Goal: Information Seeking & Learning: Learn about a topic

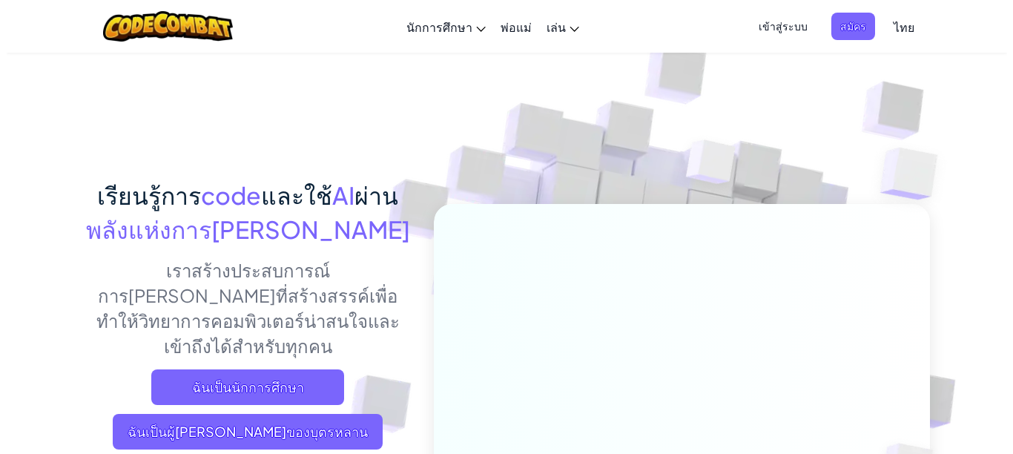
scroll to position [74, 0]
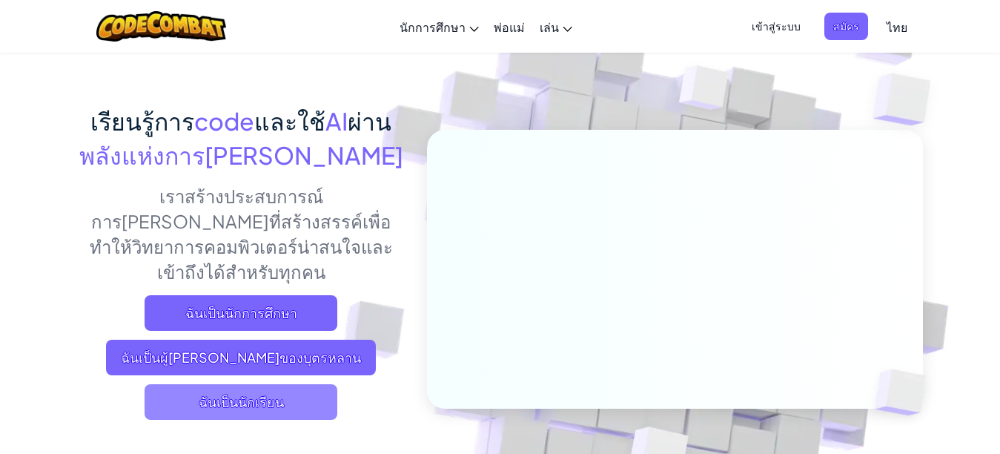
click at [267, 384] on span "ฉันเป็นนักเรียน" at bounding box center [241, 402] width 193 height 36
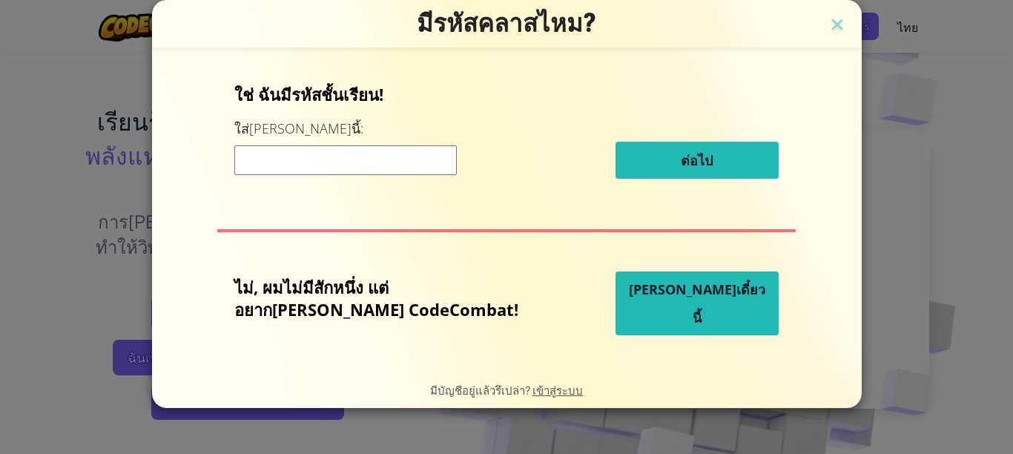
click at [388, 165] on input at bounding box center [345, 160] width 222 height 30
type input "LightSitBag"
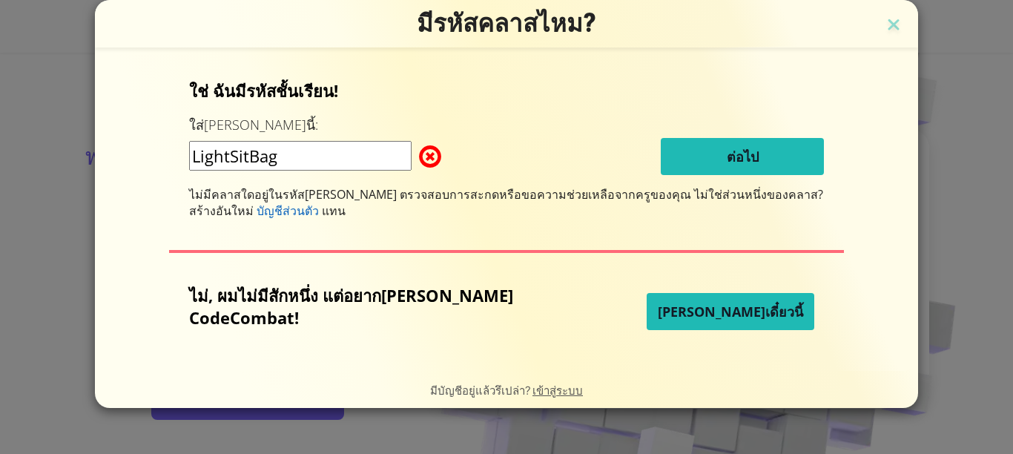
click at [382, 191] on span "ไม่มีคลาสใดอยู่ในรหัส[PERSON_NAME] ตรวจสอบการสะกดหรือขอความช่วยเหลือจากครูของคุณ" at bounding box center [441, 194] width 505 height 16
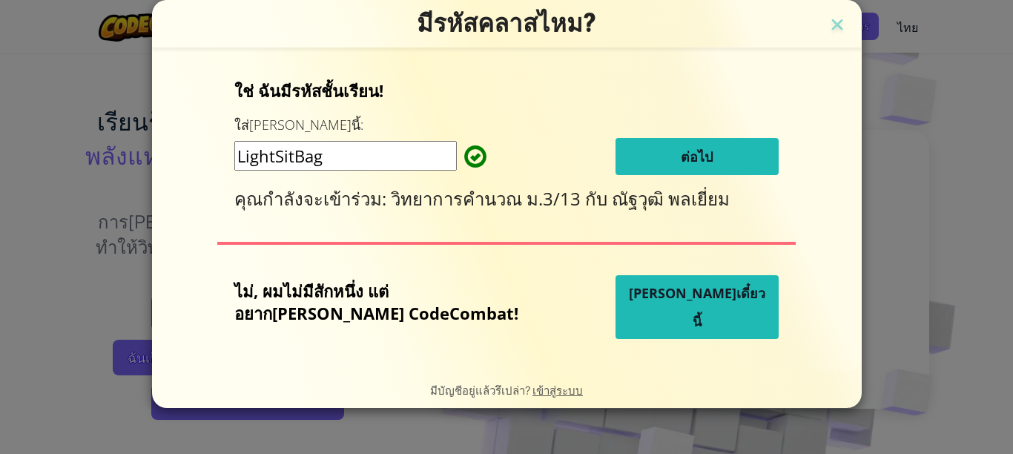
click at [680, 158] on span "ต่อไป" at bounding box center [696, 157] width 32 height 18
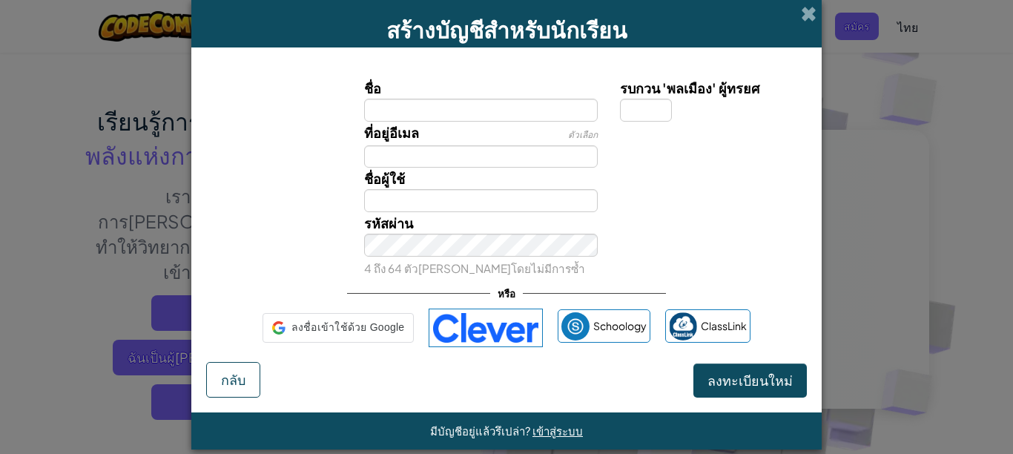
type input "Usara"
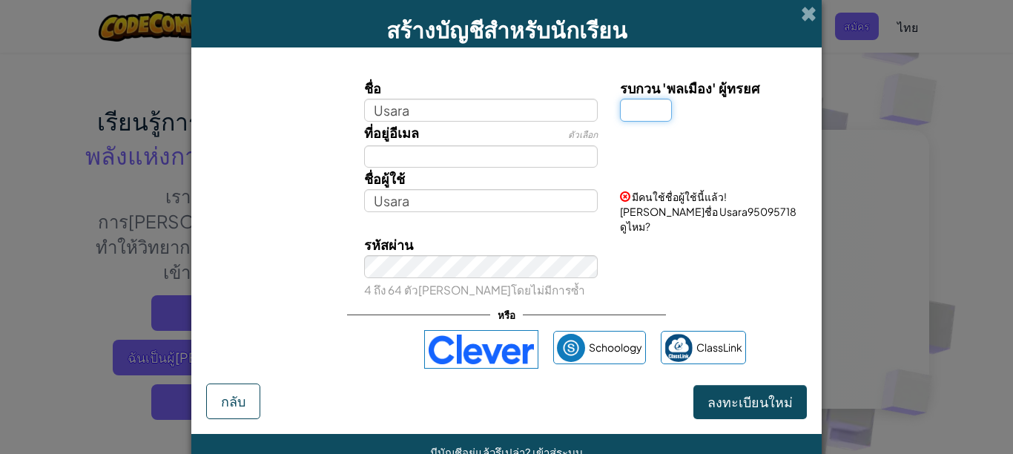
click at [645, 113] on input "รบกวน 'พลเมือง' ผู้ทรยศ" at bounding box center [646, 110] width 52 height 23
type input "5"
type input "Usara5"
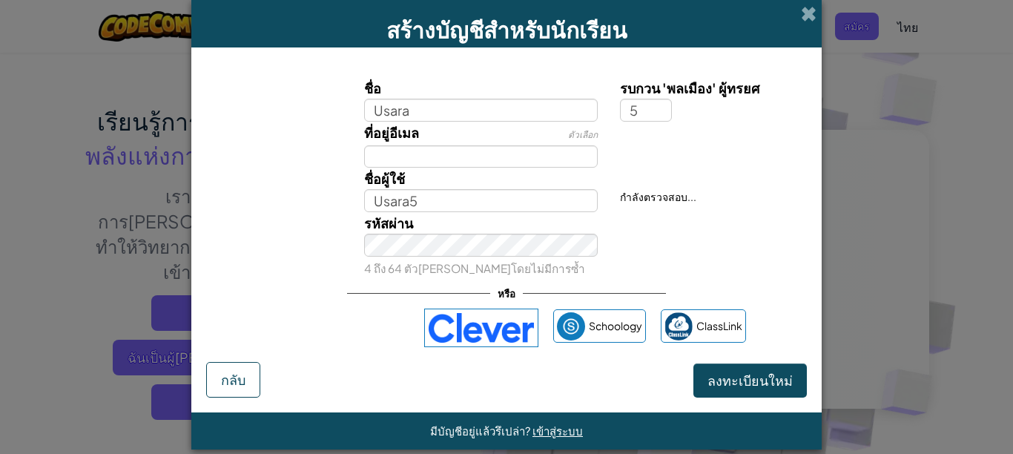
click at [738, 137] on div at bounding box center [711, 132] width 205 height 21
click at [438, 163] on input "ที่อยู่อีเมล" at bounding box center [481, 156] width 234 height 23
type input "[EMAIL_ADDRESS][DOMAIN_NAME]"
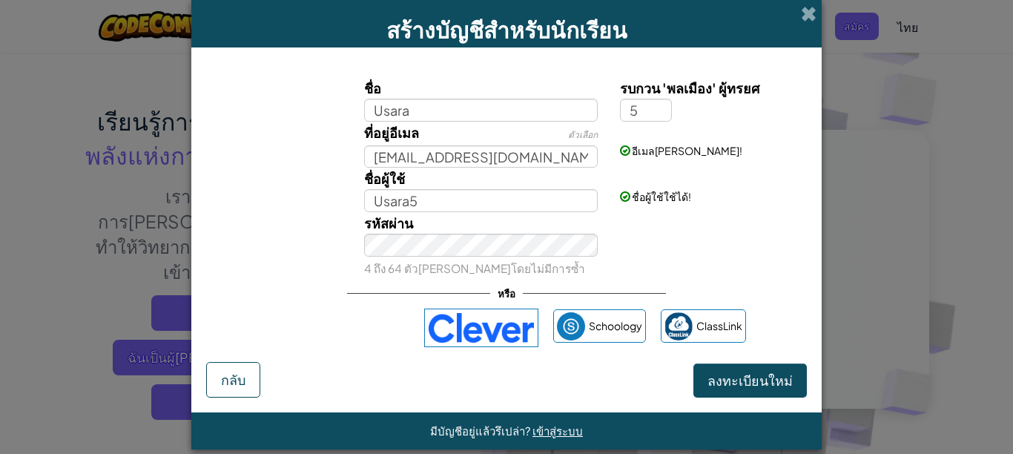
click at [725, 219] on div "รหัสผ่าน 4 ถึง 64 ตัว[PERSON_NAME]โดยไม่มีการซ้ำ" at bounding box center [506, 245] width 615 height 67
click at [746, 383] on span "ลงทะเบียนใหม่" at bounding box center [749, 379] width 85 height 17
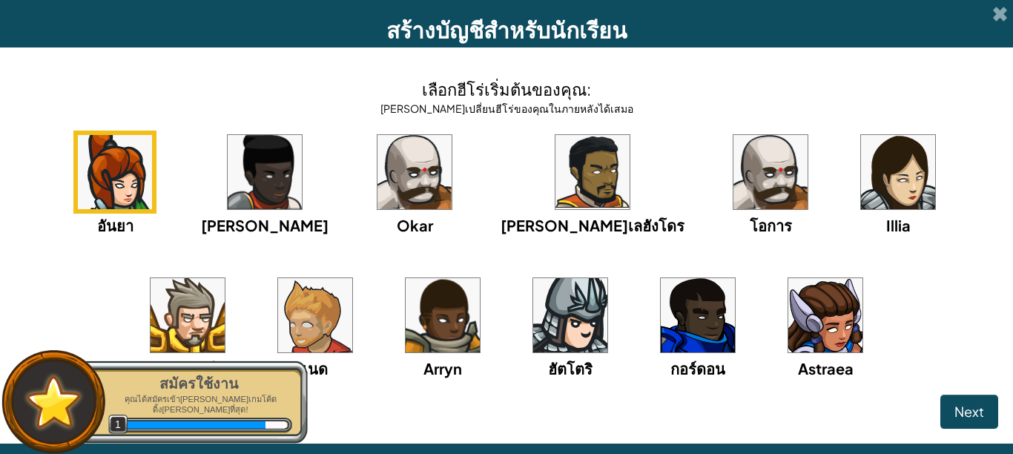
click at [788, 326] on img at bounding box center [825, 315] width 74 height 74
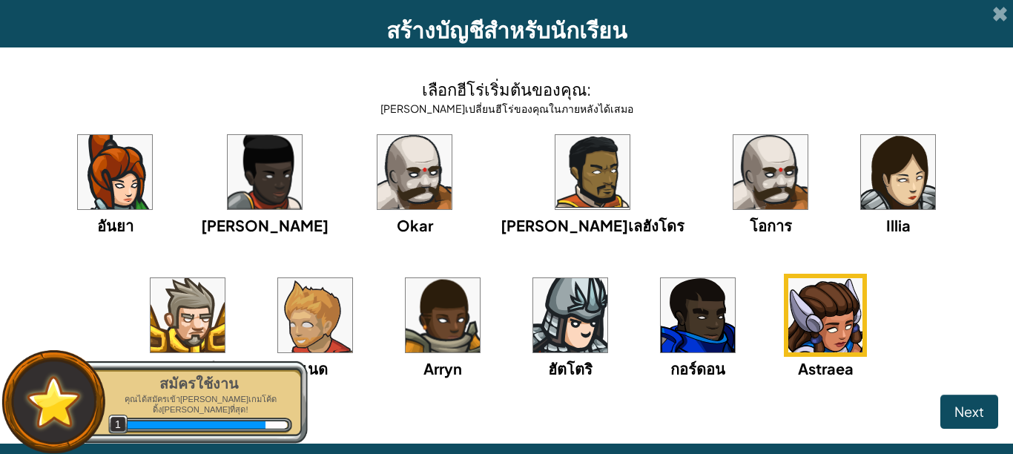
click at [788, 332] on img at bounding box center [825, 315] width 74 height 74
click at [960, 413] on span "Next" at bounding box center [969, 410] width 30 height 17
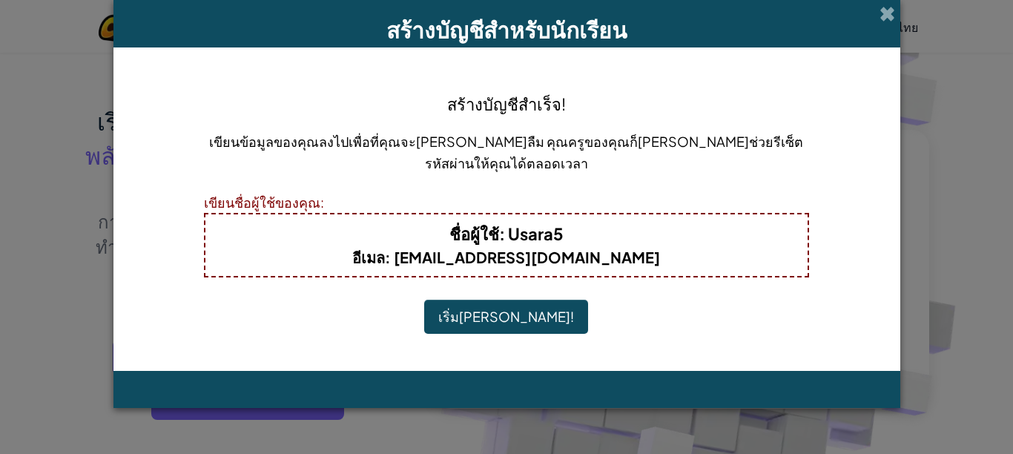
click at [497, 316] on button "เริ่ม[PERSON_NAME]!" at bounding box center [506, 316] width 164 height 34
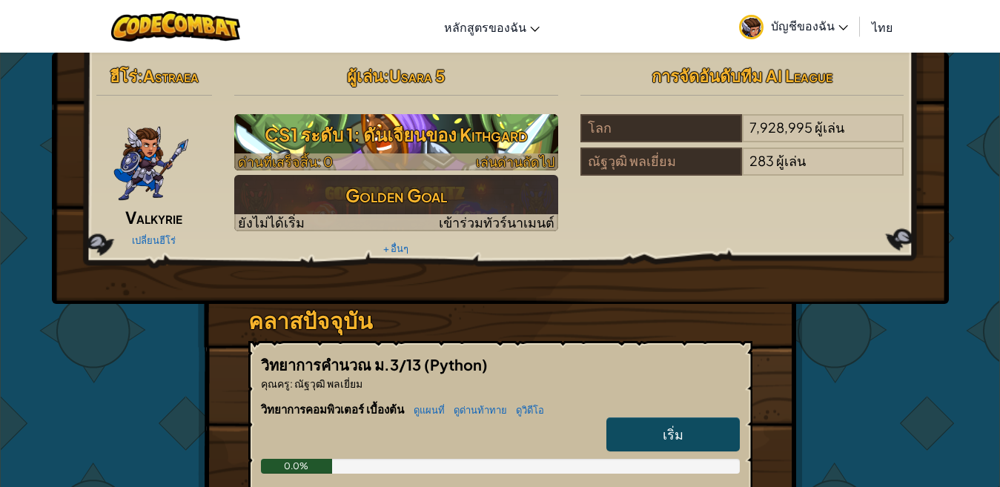
click at [377, 148] on h3 "CS1 ระดับ 1: ดันเจียนของ Kithgard" at bounding box center [396, 134] width 324 height 33
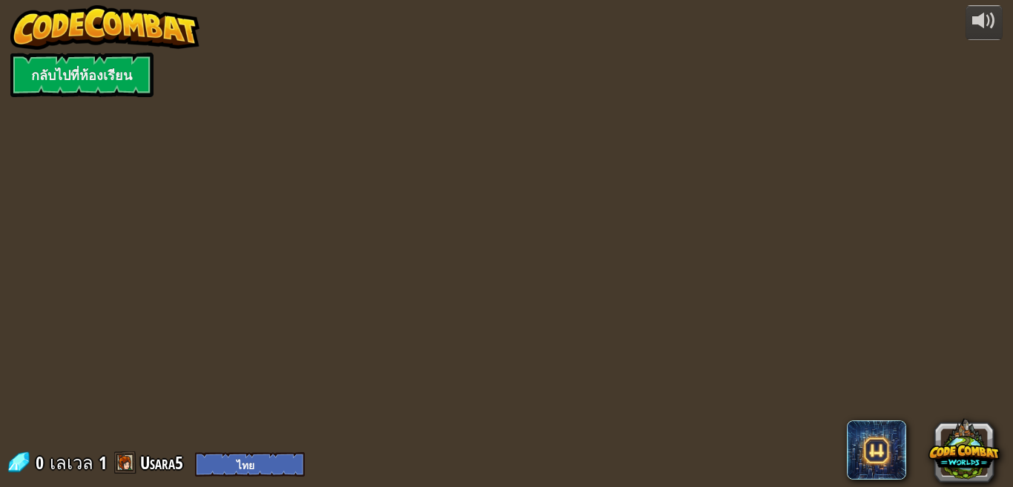
click at [381, 132] on div "powered by กลับไปที่ห้องเรียน 0 เลเวล 1 Usara5 English (US) English (UK) 简体中文 繁…" at bounding box center [506, 243] width 1013 height 487
select select "th"
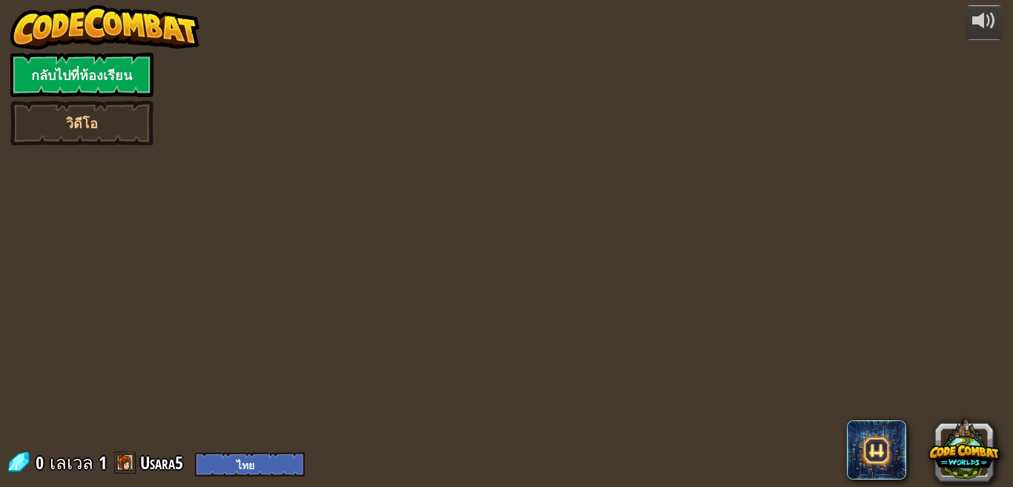
select select "th"
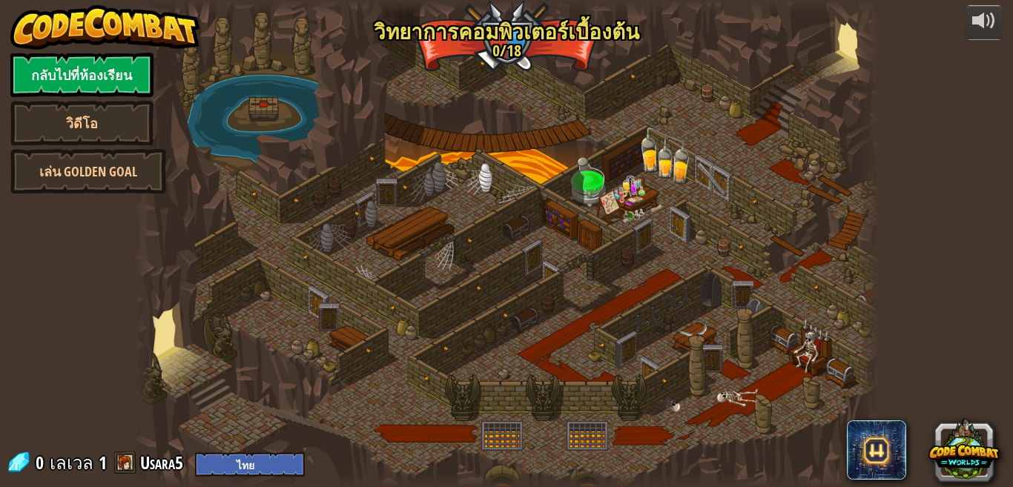
select select "th"
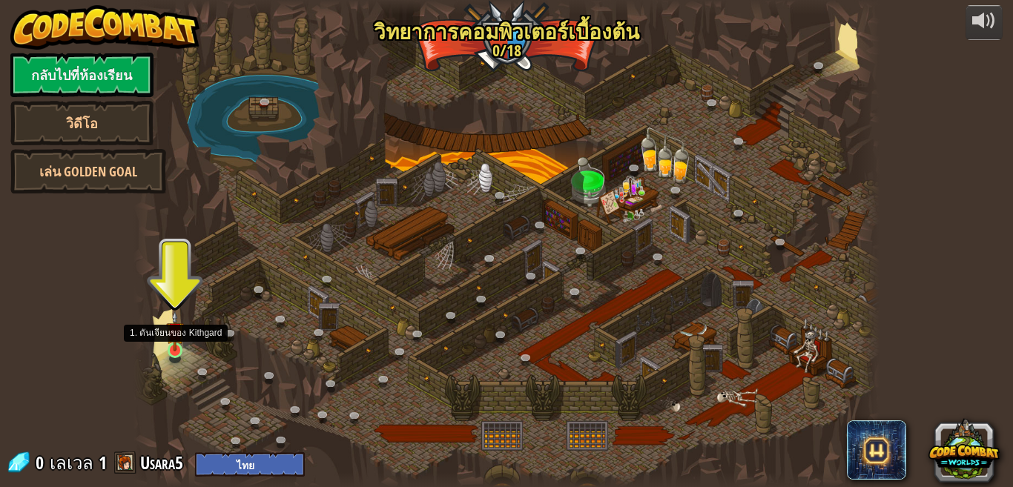
click at [175, 348] on img at bounding box center [175, 331] width 18 height 41
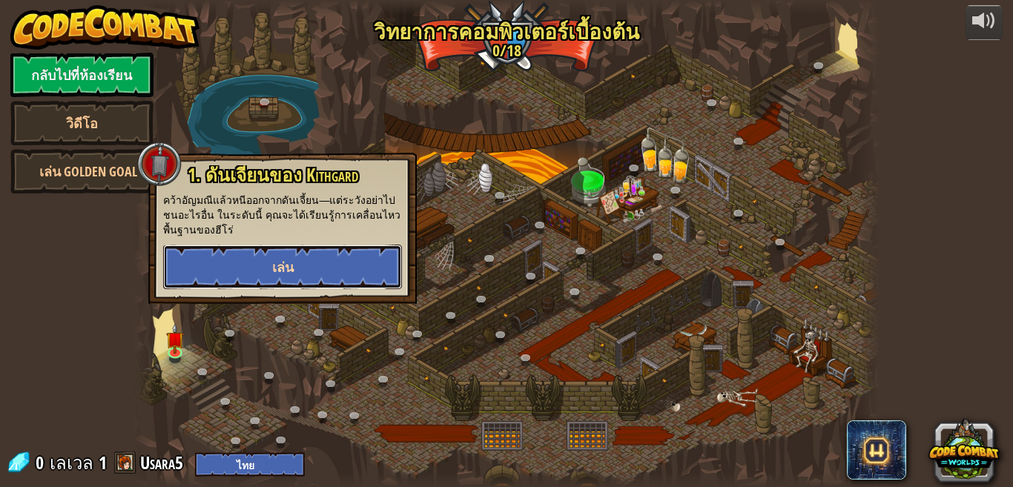
click at [294, 266] on button "เล่น" at bounding box center [282, 267] width 239 height 44
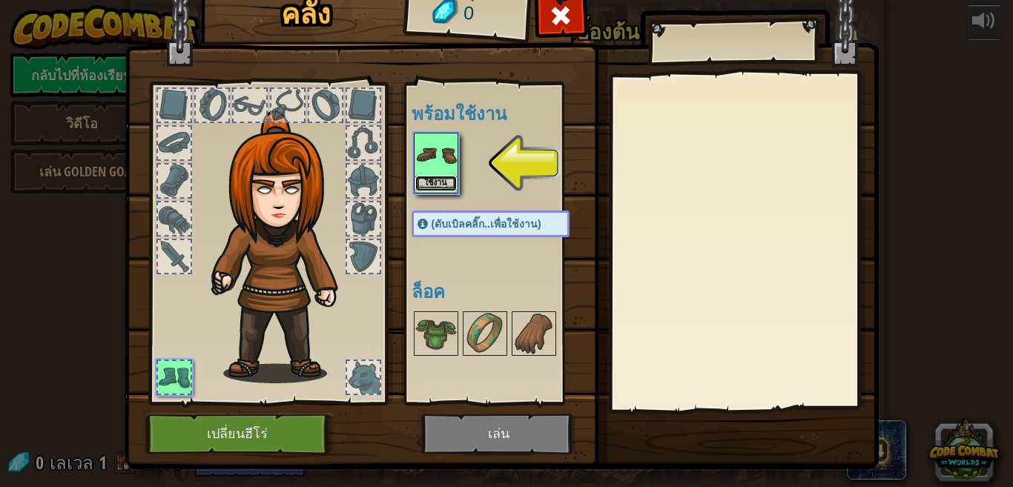
click at [431, 182] on button "ใช้งาน" at bounding box center [436, 184] width 42 height 16
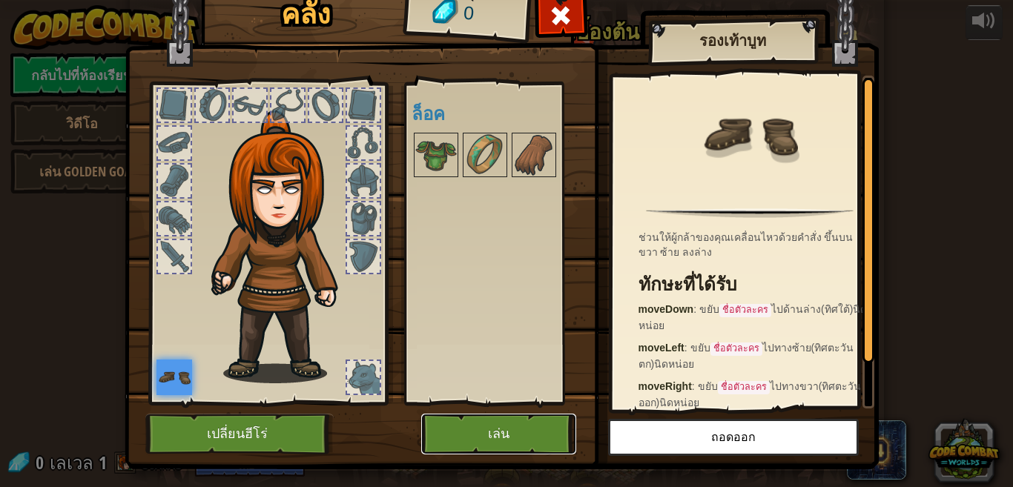
click at [492, 442] on button "เล่น" at bounding box center [498, 434] width 155 height 41
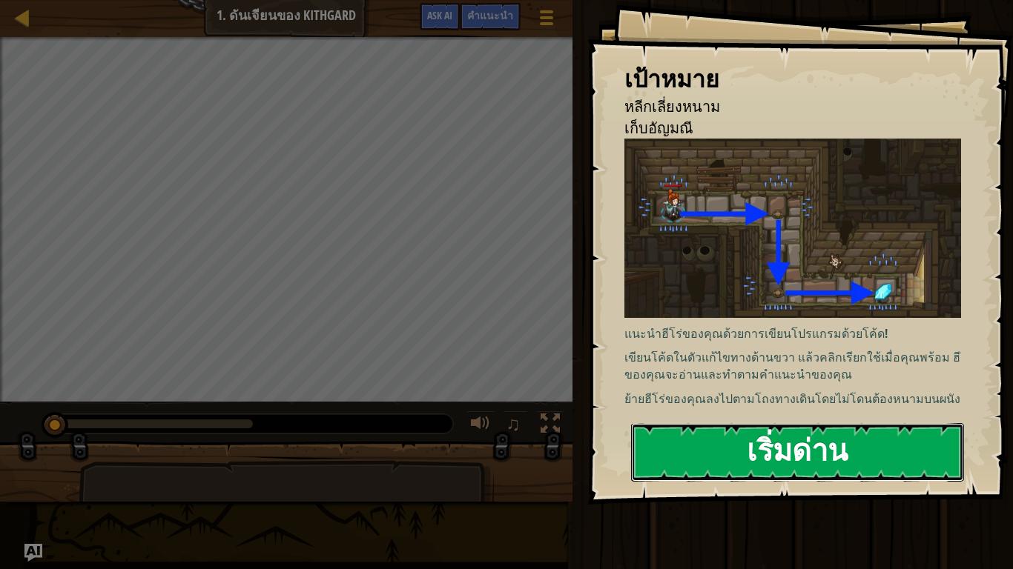
click at [864, 463] on button "เริ่มด่าน" at bounding box center [797, 452] width 333 height 59
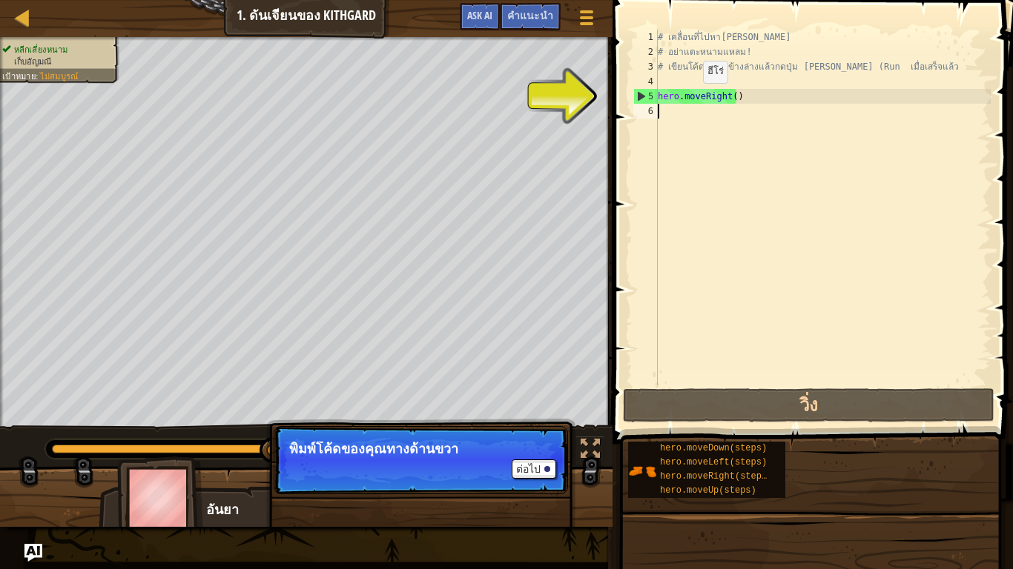
click at [690, 98] on div "# เคลื่อนที่ไปหาอัญมณี # อย่าแตะหนามแหลม! # เขียนโค้ดคุณลงข้างล่างแล้วกดปุ่ม เล…" at bounding box center [823, 222] width 336 height 385
type textarea "hero.moveRight()"
click at [758, 142] on div "# เคลื่อนที่ไปหาอัญมณี # อย่าแตะหนามแหลม! # เขียนโค้ดคุณลงข้างล่างแล้วกดปุ่ม เล…" at bounding box center [823, 222] width 336 height 385
click at [675, 120] on div "# เคลื่อนที่ไปหาอัญมณี # อย่าแตะหนามแหลม! # เขียนโค้ดคุณลงข้างล่างแล้วกดปุ่ม เล…" at bounding box center [823, 222] width 336 height 385
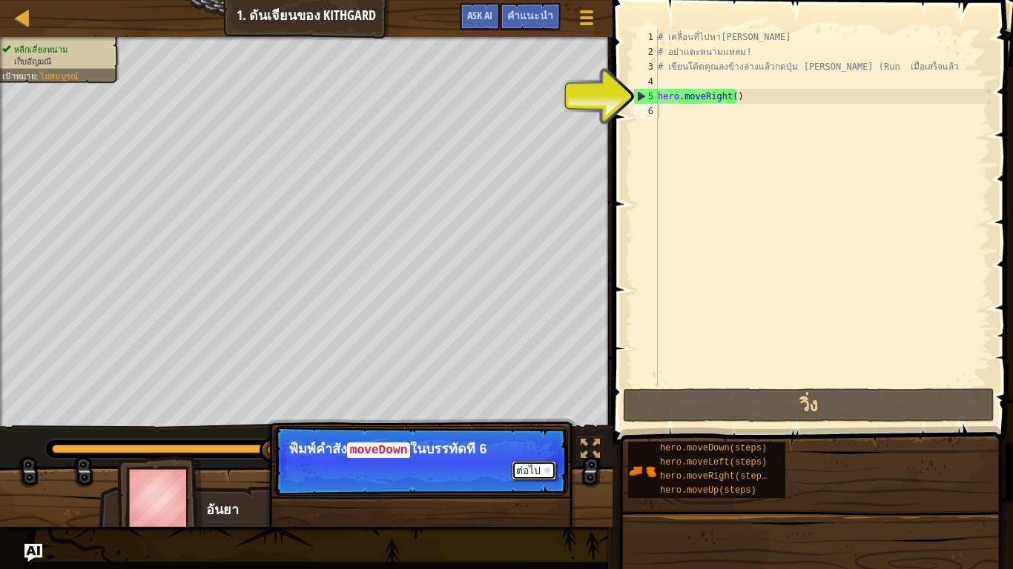
click at [533, 461] on button "ต่อไป" at bounding box center [533, 470] width 44 height 19
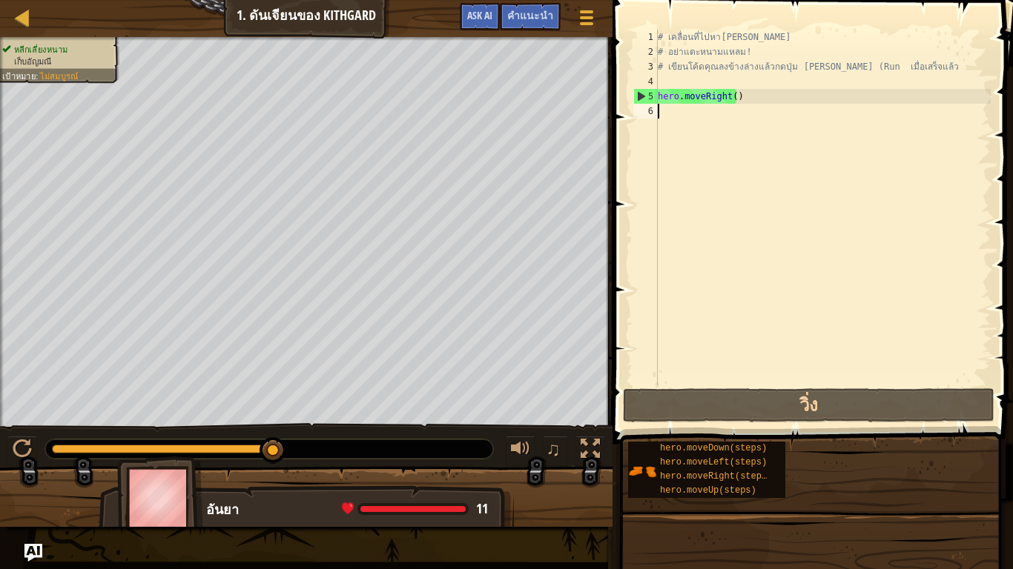
click at [642, 93] on div "5" at bounding box center [646, 96] width 24 height 15
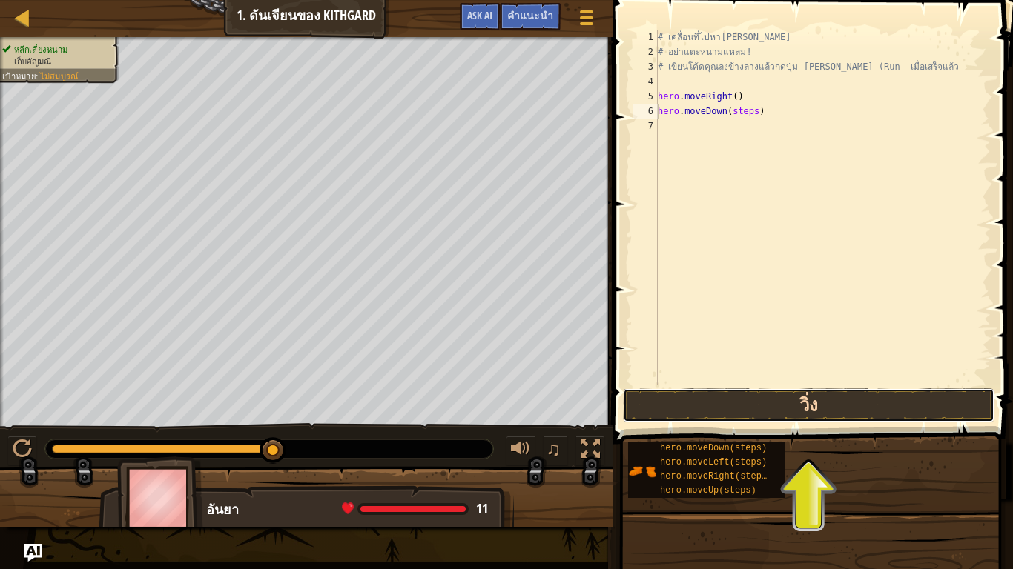
click at [852, 408] on button "วิ่ง" at bounding box center [808, 405] width 371 height 34
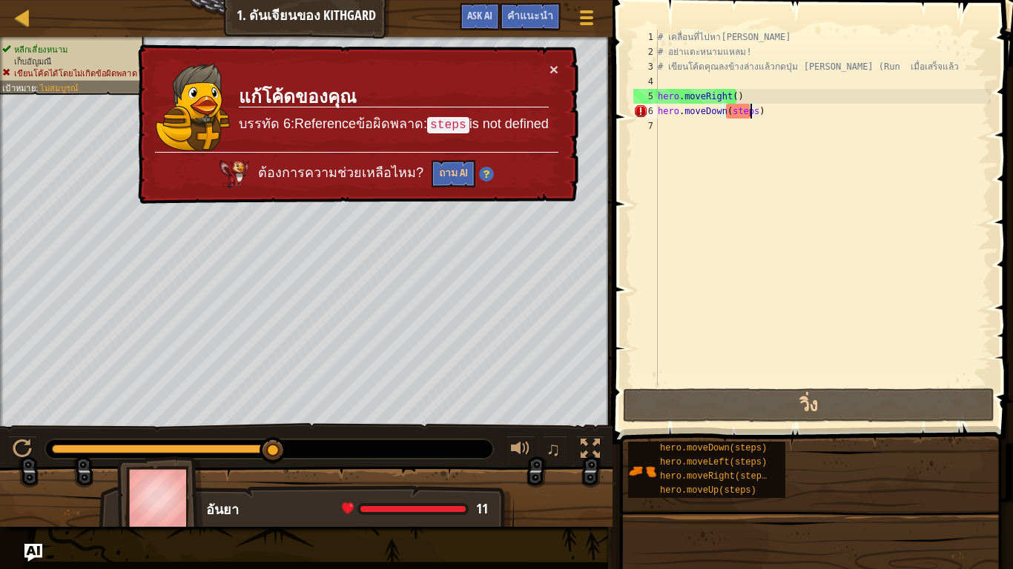
click at [751, 113] on div "# เคลื่อนที่ไปหาอัญมณี # อย่าแตะหนามแหลม! # เขียนโค้ดคุณลงข้างล่างแล้วกดปุ่ม เล…" at bounding box center [823, 222] width 336 height 385
drag, startPoint x: 751, startPoint y: 113, endPoint x: 728, endPoint y: 116, distance: 23.2
click at [728, 116] on div "# เคลื่อนที่ไปหาอัญมณี # อย่าแตะหนามแหลม! # เขียนโค้ดคุณลงข้างล่างแล้วกดปุ่ม เล…" at bounding box center [823, 222] width 336 height 385
click at [750, 107] on div "# เคลื่อนที่ไปหาอัญมณี # อย่าแตะหนามแหลม! # เขียนโค้ดคุณลงข้างล่างแล้วกดปุ่ม เล…" at bounding box center [823, 208] width 336 height 356
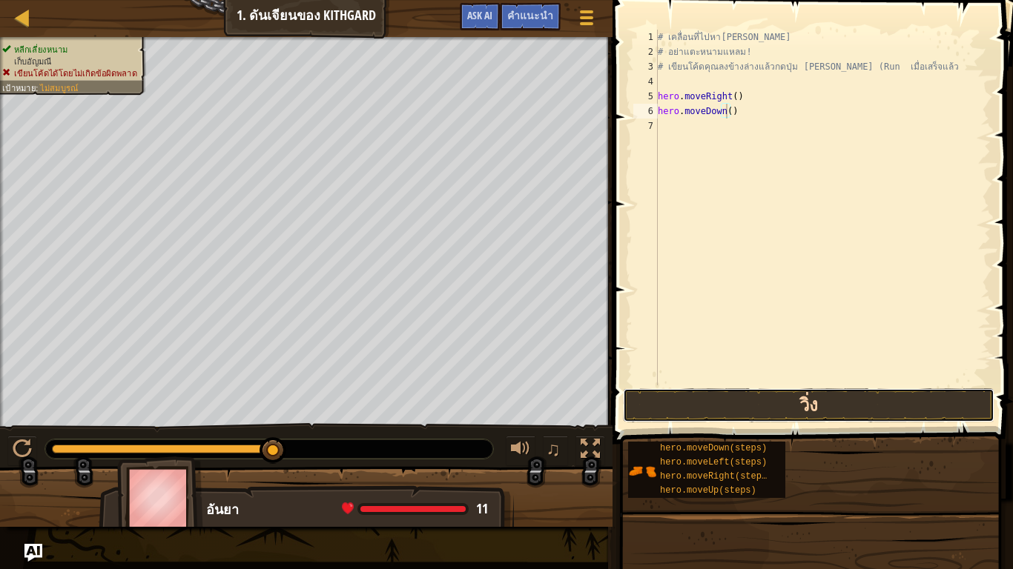
click at [789, 395] on button "วิ่ง" at bounding box center [808, 405] width 371 height 34
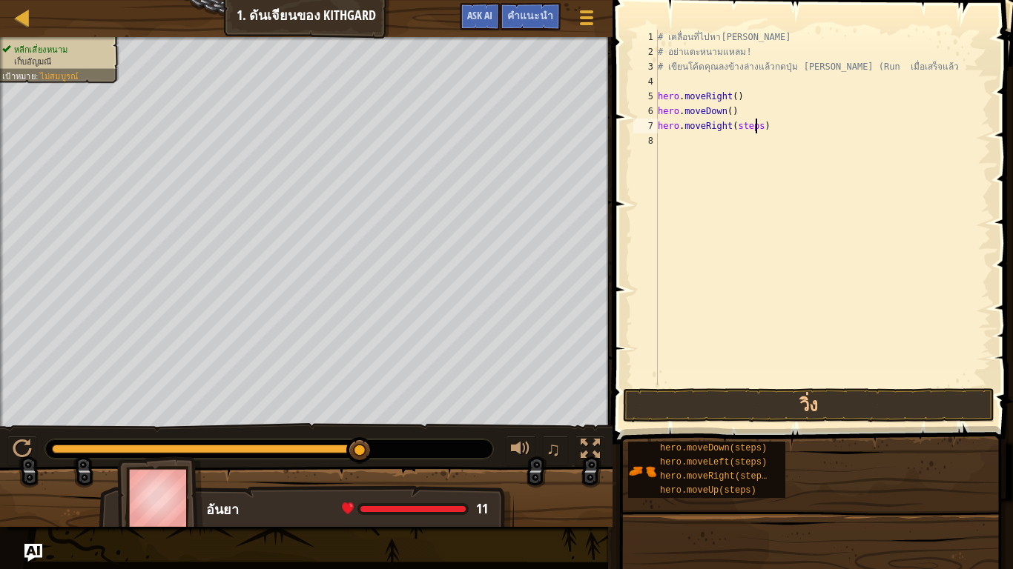
click at [753, 126] on div "# เคลื่อนที่ไปหาอัญมณี # อย่าแตะหนามแหลม! # เขียนโค้ดคุณลงข้างล่างแล้วกดปุ่ม เล…" at bounding box center [823, 222] width 336 height 385
drag, startPoint x: 752, startPoint y: 125, endPoint x: 774, endPoint y: 133, distance: 22.7
click at [772, 133] on div "# เคลื่อนที่ไปหาอัญมณี # อย่าแตะหนามแหลม! # เขียนโค้ดคุณลงข้างล่างแล้วกดปุ่ม เล…" at bounding box center [823, 222] width 336 height 385
click at [801, 127] on div "# เคลื่อนที่ไปหาอัญมณี # อย่าแตะหนามแหลม! # เขียนโค้ดคุณลงข้างล่างแล้วกดปุ่ม เล…" at bounding box center [823, 208] width 336 height 356
drag, startPoint x: 753, startPoint y: 126, endPoint x: 732, endPoint y: 127, distance: 21.5
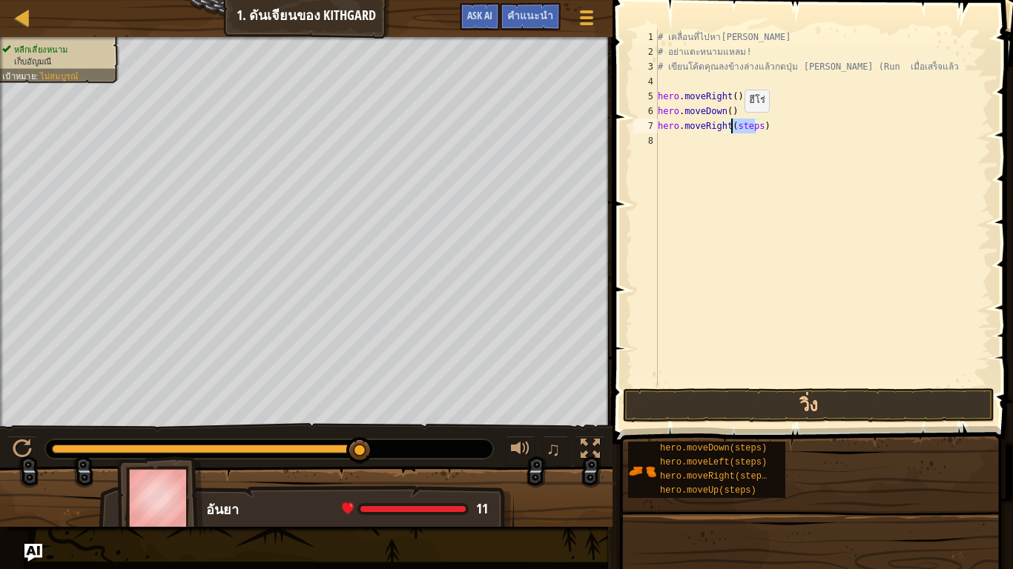
click at [732, 127] on div "# เคลื่อนที่ไปหาอัญมณี # อย่าแตะหนามแหลม! # เขียนโค้ดคุณลงข้างล่างแล้วกดปุ่ม เล…" at bounding box center [823, 222] width 336 height 385
type textarea "hero.moveRight(1)"
click at [778, 404] on button "วิ่ง" at bounding box center [808, 405] width 371 height 34
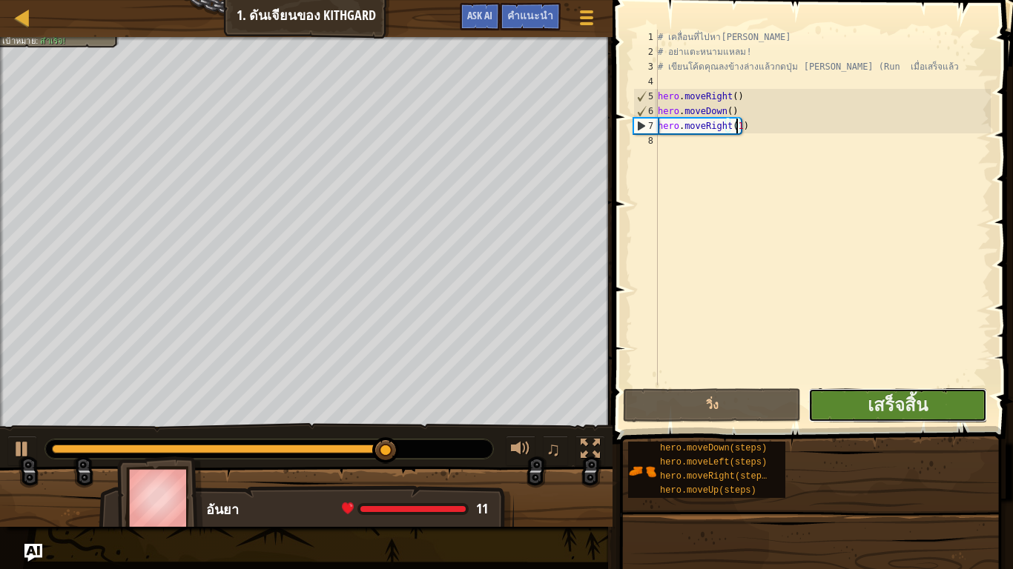
click at [934, 407] on button "เสร็จสิ้น" at bounding box center [897, 405] width 178 height 34
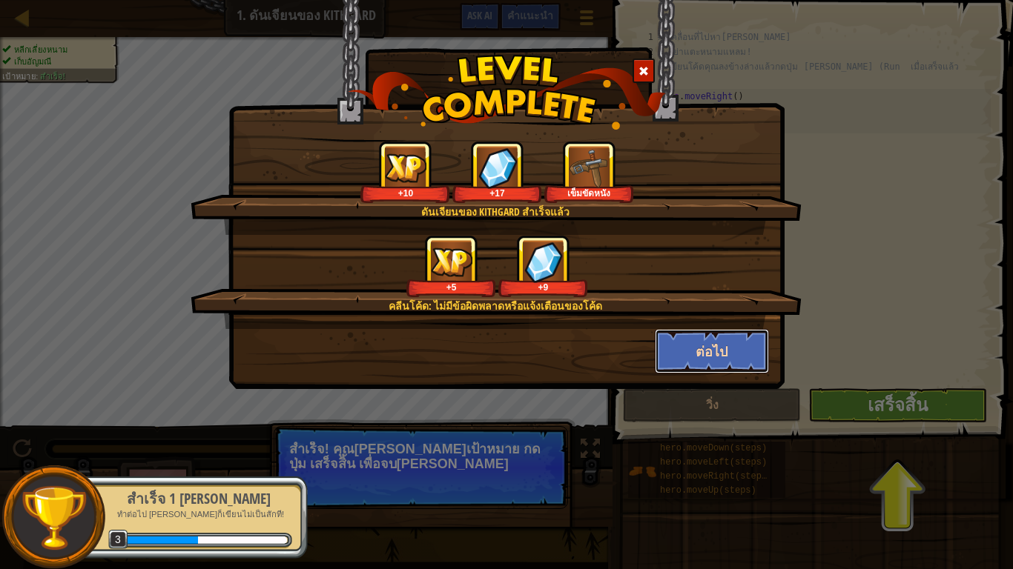
click at [716, 347] on button "ต่อไป" at bounding box center [712, 351] width 115 height 44
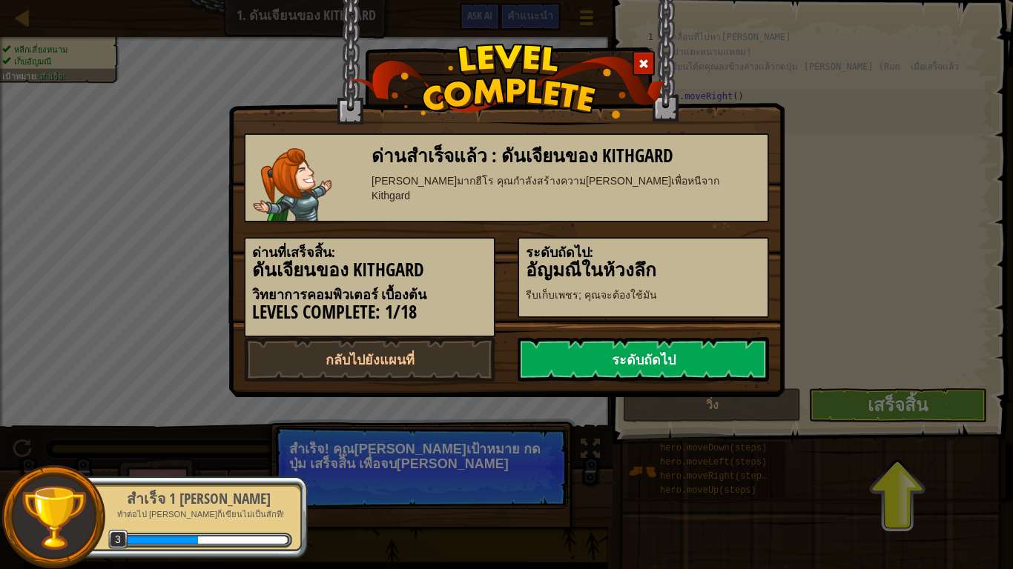
click at [666, 361] on link "ระดับถัดไป" at bounding box center [642, 359] width 251 height 44
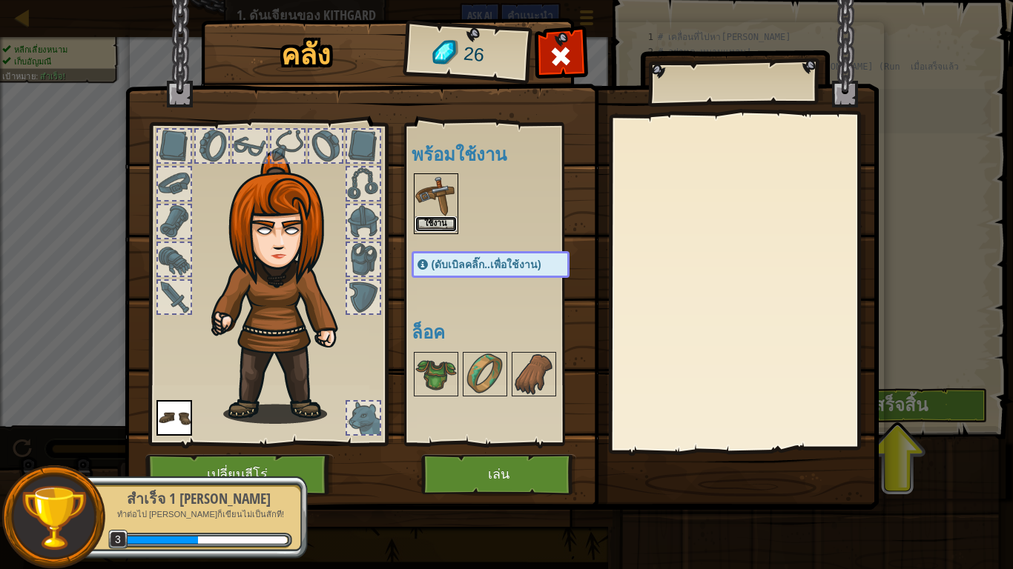
click at [431, 227] on button "ใช้งาน" at bounding box center [436, 224] width 42 height 16
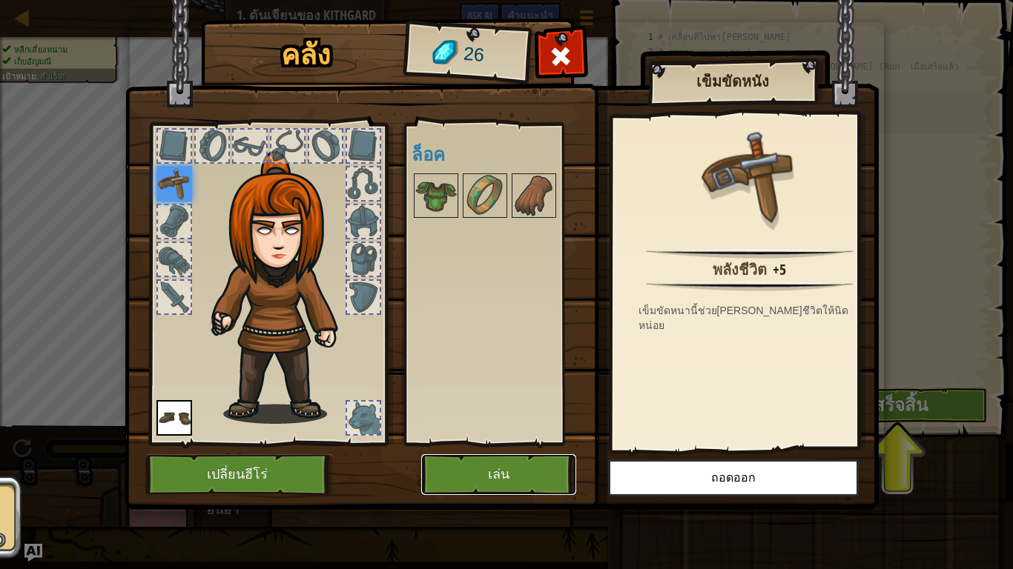
click at [502, 471] on button "เล่น" at bounding box center [498, 474] width 155 height 41
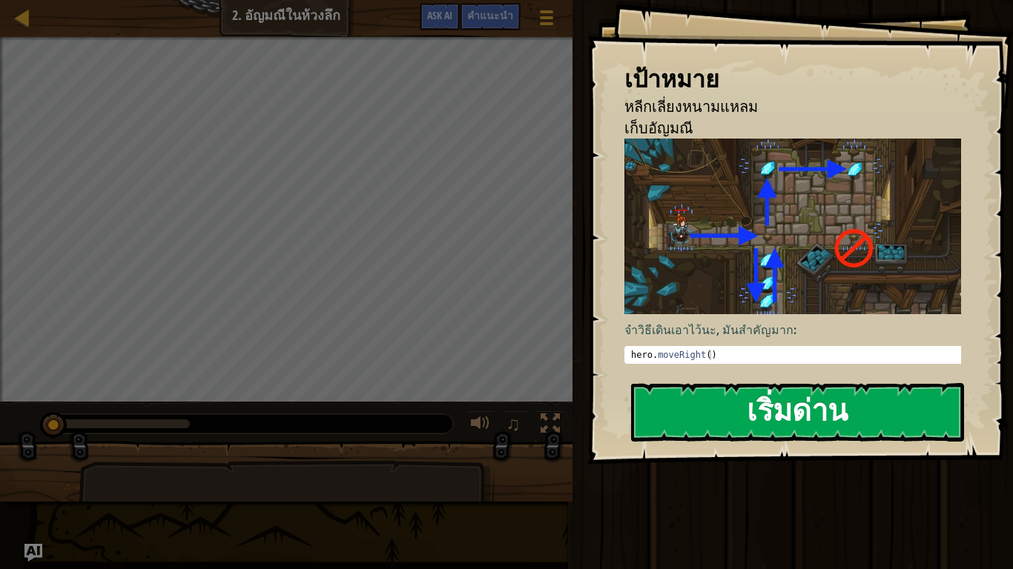
click at [828, 425] on button "เริ่มด่าน" at bounding box center [797, 412] width 333 height 59
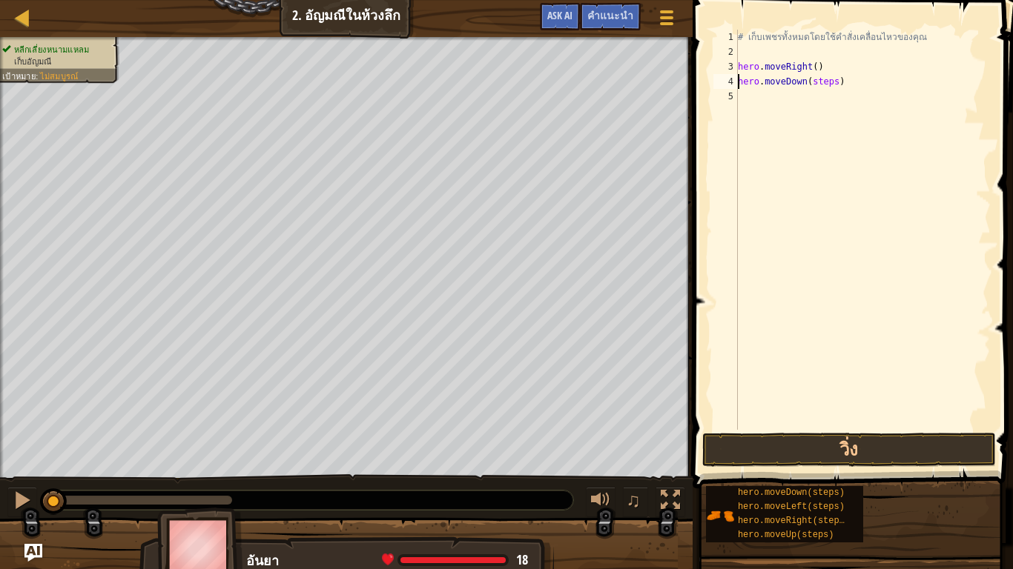
click at [828, 85] on div "# เก็บเพชรทั้งหมดโดยใช้คำสั่งเคลื่อนไหวของคุณ hero . moveRight ( ) hero . moveD…" at bounding box center [863, 245] width 256 height 430
drag, startPoint x: 828, startPoint y: 85, endPoint x: 804, endPoint y: 77, distance: 24.9
click at [804, 77] on div "# เก็บเพชรทั้งหมดโดยใช้คำสั่งเคลื่อนไหวของคุณ hero . moveRight ( ) hero . moveD…" at bounding box center [863, 245] width 256 height 430
click at [934, 455] on button "วิ่ง" at bounding box center [849, 450] width 294 height 34
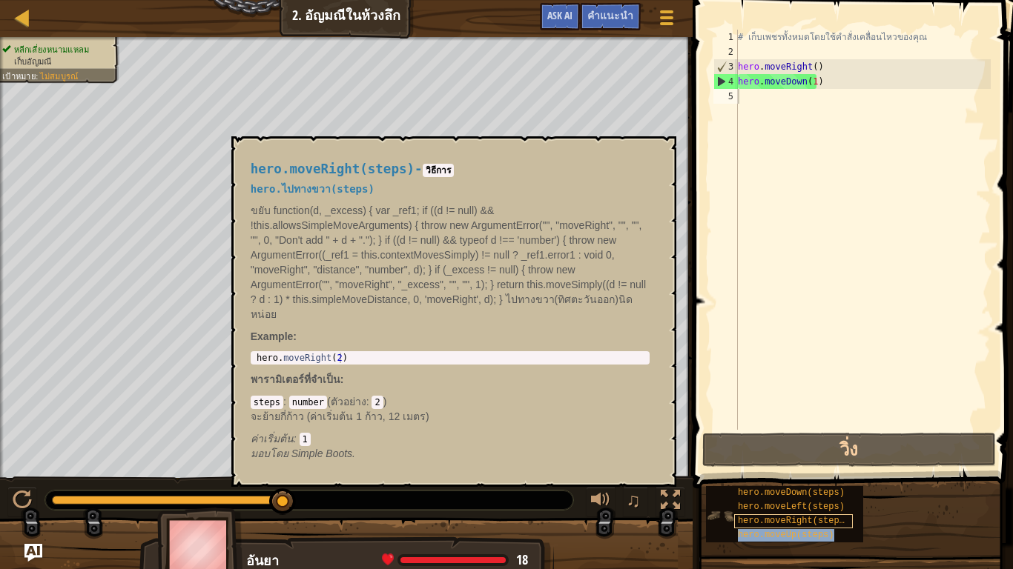
type textarea "hero.moveUp(steps)"
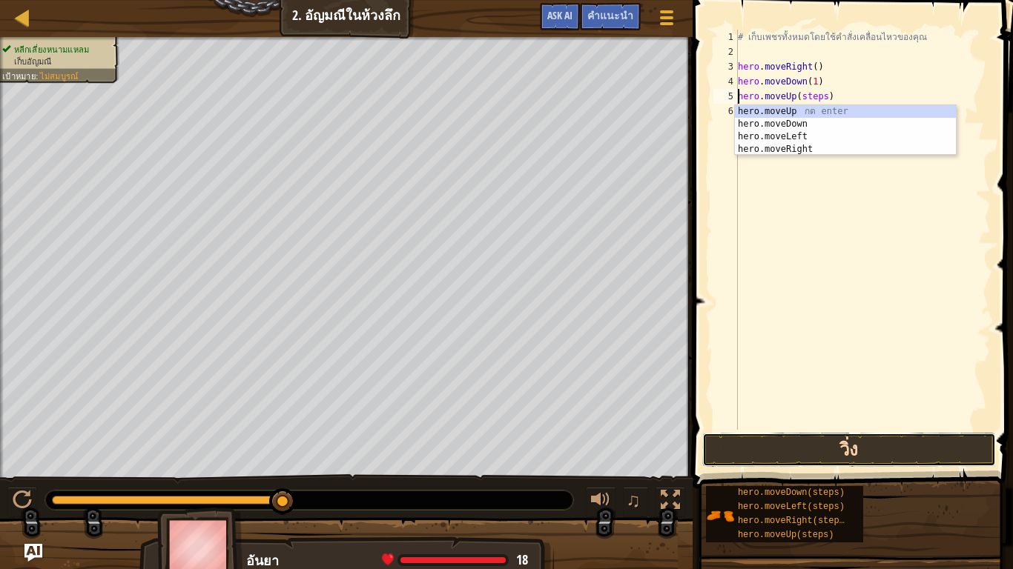
click at [884, 453] on button "วิ่ง" at bounding box center [849, 450] width 294 height 34
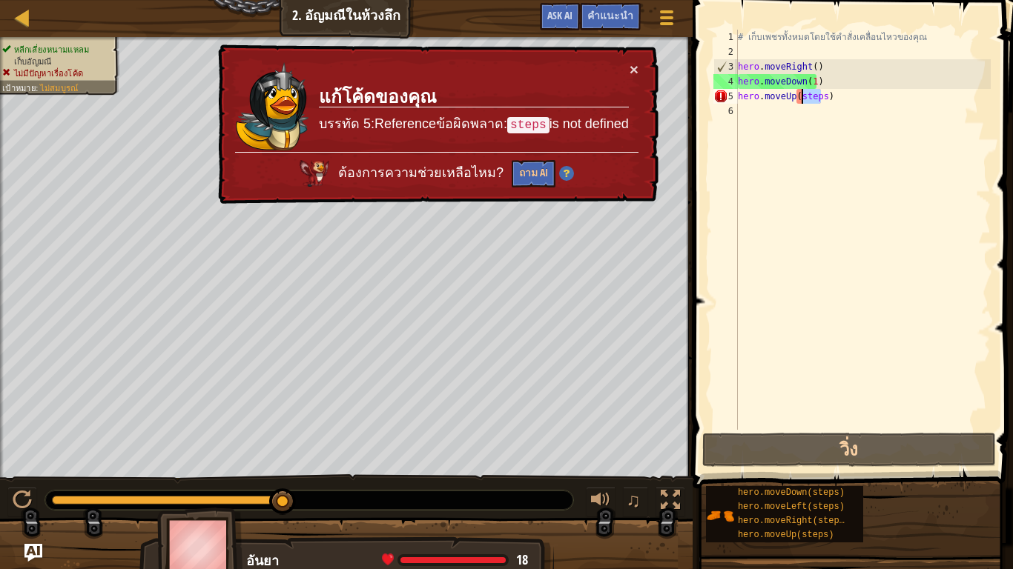
drag, startPoint x: 819, startPoint y: 98, endPoint x: 800, endPoint y: 98, distance: 19.3
click at [800, 98] on div "# เก็บเพชรทั้งหมดโดยใช้คำสั่งเคลื่อนไหวของคุณ hero . moveRight ( ) hero . moveD…" at bounding box center [863, 245] width 256 height 430
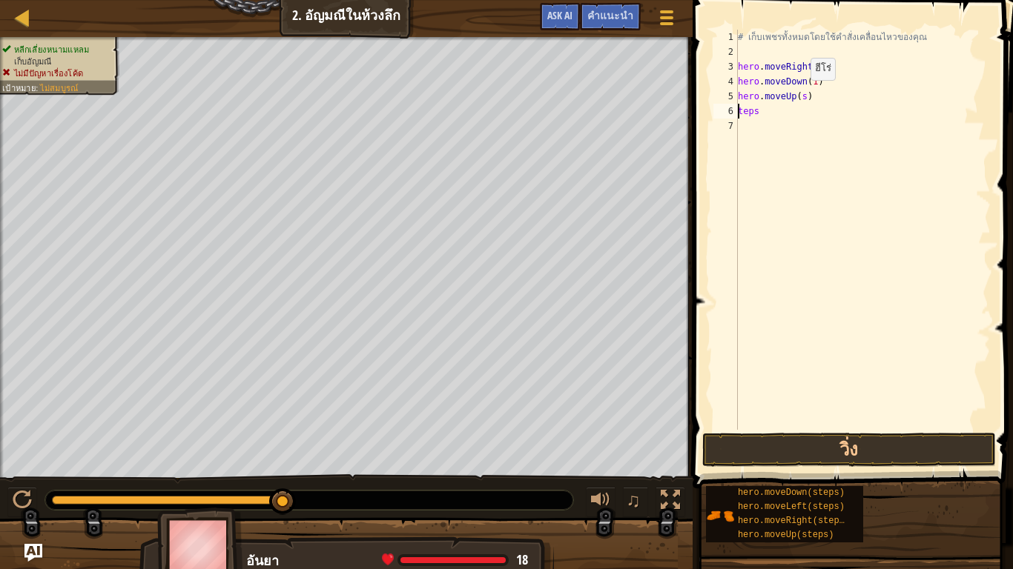
click at [798, 95] on div "# เก็บเพชรทั้งหมดโดยใช้คำสั่งเคลื่อนไหวของคุณ hero . moveRight ( ) hero . moveD…" at bounding box center [863, 245] width 256 height 430
click at [799, 95] on div "# เก็บเพชรทั้งหมดโดยใช้คำสั่งเคลื่อนไหวของคุณ hero . moveRight ( ) hero . moveD…" at bounding box center [863, 245] width 256 height 430
type textarea "hero.moveUp(1)"
click at [930, 446] on button "วิ่ง" at bounding box center [849, 450] width 294 height 34
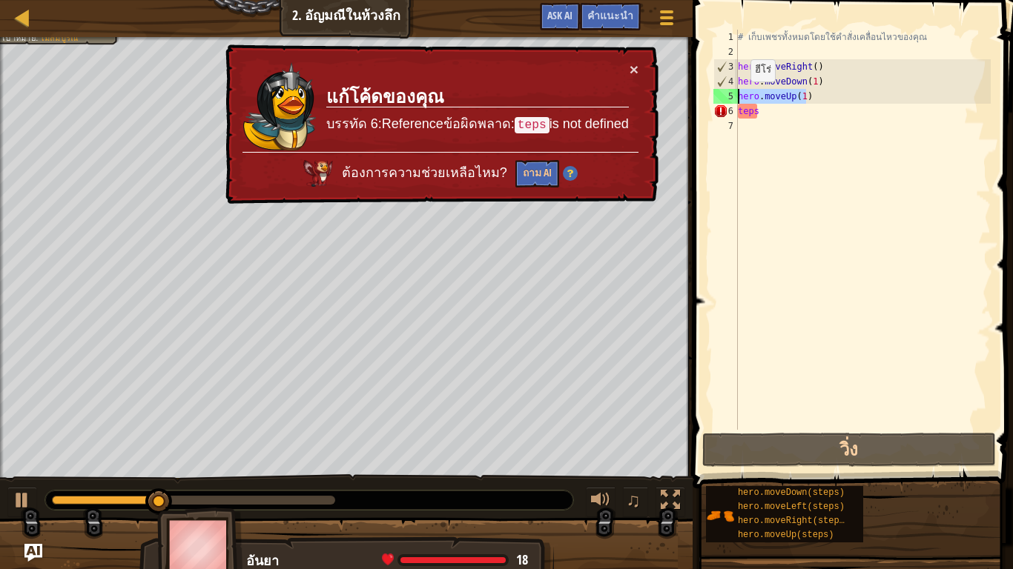
drag, startPoint x: 809, startPoint y: 97, endPoint x: 723, endPoint y: 97, distance: 86.7
click at [723, 97] on div "hero.moveUp(1) 1 2 3 4 5 6 7 # เก็บเพชรทั้งหมดโดยใช้คำสั่งเคลื่อนไหวของคุณ hero…" at bounding box center [850, 230] width 280 height 400
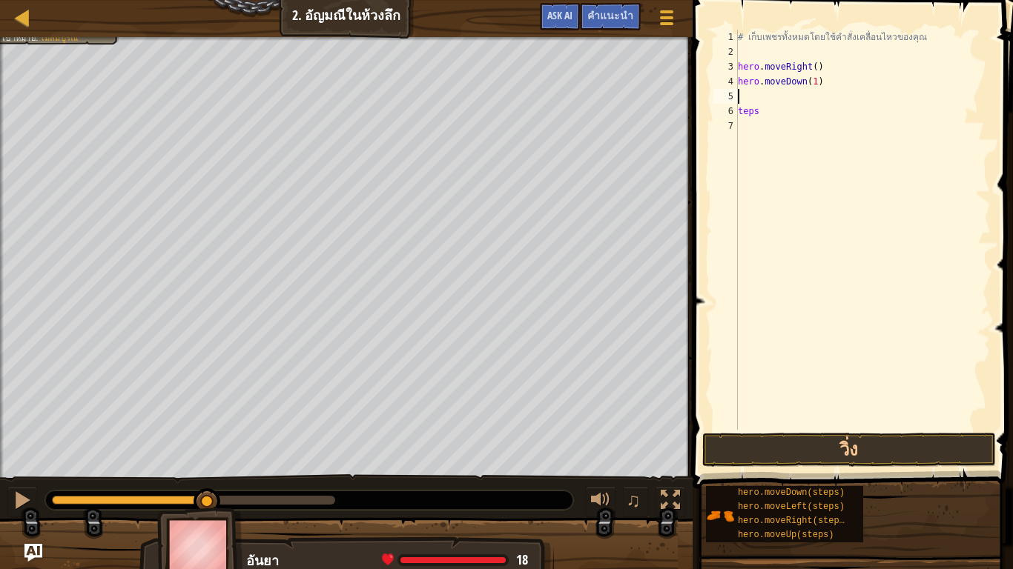
click at [766, 115] on div "# เก็บเพชรทั้งหมดโดยใช้คำสั่งเคลื่อนไหวของคุณ hero . moveRight ( ) hero . moveD…" at bounding box center [863, 245] width 256 height 430
type textarea "teps"
drag, startPoint x: 766, startPoint y: 115, endPoint x: 732, endPoint y: 115, distance: 34.1
click at [732, 115] on div "teps 1 2 3 4 5 6 7 # เก็บเพชรทั้งหมดโดยใช้คำสั่งเคลื่อนไหวของคุณ hero . moveRig…" at bounding box center [850, 230] width 280 height 400
click at [817, 93] on div "# เก็บเพชรทั้งหมดโดยใช้คำสั่งเคลื่อนไหวของคุณ hero . moveRight ( ) hero . moveD…" at bounding box center [863, 230] width 256 height 400
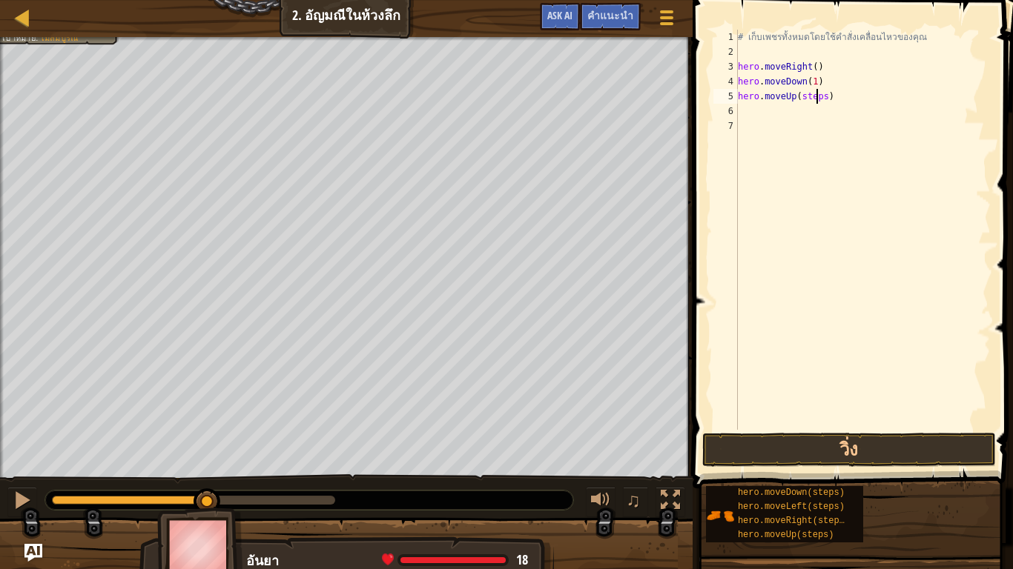
click at [818, 93] on div "# เก็บเพชรทั้งหมดโดยใช้คำสั่งเคลื่อนไหวของคุณ hero . moveRight ( ) hero . moveD…" at bounding box center [863, 245] width 256 height 430
drag, startPoint x: 818, startPoint y: 93, endPoint x: 808, endPoint y: 99, distance: 12.0
click at [808, 99] on div "# เก็บเพชรทั้งหมดโดยใช้คำสั่งเคลื่อนไหวของคุณ hero . moveRight ( ) hero . moveD…" at bounding box center [863, 245] width 256 height 430
click at [849, 447] on button "วิ่ง" at bounding box center [849, 450] width 294 height 34
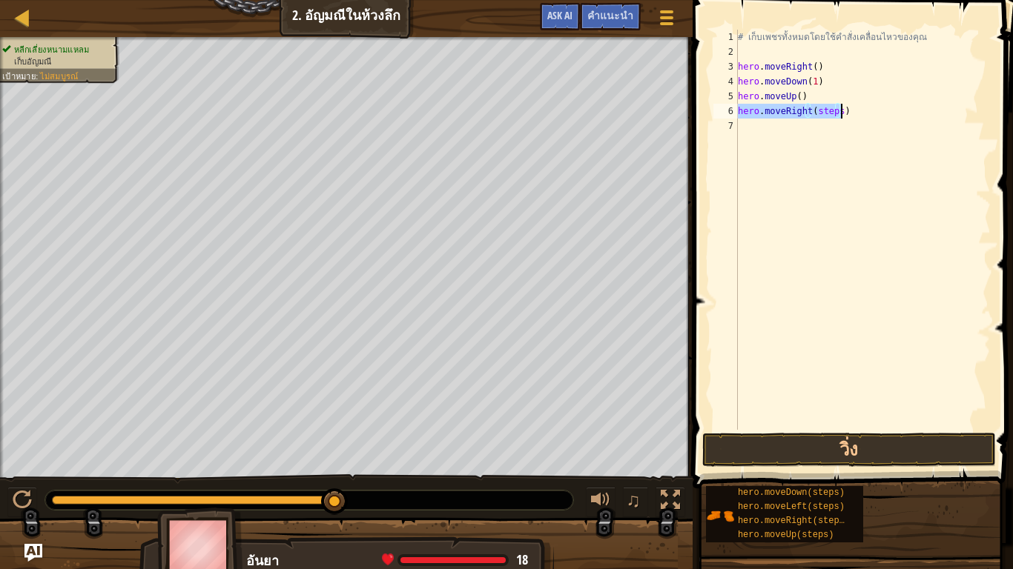
click at [833, 107] on div "# เก็บเพชรทั้งหมดโดยใช้คำสั่งเคลื่อนไหวของคุณ hero . moveRight ( ) hero . moveD…" at bounding box center [863, 230] width 256 height 400
drag, startPoint x: 833, startPoint y: 107, endPoint x: 818, endPoint y: 111, distance: 15.3
click at [818, 111] on div "# เก็บเพชรทั้งหมดโดยใช้คำสั่งเคลื่อนไหวของคุณ hero . moveRight ( ) hero . moveD…" at bounding box center [863, 245] width 256 height 430
click at [907, 448] on button "วิ่ง" at bounding box center [849, 450] width 294 height 34
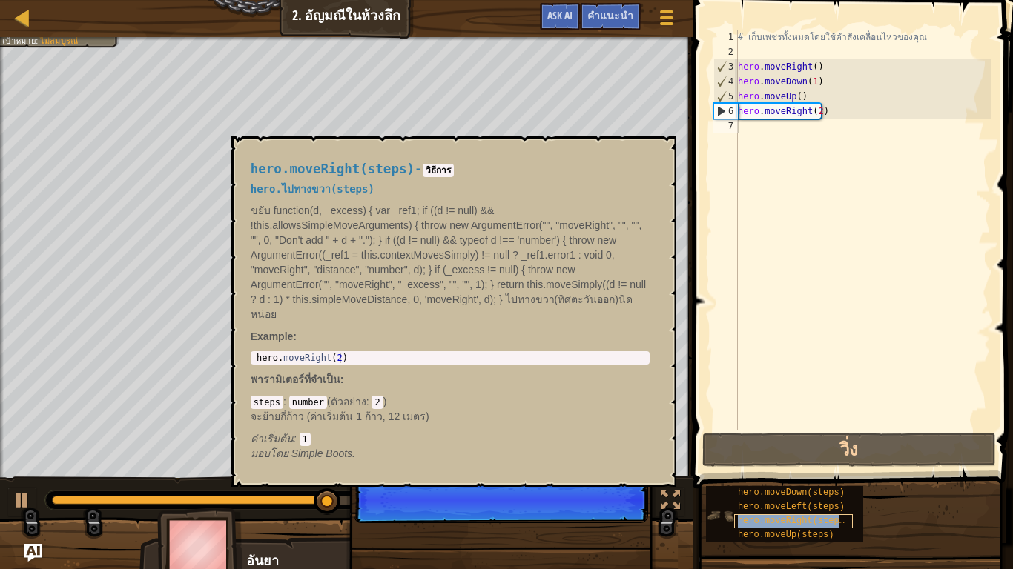
type textarea "hero.moveRight(steps)"
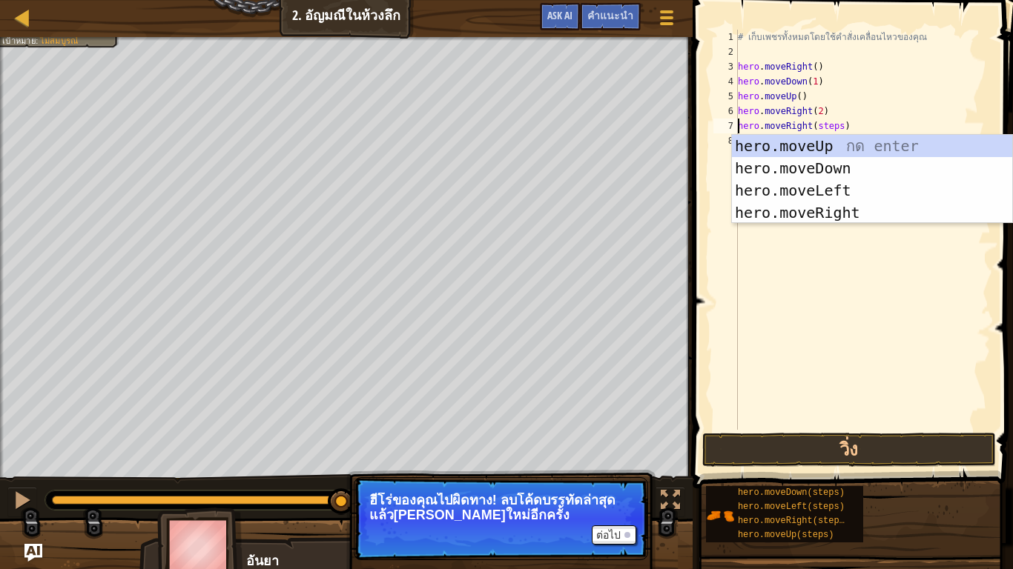
click at [613, 486] on p "ฮีโร่ของคุณไปผิดทาง! ลบโค้ดบรรทัดล่าสุดแล้วลองใหม่อีกครั้ง" at bounding box center [500, 508] width 263 height 30
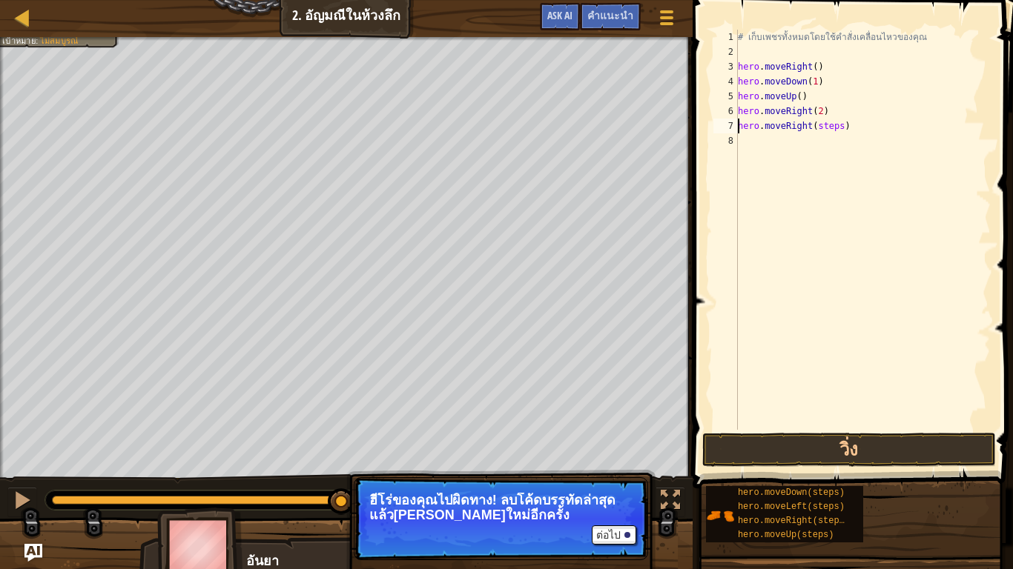
click at [613, 486] on p "ฮีโร่ของคุณไปผิดทาง! ลบโค้ดบรรทัดล่าสุดแล้วลองใหม่อีกครั้ง" at bounding box center [500, 508] width 263 height 30
click at [609, 486] on button "ต่อไป" at bounding box center [614, 535] width 44 height 19
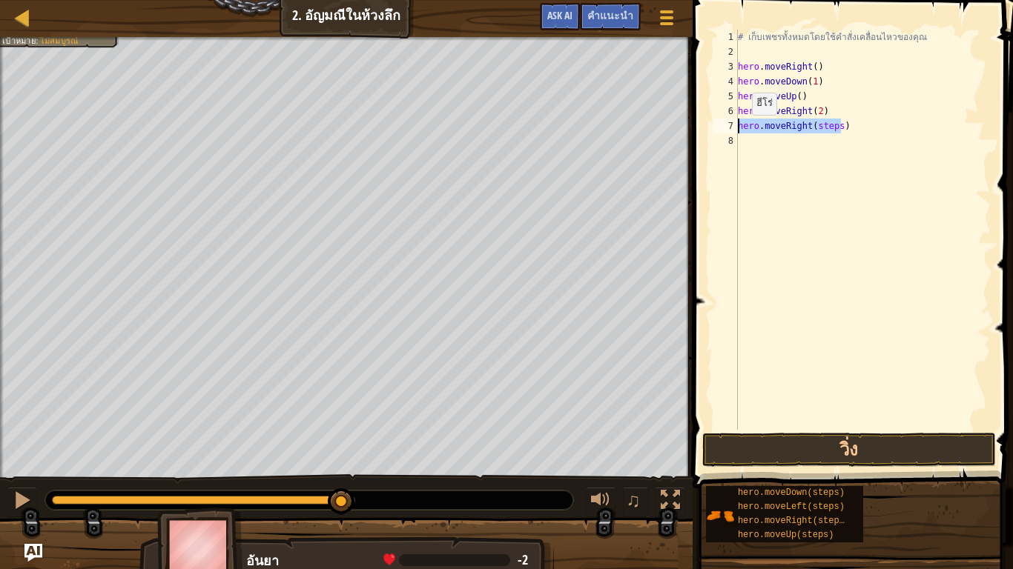
drag, startPoint x: 849, startPoint y: 125, endPoint x: 727, endPoint y: 133, distance: 122.5
click at [727, 133] on div "hero.moveRight(steps) 1 2 3 4 5 6 7 8 # เก็บเพชรทั้งหมดโดยใช้คำสั่งเคลื่อนไหวขอ…" at bounding box center [850, 230] width 280 height 400
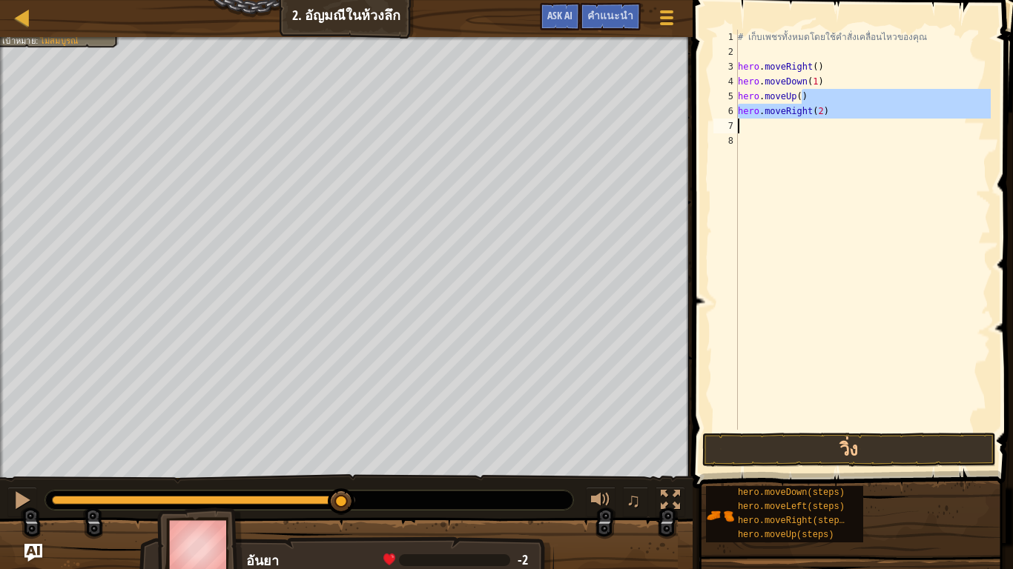
drag, startPoint x: 817, startPoint y: 96, endPoint x: 830, endPoint y: 128, distance: 34.6
click at [839, 131] on div "# เก็บเพชรทั้งหมดโดยใช้คำสั่งเคลื่อนไหวของคุณ hero . moveRight ( ) hero . moveD…" at bounding box center [863, 245] width 256 height 430
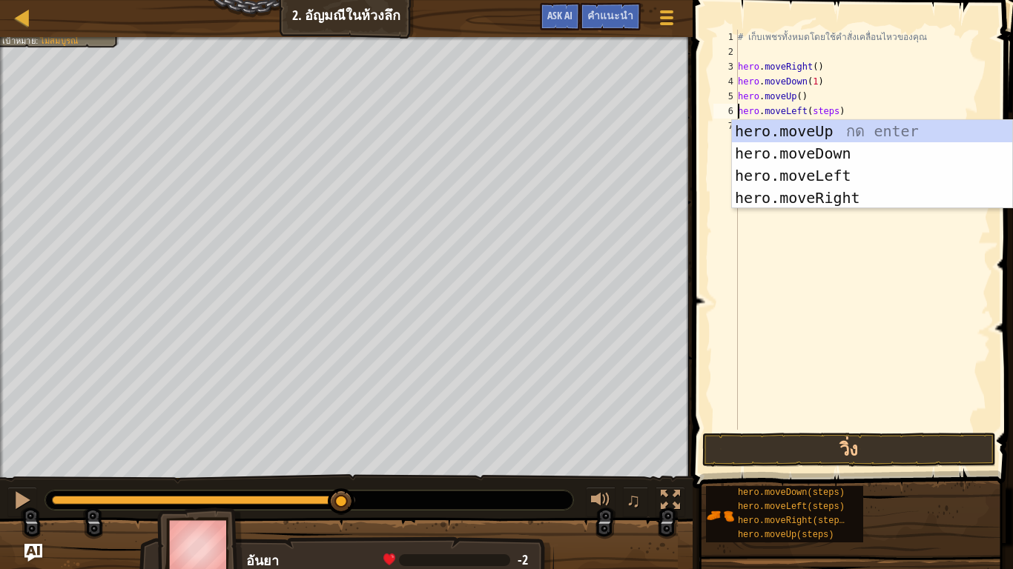
click at [904, 94] on div "# เก็บเพชรทั้งหมดโดยใช้คำสั่งเคลื่อนไหวของคุณ hero . moveRight ( ) hero . moveD…" at bounding box center [863, 245] width 256 height 430
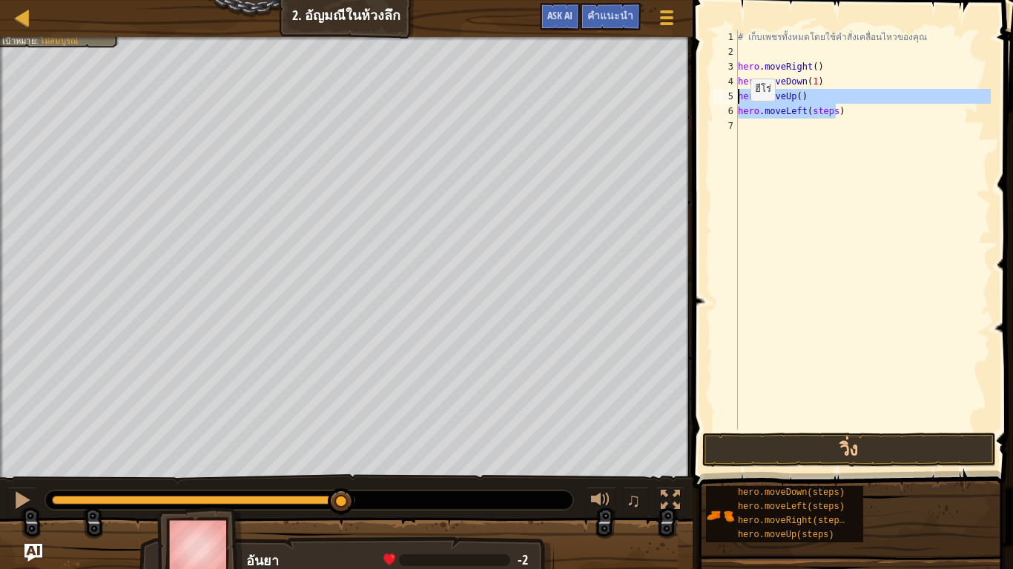
drag, startPoint x: 839, startPoint y: 108, endPoint x: 736, endPoint y: 103, distance: 103.2
click at [736, 103] on div "hero.moveUp() 1 2 3 4 5 6 7 # เก็บเพชรทั้งหมดโดยใช้คำสั่งเคลื่อนไหวของคุณ hero …" at bounding box center [850, 230] width 280 height 400
type textarea "hero.moveLeft(steps)"
drag, startPoint x: 836, startPoint y: 116, endPoint x: 717, endPoint y: 115, distance: 119.3
click at [717, 115] on div "hero.moveLeft(steps) 1 2 3 4 5 6 7 # เก็บเพชรทั้งหมดโดยใช้คำสั่งเคลื่อนไหวของคุ…" at bounding box center [850, 230] width 280 height 400
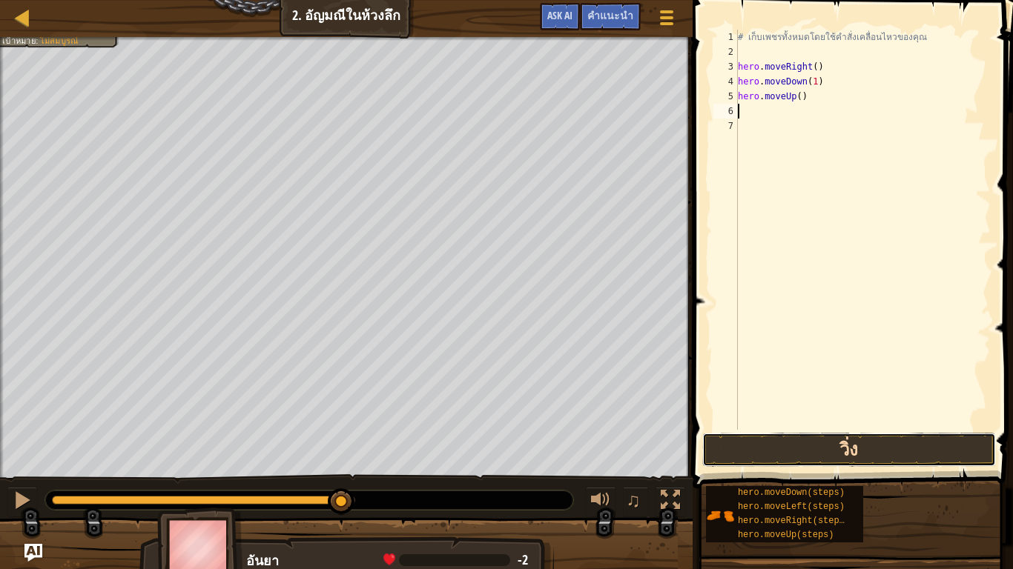
click at [879, 448] on button "วิ่ง" at bounding box center [849, 450] width 294 height 34
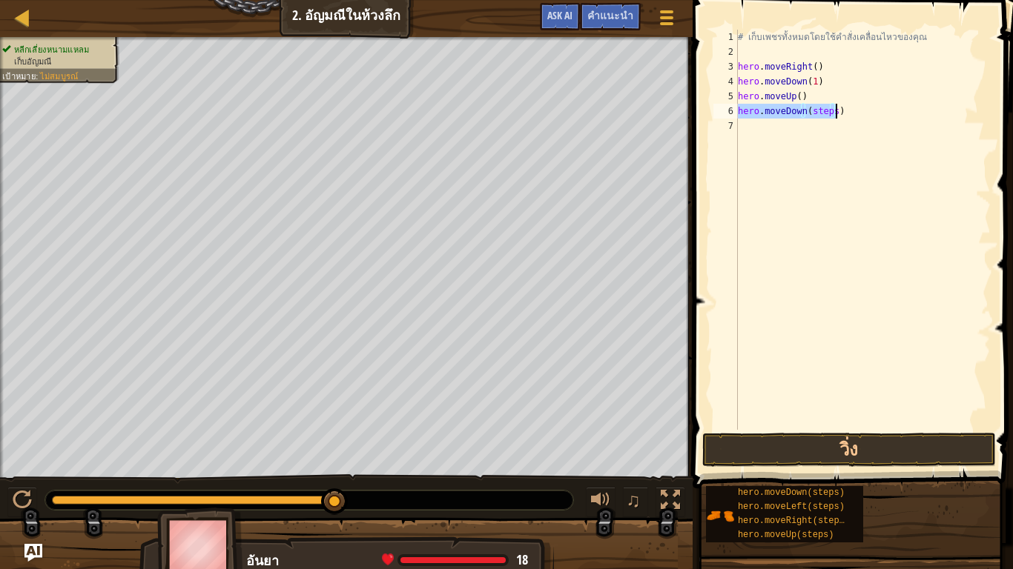
click at [829, 107] on div "# เก็บเพชรทั้งหมดโดยใช้คำสั่งเคลื่อนไหวของคุณ hero . moveRight ( ) hero . moveD…" at bounding box center [863, 230] width 256 height 400
drag, startPoint x: 829, startPoint y: 107, endPoint x: 812, endPoint y: 114, distance: 17.9
click at [812, 114] on div "# เก็บเพชรทั้งหมดโดยใช้คำสั่งเคลื่อนไหวของคุณ hero . moveRight ( ) hero . moveD…" at bounding box center [863, 245] width 256 height 430
click at [887, 446] on button "วิ่ง" at bounding box center [849, 450] width 294 height 34
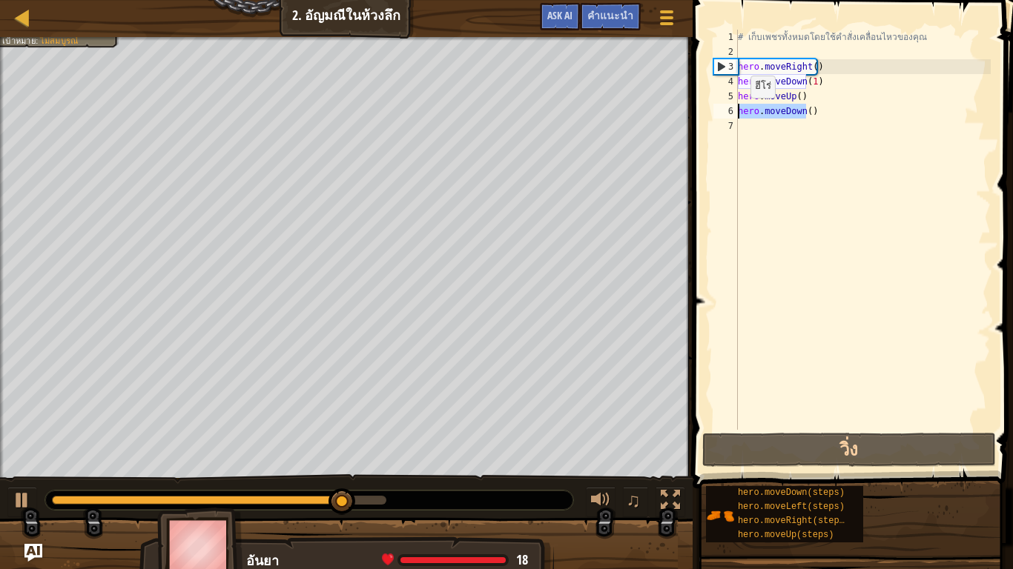
drag, startPoint x: 789, startPoint y: 110, endPoint x: 737, endPoint y: 113, distance: 52.7
click at [737, 113] on div "hero.moveDown() 1 2 3 4 5 6 7 # เก็บเพชรทั้งหมดโดยใช้คำสั่งเคลื่อนไหวของคุณ her…" at bounding box center [850, 230] width 280 height 400
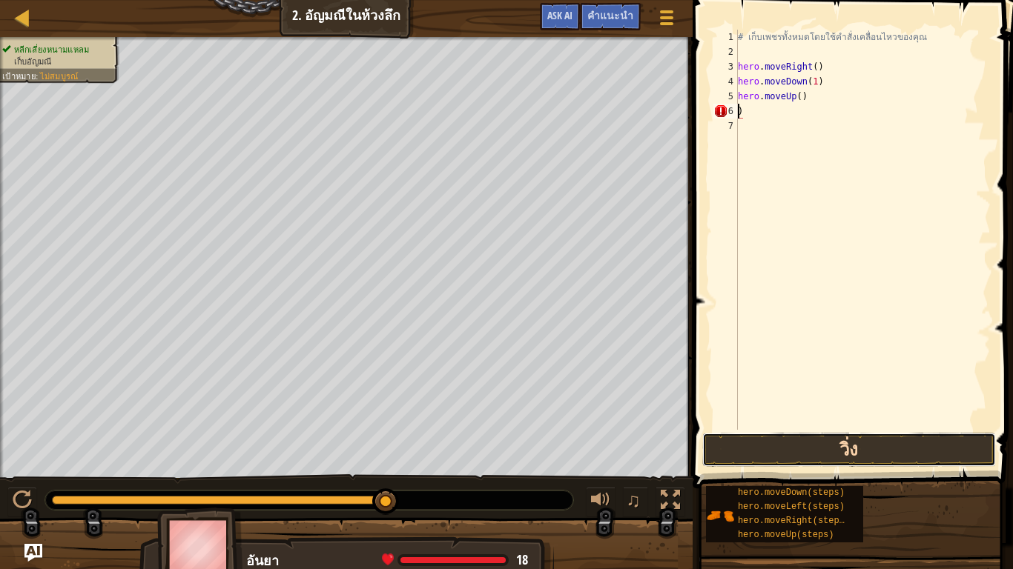
drag, startPoint x: 881, startPoint y: 447, endPoint x: 895, endPoint y: 456, distance: 17.3
click at [881, 448] on button "วิ่ง" at bounding box center [849, 450] width 294 height 34
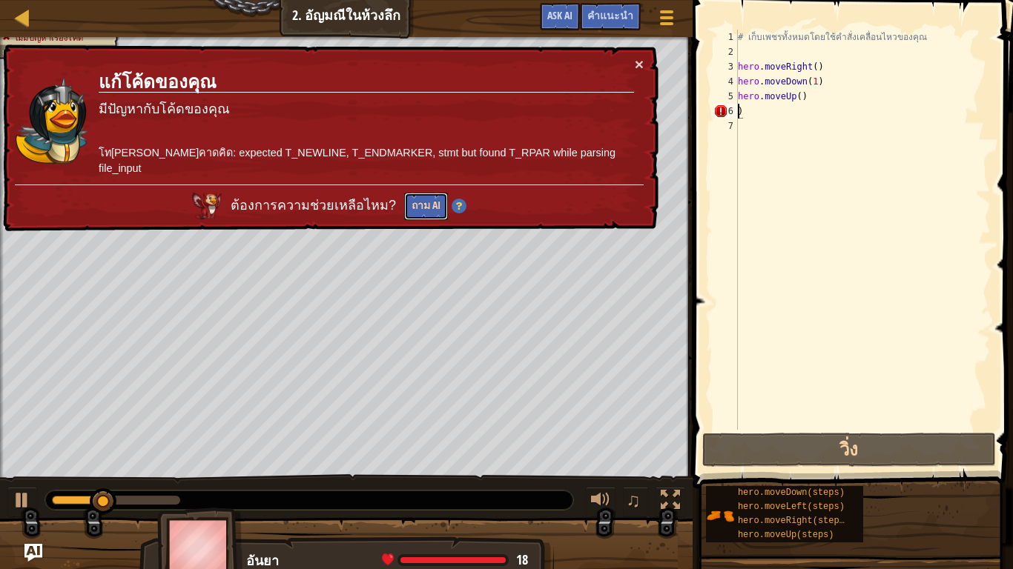
click at [443, 193] on button "ถาม AI" at bounding box center [426, 206] width 44 height 27
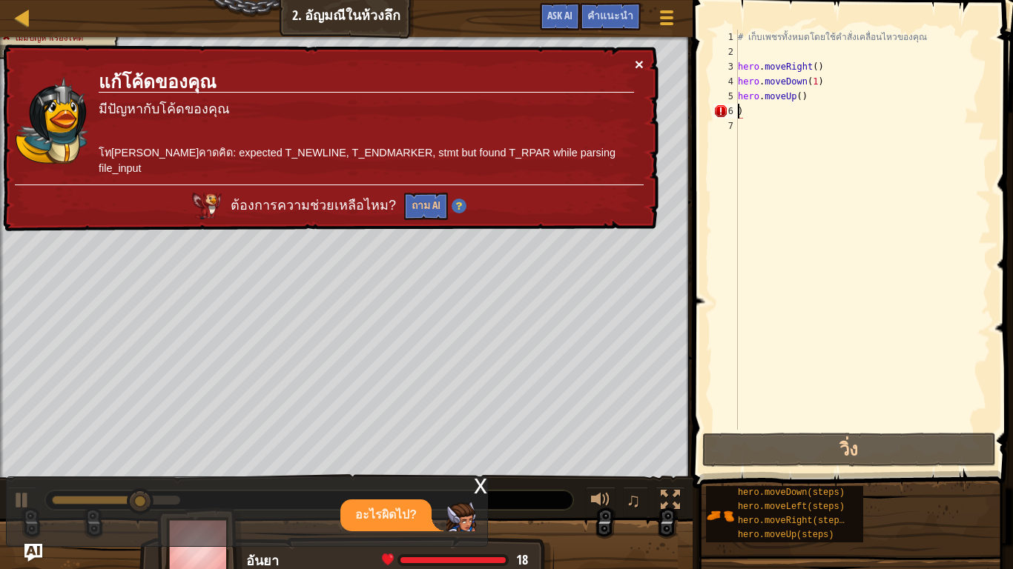
click at [638, 64] on button "×" at bounding box center [639, 64] width 9 height 16
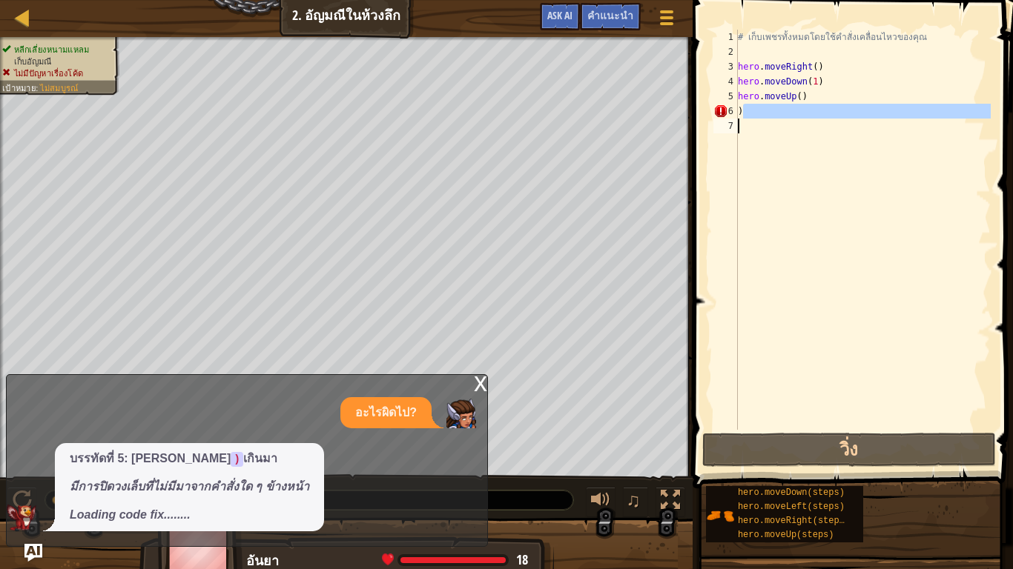
drag, startPoint x: 753, startPoint y: 107, endPoint x: 703, endPoint y: 135, distance: 57.4
click at [703, 135] on div ") 1 2 3 4 5 6 7 # เก็บเพชรทั้งหมดโดยใช้คำสั่งเคลื่อนไหวของคุณ hero . moveRight …" at bounding box center [850, 273] width 325 height 532
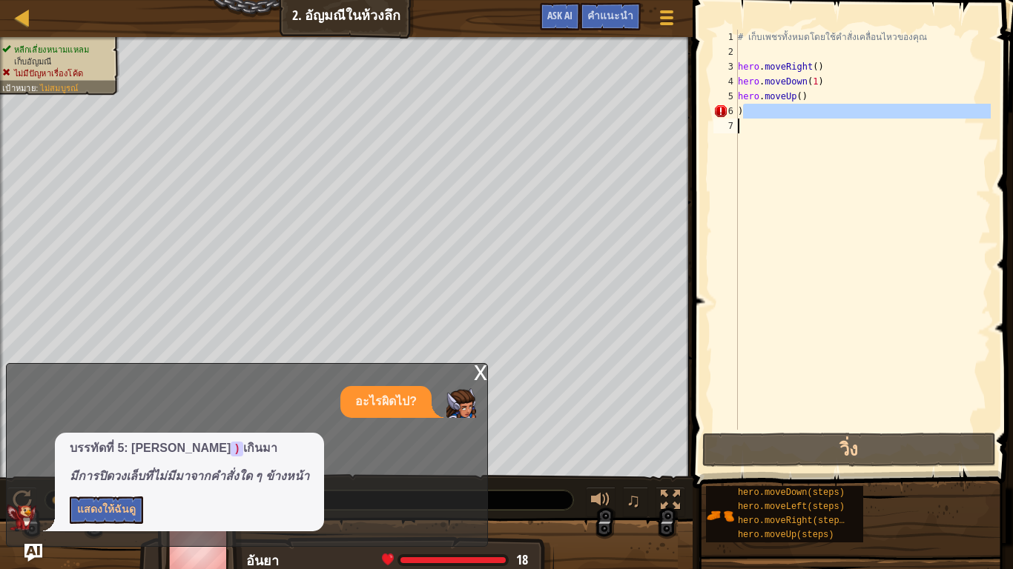
type textarea ")"
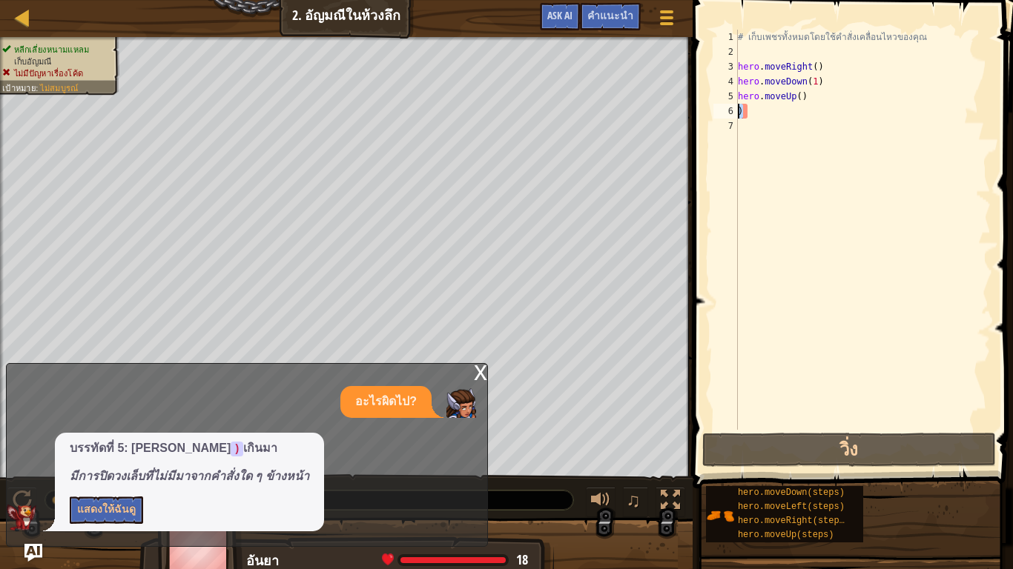
drag, startPoint x: 745, startPoint y: 112, endPoint x: 730, endPoint y: 113, distance: 14.8
click at [730, 113] on div ") 1 2 3 4 5 6 7 # เก็บเพชรทั้งหมดโดยใช้คำสั่งเคลื่อนไหวของคุณ hero . moveRight …" at bounding box center [850, 230] width 280 height 400
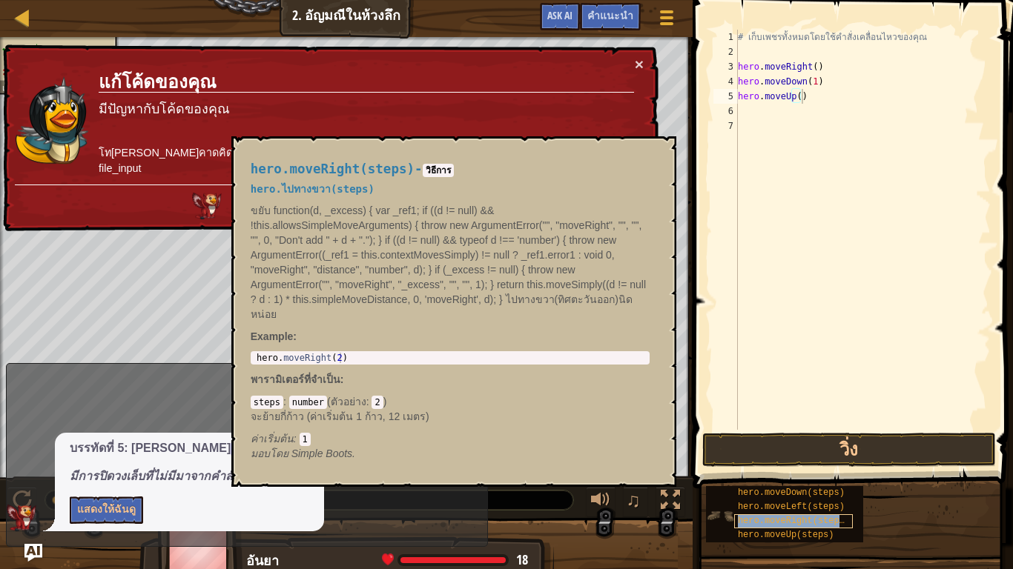
type textarea "hero.moveUp()hero.moveRight(steps)"
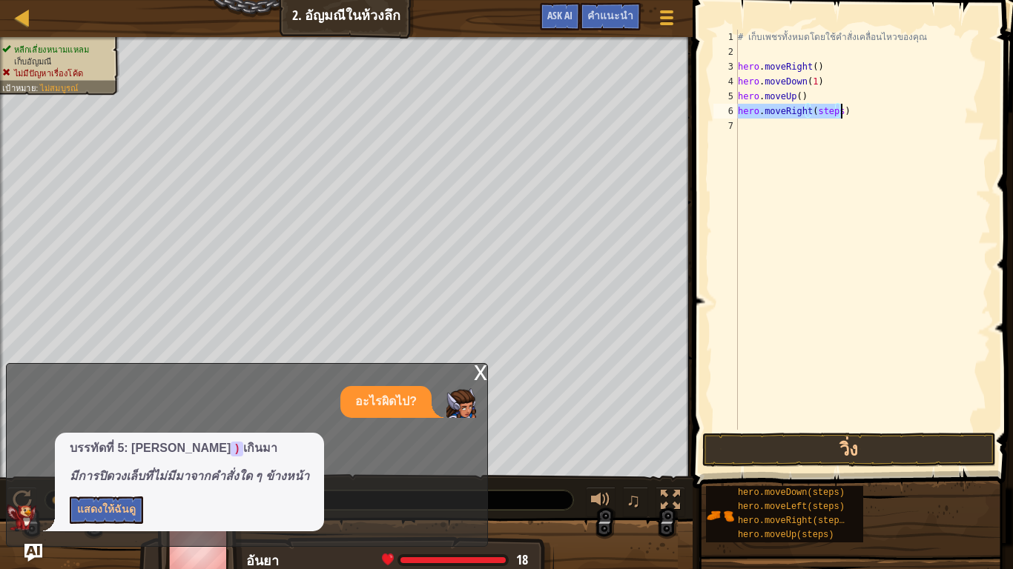
click at [835, 110] on div "# เก็บเพชรทั้งหมดโดยใช้คำสั่งเคลื่อนไหวของคุณ hero . moveRight ( ) hero . moveD…" at bounding box center [863, 230] width 256 height 400
drag, startPoint x: 835, startPoint y: 110, endPoint x: 810, endPoint y: 116, distance: 26.1
click at [810, 116] on div "# เก็บเพชรทั้งหมดโดยใช้คำสั่งเคลื่อนไหวของคุณ hero . moveRight ( ) hero . moveD…" at bounding box center [863, 245] width 256 height 430
click at [861, 442] on button "วิ่ง" at bounding box center [849, 450] width 294 height 34
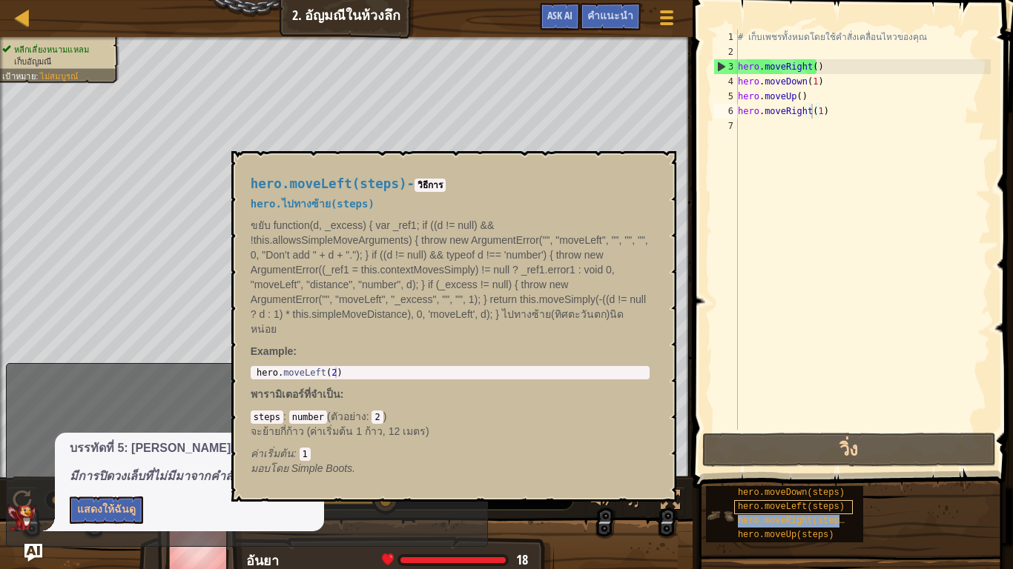
type textarea "hero.moveRight(hero.moveRight(steps)1)"
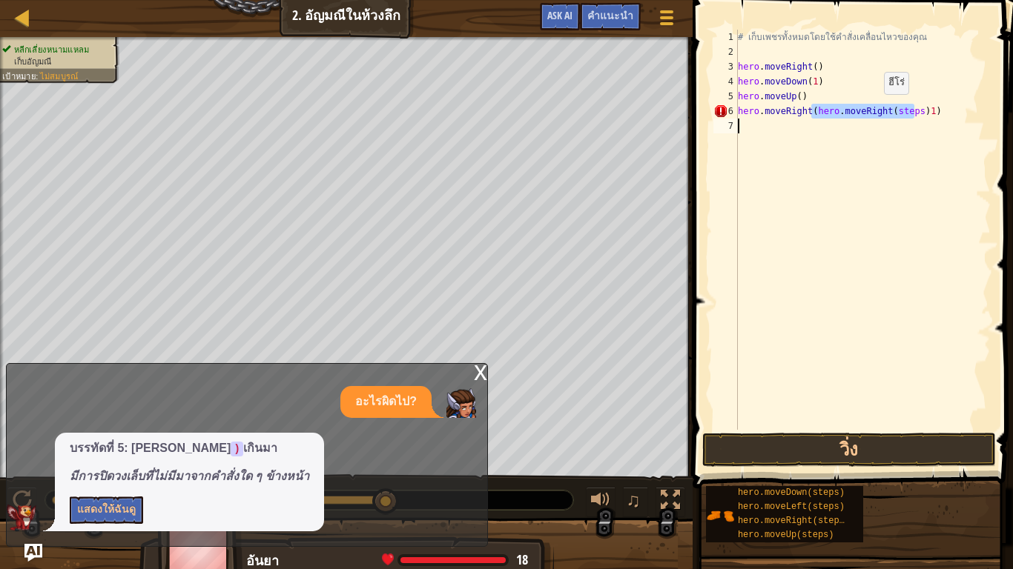
scroll to position [3, 0]
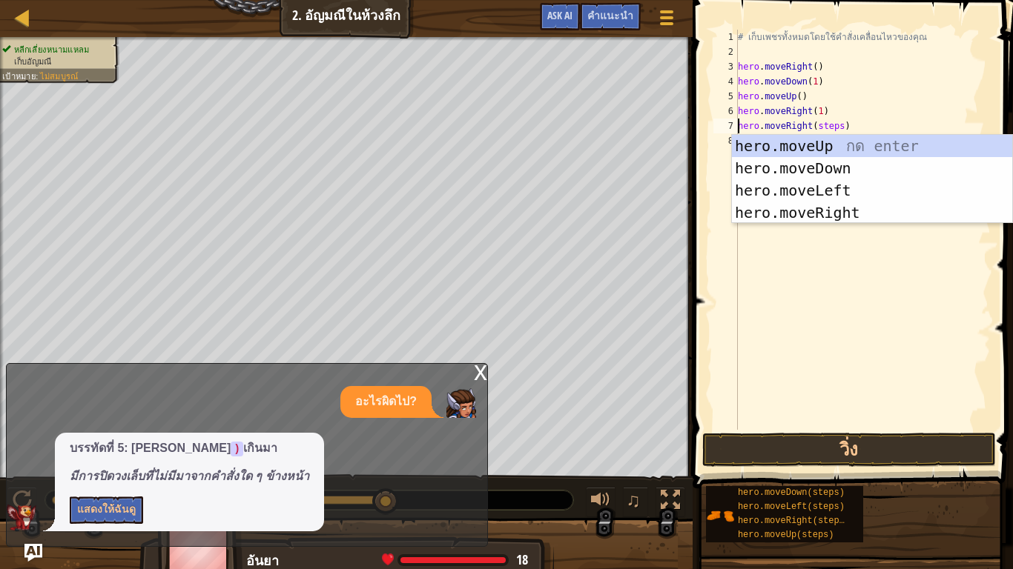
click at [833, 124] on div "# เก็บเพชรทั้งหมดโดยใช้คำสั่งเคลื่อนไหวของคุณ hero . moveRight ( ) hero . moveD…" at bounding box center [863, 245] width 256 height 430
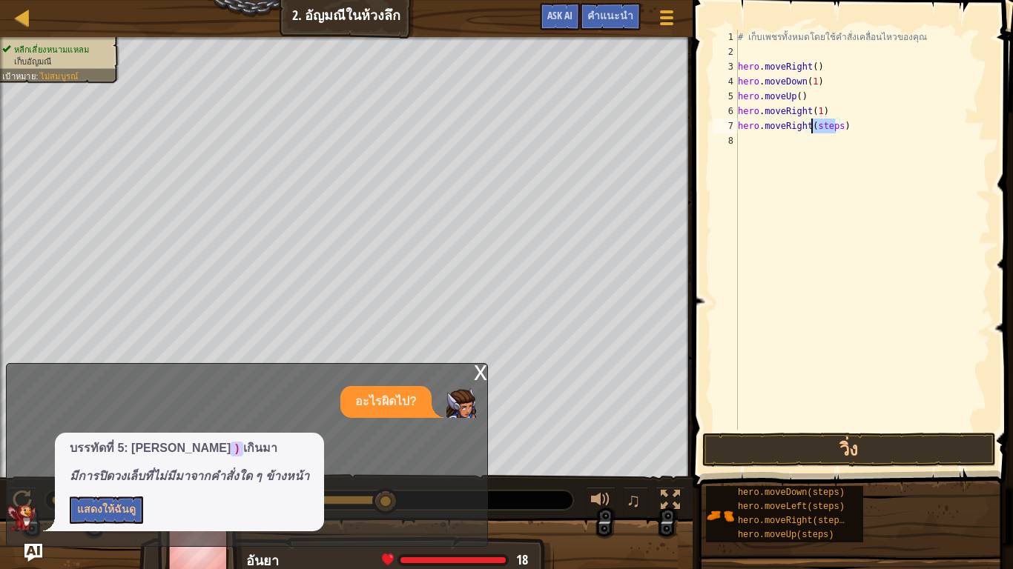
drag, startPoint x: 833, startPoint y: 124, endPoint x: 818, endPoint y: 124, distance: 14.8
click at [818, 124] on div "# เก็บเพชรทั้งหมดโดยใช้คำสั่งเคลื่อนไหวของคุณ hero . moveRight ( ) hero . moveD…" at bounding box center [863, 245] width 256 height 430
type textarea "hero.moveRight()"
click at [878, 454] on button "วิ่ง" at bounding box center [849, 450] width 294 height 34
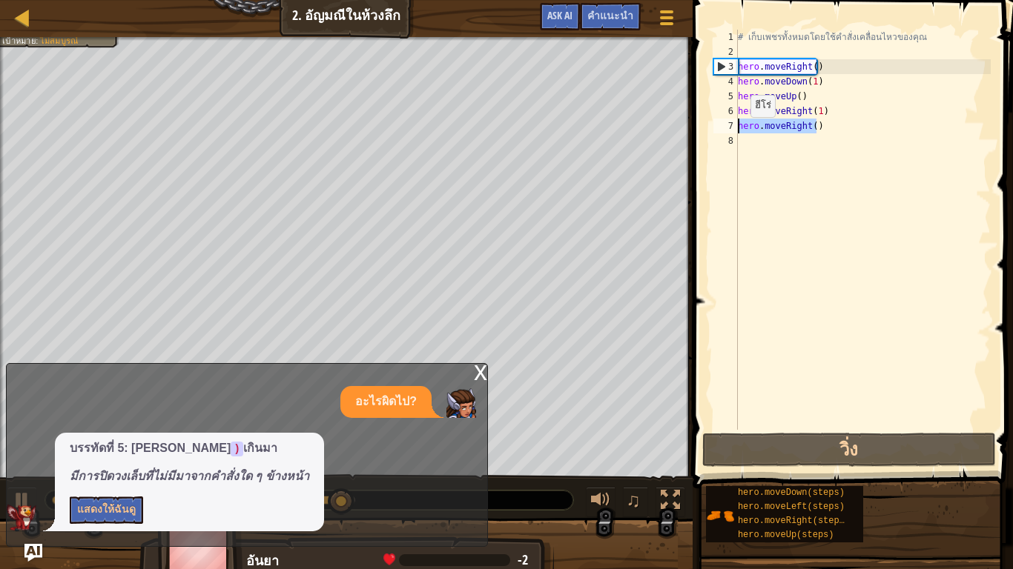
drag, startPoint x: 815, startPoint y: 132, endPoint x: 738, endPoint y: 132, distance: 77.1
click at [738, 132] on div "# เก็บเพชรทั้งหมดโดยใช้คำสั่งเคลื่อนไหวของคุณ hero . moveRight ( ) hero . moveD…" at bounding box center [863, 245] width 256 height 430
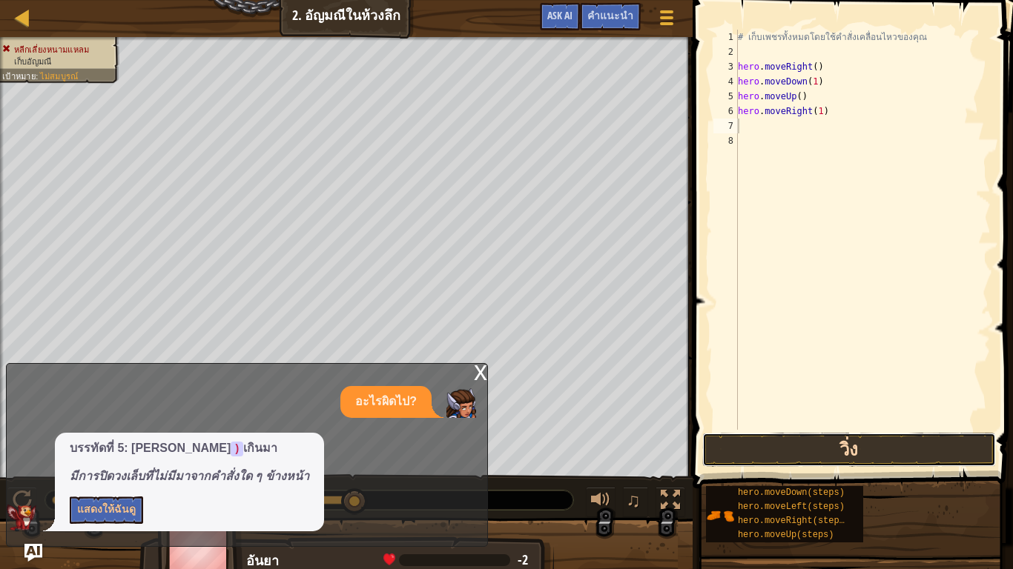
click at [875, 443] on button "วิ่ง" at bounding box center [849, 450] width 294 height 34
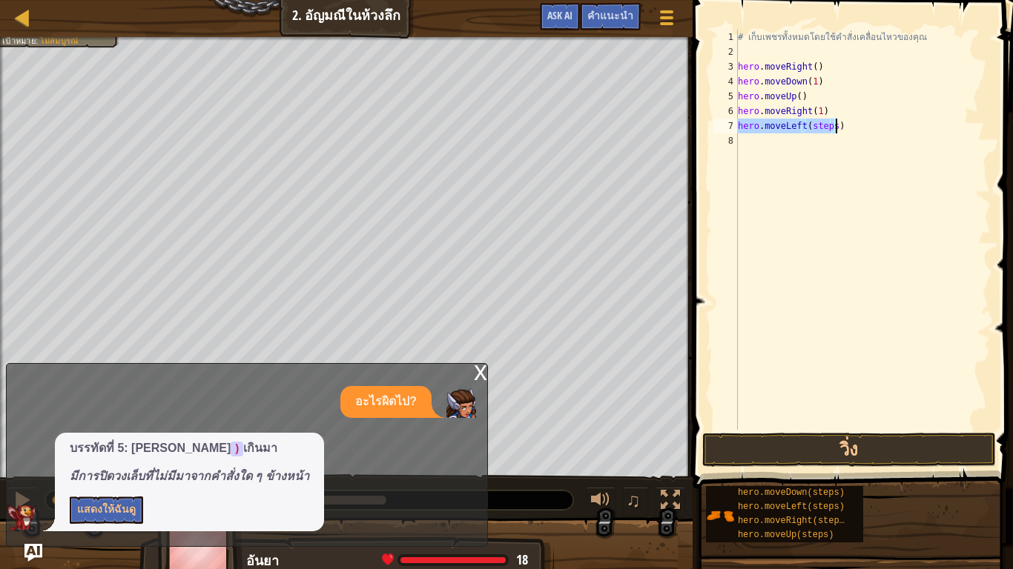
click at [829, 122] on div "# เก็บเพชรทั้งหมดโดยใช้คำสั่งเคลื่อนไหวของคุณ hero . moveRight ( ) hero . moveD…" at bounding box center [863, 230] width 256 height 400
click at [829, 122] on div "# เก็บเพชรทั้งหมดโดยใช้คำสั่งเคลื่อนไหวของคุณ hero . moveRight ( ) hero . moveD…" at bounding box center [863, 245] width 256 height 430
drag, startPoint x: 829, startPoint y: 122, endPoint x: 821, endPoint y: 124, distance: 9.0
click at [821, 124] on div "# เก็บเพชรทั้งหมดโดยใช้คำสั่งเคลื่อนไหวของคุณ hero . moveRight ( ) hero . moveD…" at bounding box center [863, 245] width 256 height 430
drag, startPoint x: 844, startPoint y: 437, endPoint x: 846, endPoint y: 450, distance: 13.4
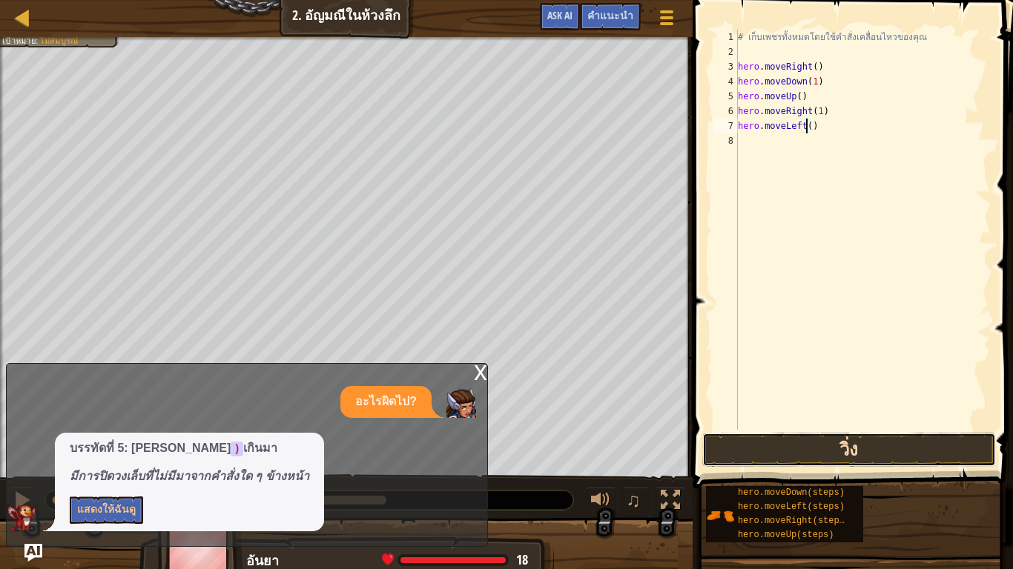
click at [844, 438] on button "วิ่ง" at bounding box center [849, 450] width 294 height 34
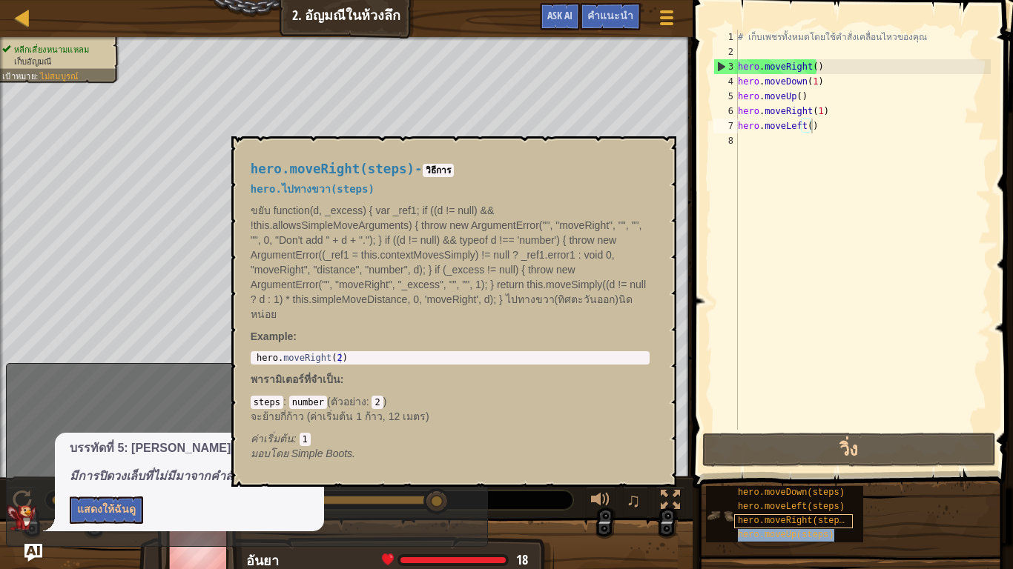
type textarea "hero.moveLeft(hero.moveUp(steps))"
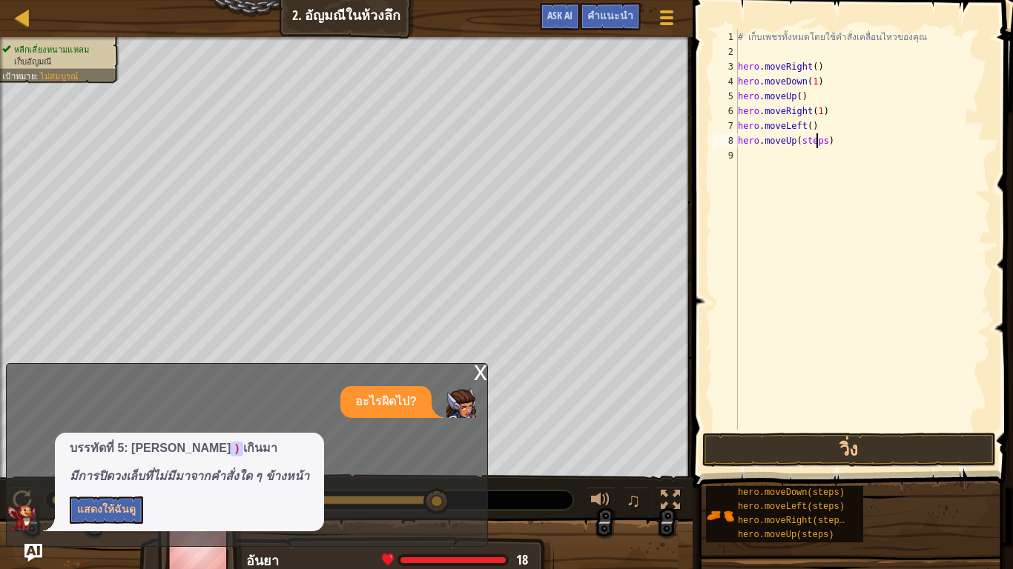
click at [818, 142] on div "# เก็บเพชรทั้งหมดโดยใช้คำสั่งเคลื่อนไหวของคุณ hero . moveRight ( ) hero . moveD…" at bounding box center [863, 245] width 256 height 430
drag, startPoint x: 818, startPoint y: 142, endPoint x: 792, endPoint y: 142, distance: 25.2
click at [792, 142] on div "# เก็บเพชรทั้งหมดโดยใช้คำสั่งเคลื่อนไหวของคุณ hero . moveRight ( ) hero . moveD…" at bounding box center [863, 245] width 256 height 430
type textarea "hero.moveUps)(step"
click at [858, 161] on div "# เก็บเพชรทั้งหมดโดยใช้คำสั่งเคลื่อนไหวของคุณ hero . moveRight ( ) hero . moveD…" at bounding box center [863, 245] width 256 height 430
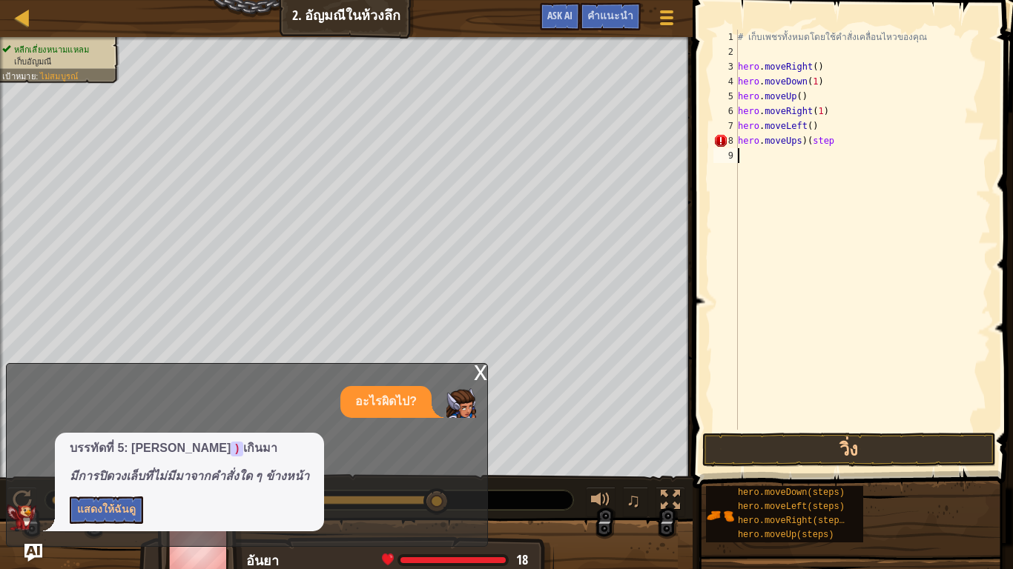
click at [829, 144] on div "# เก็บเพชรทั้งหมดโดยใช้คำสั่งเคลื่อนไหวของคุณ hero . moveRight ( ) hero . moveD…" at bounding box center [863, 245] width 256 height 430
click at [824, 144] on div "# เก็บเพชรทั้งหมดโดยใช้คำสั่งเคลื่อนไหวของคุณ hero . moveRight ( ) hero . moveD…" at bounding box center [863, 245] width 256 height 430
type textarea "h"
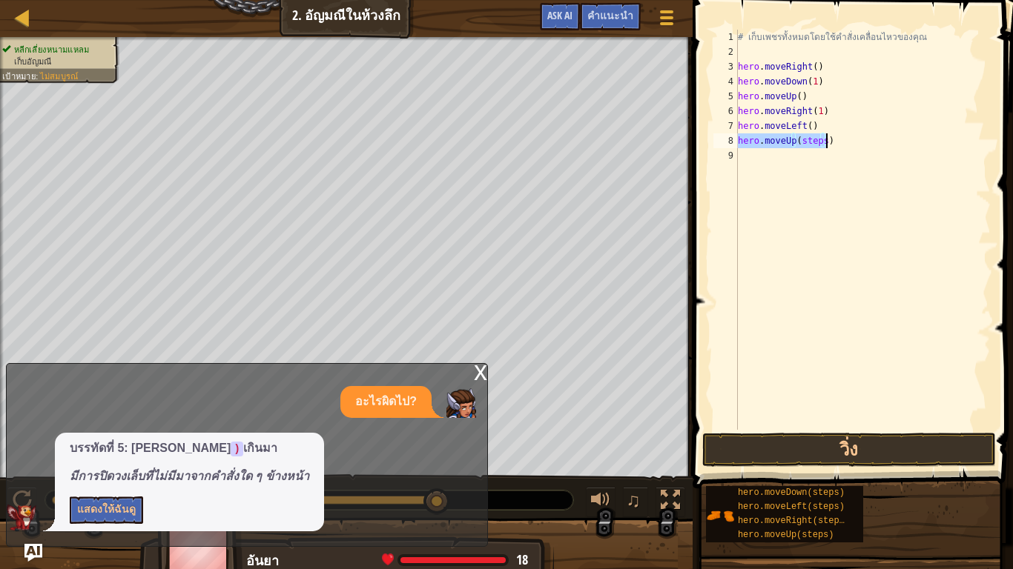
click at [818, 136] on div "# เก็บเพชรทั้งหมดโดยใช้คำสั่งเคลื่อนไหวของคุณ hero . moveRight ( ) hero . moveD…" at bounding box center [863, 230] width 256 height 400
drag, startPoint x: 818, startPoint y: 136, endPoint x: 798, endPoint y: 144, distance: 22.0
click at [798, 144] on div "# เก็บเพชรทั้งหมดโดยใช้คำสั่งเคลื่อนไหวของคุณ hero . moveRight ( ) hero . moveD…" at bounding box center [863, 245] width 256 height 430
drag, startPoint x: 892, startPoint y: 451, endPoint x: 861, endPoint y: 436, distance: 35.5
click at [889, 451] on button "วิ่ง" at bounding box center [849, 450] width 294 height 34
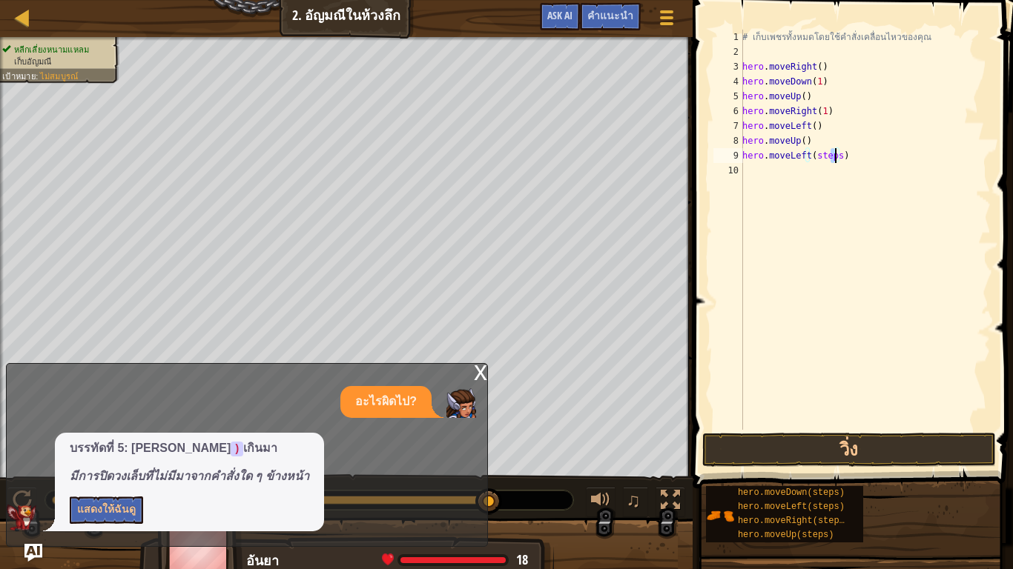
click at [835, 154] on div "# เก็บเพชรทั้งหมดโดยใช้คำสั่งเคลื่อนไหวของคุณ hero . moveRight ( ) hero . moveD…" at bounding box center [864, 245] width 251 height 430
type textarea "hero.moveLeft()"
click at [858, 448] on button "วิ่ง" at bounding box center [849, 450] width 294 height 34
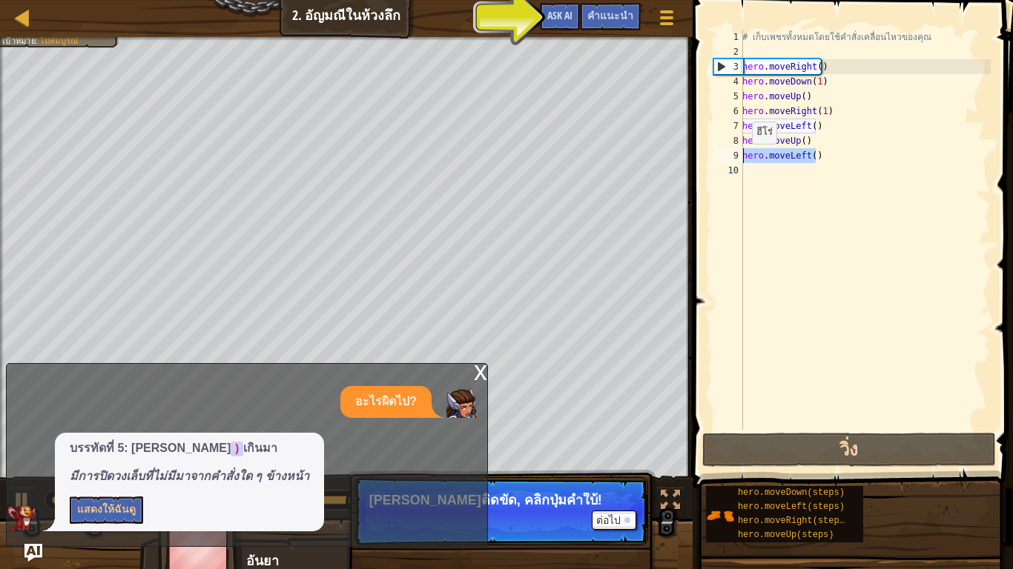
drag, startPoint x: 824, startPoint y: 154, endPoint x: 743, endPoint y: 159, distance: 80.2
click at [743, 159] on div "# เก็บเพชรทั้งหมดโดยใช้คำสั่งเคลื่อนไหวของคุณ hero . moveRight ( ) hero . moveD…" at bounding box center [864, 245] width 251 height 430
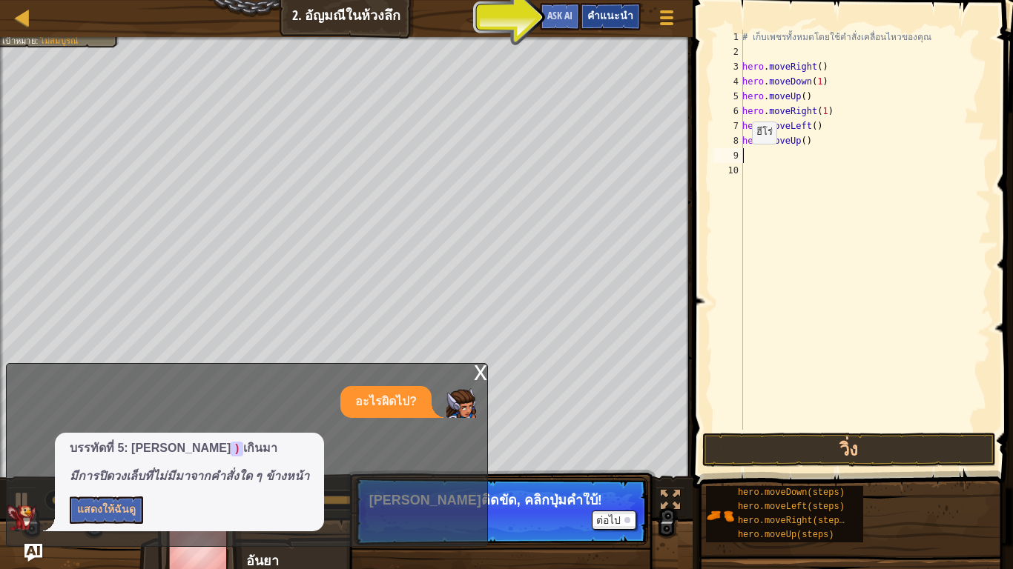
click at [607, 16] on span "คำแนะนำ" at bounding box center [610, 15] width 46 height 14
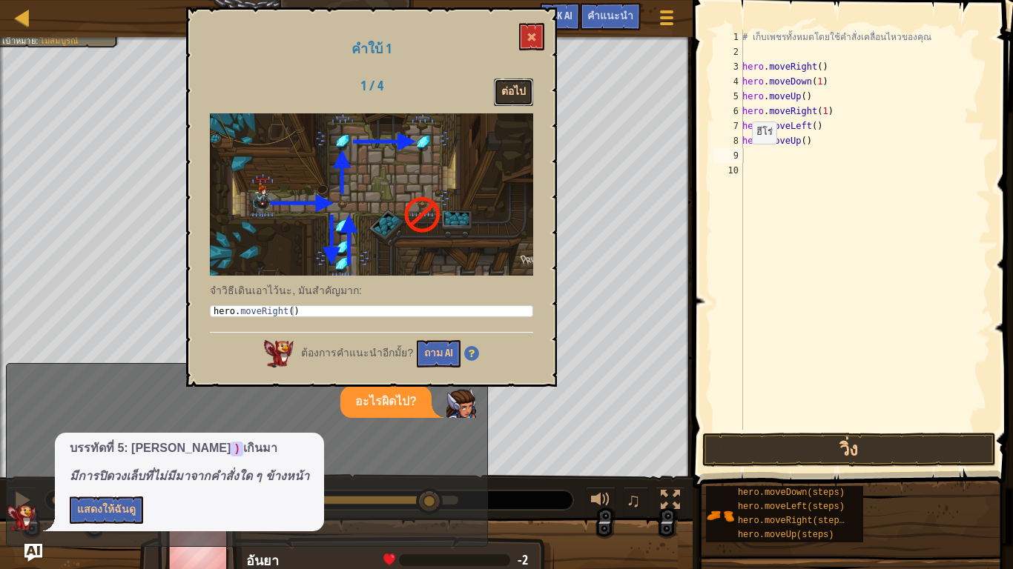
click at [513, 90] on button "ต่อไป" at bounding box center [513, 92] width 39 height 27
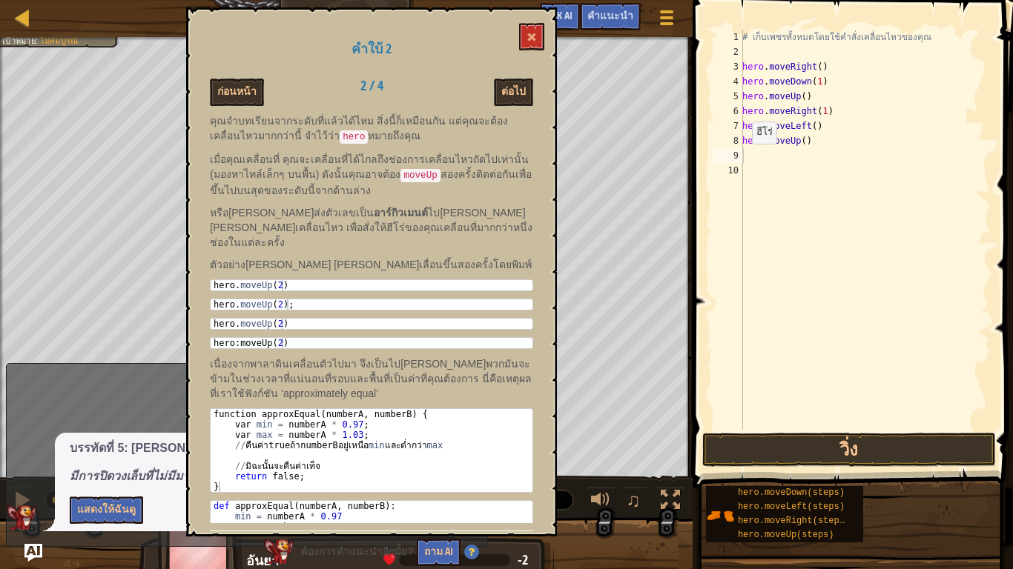
scroll to position [41, 0]
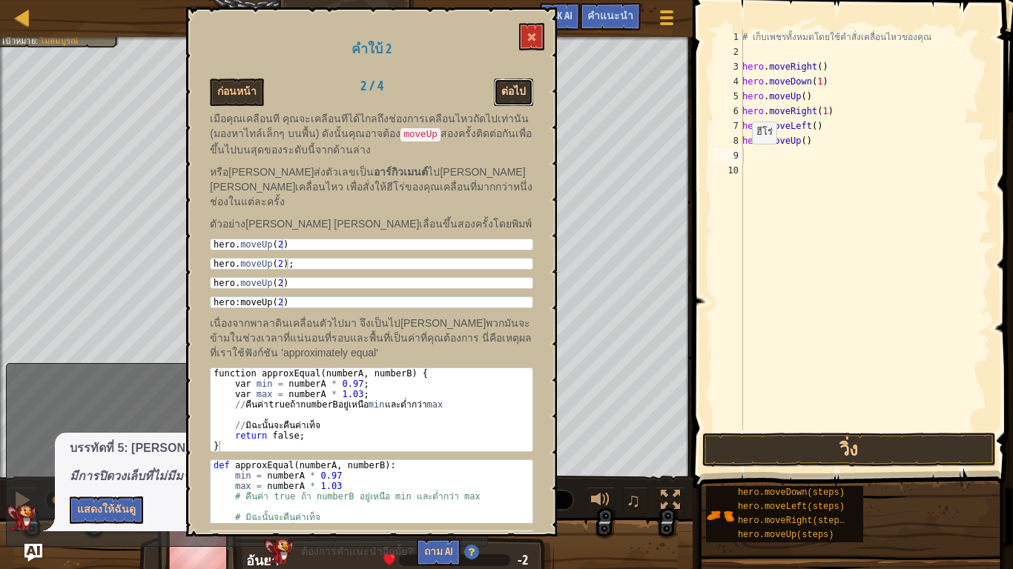
click at [523, 83] on button "ต่อไป" at bounding box center [513, 92] width 39 height 27
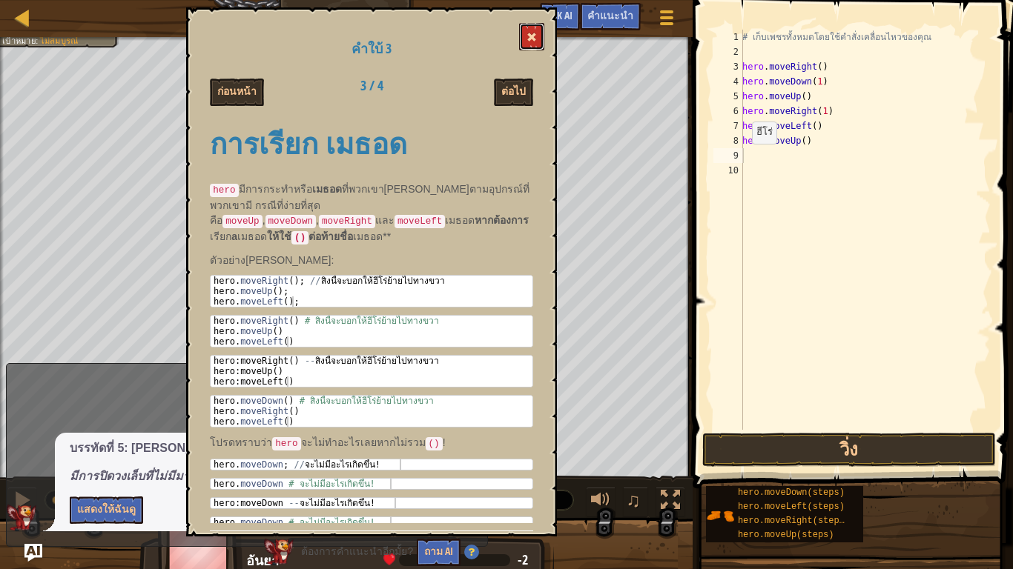
click at [533, 23] on button at bounding box center [531, 36] width 25 height 27
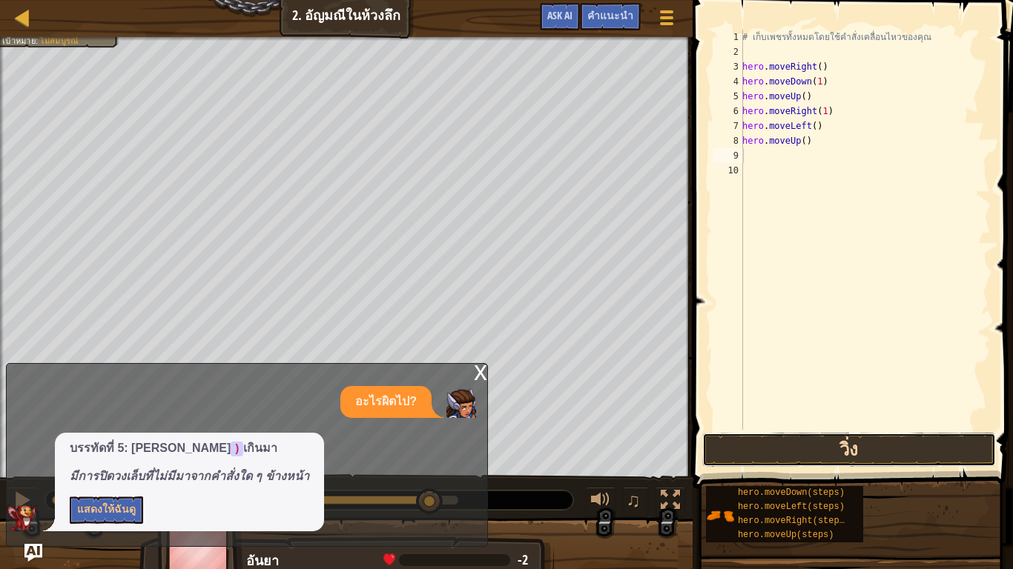
click at [931, 444] on button "วิ่ง" at bounding box center [849, 450] width 294 height 34
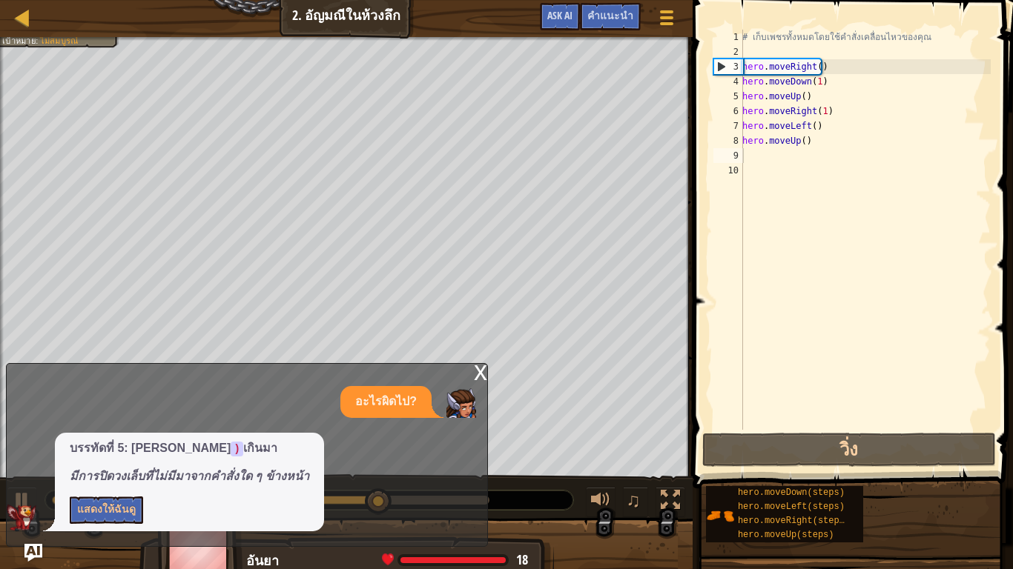
click at [484, 374] on div "x" at bounding box center [480, 371] width 13 height 15
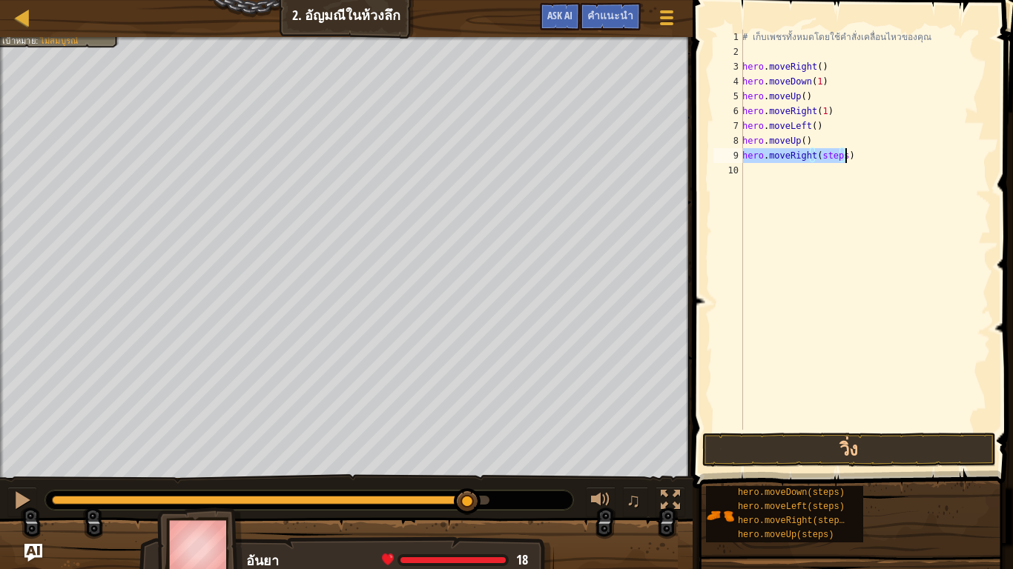
click at [837, 148] on div "# เก็บเพชรทั้งหมดโดยใช้คำสั่งเคลื่อนไหวของคุณ hero . moveRight ( ) hero . moveD…" at bounding box center [864, 230] width 251 height 400
click at [841, 157] on div "# เก็บเพชรทั้งหมดโดยใช้คำสั่งเคลื่อนไหวของคุณ hero . moveRight ( ) hero . moveD…" at bounding box center [864, 245] width 251 height 430
type textarea "hero.moveRight()"
click at [896, 455] on button "วิ่ง" at bounding box center [849, 450] width 294 height 34
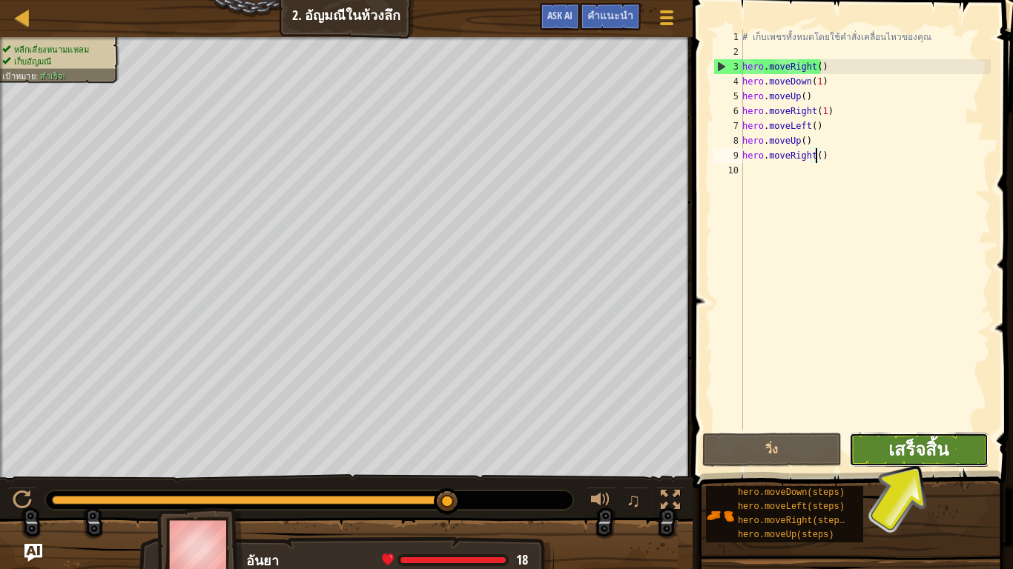
click at [889, 445] on span "เสร็จสิ้น" at bounding box center [918, 449] width 60 height 24
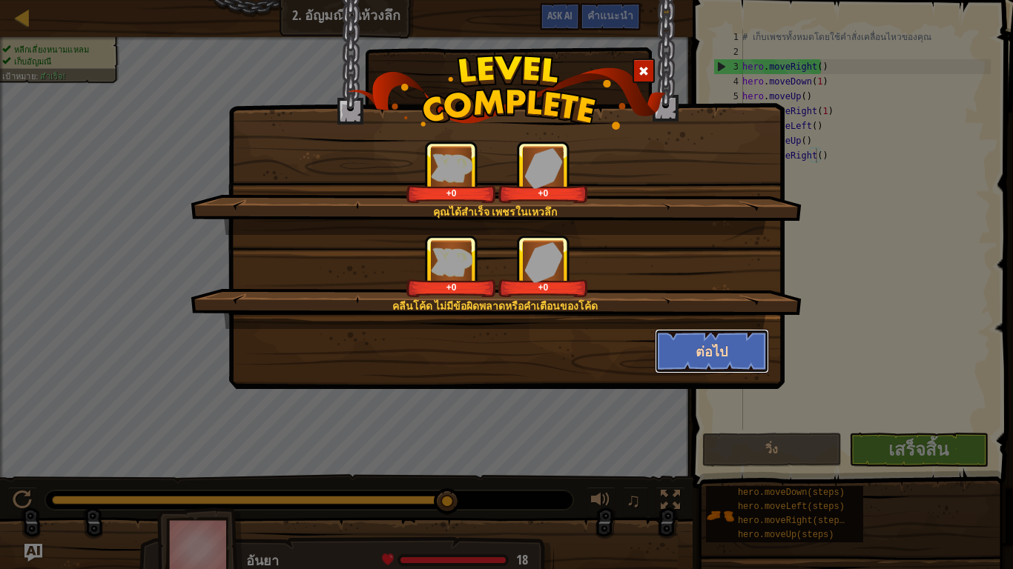
click at [695, 349] on button "ต่อไป" at bounding box center [712, 351] width 115 height 44
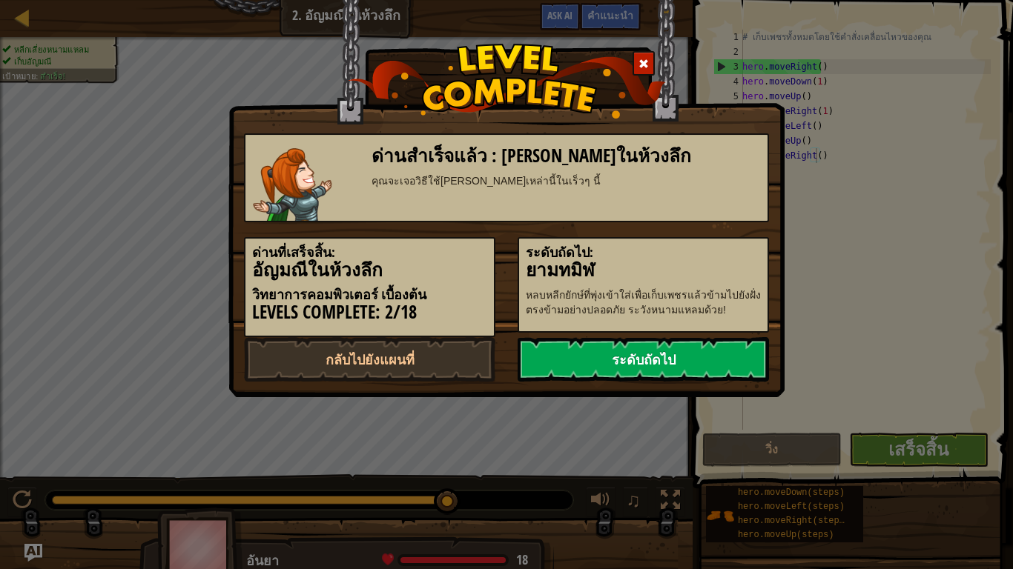
click at [672, 371] on link "ระดับถัดไป" at bounding box center [642, 359] width 251 height 44
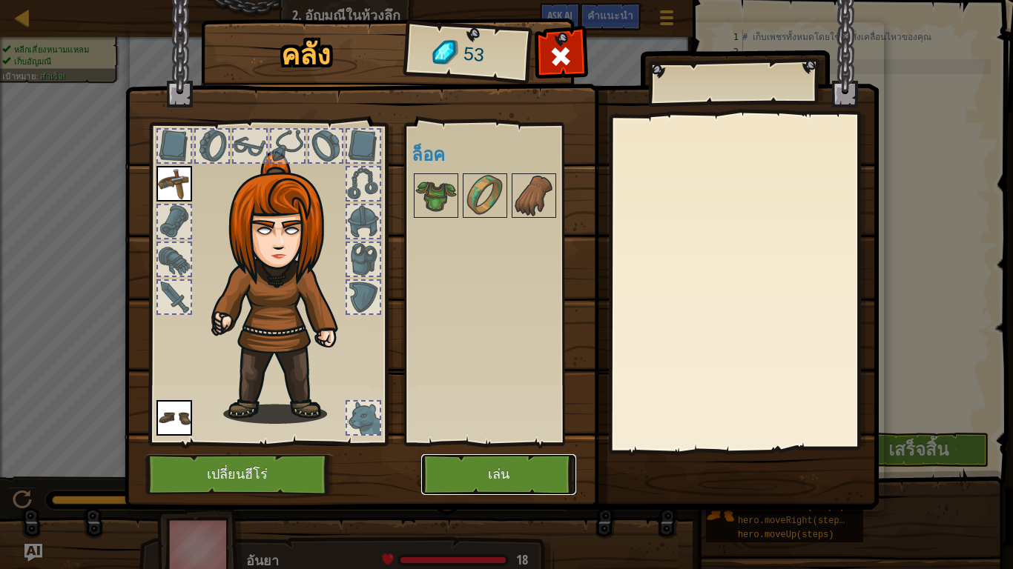
click at [490, 485] on button "เล่น" at bounding box center [498, 474] width 155 height 41
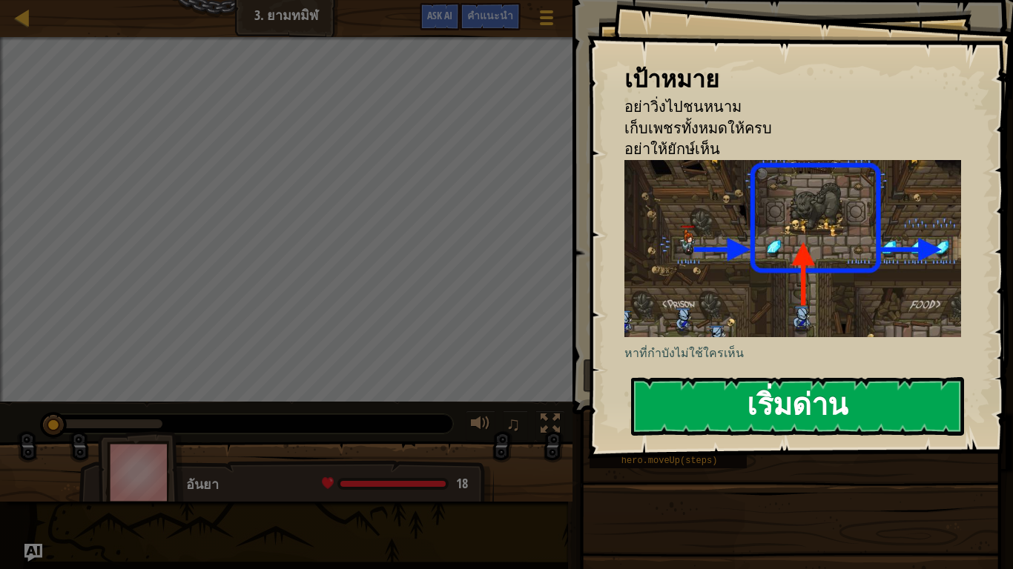
click at [804, 418] on button "เริ่มด่าน" at bounding box center [797, 406] width 333 height 59
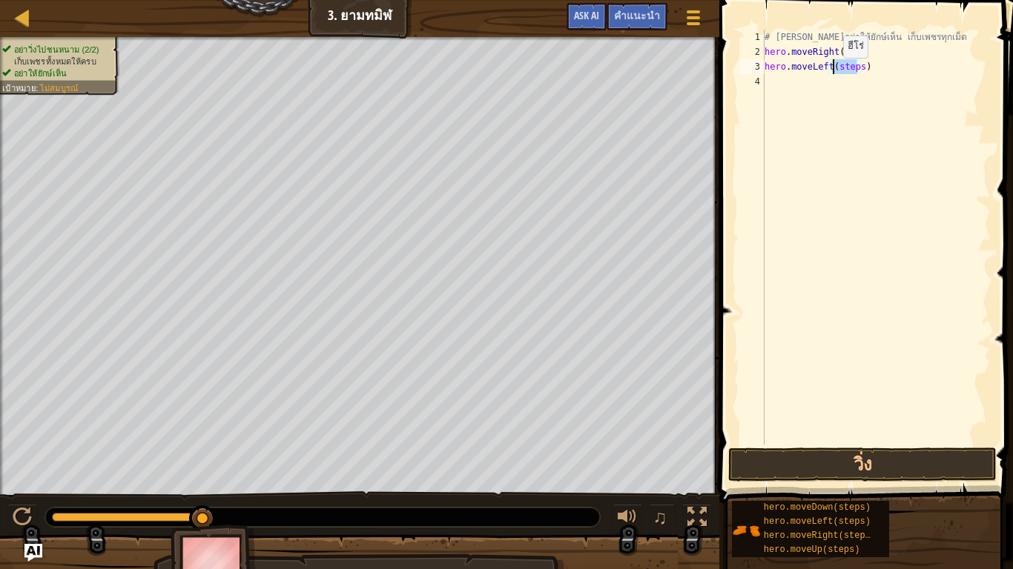
drag, startPoint x: 855, startPoint y: 66, endPoint x: 830, endPoint y: 73, distance: 26.1
click at [830, 73] on div "# พยายามอย่าให้ยักษ์เห็น เก็บเพชรทุกเม็ด hero . moveRight ( ) hero . moveLeft (…" at bounding box center [875, 252] width 229 height 445
type textarea "hero.moveLeft(1)"
click at [884, 471] on button "วิ่ง" at bounding box center [862, 465] width 268 height 34
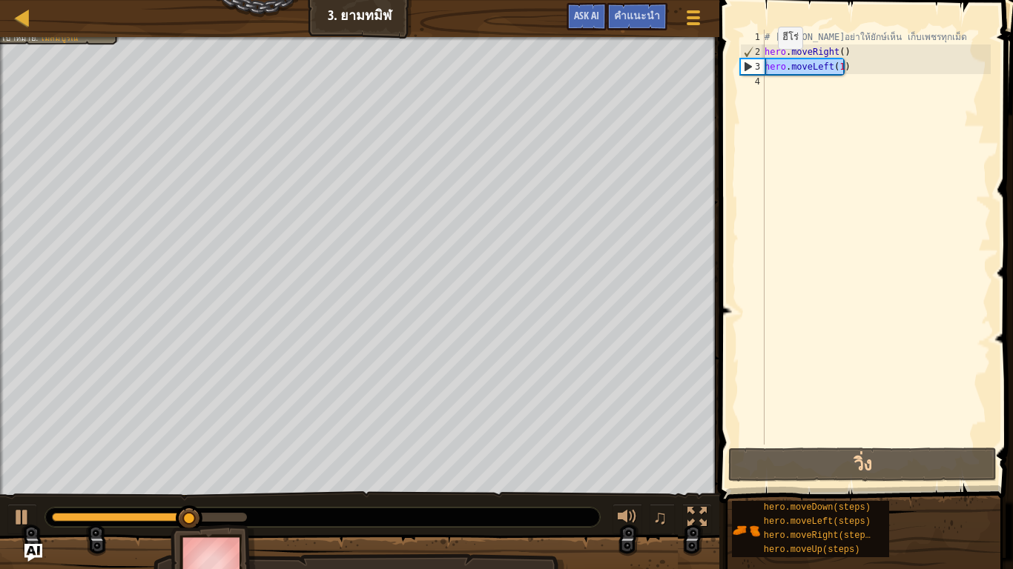
drag, startPoint x: 847, startPoint y: 68, endPoint x: 761, endPoint y: 66, distance: 85.3
click at [761, 66] on div "hero.moveLeft(1) 1 2 3 4 # พยายามอย่าให้ยักษ์เห็น เก็บเพชรทุกเม็ด hero . moveRi…" at bounding box center [864, 237] width 254 height 415
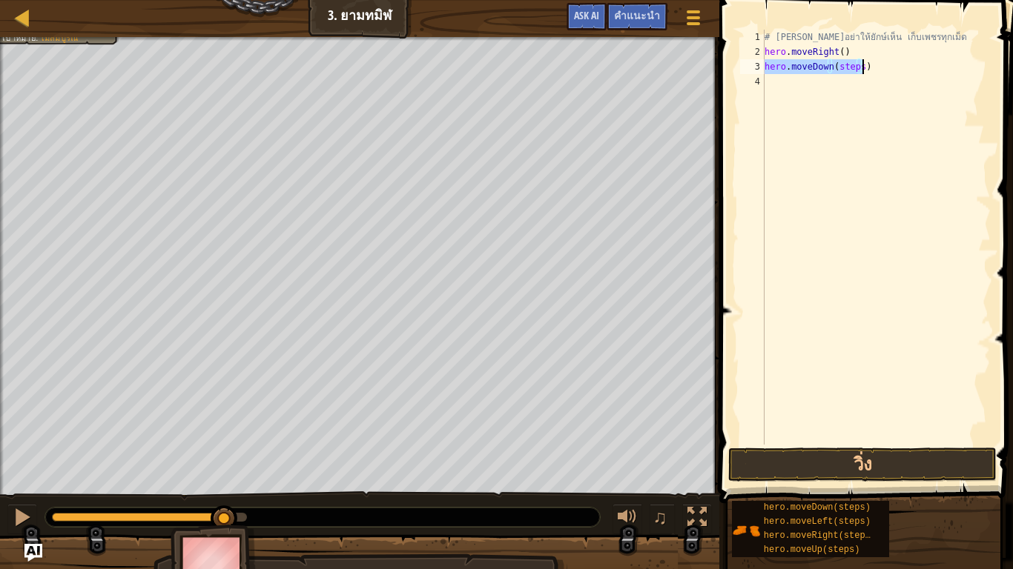
click at [852, 62] on div "# พยายามอย่าให้ยักษ์เห็น เก็บเพชรทุกเม็ด hero . moveRight ( ) hero . moveDown (…" at bounding box center [875, 237] width 229 height 415
drag, startPoint x: 855, startPoint y: 63, endPoint x: 835, endPoint y: 64, distance: 20.0
click at [835, 64] on div "# พยายามอย่าให้ยักษ์เห็น เก็บเพชรทุกเม็ด hero . moveRight ( ) hero . moveDown (…" at bounding box center [875, 252] width 229 height 445
type textarea "hero.moveDown()"
click at [879, 448] on button "วิ่ง" at bounding box center [862, 465] width 268 height 34
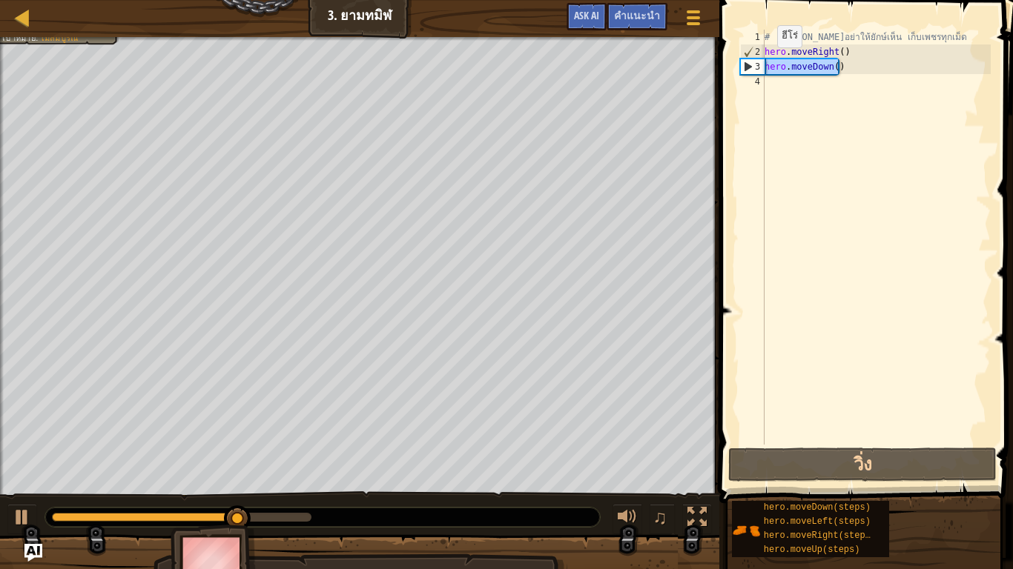
drag, startPoint x: 838, startPoint y: 66, endPoint x: 755, endPoint y: 69, distance: 83.1
click at [755, 69] on div "hero.moveDown() 1 2 3 4 # พยายามอย่าให้ยักษ์เห็น เก็บเพชรทุกเม็ด hero . moveRig…" at bounding box center [864, 237] width 254 height 415
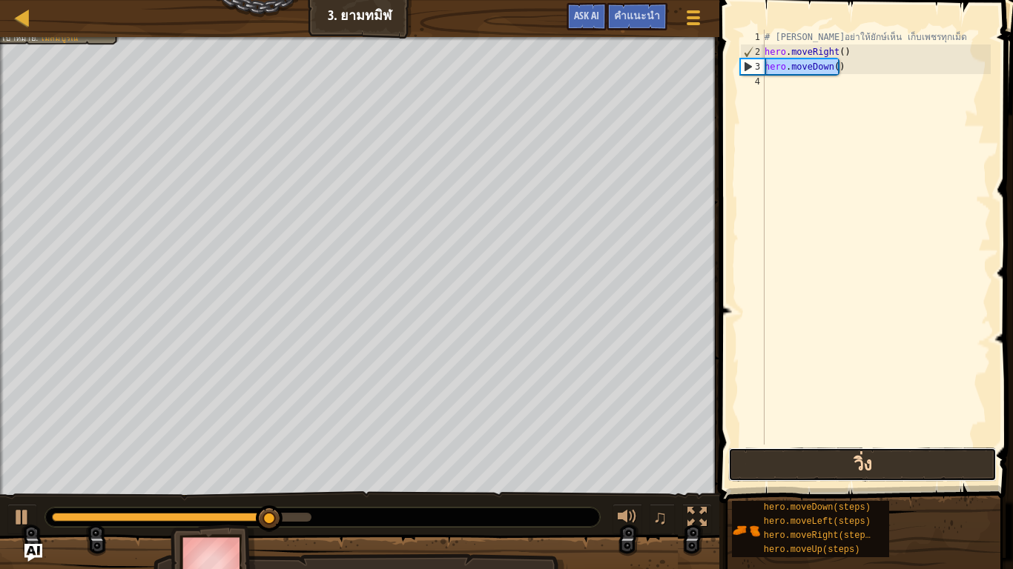
click at [847, 469] on button "วิ่ง" at bounding box center [862, 465] width 268 height 34
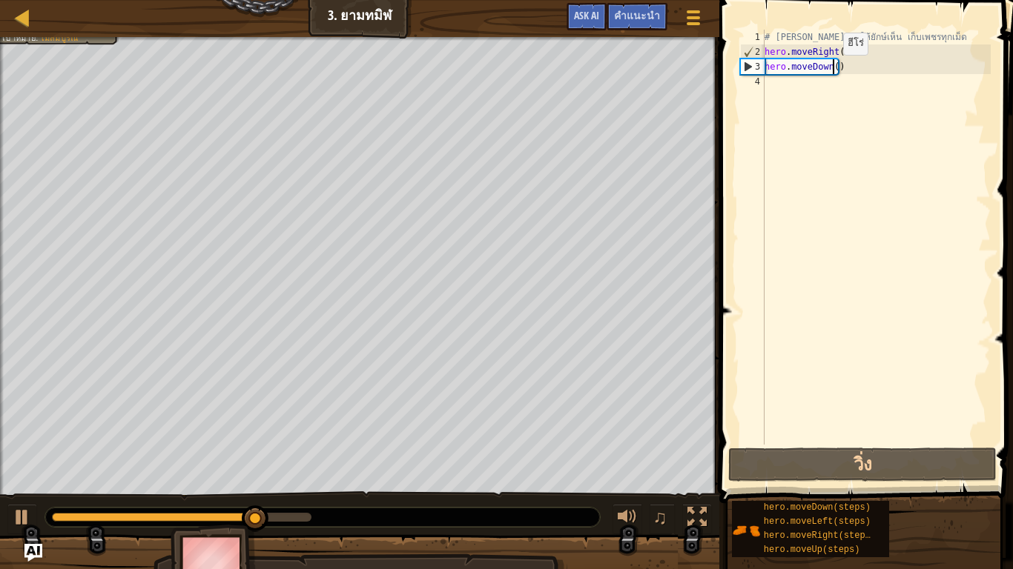
click at [830, 70] on div "# พยายามอย่าให้ยักษ์เห็น เก็บเพชรทุกเม็ด hero . moveRight ( ) hero . moveDown (…" at bounding box center [875, 252] width 229 height 445
drag, startPoint x: 838, startPoint y: 67, endPoint x: 782, endPoint y: 96, distance: 62.3
click at [761, 64] on div "hero.moveDown() 1 2 3 4 # พยายามอย่าให้ยักษ์เห็น เก็บเพชรทุกเม็ด hero . moveRig…" at bounding box center [864, 237] width 254 height 415
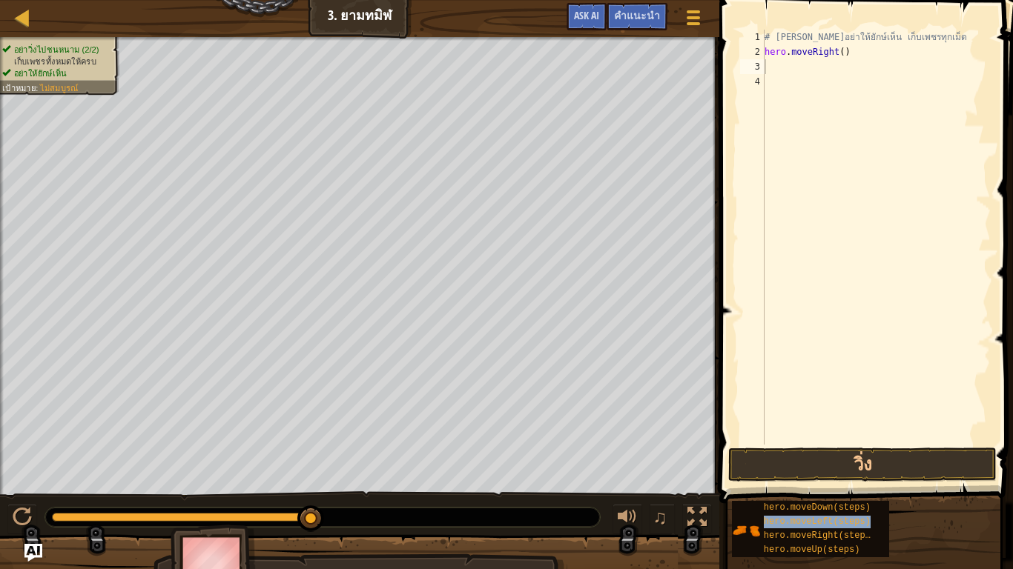
drag, startPoint x: 843, startPoint y: 500, endPoint x: 855, endPoint y: 286, distance: 214.5
click at [850, 213] on div "คำแนะนำ วิดีโอ 1 2 3 4 # พยายามอย่าให้ยักษ์เห็น เก็บเพชรทุกเม็ด hero . moveRigh…" at bounding box center [864, 281] width 298 height 562
click at [857, 62] on div "# พยายามอย่าให้ยักษ์เห็น เก็บเพชรทุกเม็ด hero . moveRight ( ) hero . moveDown (…" at bounding box center [875, 237] width 229 height 415
drag, startPoint x: 857, startPoint y: 62, endPoint x: 834, endPoint y: 70, distance: 24.4
click at [834, 70] on div "# พยายามอย่าให้ยักษ์เห็น เก็บเพชรทุกเม็ด hero . moveRight ( ) hero . moveDown (…" at bounding box center [875, 252] width 229 height 445
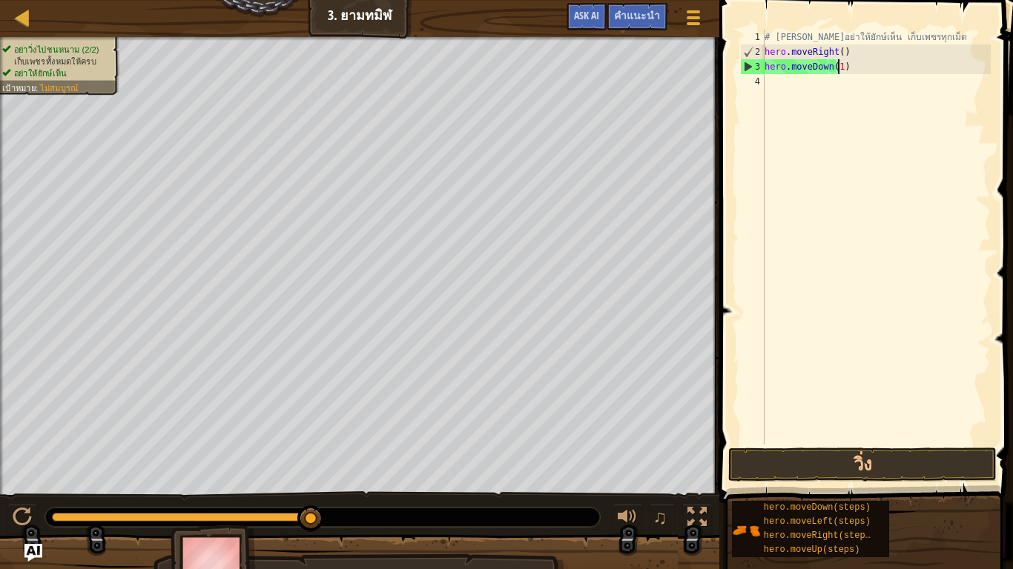
scroll to position [3, 61]
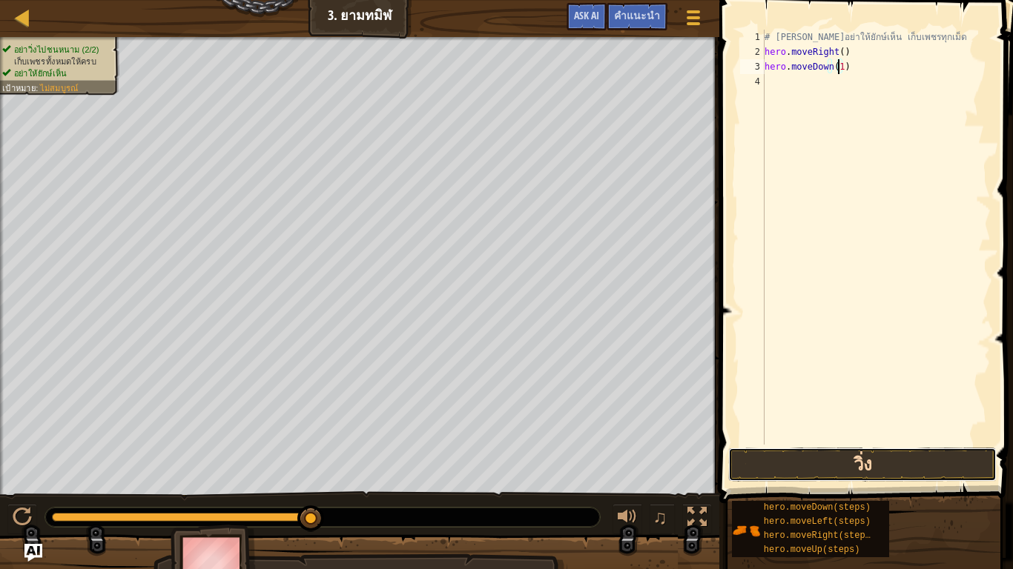
click at [903, 467] on button "วิ่ง" at bounding box center [862, 465] width 268 height 34
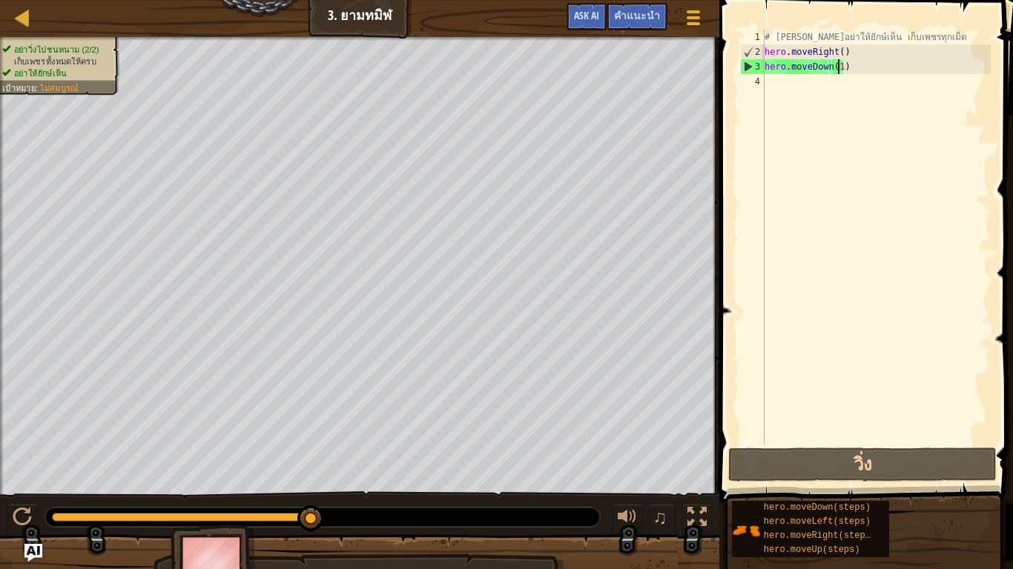
type textarea "hero.moveDown()"
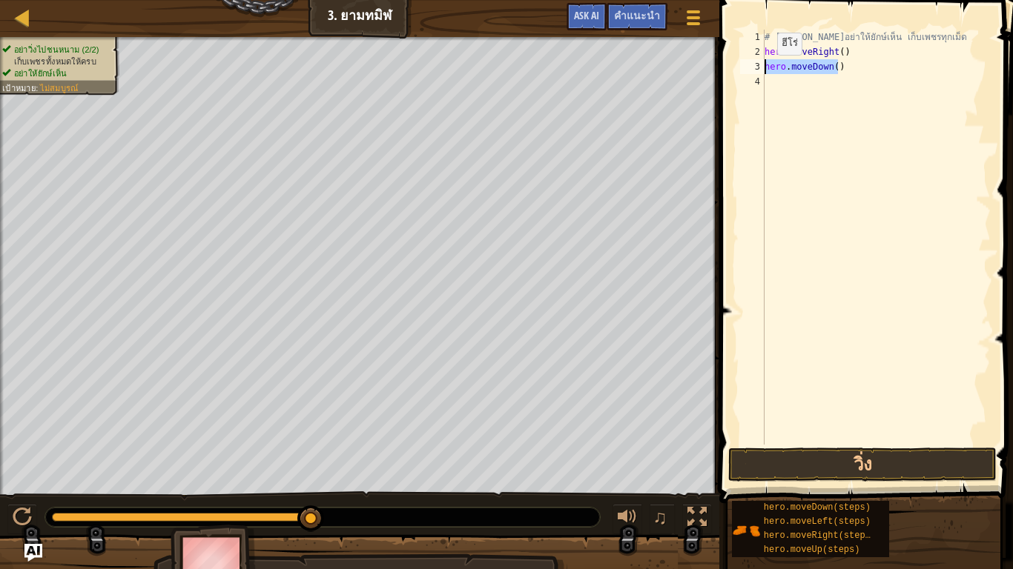
drag, startPoint x: 841, startPoint y: 69, endPoint x: 762, endPoint y: 72, distance: 78.6
click at [762, 72] on div "hero.moveDown() 1 2 3 4 # พยายามอย่าให้ยักษ์เห็น เก็บเพชรทุกเม็ด hero . moveRig…" at bounding box center [864, 237] width 254 height 415
click at [858, 64] on div "# พยายามอย่าให้ยักษ์เห็น เก็บเพชรทุกเม็ด hero . moveRight ( ) hero . moveLeft (…" at bounding box center [875, 237] width 229 height 415
drag, startPoint x: 858, startPoint y: 64, endPoint x: 832, endPoint y: 68, distance: 26.2
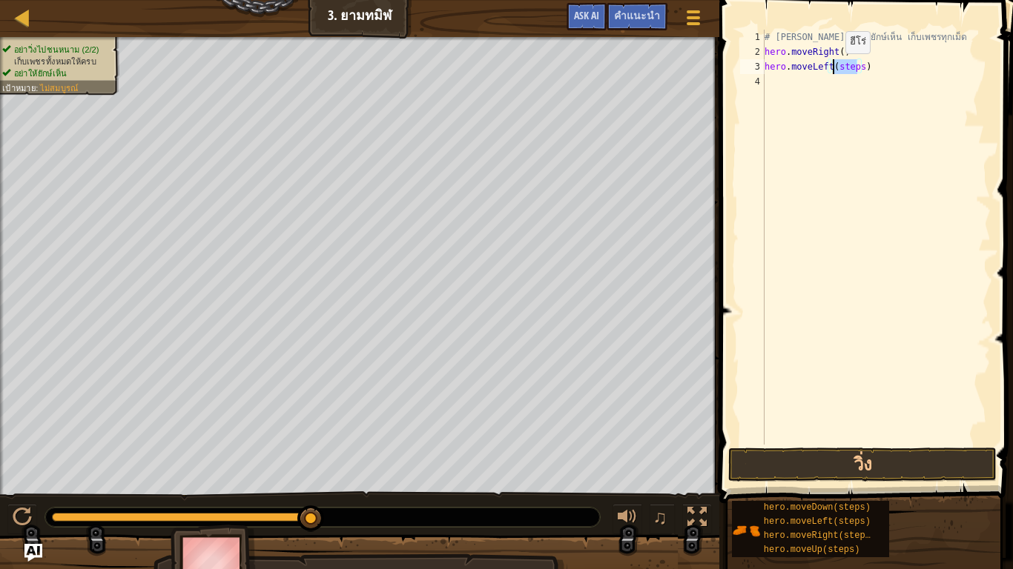
click at [832, 68] on div "# พยายามอย่าให้ยักษ์เห็น เก็บเพชรทุกเม็ด hero . moveRight ( ) hero . moveLeft (…" at bounding box center [875, 252] width 229 height 445
type textarea "hero.moveLeft()"
click at [877, 466] on button "วิ่ง" at bounding box center [862, 465] width 268 height 34
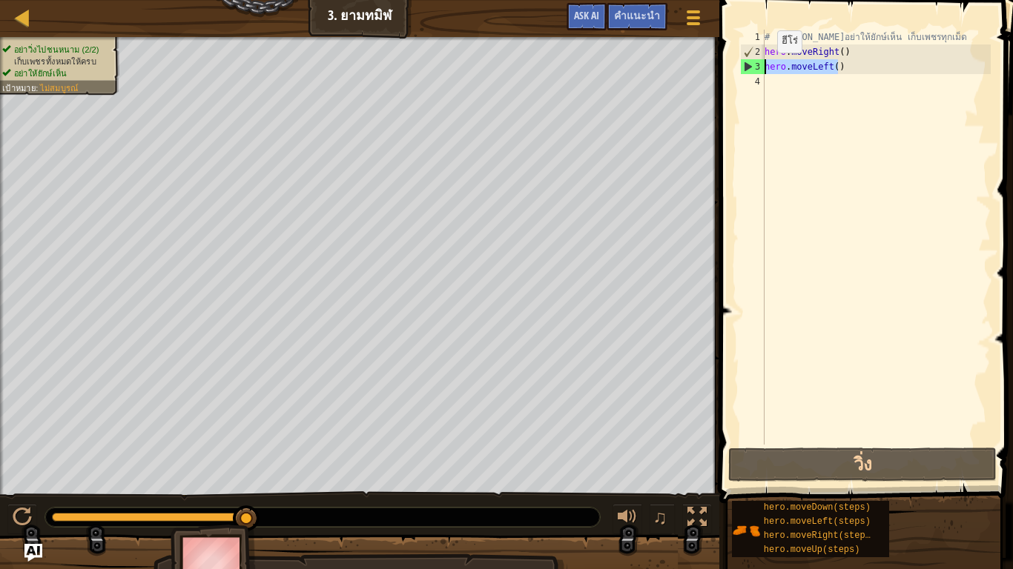
drag, startPoint x: 873, startPoint y: 69, endPoint x: 763, endPoint y: 67, distance: 109.7
click at [763, 67] on div "hero.moveLeft() 1 2 3 4 # พยายามอย่าให้ยักษ์เห็น เก็บเพชรทุกเม็ด hero . moveRig…" at bounding box center [864, 237] width 254 height 415
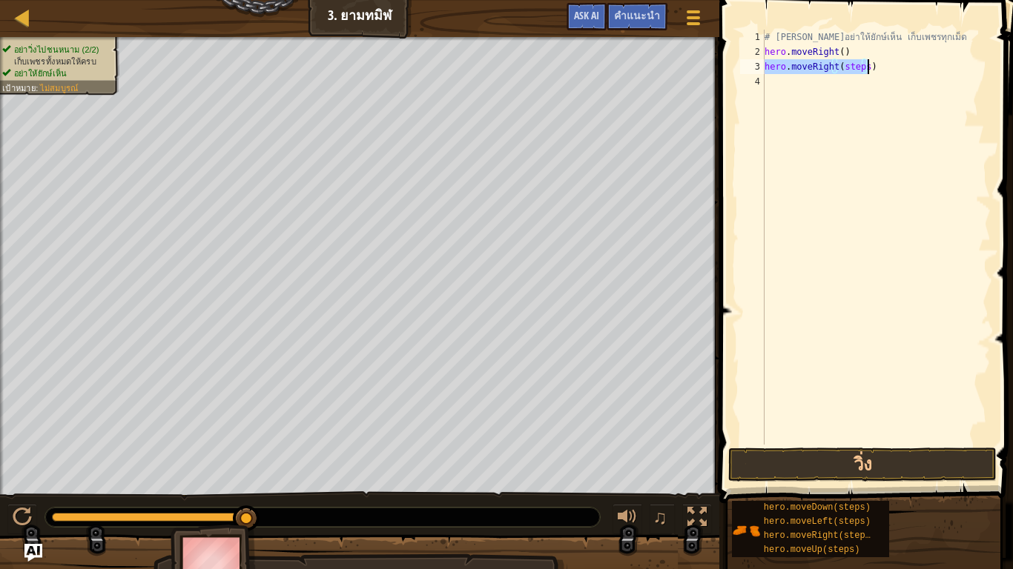
click at [859, 64] on div "# พยายามอย่าให้ยักษ์เห็น เก็บเพชรทุกเม็ด hero . moveRight ( ) hero . moveRight …" at bounding box center [875, 237] width 229 height 415
click at [862, 64] on div "# พยายามอย่าให้ยักษ์เห็น เก็บเพชรทุกเม็ด hero . moveRight ( ) hero . moveRight …" at bounding box center [875, 252] width 229 height 445
drag, startPoint x: 862, startPoint y: 64, endPoint x: 851, endPoint y: 80, distance: 19.1
click at [844, 66] on div "# พยายามอย่าให้ยักษ์เห็น เก็บเพชรทุกเม็ด hero . moveRight ( ) hero . moveRight …" at bounding box center [875, 252] width 229 height 445
type textarea "hero.moveRight()"
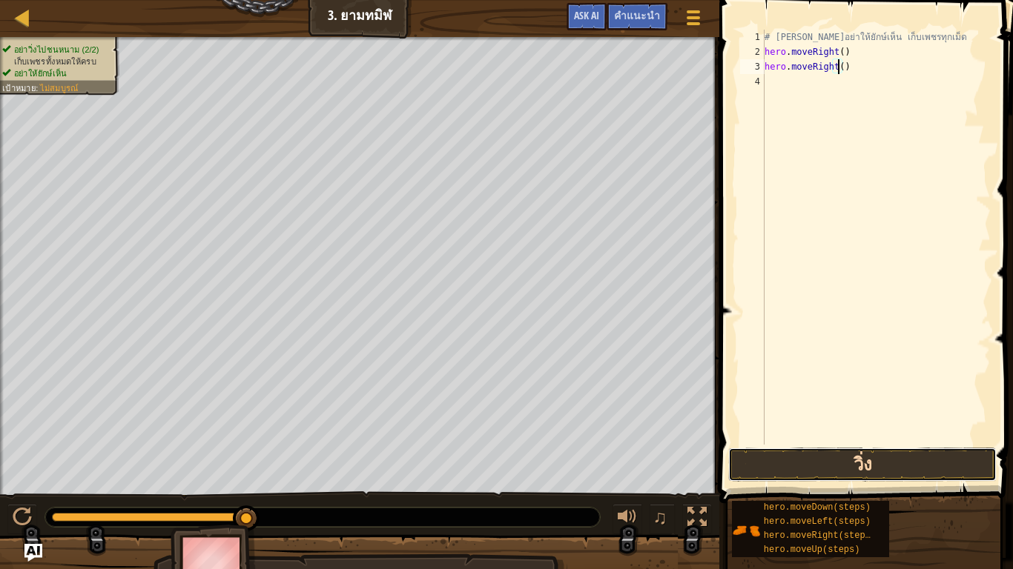
click at [865, 460] on button "วิ่ง" at bounding box center [862, 465] width 268 height 34
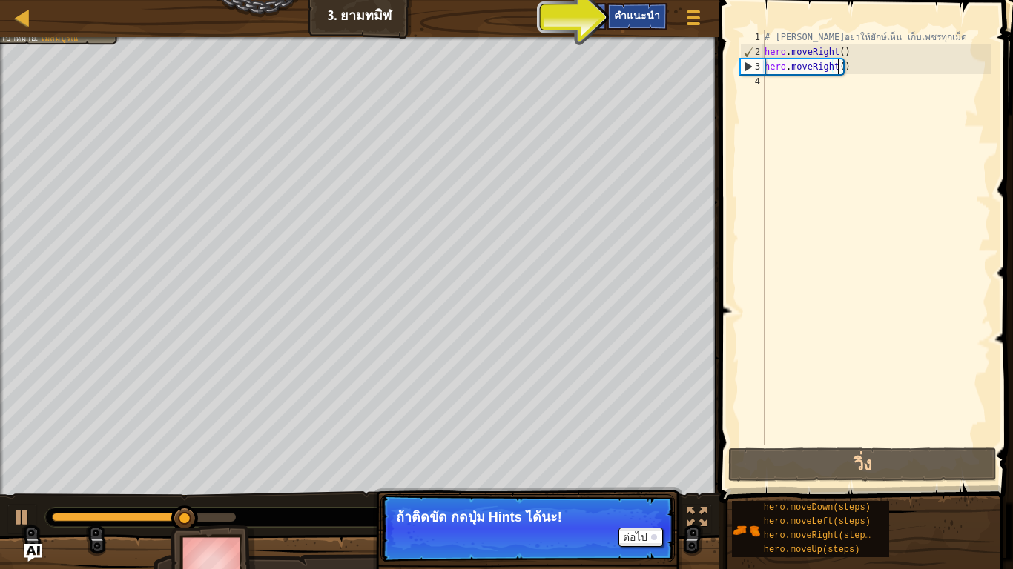
click at [631, 3] on div "คำแนะนำ" at bounding box center [636, 16] width 61 height 27
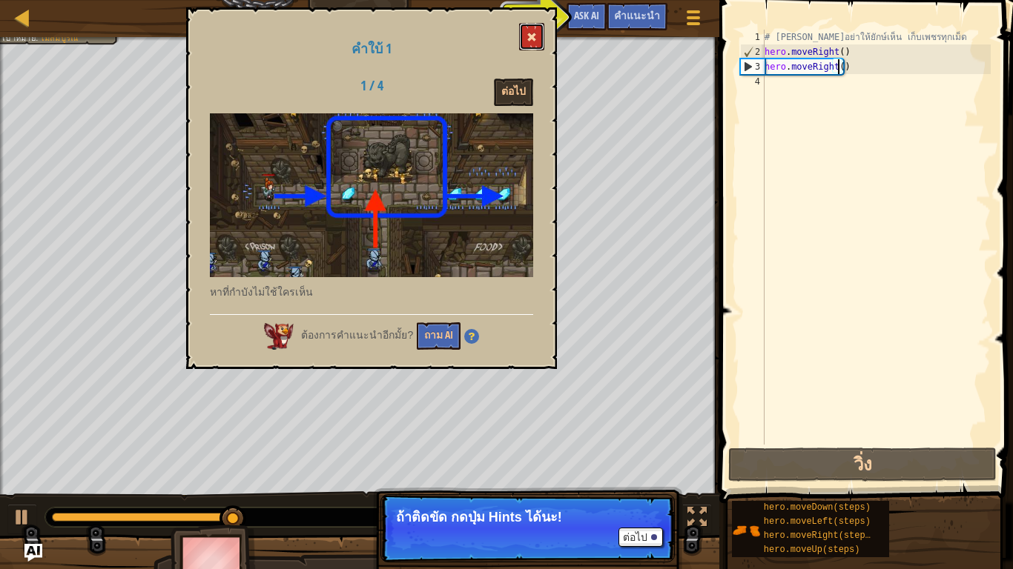
click at [532, 32] on button at bounding box center [531, 36] width 25 height 27
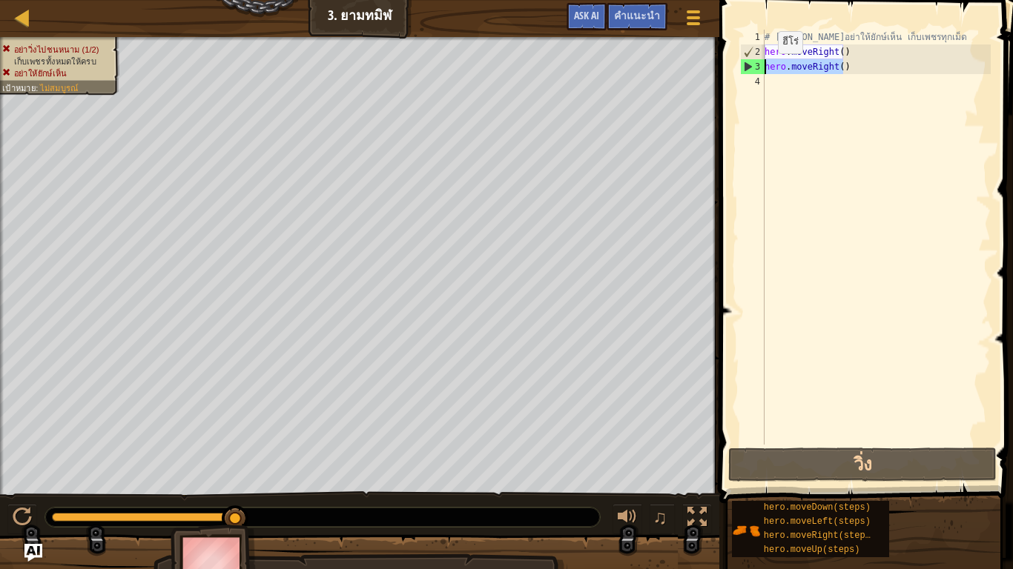
drag, startPoint x: 852, startPoint y: 62, endPoint x: 765, endPoint y: 68, distance: 86.9
click at [765, 68] on div "# พยายามอย่าให้ยักษ์เห็น เก็บเพชรทุกเม็ด hero . moveRight ( ) hero . moveRight …" at bounding box center [875, 252] width 229 height 445
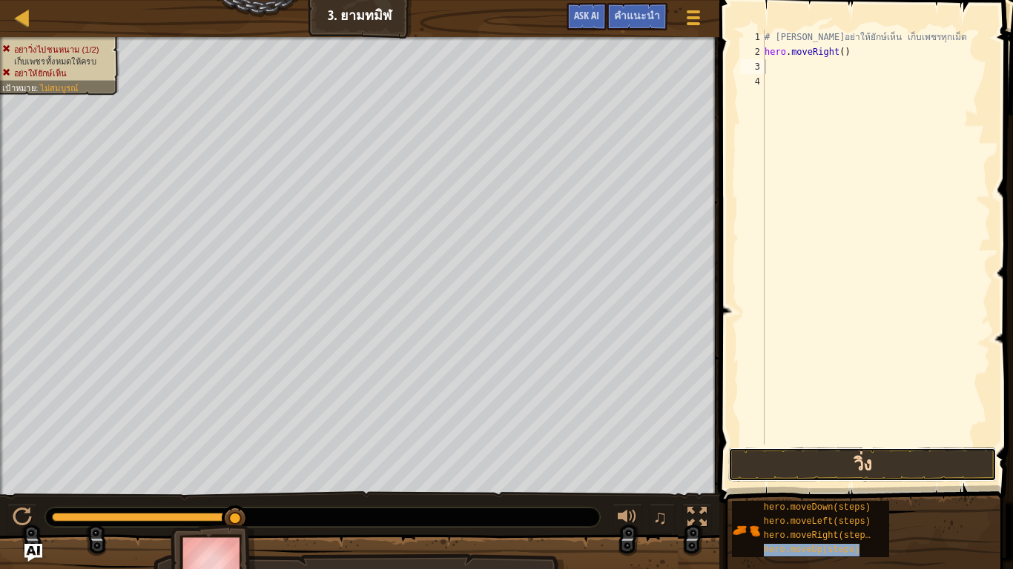
click at [838, 467] on button "วิ่ง" at bounding box center [862, 465] width 268 height 34
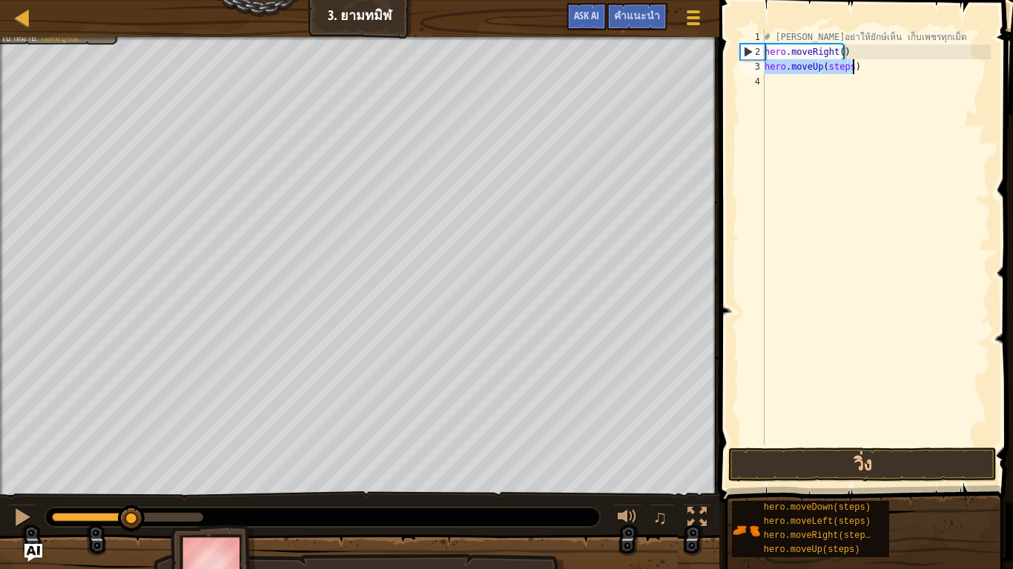
click at [849, 63] on div "# พยายามอย่าให้ยักษ์เห็น เก็บเพชรทุกเม็ด hero . moveRight ( ) hero . moveUp ( s…" at bounding box center [875, 237] width 229 height 415
drag, startPoint x: 847, startPoint y: 63, endPoint x: 820, endPoint y: 68, distance: 27.9
click at [820, 68] on div "# พยายามอย่าให้ยักษ์เห็น เก็บเพชรทุกเม็ด hero . moveRight ( ) hero . moveUp ( s…" at bounding box center [875, 252] width 229 height 445
click at [847, 66] on div "# พยายามอย่าให้ยักษ์เห็น เก็บเพชรทุกเม็ด hero . moveRight ( ) hero . moveUp ( s…" at bounding box center [875, 252] width 229 height 445
click at [841, 65] on div "# พยายามอย่าให้ยักษ์เห็น เก็บเพชรทุกเม็ด hero . moveRight ( ) hero . moveUp ( s…" at bounding box center [875, 252] width 229 height 445
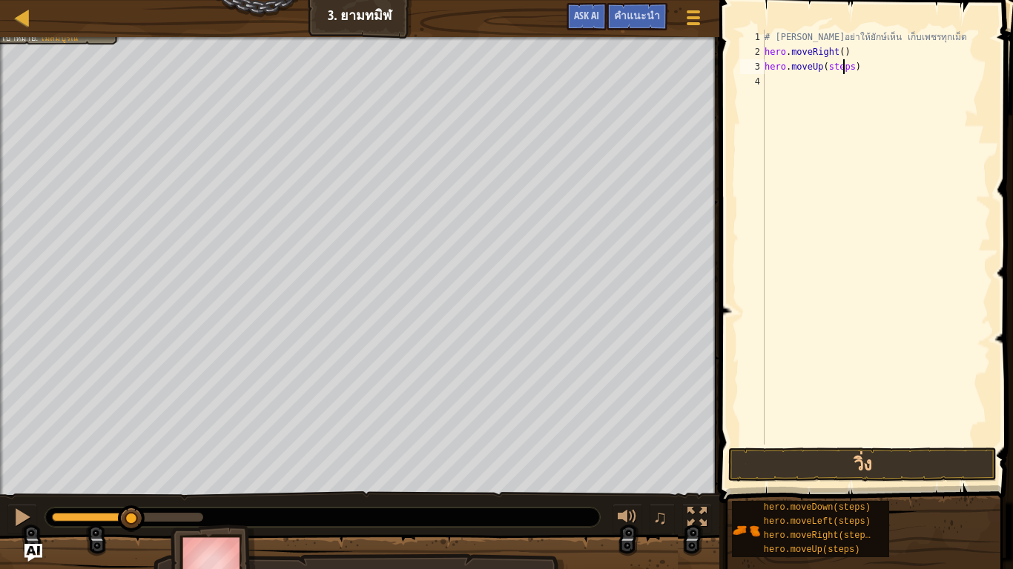
click at [841, 65] on div "# พยายามอย่าให้ยักษ์เห็น เก็บเพชรทุกเม็ด hero . moveRight ( ) hero . moveUp ( s…" at bounding box center [875, 252] width 229 height 445
click at [872, 464] on button "วิ่ง" at bounding box center [862, 465] width 268 height 34
drag, startPoint x: 859, startPoint y: 79, endPoint x: 841, endPoint y: 83, distance: 18.2
click at [841, 83] on div "# พยายามอย่าให้ยักษ์เห็น เก็บเพชรทุกเม็ด hero . moveRight ( ) hero . moveUp ( )…" at bounding box center [875, 252] width 229 height 445
click at [858, 82] on div "# พยายามอย่าให้ยักษ์เห็น เก็บเพชรทุกเม็ด hero . moveRight ( ) hero . moveUp ( )…" at bounding box center [875, 237] width 229 height 415
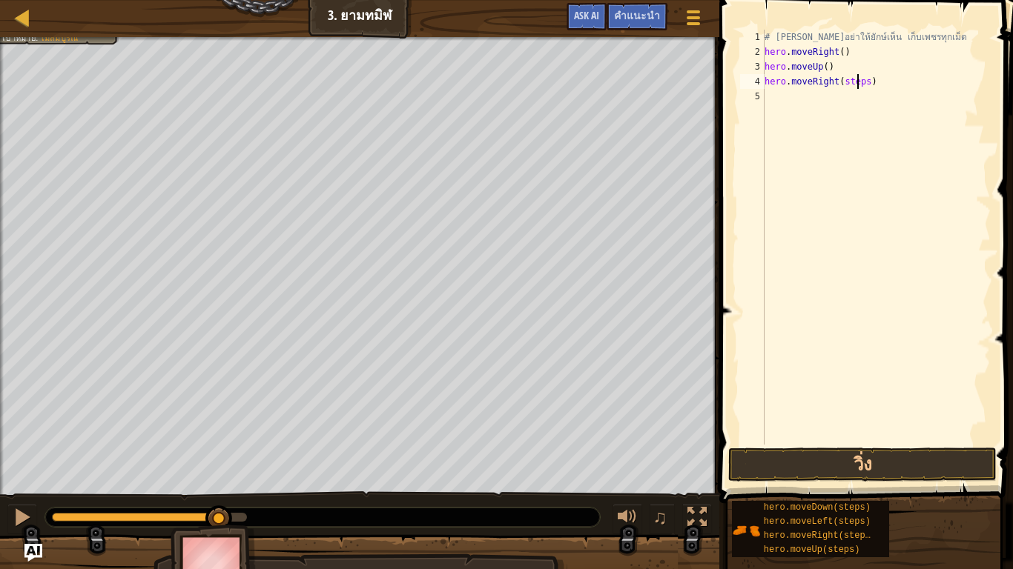
click at [858, 82] on div "# พยายามอย่าให้ยักษ์เห็น เก็บเพชรทุกเม็ด hero . moveRight ( ) hero . moveUp ( )…" at bounding box center [875, 252] width 229 height 445
click at [904, 470] on button "วิ่ง" at bounding box center [862, 465] width 268 height 34
click at [855, 97] on div "# พยายามอย่าให้ยักษ์เห็น เก็บเพชรทุกเม็ด hero . moveRight ( ) hero . moveUp ( )…" at bounding box center [875, 252] width 229 height 445
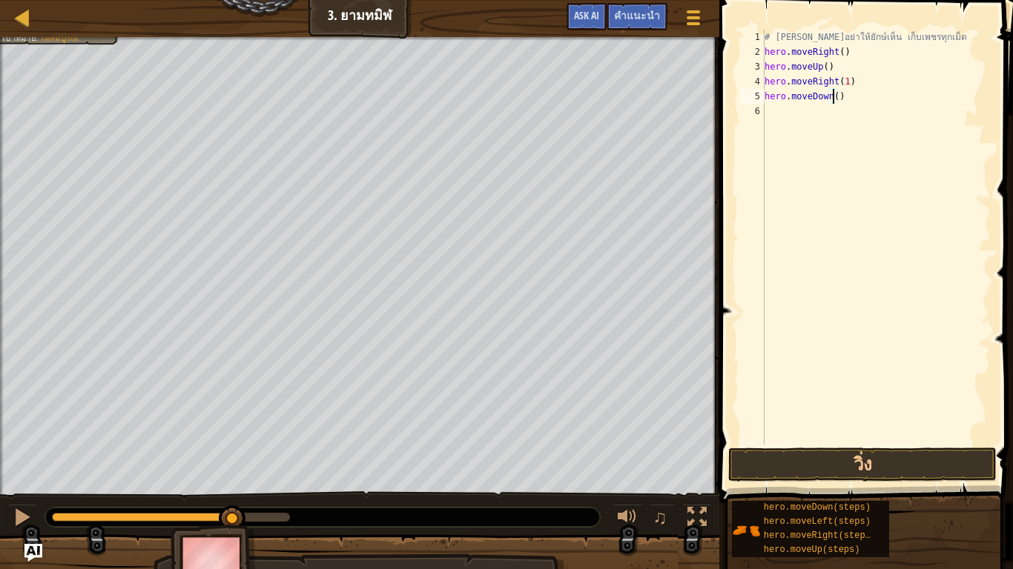
scroll to position [3, 61]
click at [910, 471] on button "วิ่ง" at bounding box center [862, 465] width 268 height 34
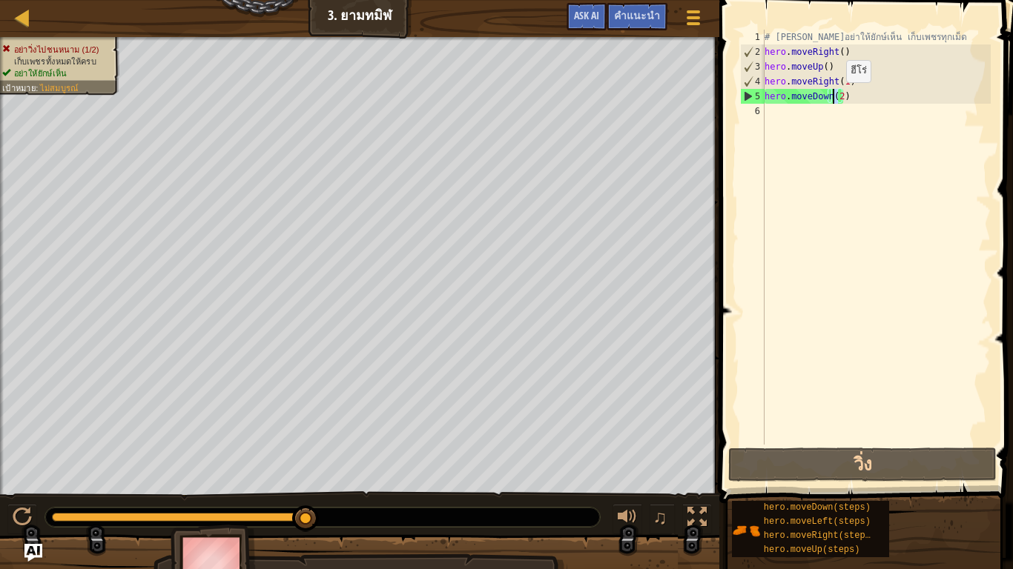
click at [833, 97] on div "# พยายามอย่าให้ยักษ์เห็น เก็บเพชรทุกเม็ด hero . moveRight ( ) hero . moveUp ( )…" at bounding box center [875, 252] width 229 height 445
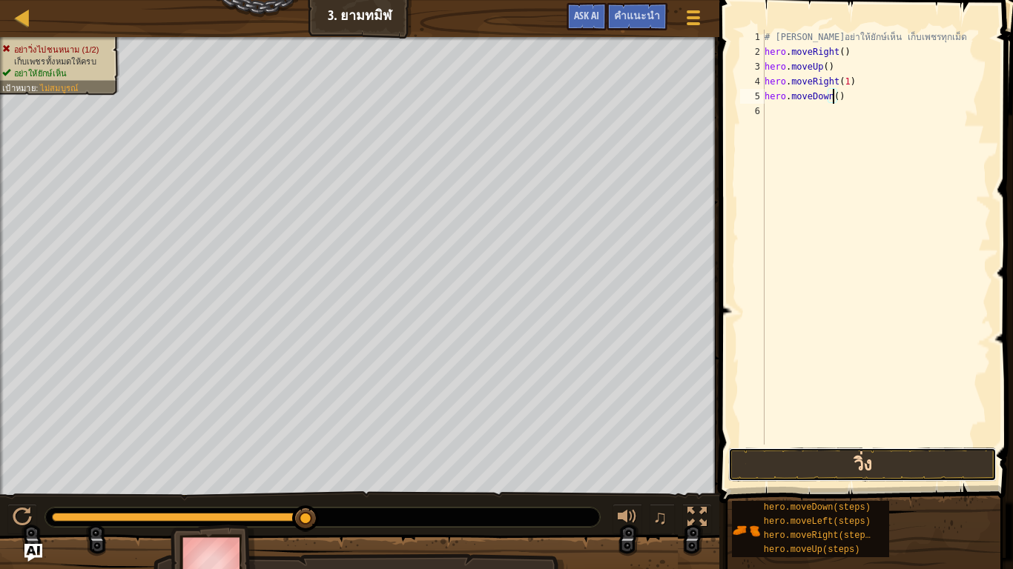
click at [914, 463] on button "วิ่ง" at bounding box center [862, 465] width 268 height 34
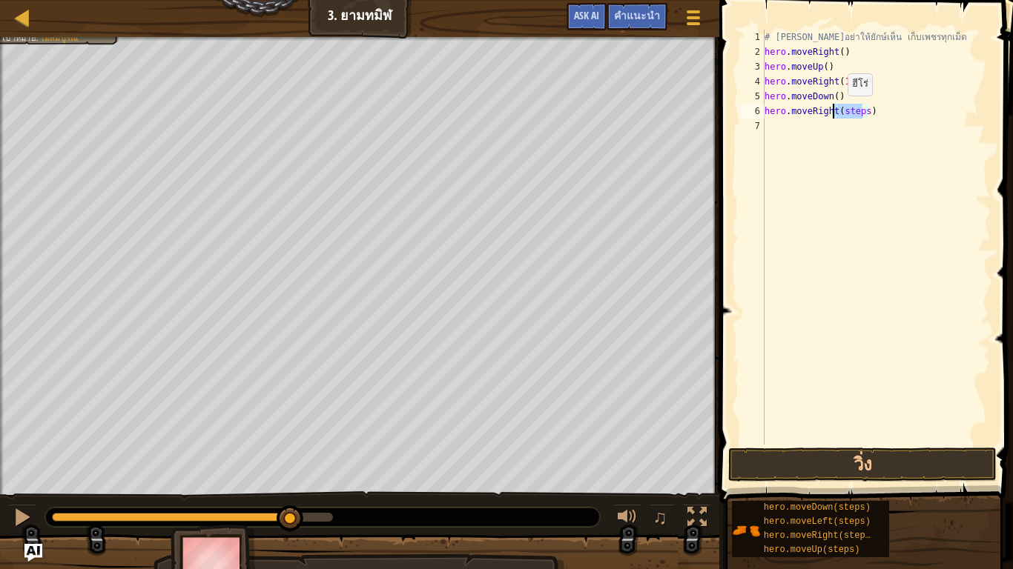
drag, startPoint x: 860, startPoint y: 108, endPoint x: 834, endPoint y: 110, distance: 26.0
click at [834, 110] on div "# พยายามอย่าให้ยักษ์เห็น เก็บเพชรทุกเม็ด hero . moveRight ( ) hero . moveUp ( )…" at bounding box center [875, 252] width 229 height 445
click at [838, 112] on div "# พยายามอย่าให้ยักษ์เห็น เก็บเพชรทุกเม็ด hero . moveRight ( ) hero . moveUp ( )…" at bounding box center [875, 237] width 229 height 415
click at [838, 112] on div "# พยายามอย่าให้ยักษ์เห็น เก็บเพชรทุกเม็ด hero . moveRight ( ) hero . moveUp ( )…" at bounding box center [875, 252] width 229 height 445
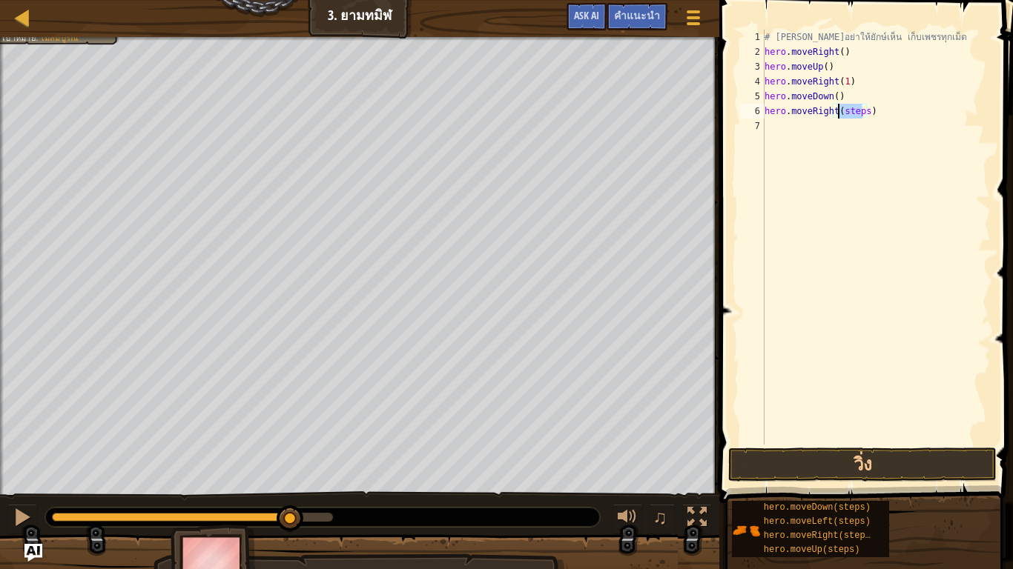
type textarea "hero.moveRight()"
click at [885, 471] on button "วิ่ง" at bounding box center [862, 465] width 268 height 34
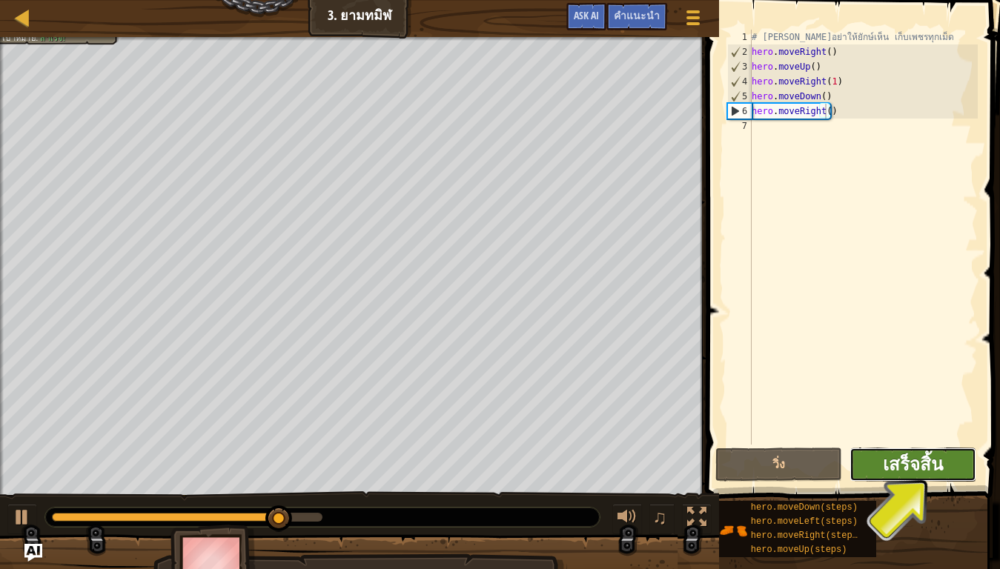
click at [937, 463] on span "เสร็จสิ้น" at bounding box center [913, 464] width 60 height 24
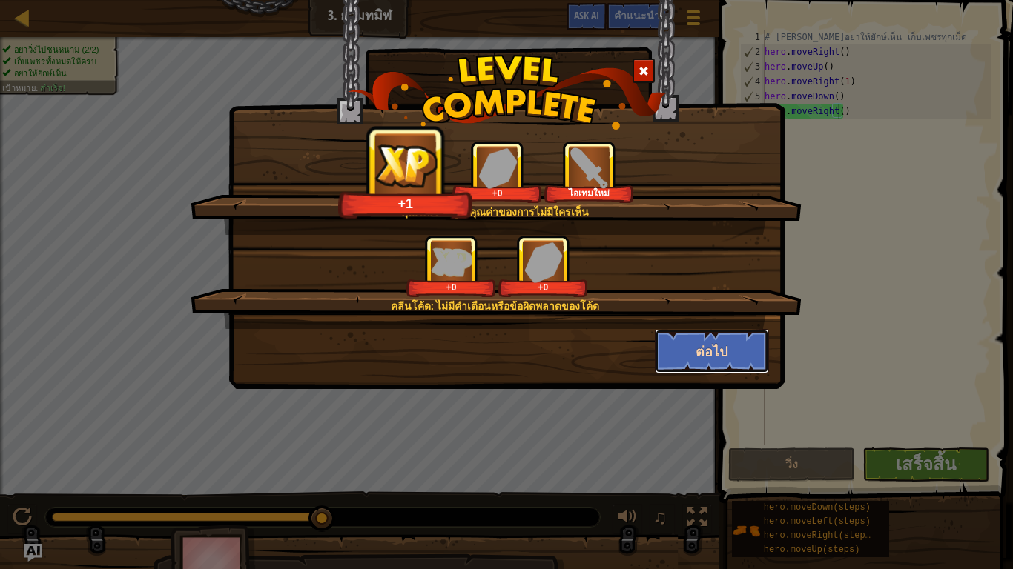
click at [693, 354] on button "ต่อไป" at bounding box center [712, 351] width 115 height 44
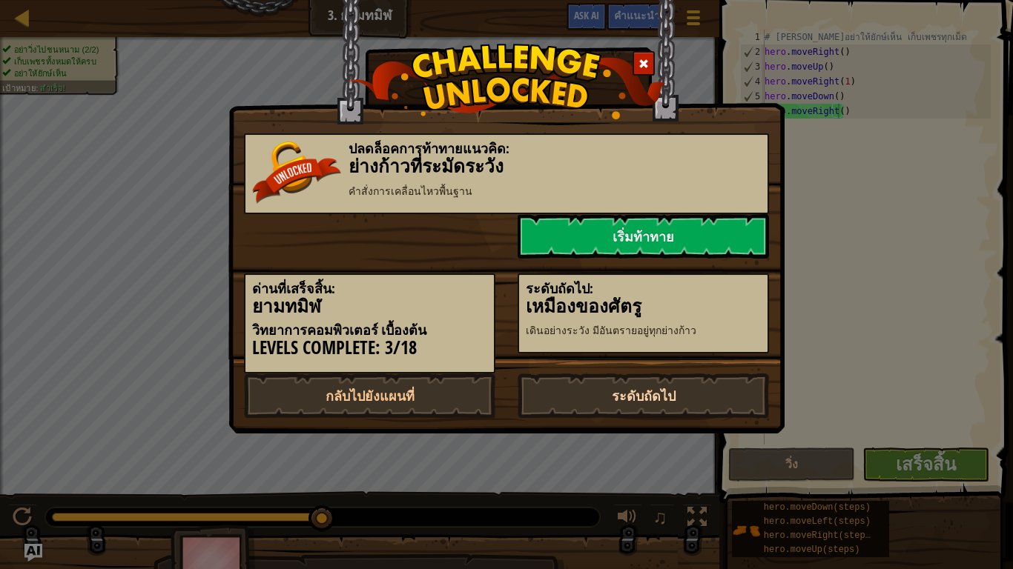
click at [635, 394] on link "ระดับถัดไป" at bounding box center [642, 396] width 251 height 44
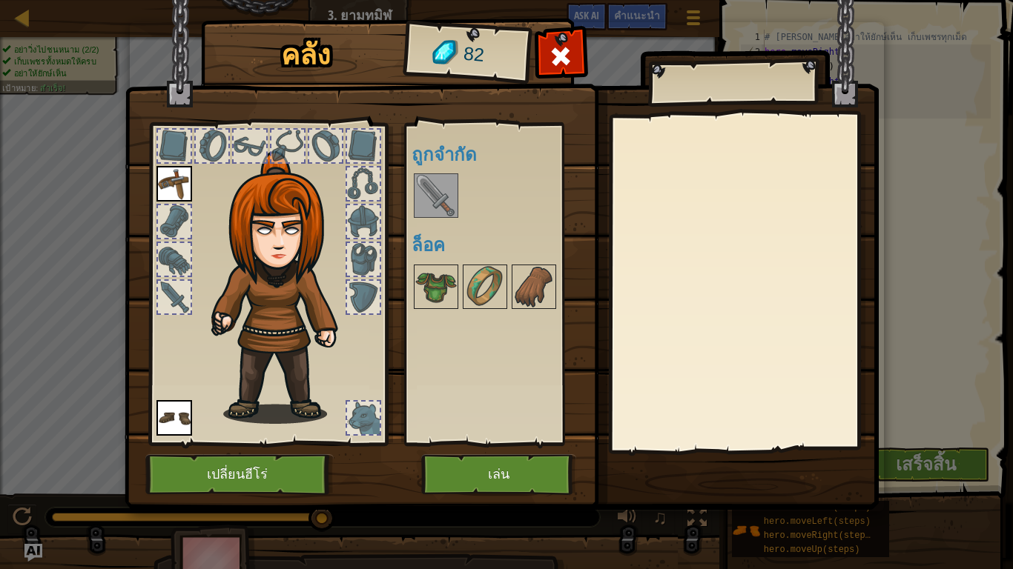
click at [435, 194] on img at bounding box center [436, 196] width 42 height 42
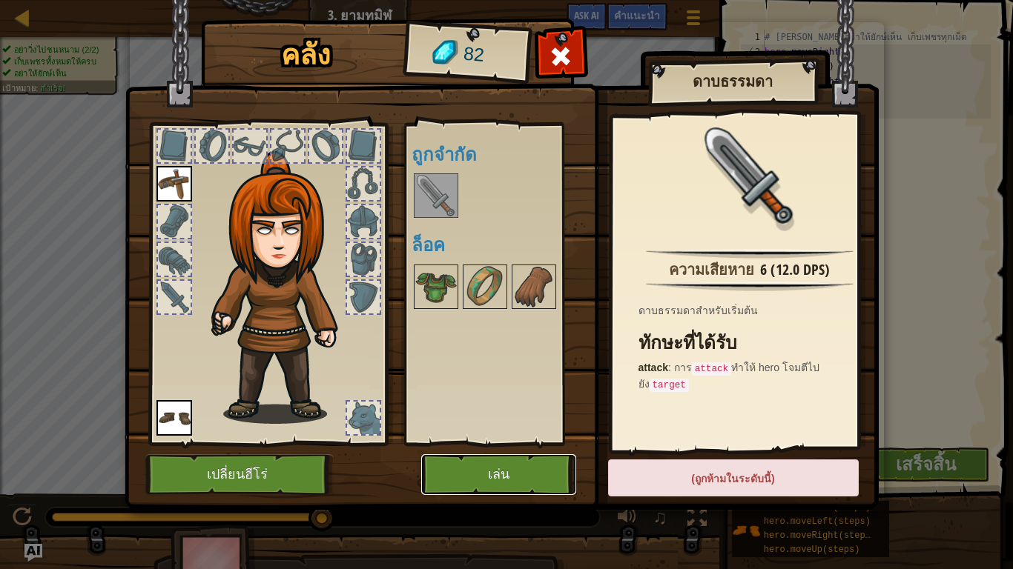
click at [466, 477] on button "เล่น" at bounding box center [498, 474] width 155 height 41
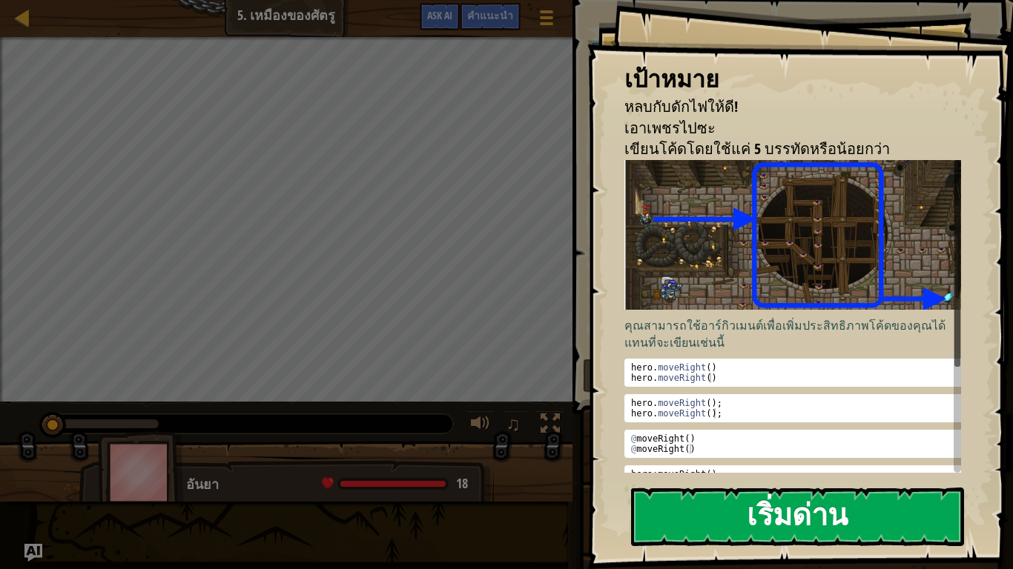
click at [770, 486] on button "เริ่มด่าน" at bounding box center [797, 517] width 333 height 59
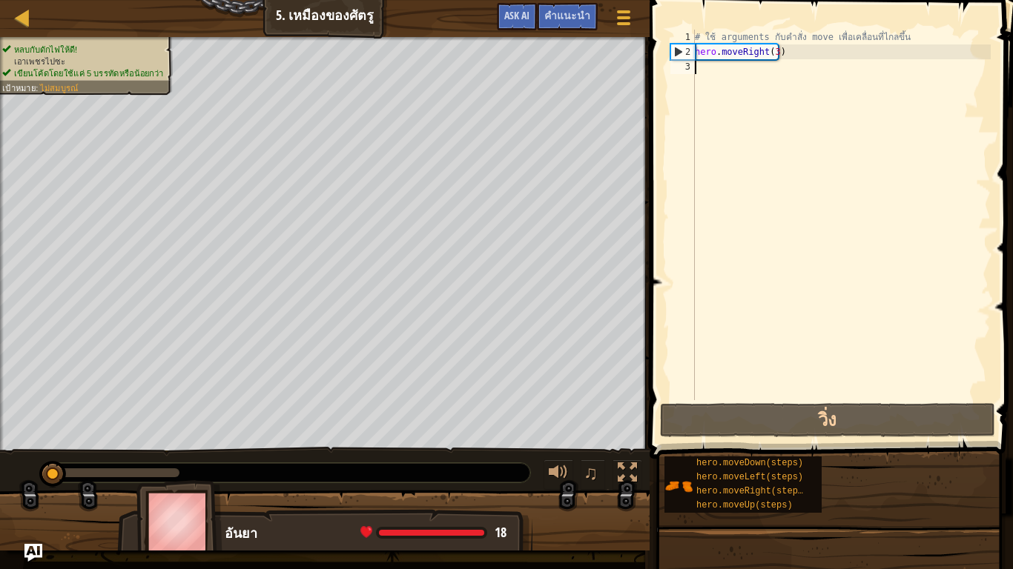
click at [738, 357] on div "แผนที่ วิทยาการคอมพิวเตอร์ เบื้องต้น 5. เหมืองของศัตรู เมนูเกม เสร็จสิ้น คำแนะน…" at bounding box center [506, 284] width 1013 height 569
click at [635, 486] on div "หลบกับดักไฟให้ดี! เอาเพชรไปซะ เขียนโค้ดโดยใช้แค่ 5 บรรทัดหรือน้อยกว่า เป้าหมาย …" at bounding box center [506, 294] width 1013 height 514
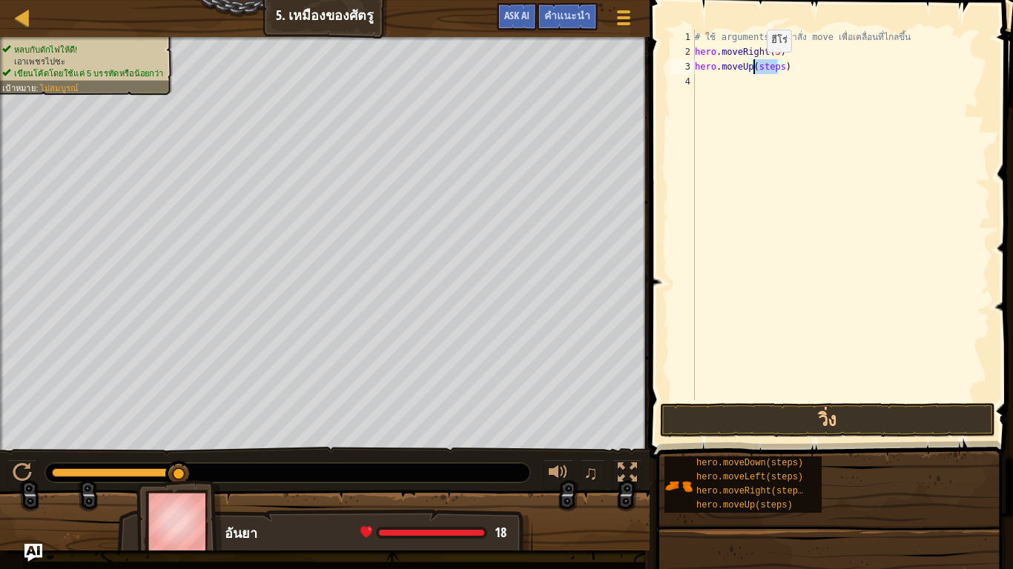
drag, startPoint x: 777, startPoint y: 65, endPoint x: 755, endPoint y: 69, distance: 21.8
click at [754, 67] on div "# ใช้ arguments กับคำสั่ง move เพื่อเคลื่อนที่ไกลขึ้น hero . moveRight ( 3 ) he…" at bounding box center [841, 230] width 299 height 400
drag, startPoint x: 789, startPoint y: 82, endPoint x: 775, endPoint y: 84, distance: 14.9
click at [774, 85] on div "# ใช้ arguments กับคำสั่ง move เพื่อเคลื่อนที่ไกลขึ้น hero . moveRight ( 3 ) he…" at bounding box center [841, 230] width 299 height 400
click at [789, 79] on div "# ใช้ arguments กับคำสั่ง move เพื่อเคลื่อนที่ไกลขึ้น hero . moveRight ( 3 ) he…" at bounding box center [841, 215] width 299 height 371
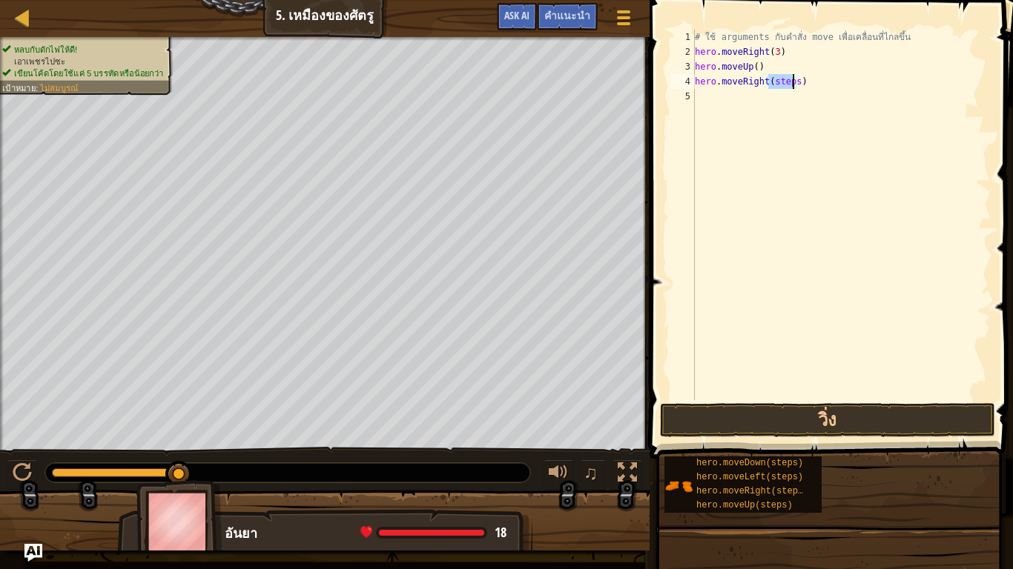
click at [789, 79] on div "# ใช้ arguments กับคำสั่ง move เพื่อเคลื่อนที่ไกลขึ้น hero . moveRight ( 3 ) he…" at bounding box center [841, 230] width 299 height 400
click at [784, 93] on div "# ใช้ arguments กับคำสั่ง move เพื่อเคลื่อนที่ไกลขึ้น hero . moveRight ( 3 ) he…" at bounding box center [841, 230] width 299 height 400
click at [804, 411] on button "วิ่ง" at bounding box center [827, 420] width 335 height 34
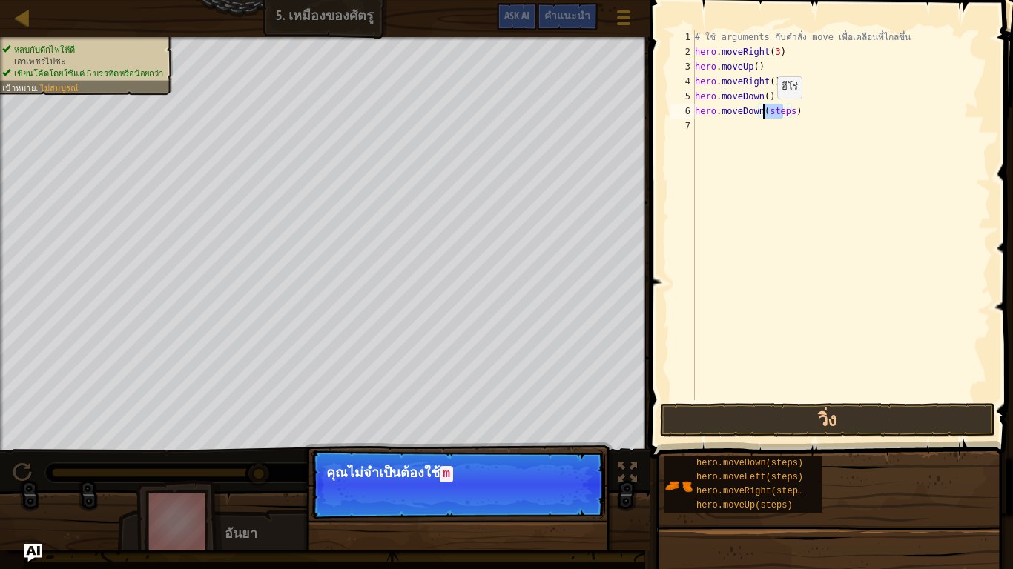
drag, startPoint x: 785, startPoint y: 112, endPoint x: 763, endPoint y: 113, distance: 22.3
click at [763, 113] on div "# ใช้ arguments กับคำสั่ง move เพื่อเคลื่อนที่ไกลขึ้น hero . moveRight ( 3 ) he…" at bounding box center [841, 230] width 299 height 400
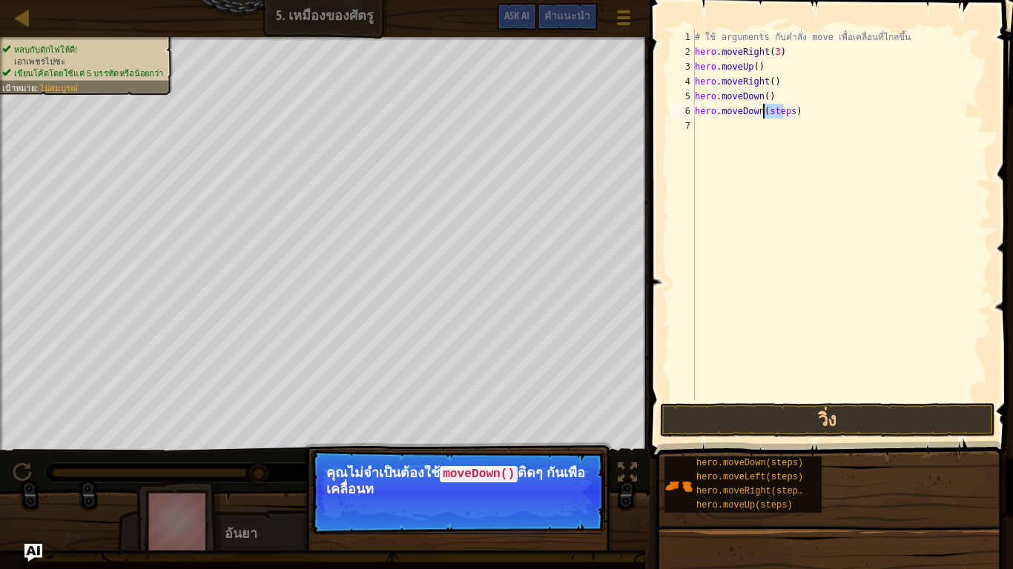
click at [784, 110] on div "# ใช้ arguments กับคำสั่ง move เพื่อเคลื่อนที่ไกลขึ้น hero . moveRight ( 3 ) he…" at bounding box center [841, 215] width 299 height 371
click at [784, 110] on div "# ใช้ arguments กับคำสั่ง move เพื่อเคลื่อนที่ไกลขึ้น hero . moveRight ( 3 ) he…" at bounding box center [841, 230] width 299 height 400
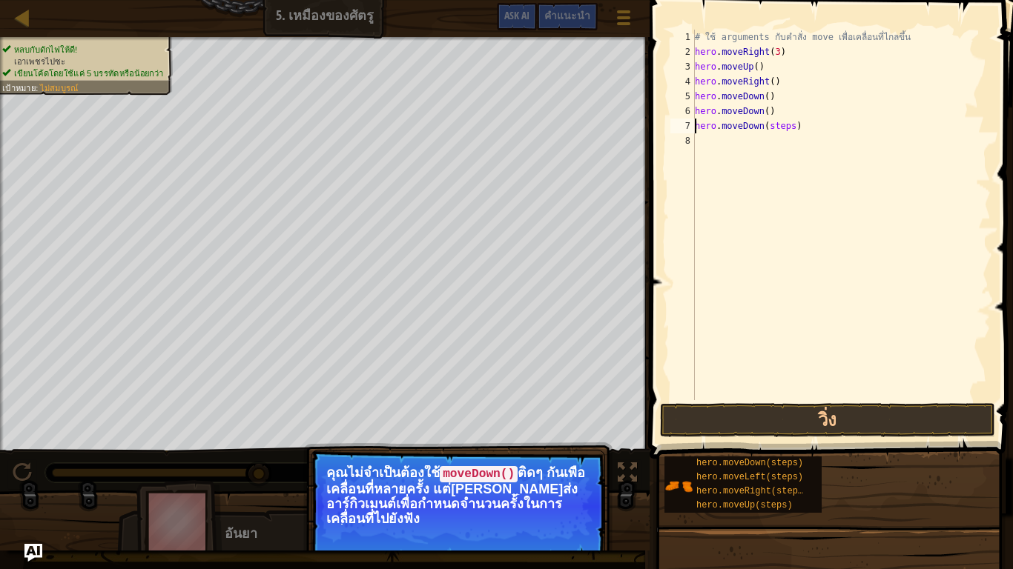
click at [783, 126] on div "# ใช้ arguments กับคำสั่ง move เพื่อเคลื่อนที่ไกลขึ้น hero . moveRight ( 3 ) he…" at bounding box center [841, 230] width 299 height 400
drag, startPoint x: 698, startPoint y: 143, endPoint x: 836, endPoint y: 141, distance: 137.9
click at [836, 141] on div "# ใช้ arguments กับคำสั่ง move เพื่อเคลื่อนที่ไกลขึ้น hero . moveRight ( 3 ) he…" at bounding box center [841, 230] width 299 height 400
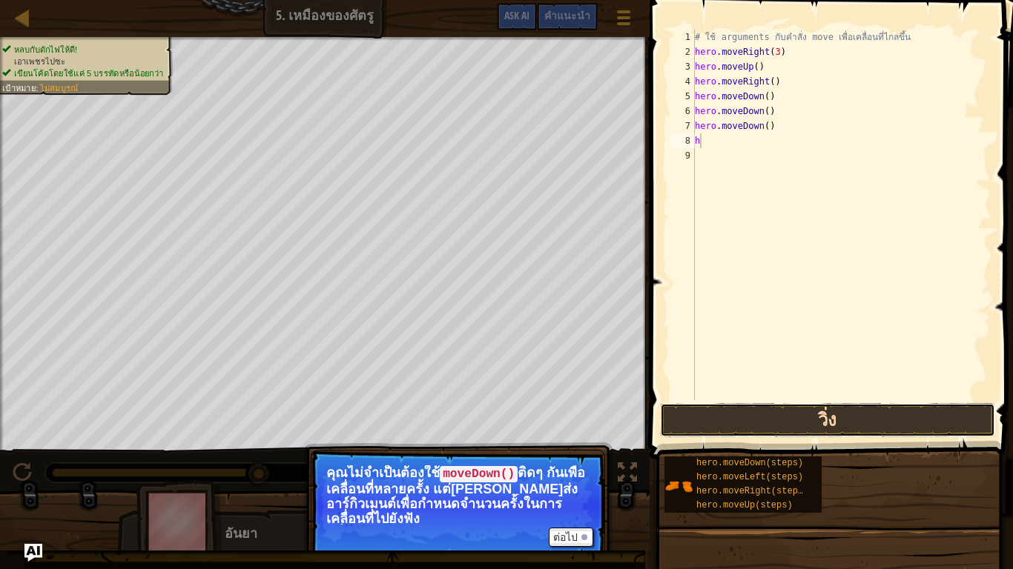
click at [843, 414] on button "วิ่ง" at bounding box center [827, 420] width 335 height 34
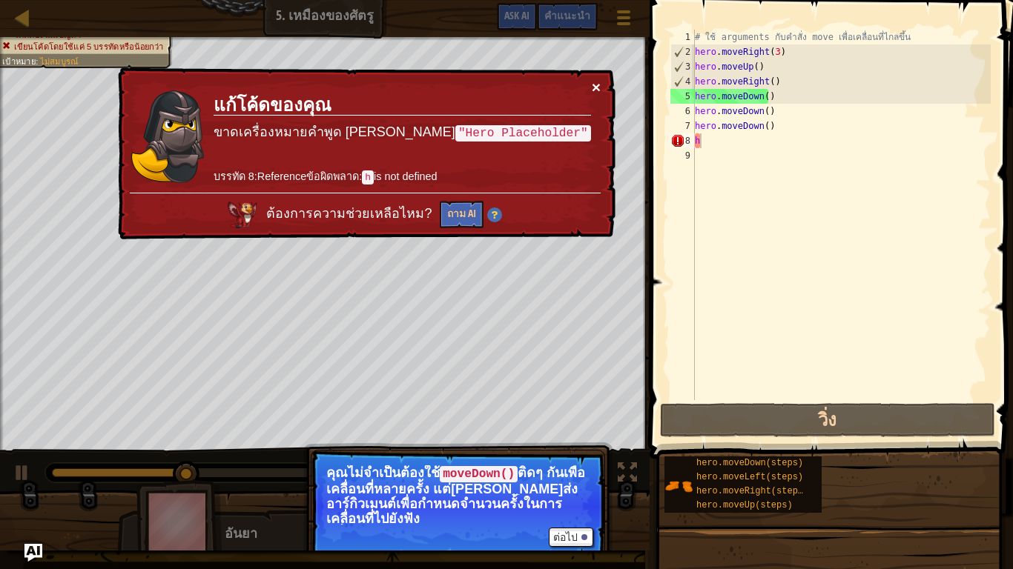
click at [600, 85] on button "×" at bounding box center [596, 87] width 9 height 16
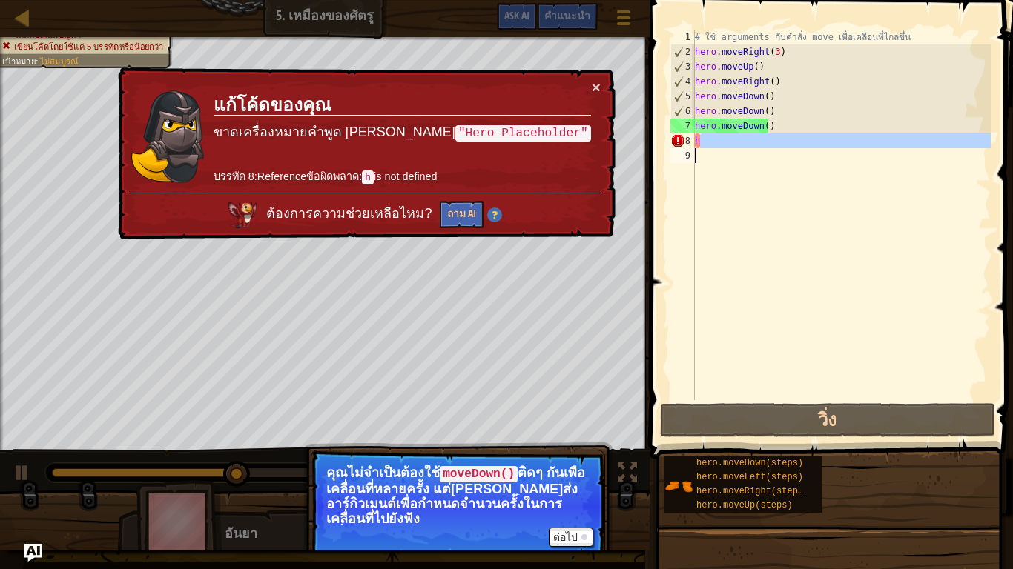
drag, startPoint x: 712, startPoint y: 142, endPoint x: 685, endPoint y: 153, distance: 29.6
click at [685, 153] on div "h 1 2 3 4 5 6 7 8 9 # ใช้ arguments กับคำสั่ง move เพื่อเคลื่อนที่ไกลขึ้น hero …" at bounding box center [828, 215] width 323 height 371
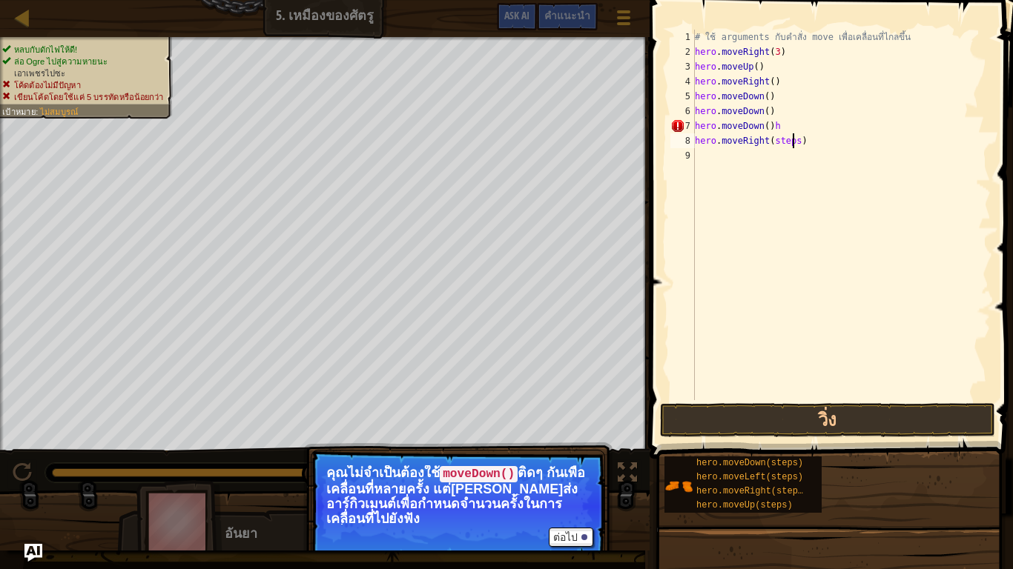
click at [792, 145] on div "# ใช้ arguments กับคำสั่ง move เพื่อเคลื่อนที่ไกลขึ้น hero . moveRight ( 3 ) he…" at bounding box center [841, 230] width 299 height 400
drag, startPoint x: 792, startPoint y: 145, endPoint x: 768, endPoint y: 145, distance: 23.7
click at [768, 145] on div "# ใช้ arguments กับคำสั่ง move เพื่อเคลื่อนที่ไกลขึ้น hero . moveRight ( 3 ) he…" at bounding box center [841, 230] width 299 height 400
click at [783, 126] on div "# ใช้ arguments กับคำสั่ง move เพื่อเคลื่อนที่ไกลขึ้น hero . moveRight ( 3 ) he…" at bounding box center [841, 230] width 299 height 400
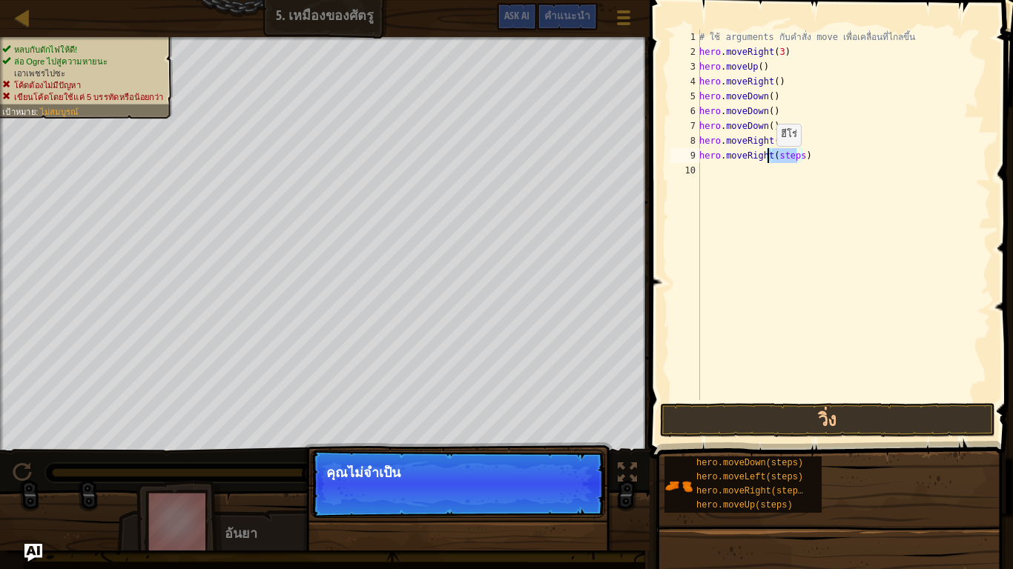
drag, startPoint x: 798, startPoint y: 155, endPoint x: 768, endPoint y: 161, distance: 31.0
click at [768, 161] on div "# ใช้ arguments กับคำสั่ง move เพื่อเคลื่อนที่ไกลขึ้น hero . moveRight ( 3 ) he…" at bounding box center [843, 230] width 294 height 400
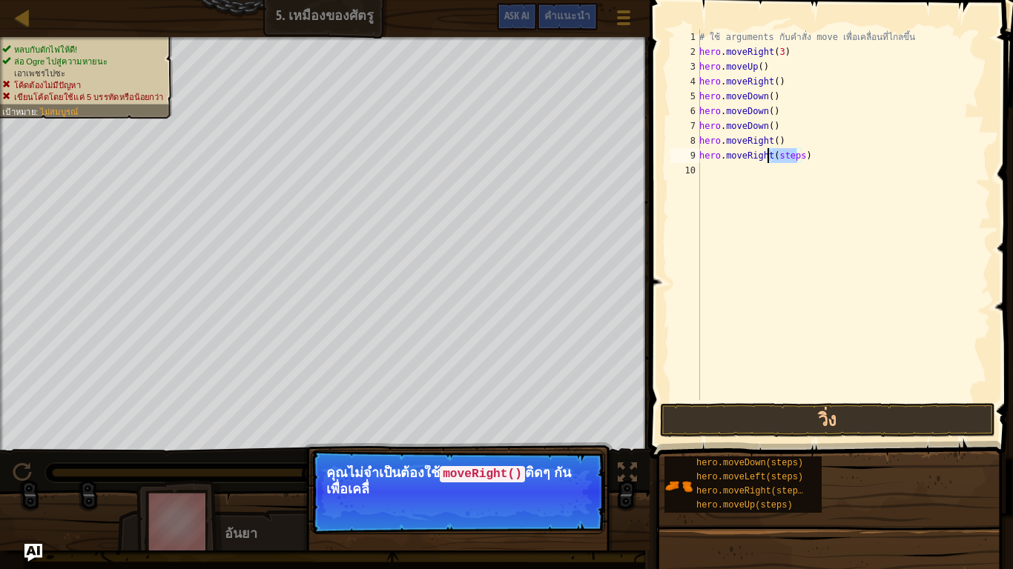
click at [790, 151] on div "# ใช้ arguments กับคำสั่ง move เพื่อเคลื่อนที่ไกลขึ้น hero . moveRight ( 3 ) he…" at bounding box center [843, 215] width 294 height 371
click at [793, 154] on div "# ใช้ arguments กับคำสั่ง move เพื่อเคลื่อนที่ไกลขึ้น hero . moveRight ( 3 ) he…" at bounding box center [843, 230] width 294 height 400
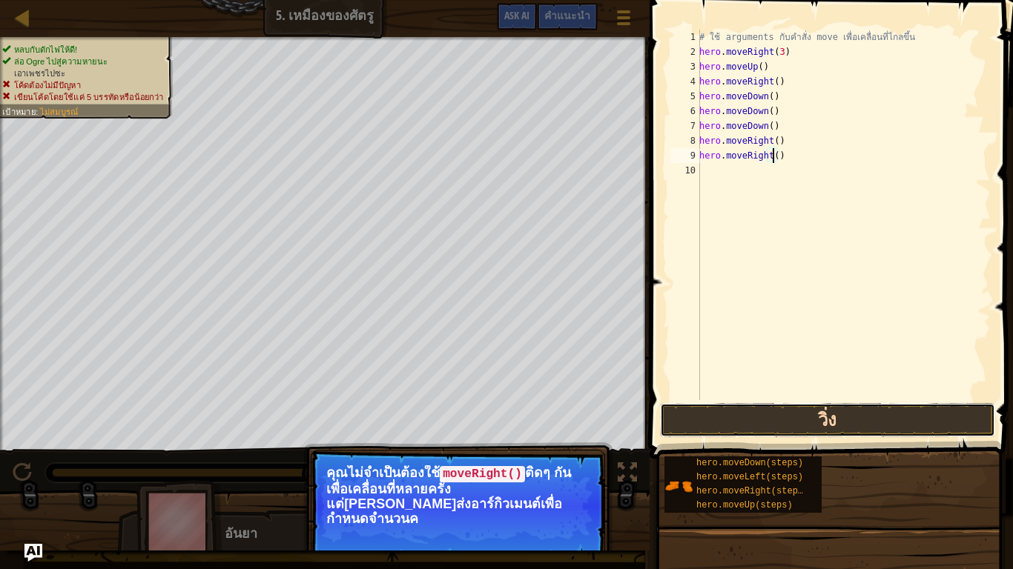
click at [857, 409] on button "วิ่ง" at bounding box center [827, 420] width 335 height 34
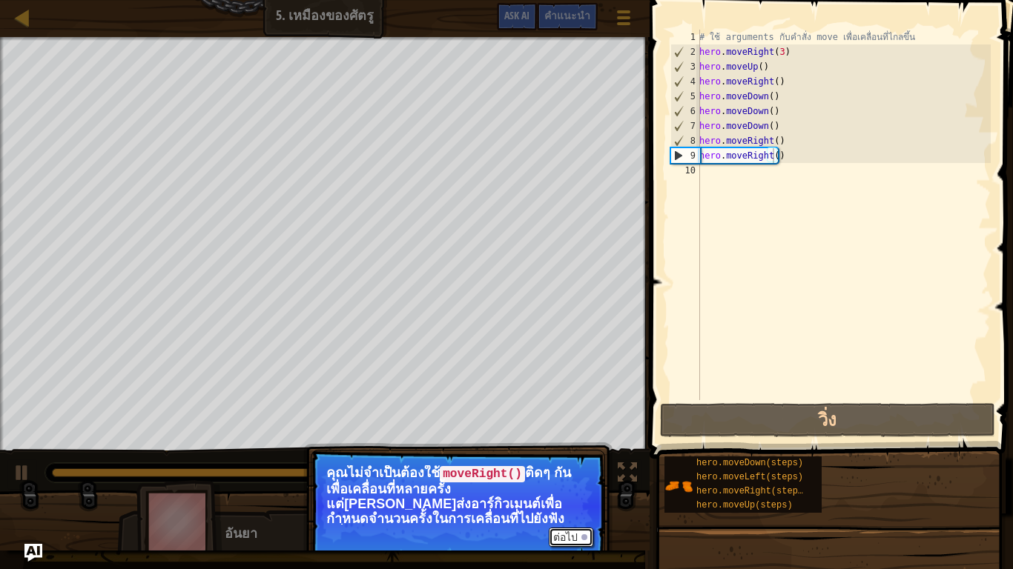
click at [583, 486] on div at bounding box center [584, 537] width 6 height 6
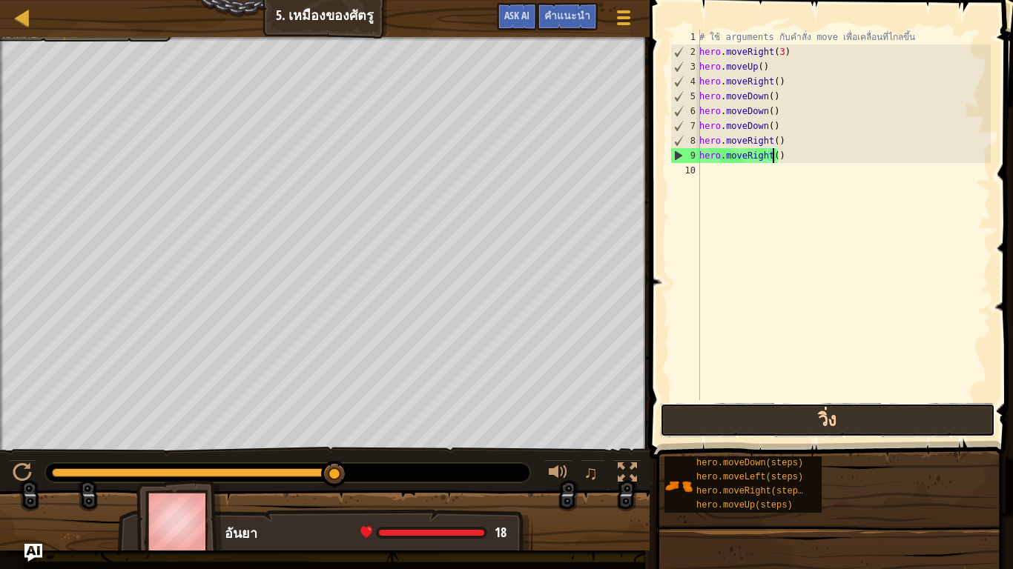
click at [821, 424] on button "วิ่ง" at bounding box center [827, 420] width 335 height 34
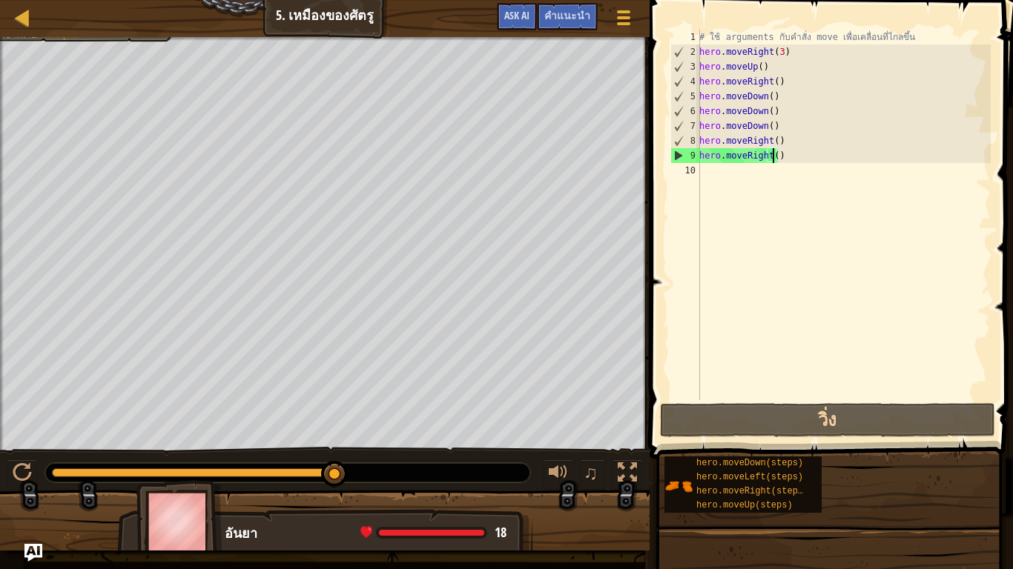
click at [346, 468] on div at bounding box center [287, 472] width 485 height 19
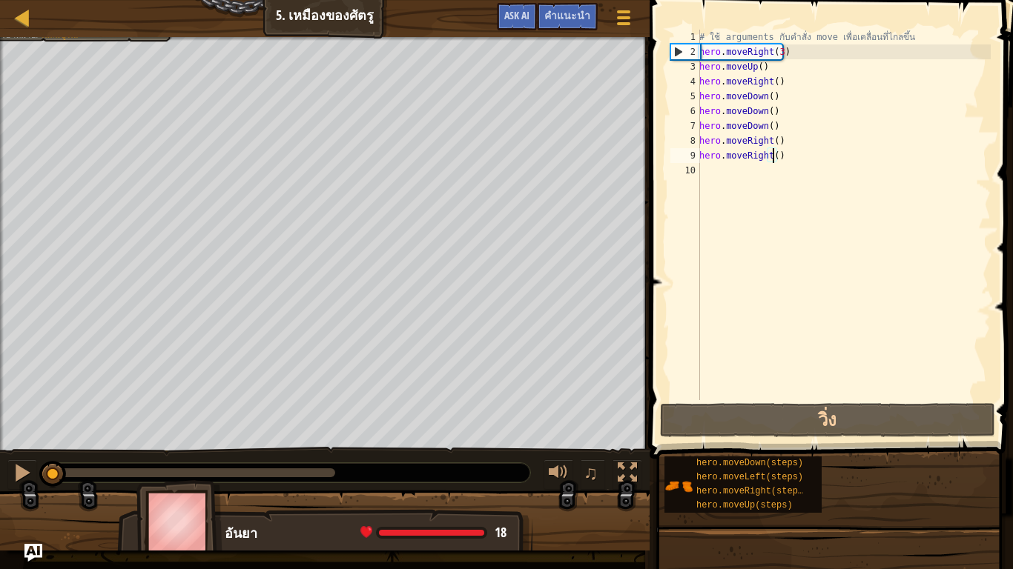
drag, startPoint x: 325, startPoint y: 474, endPoint x: 0, endPoint y: 461, distance: 324.9
click at [0, 461] on div "♫" at bounding box center [324, 469] width 649 height 44
drag, startPoint x: 13, startPoint y: 465, endPoint x: 47, endPoint y: 465, distance: 34.1
click at [16, 465] on div at bounding box center [22, 472] width 19 height 19
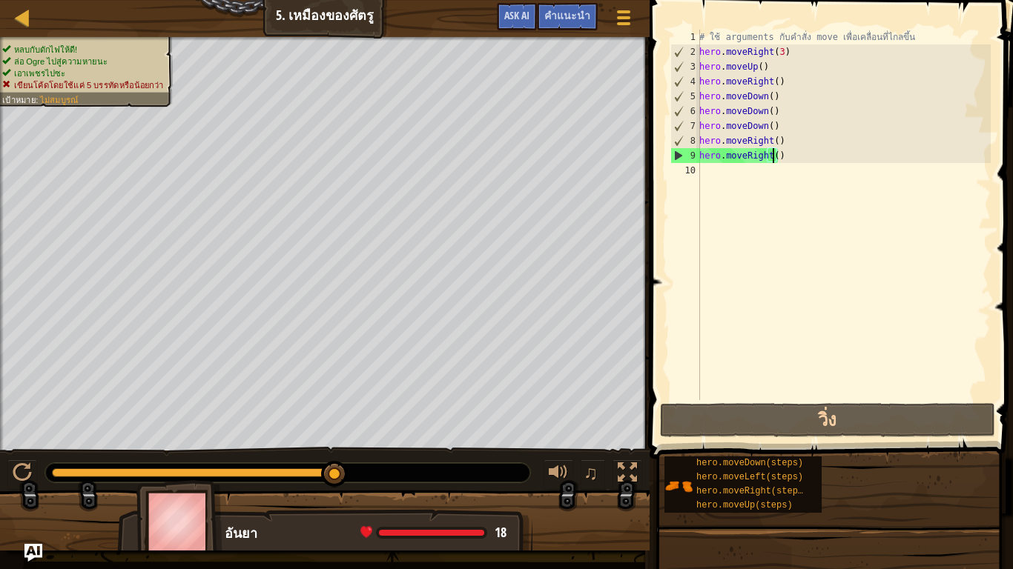
drag, startPoint x: 85, startPoint y: 480, endPoint x: 369, endPoint y: 569, distance: 298.2
click at [369, 486] on div "แผนที่ วิทยาการคอมพิวเตอร์ เบื้องต้น 5. เหมืองของศัตรู เมนูเกม เสร็จสิ้น คำแนะน…" at bounding box center [506, 284] width 1013 height 569
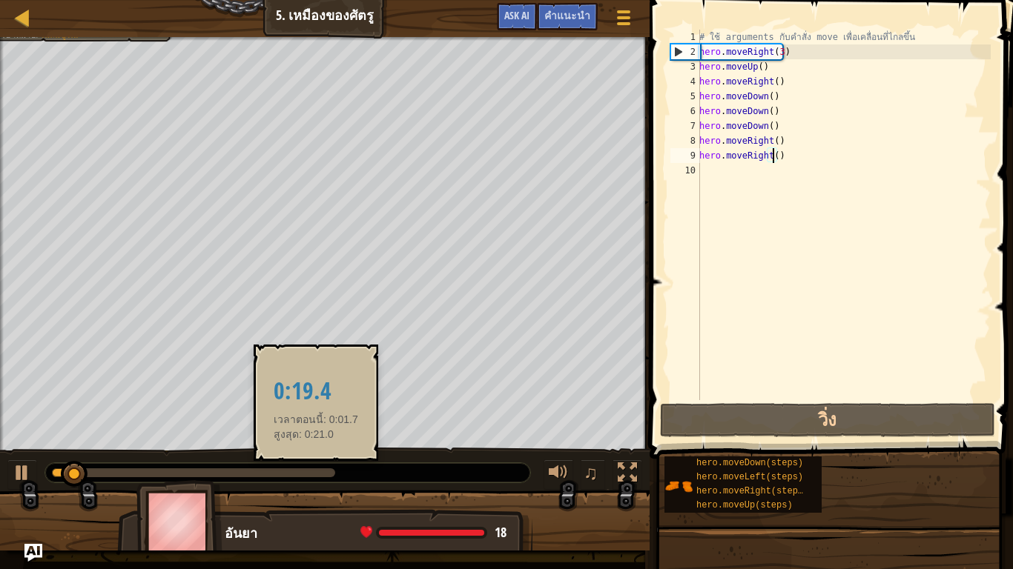
click at [314, 471] on div at bounding box center [193, 472] width 283 height 9
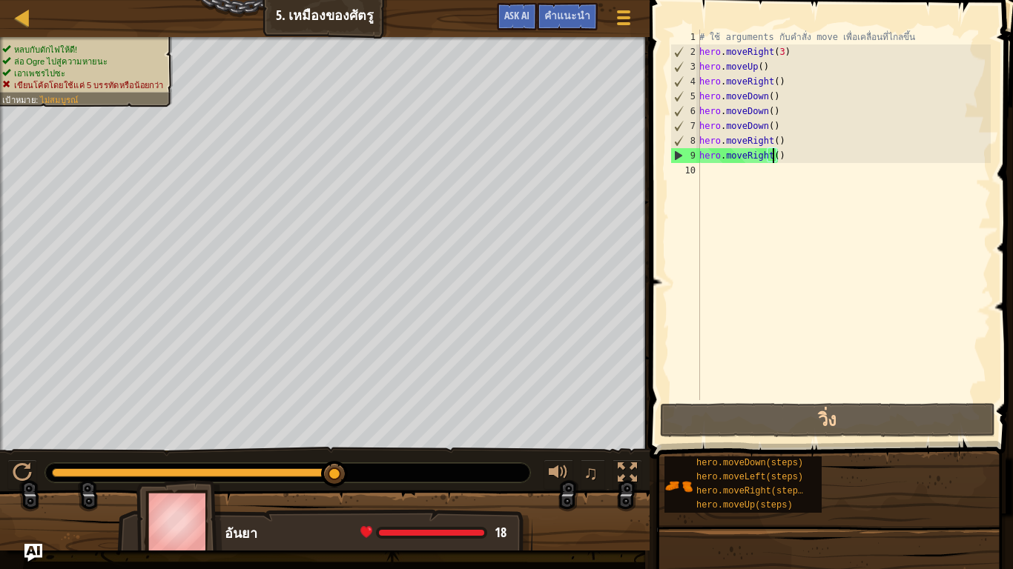
drag, startPoint x: 314, startPoint y: 471, endPoint x: 337, endPoint y: 490, distance: 30.1
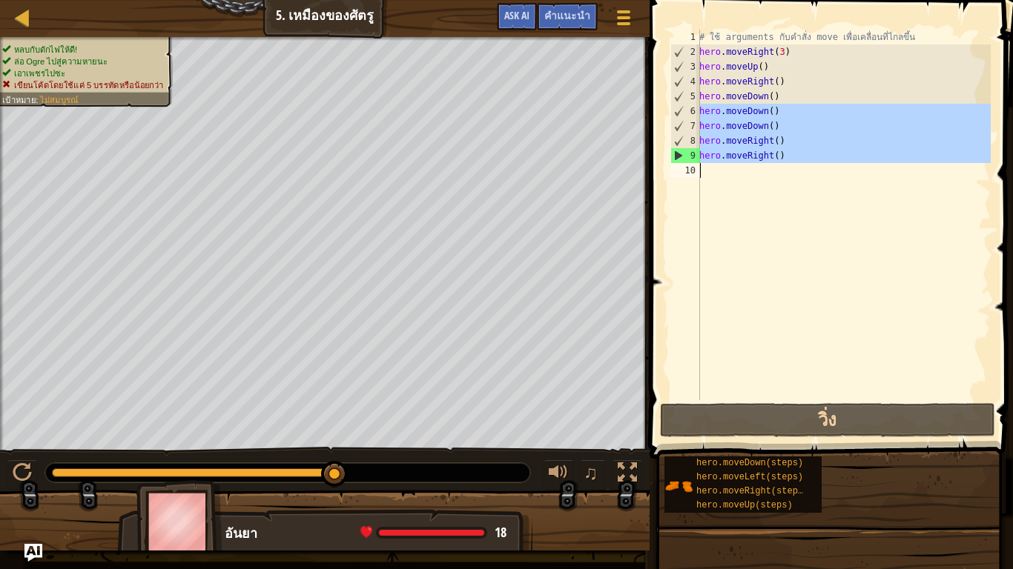
drag, startPoint x: 697, startPoint y: 111, endPoint x: 820, endPoint y: 166, distance: 134.7
click at [820, 166] on div "hero.moveRight() 1 2 3 4 5 6 7 8 9 10 # ใช้ arguments กับคำสั่ง move เพื่อเคลื่…" at bounding box center [828, 215] width 323 height 371
type textarea "hero.moveRight()"
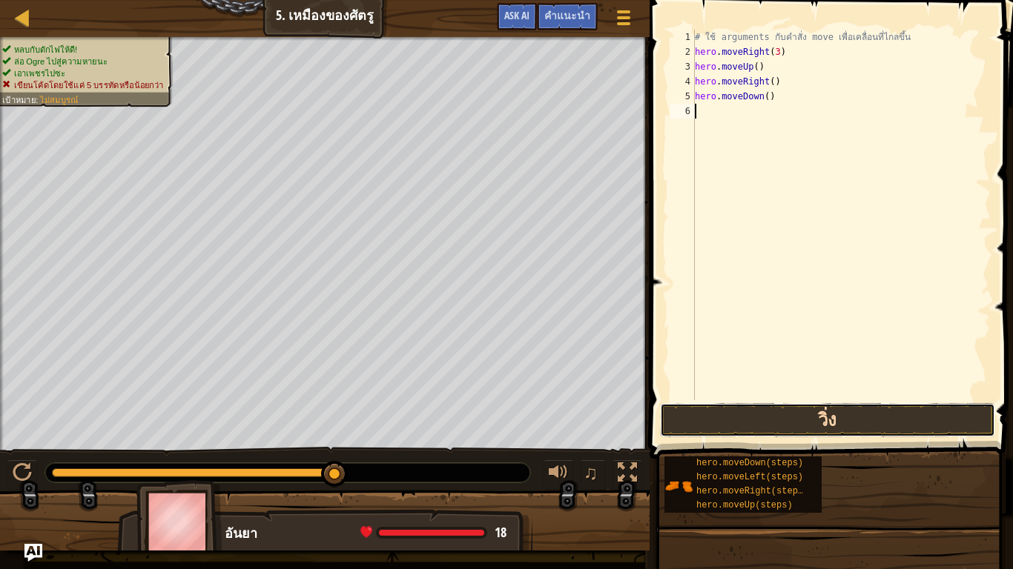
click at [835, 425] on button "วิ่ง" at bounding box center [827, 420] width 335 height 34
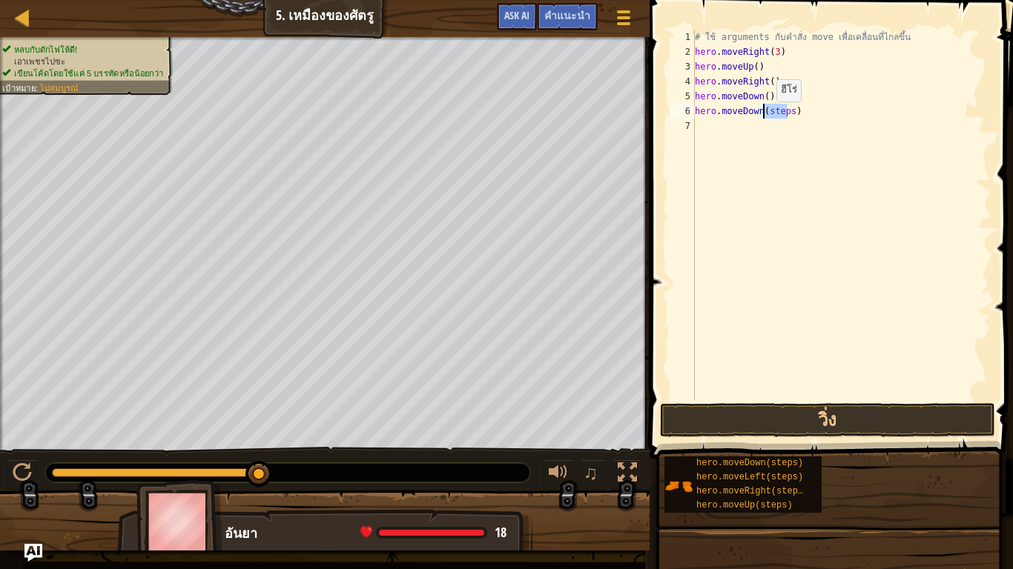
drag, startPoint x: 785, startPoint y: 113, endPoint x: 763, endPoint y: 119, distance: 22.3
click at [763, 116] on div "# ใช้ arguments กับคำสั่ง move เพื่อเคลื่อนที่ไกลขึ้น hero . moveRight ( 3 ) he…" at bounding box center [841, 230] width 299 height 400
type textarea "hero.moveDown()"
drag, startPoint x: 766, startPoint y: 107, endPoint x: 688, endPoint y: 110, distance: 78.7
click at [688, 110] on div "hero.moveDown() 1 2 3 4 5 6 7 # ใช้ arguments กับคำสั่ง move เพื่อเคลื่อนที่ไกล…" at bounding box center [828, 215] width 323 height 371
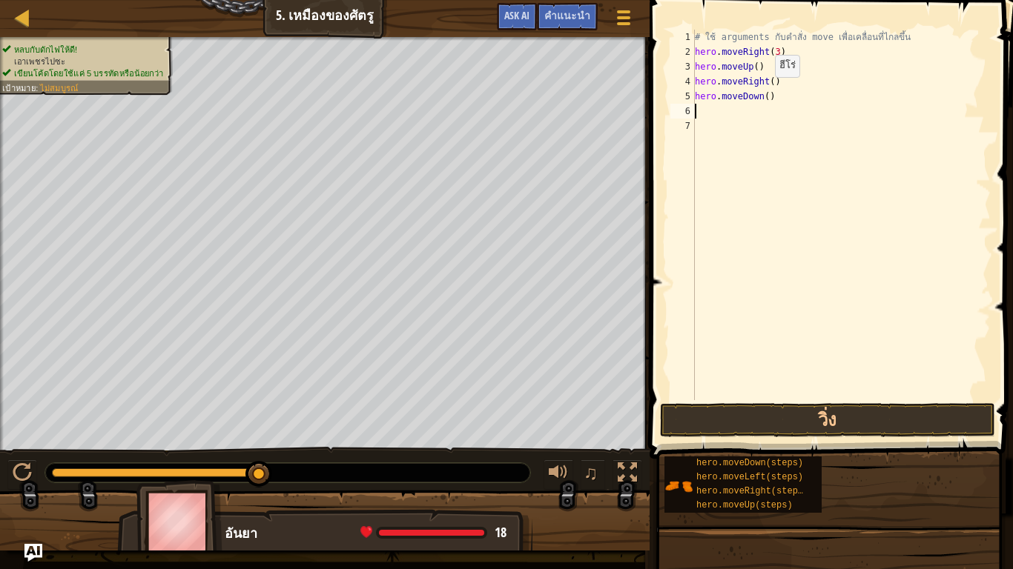
click at [762, 93] on div "# ใช้ arguments กับคำสั่ง move เพื่อเคลื่อนที่ไกลขึ้น hero . moveRight ( 3 ) he…" at bounding box center [841, 230] width 299 height 400
click at [767, 82] on div "# ใช้ arguments กับคำสั่ง move เพื่อเคลื่อนที่ไกลขึ้น hero . moveRight ( 3 ) he…" at bounding box center [841, 230] width 299 height 400
click at [875, 430] on button "วิ่ง" at bounding box center [827, 420] width 335 height 34
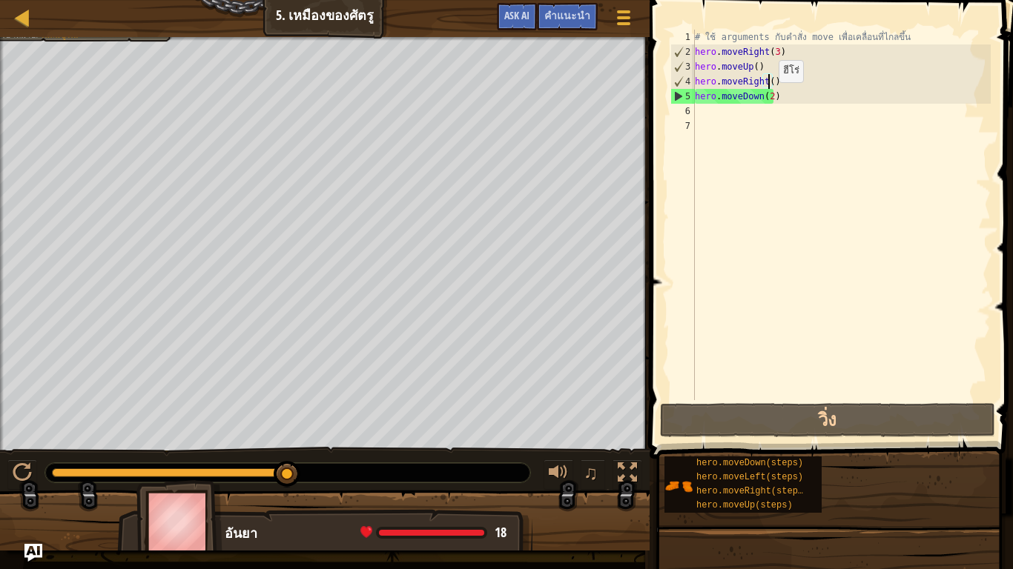
click at [766, 97] on div "# ใช้ arguments กับคำสั่ง move เพื่อเคลื่อนที่ไกลขึ้น hero . moveRight ( 3 ) he…" at bounding box center [841, 230] width 299 height 400
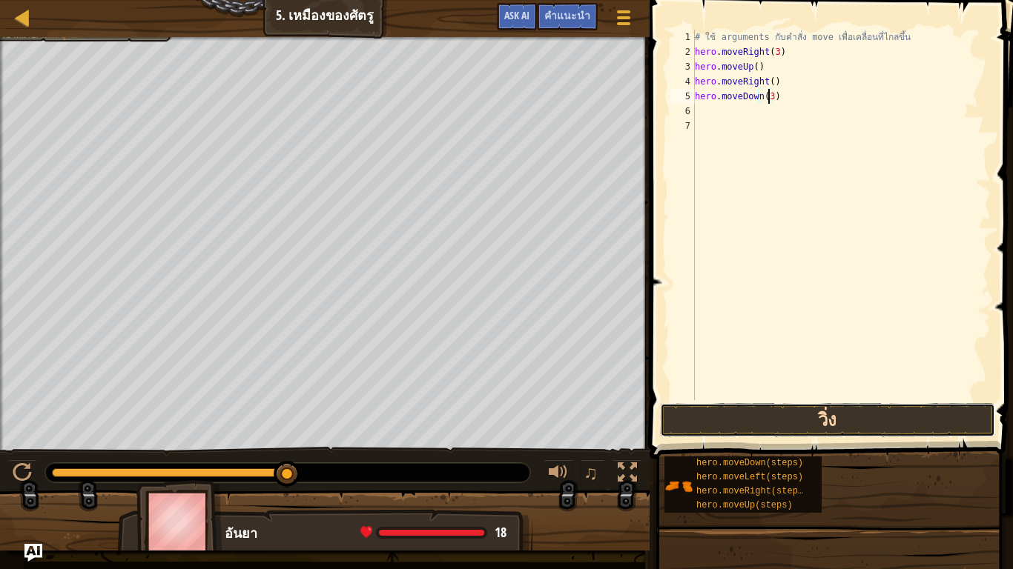
click at [852, 414] on button "วิ่ง" at bounding box center [827, 420] width 335 height 34
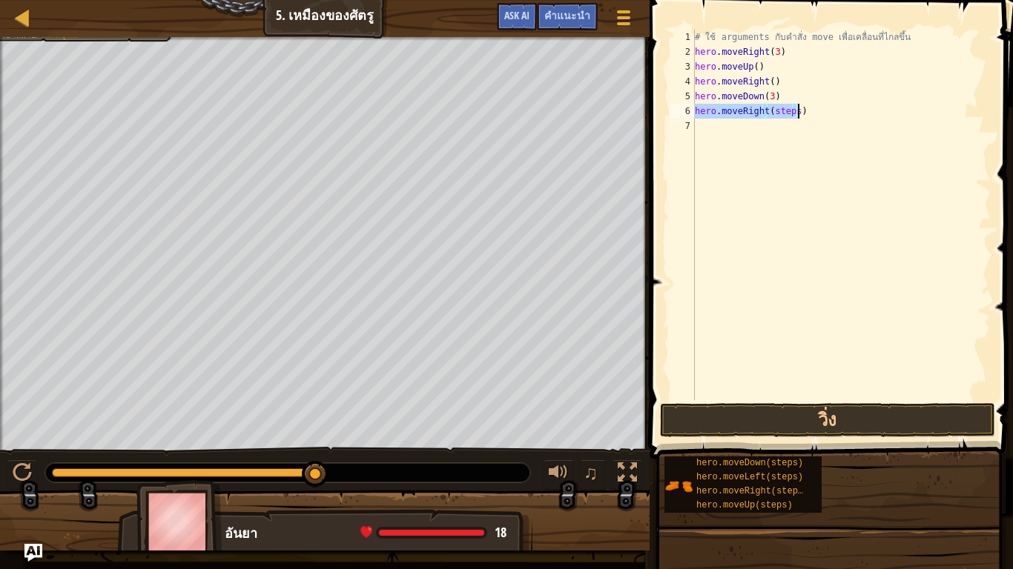
click at [790, 110] on div "# ใช้ arguments กับคำสั่ง move เพื่อเคลื่อนที่ไกลขึ้น hero . moveRight ( 3 ) he…" at bounding box center [841, 215] width 299 height 371
drag, startPoint x: 790, startPoint y: 110, endPoint x: 778, endPoint y: 112, distance: 12.8
click at [778, 112] on div "# ใช้ arguments กับคำสั่ง move เพื่อเคลื่อนที่ไกลขึ้น hero . moveRight ( 3 ) he…" at bounding box center [841, 230] width 299 height 400
type textarea "hero.moveRight(2)"
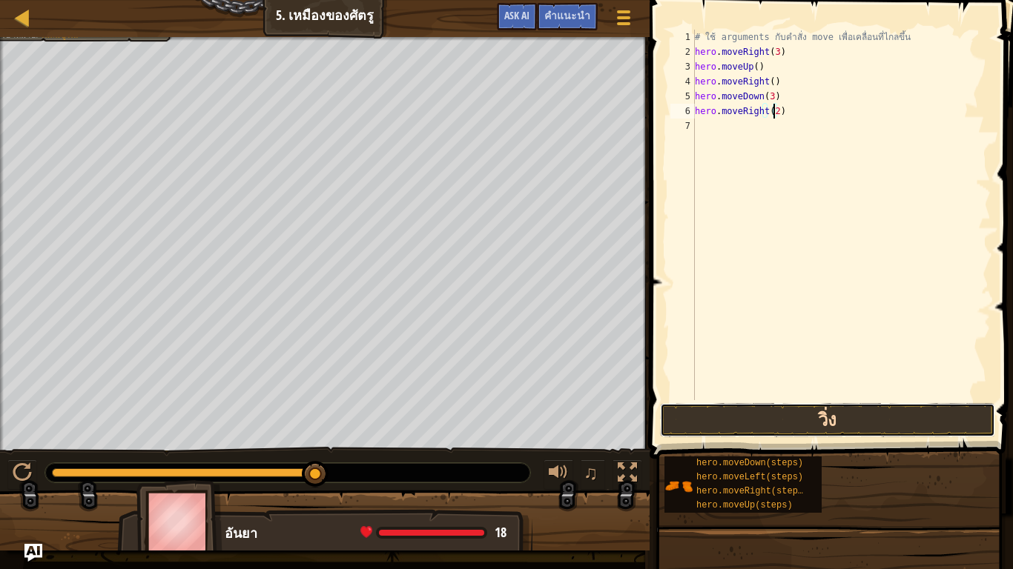
click at [842, 428] on button "วิ่ง" at bounding box center [827, 420] width 335 height 34
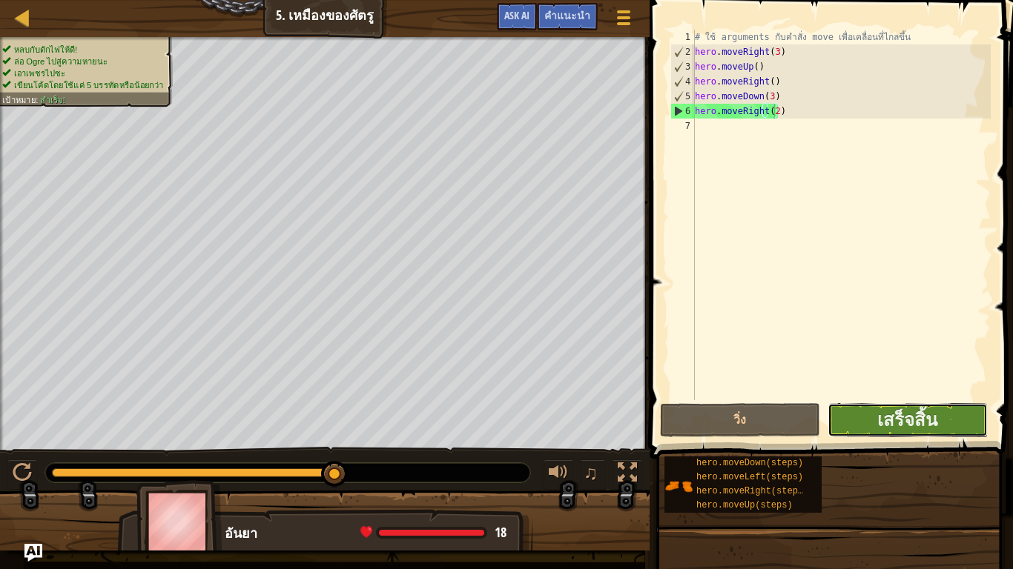
click at [867, 417] on button "เสร็จสิ้น" at bounding box center [907, 420] width 160 height 34
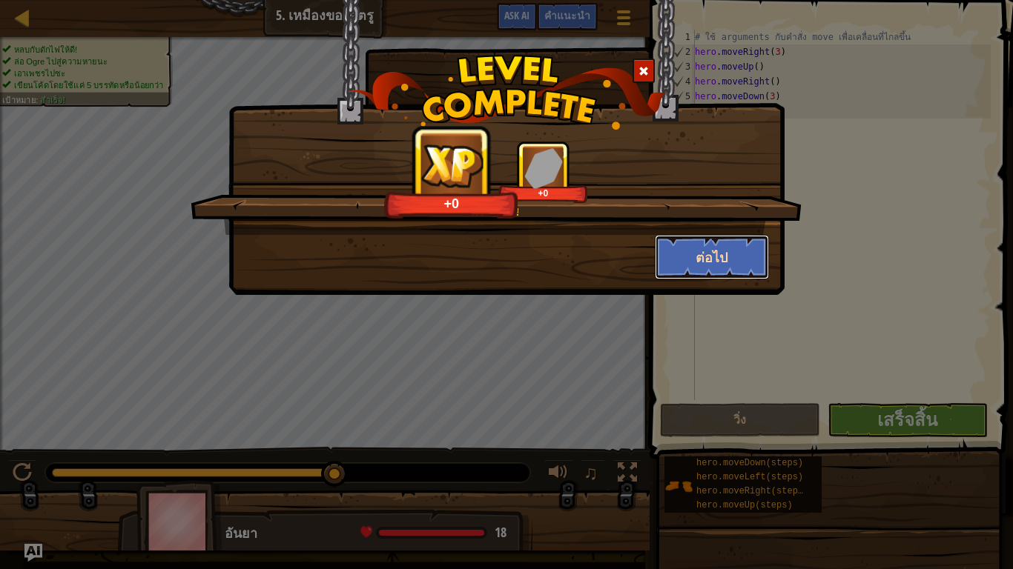
click at [723, 250] on button "ต่อไป" at bounding box center [712, 257] width 115 height 44
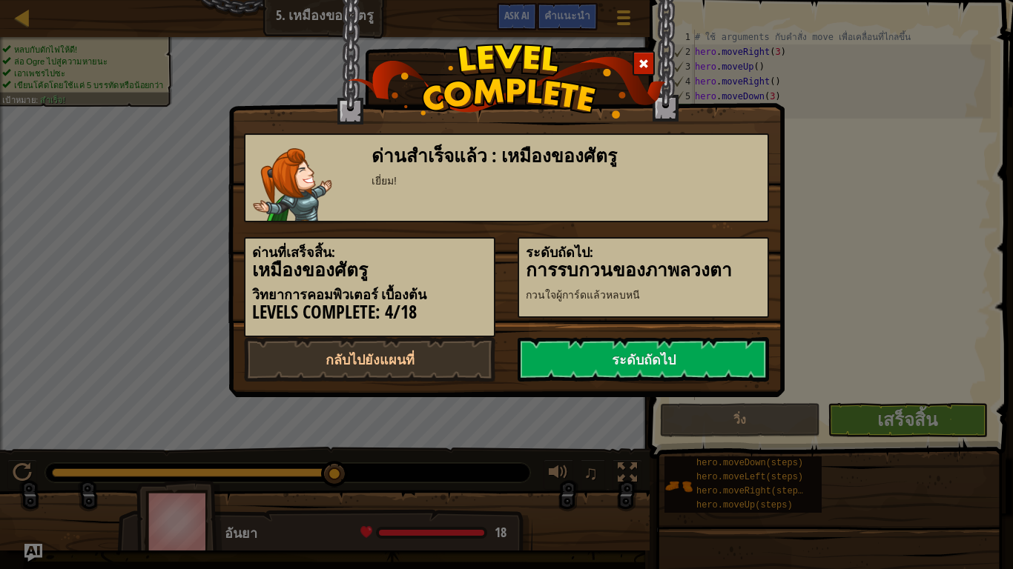
click at [723, 250] on h5 "ระดับถัดไป:" at bounding box center [643, 252] width 235 height 15
click at [619, 375] on link "ระดับถัดไป" at bounding box center [642, 359] width 251 height 44
click at [619, 364] on link "ระดับถัดไป" at bounding box center [642, 359] width 251 height 44
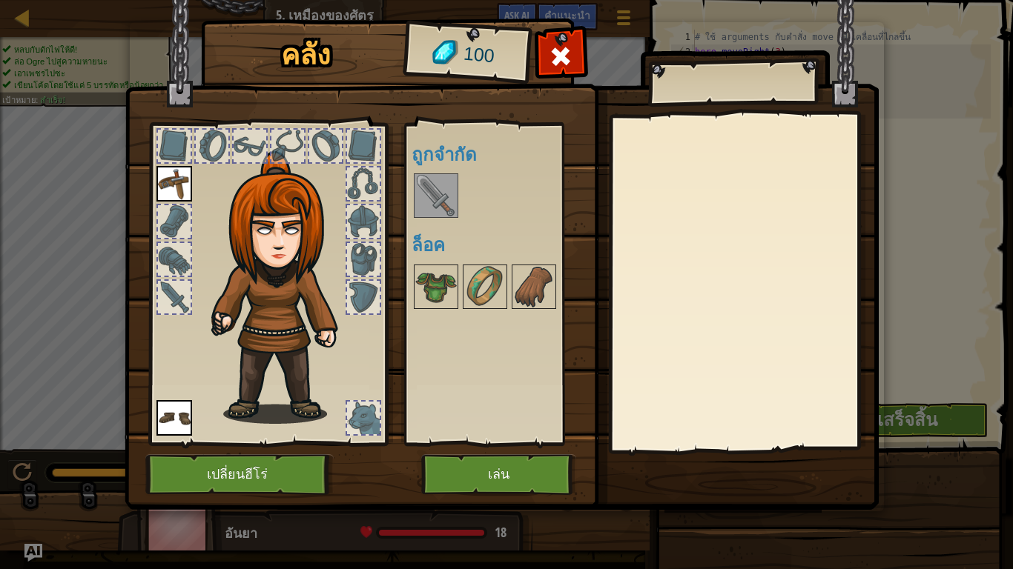
click at [437, 210] on img at bounding box center [436, 196] width 42 height 42
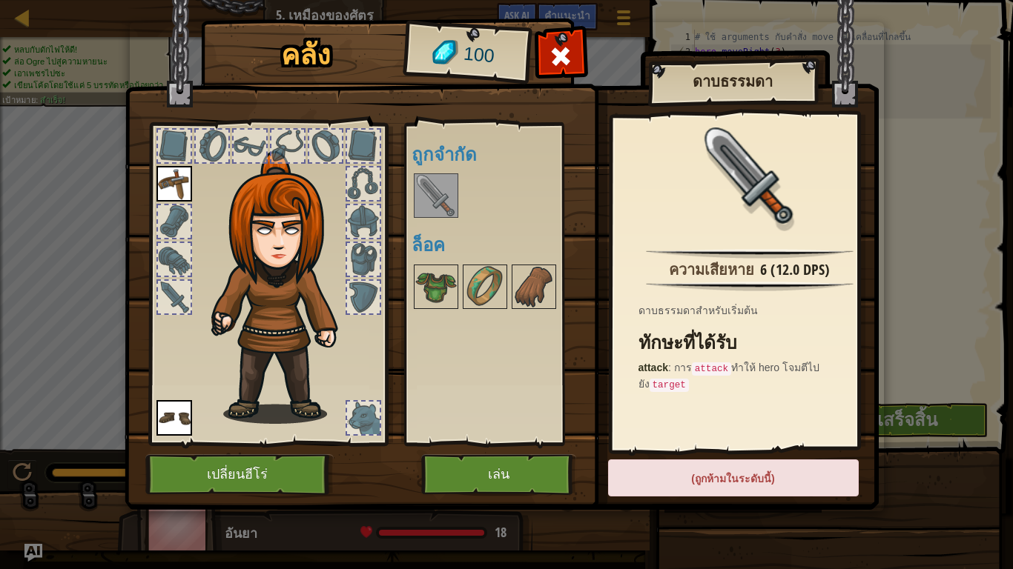
drag, startPoint x: 717, startPoint y: 490, endPoint x: 714, endPoint y: 481, distance: 9.4
click at [718, 486] on div "(ถูกห้ามในระดับนี้)" at bounding box center [733, 478] width 251 height 37
click at [439, 292] on img at bounding box center [436, 287] width 42 height 42
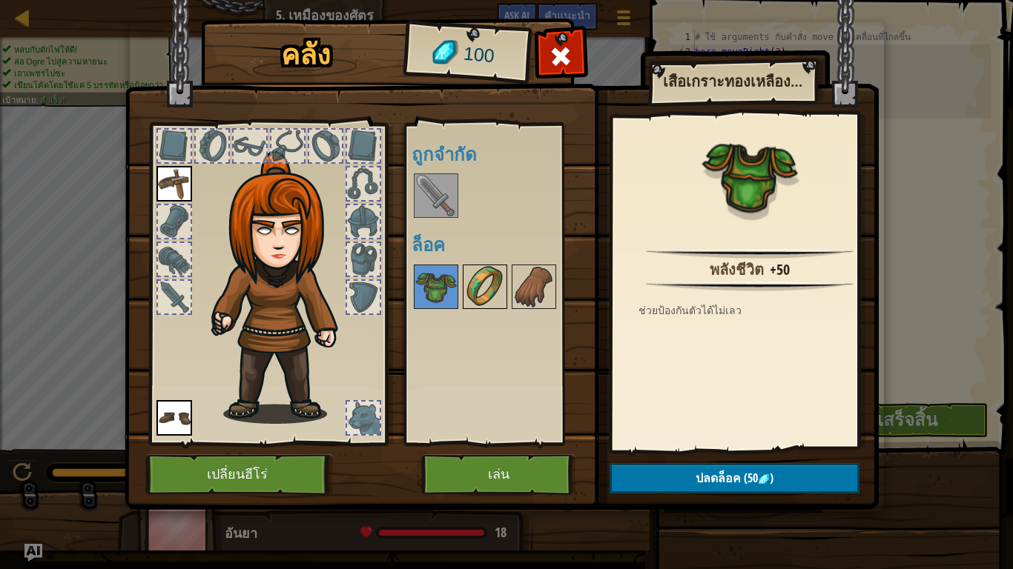
click at [477, 289] on img at bounding box center [485, 287] width 42 height 42
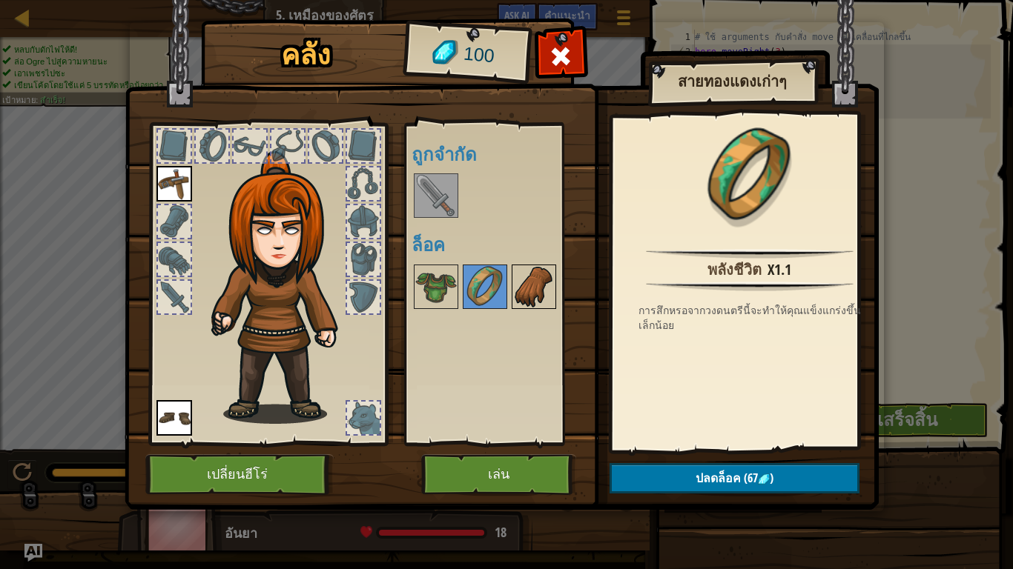
click at [531, 289] on img at bounding box center [534, 287] width 42 height 42
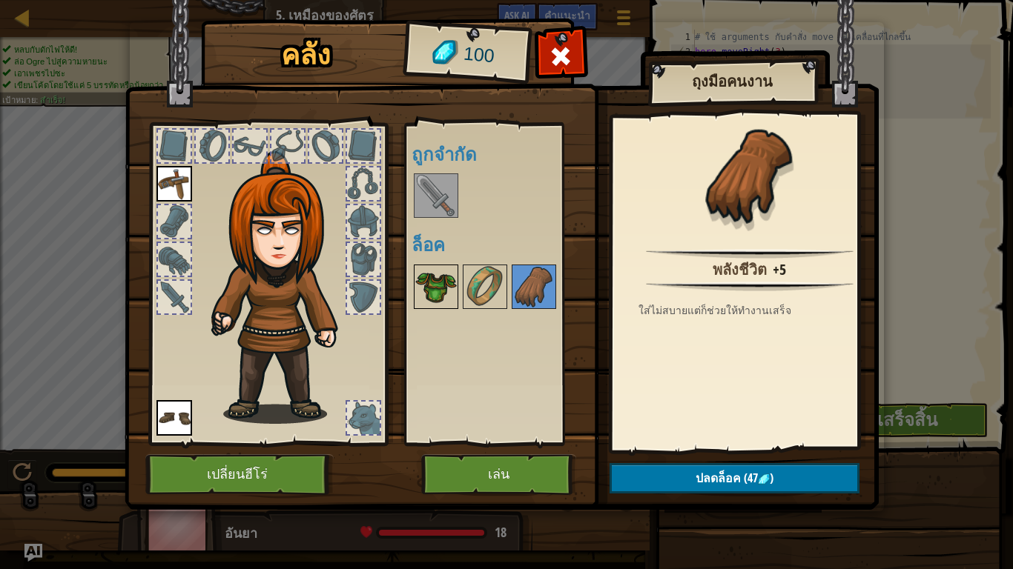
click at [443, 281] on img at bounding box center [436, 287] width 42 height 42
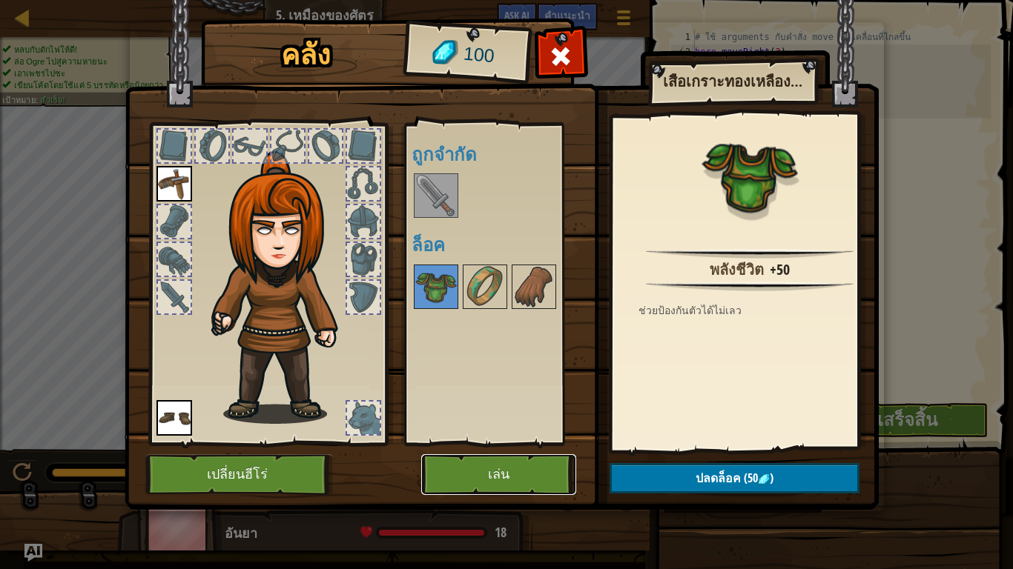
click at [497, 476] on button "เล่น" at bounding box center [498, 474] width 155 height 41
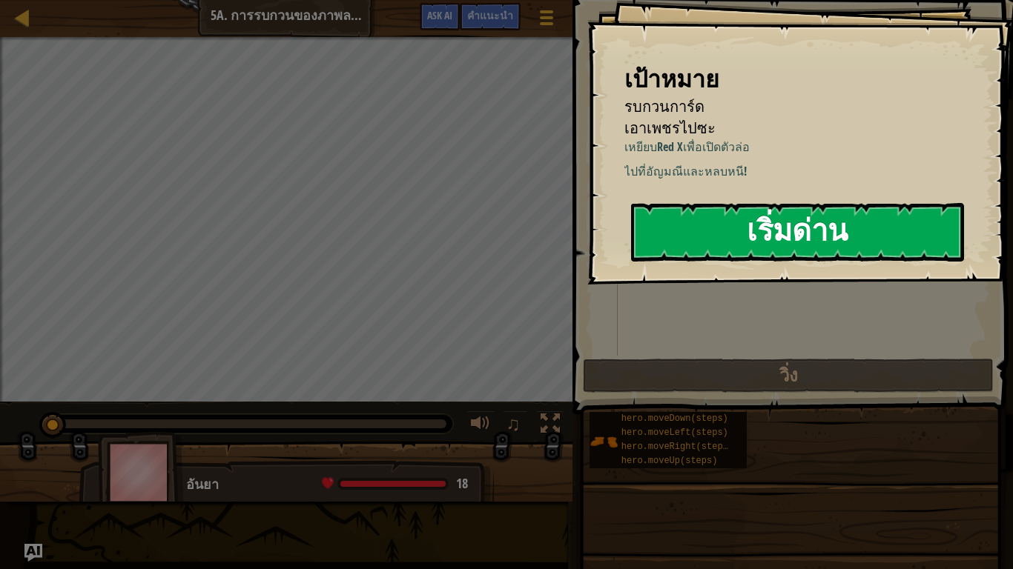
drag, startPoint x: 902, startPoint y: 211, endPoint x: 890, endPoint y: 226, distance: 19.0
click at [901, 213] on button "เริ่มด่าน" at bounding box center [797, 232] width 333 height 59
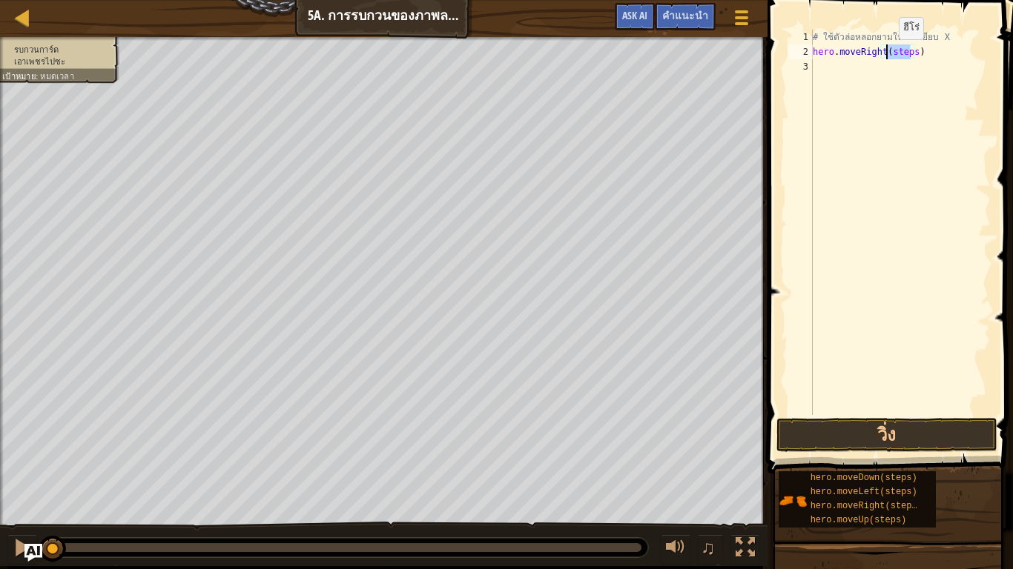
drag, startPoint x: 910, startPoint y: 52, endPoint x: 886, endPoint y: 54, distance: 23.8
click at [886, 54] on div "# ใช้ตัวล่อหลอกยามให้ไปเหยียบ X hero . moveRight ( steps )" at bounding box center [899, 237] width 181 height 415
click at [899, 65] on div "# ใช้ตัวล่อหลอกยามให้ไปเหยียบ X hero . moveRight ( ) hero . moveDown ( steps )" at bounding box center [899, 237] width 181 height 415
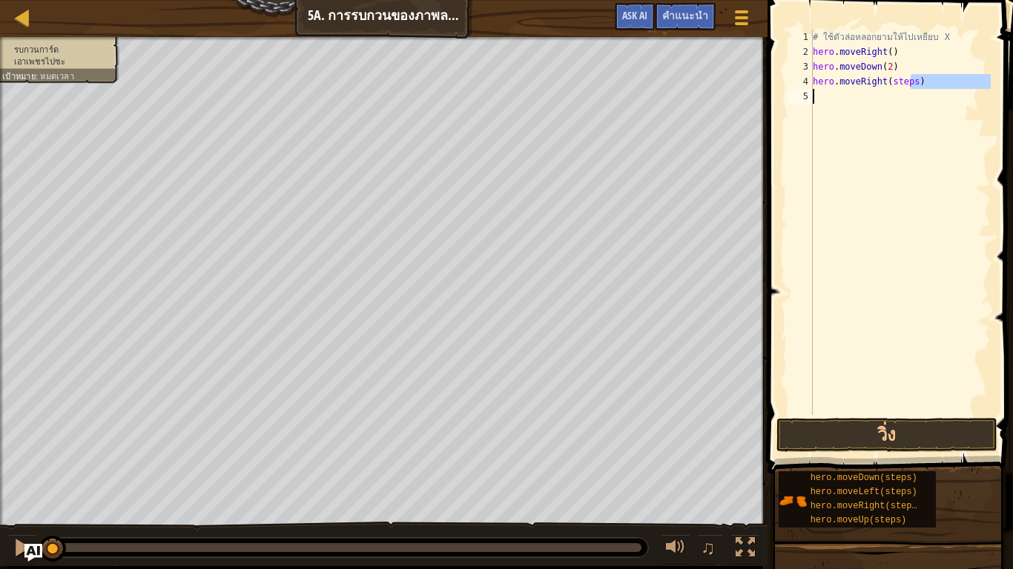
drag, startPoint x: 909, startPoint y: 82, endPoint x: 882, endPoint y: 91, distance: 28.4
click at [882, 91] on div "# ใช้ตัวล่อหลอกยามให้ไปเหยียบ X hero . moveRight ( ) hero . moveDown ( 2 ) hero…" at bounding box center [899, 237] width 181 height 415
drag, startPoint x: 919, startPoint y: 73, endPoint x: 904, endPoint y: 89, distance: 22.0
click at [904, 89] on div "# ใช้ตัวล่อหลอกยามให้ไปเหยียบ X hero . moveRight ( ) hero . moveDown ( 2 ) hero…" at bounding box center [899, 237] width 181 height 415
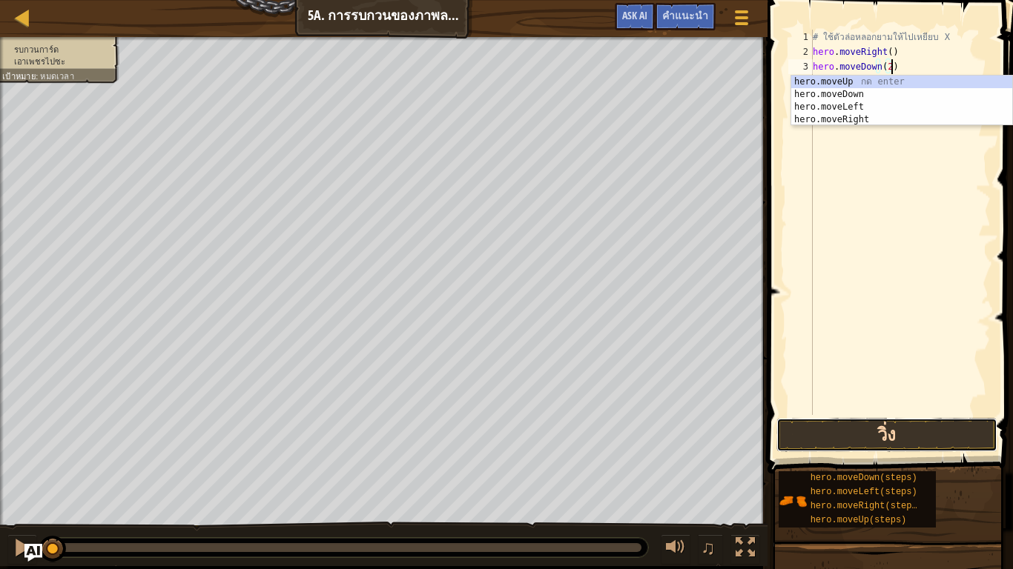
click at [881, 441] on button "วิ่ง" at bounding box center [886, 435] width 221 height 34
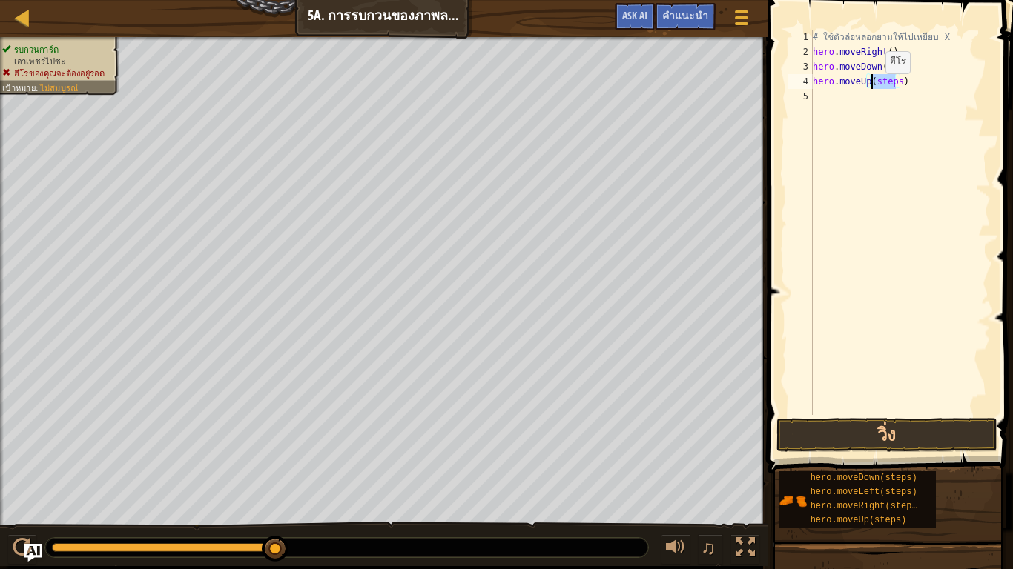
drag, startPoint x: 895, startPoint y: 80, endPoint x: 872, endPoint y: 88, distance: 23.7
click at [872, 88] on div "# ใช้ตัวล่อหลอกยามให้ไปเหยียบ X hero . moveRight ( ) hero . moveDown ( 2 ) hero…" at bounding box center [899, 237] width 181 height 415
drag, startPoint x: 858, startPoint y: 436, endPoint x: 886, endPoint y: 447, distance: 30.3
click at [858, 436] on button "วิ่ง" at bounding box center [886, 435] width 221 height 34
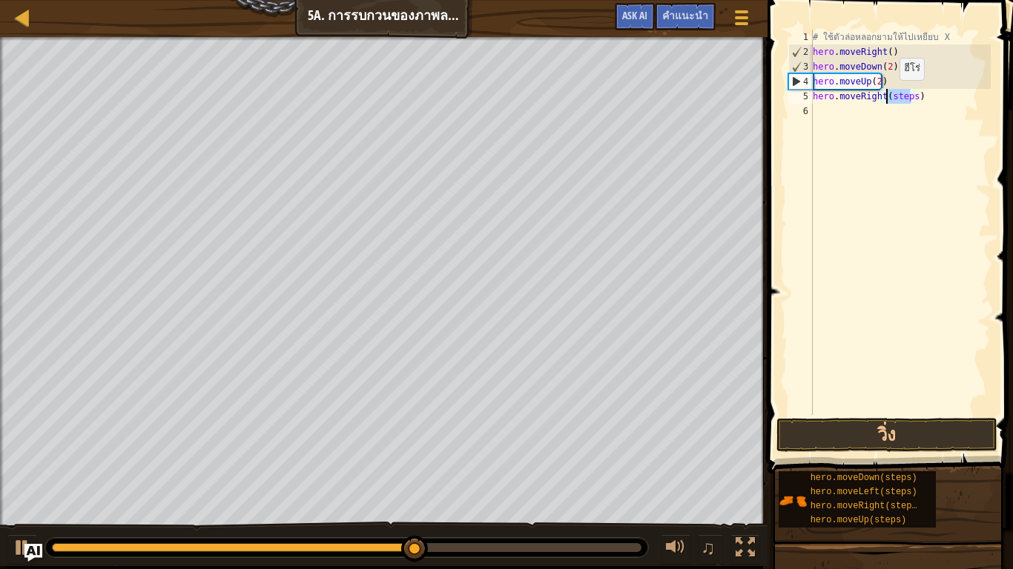
drag, startPoint x: 911, startPoint y: 93, endPoint x: 887, endPoint y: 95, distance: 24.5
click at [887, 95] on div "# ใช้ตัวล่อหลอกยามให้ไปเหยียบ X hero . moveRight ( ) hero . moveDown ( 2 ) hero…" at bounding box center [899, 237] width 181 height 415
type textarea "hero.moveRight(3)"
click at [866, 435] on button "วิ่ง" at bounding box center [886, 435] width 221 height 34
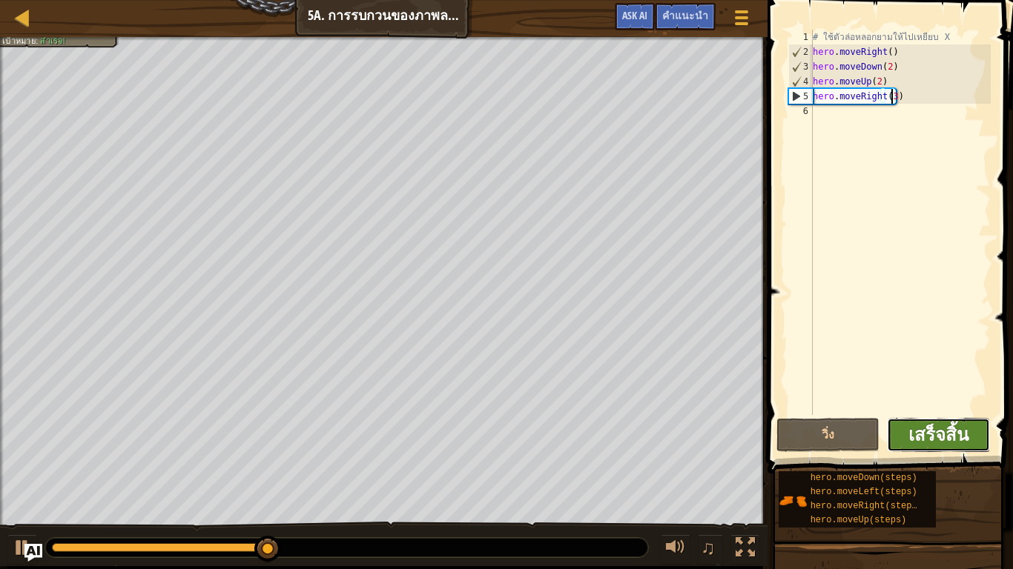
click at [962, 437] on span "เสร็จสิ้น" at bounding box center [938, 435] width 60 height 24
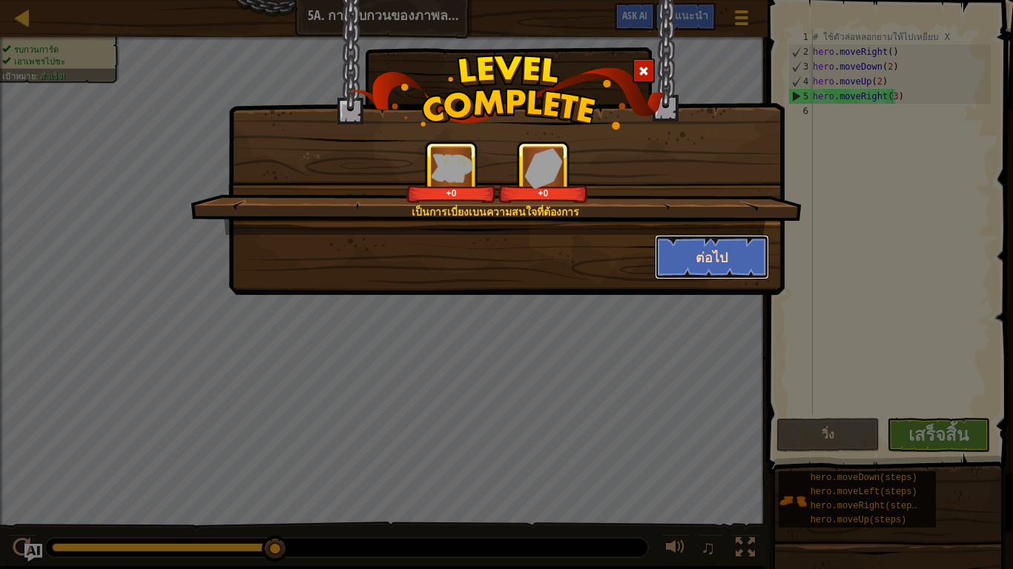
click at [710, 246] on button "ต่อไป" at bounding box center [712, 257] width 115 height 44
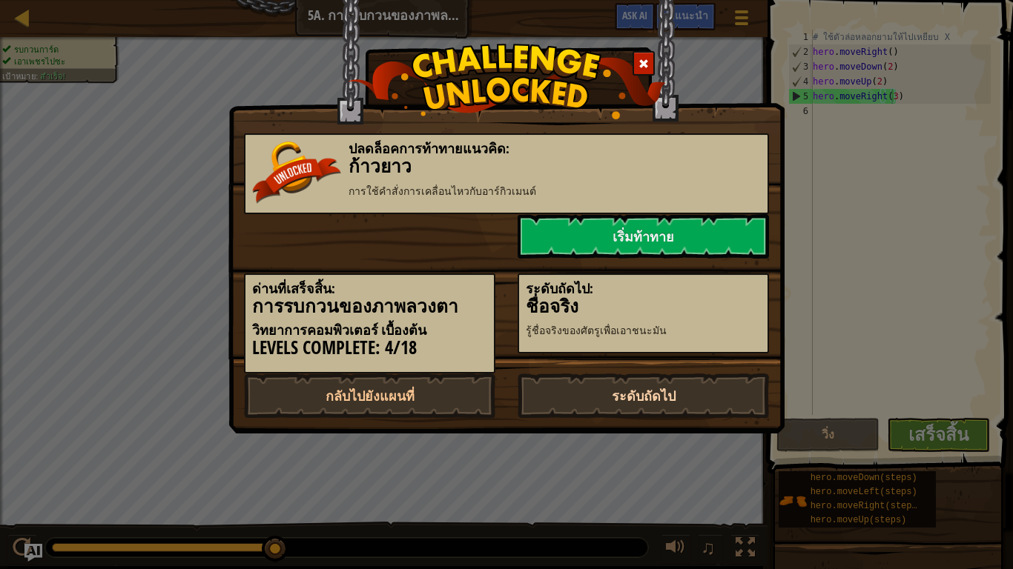
click at [693, 389] on link "ระดับถัดไป" at bounding box center [642, 396] width 251 height 44
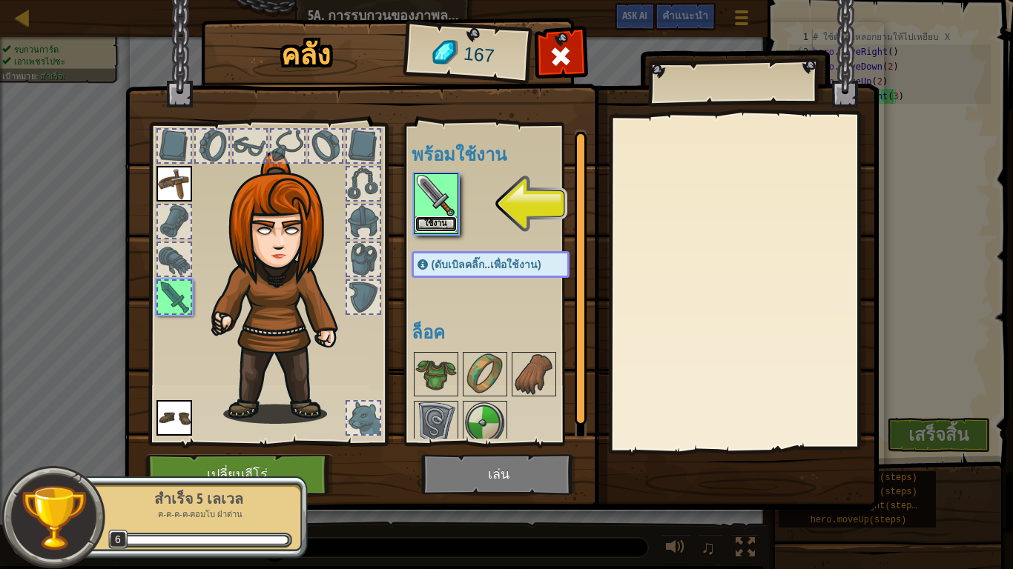
click at [433, 219] on button "ใช้งาน" at bounding box center [436, 224] width 42 height 16
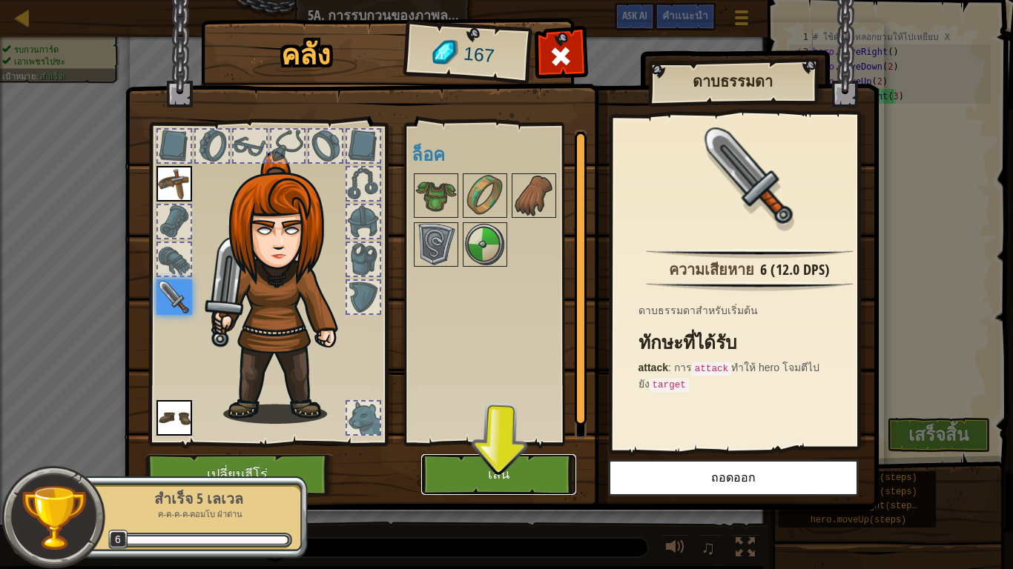
click at [512, 464] on button "เล่น" at bounding box center [498, 474] width 155 height 41
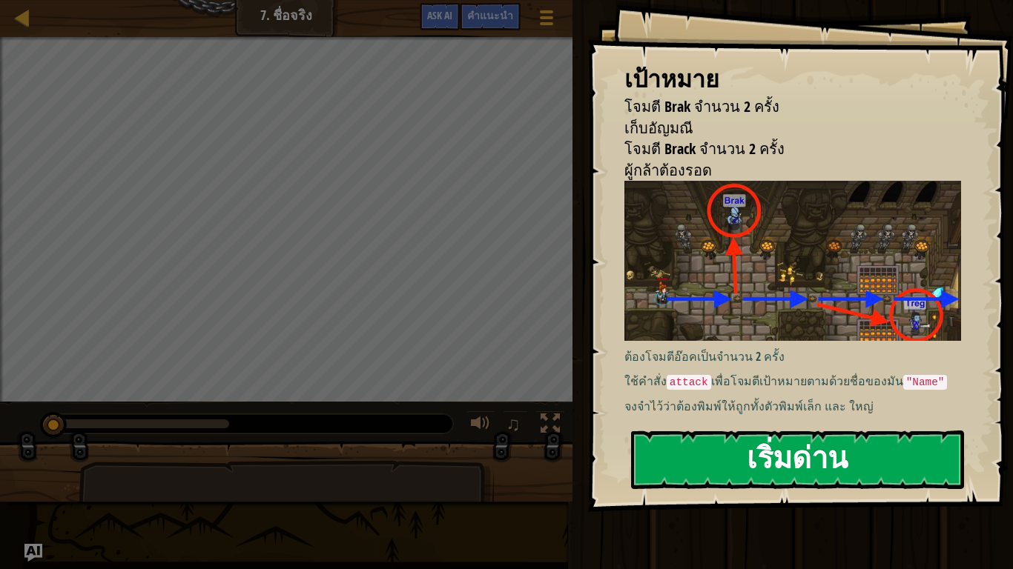
click at [739, 461] on button "เริ่มด่าน" at bounding box center [797, 460] width 333 height 59
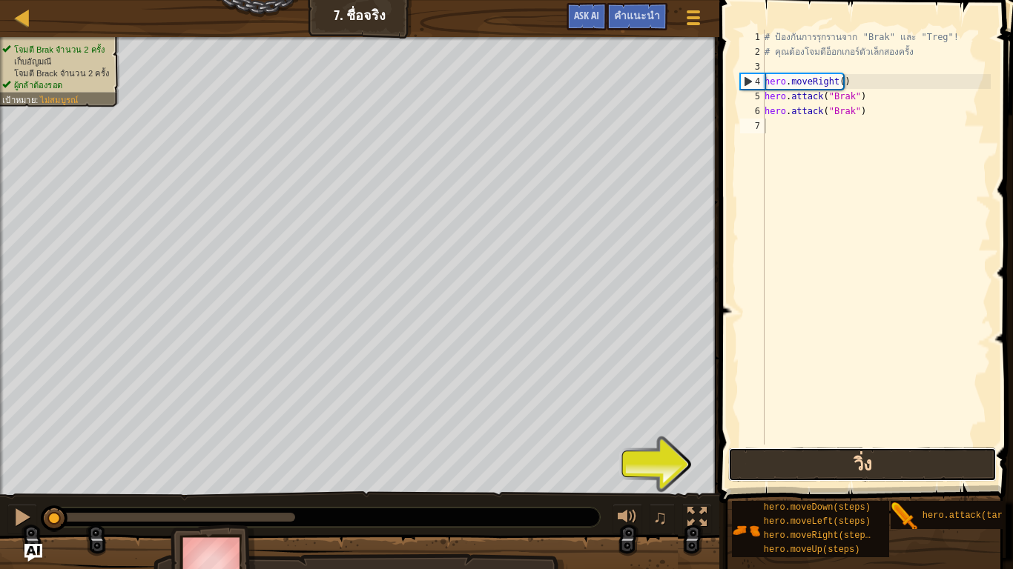
click at [910, 464] on button "วิ่ง" at bounding box center [862, 465] width 268 height 34
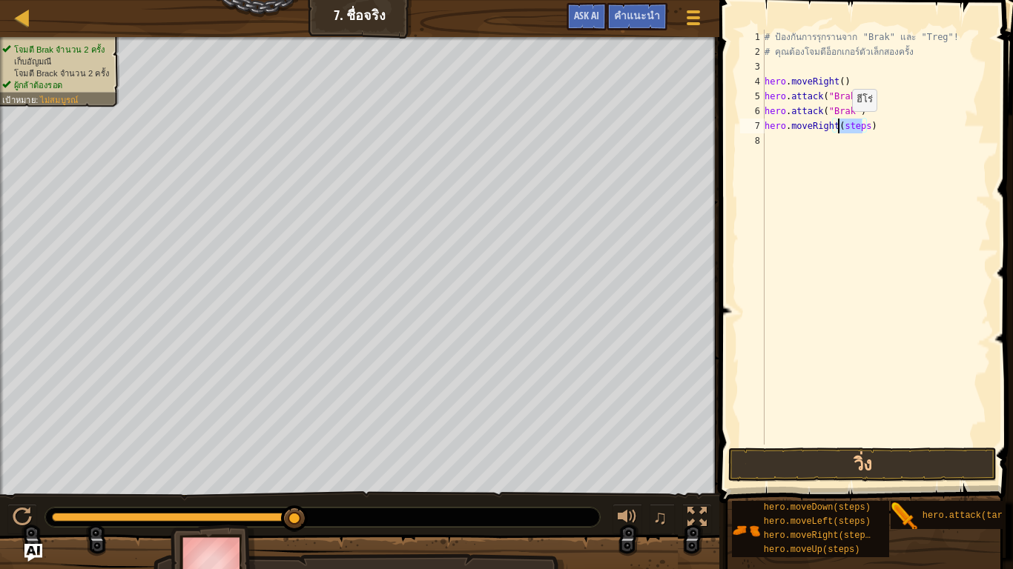
drag, startPoint x: 861, startPoint y: 123, endPoint x: 839, endPoint y: 126, distance: 22.4
click at [839, 126] on div "# ป้องกันการรุกรานจาก "Brak" และ "Treg"! # คุณต้องโจมตีอ็อกเกอร์ตัวเล็กสองครั้ง…" at bounding box center [875, 252] width 229 height 445
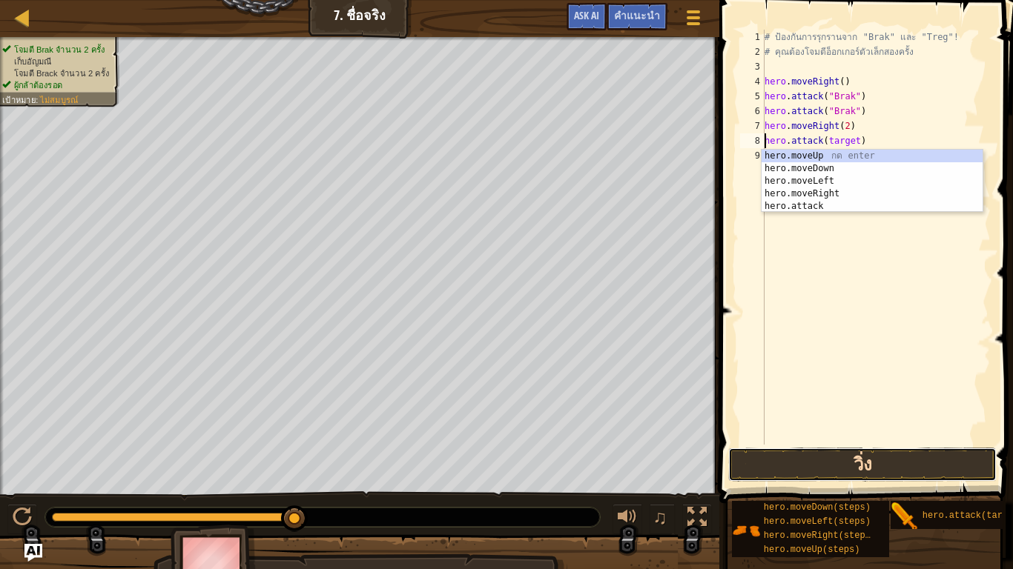
click at [901, 468] on button "วิ่ง" at bounding box center [862, 465] width 268 height 34
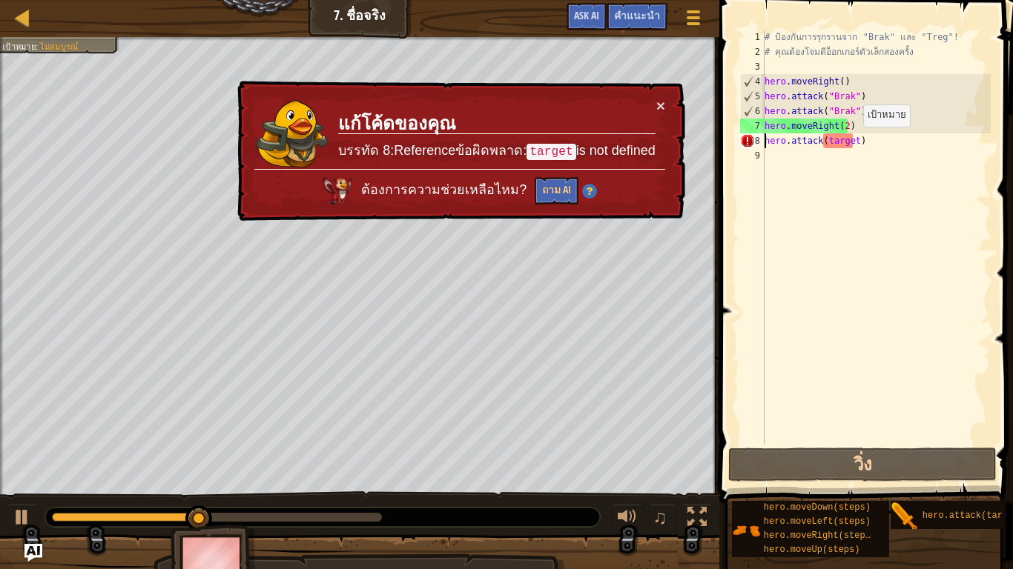
click at [850, 142] on div "# ป้องกันการรุกรานจาก "Brak" และ "Treg"! # คุณต้องโจมตีอ็อกเกอร์ตัวเล็กสองครั้ง…" at bounding box center [875, 252] width 229 height 445
drag, startPoint x: 850, startPoint y: 142, endPoint x: 838, endPoint y: 144, distance: 12.8
click at [838, 144] on div "# ป้องกันการรุกรานจาก "Brak" และ "Treg"! # คุณต้องโจมตีอ็อกเกอร์ตัวเล็กสองครั้ง…" at bounding box center [875, 252] width 229 height 445
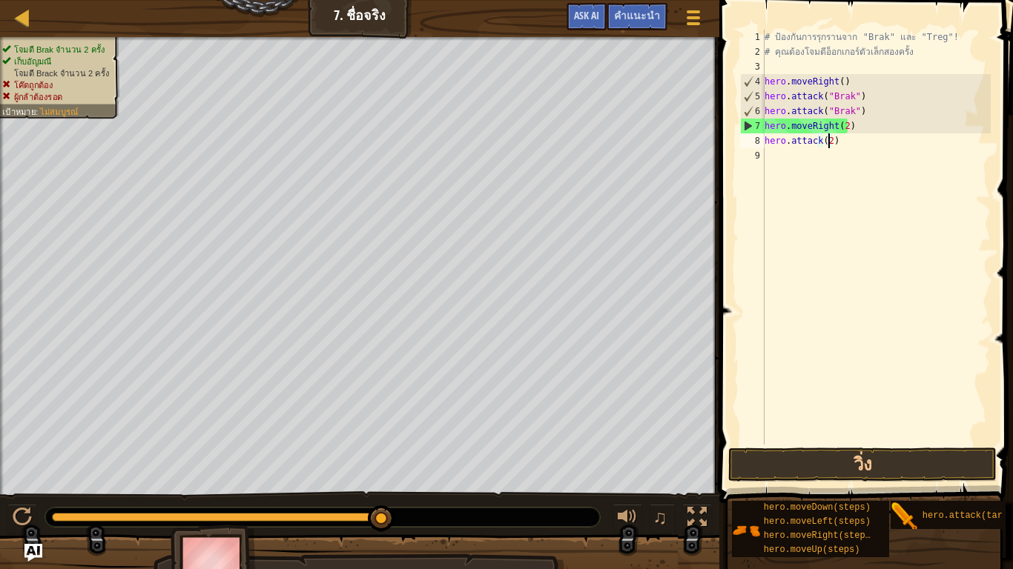
scroll to position [3, 53]
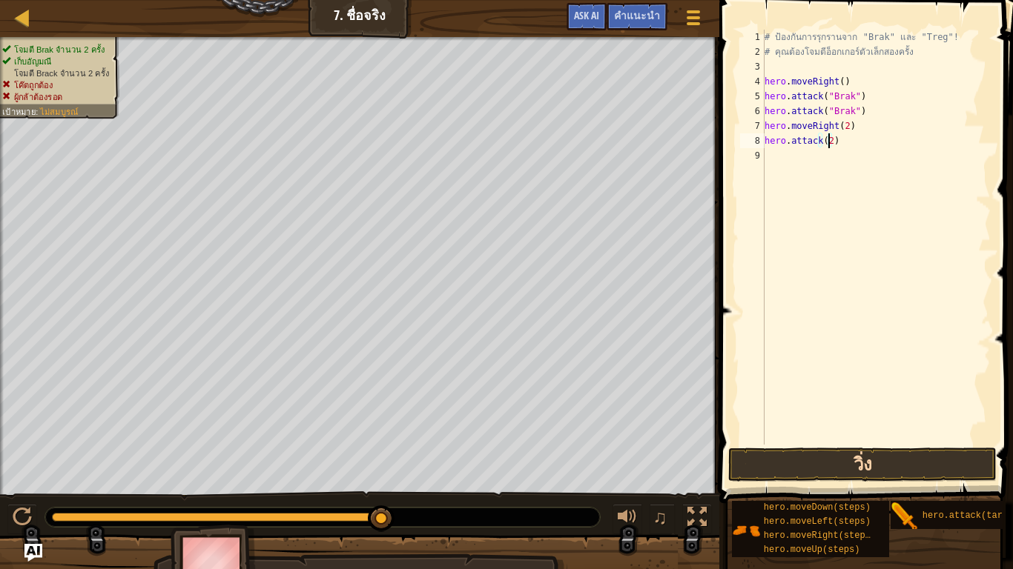
type textarea "hero.attack(2)"
click at [824, 457] on button "วิ่ง" at bounding box center [862, 465] width 268 height 34
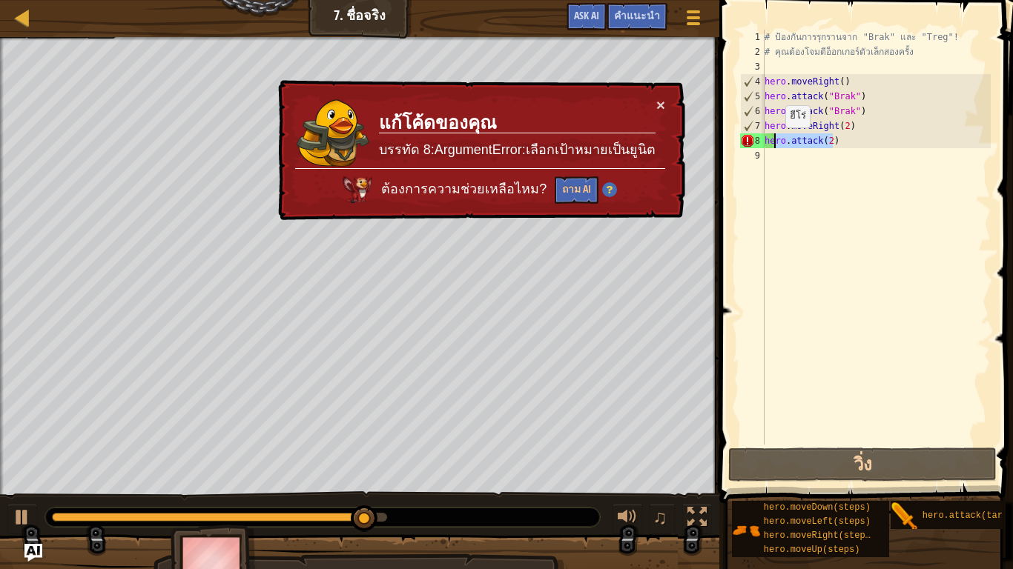
drag, startPoint x: 844, startPoint y: 136, endPoint x: 772, endPoint y: 142, distance: 71.4
click at [772, 142] on div "# ป้องกันการรุกรานจาก "Brak" และ "Treg"! # คุณต้องโจมตีอ็อกเกอร์ตัวเล็กสองครั้ง…" at bounding box center [875, 252] width 229 height 445
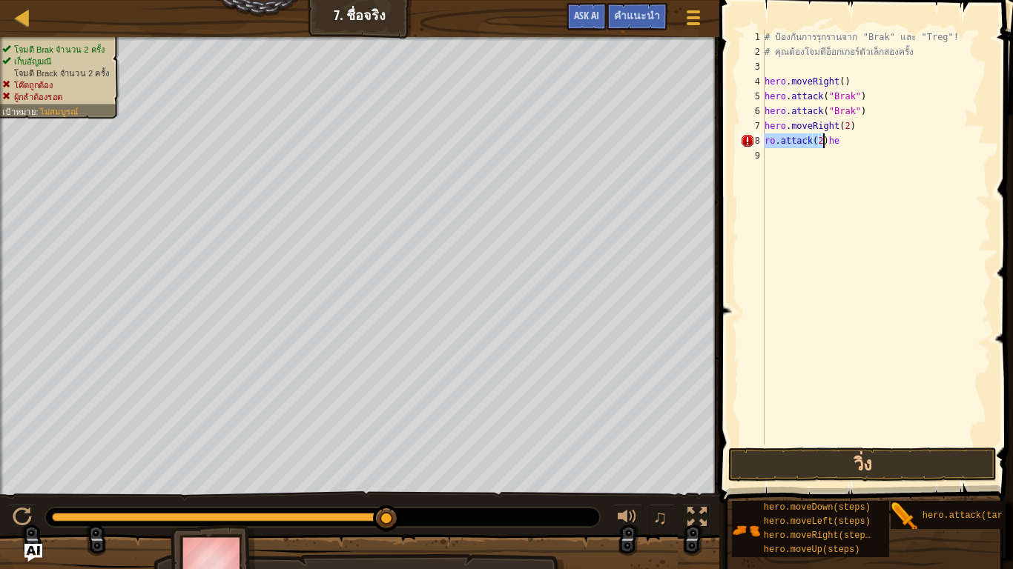
type textarea "he"
drag, startPoint x: 782, startPoint y: 141, endPoint x: 736, endPoint y: 140, distance: 46.0
click at [737, 140] on div "he 1 2 3 4 5 6 7 8 9 # ป้องกันการรุกรานจาก "Brak" และ "Treg"! # คุณต้องโจมตีอ็อ…" at bounding box center [864, 237] width 254 height 415
click at [930, 468] on button "วิ่ง" at bounding box center [862, 465] width 268 height 34
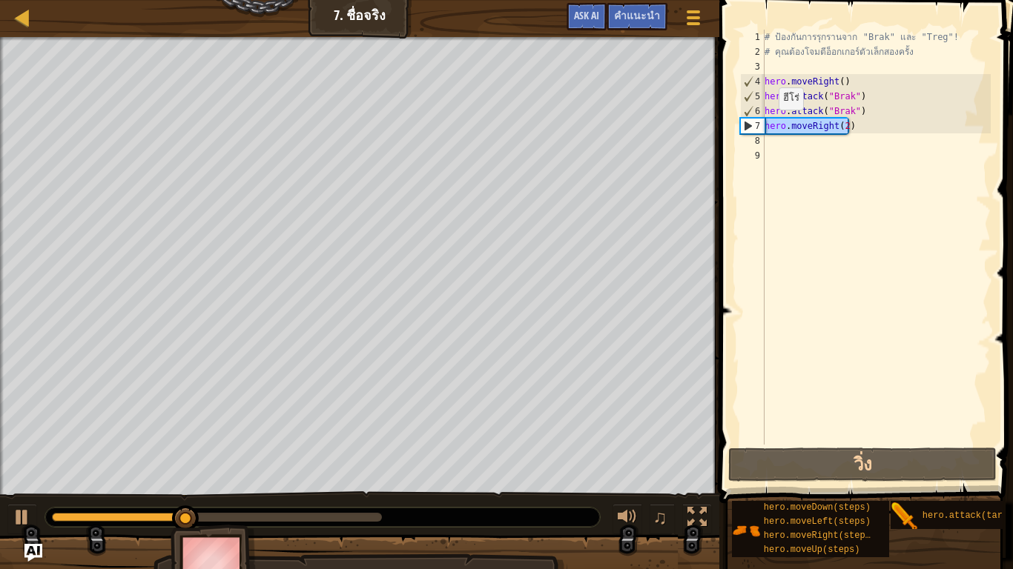
drag, startPoint x: 847, startPoint y: 124, endPoint x: 732, endPoint y: 125, distance: 114.9
click at [732, 125] on div "1 2 3 4 5 6 7 8 9 # ป้องกันการรุกรานจาก "Brak" และ "Treg"! # คุณต้องโจมตีอ็อกเก…" at bounding box center [864, 280] width 298 height 547
type textarea "hero.moveRight(2)"
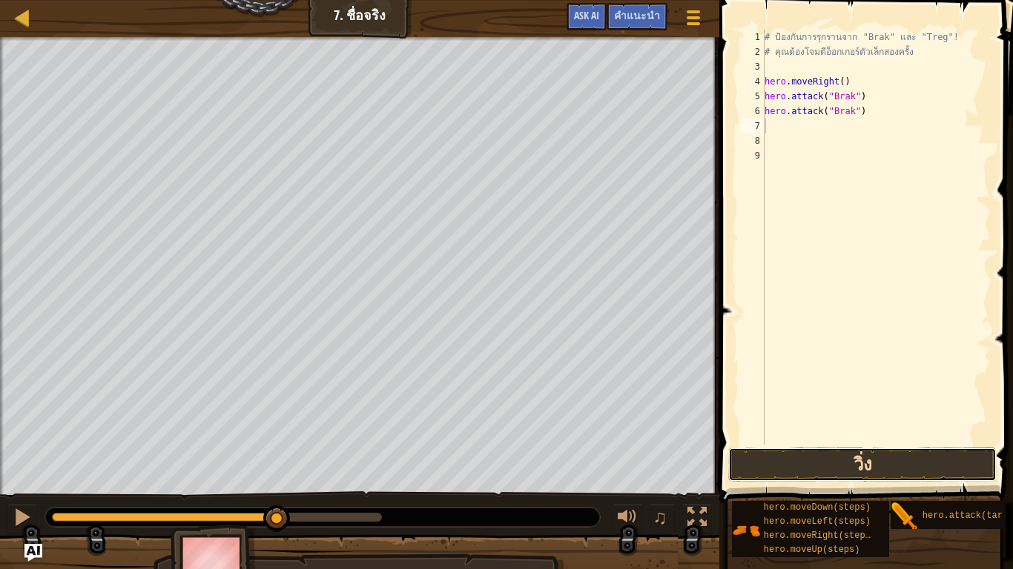
click at [910, 464] on button "วิ่ง" at bounding box center [862, 465] width 268 height 34
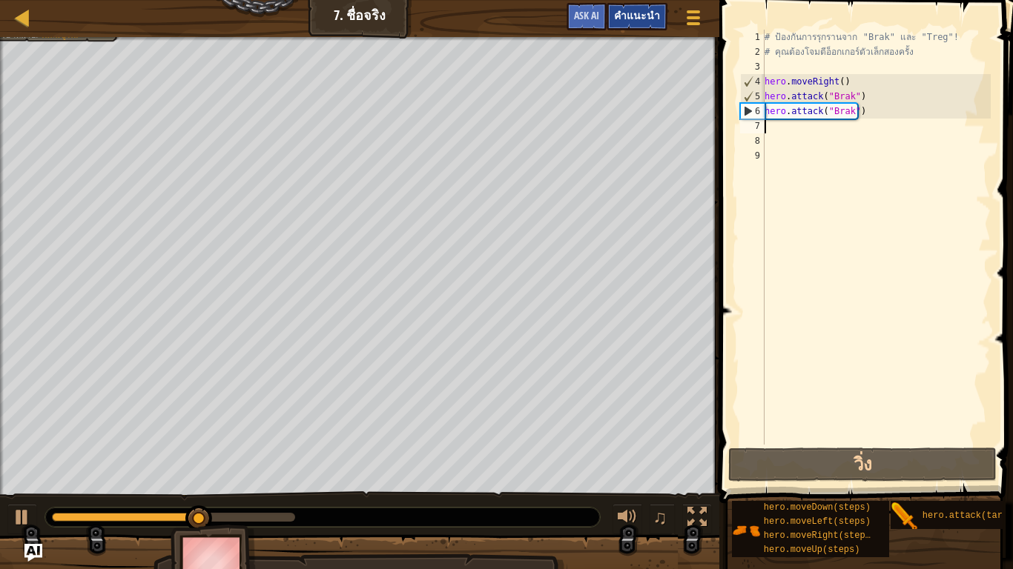
click at [646, 19] on span "คำแนะนำ" at bounding box center [637, 15] width 46 height 14
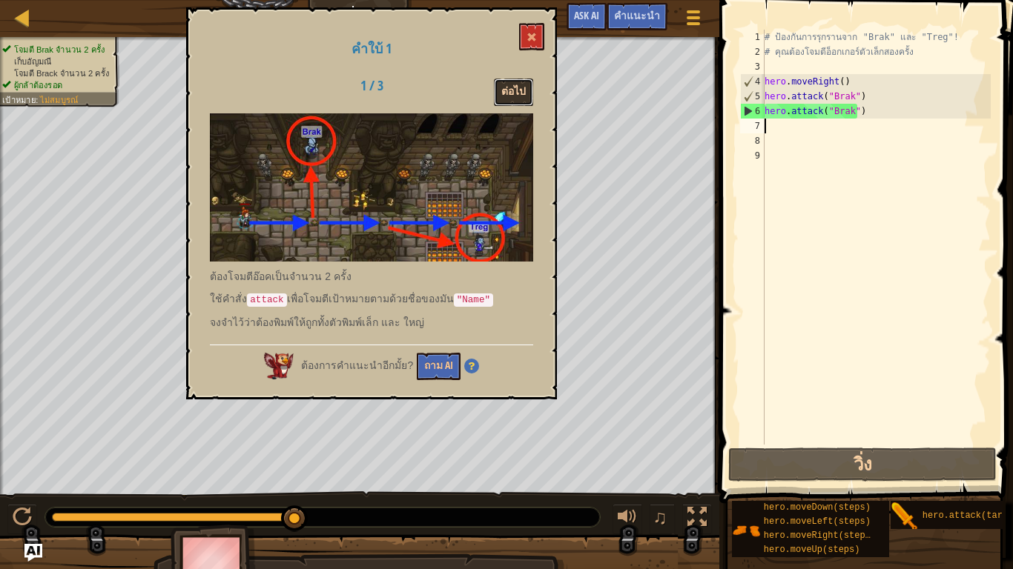
click at [520, 92] on button "ต่อไป" at bounding box center [513, 92] width 39 height 27
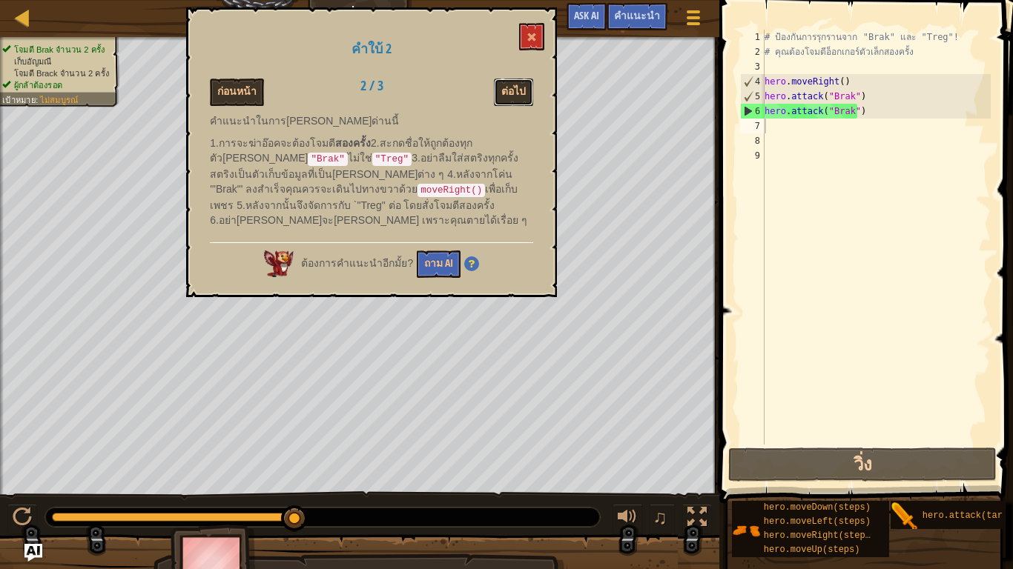
click at [520, 92] on button "ต่อไป" at bounding box center [513, 92] width 39 height 27
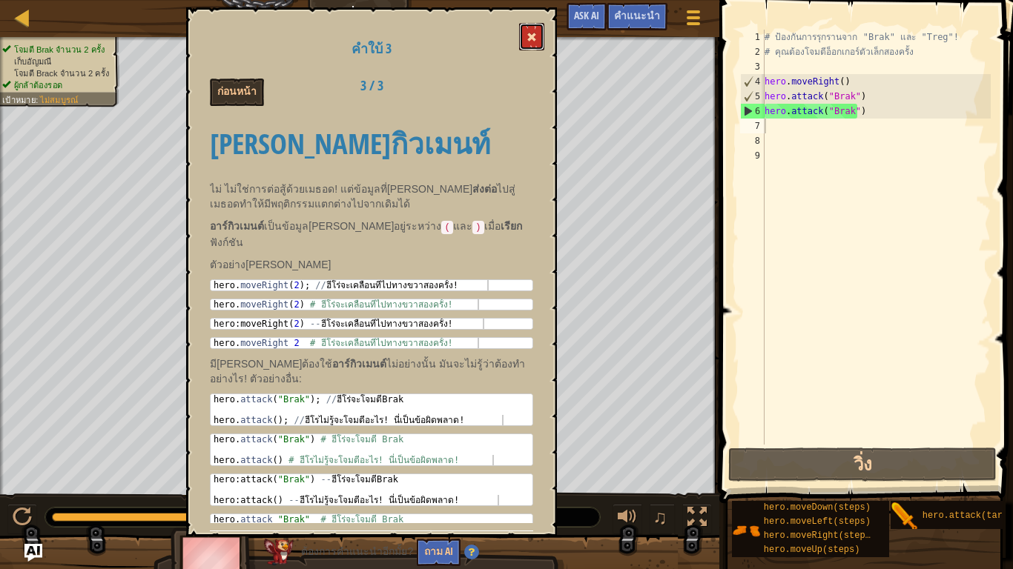
click at [541, 36] on button at bounding box center [531, 36] width 25 height 27
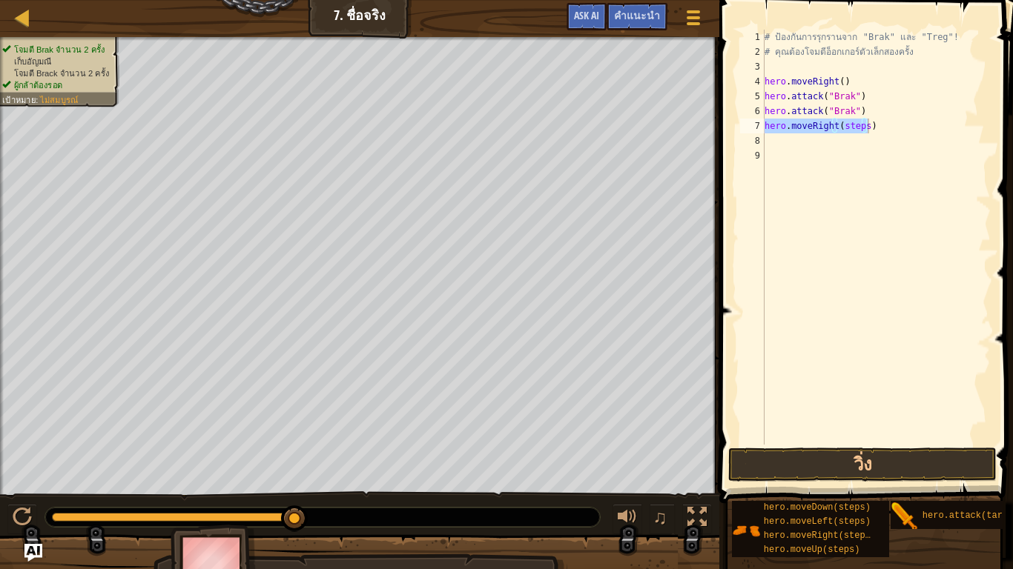
click at [861, 123] on div "# ป้องกันการรุกรานจาก "Brak" และ "Treg"! # คุณต้องโจมตีอ็อกเกอร์ตัวเล็กสองครั้ง…" at bounding box center [875, 237] width 229 height 415
drag, startPoint x: 861, startPoint y: 123, endPoint x: 837, endPoint y: 130, distance: 24.9
click at [837, 130] on div "# ป้องกันการรุกรานจาก "Brak" และ "Treg"! # คุณต้องโจมตีอ็อกเกอร์ตัวเล็กสองครั้ง…" at bounding box center [875, 252] width 229 height 445
click at [852, 142] on div "# ป้องกันการรุกรานจาก "Brak" และ "Treg"! # คุณต้องโจมตีอ็อกเกอร์ตัวเล็กสองครั้ง…" at bounding box center [875, 237] width 229 height 415
drag, startPoint x: 852, startPoint y: 142, endPoint x: 823, endPoint y: 138, distance: 29.1
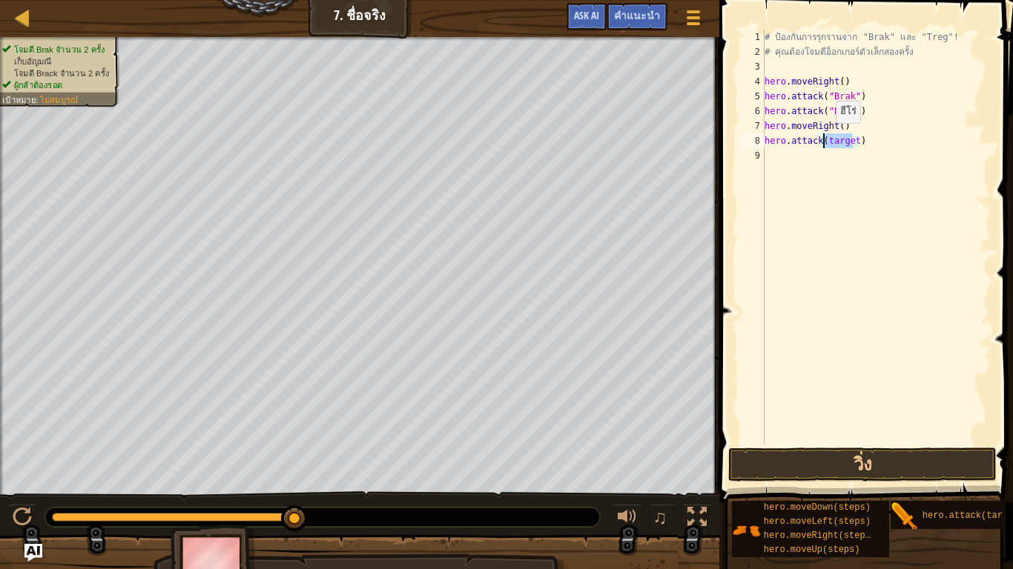
click at [823, 138] on div "# ป้องกันการรุกรานจาก "Brak" และ "Treg"! # คุณต้องโจมตีอ็อกเกอร์ตัวเล็กสองครั้ง…" at bounding box center [875, 252] width 229 height 445
click at [862, 475] on button "วิ่ง" at bounding box center [862, 465] width 268 height 34
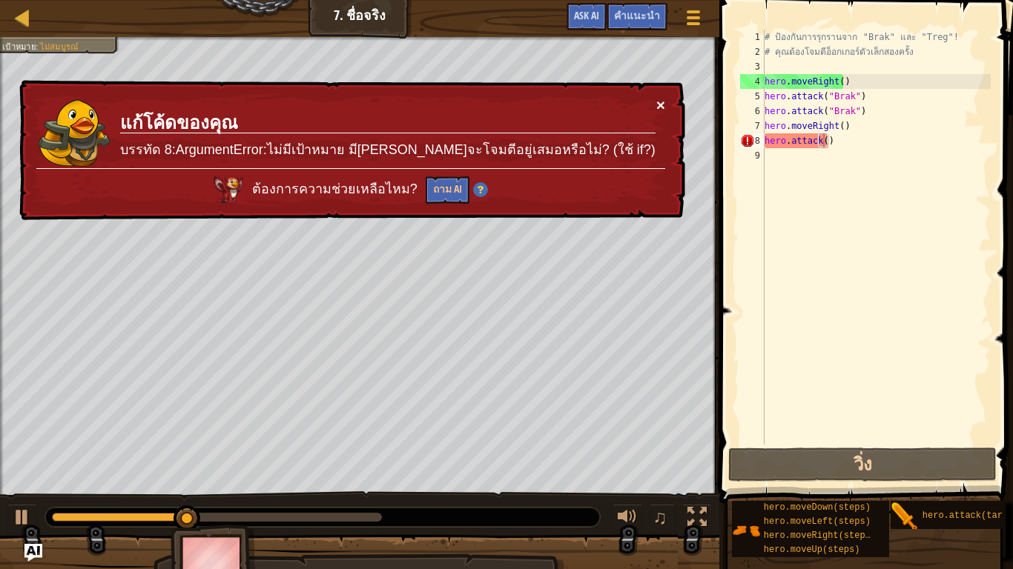
click at [661, 101] on button "×" at bounding box center [660, 105] width 9 height 16
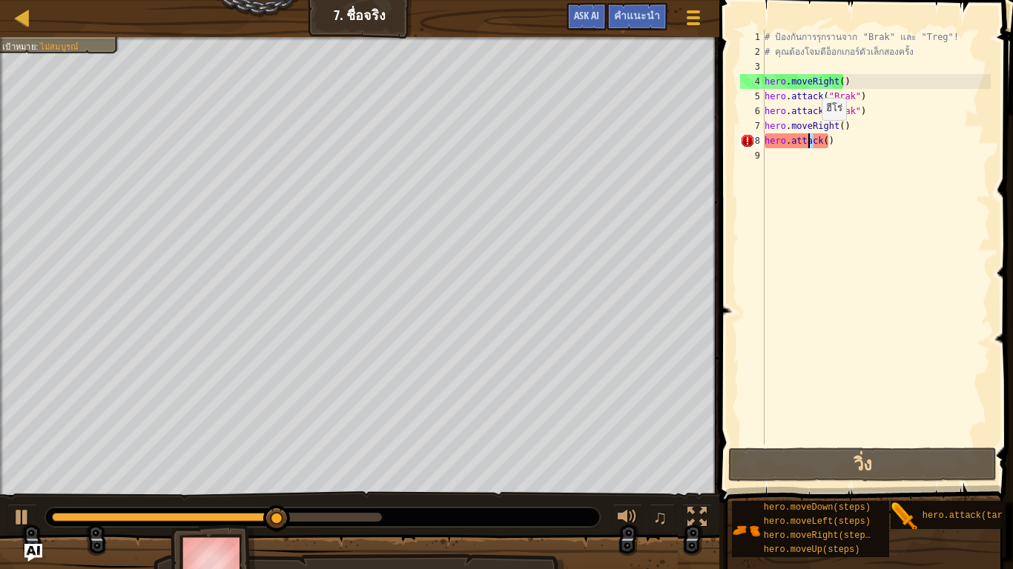
drag, startPoint x: 815, startPoint y: 133, endPoint x: 848, endPoint y: 136, distance: 32.7
click at [848, 136] on div "# ป้องกันการรุกรานจาก "Brak" และ "Treg"! # คุณต้องโจมตีอ็อกเกอร์ตัวเล็กสองครั้ง…" at bounding box center [875, 252] width 229 height 445
type textarea "k()hero.attac"
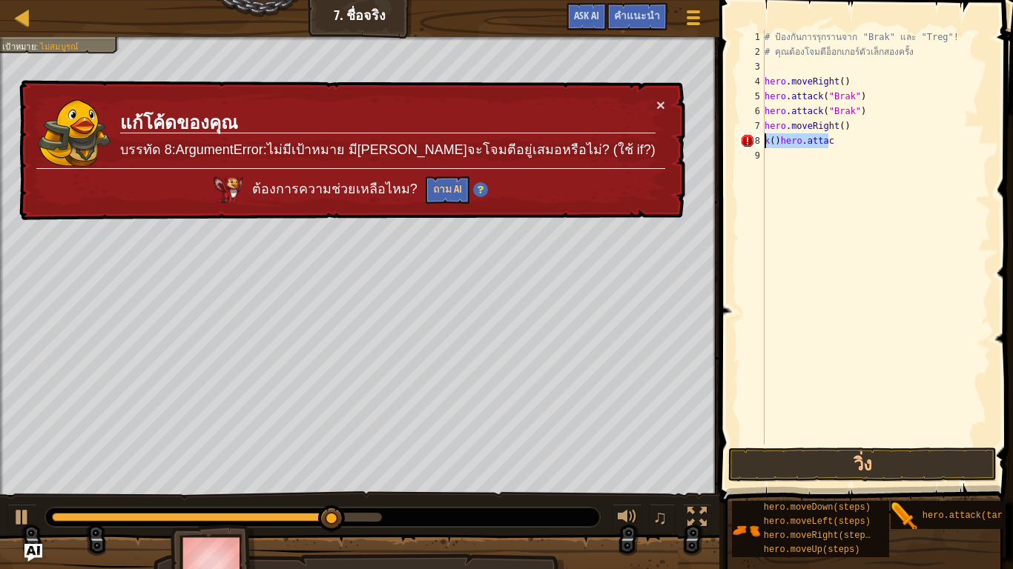
drag, startPoint x: 826, startPoint y: 142, endPoint x: 725, endPoint y: 145, distance: 100.9
click at [720, 145] on div "k()hero.attac 1 2 3 4 5 6 7 8 9 # ป้องกันการรุกรานจาก "Brak" และ "Treg"! # คุณต…" at bounding box center [864, 280] width 298 height 547
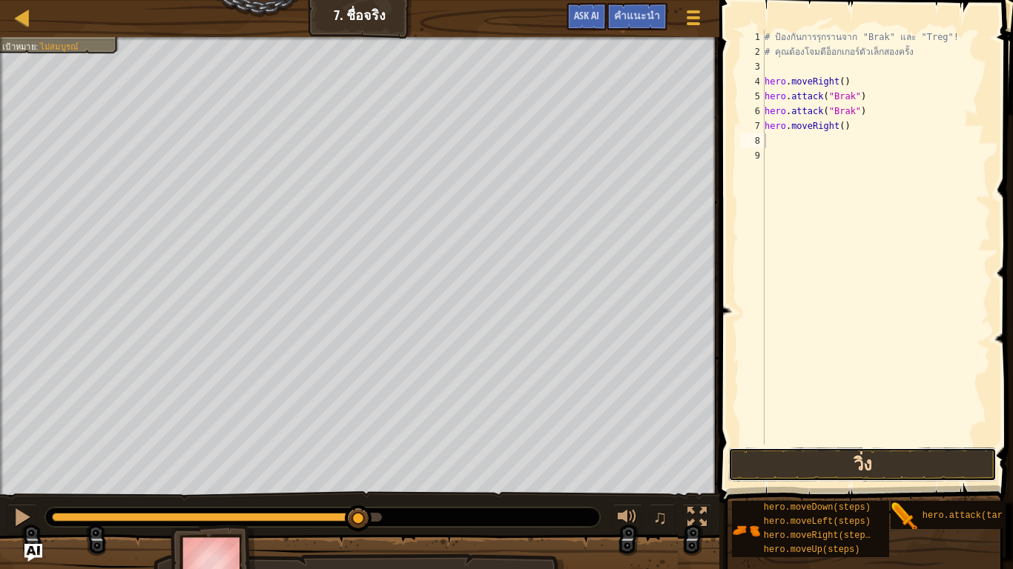
click at [847, 472] on button "วิ่ง" at bounding box center [862, 465] width 268 height 34
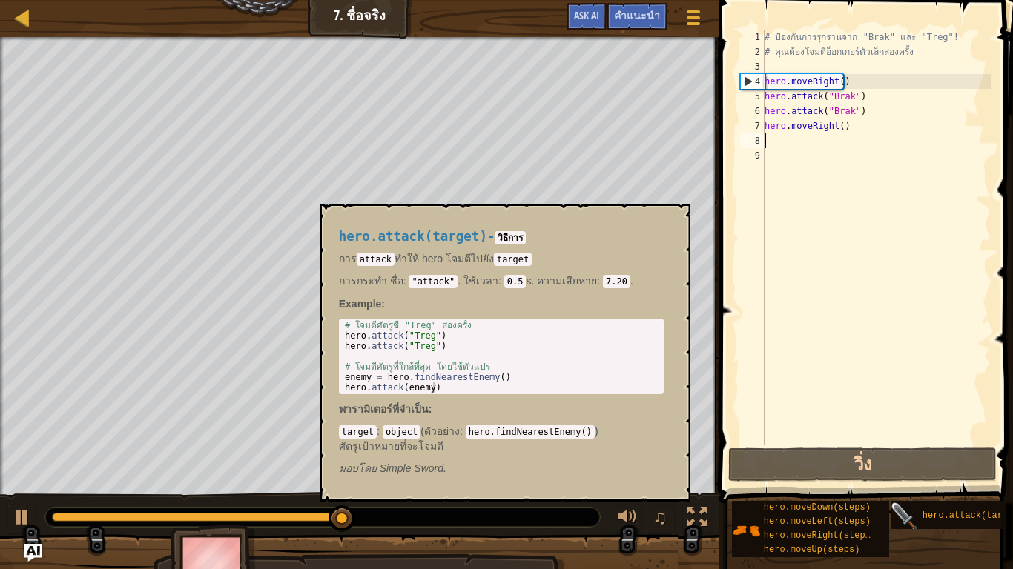
click at [901, 486] on img at bounding box center [904, 517] width 28 height 28
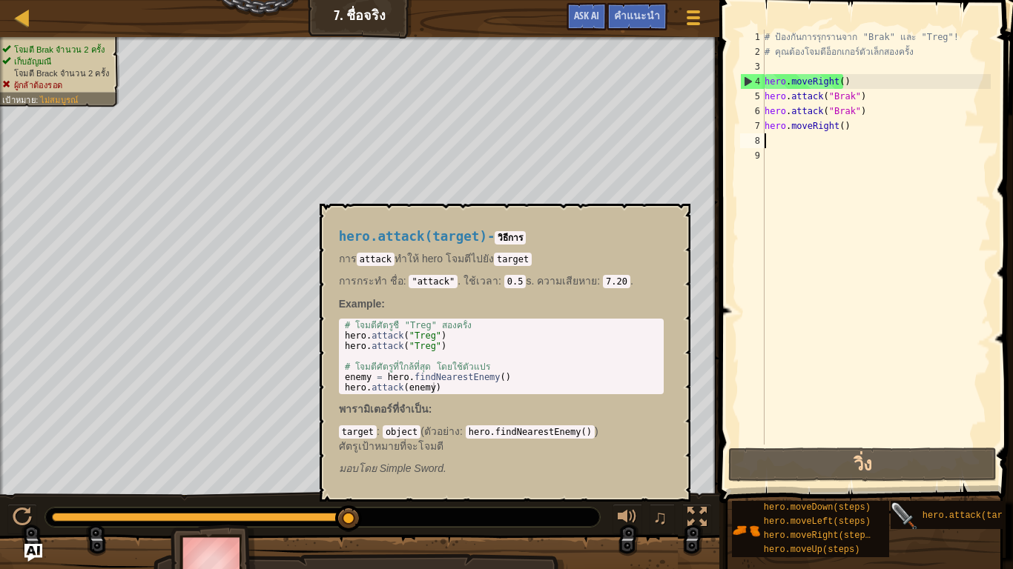
click at [904, 486] on img at bounding box center [904, 517] width 28 height 28
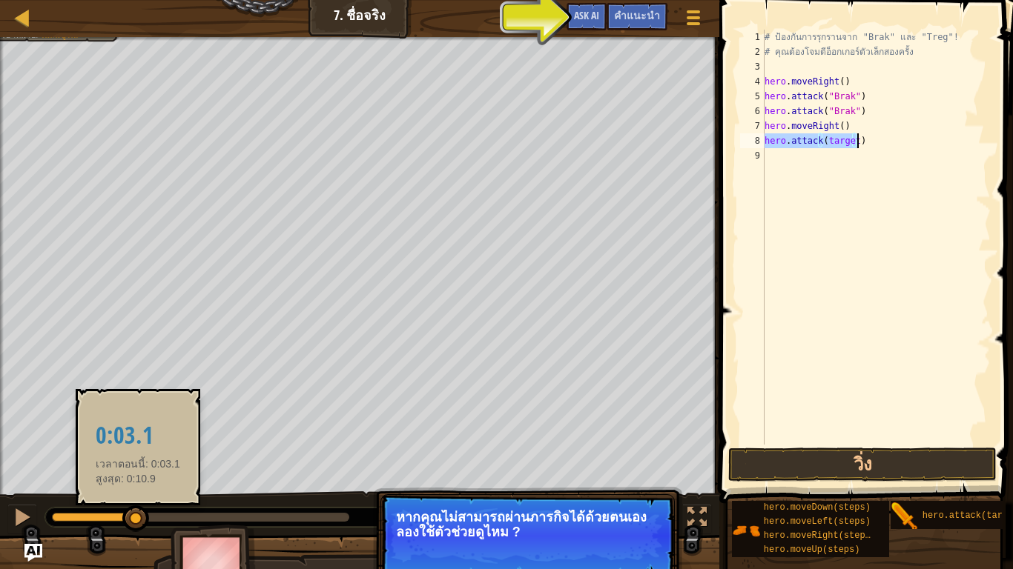
drag, startPoint x: 349, startPoint y: 526, endPoint x: 136, endPoint y: 509, distance: 214.1
click at [136, 486] on div at bounding box center [135, 519] width 27 height 27
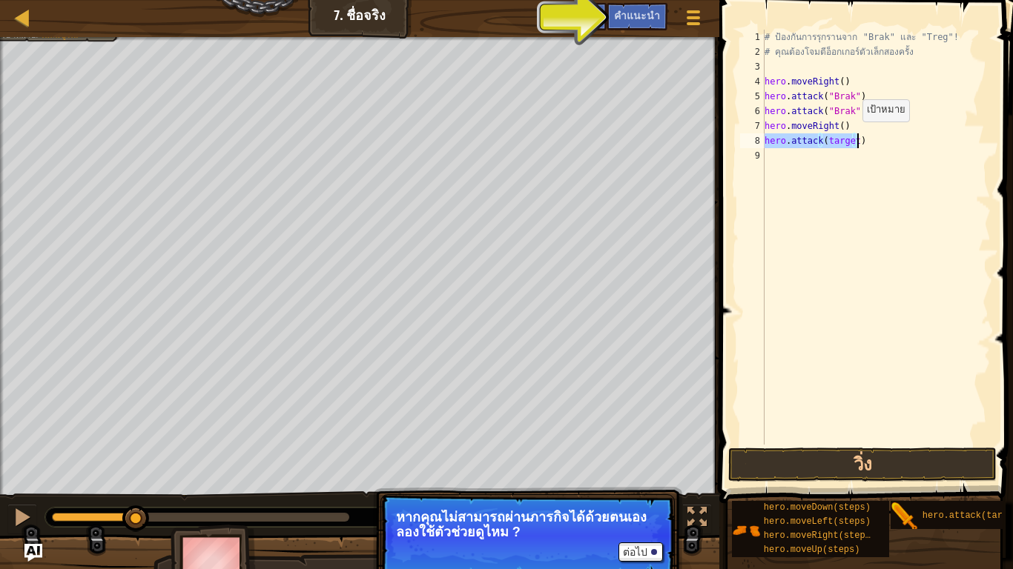
click at [849, 136] on div "# ป้องกันการรุกรานจาก "Brak" และ "Treg"! # คุณต้องโจมตีอ็อกเกอร์ตัวเล็กสองครั้ง…" at bounding box center [875, 237] width 229 height 415
drag, startPoint x: 851, startPoint y: 139, endPoint x: 821, endPoint y: 148, distance: 31.7
click at [821, 148] on div "# ป้องกันการรุกรานจาก "Brak" และ "Treg"! # คุณต้องโจมตีอ็อกเกอร์ตัวเล็กสองครั้ง…" at bounding box center [875, 252] width 229 height 445
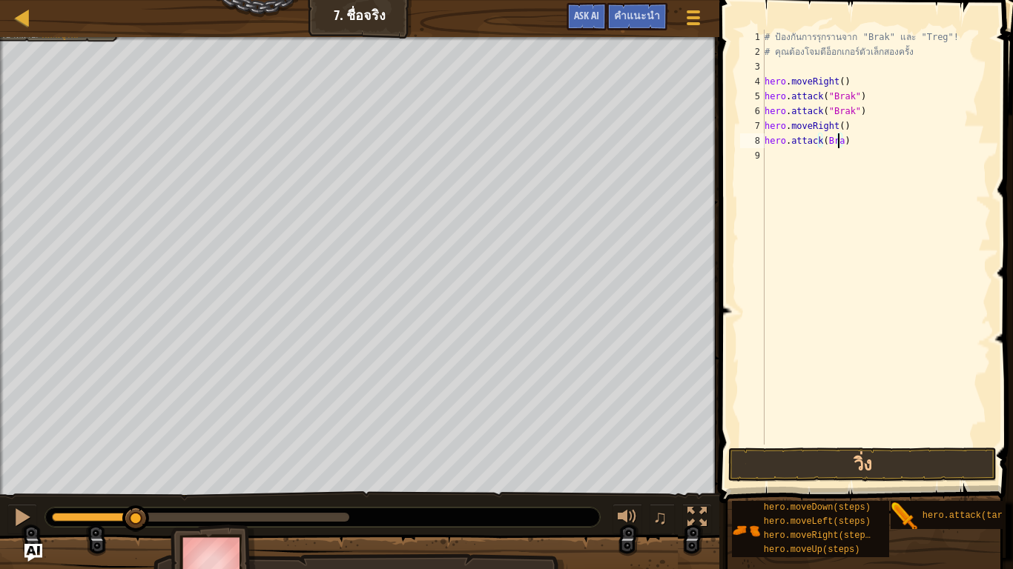
scroll to position [3, 64]
type textarea "hero.attack(Brak)"
click at [895, 456] on button "วิ่ง" at bounding box center [862, 465] width 268 height 34
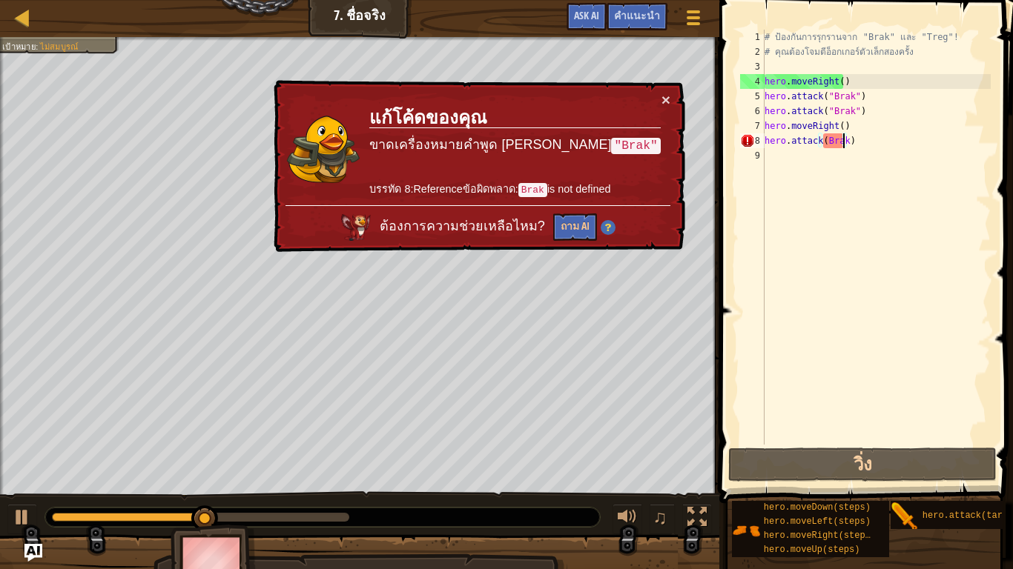
click at [668, 90] on div "× แก้โค้ดของคุณ ขาดเครื่องหมายคำพูด ลอง "Brak" บรรทัด 8:Referenceข้อผิดพลาด: Br…" at bounding box center [478, 166] width 414 height 173
click at [663, 96] on button "×" at bounding box center [665, 100] width 9 height 16
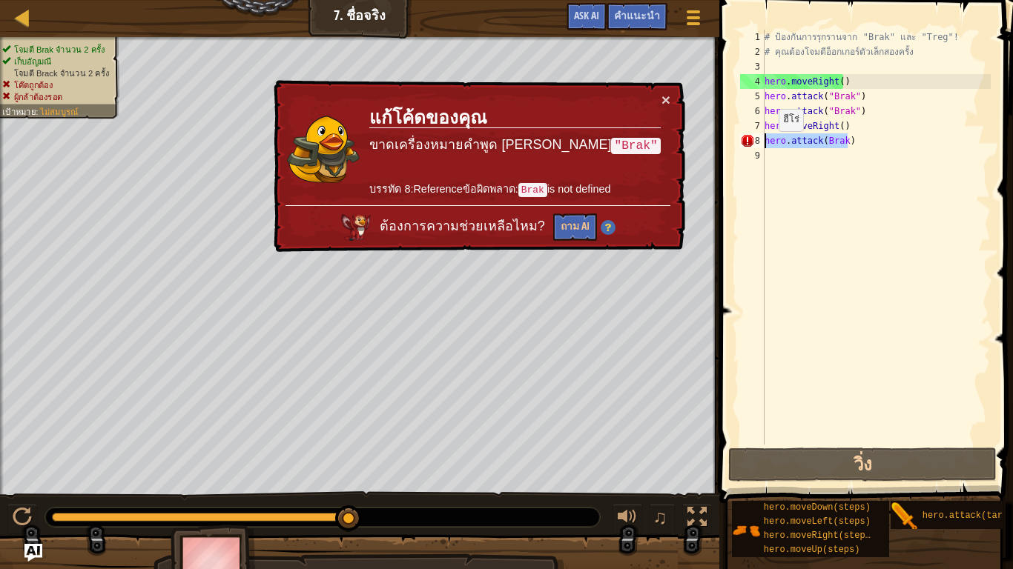
drag, startPoint x: 848, startPoint y: 142, endPoint x: 752, endPoint y: 146, distance: 95.7
click at [752, 146] on div "hero.attack(Brak) 1 2 3 4 5 6 7 8 9 # ป้องกันการรุกรานจาก "Brak" และ "Treg"! # …" at bounding box center [864, 237] width 254 height 415
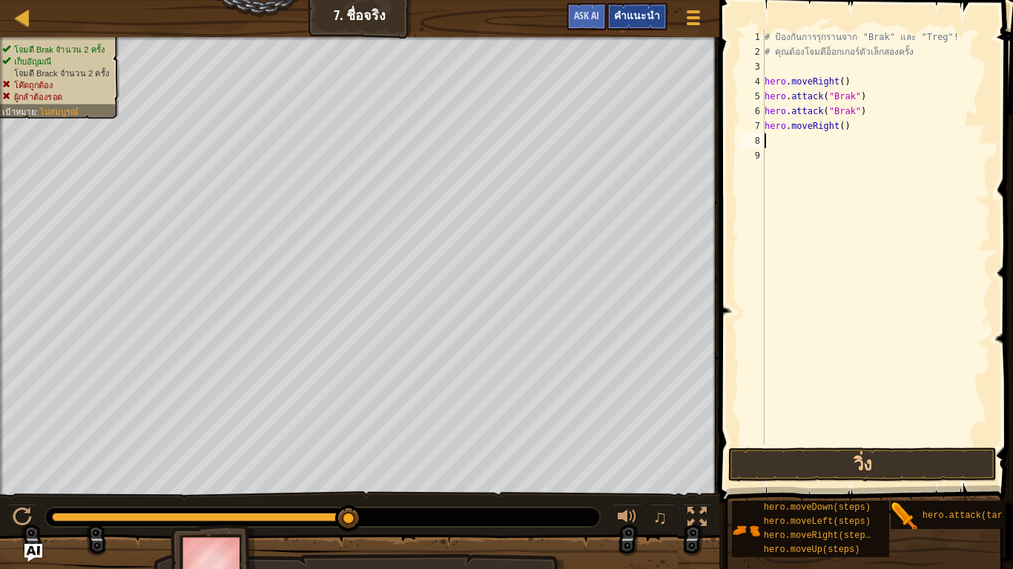
click at [637, 9] on div "คำแนะนำ" at bounding box center [636, 16] width 61 height 27
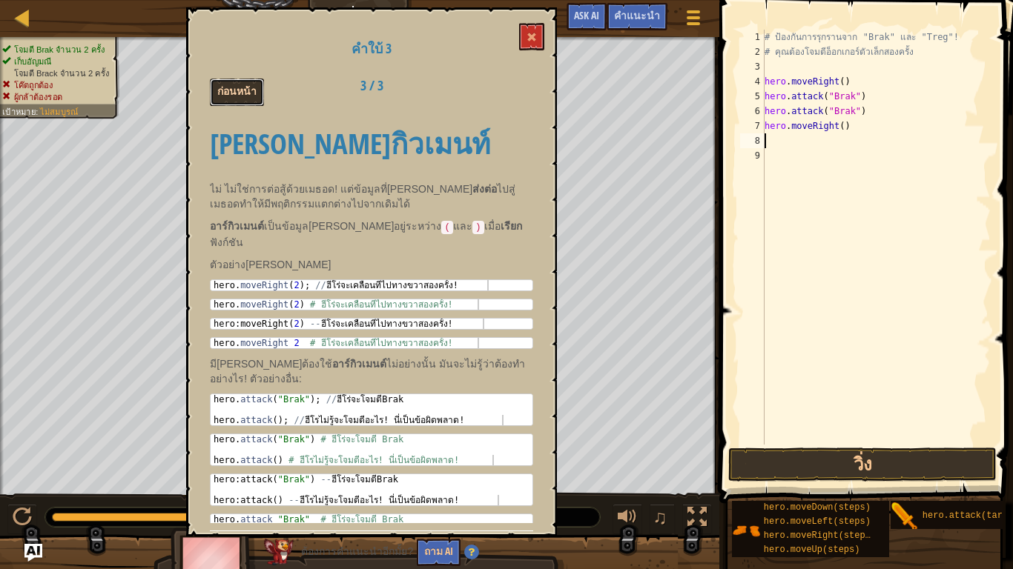
click at [219, 94] on button "ก่อนหน้า" at bounding box center [237, 92] width 54 height 27
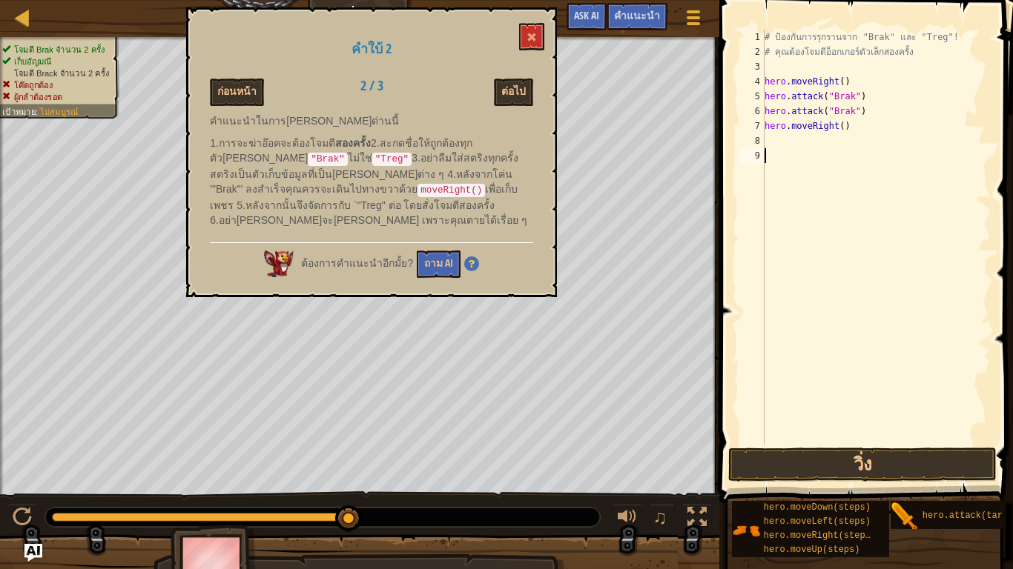
drag, startPoint x: 849, startPoint y: 159, endPoint x: 857, endPoint y: 142, distance: 18.6
click at [852, 158] on div "# ป้องกันการรุกรานจาก "Brak" และ "Treg"! # คุณต้องโจมตีอ็อกเกอร์ตัวเล็กสองครั้ง…" at bounding box center [875, 252] width 229 height 445
click at [525, 31] on button at bounding box center [531, 36] width 25 height 27
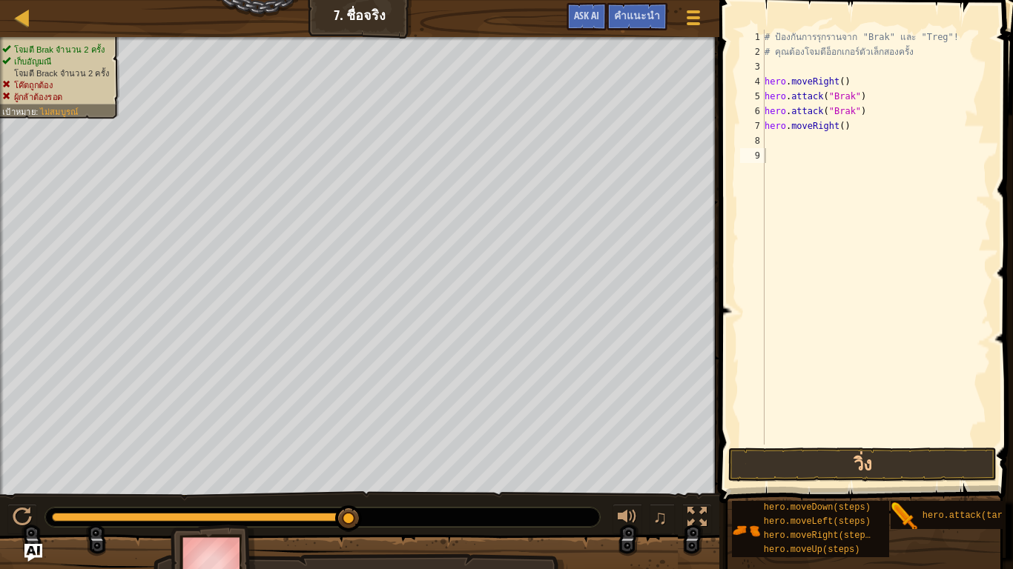
type textarea "hero.moveRight()"
drag, startPoint x: 844, startPoint y: 130, endPoint x: 766, endPoint y: 130, distance: 77.8
click at [766, 130] on div "# ป้องกันการรุกรานจาก "Brak" และ "Treg"! # คุณต้องโจมตีอ็อกเกอร์ตัวเล็กสองครั้ง…" at bounding box center [875, 252] width 229 height 445
click at [787, 471] on button "วิ่ง" at bounding box center [862, 465] width 268 height 34
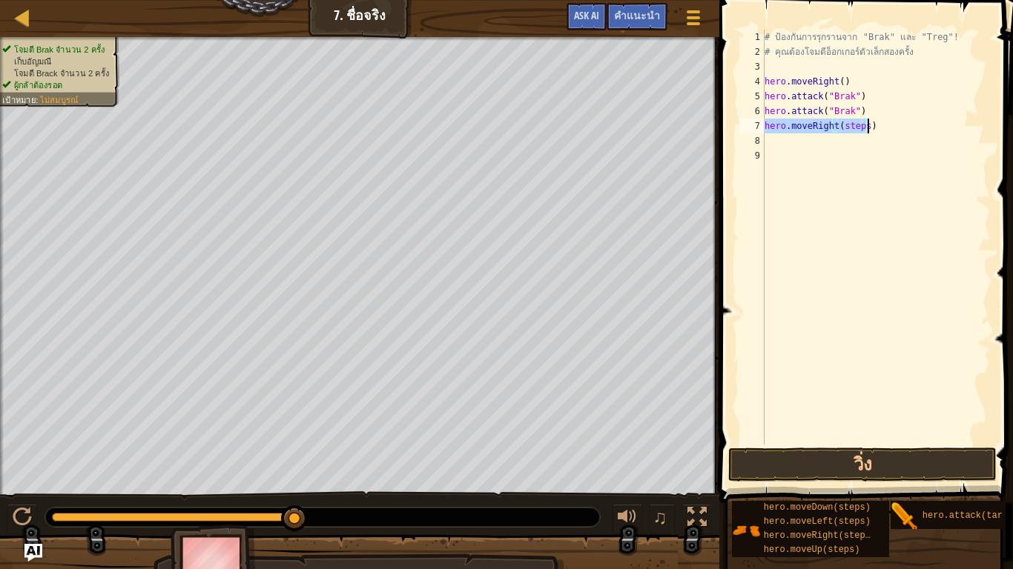
click at [859, 124] on div "# ป้องกันการรุกรานจาก "Brak" และ "Treg"! # คุณต้องโจมตีอ็อกเกอร์ตัวเล็กสองครั้ง…" at bounding box center [875, 237] width 229 height 415
click at [862, 123] on div "# ป้องกันการรุกรานจาก "Brak" และ "Treg"! # คุณต้องโจมตีอ็อกเกอร์ตัวเล็กสองครั้ง…" at bounding box center [875, 252] width 229 height 445
click at [847, 130] on div "# ป้องกันการรุกรานจาก "Brak" และ "Treg"! # คุณต้องโจมตีอ็อกเกอร์ตัวเล็กสองครั้ง…" at bounding box center [875, 252] width 229 height 445
click at [847, 129] on div "# ป้องกันการรุกรานจาก "Brak" และ "Treg"! # คุณต้องโจมตีอ็อกเกอร์ตัวเล็กสองครั้ง…" at bounding box center [875, 252] width 229 height 445
click at [639, 5] on div "คำแนะนำ" at bounding box center [636, 16] width 61 height 27
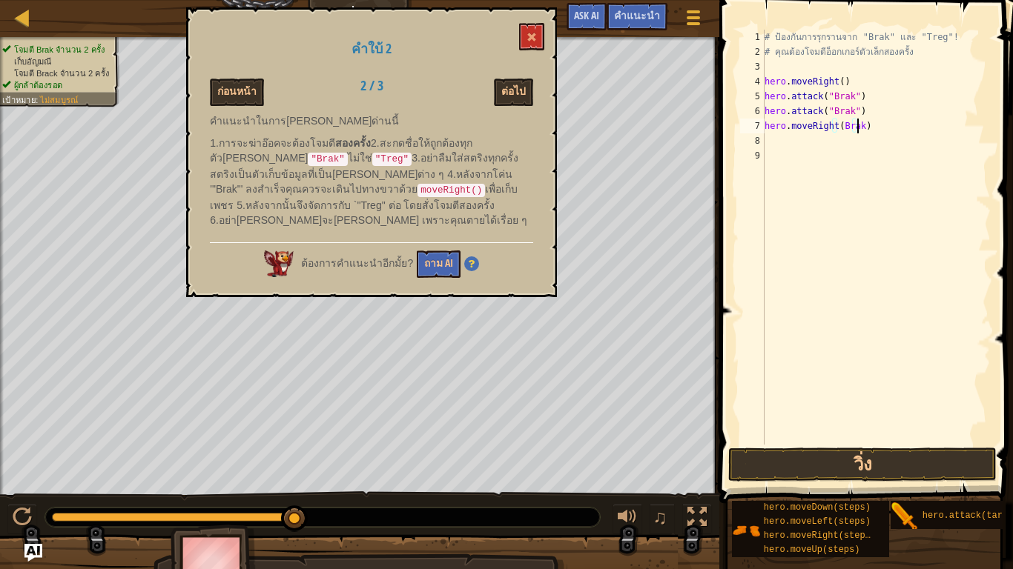
scroll to position [3, 77]
click at [902, 473] on button "วิ่ง" at bounding box center [862, 465] width 268 height 34
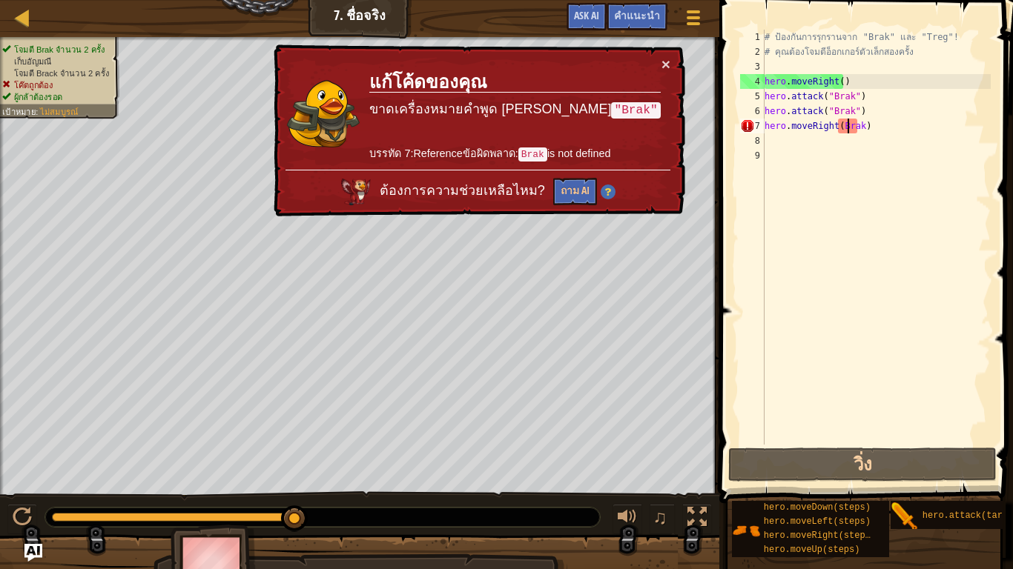
click at [850, 125] on div "# ป้องกันการรุกรานจาก "Brak" และ "Treg"! # คุณต้องโจมตีอ็อกเกอร์ตัวเล็กสองครั้ง…" at bounding box center [875, 252] width 229 height 445
click at [856, 125] on div "# ป้องกันการรุกรานจาก "Brak" และ "Treg"! # คุณต้องโจมตีอ็อกเกอร์ตัวเล็กสองครั้ง…" at bounding box center [875, 252] width 229 height 445
drag, startPoint x: 856, startPoint y: 125, endPoint x: 840, endPoint y: 126, distance: 16.3
click at [840, 126] on div "# ป้องกันการรุกรานจาก "Brak" และ "Treg"! # คุณต้องโจมตีอ็อกเกอร์ตัวเล็กสองครั้ง…" at bounding box center [875, 252] width 229 height 445
type textarea "hero.moveRight()"
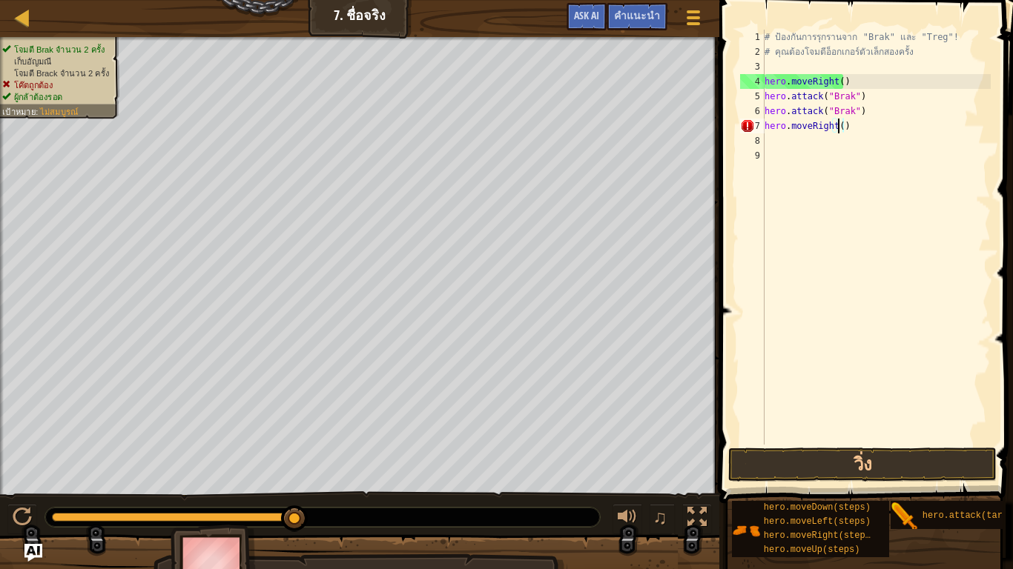
scroll to position [3, 64]
click at [806, 137] on div "# ป้องกันการรุกรานจาก "Brak" และ "Treg"! # คุณต้องโจมตีอ็อกเกอร์ตัวเล็กสองครั้ง…" at bounding box center [875, 252] width 229 height 445
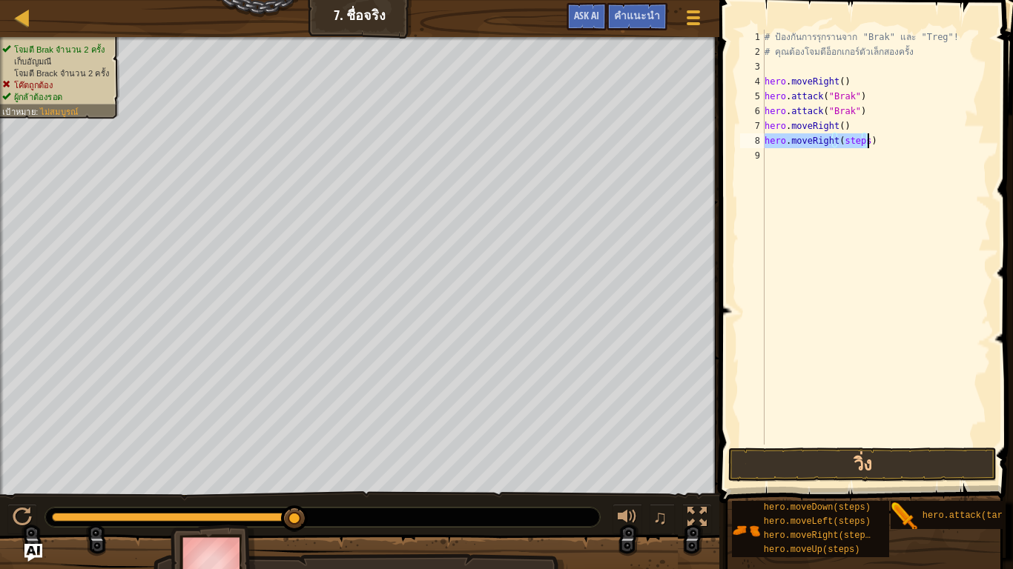
click at [862, 138] on div "# ป้องกันการรุกรานจาก "Brak" และ "Treg"! # คุณต้องโจมตีอ็อกเกอร์ตัวเล็กสองครั้ง…" at bounding box center [875, 237] width 229 height 415
drag, startPoint x: 862, startPoint y: 138, endPoint x: 848, endPoint y: 140, distance: 14.3
click at [848, 140] on div "# ป้องกันการรุกรานจาก "Brak" และ "Treg"! # คุณต้องโจมตีอ็อกเกอร์ตัวเล็กสองครั้ง…" at bounding box center [875, 252] width 229 height 445
click at [904, 452] on button "วิ่ง" at bounding box center [862, 465] width 268 height 34
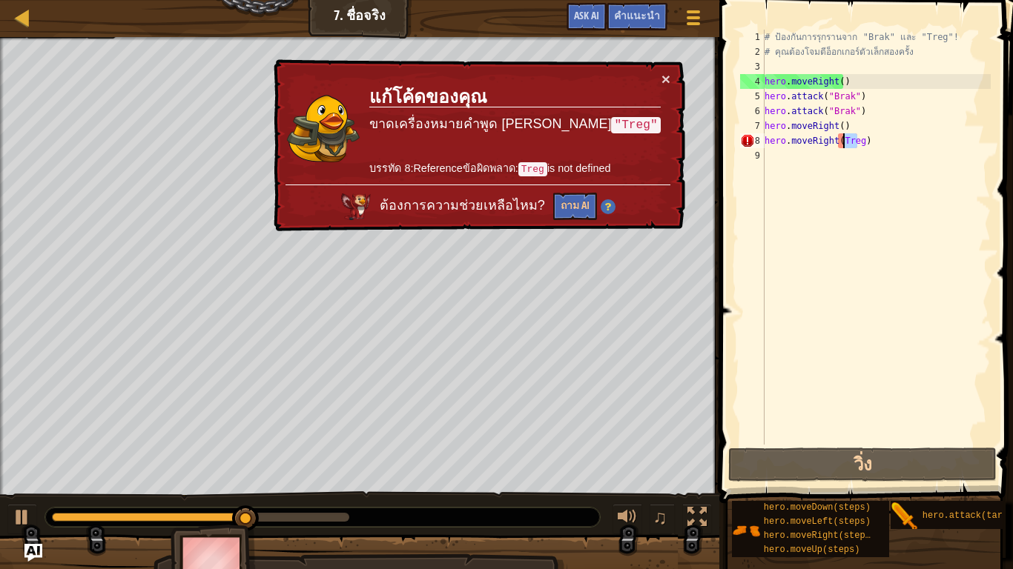
drag, startPoint x: 858, startPoint y: 141, endPoint x: 841, endPoint y: 141, distance: 17.8
click at [841, 141] on div "# ป้องกันการรุกรานจาก "Brak" และ "Treg"! # คุณต้องโจมตีอ็อกเกอร์ตัวเล็กสองครั้ง…" at bounding box center [875, 252] width 229 height 445
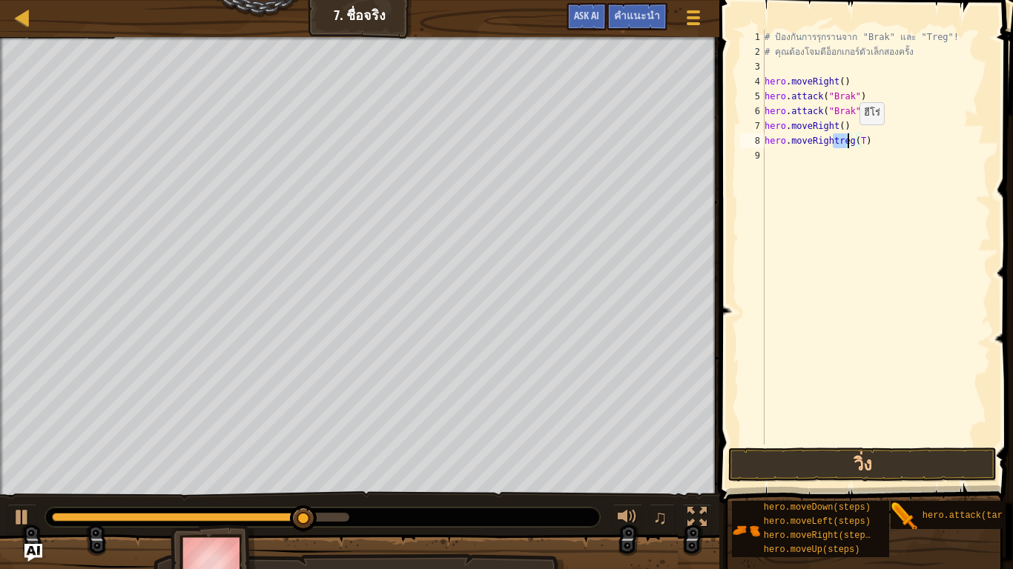
click at [847, 139] on div "# ป้องกันการรุกรานจาก "Brak" และ "Treg"! # คุณต้องโจมตีอ็อกเกอร์ตัวเล็กสองครั้ง…" at bounding box center [875, 237] width 229 height 415
click at [847, 139] on div "# ป้องกันการรุกรานจาก "Brak" และ "Treg"! # คุณต้องโจมตีอ็อกเกอร์ตัวเล็กสองครั้ง…" at bounding box center [875, 252] width 229 height 445
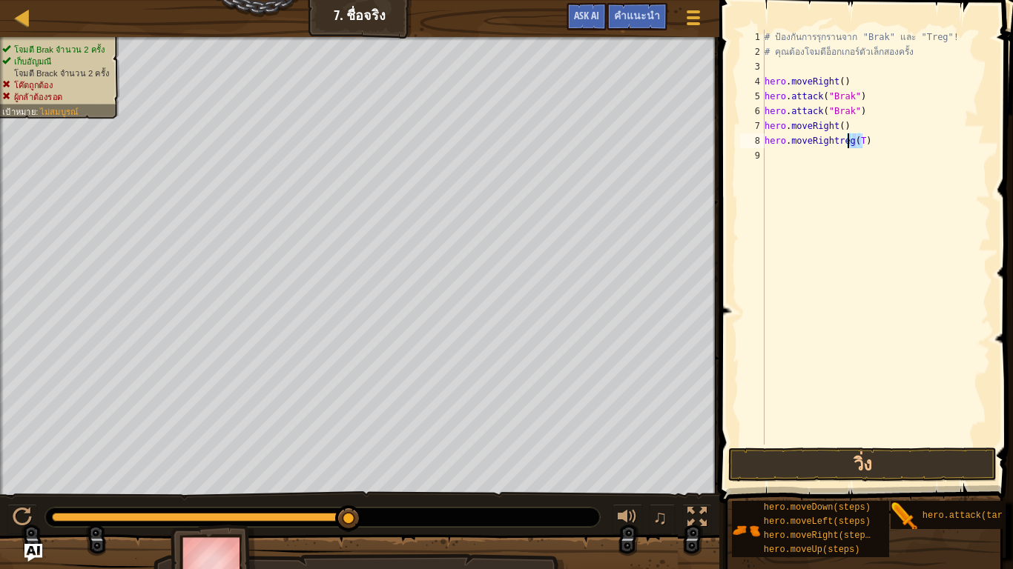
scroll to position [3, 68]
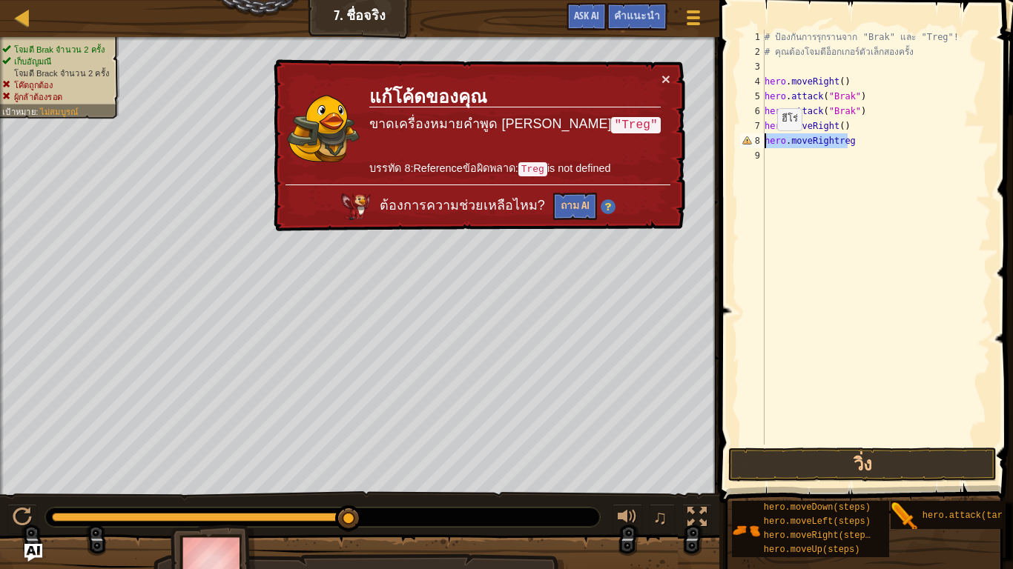
drag, startPoint x: 856, startPoint y: 139, endPoint x: 761, endPoint y: 145, distance: 95.8
click at [761, 145] on div "hero.moveRightreg 1 2 3 4 5 6 7 8 9 # ป้องกันการรุกรานจาก "Brak" และ "Treg"! # …" at bounding box center [864, 237] width 254 height 415
type textarea "\"
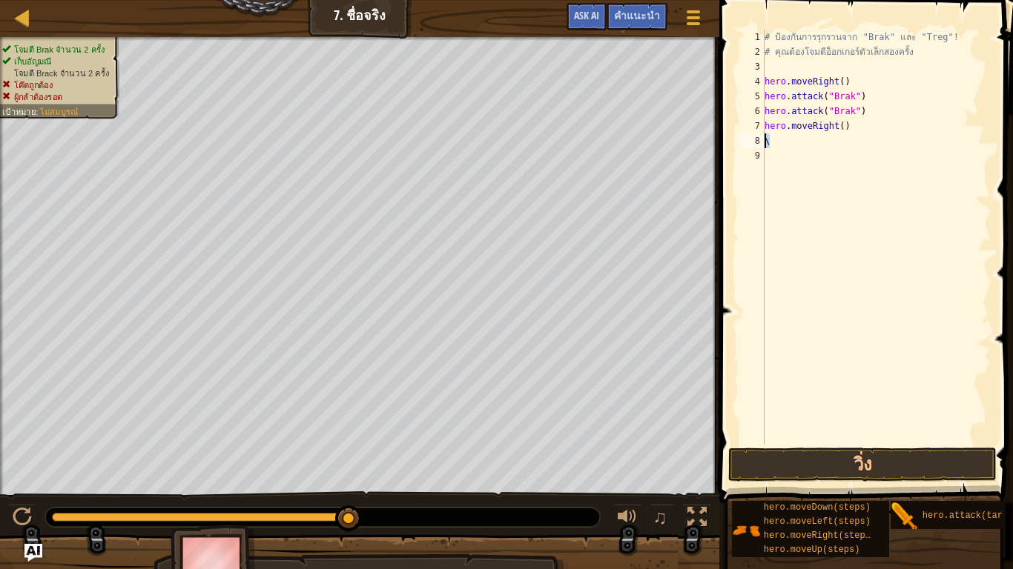
drag, startPoint x: 773, startPoint y: 147, endPoint x: 755, endPoint y: 142, distance: 18.5
click at [755, 142] on div "\ 1 2 3 4 5 6 7 8 9 # ป้องกันการรุกรานจาก "Brak" และ "Treg"! # คุณต้องโจมตีอ็อก…" at bounding box center [864, 237] width 254 height 415
click at [853, 142] on div "# ป้องกันการรุกรานจาก "Brak" และ "Treg"! # คุณต้องโจมตีอ็อกเกอร์ตัวเล็กสองครั้ง…" at bounding box center [875, 237] width 229 height 415
drag, startPoint x: 851, startPoint y: 142, endPoint x: 821, endPoint y: 140, distance: 29.7
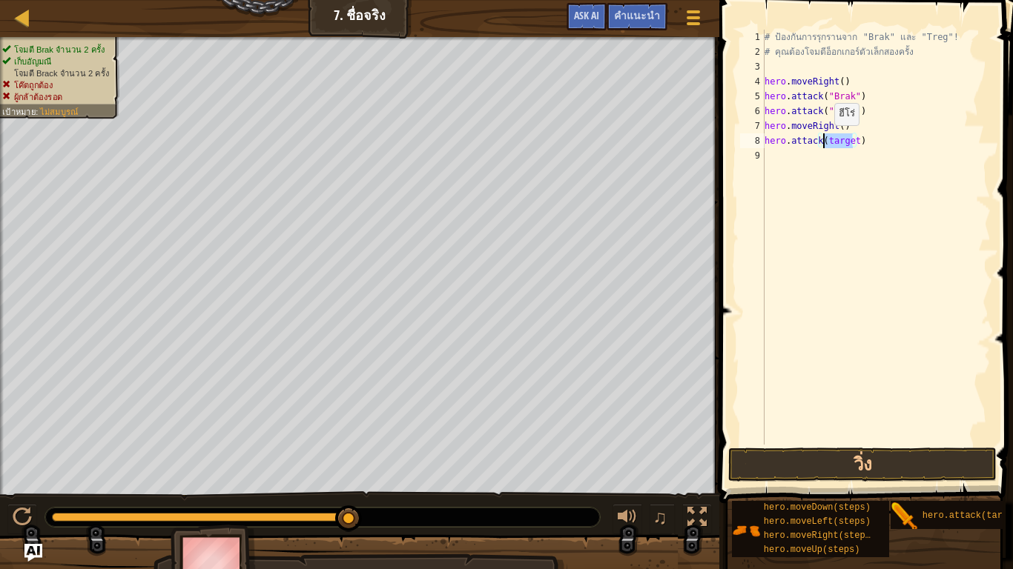
click at [821, 140] on div "# ป้องกันการรุกรานจาก "Brak" และ "Treg"! # คุณต้องโจมตีอ็อกเกอร์ตัวเล็กสองครั้ง…" at bounding box center [875, 252] width 229 height 445
click at [895, 463] on button "วิ่ง" at bounding box center [862, 465] width 268 height 34
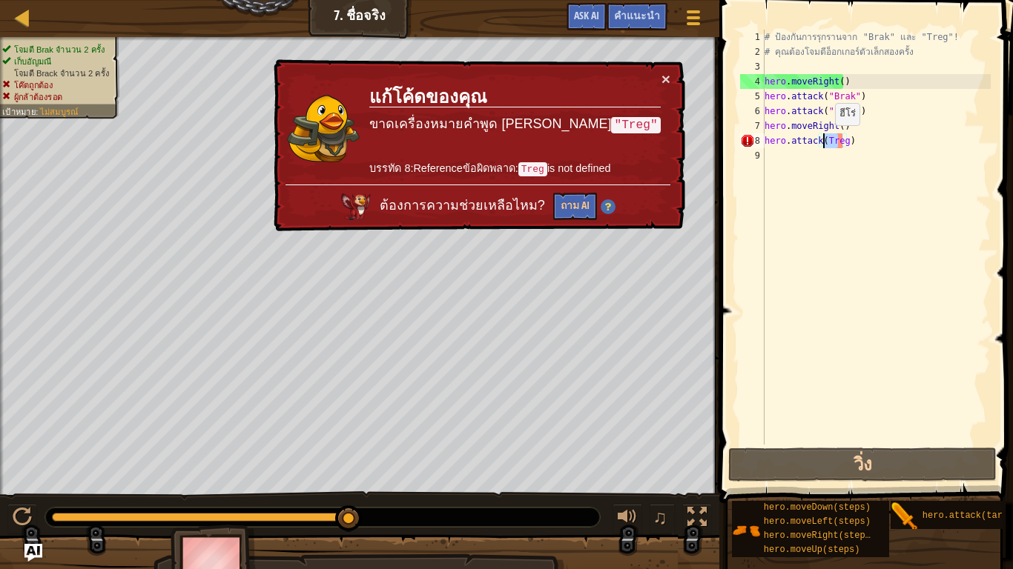
drag, startPoint x: 840, startPoint y: 139, endPoint x: 822, endPoint y: 140, distance: 17.9
click at [822, 140] on div "# ป้องกันการรุกรานจาก "Brak" และ "Treg"! # คุณต้องโจมตีอ็อกเกอร์ตัวเล็กสองครั้ง…" at bounding box center [875, 252] width 229 height 445
click at [832, 143] on div "# ป้องกันการรุกรานจาก "Brak" และ "Treg"! # คุณต้องโจมตีอ็อกเกอร์ตัวเล็กสองครั้ง…" at bounding box center [875, 237] width 229 height 415
click at [832, 142] on div "# ป้องกันการรุกรานจาก "Brak" และ "Treg"! # คุณต้องโจมตีอ็อกเกอร์ตัวเล็กสองครั้ง…" at bounding box center [875, 252] width 229 height 445
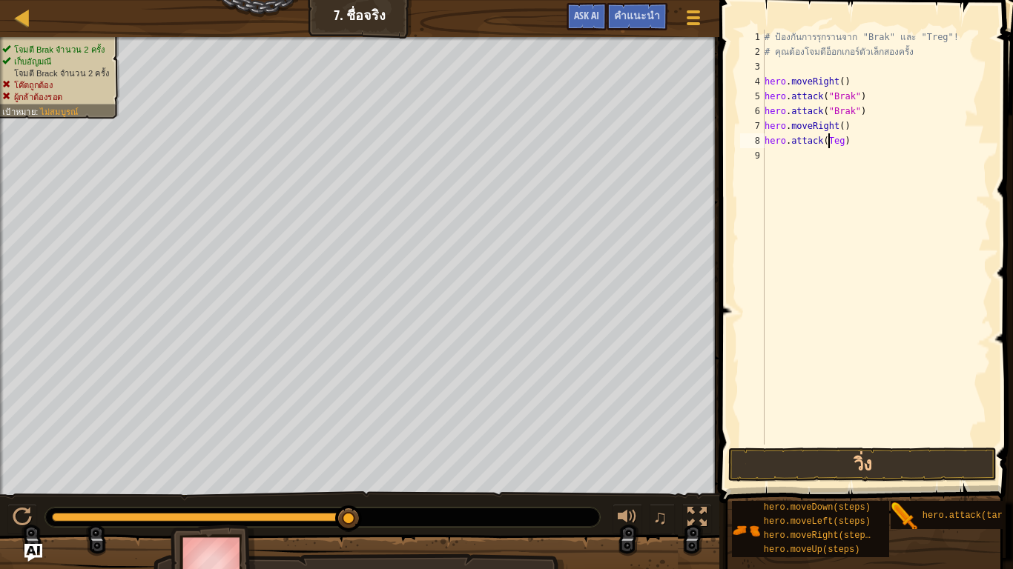
click at [835, 142] on div "# ป้องกันการรุกรานจาก "Brak" และ "Treg"! # คุณต้องโจมตีอ็อกเกอร์ตัวเล็กสองครั้ง…" at bounding box center [875, 252] width 229 height 445
type textarea "hero.attack()"
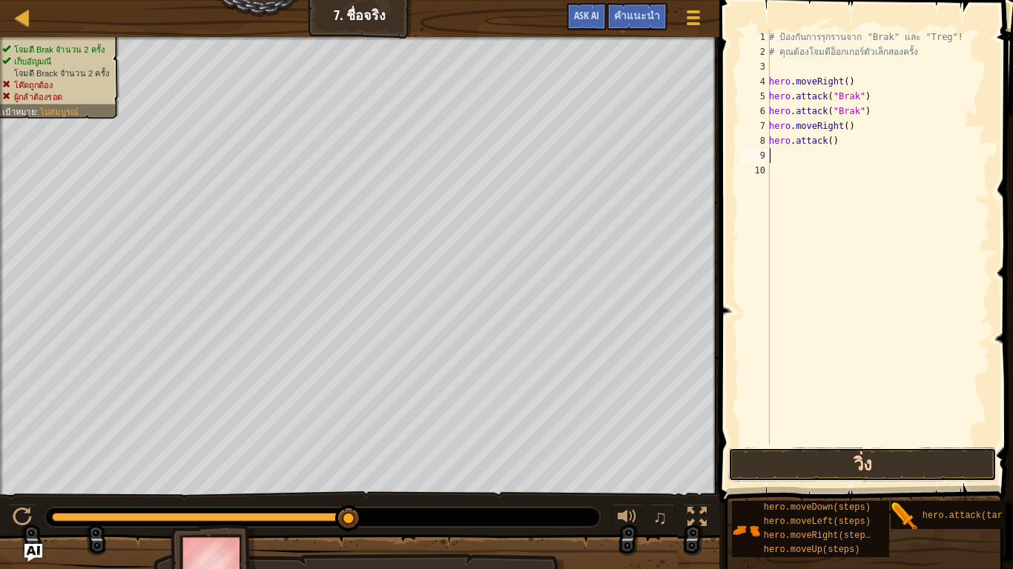
click at [892, 450] on button "วิ่ง" at bounding box center [862, 465] width 268 height 34
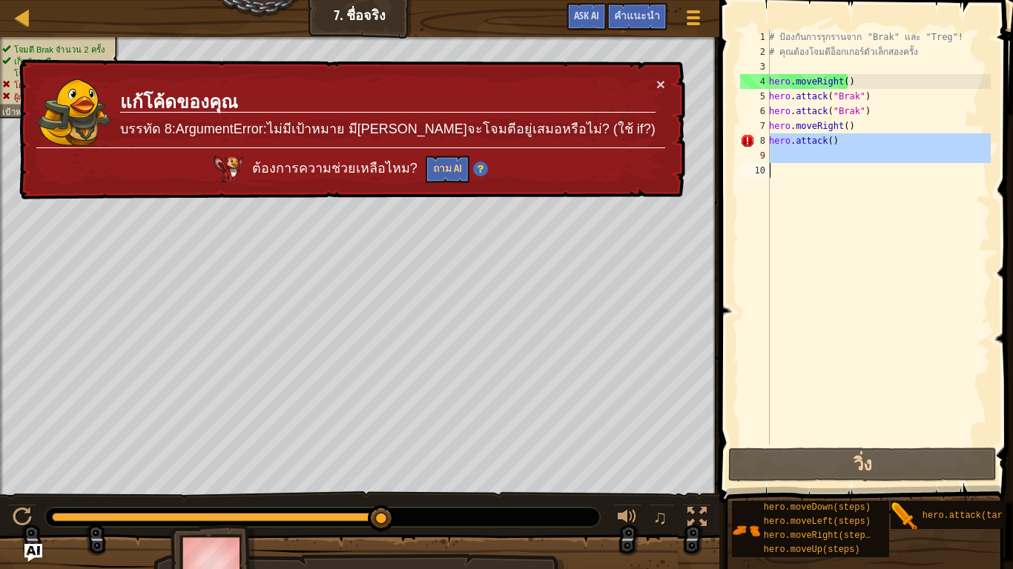
drag, startPoint x: 769, startPoint y: 136, endPoint x: 888, endPoint y: 168, distance: 123.7
click at [888, 168] on div "1 2 3 4 5 6 7 8 9 10 # ป้องกันการรุกรานจาก "Brak" และ "Treg"! # คุณต้องโจมตีอ็อ…" at bounding box center [864, 237] width 254 height 415
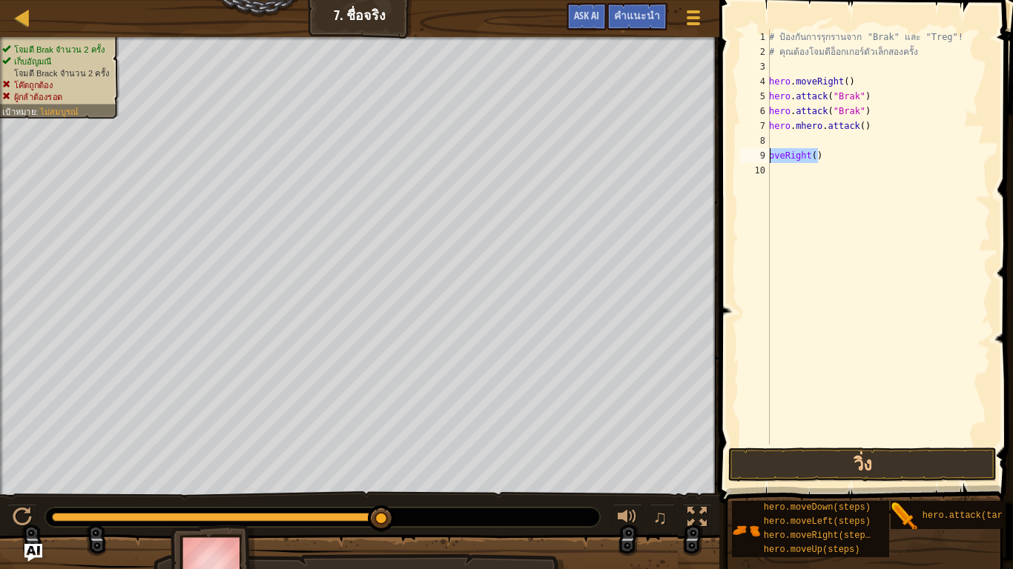
drag, startPoint x: 822, startPoint y: 155, endPoint x: 738, endPoint y: 159, distance: 83.9
click at [738, 159] on div "oveRight() 1 2 3 4 5 6 7 8 9 10 # ป้องกันการรุกรานจาก "Brak" และ "Treg"! # คุณต…" at bounding box center [864, 237] width 254 height 415
type textarea "oveRight()"
drag, startPoint x: 789, startPoint y: 116, endPoint x: 761, endPoint y: 126, distance: 30.5
click at [761, 126] on div "1 2 3 4 5 6 7 8 9 10 # ป้องกันการรุกรานจาก "Brak" และ "Treg"! # คุณต้องโจมตีอ็อ…" at bounding box center [864, 237] width 254 height 415
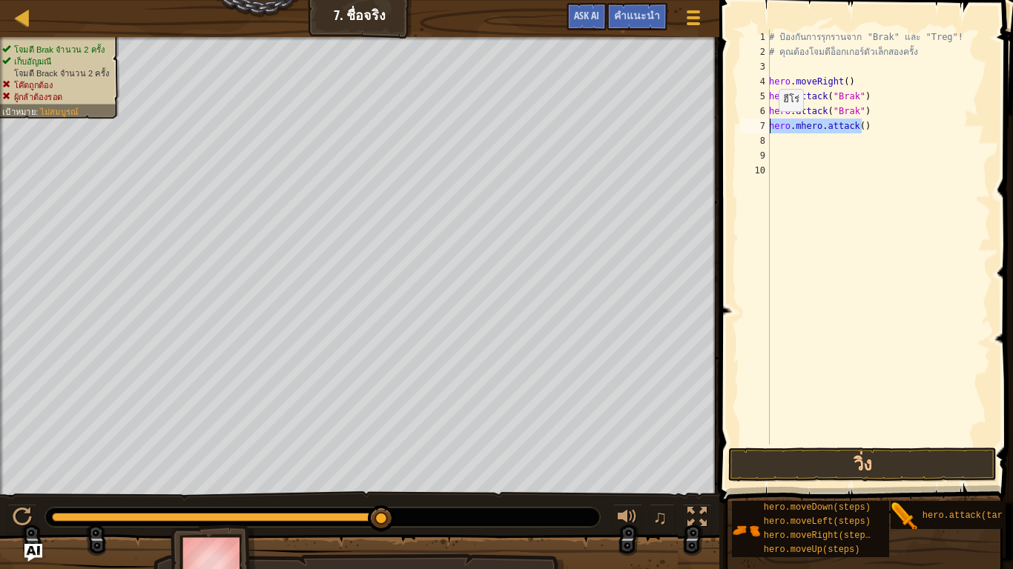
type textarea "hero.mhero.attack()"
click at [847, 463] on button "วิ่ง" at bounding box center [862, 465] width 268 height 34
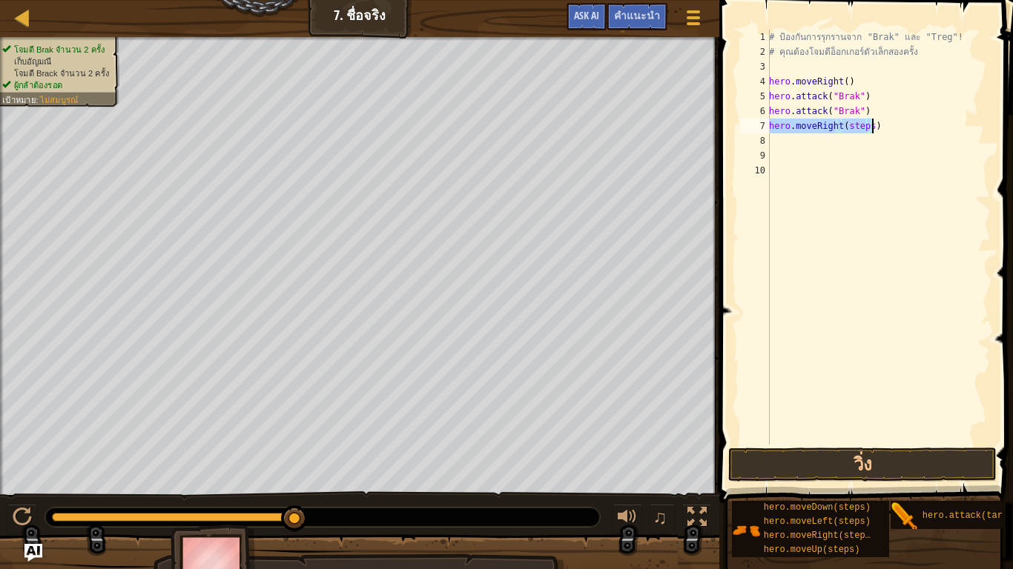
click at [864, 123] on div "# ป้องกันการรุกรานจาก "Brak" และ "Treg"! # คุณต้องโจมตีอ็อกเกอร์ตัวเล็กสองครั้ง…" at bounding box center [878, 237] width 225 height 415
drag, startPoint x: 864, startPoint y: 123, endPoint x: 842, endPoint y: 123, distance: 22.2
click at [842, 123] on div "# ป้องกันการรุกรานจาก "Brak" และ "Treg"! # คุณต้องโจมตีอ็อกเกอร์ตัวเล็กสองครั้ง…" at bounding box center [878, 252] width 225 height 445
click at [856, 136] on div "# ป้องกันการรุกรานจาก "Brak" และ "Treg"! # คุณต้องโจมตีอ็อกเกอร์ตัวเล็กสองครั้ง…" at bounding box center [878, 237] width 225 height 415
drag, startPoint x: 854, startPoint y: 136, endPoint x: 854, endPoint y: 145, distance: 8.2
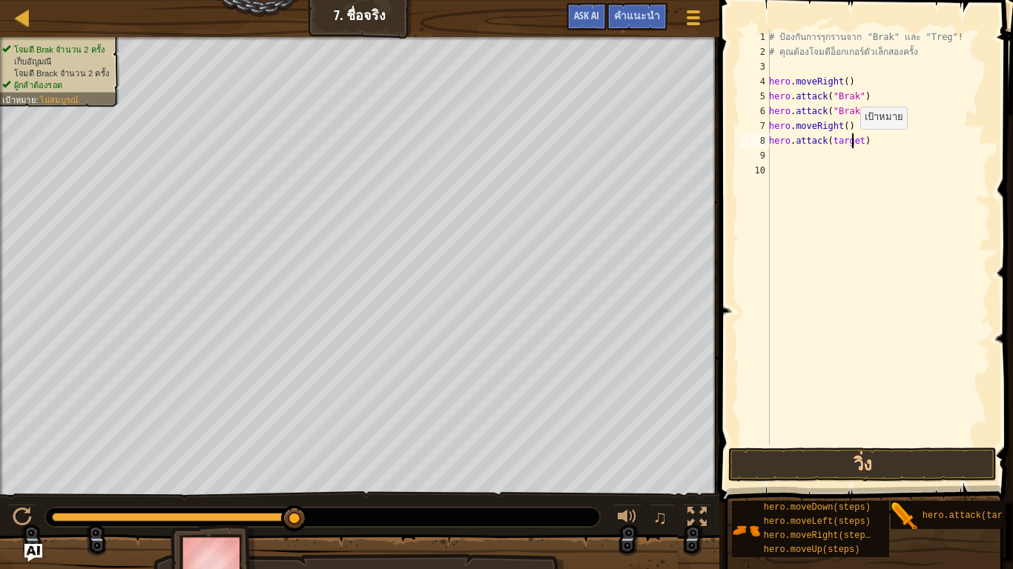
click at [854, 145] on div "# ป้องกันการรุกรานจาก "Brak" และ "Treg"! # คุณต้องโจมตีอ็อกเกอร์ตัวเล็กสองครั้ง…" at bounding box center [878, 252] width 225 height 445
click at [852, 145] on div "# ป้องกันการรุกรานจาก "Brak" และ "Treg"! # คุณต้องโจมตีอ็อกเกอร์ตัวเล็กสองครั้ง…" at bounding box center [878, 252] width 225 height 445
type textarea "hero.attack(Brak)"
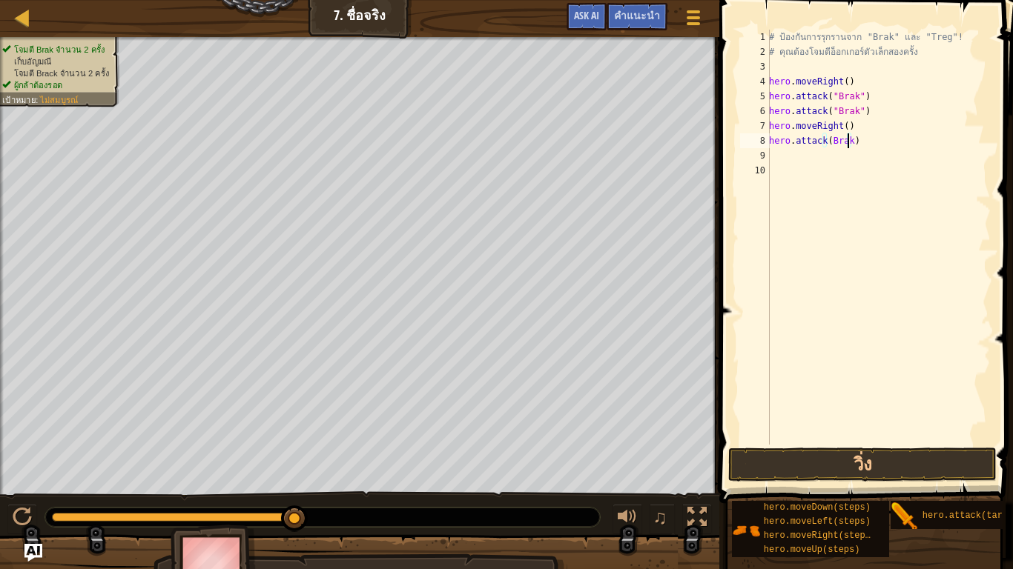
scroll to position [3, 0]
type textarea "\"
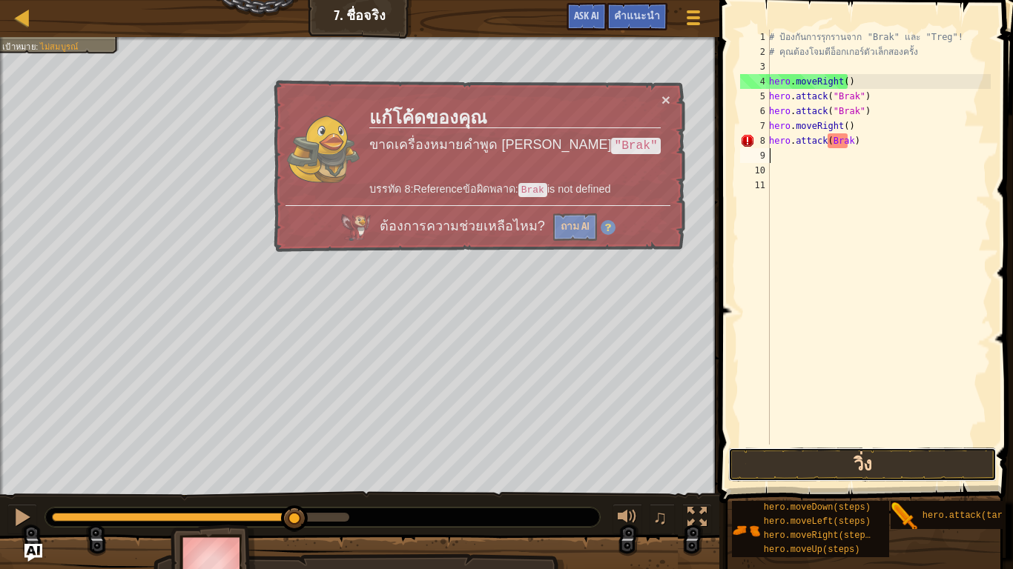
click at [911, 464] on button "วิ่ง" at bounding box center [862, 465] width 268 height 34
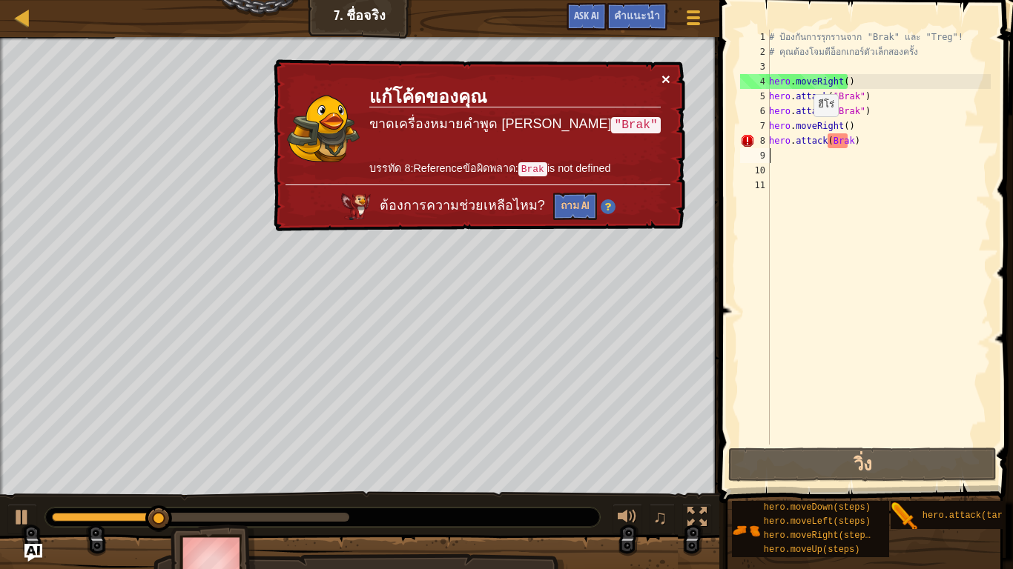
click at [662, 79] on button "×" at bounding box center [665, 81] width 9 height 16
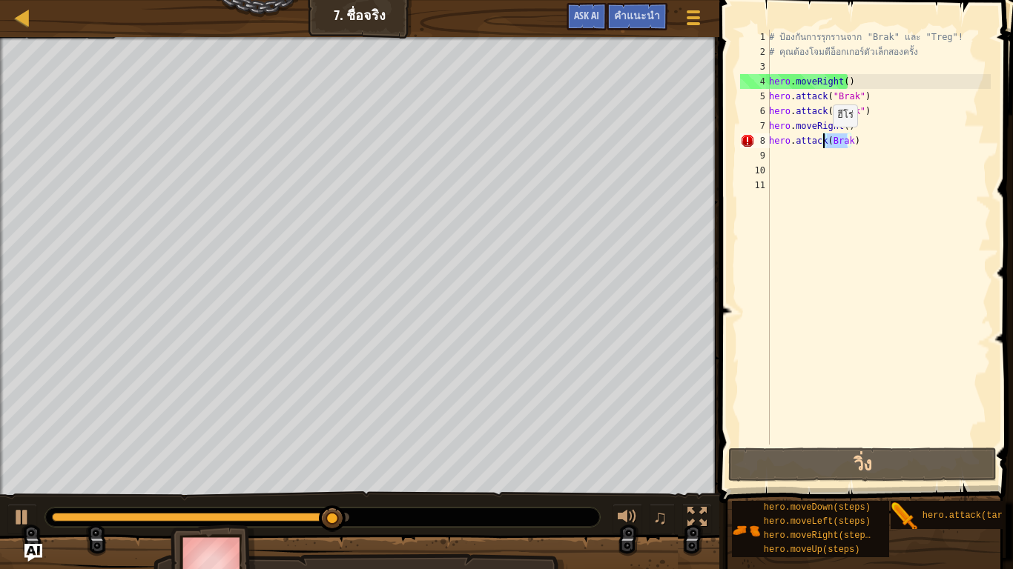
drag, startPoint x: 847, startPoint y: 139, endPoint x: 824, endPoint y: 142, distance: 22.3
click at [824, 142] on div "# ป้องกันการรุกรานจาก "Brak" และ "Treg"! # คุณต้องโจมตีอ็อกเกอร์ตัวเล็กสองครั้ง…" at bounding box center [878, 252] width 225 height 445
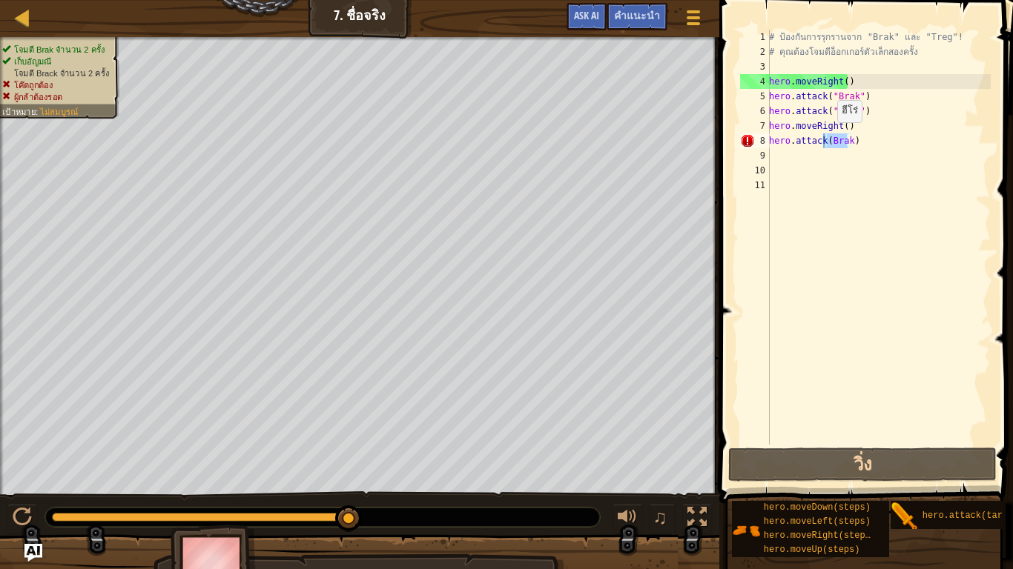
click at [829, 137] on div "# ป้องกันการรุกรานจาก "Brak" และ "Treg"! # คุณต้องโจมตีอ็อกเกอร์ตัวเล็กสองครั้ง…" at bounding box center [878, 237] width 225 height 415
click at [829, 137] on div "# ป้องกันการรุกรานจาก "Brak" และ "Treg"! # คุณต้องโจมตีอ็อกเกอร์ตัวเล็กสองครั้ง…" at bounding box center [878, 252] width 225 height 445
click at [839, 142] on div "# ป้องกันการรุกรานจาก "Brak" และ "Treg"! # คุณต้องโจมตีอ็อกเกอร์ตัวเล็กสองครั้ง…" at bounding box center [878, 252] width 225 height 445
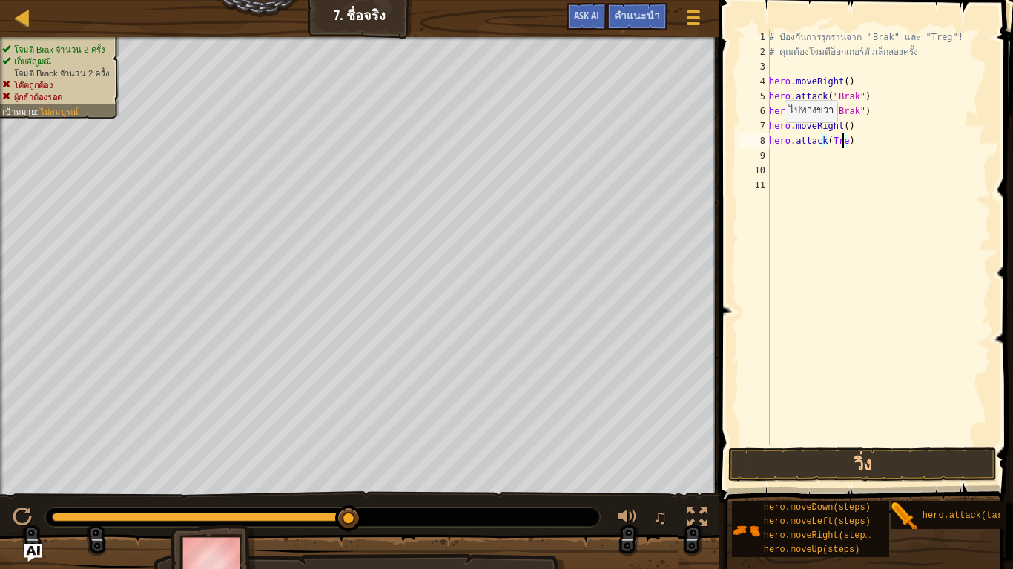
scroll to position [3, 64]
drag, startPoint x: 838, startPoint y: 465, endPoint x: 845, endPoint y: 466, distance: 7.6
click at [838, 465] on button "วิ่ง" at bounding box center [862, 465] width 268 height 34
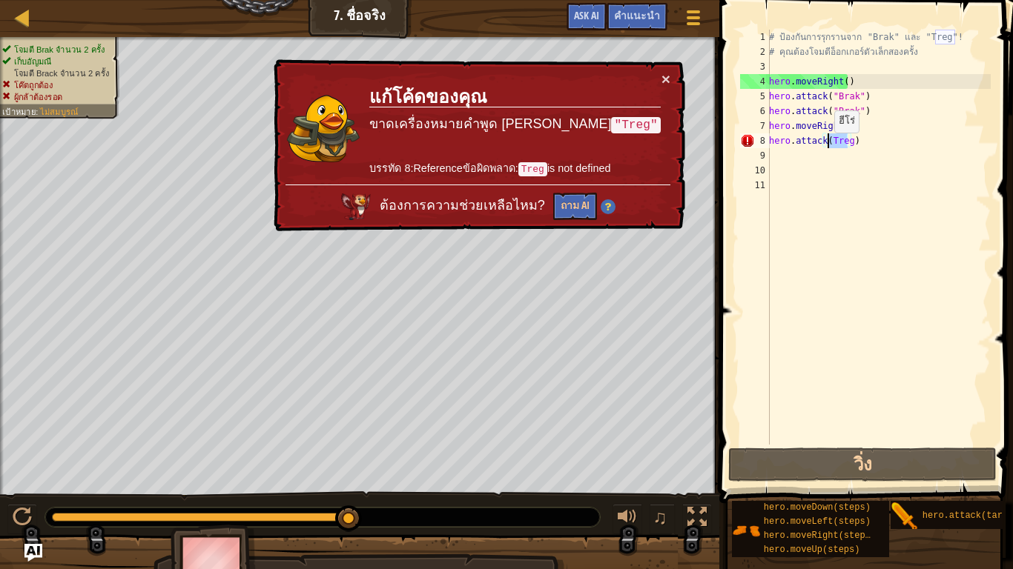
drag, startPoint x: 847, startPoint y: 141, endPoint x: 826, endPoint y: 148, distance: 22.5
click at [826, 148] on div "# ป้องกันการรุกรานจาก "Brak" และ "Treg"! # คุณต้องโจมตีอ็อกเกอร์ตัวเล็กสองครั้ง…" at bounding box center [878, 252] width 225 height 445
drag, startPoint x: 852, startPoint y: 145, endPoint x: 761, endPoint y: 150, distance: 90.6
click at [761, 150] on div "hero.attack(Treg) 1 2 3 4 5 6 7 8 9 10 11 # ป้องกันการรุกรานจาก "Brak" และ "Tre…" at bounding box center [864, 237] width 254 height 415
click at [833, 135] on div "# ป้องกันการรุกรานจาก "Brak" และ "Treg"! # คุณต้องโจมตีอ็อกเกอร์ตัวเล็กสองครั้ง…" at bounding box center [878, 252] width 225 height 445
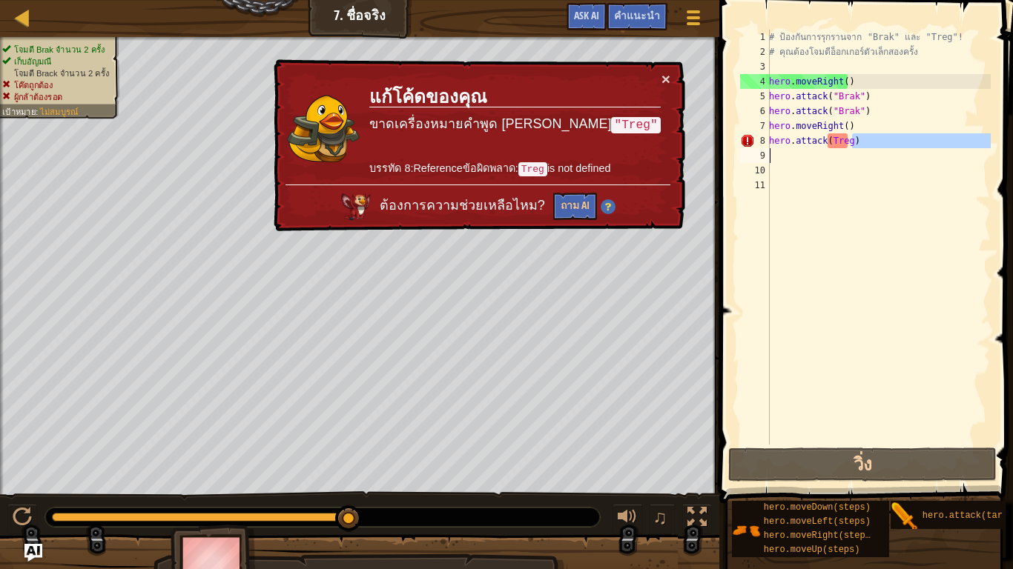
type textarea "hero.attack(Treg)"
click at [833, 135] on div "# ป้องกันการรุกรานจาก "Brak" และ "Treg"! # คุณต้องโจมตีอ็อกเกอร์ตัวเล็กสองครั้ง…" at bounding box center [878, 252] width 225 height 445
drag, startPoint x: 849, startPoint y: 145, endPoint x: 771, endPoint y: 140, distance: 78.7
click at [771, 140] on div "# ป้องกันการรุกรานจาก "Brak" และ "Treg"! # คุณต้องโจมตีอ็อกเกอร์ตัวเล็กสองครั้ง…" at bounding box center [878, 252] width 225 height 445
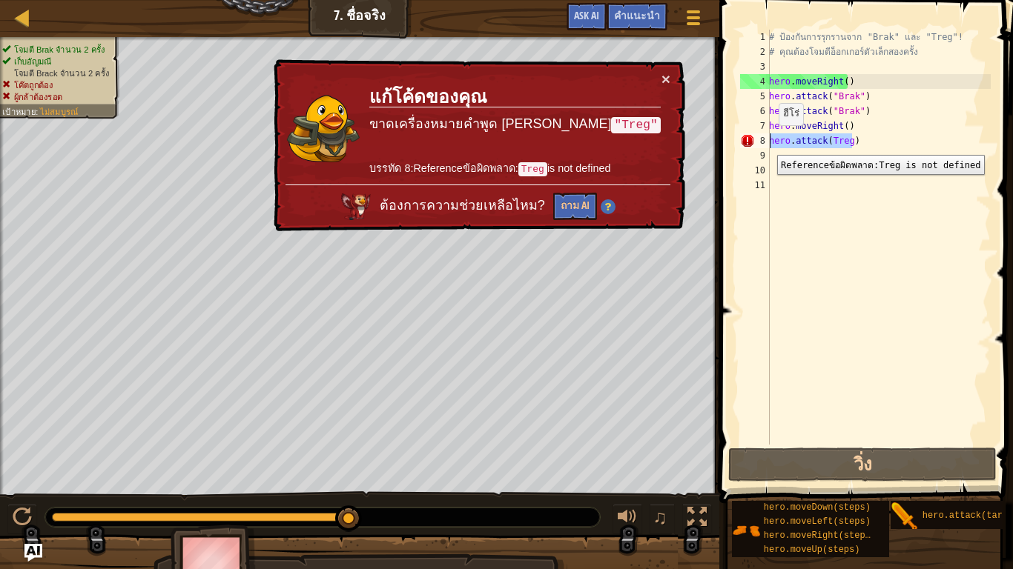
scroll to position [3, 0]
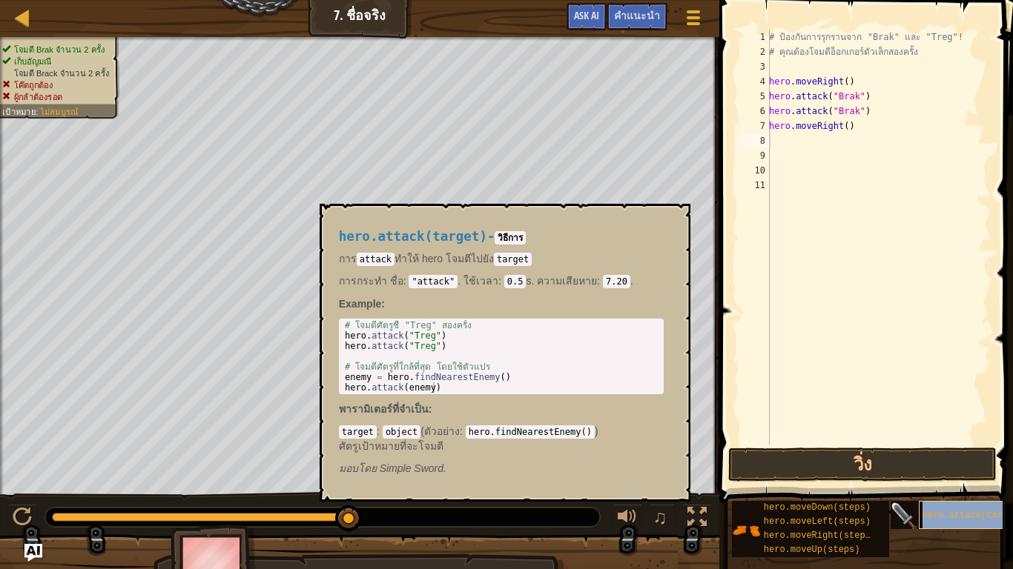
type textarea "hero.attack(target)"
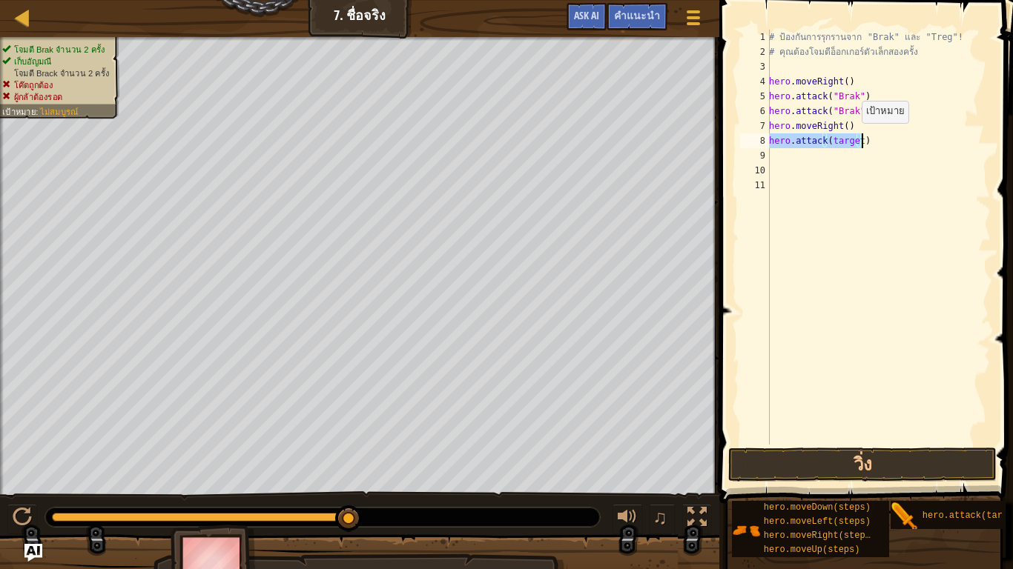
click at [854, 139] on div "# ป้องกันการรุกรานจาก "Brak" และ "Treg"! # คุณต้องโจมตีอ็อกเกอร์ตัวเล็กสองครั้ง…" at bounding box center [878, 237] width 225 height 415
drag, startPoint x: 858, startPoint y: 145, endPoint x: 817, endPoint y: 160, distance: 44.1
click at [759, 144] on div "hero.attack(target) 1 2 3 4 5 6 7 8 9 10 11 # ป้องกันการรุกรานจาก "Brak" และ "T…" at bounding box center [864, 237] width 254 height 415
click at [870, 142] on div "# ป้องกันการรุกรานจาก "Brak" และ "Treg"! # คุณต้องโจมตีอ็อกเกอร์ตัวเล็กสองครั้ง…" at bounding box center [878, 252] width 225 height 445
drag, startPoint x: 870, startPoint y: 142, endPoint x: 720, endPoint y: 133, distance: 150.7
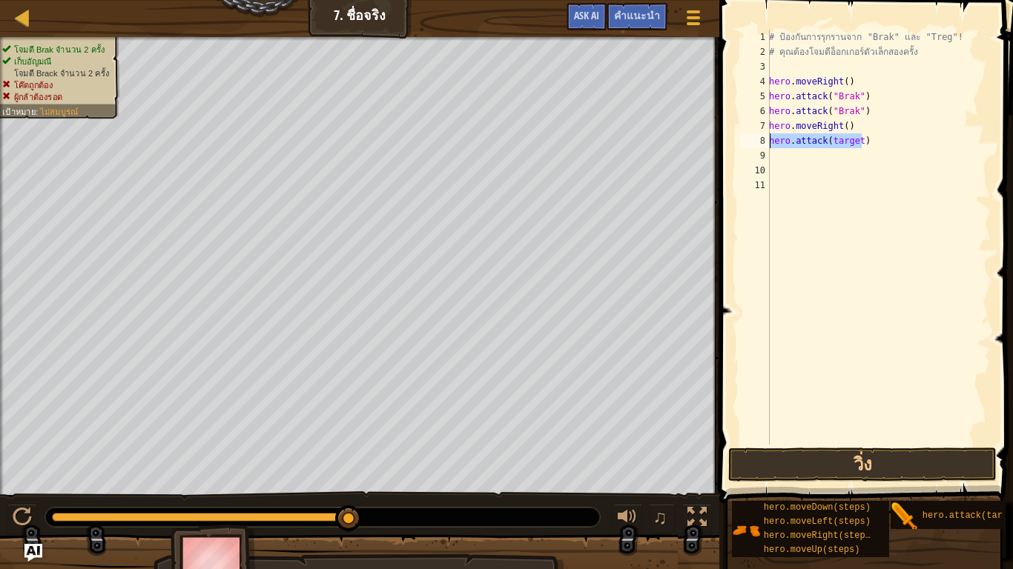
click at [720, 133] on div "hero.attack(target) 1 2 3 4 5 6 7 8 9 10 11 # ป้องกันการรุกรานจาก "Brak" และ "T…" at bounding box center [864, 280] width 298 height 547
click at [856, 145] on div "# ป้องกันการรุกรานจาก "Brak" และ "Treg"! # คุณต้องโจมตีอ็อกเกอร์ตัวเล็กสองครั้ง…" at bounding box center [878, 237] width 225 height 415
drag, startPoint x: 855, startPoint y: 138, endPoint x: 826, endPoint y: 140, distance: 28.3
click at [826, 140] on div "# ป้องกันการรุกรานจาก "Brak" และ "Treg"! # คุณต้องโจมตีอ็อกเกอร์ตัวเล็กสองครั้ง…" at bounding box center [878, 252] width 225 height 445
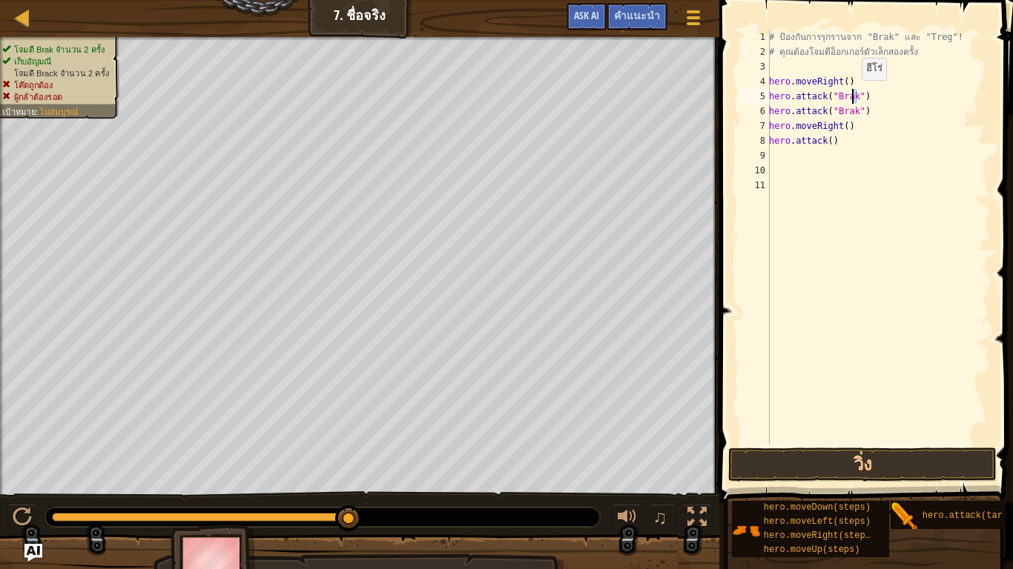
click at [853, 95] on div "# ป้องกันการรุกรานจาก "Brak" และ "Treg"! # คุณต้องโจมตีอ็อกเกอร์ตัวเล็กสองครั้ง…" at bounding box center [878, 252] width 225 height 445
click at [841, 125] on div "# ป้องกันการรุกรานจาก "Brak" และ "Treg"! # คุณต้องโจมตีอ็อกเกอร์ตัวเล็กสองครั้ง…" at bounding box center [878, 252] width 225 height 445
paste textarea """
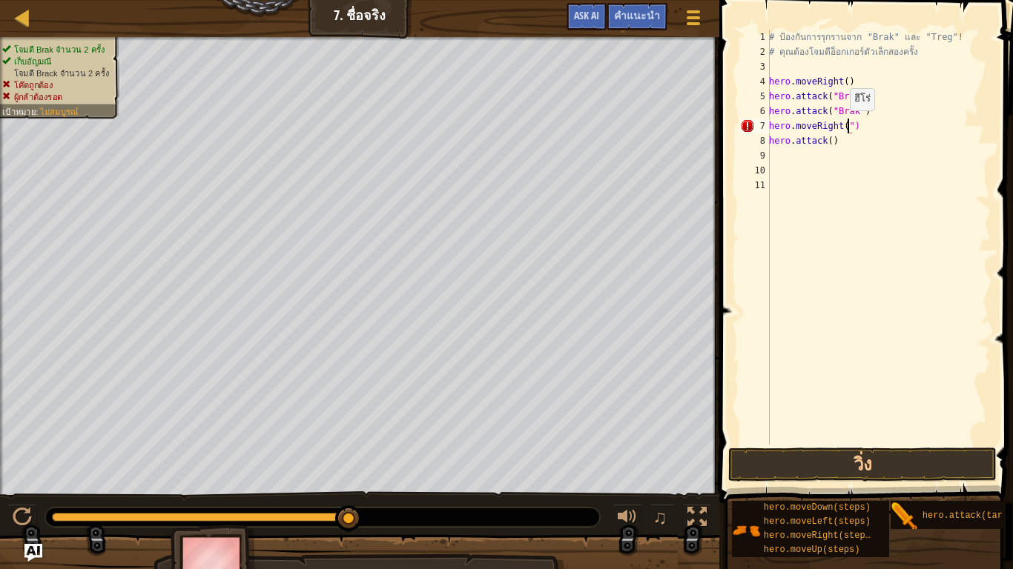
click at [841, 125] on div "# ป้องกันการรุกรานจาก "Brak" และ "Treg"! # คุณต้องโจมตีอ็อกเกอร์ตัวเล็กสองครั้ง…" at bounding box center [878, 252] width 225 height 445
drag, startPoint x: 852, startPoint y: 130, endPoint x: 839, endPoint y: 128, distance: 12.7
click at [839, 128] on div "# ป้องกันการรุกรานจาก "Brak" และ "Treg"! # คุณต้องโจมตีอ็อกเกอร์ตัวเล็กสองครั้ง…" at bounding box center [878, 252] width 225 height 445
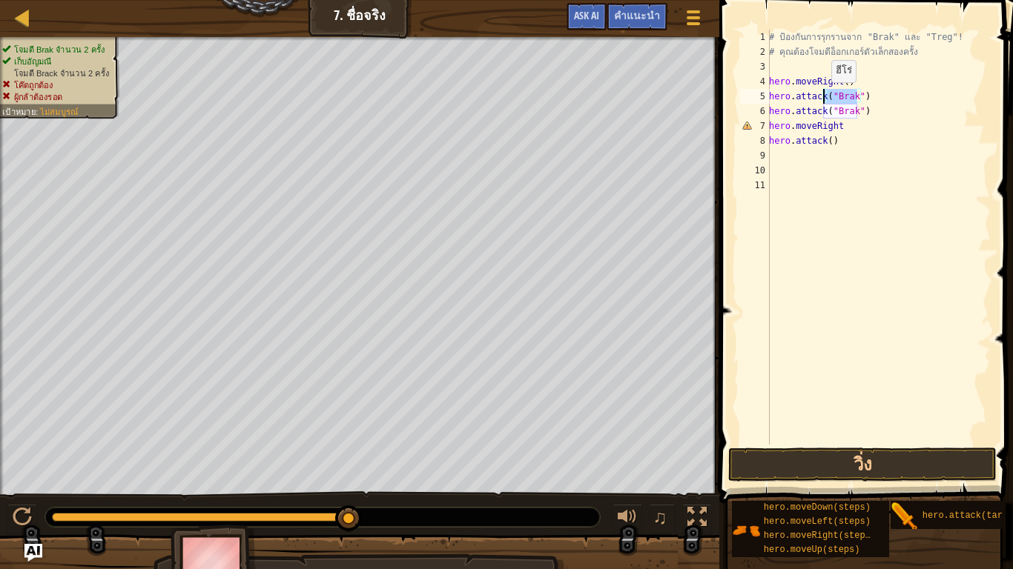
drag, startPoint x: 851, startPoint y: 95, endPoint x: 823, endPoint y: 97, distance: 28.3
click at [823, 97] on div "# ป้องกันการรุกรานจาก "Brak" และ "Treg"! # คุณต้องโจมตีอ็อกเกอร์ตัวเล็กสองครั้ง…" at bounding box center [878, 252] width 225 height 445
click at [865, 99] on div "# ป้องกันการรุกรานจาก "Brak" และ "Treg"! # คุณต้องโจมตีอ็อกเกอร์ตัวเล็กสองครั้ง…" at bounding box center [878, 252] width 225 height 445
drag, startPoint x: 862, startPoint y: 96, endPoint x: 824, endPoint y: 96, distance: 37.8
click at [824, 96] on div "# ป้องกันการรุกรานจาก "Brak" และ "Treg"! # คุณต้องโจมตีอ็อกเกอร์ตัวเล็กสองครั้ง…" at bounding box center [878, 252] width 225 height 445
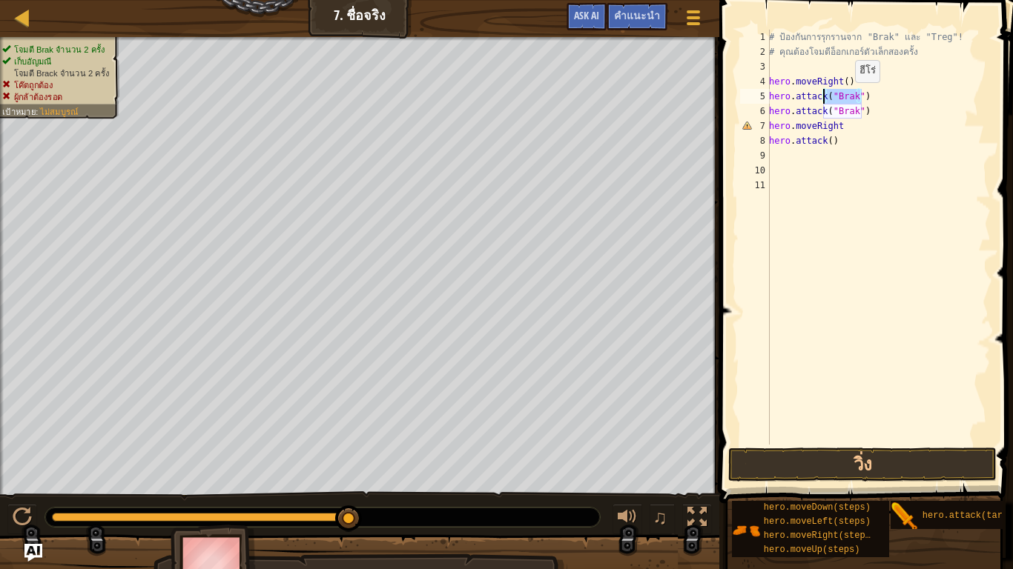
scroll to position [3, 16]
drag, startPoint x: 832, startPoint y: 142, endPoint x: 820, endPoint y: 139, distance: 12.8
click at [820, 139] on div "# ป้องกันการรุกรานจาก "Brak" และ "Treg"! # คุณต้องโจมตีอ็อกเกอร์ตัวเล็กสองครั้ง…" at bounding box center [878, 252] width 225 height 445
click at [833, 136] on div "# ป้องกันการรุกรานจาก "Brak" และ "Treg"! # คุณต้องโจมตีอ็อกเกอร์ตัวเล็กสองครั้ง…" at bounding box center [878, 237] width 225 height 415
click at [828, 136] on div "# ป้องกันการรุกรานจาก "Brak" และ "Treg"! # คุณต้องโจมตีอ็อกเกอร์ตัวเล็กสองครั้ง…" at bounding box center [878, 252] width 225 height 445
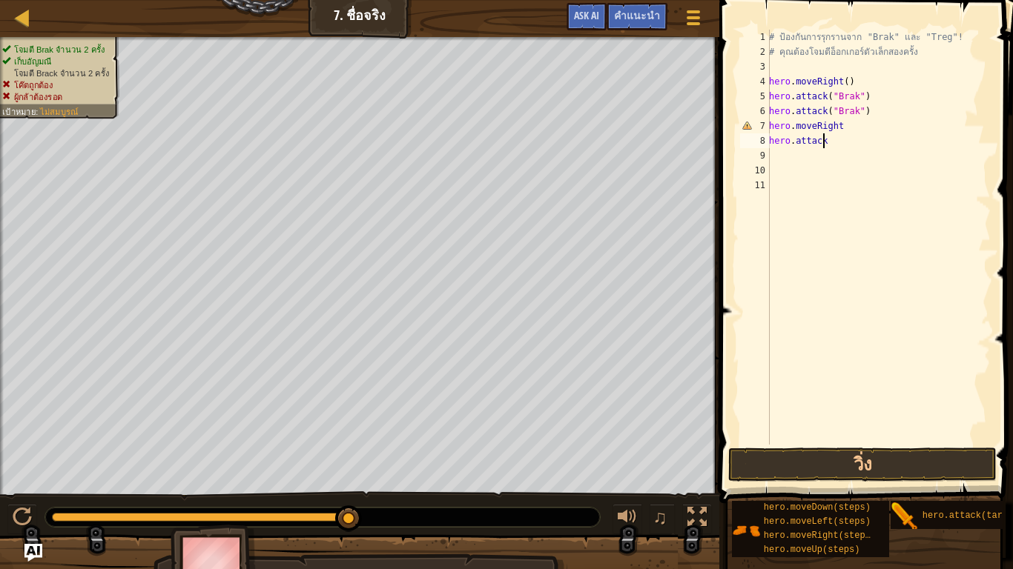
scroll to position [3, 0]
paste textarea "("Brak")"
click at [841, 123] on div "# ป้องกันการรุกรานจาก "Brak" และ "Treg"! # คุณต้องโจมตีอ็อกเกอร์ตัวเล็กสองครั้ง…" at bounding box center [878, 252] width 225 height 445
drag, startPoint x: 850, startPoint y: 139, endPoint x: 833, endPoint y: 140, distance: 17.1
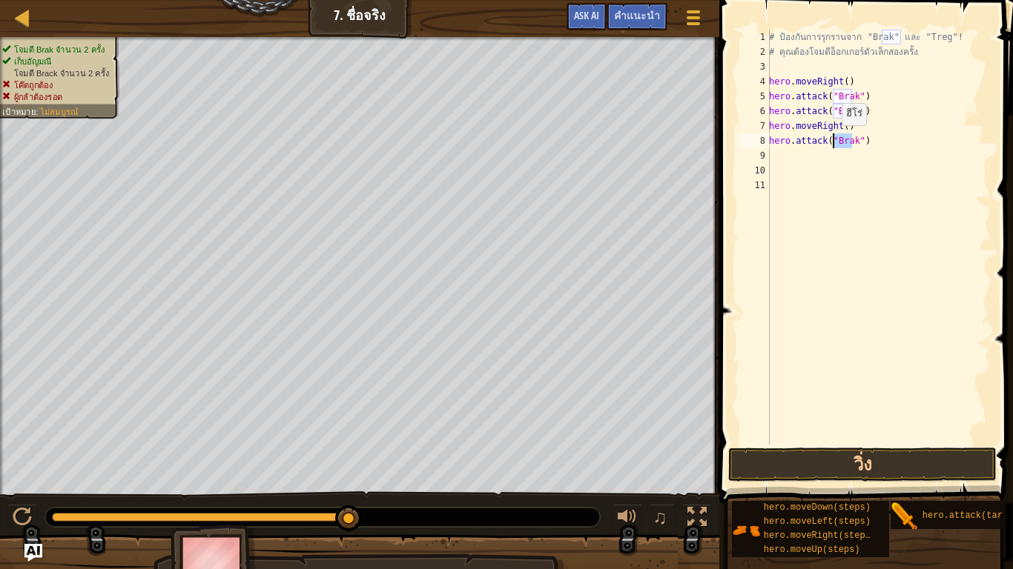
click at [833, 140] on div "# ป้องกันการรุกรานจาก "Brak" และ "Treg"! # คุณต้องโจมตีอ็อกเกอร์ตัวเล็กสองครั้ง…" at bounding box center [878, 252] width 225 height 445
type textarea "hero.attack("Trrg")"
click at [894, 466] on button "วิ่ง" at bounding box center [862, 465] width 268 height 34
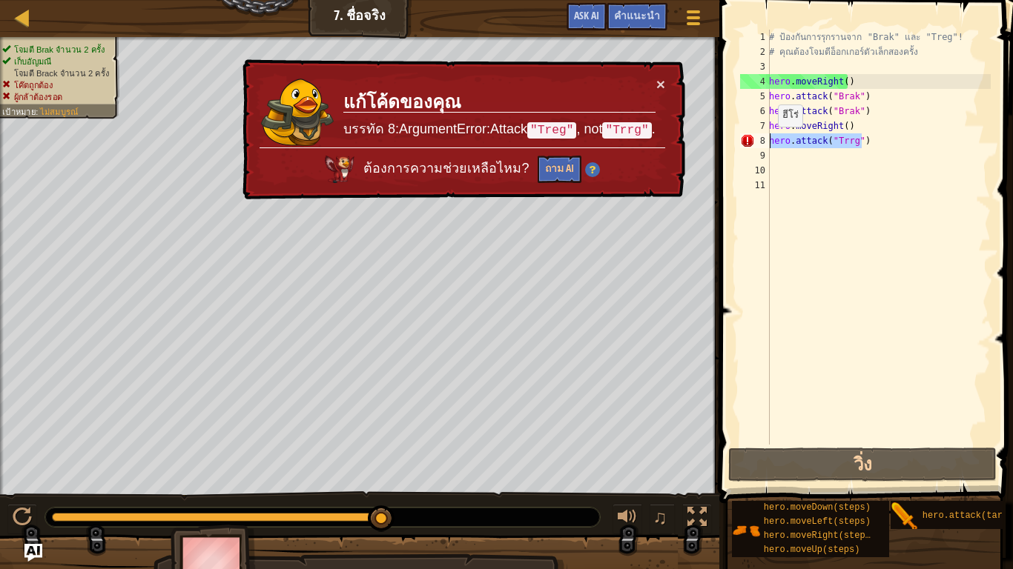
drag, startPoint x: 868, startPoint y: 133, endPoint x: 735, endPoint y: 142, distance: 133.7
click at [735, 142] on div "hero.attack("Trrg") 1 2 3 4 5 6 7 8 9 10 11 # ป้องกันการรุกรานจาก "Brak" และ "T…" at bounding box center [864, 280] width 298 height 547
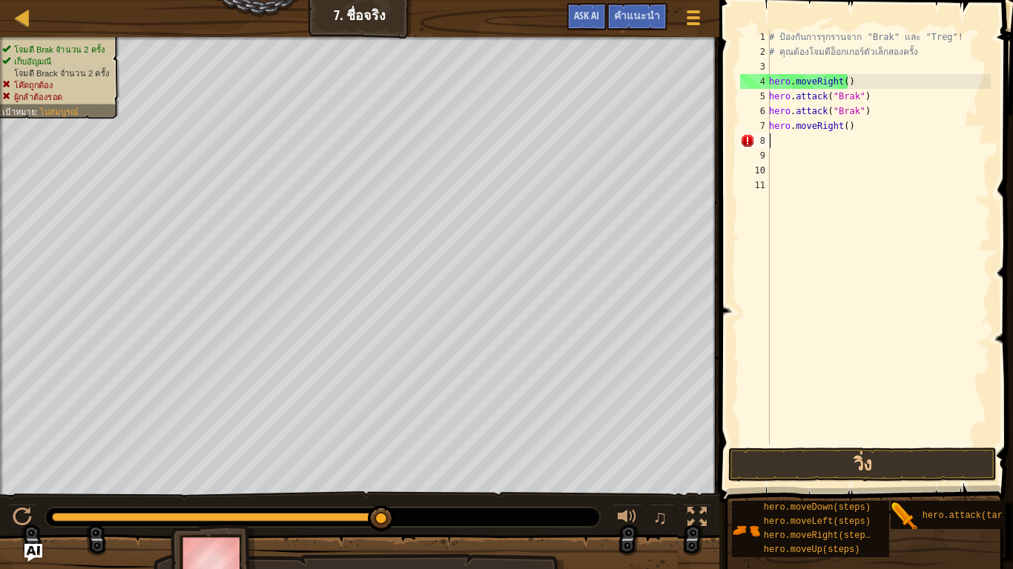
scroll to position [3, 0]
click at [841, 125] on div "# ป้องกันการรุกรานจาก "Brak" และ "Treg"! # คุณต้องโจมตีอ็อกเกอร์ตัวเล็กสองครั้ง…" at bounding box center [878, 252] width 225 height 445
click at [837, 127] on div "# ป้องกันการรุกรานจาก "Brak" และ "Treg"! # คุณต้องโจมตีอ็อกเกอร์ตัวเล็กสองครั้ง…" at bounding box center [878, 252] width 225 height 445
type textarea "hero.moveRight92)"
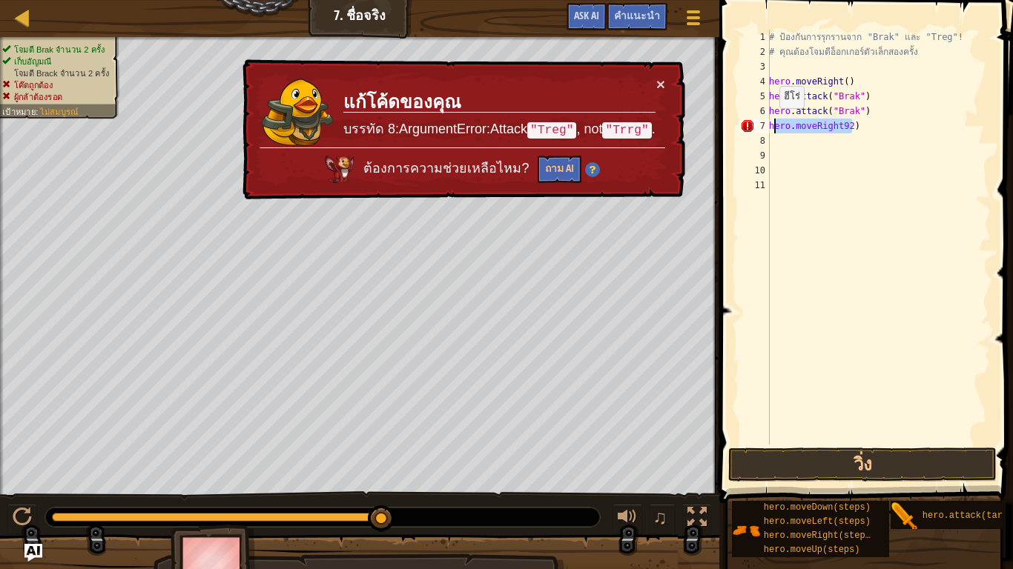
drag, startPoint x: 851, startPoint y: 133, endPoint x: 752, endPoint y: 126, distance: 98.8
click at [752, 126] on div "hero.moveRight92) 1 2 3 4 5 6 7 8 9 10 11 # ป้องกันการรุกรานจาก "Brak" และ "Tre…" at bounding box center [864, 237] width 254 height 415
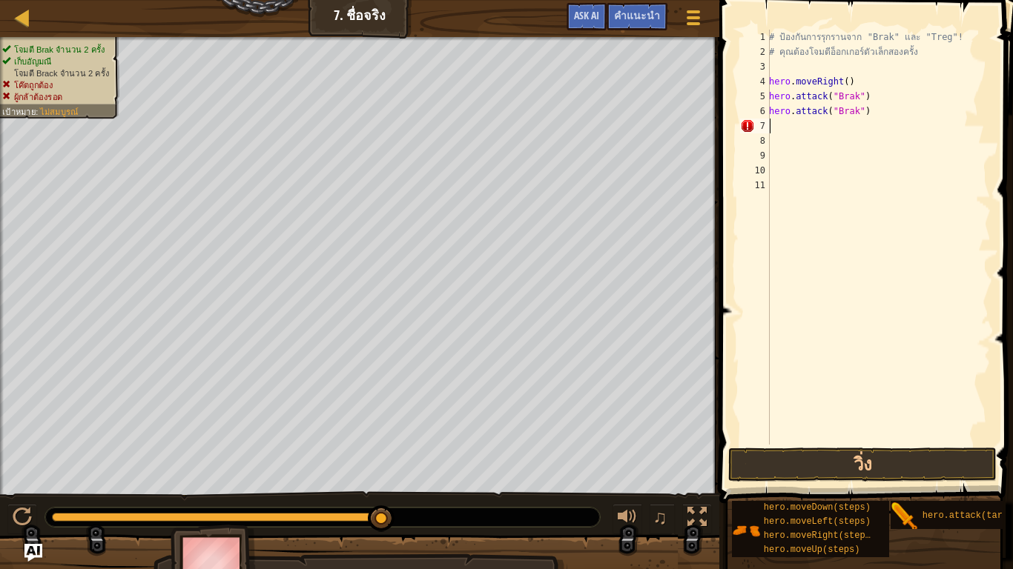
scroll to position [3, 0]
click at [867, 123] on div "# ป้องกันการรุกรานจาก "Brak" และ "Treg"! # คุณต้องโจมตีอ็อกเกอร์ตัวเล็กสองครั้ง…" at bounding box center [878, 237] width 225 height 415
drag, startPoint x: 867, startPoint y: 123, endPoint x: 842, endPoint y: 125, distance: 25.2
click at [842, 125] on div "# ป้องกันการรุกรานจาก "Brak" และ "Treg"! # คุณต้องโจมตีอ็อกเกอร์ตัวเล็กสองครั้ง…" at bounding box center [878, 252] width 225 height 445
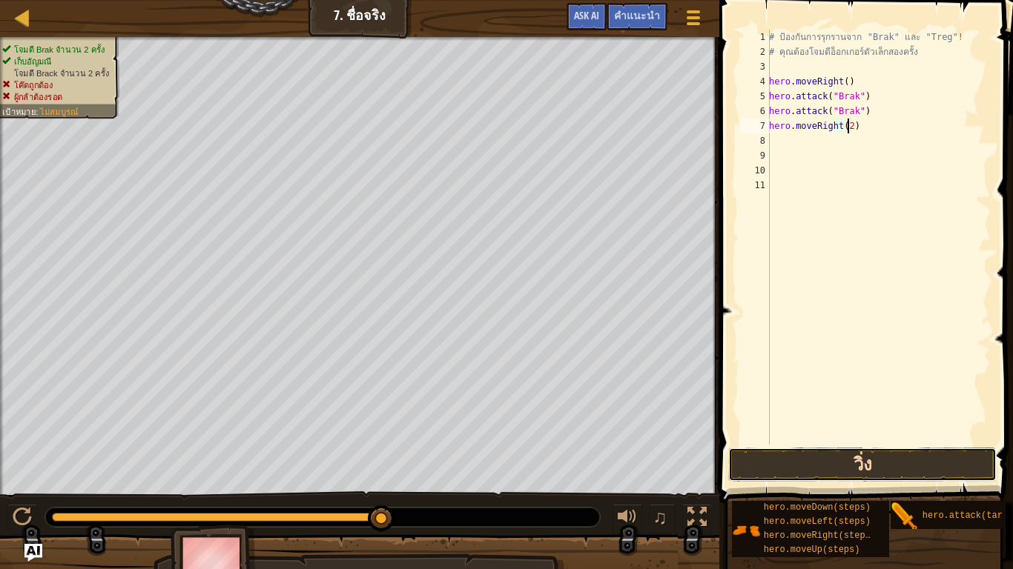
click at [862, 459] on button "วิ่ง" at bounding box center [862, 465] width 268 height 34
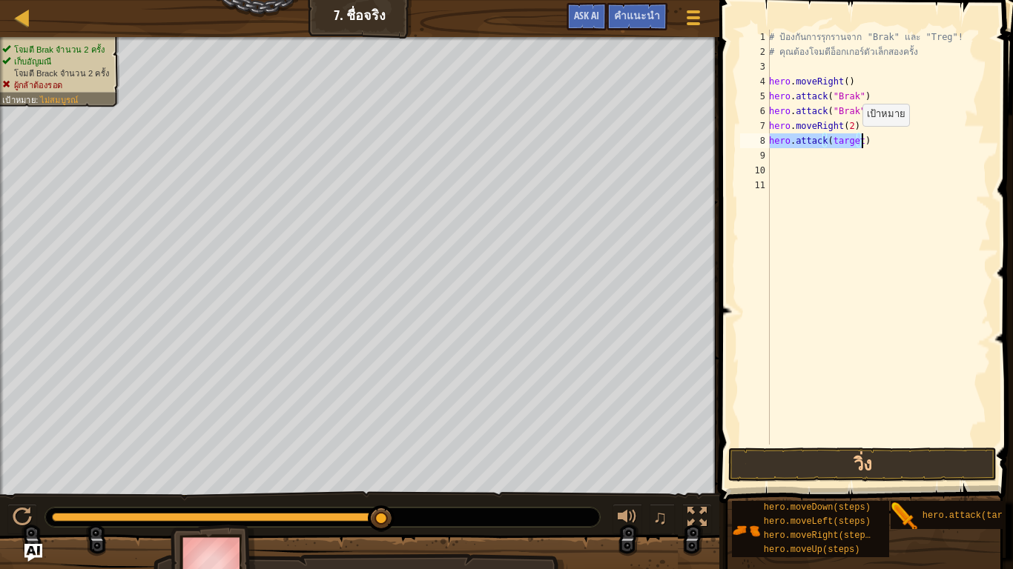
click at [854, 141] on div "# ป้องกันการรุกรานจาก "Brak" และ "Treg"! # คุณต้องโจมตีอ็อกเกอร์ตัวเล็กสองครั้ง…" at bounding box center [878, 237] width 225 height 415
click at [858, 139] on div "# ป้องกันการรุกรานจาก "Brak" และ "Treg"! # คุณต้องโจมตีอ็อกเกอร์ตัวเล็กสองครั้ง…" at bounding box center [878, 252] width 225 height 445
drag, startPoint x: 858, startPoint y: 139, endPoint x: 838, endPoint y: 143, distance: 21.2
click at [838, 143] on div "# ป้องกันการรุกรานจาก "Brak" และ "Treg"! # คุณต้องโจมตีอ็อกเกอร์ตัวเล็กสองครั้ง…" at bounding box center [878, 252] width 225 height 445
type textarea "hero.attack(Treg)"
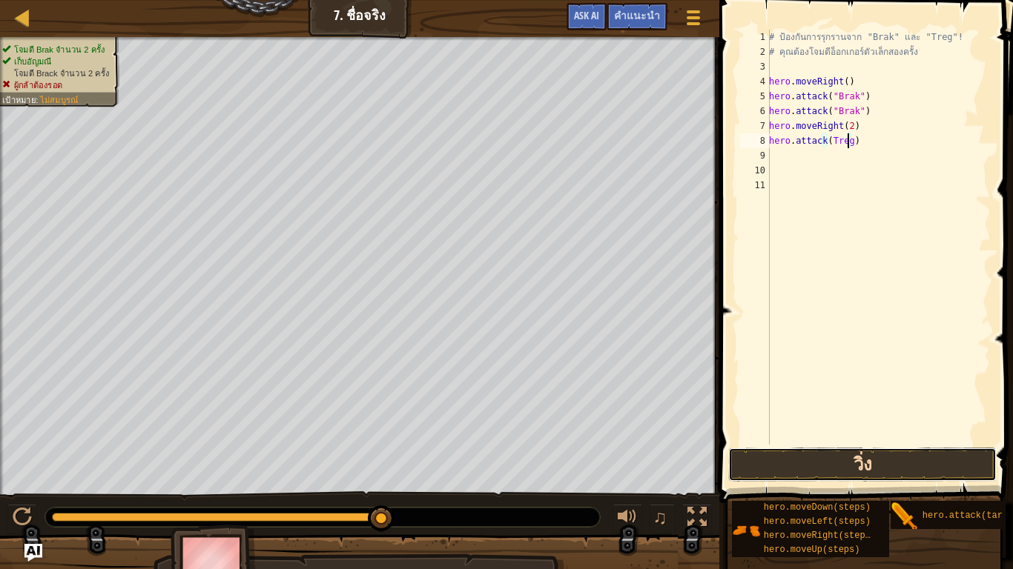
click at [850, 458] on button "วิ่ง" at bounding box center [862, 465] width 268 height 34
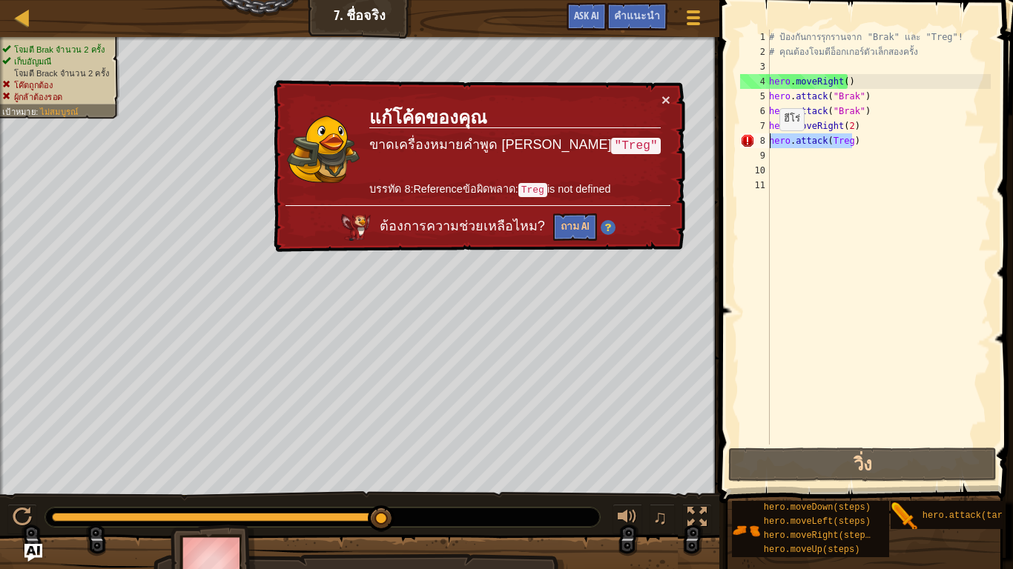
drag, startPoint x: 854, startPoint y: 144, endPoint x: 766, endPoint y: 145, distance: 87.5
click at [766, 145] on div "hero.attack(Treg) 1 2 3 4 5 6 7 8 9 10 11 # ป้องกันการรุกรานจาก "Brak" และ "Tre…" at bounding box center [864, 237] width 254 height 415
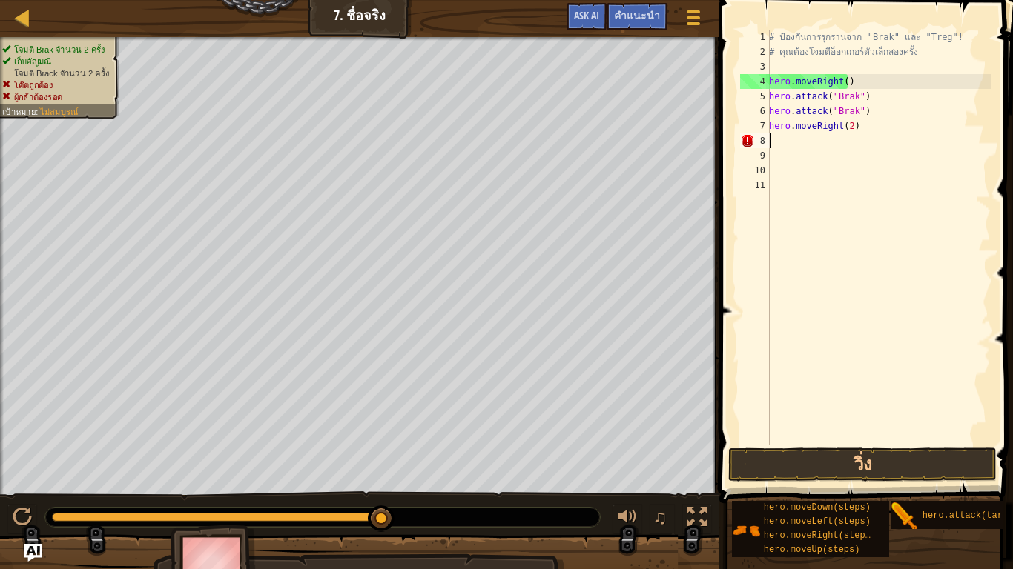
scroll to position [3, 0]
click at [844, 128] on div "# ป้องกันการรุกรานจาก "Brak" และ "Treg"! # คุณต้องโจมตีอ็อกเกอร์ตัวเล็กสองครั้ง…" at bounding box center [878, 252] width 225 height 445
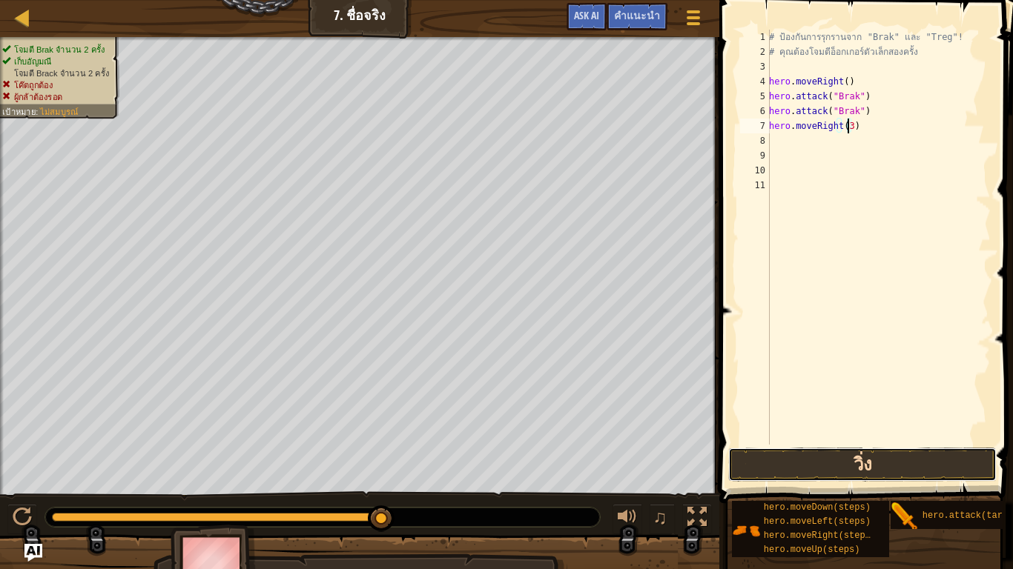
click at [888, 451] on button "วิ่ง" at bounding box center [862, 465] width 268 height 34
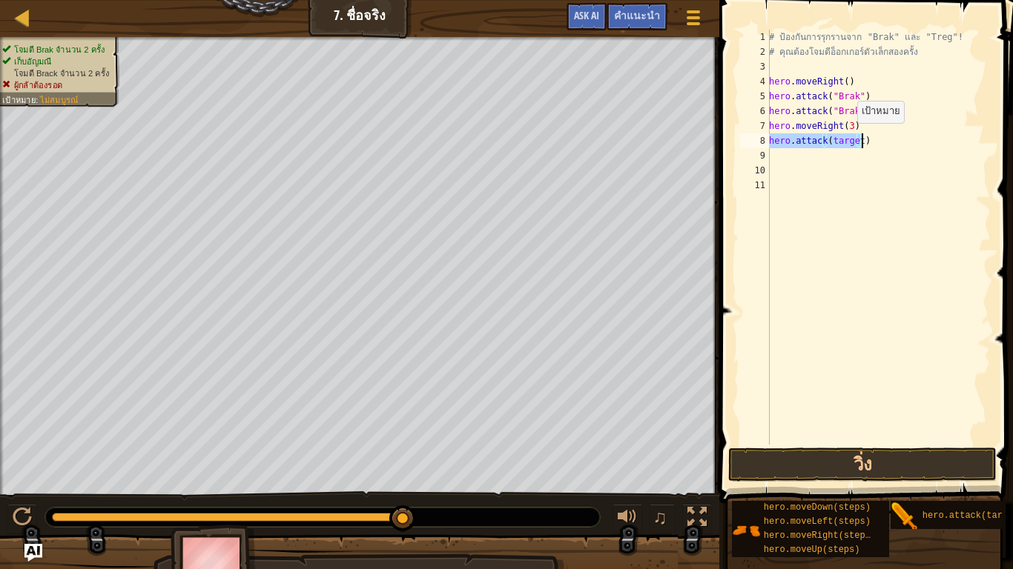
click at [849, 137] on div "# ป้องกันการรุกรานจาก "Brak" และ "Treg"! # คุณต้องโจมตีอ็อกเกอร์ตัวเล็กสองครั้ง…" at bounding box center [878, 237] width 225 height 415
drag, startPoint x: 858, startPoint y: 143, endPoint x: 822, endPoint y: 148, distance: 36.0
click at [821, 148] on div "# ป้องกันการรุกรานจาก "Brak" และ "Treg"! # คุณต้องโจมตีอ็อกเกอร์ตัวเล็กสองครั้ง…" at bounding box center [878, 252] width 225 height 445
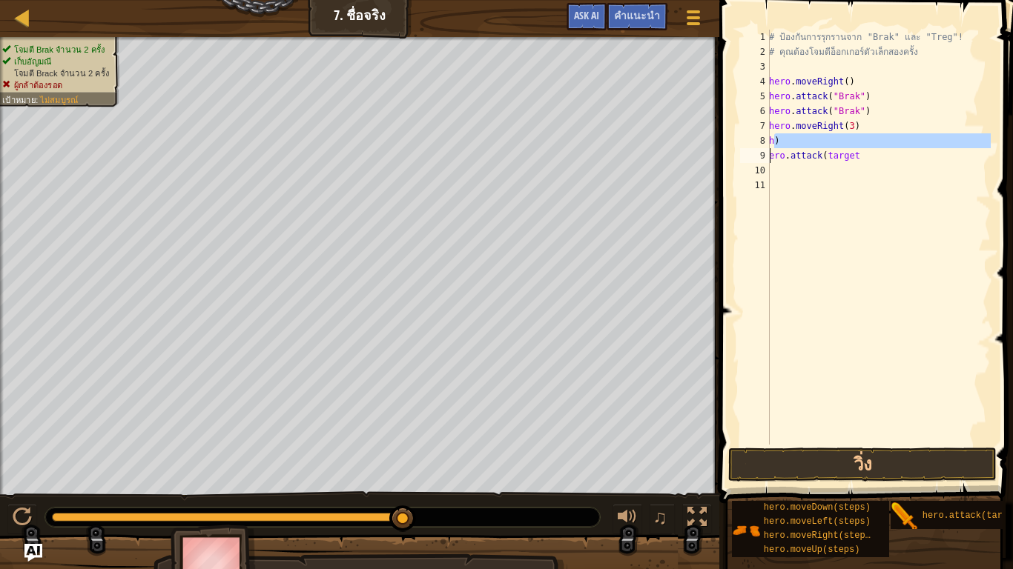
click at [882, 136] on div "# ป้องกันการรุกรานจาก "Brak" และ "Treg"! # คุณต้องโจมตีอ็อกเกอร์ตัวเล็กสองครั้ง…" at bounding box center [878, 237] width 225 height 415
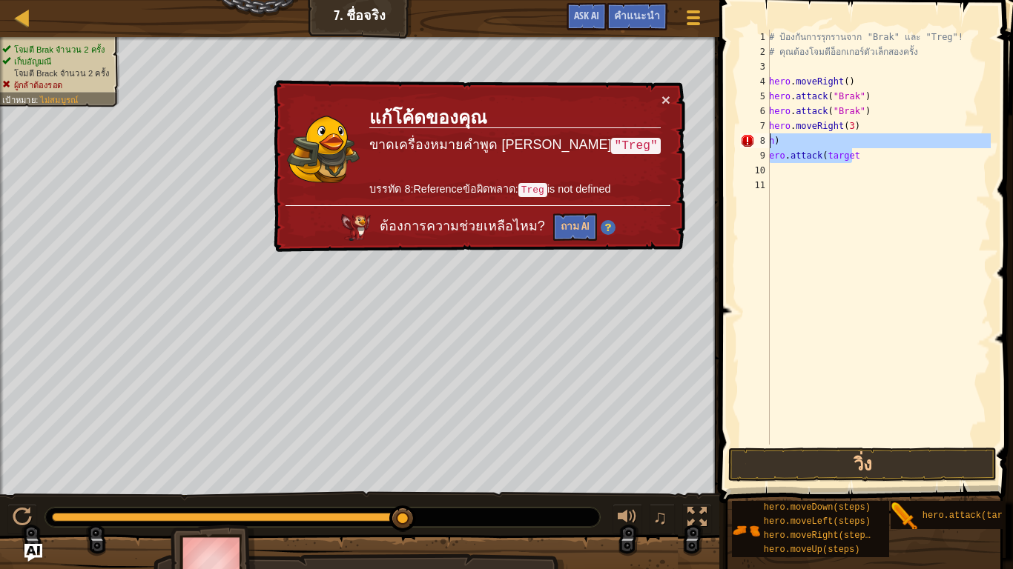
drag, startPoint x: 852, startPoint y: 154, endPoint x: 748, endPoint y: 139, distance: 104.9
click at [748, 139] on div "h) 1 2 3 4 5 6 7 8 9 10 11 # ป้องกันการรุกรานจาก "Brak" และ "Treg"! # คุณต้องโจ…" at bounding box center [864, 237] width 254 height 415
type textarea "h) ero.attack(target"
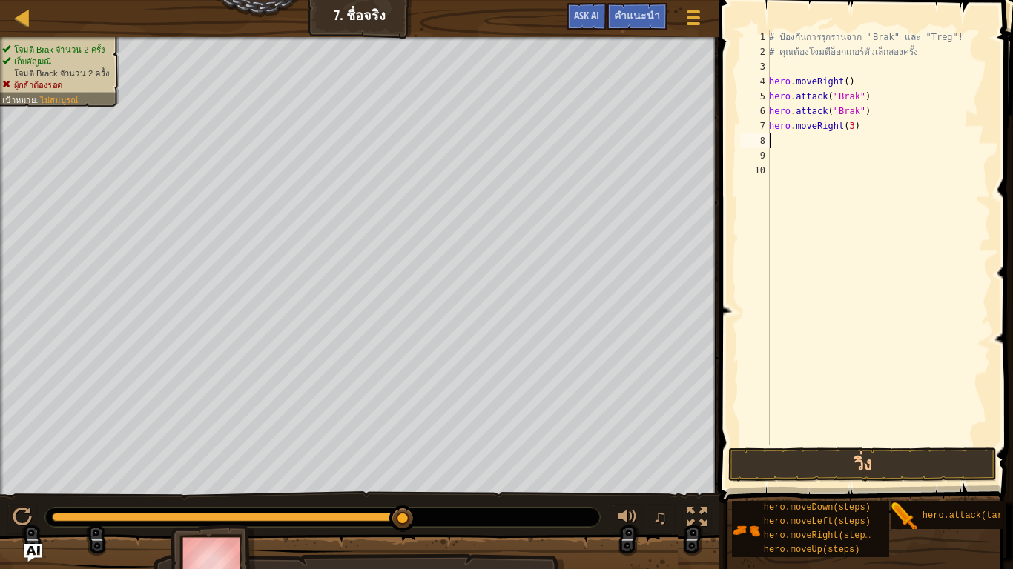
scroll to position [3, 0]
click at [844, 128] on div "# ป้องกันการรุกรานจาก "Brak" และ "Treg"! # คุณต้องโจมตีอ็อกเกอร์ตัวเล็กสองครั้ง…" at bounding box center [878, 252] width 225 height 445
click at [845, 128] on div "# ป้องกันการรุกรานจาก "Brak" และ "Treg"! # คุณต้องโจมตีอ็อกเกอร์ตัวเล็กสองครั้ง…" at bounding box center [878, 252] width 225 height 445
click at [844, 126] on div "# ป้องกันการรุกรานจาก "Brak" และ "Treg"! # คุณต้องโจมตีอ็อกเกอร์ตัวเล็กสองครั้ง…" at bounding box center [878, 252] width 225 height 445
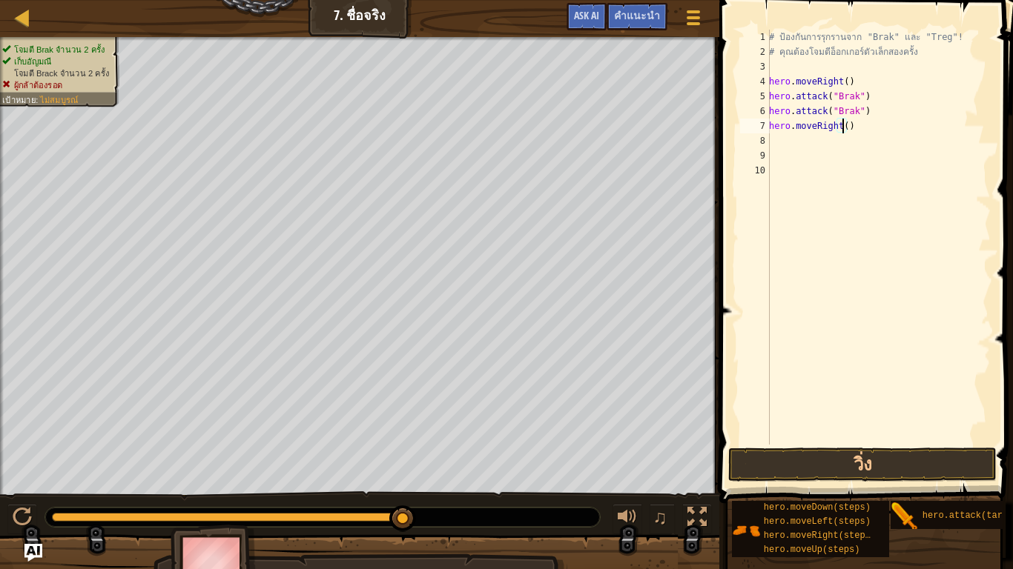
scroll to position [3, 64]
click at [852, 137] on div "# ป้องกันการรุกรานจาก "Brak" และ "Treg"! # คุณต้องโจมตีอ็อกเกอร์ตัวเล็กสองครั้ง…" at bounding box center [878, 252] width 225 height 445
click at [853, 138] on div "# ป้องกันการรุกรานจาก "Brak" และ "Treg"! # คุณต้องโจมตีอ็อกเกอร์ตัวเล็กสองครั้ง…" at bounding box center [878, 252] width 225 height 445
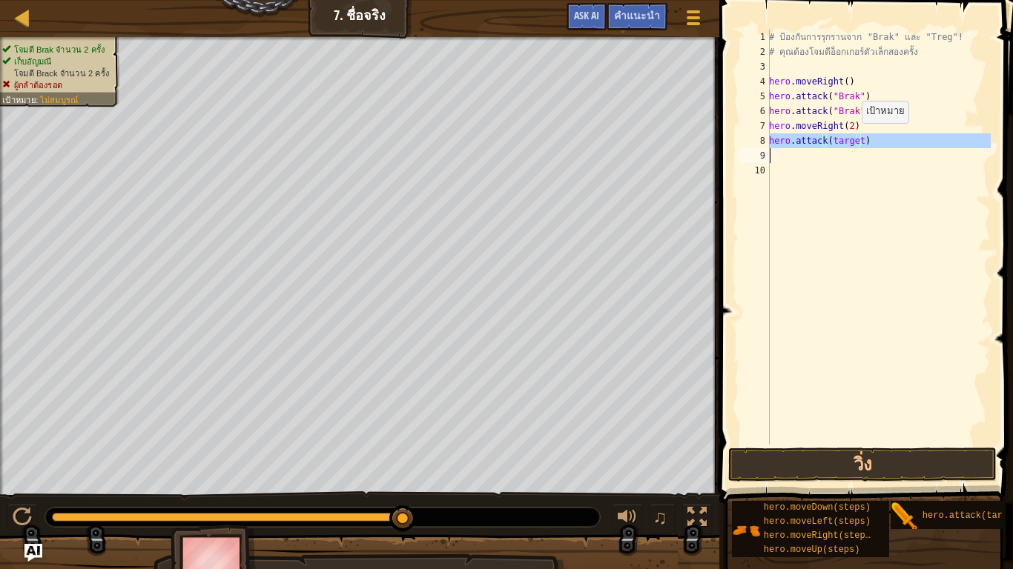
click at [853, 138] on div "# ป้องกันการรุกรานจาก "Brak" และ "Treg"! # คุณต้องโจมตีอ็อกเกอร์ตัวเล็กสองครั้ง…" at bounding box center [878, 252] width 225 height 445
click at [854, 138] on div "# ป้องกันการรุกรานจาก "Brak" และ "Treg"! # คุณต้องโจมตีอ็อกเกอร์ตัวเล็กสองครั้ง…" at bounding box center [878, 237] width 225 height 415
click at [854, 138] on div "# ป้องกันการรุกรานจาก "Brak" และ "Treg"! # คุณต้องโจมตีอ็อกเกอร์ตัวเล็กสองครั้ง…" at bounding box center [878, 252] width 225 height 445
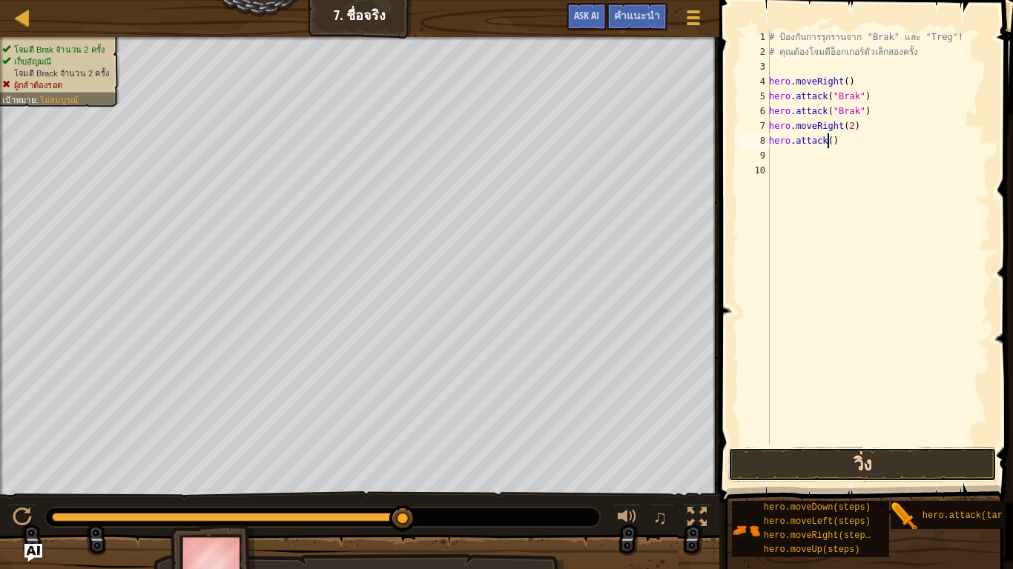
click at [929, 468] on button "วิ่ง" at bounding box center [862, 465] width 268 height 34
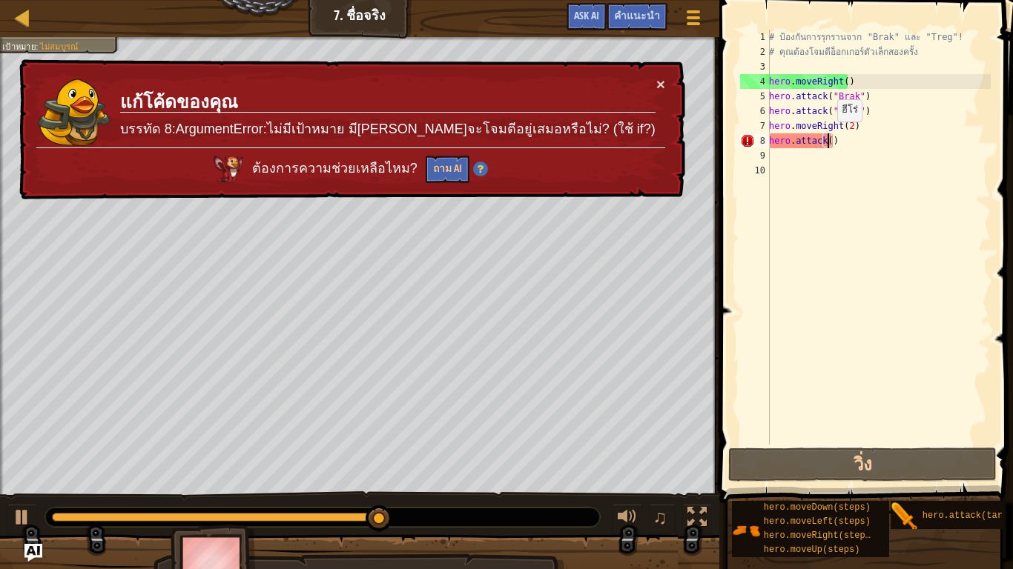
click at [829, 136] on div "# ป้องกันการรุกรานจาก "Brak" และ "Treg"! # คุณต้องโจมตีอ็อกเกอร์ตัวเล็กสองครั้ง…" at bounding box center [878, 252] width 225 height 445
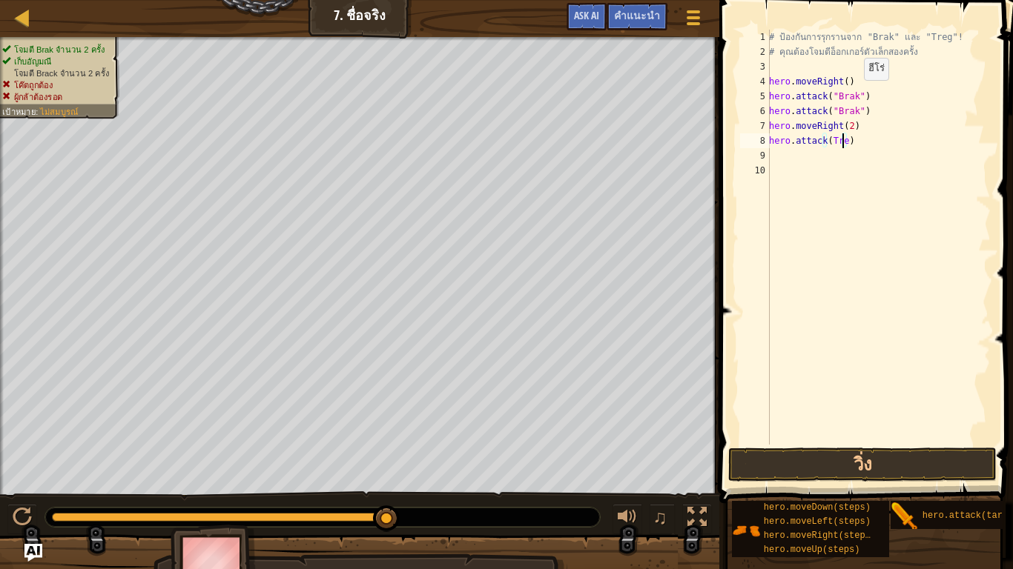
scroll to position [3, 64]
type textarea "hero.attack(Treg)"
click at [849, 464] on button "วิ่ง" at bounding box center [862, 465] width 268 height 34
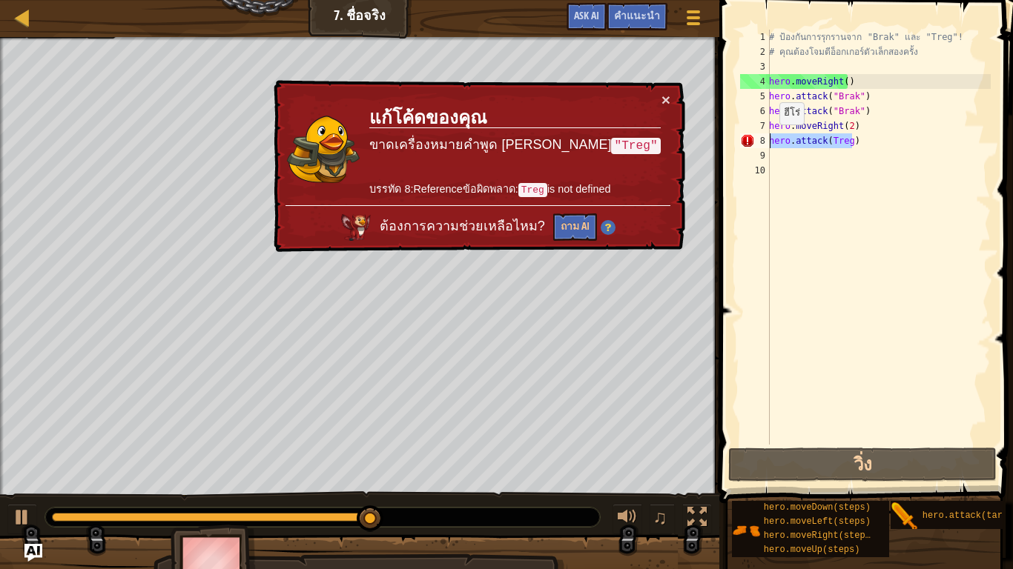
drag, startPoint x: 858, startPoint y: 139, endPoint x: 744, endPoint y: 142, distance: 114.2
click at [744, 142] on div "hero.attack(Treg) 1 2 3 4 5 6 7 8 9 10 # ป้องกันการรุกรานจาก "Brak" และ "Treg"!…" at bounding box center [864, 237] width 254 height 415
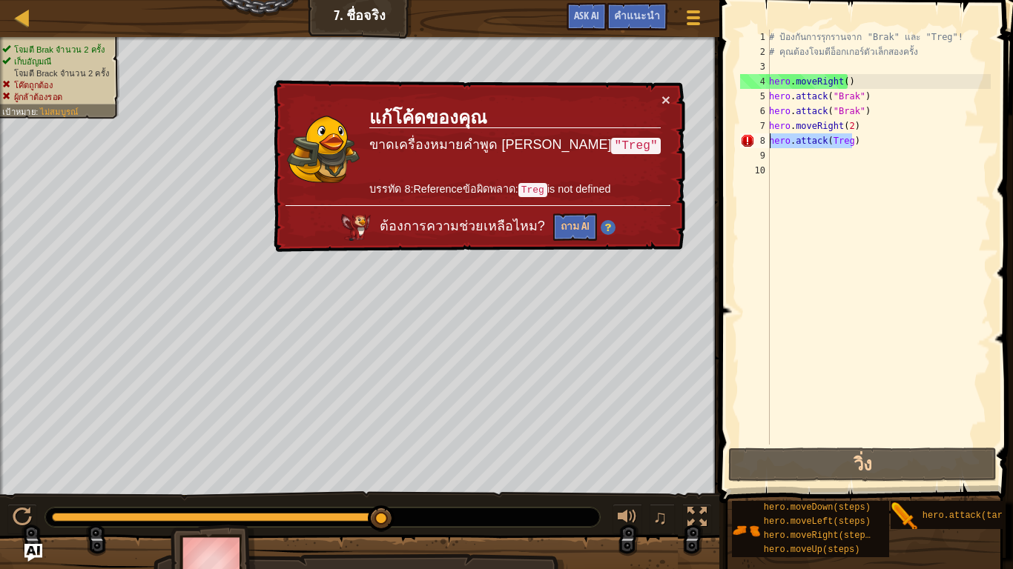
scroll to position [3, 0]
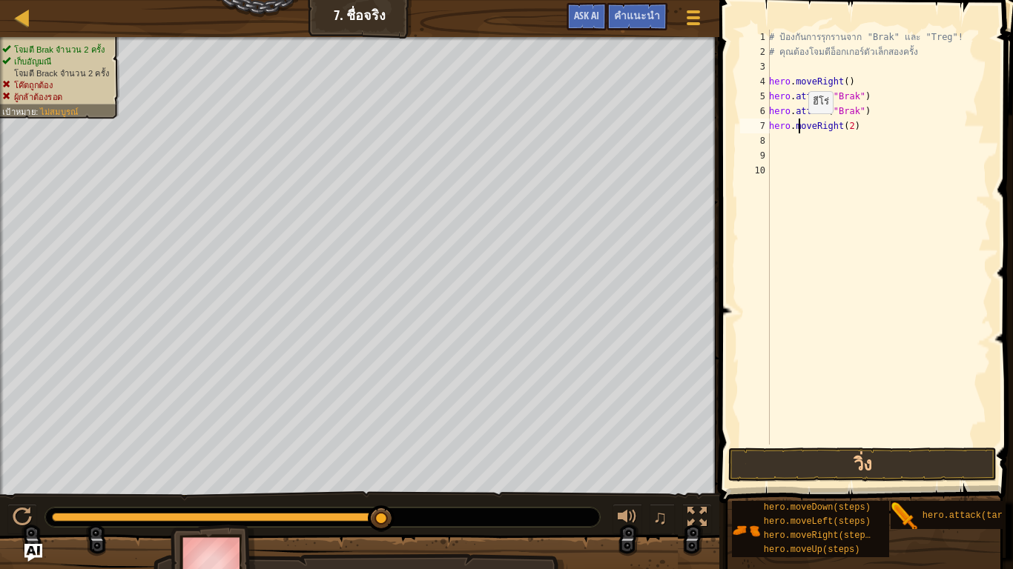
paste textarea "("Brak")"
type textarea "hero.moveRight(2)"
click at [661, 4] on div "คำแนะนำ" at bounding box center [636, 16] width 61 height 27
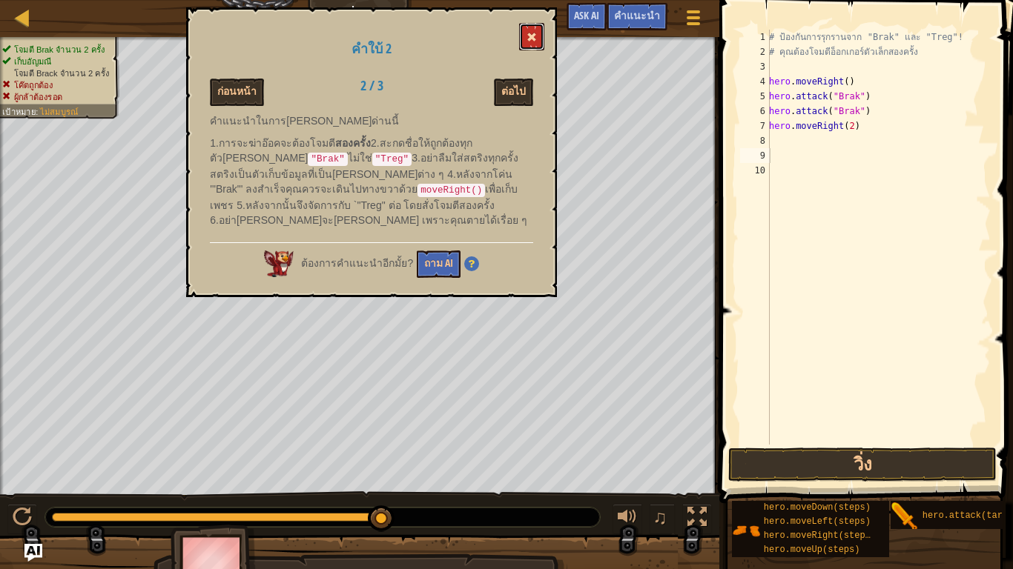
click at [530, 32] on button at bounding box center [531, 36] width 25 height 27
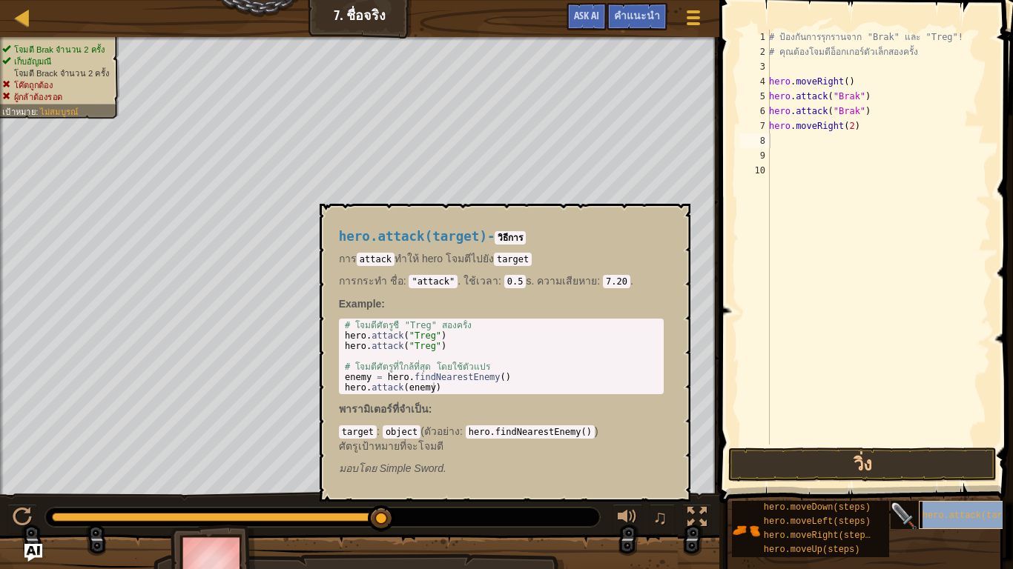
type textarea "hero.attack("Brak")"
type textarea "hero.hero.attack(target)moveRight(2)"
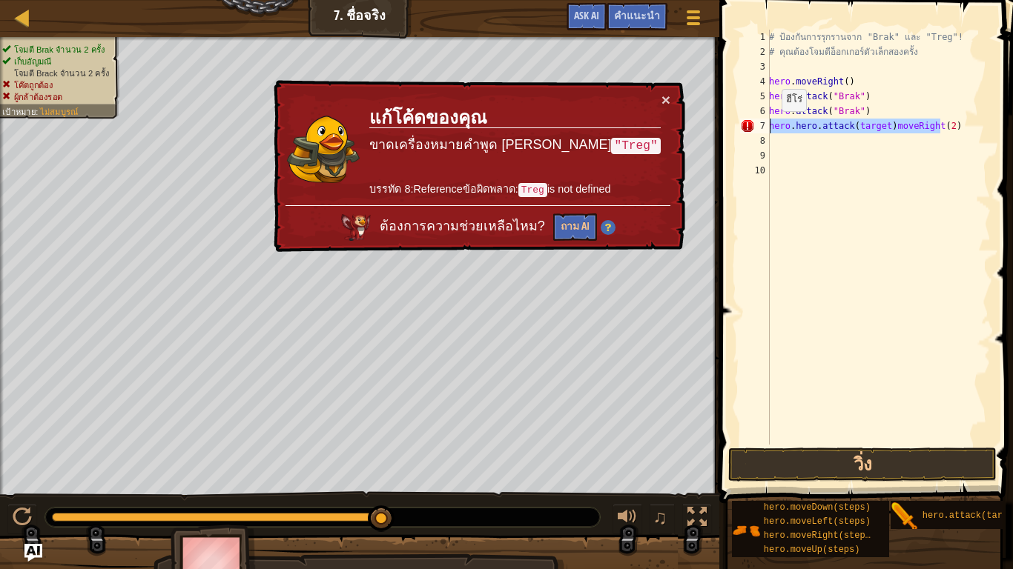
drag, startPoint x: 942, startPoint y: 126, endPoint x: 732, endPoint y: 123, distance: 209.8
click at [732, 123] on div "hero.hero.attack(target)moveRight(2) 1 2 3 4 5 6 7 8 9 10 # ป้องกันการรุกรานจาก…" at bounding box center [864, 280] width 298 height 547
click at [941, 268] on div "# ป้องกันการรุกรานจาก "Brak" และ "Treg"! # คุณต้องโจมตีอ็อกเกอร์ตัวเล็กสองครั้ง…" at bounding box center [878, 252] width 225 height 445
click at [880, 124] on div "# ป้องกันการรุกรานจาก "Brak" และ "Treg"! # คุณต้องโจมตีอ็อกเกอร์ตัวเล็กสองครั้ง…" at bounding box center [878, 252] width 225 height 445
drag, startPoint x: 884, startPoint y: 125, endPoint x: 739, endPoint y: 123, distance: 144.6
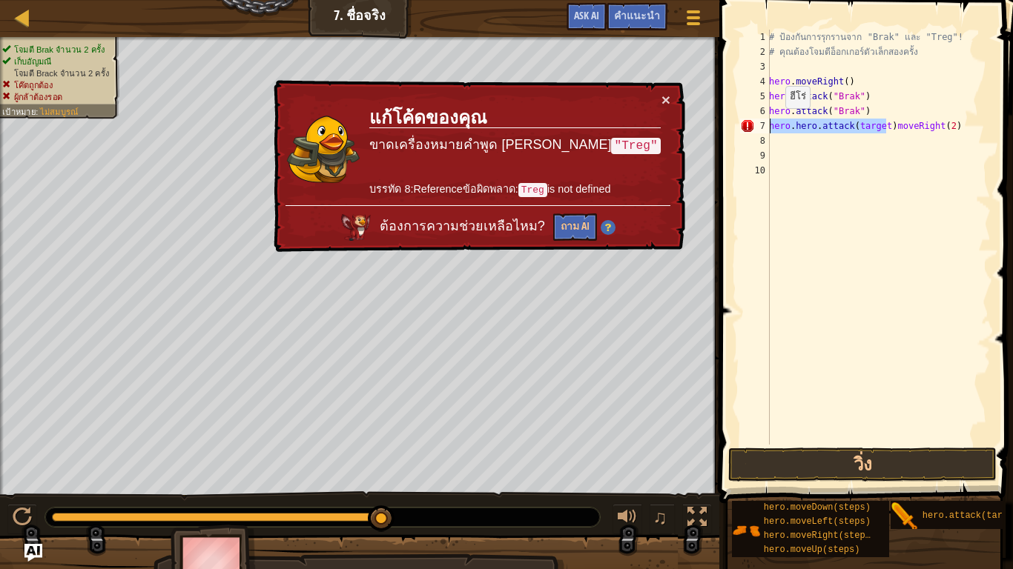
click at [739, 123] on div "hero.hero.attack(target)moveRight(2) 1 2 3 4 5 6 7 8 9 10 # ป้องกันการรุกรานจาก…" at bounding box center [864, 237] width 254 height 415
type textarea "moveRight(2)"
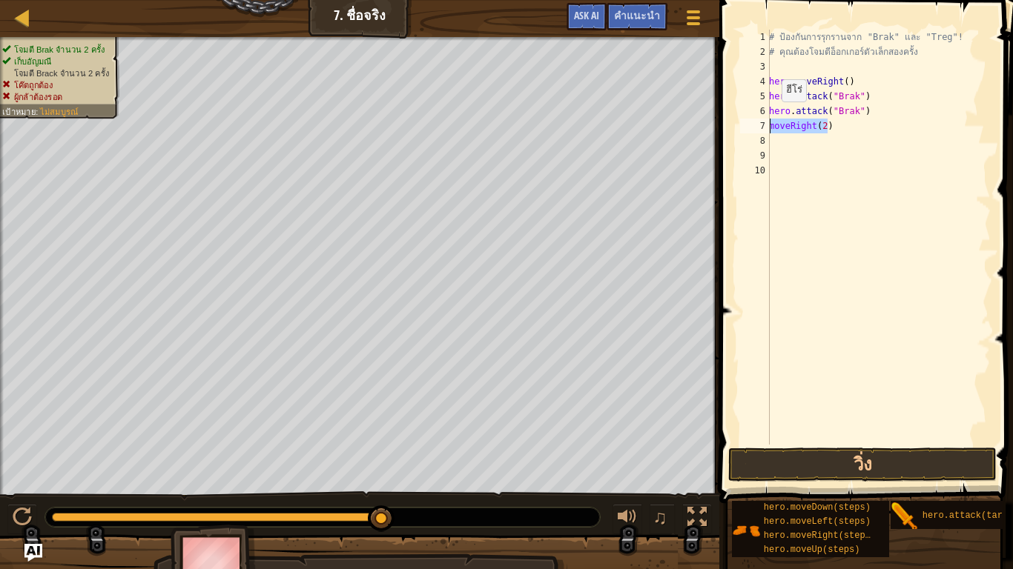
drag, startPoint x: 826, startPoint y: 127, endPoint x: 744, endPoint y: 132, distance: 82.4
click at [744, 132] on div "moveRight(2) 1 2 3 4 5 6 7 8 9 10 # ป้องกันการรุกรานจาก "Brak" และ "Treg"! # คุ…" at bounding box center [864, 237] width 254 height 415
click at [864, 125] on div "# ป้องกันการรุกรานจาก "Brak" และ "Treg"! # คุณต้องโจมตีอ็อกเกอร์ตัวเล็กสองครั้ง…" at bounding box center [878, 237] width 225 height 415
drag, startPoint x: 865, startPoint y: 125, endPoint x: 845, endPoint y: 127, distance: 20.1
click at [845, 127] on div "# ป้องกันการรุกรานจาก "Brak" และ "Treg"! # คุณต้องโจมตีอ็อกเกอร์ตัวเล็กสองครั้ง…" at bounding box center [878, 252] width 225 height 445
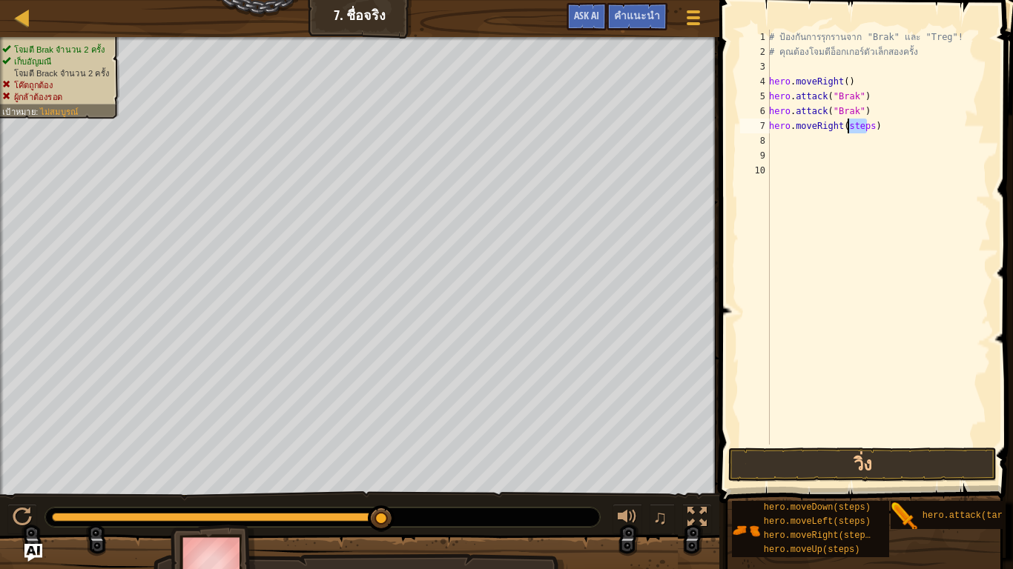
click at [845, 127] on div "# ป้องกันการรุกรานจาก "Brak" และ "Treg"! # คุณต้องโจมตีอ็อกเกอร์ตัวเล็กสองครั้ง…" at bounding box center [878, 237] width 225 height 415
click at [845, 127] on div "# ป้องกันการรุกรานจาก "Brak" และ "Treg"! # คุณต้องโจมตีอ็อกเกอร์ตัวเล็กสองครั้ง…" at bounding box center [878, 252] width 225 height 445
type textarea "hero.moveRight()"
click at [854, 142] on div "# ป้องกันการรุกรานจาก "Brak" และ "Treg"! # คุณต้องโจมตีอ็อกเกอร์ตัวเล็กสองครั้ง…" at bounding box center [878, 237] width 225 height 415
click at [854, 142] on div "# ป้องกันการรุกรานจาก "Brak" และ "Treg"! # คุณต้องโจมตีอ็อกเกอร์ตัวเล็กสองครั้ง…" at bounding box center [878, 252] width 225 height 445
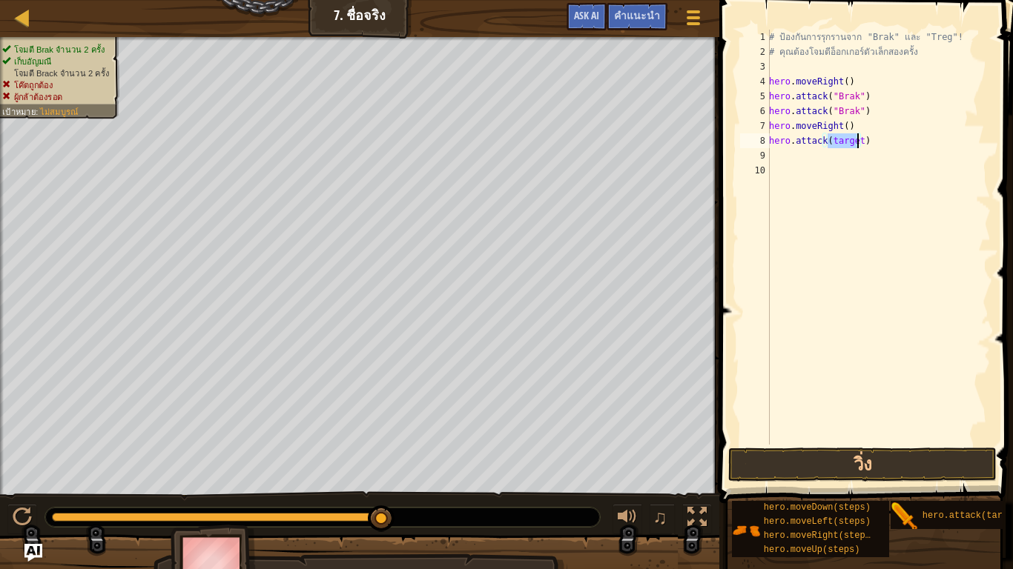
type textarea "hero.attack()"
click at [653, 16] on span "คำแนะนำ" at bounding box center [637, 15] width 46 height 14
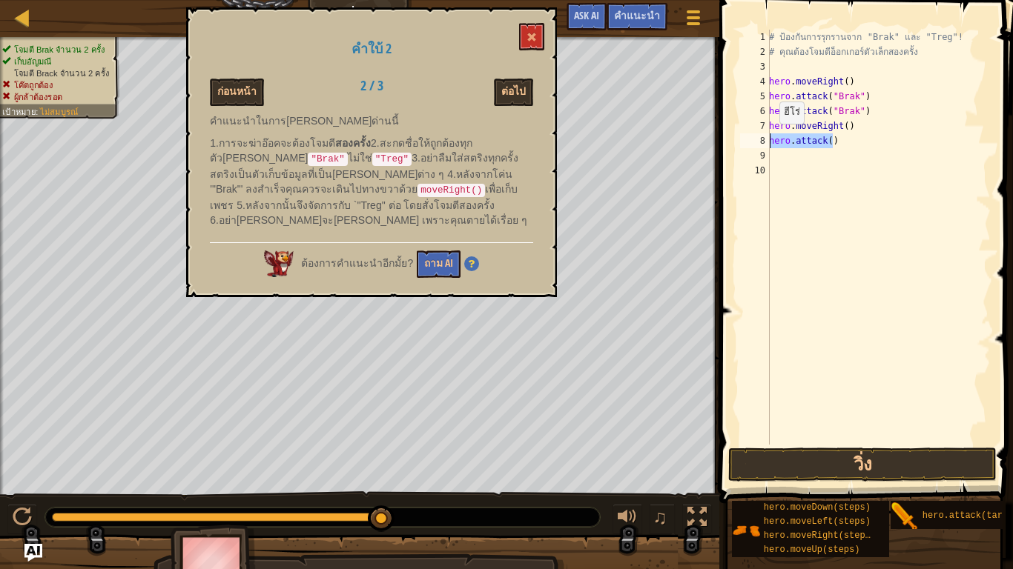
drag, startPoint x: 834, startPoint y: 142, endPoint x: 764, endPoint y: 139, distance: 69.7
click at [764, 139] on div "hero.attack() 1 2 3 4 5 6 7 8 9 10 # ป้องกันการรุกรานจาก "Brak" และ "Treg"! # ค…" at bounding box center [864, 237] width 254 height 415
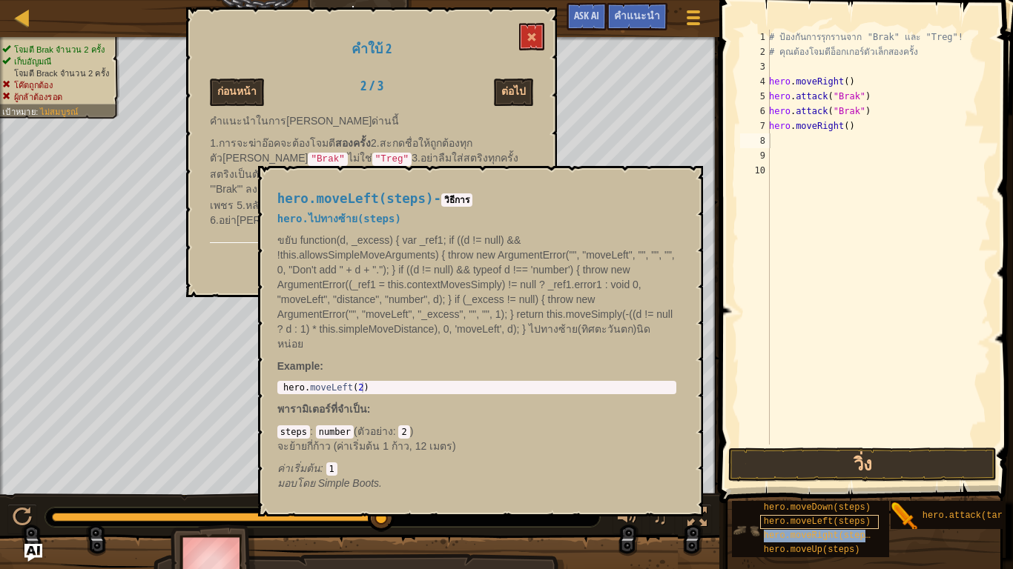
type textarea "hero.moveRight()"
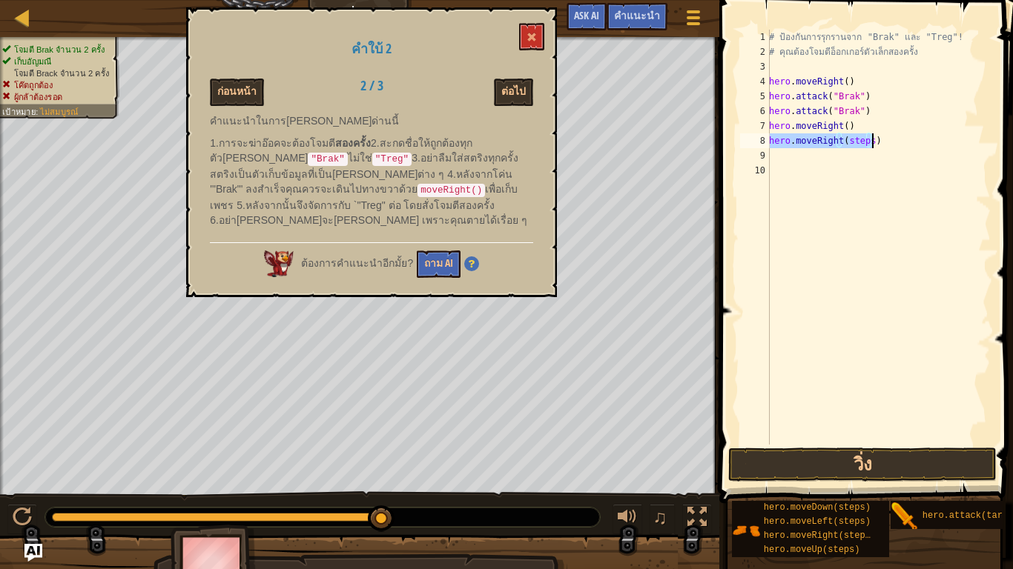
click at [861, 142] on div "# ป้องกันการรุกรานจาก "Brak" และ "Treg"! # คุณต้องโจมตีอ็อกเกอร์ตัวเล็กสองครั้ง…" at bounding box center [878, 237] width 225 height 415
click at [861, 142] on div "# ป้องกันการรุกรานจาก "Brak" และ "Treg"! # คุณต้องโจมตีอ็อกเกอร์ตัวเล็กสองครั้ง…" at bounding box center [878, 252] width 225 height 445
type textarea "hero.moveRight(steps)"
click at [861, 142] on div "# ป้องกันการรุกรานจาก "Brak" และ "Treg"! # คุณต้องโจมตีอ็อกเกอร์ตัวเล็กสองครั้ง…" at bounding box center [878, 252] width 225 height 445
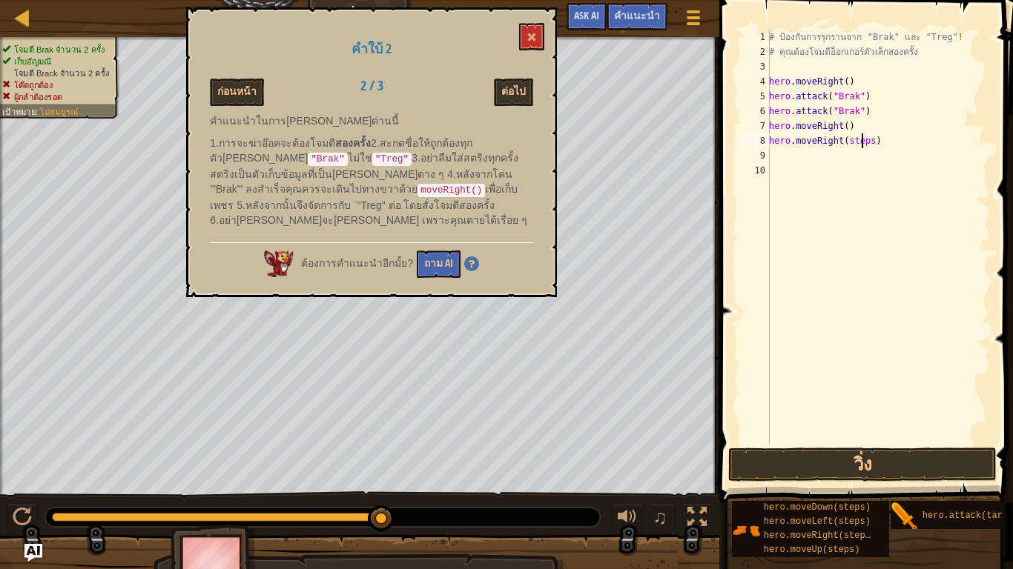
click at [861, 142] on div "# ป้องกันการรุกรานจาก "Brak" และ "Treg"! # คุณต้องโจมตีอ็อกเกอร์ตัวเล็กสองครั้ง…" at bounding box center [878, 252] width 225 height 445
type textarea "hero.moveRight(Treg)"
click at [935, 455] on button "วิ่ง" at bounding box center [862, 465] width 268 height 34
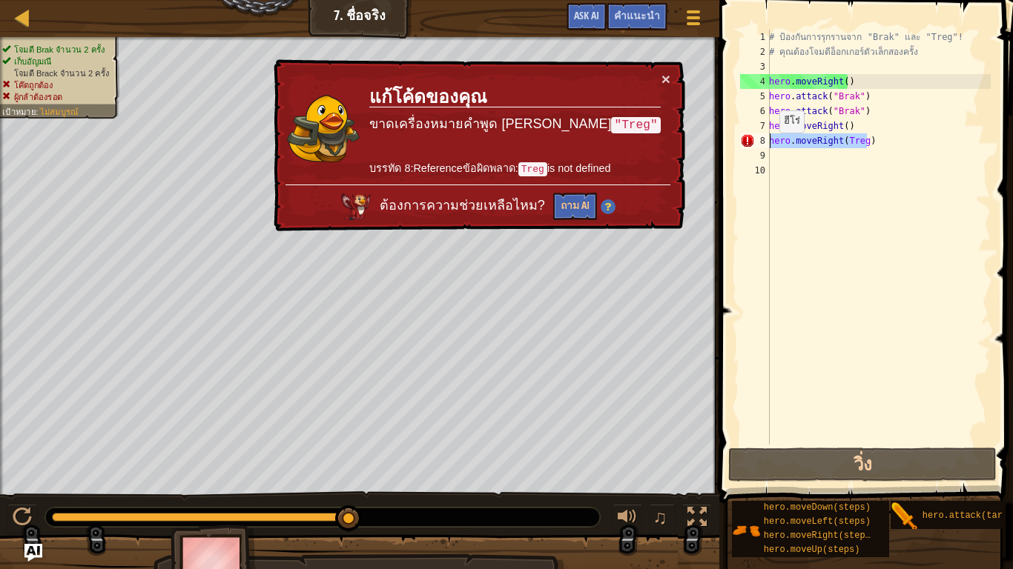
drag, startPoint x: 870, startPoint y: 140, endPoint x: 771, endPoint y: 148, distance: 99.6
click at [771, 148] on div "# ป้องกันการรุกรานจาก "Brak" และ "Treg"! # คุณต้องโจมตีอ็อกเกอร์ตัวเล็กสองครั้ง…" at bounding box center [878, 252] width 225 height 445
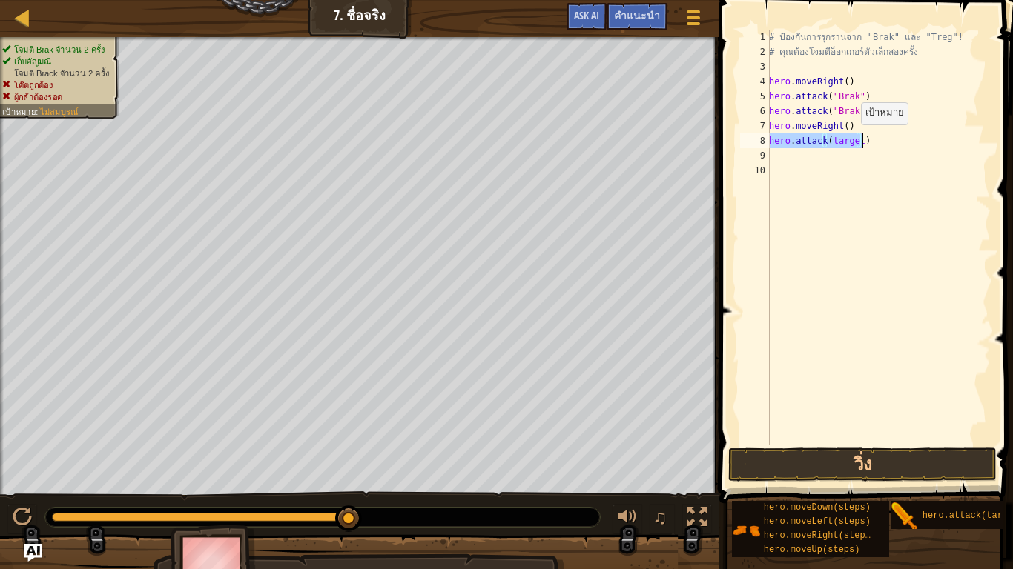
click at [852, 139] on div "# ป้องกันการรุกรานจาก "Brak" และ "Treg"! # คุณต้องโจมตีอ็อกเกอร์ตัวเล็กสองครั้ง…" at bounding box center [878, 237] width 225 height 415
click at [852, 139] on div "# ป้องกันการรุกรานจาก "Brak" และ "Treg"! # คุณต้องโจมตีอ็อกเกอร์ตัวเล็กสองครั้ง…" at bounding box center [878, 252] width 225 height 445
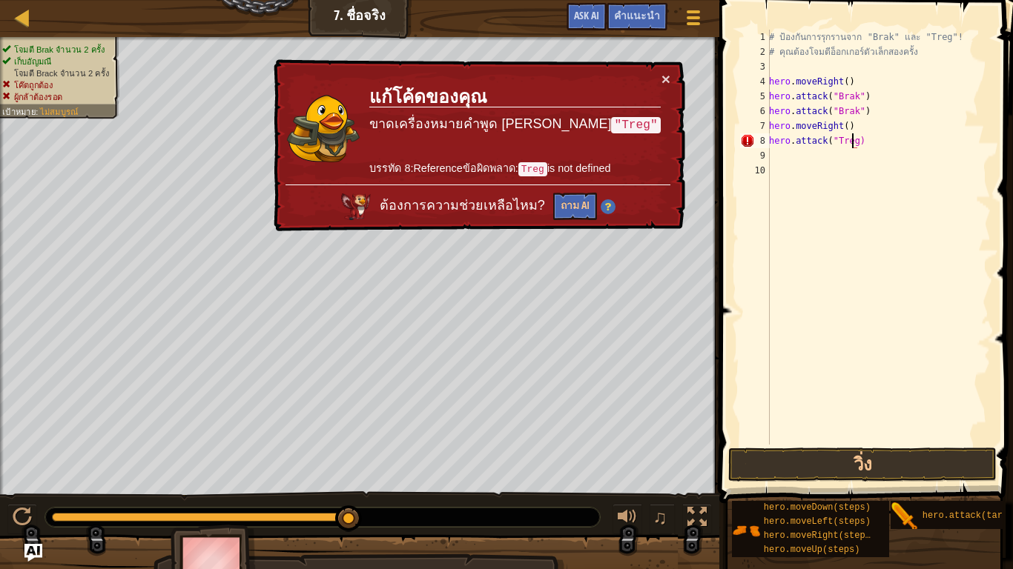
scroll to position [3, 73]
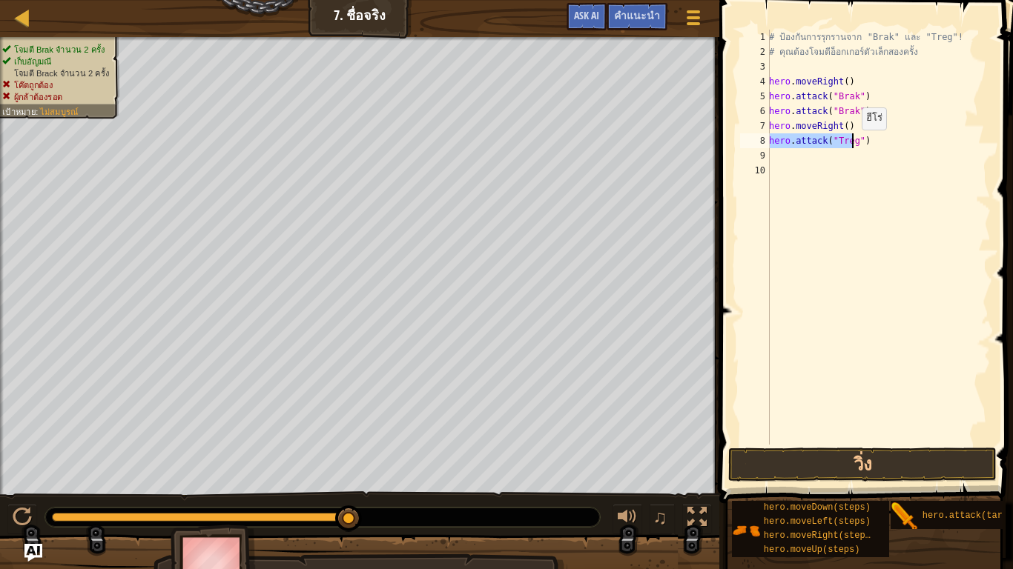
drag, startPoint x: 769, startPoint y: 144, endPoint x: 853, endPoint y: 145, distance: 83.8
click at [853, 145] on div "# ป้องกันการรุกรานจาก "Brak" และ "Treg"! # คุณต้องโจมตีอ็อกเกอร์ตัวเล็กสองครั้ง…" at bounding box center [878, 252] width 225 height 445
drag, startPoint x: 767, startPoint y: 136, endPoint x: 863, endPoint y: 138, distance: 95.6
click at [863, 138] on div "hero.attack("Treg") 1 2 3 4 5 6 7 8 9 10 # ป้องกันการรุกรานจาก "Brak" และ "Treg…" at bounding box center [864, 237] width 254 height 415
type textarea "hero.attack("Treg")"
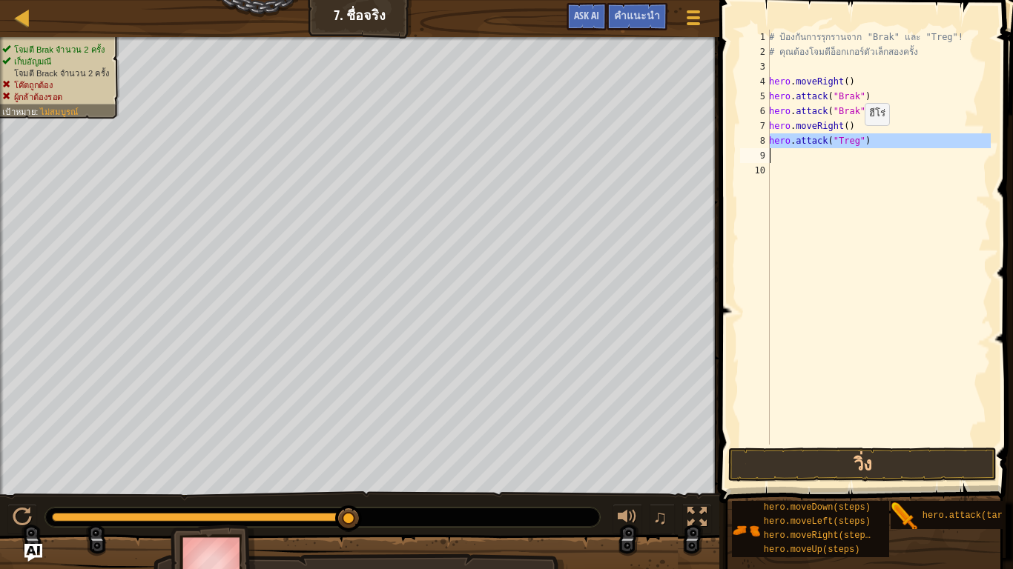
scroll to position [3, 40]
paste textarea
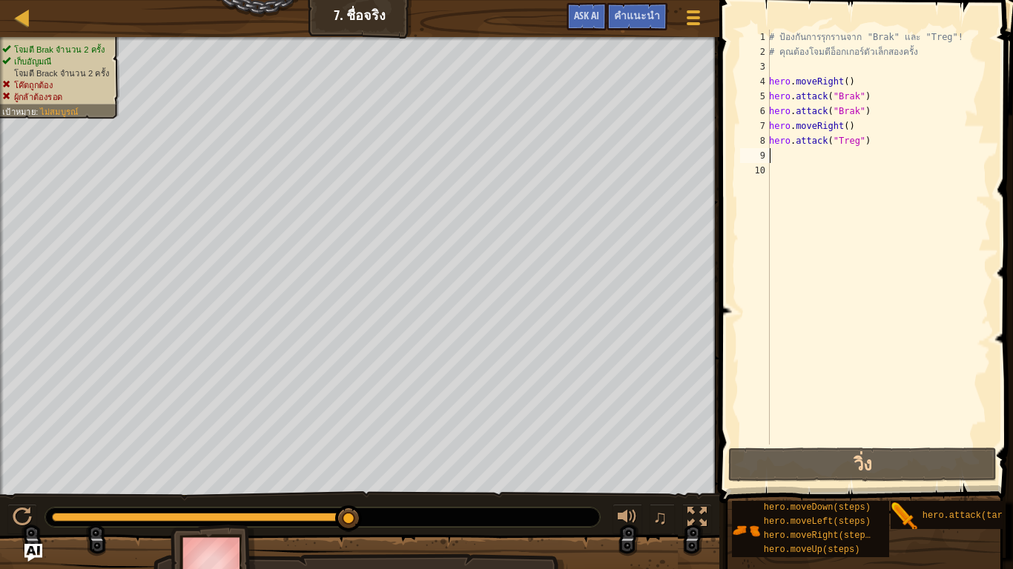
scroll to position [3, 0]
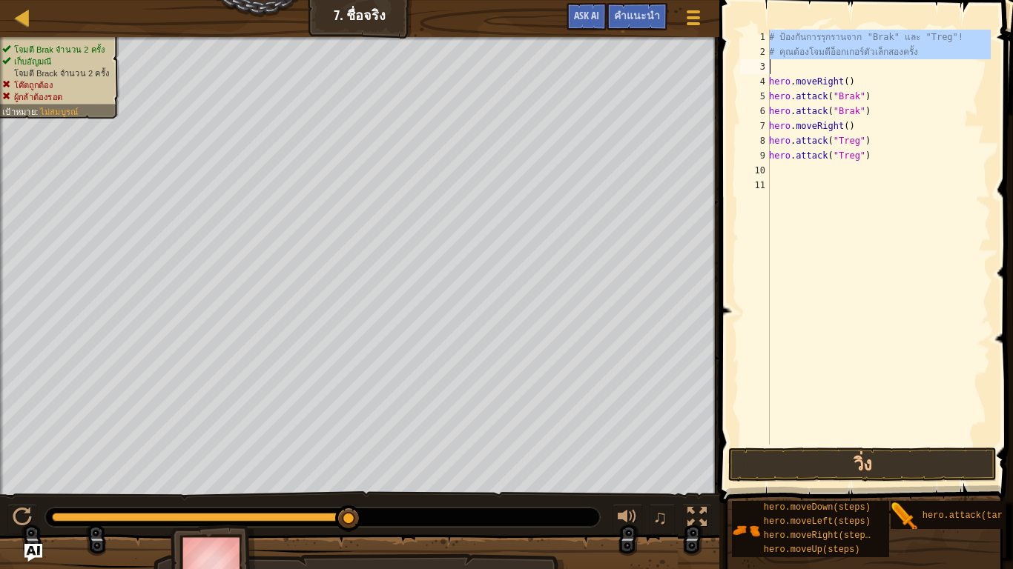
drag, startPoint x: 764, startPoint y: 30, endPoint x: 799, endPoint y: 53, distance: 41.7
click at [799, 53] on div "1 2 3 4 5 6 7 8 9 10 11 # ป้องกันการรุกรานจาก "Brak" และ "Treg"! # คุณต้องโจมตี…" at bounding box center [864, 237] width 254 height 415
type textarea "# คุณต้องโจมตีอ็อกเกอร์ตัวเล็กสองครั้ง"
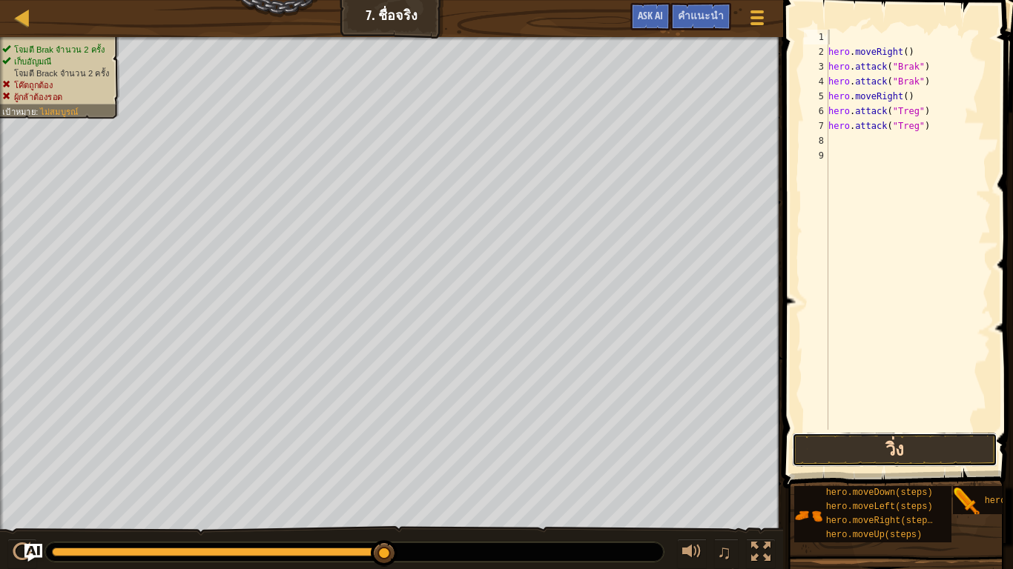
click at [917, 451] on button "วิ่ง" at bounding box center [894, 450] width 205 height 34
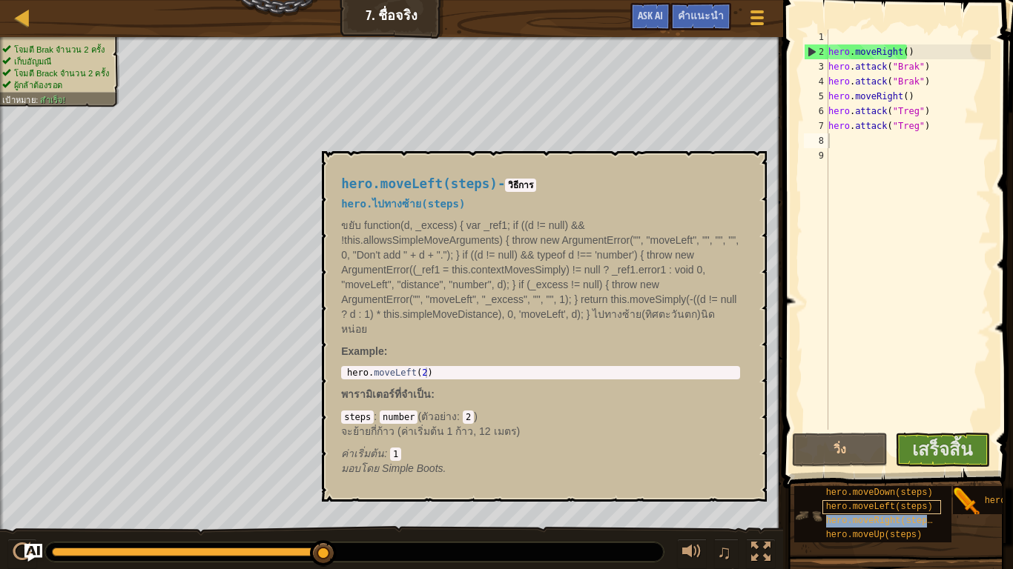
type textarea "hero.attack("Treg")"
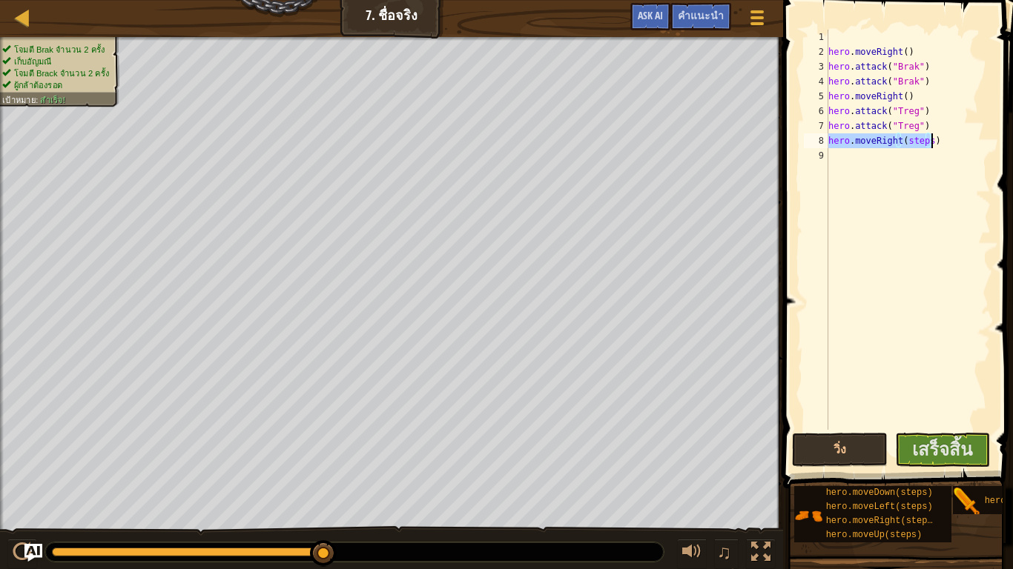
click at [927, 136] on div "hero . moveRight ( ) hero . attack ( "Brak" ) hero . attack ( "Brak" ) hero . m…" at bounding box center [907, 230] width 165 height 400
type textarea "hero.moveRight()"
click at [944, 446] on span "เสร็จสิ้น" at bounding box center [942, 449] width 60 height 24
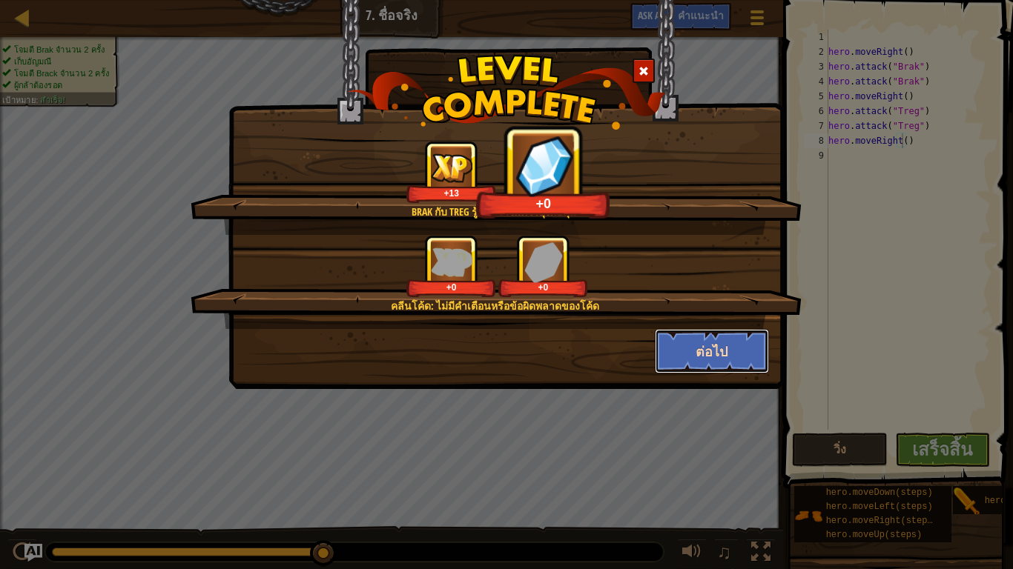
click at [737, 365] on button "ต่อไป" at bounding box center [712, 351] width 115 height 44
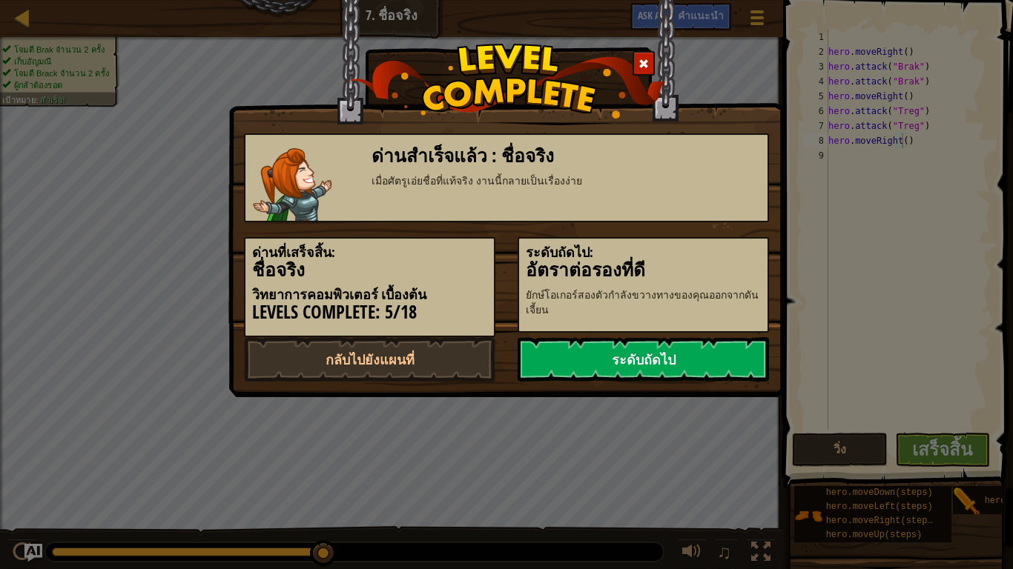
click at [713, 344] on link "ระดับถัดไป" at bounding box center [642, 359] width 251 height 44
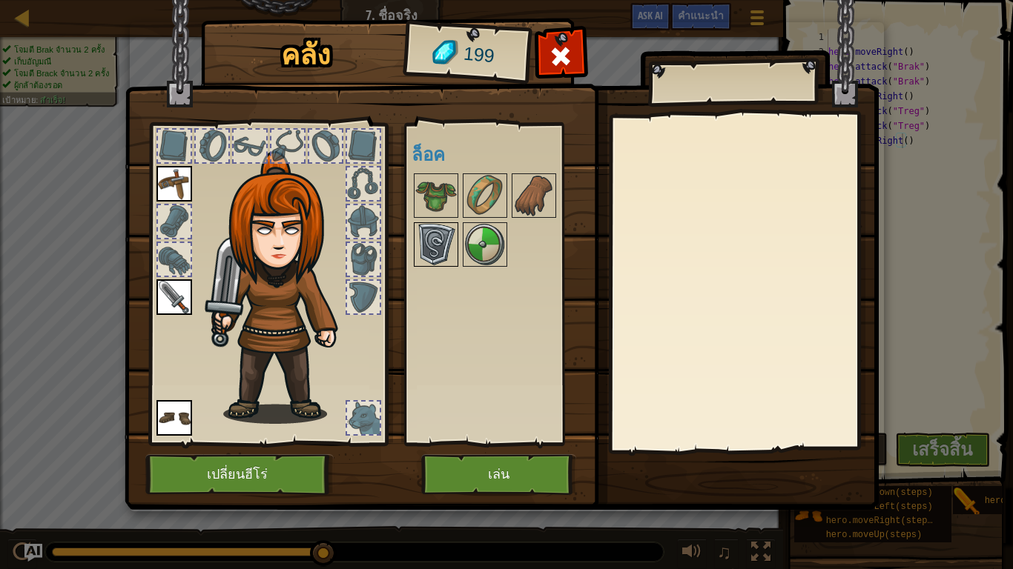
click at [442, 245] on img at bounding box center [436, 245] width 42 height 42
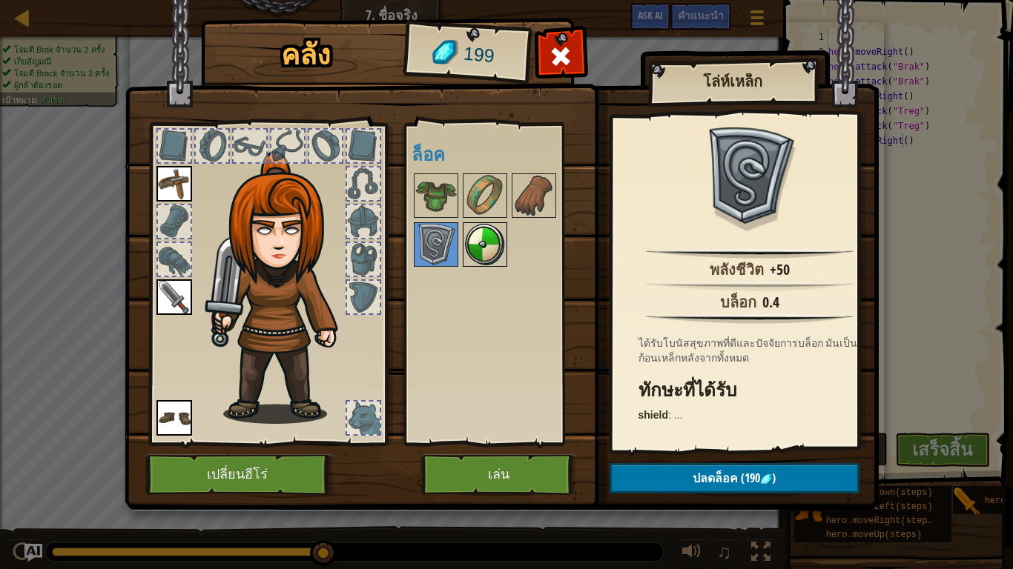
click at [463, 248] on div at bounding box center [485, 244] width 44 height 44
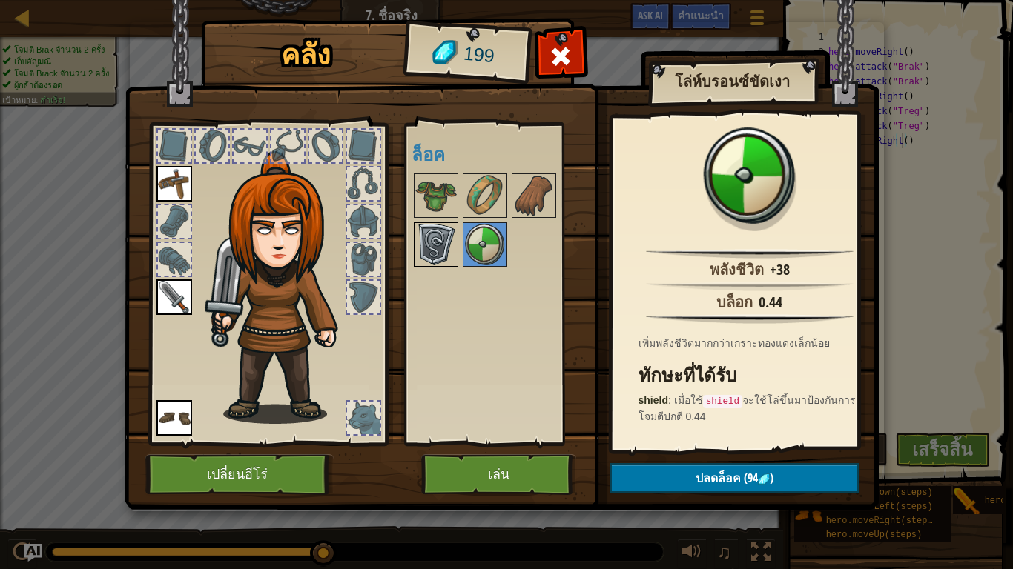
click at [443, 245] on img at bounding box center [436, 245] width 42 height 42
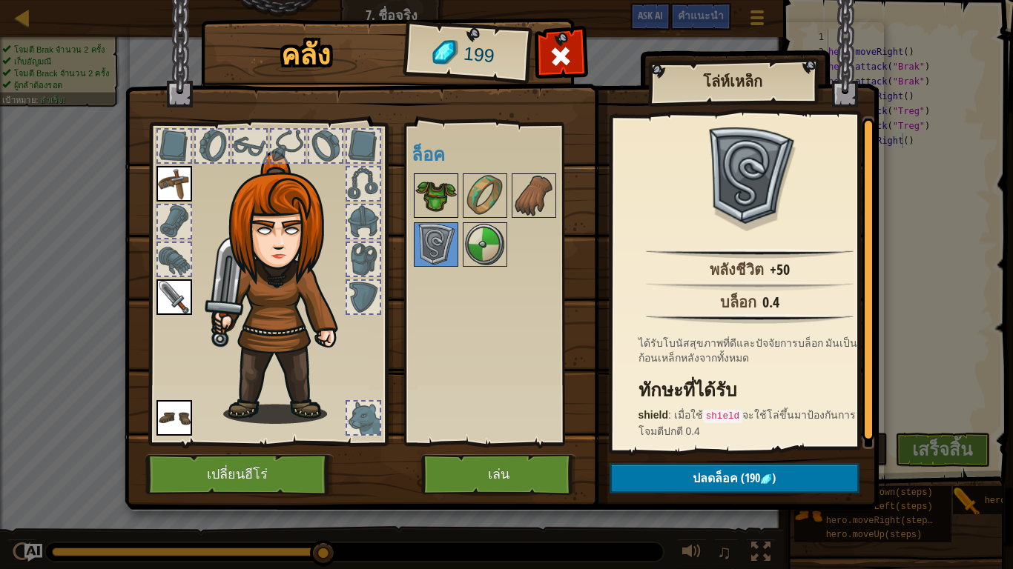
click at [433, 193] on img at bounding box center [436, 196] width 42 height 42
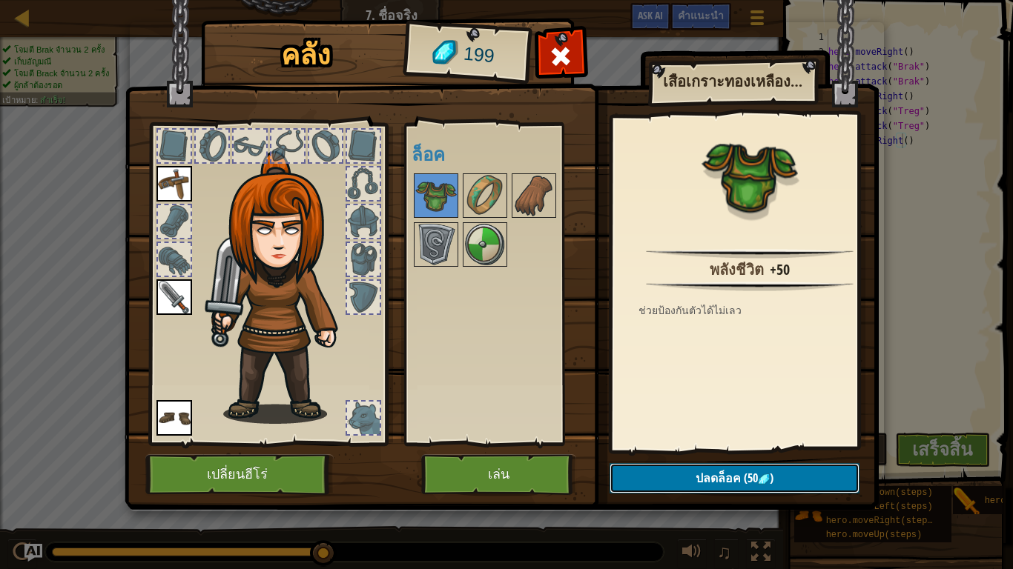
click at [747, 473] on span "(50" at bounding box center [749, 478] width 17 height 16
click at [680, 486] on button "ยืนยัน" at bounding box center [734, 478] width 250 height 30
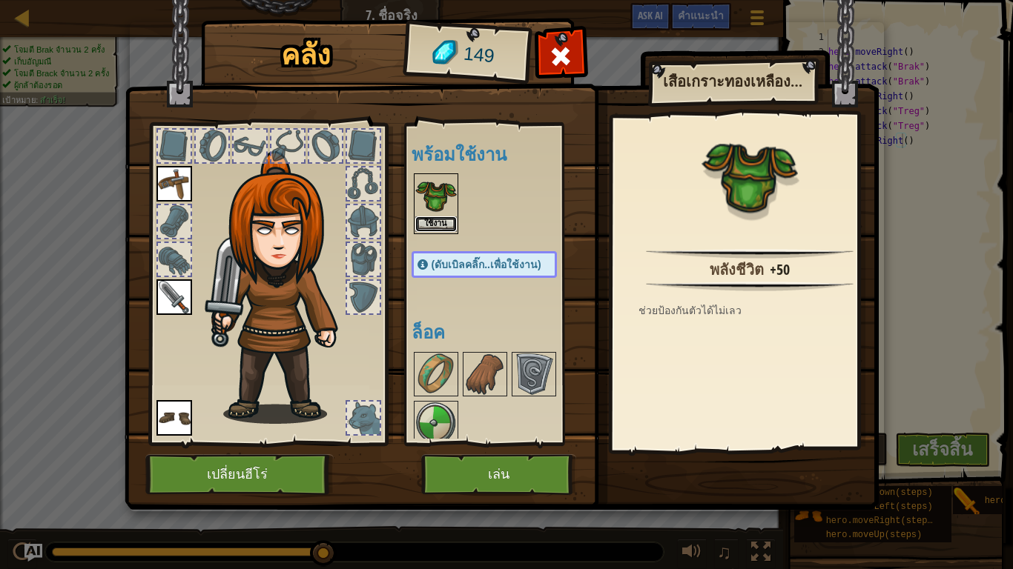
click at [443, 221] on button "ใช้งาน" at bounding box center [436, 224] width 42 height 16
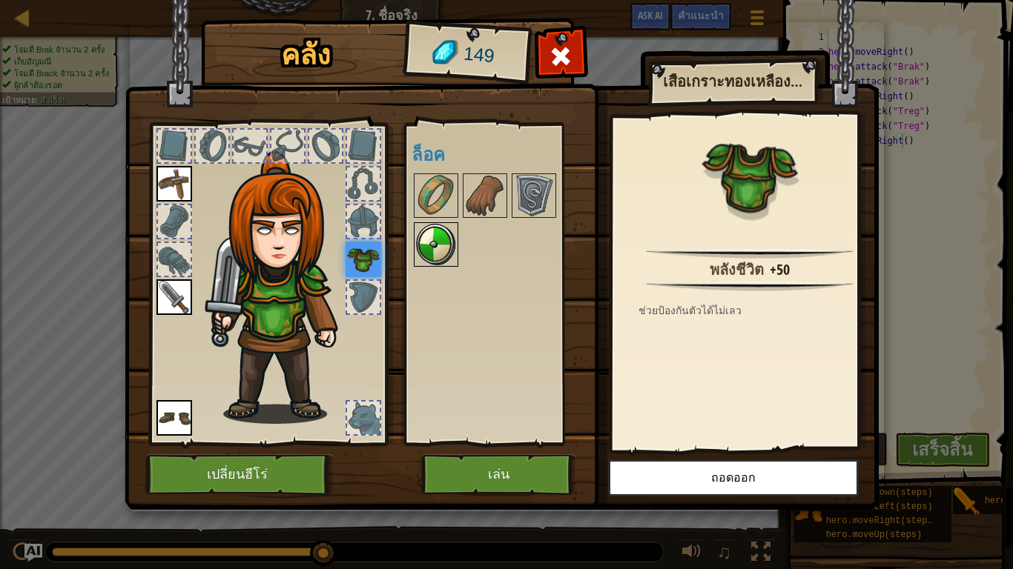
click at [439, 231] on img at bounding box center [436, 245] width 42 height 42
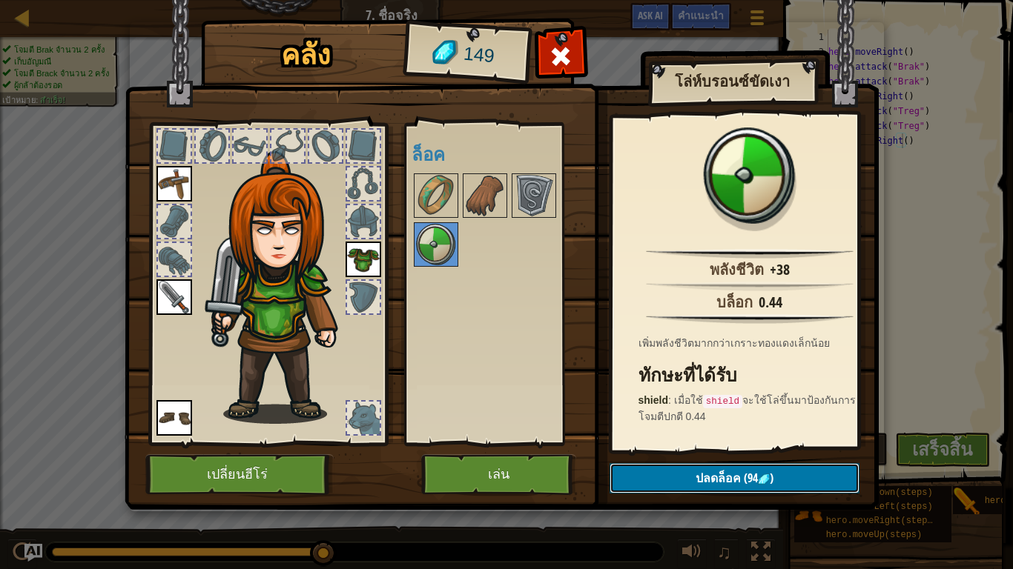
click at [654, 463] on button "ปลดล็อค (94 )" at bounding box center [734, 478] width 250 height 30
click at [734, 480] on button "ยืนยัน" at bounding box center [734, 478] width 250 height 30
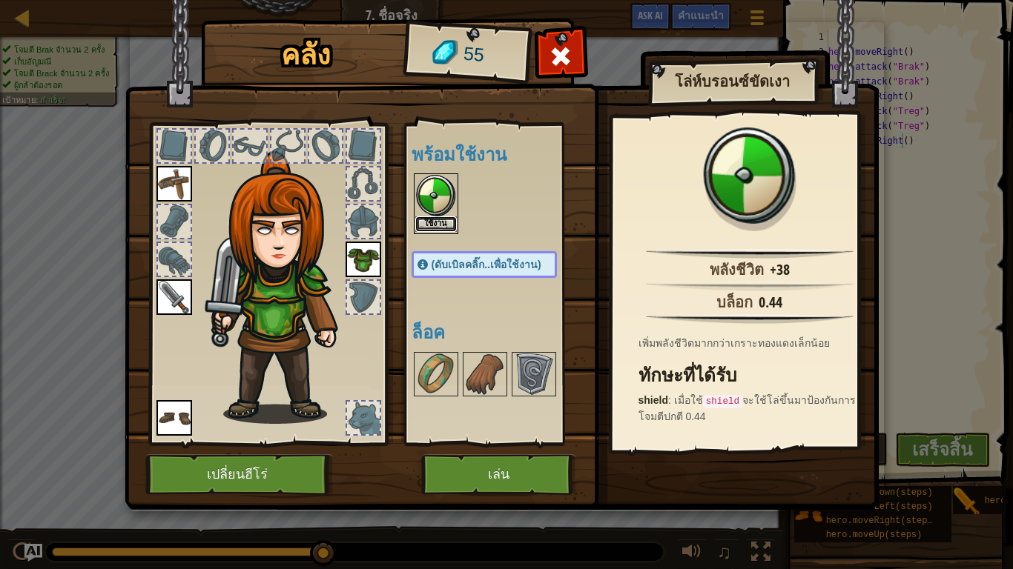
click at [440, 222] on button "ใช้งาน" at bounding box center [436, 224] width 42 height 16
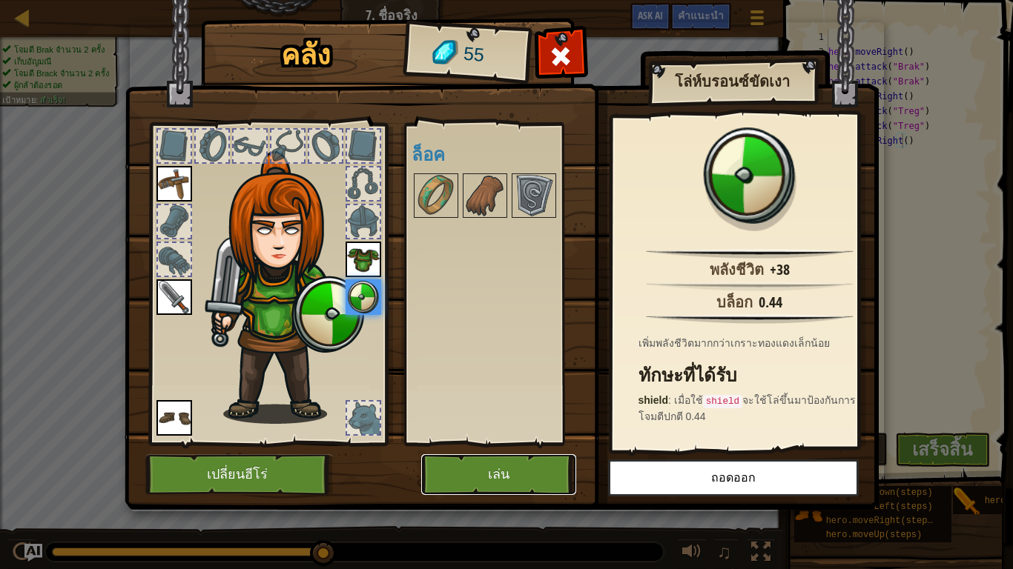
click at [525, 477] on button "เล่น" at bounding box center [498, 474] width 155 height 41
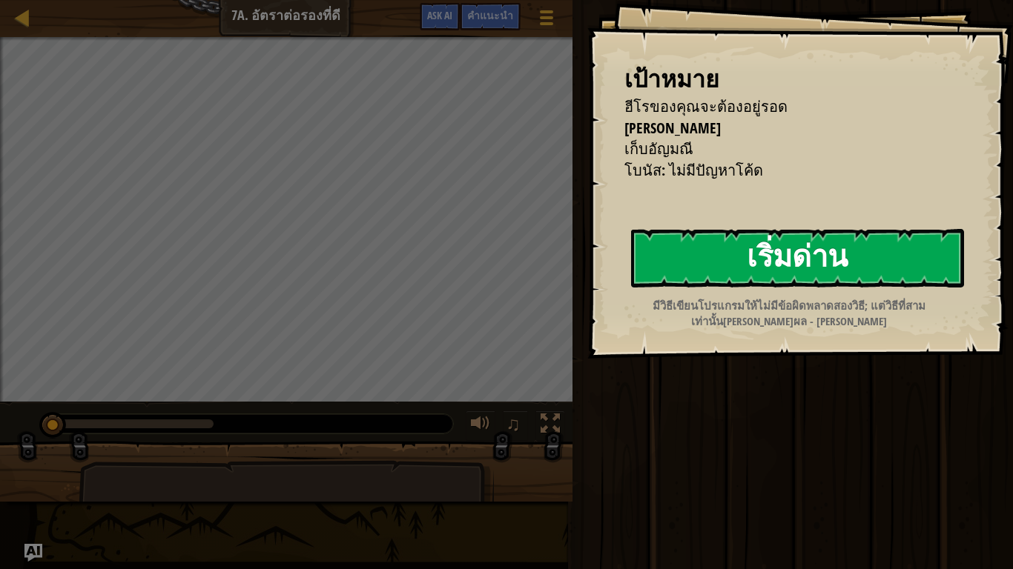
click at [789, 250] on button "เริ่มด่าน" at bounding box center [797, 258] width 333 height 59
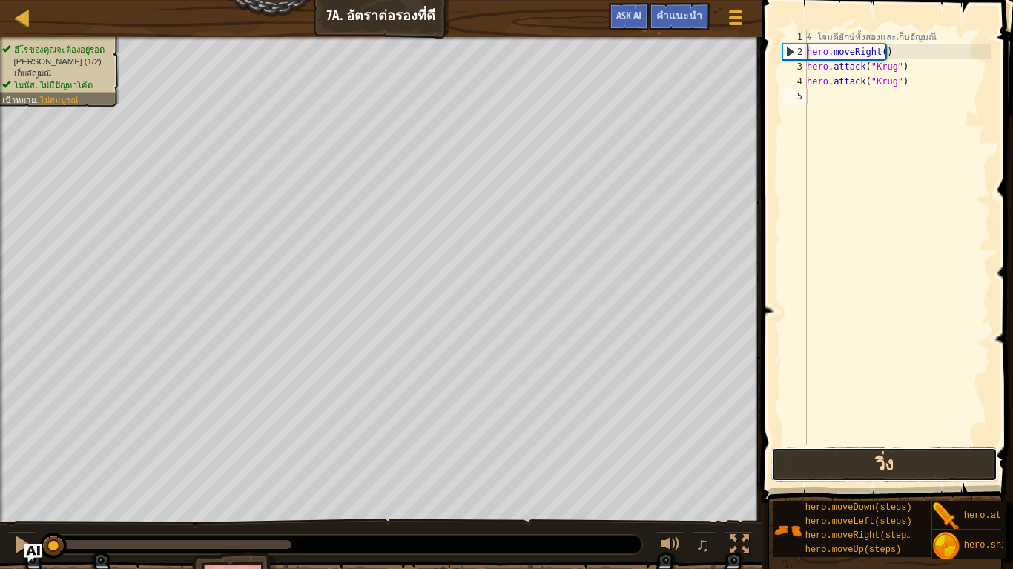
click at [943, 457] on button "วิ่ง" at bounding box center [884, 465] width 226 height 34
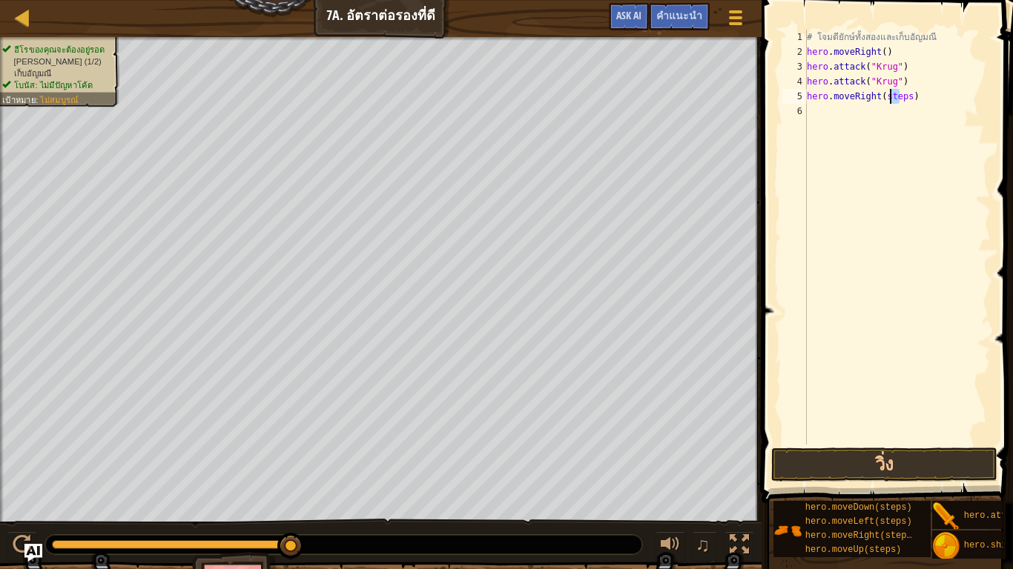
click at [893, 96] on div "# โจมตียักษ์ทั้งสองและเก็บอัญมณี hero . moveRight ( ) hero . attack ( "Krug" ) …" at bounding box center [897, 252] width 187 height 445
click at [900, 96] on div "# โจมตียักษ์ทั้งสองและเก็บอัญมณี hero . moveRight ( ) hero . attack ( "Krug" ) …" at bounding box center [897, 237] width 187 height 415
click at [900, 96] on div "# โจมตียักษ์ทั้งสองและเก็บอัญมณี hero . moveRight ( ) hero . attack ( "Krug" ) …" at bounding box center [897, 252] width 187 height 445
drag, startPoint x: 888, startPoint y: 110, endPoint x: 867, endPoint y: 116, distance: 21.6
click at [867, 116] on div "# โจมตียักษ์ทั้งสองและเก็บอัญมณี hero . moveRight ( ) hero . attack ( "Krug" ) …" at bounding box center [897, 252] width 187 height 445
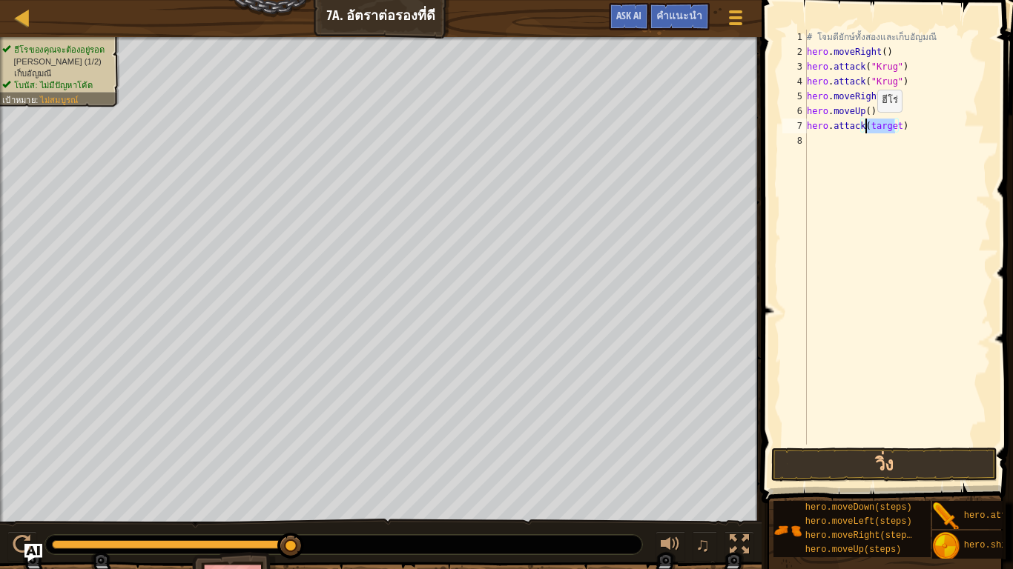
drag, startPoint x: 893, startPoint y: 126, endPoint x: 864, endPoint y: 127, distance: 28.9
click at [864, 127] on div "# โจมตียักษ์ทั้งสองและเก็บอัญมณี hero . moveRight ( ) hero . attack ( "Krug" ) …" at bounding box center [897, 252] width 187 height 445
drag, startPoint x: 845, startPoint y: 132, endPoint x: 887, endPoint y: 144, distance: 43.2
click at [849, 132] on div "# โจมตียักษ์ทั้งสองและเก็บอัญมณี hero . moveRight ( ) hero . attack ( "Krug" ) …" at bounding box center [897, 252] width 187 height 445
drag, startPoint x: 904, startPoint y: 141, endPoint x: 779, endPoint y: 139, distance: 125.3
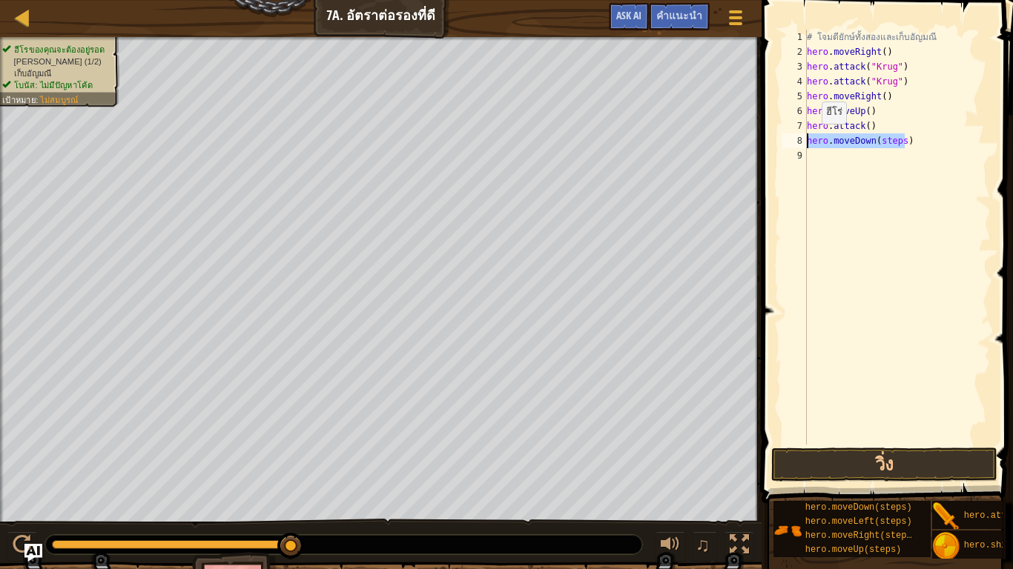
click at [779, 139] on div "hero.attack() 1 2 3 4 5 6 7 8 9 # โจมตียักษ์ทั้งสองและเก็บอัญมณี hero . moveRig…" at bounding box center [884, 237] width 211 height 415
type textarea "hero.moveDown(steps)"
click at [895, 134] on div "# โจมตียักษ์ทั้งสองและเก็บอัญมณี hero . moveRight ( ) hero . attack ( "Krug" ) …" at bounding box center [897, 237] width 187 height 415
click at [897, 134] on div "# โจมตียักษ์ทั้งสองและเก็บอัญมณี hero . moveRight ( ) hero . attack ( "Krug" ) …" at bounding box center [897, 252] width 187 height 445
click at [915, 468] on button "วิ่ง" at bounding box center [884, 465] width 226 height 34
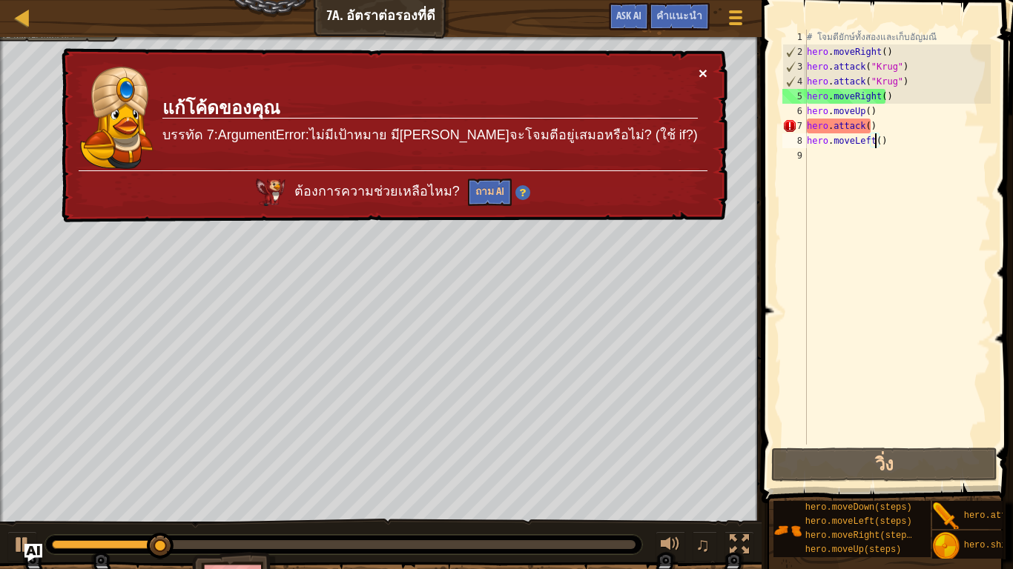
click at [699, 68] on button "×" at bounding box center [702, 73] width 9 height 16
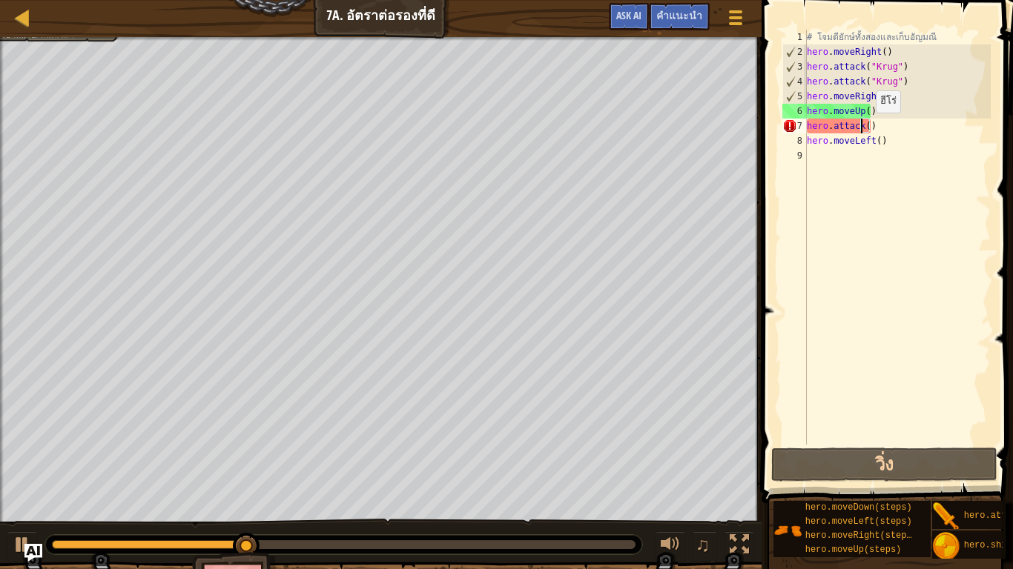
click at [863, 127] on div "# โจมตียักษ์ทั้งสองและเก็บอัญมณี hero . moveRight ( ) hero . attack ( "Krug" ) …" at bounding box center [897, 252] width 187 height 445
click at [864, 123] on div "# โจมตียักษ์ทั้งสองและเก็บอัญมณี hero . moveRight ( ) hero . attack ( "Krug" ) …" at bounding box center [897, 252] width 187 height 445
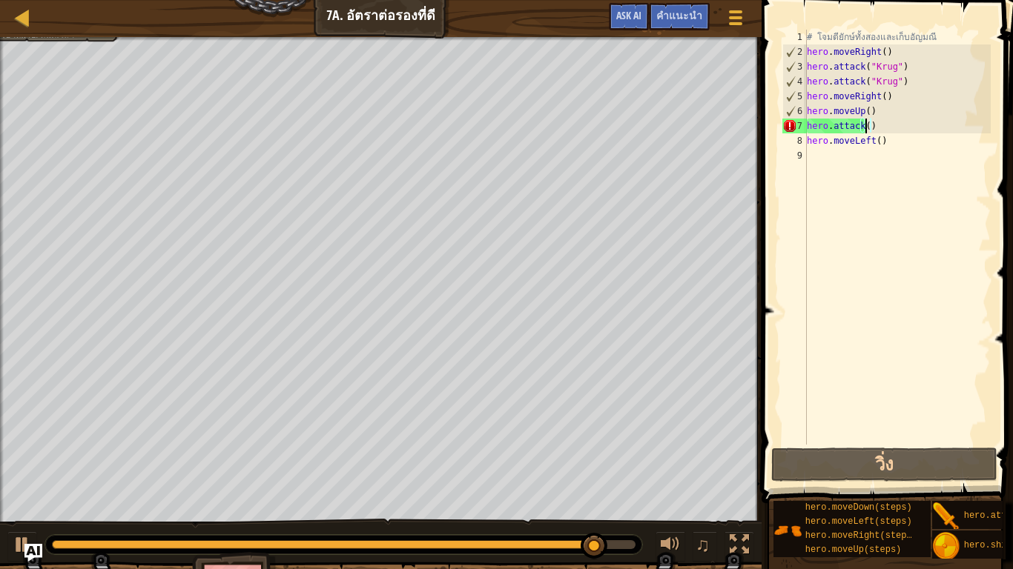
scroll to position [3, 52]
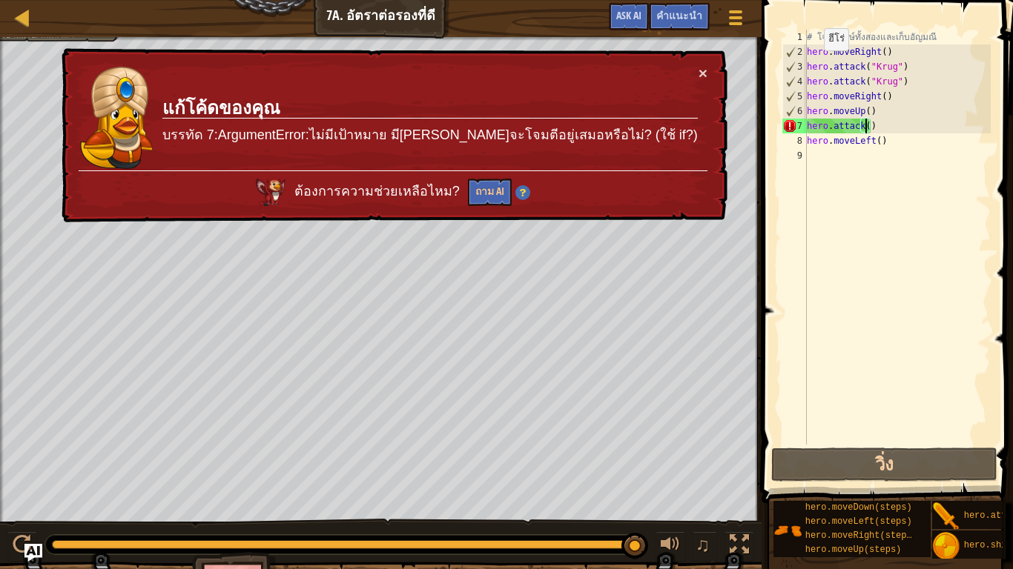
click at [707, 65] on div "× แก้โค้ดของคุณ บรรทัด 7:ArgumentError:ไม่มีเป้าหมาย มีเป้าหมายที่จะโจมตีอยู่เส…" at bounding box center [393, 136] width 669 height 176
click at [704, 66] on button "×" at bounding box center [702, 73] width 9 height 16
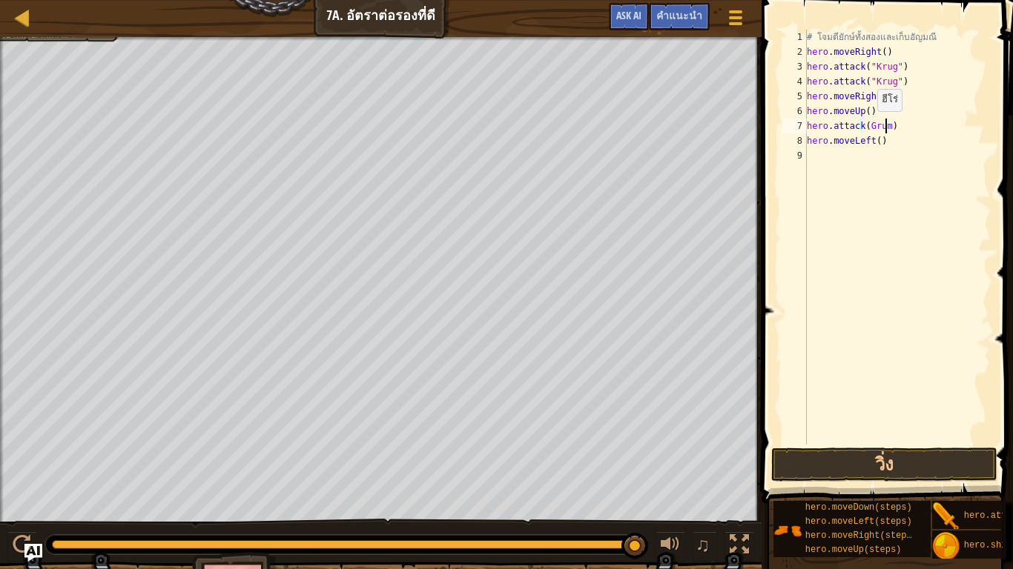
scroll to position [3, 70]
click at [855, 463] on button "วิ่ง" at bounding box center [884, 465] width 226 height 34
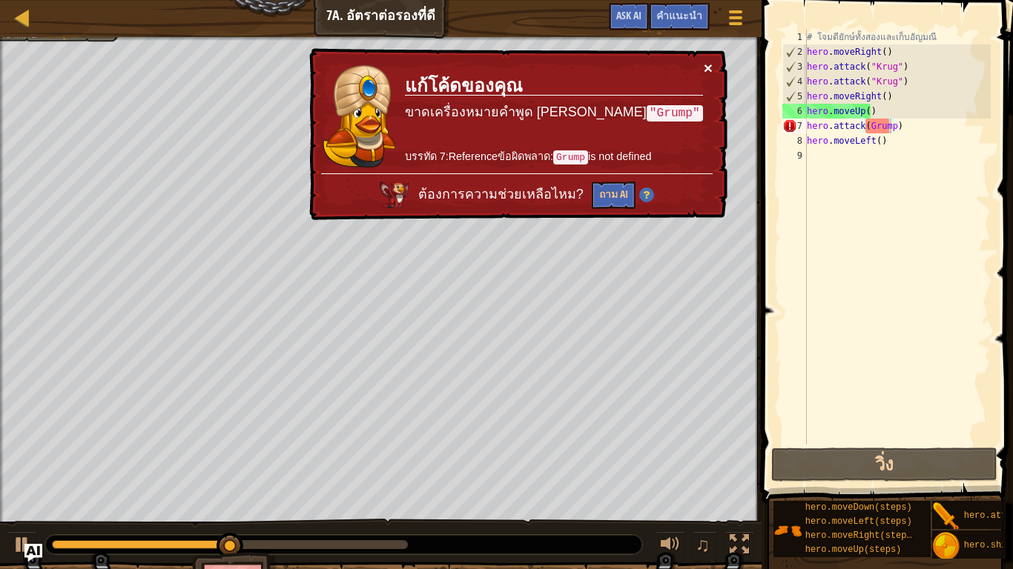
click at [703, 67] on button "×" at bounding box center [707, 68] width 9 height 16
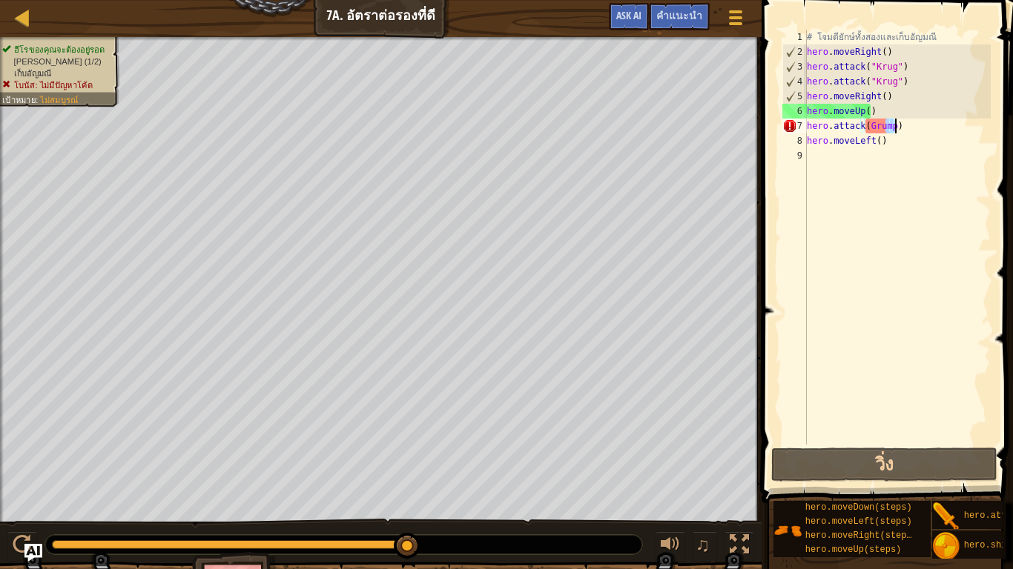
drag, startPoint x: 887, startPoint y: 124, endPoint x: 895, endPoint y: 125, distance: 8.2
click at [895, 125] on div "# โจมตียักษ์ทั้งสองและเก็บอัญมณี hero . moveRight ( ) hero . attack ( "Krug" ) …" at bounding box center [897, 252] width 187 height 445
click at [895, 125] on div "# โจมตียักษ์ทั้งสองและเก็บอัญมณี hero . moveRight ( ) hero . attack ( "Krug" ) …" at bounding box center [897, 237] width 187 height 415
click at [882, 124] on div "# โจมตียักษ์ทั้งสองและเก็บอัญมณี hero . moveRight ( ) hero . attack ( "Krug" ) …" at bounding box center [897, 252] width 187 height 445
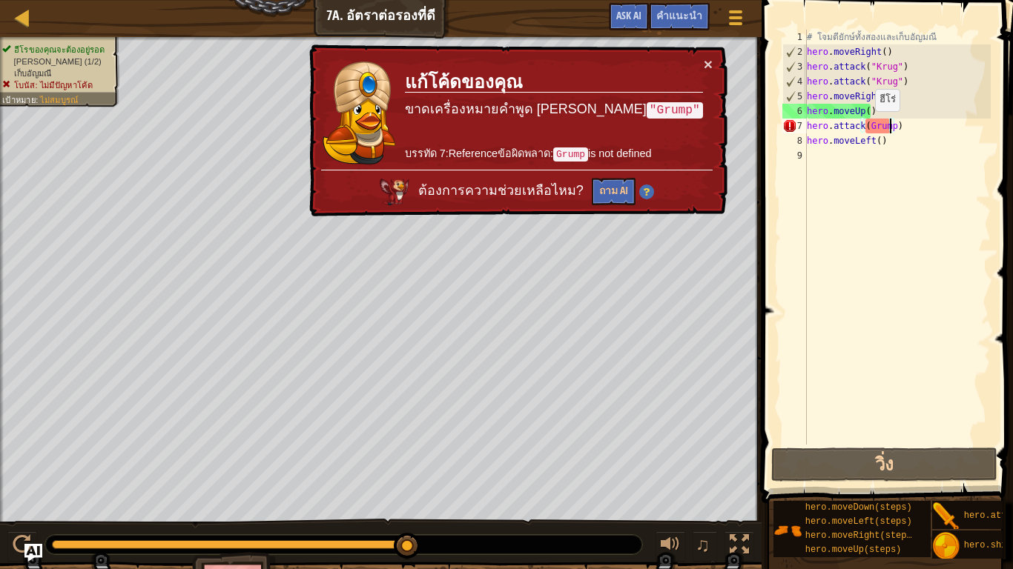
click at [862, 126] on div "# โจมตียักษ์ทั้งสองและเก็บอัญมณี hero . moveRight ( ) hero . attack ( "Krug" ) …" at bounding box center [897, 252] width 187 height 445
click at [865, 126] on div "# โจมตียักษ์ทั้งสองและเก็บอัญมณี hero . moveRight ( ) hero . attack ( "Krug" ) …" at bounding box center [897, 252] width 187 height 445
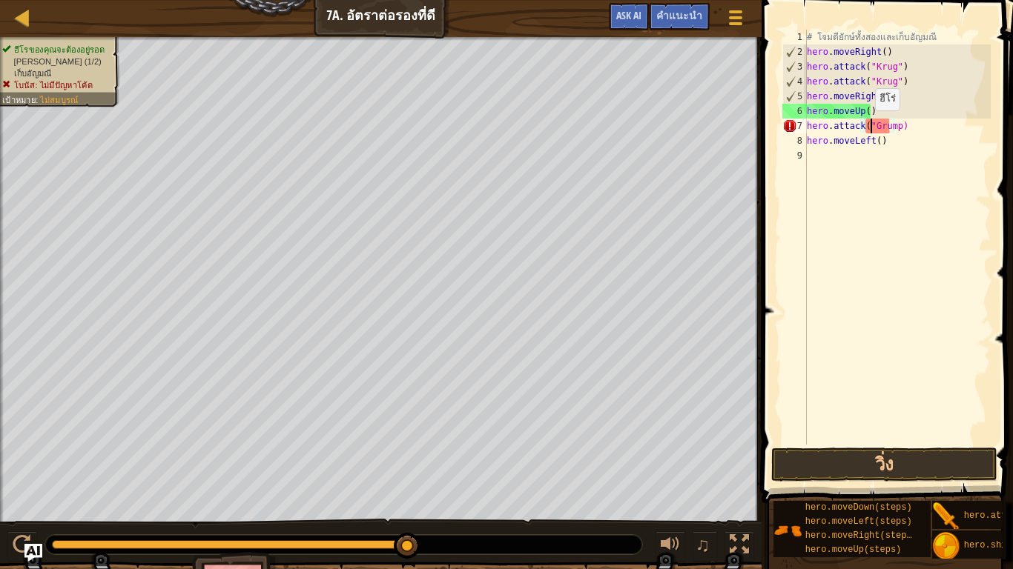
scroll to position [3, 53]
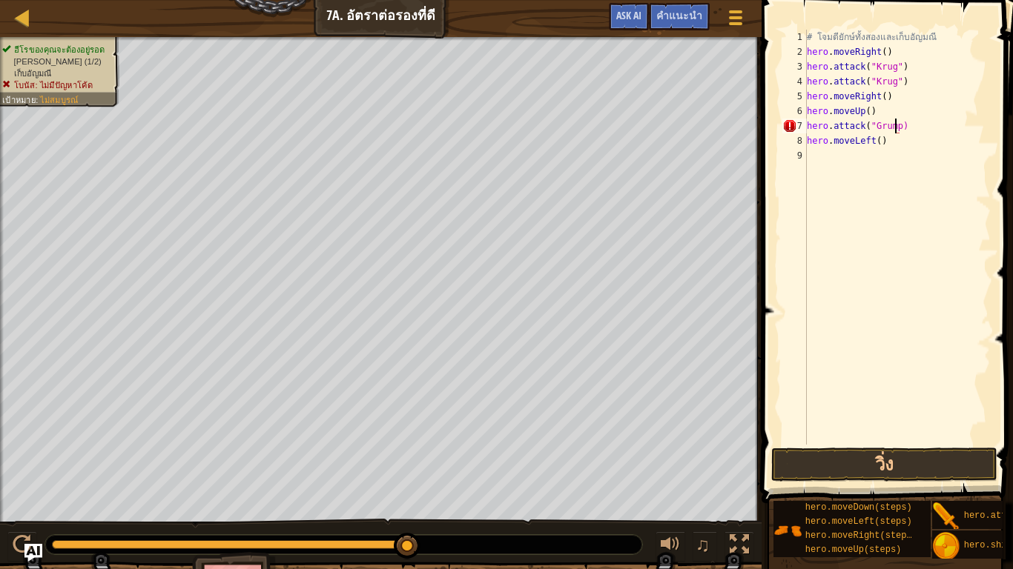
click at [893, 125] on div "# โจมตียักษ์ทั้งสองและเก็บอัญมณี hero . moveRight ( ) hero . attack ( "Krug" ) …" at bounding box center [897, 252] width 187 height 445
click at [921, 117] on div "# โจมตียักษ์ทั้งสองและเก็บอัญมณี hero . moveRight ( ) hero . attack ( "Krug" ) …" at bounding box center [897, 252] width 187 height 445
click at [921, 131] on div "# โจมตียักษ์ทั้งสองและเก็บอัญมณี hero . moveRight ( ) hero . attack ( "Krug" ) …" at bounding box center [897, 252] width 187 height 445
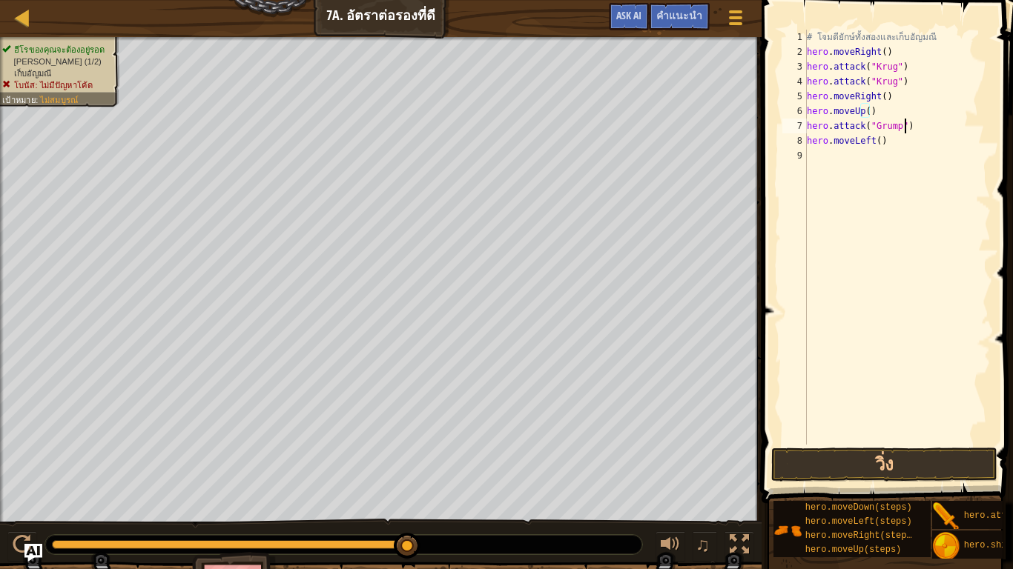
type textarea "hero.attack("Grump")"
drag, startPoint x: 812, startPoint y: 127, endPoint x: 915, endPoint y: 133, distance: 103.2
click at [916, 133] on div "# โจมตียักษ์ทั้งสองและเก็บอัญมณี hero . moveRight ( ) hero . attack ( "Krug" ) …" at bounding box center [900, 252] width 182 height 445
drag, startPoint x: 829, startPoint y: 148, endPoint x: 829, endPoint y: 140, distance: 8.2
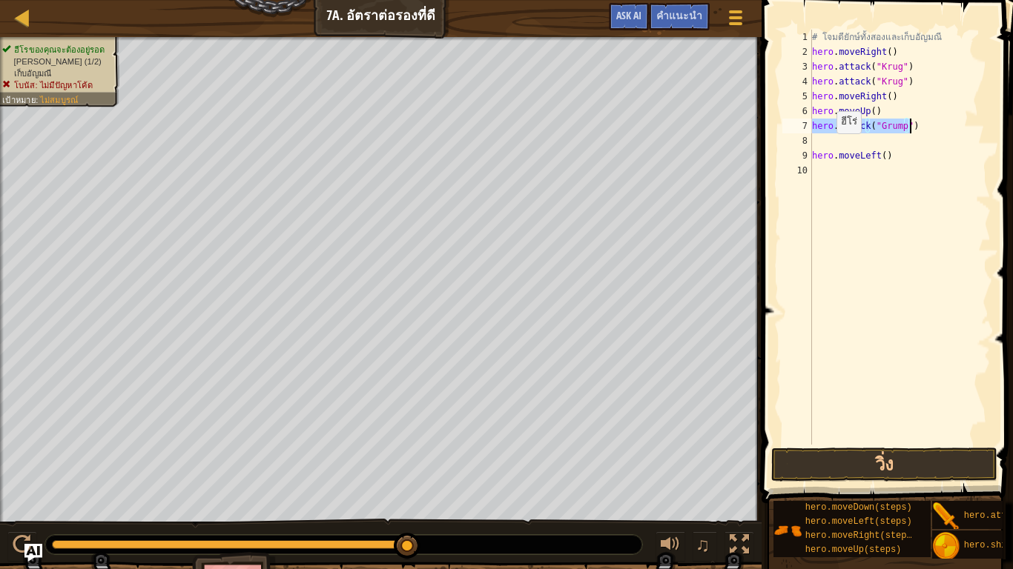
click at [829, 143] on div "# โจมตียักษ์ทั้งสองและเก็บอัญมณี hero . moveRight ( ) hero . attack ( "Krug" ) …" at bounding box center [900, 252] width 182 height 445
type textarea "hero.moveLeft()"
click at [832, 136] on div "# โจมตียักษ์ทั้งสองและเก็บอัญมณี hero . moveRight ( ) hero . attack ( "Krug" ) …" at bounding box center [900, 237] width 182 height 415
paste textarea "hero.attack("Grump")"
drag, startPoint x: 883, startPoint y: 465, endPoint x: 895, endPoint y: 443, distance: 25.6
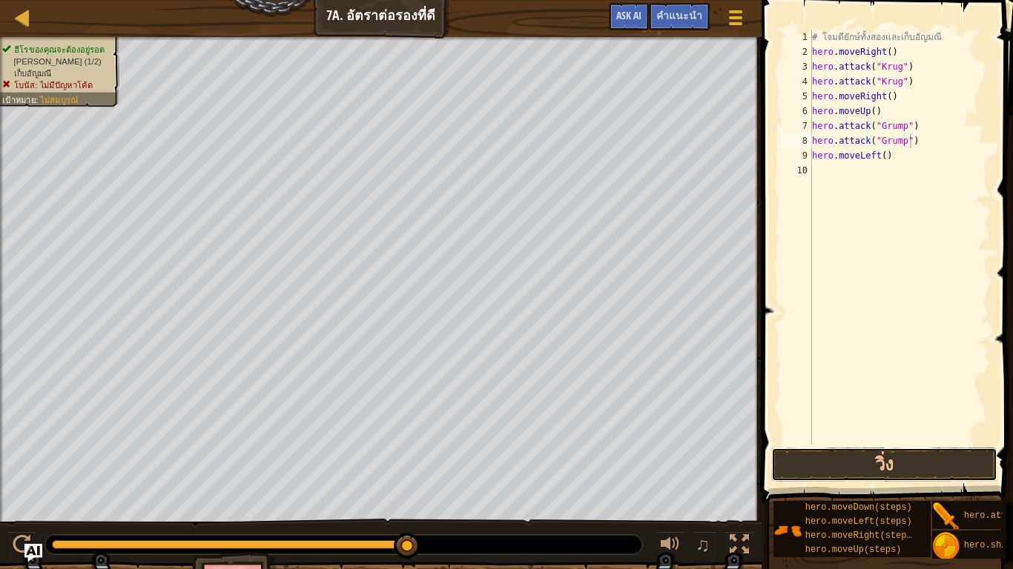
click at [883, 463] on button "วิ่ง" at bounding box center [884, 465] width 226 height 34
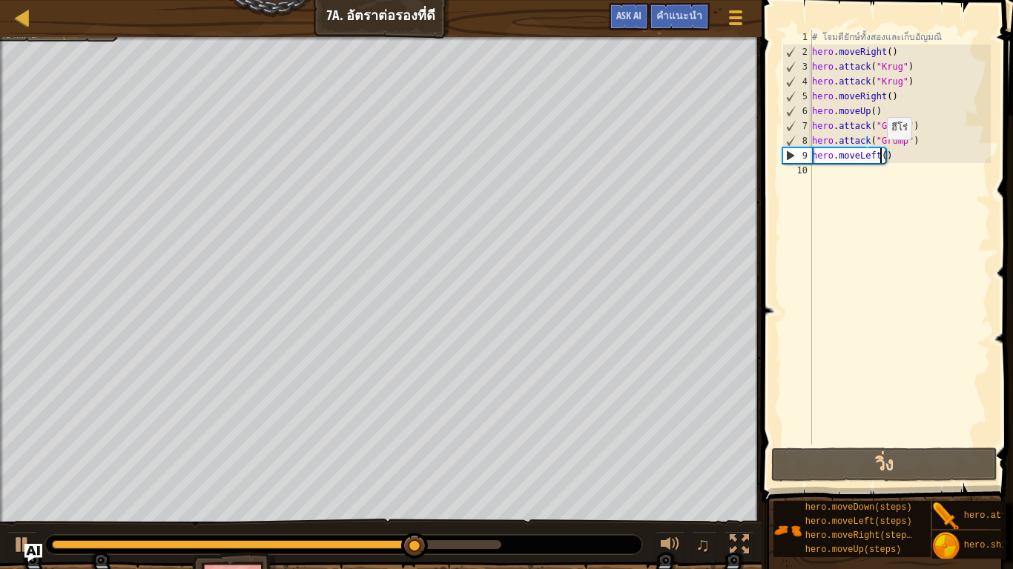
click at [879, 154] on div "# โจมตียักษ์ทั้งสองและเก็บอัญมณี hero . moveRight ( ) hero . attack ( "Krug" ) …" at bounding box center [900, 252] width 182 height 445
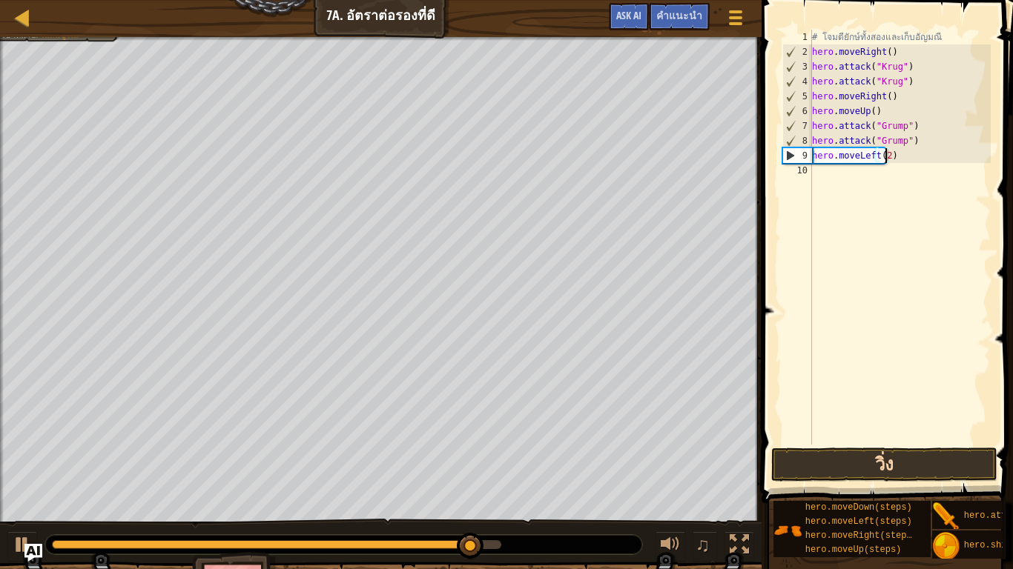
type textarea "hero.moveLeft(2)"
click at [945, 466] on button "วิ่ง" at bounding box center [884, 465] width 226 height 34
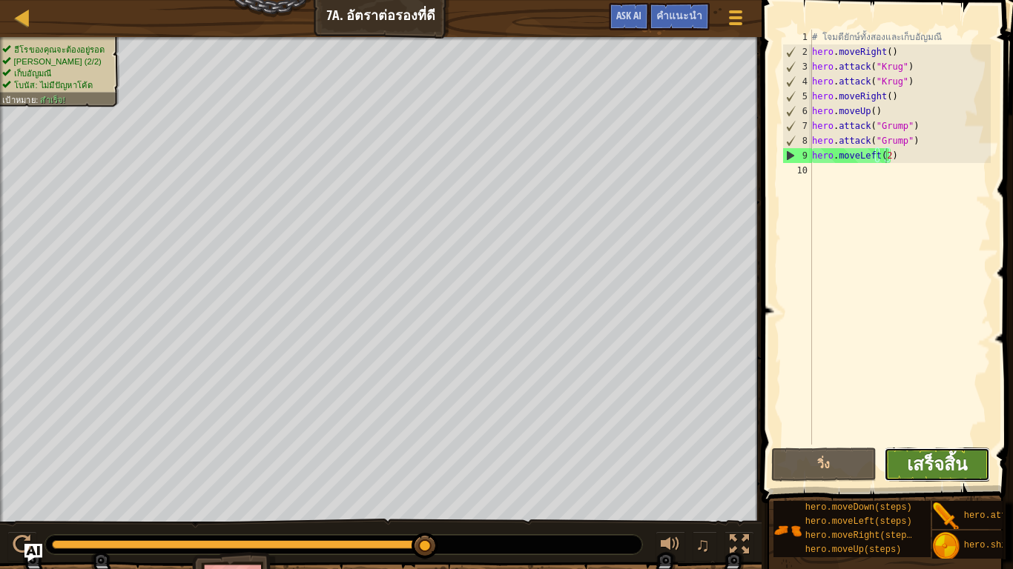
click at [928, 466] on span "เสร็จสิ้น" at bounding box center [937, 464] width 60 height 24
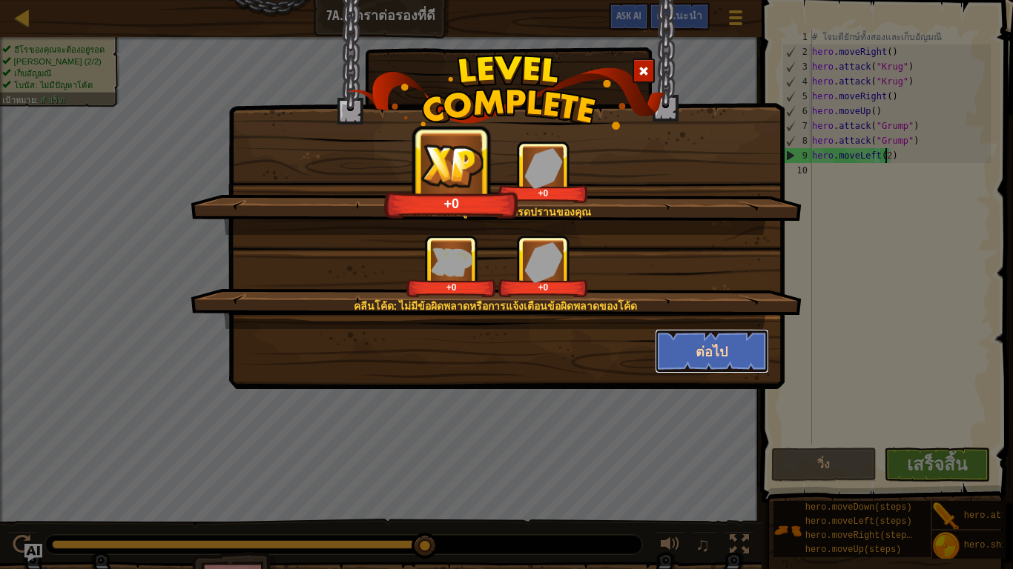
click at [672, 352] on button "ต่อไป" at bounding box center [712, 351] width 115 height 44
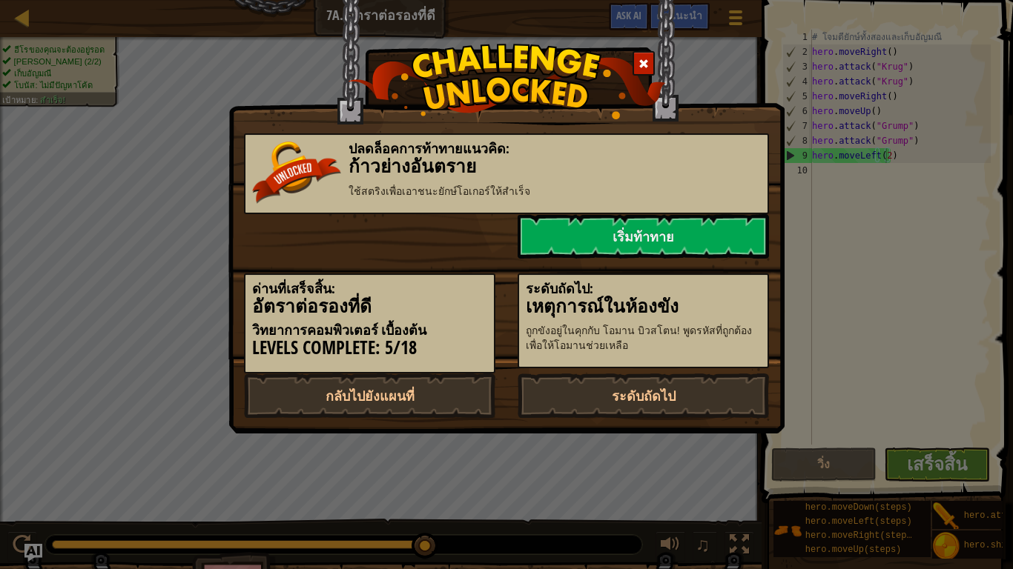
click at [681, 342] on p "ถูกขังอยู่ในคุกกับ โอมาน บิวสโตน! พูดรหัสที่ถูกต้องเพื่อให้โอมานช่วยเหลือ" at bounding box center [643, 338] width 235 height 30
click at [636, 238] on link "เริ่มท้าทาย" at bounding box center [642, 236] width 251 height 44
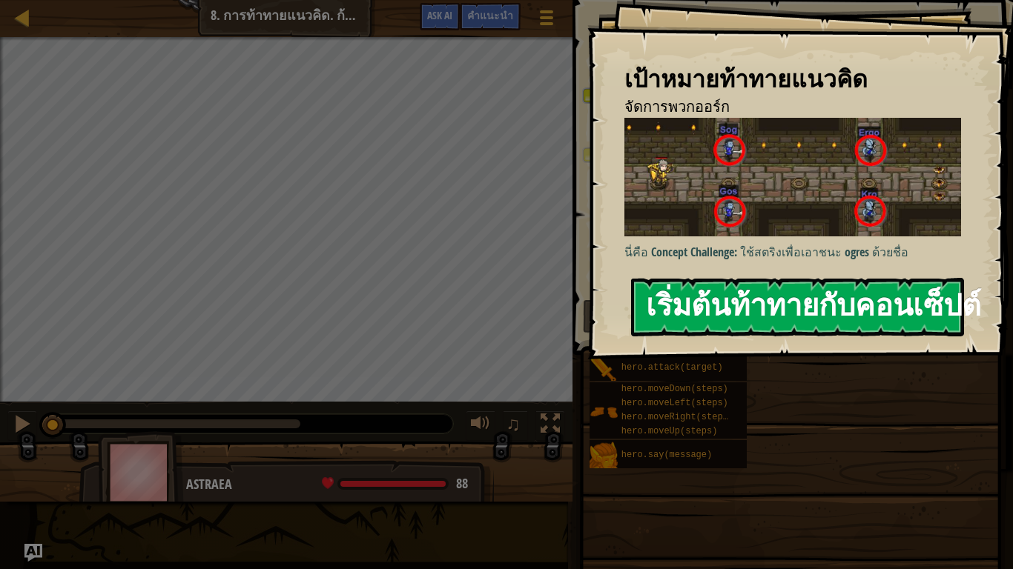
click at [711, 288] on button "เริ่มต้นท้าทายกับคอนเซ็ปต์" at bounding box center [797, 307] width 333 height 59
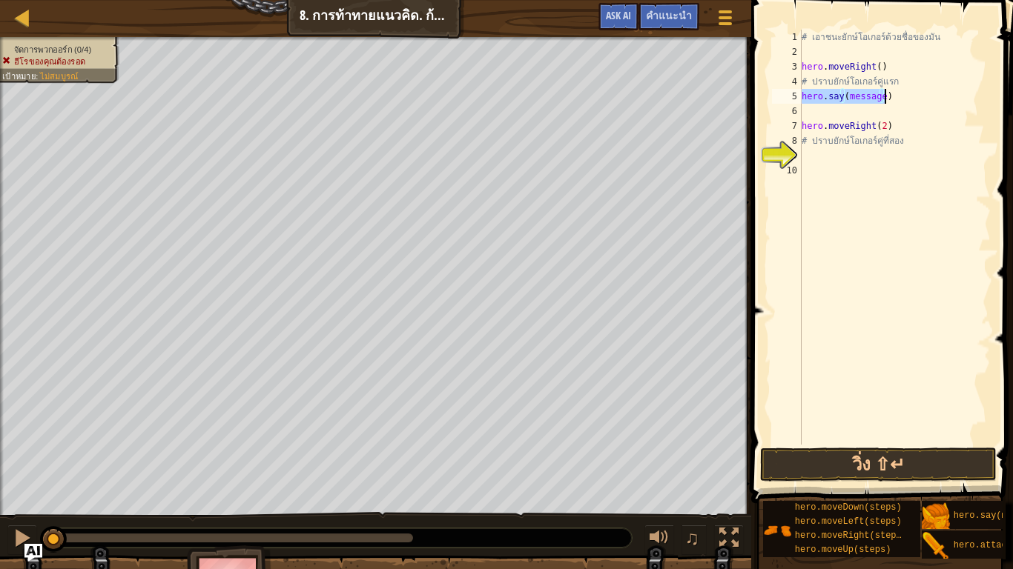
click at [872, 91] on div "# เอาชนะยักษ์โอเกอร์ด้วยชื่อของมัน hero . moveRight ( ) # ปราบยักษ์โอเกอร์คู่แร…" at bounding box center [894, 237] width 192 height 415
drag, startPoint x: 880, startPoint y: 94, endPoint x: 844, endPoint y: 96, distance: 35.6
click at [844, 96] on div "# เอาชนะยักษ์โอเกอร์ด้วยชื่อของมัน hero . moveRight ( ) # ปราบยักษ์โอเกอร์คู่แร…" at bounding box center [894, 252] width 192 height 445
type textarea "hero.say("Sog")"
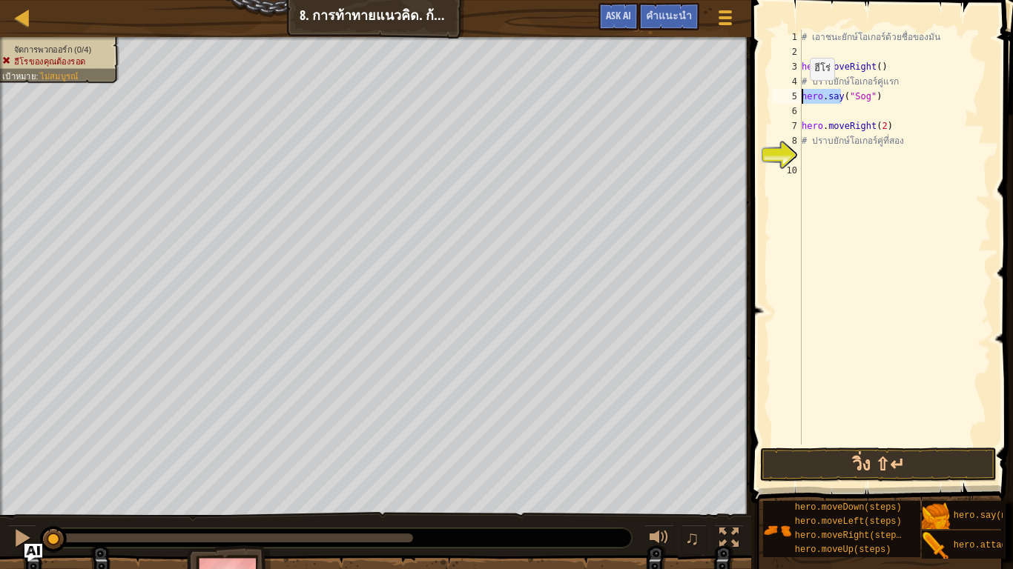
drag, startPoint x: 841, startPoint y: 93, endPoint x: 796, endPoint y: 96, distance: 45.4
click at [796, 96] on div "hero.say("Sog") 1 2 3 4 5 6 7 8 9 10 # เอาชนะยักษ์โอเกอร์ด้วยชื่อของมัน hero . …" at bounding box center [880, 237] width 222 height 415
paste textarea
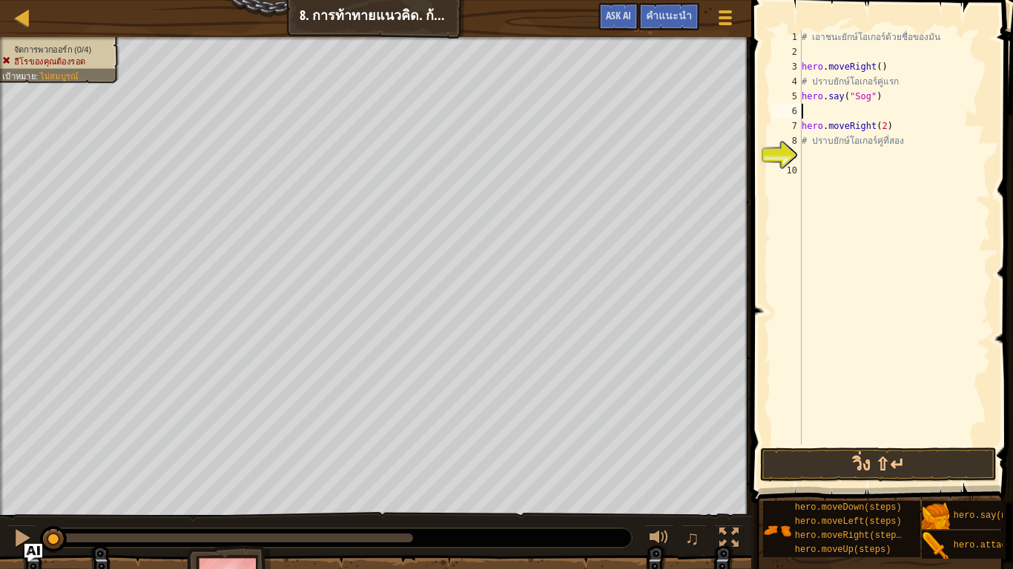
paste textarea "hero.say"
type textarea "hero.say("Gos")"
click at [818, 150] on div "# เอาชนะยักษ์โอเกอร์ด้วยชื่อของมัน hero . moveRight ( ) # ปราบยักษ์โอเกอร์คู่แร…" at bounding box center [894, 252] width 192 height 445
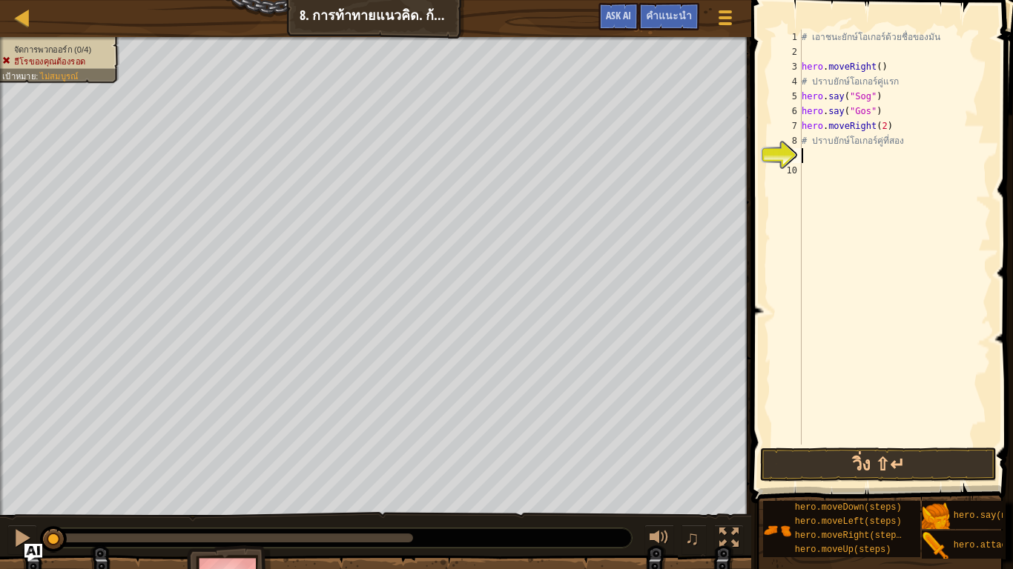
scroll to position [13, 0]
click at [904, 459] on button "วิ่ง ⇧↵" at bounding box center [878, 465] width 236 height 34
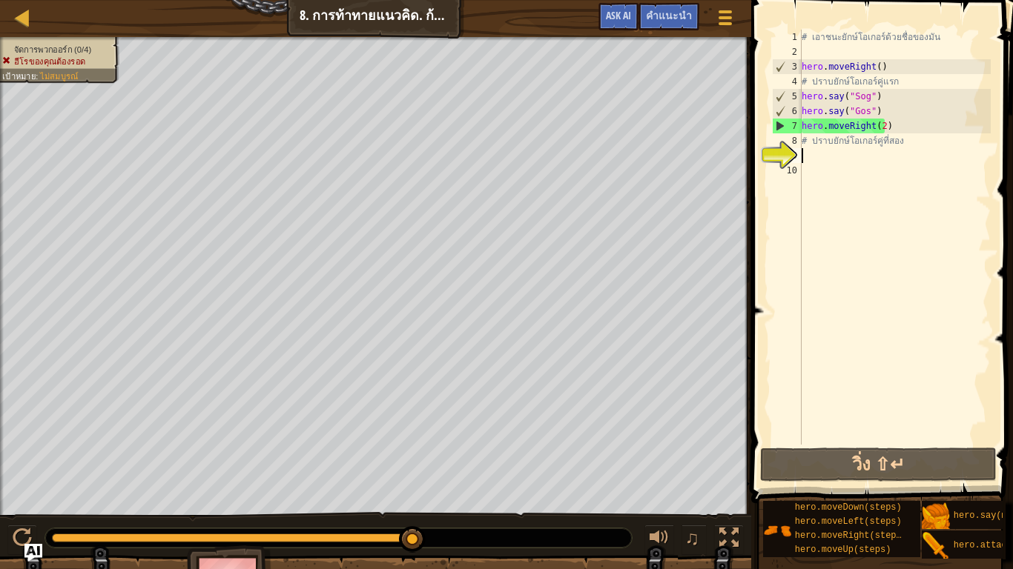
drag, startPoint x: 271, startPoint y: 532, endPoint x: 506, endPoint y: 548, distance: 235.5
click at [506, 486] on div at bounding box center [338, 538] width 588 height 21
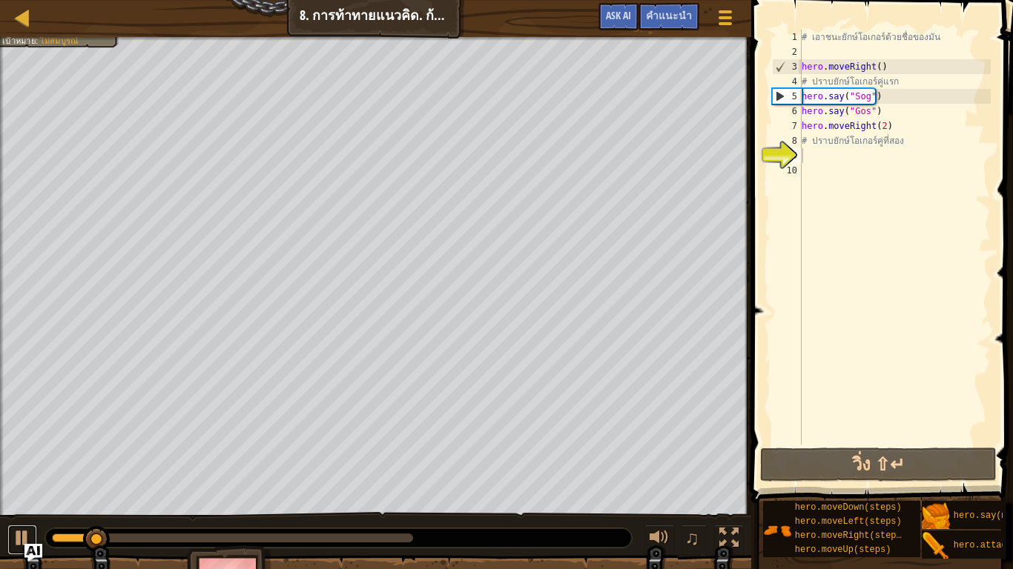
drag, startPoint x: 18, startPoint y: 535, endPoint x: 70, endPoint y: 537, distance: 52.6
click at [19, 486] on div at bounding box center [22, 538] width 19 height 19
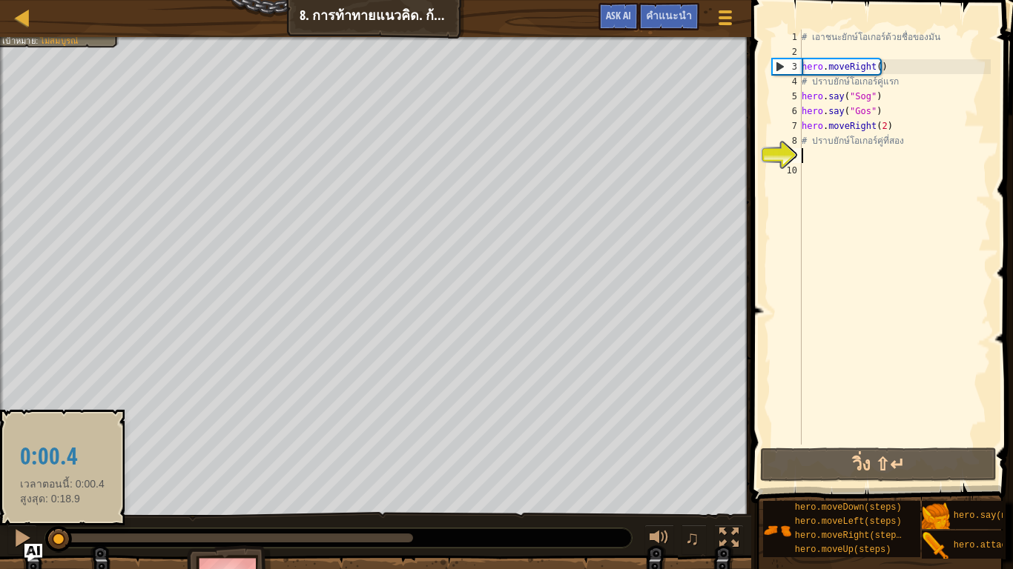
drag, startPoint x: 91, startPoint y: 537, endPoint x: 59, endPoint y: 552, distance: 35.8
click at [59, 486] on div at bounding box center [58, 539] width 27 height 27
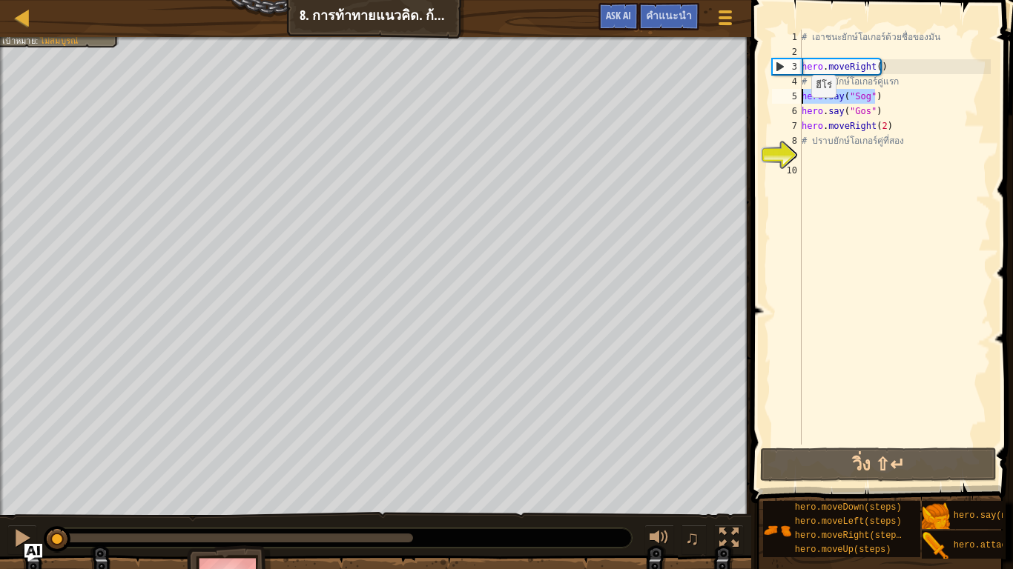
drag, startPoint x: 881, startPoint y: 97, endPoint x: 783, endPoint y: 102, distance: 97.9
click at [783, 102] on div "1 2 3 4 5 6 7 8 9 10 # เอาชนะยักษ์โอเกอร์ด้วยชื่อของมัน hero . moveRight ( ) # …" at bounding box center [880, 237] width 222 height 415
type textarea "hero.say("Sog")"
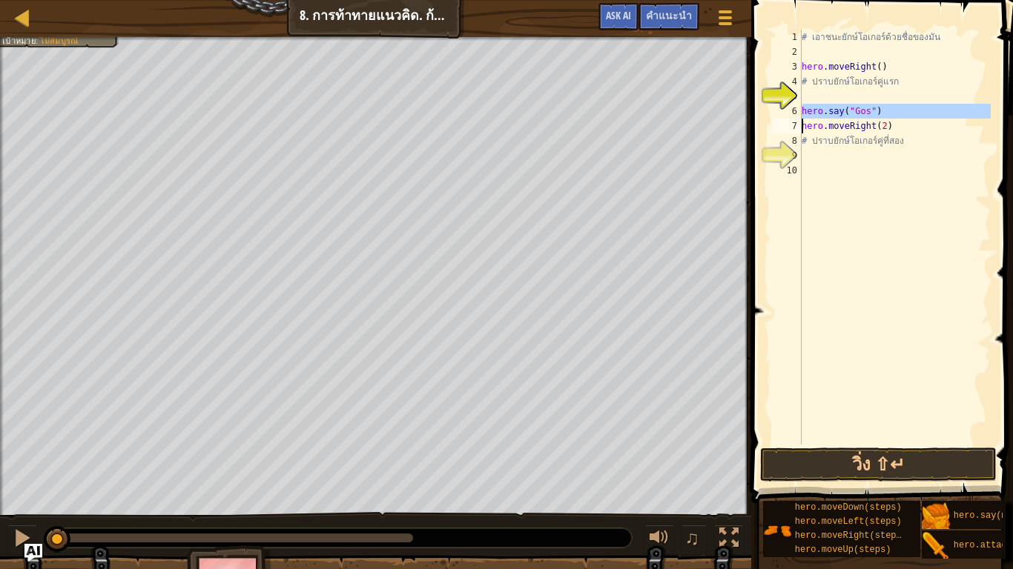
drag, startPoint x: 796, startPoint y: 107, endPoint x: 893, endPoint y: 110, distance: 97.1
click at [893, 110] on div "1 2 3 4 5 6 7 8 9 10 # เอาชนะยักษ์โอเกอร์ด้วยชื่อของมัน hero . moveRight ( ) # …" at bounding box center [880, 237] width 222 height 415
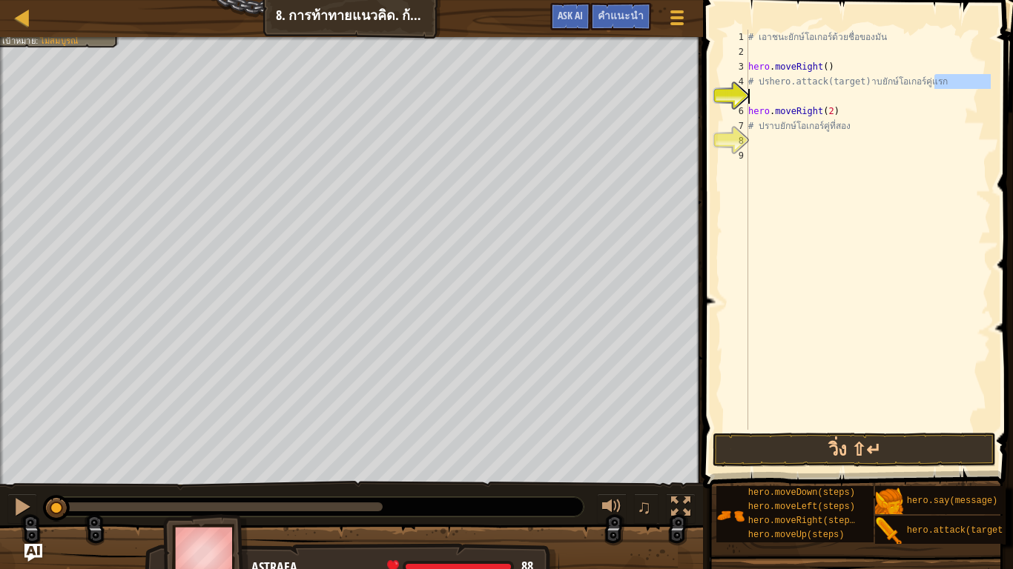
drag, startPoint x: 903, startPoint y: 93, endPoint x: 755, endPoint y: 101, distance: 148.5
click at [755, 101] on div "# เอาชนะยักษ์โอเกอร์ด้วยชื่อของมัน hero . moveRight ( ) # ปรhero.attack(target)…" at bounding box center [867, 245] width 245 height 430
type textarea "# ปรhero.attack(target)าบยักษ์โอเกอร์คู่แรก"
click at [672, 14] on div at bounding box center [676, 17] width 20 height 21
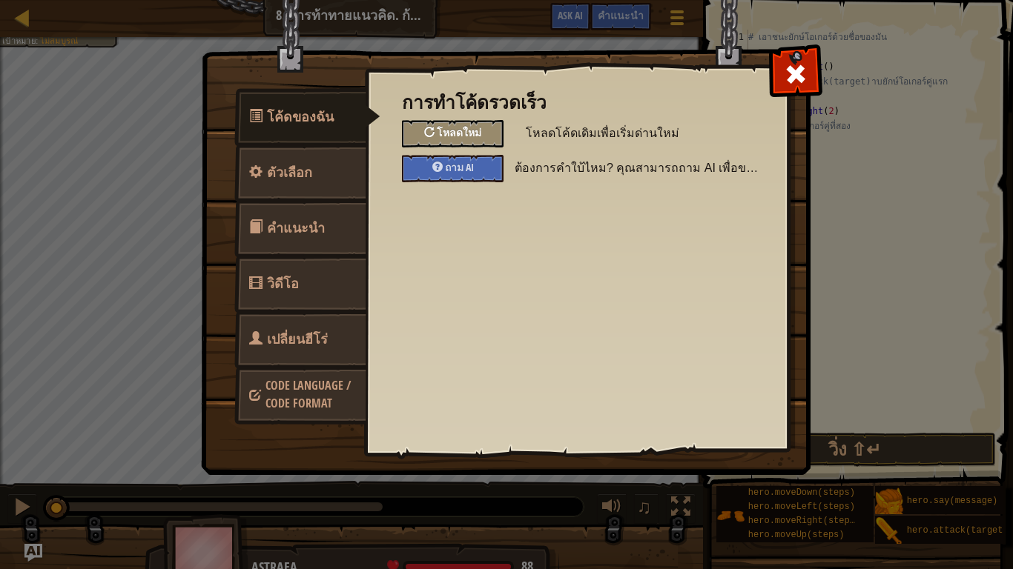
click at [477, 137] on span "โหลดใหม่" at bounding box center [459, 132] width 44 height 14
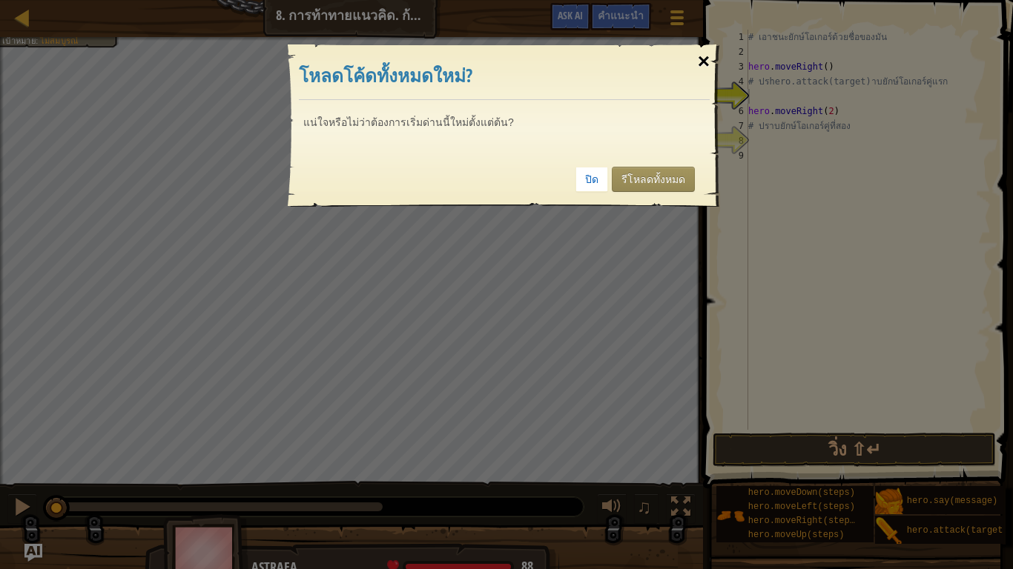
drag, startPoint x: 703, startPoint y: 50, endPoint x: 719, endPoint y: 55, distance: 16.9
click at [709, 53] on div "×" at bounding box center [703, 61] width 34 height 43
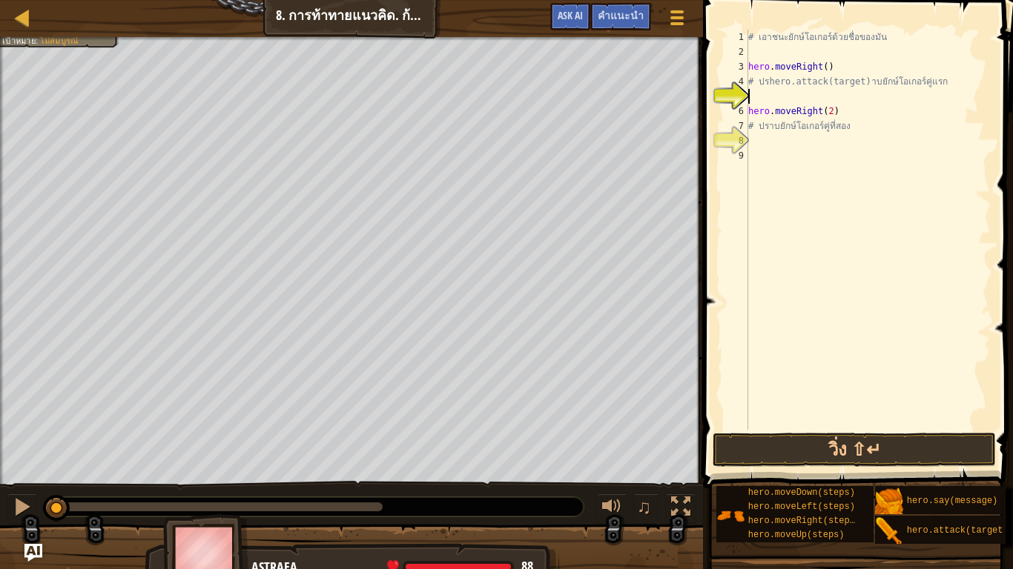
click at [778, 94] on div "# เอาชนะยักษ์โอเกอร์ด้วยชื่อของมัน hero . moveRight ( ) # ปรhero.attack(target)…" at bounding box center [867, 245] width 245 height 430
drag, startPoint x: 756, startPoint y: 96, endPoint x: 879, endPoint y: 93, distance: 123.1
click at [879, 93] on div "# เอาชนะยักษ์โอเกอร์ด้วยชื่อของมัน hero . moveRight ( ) # ปรhero.attack(target)…" at bounding box center [867, 245] width 245 height 430
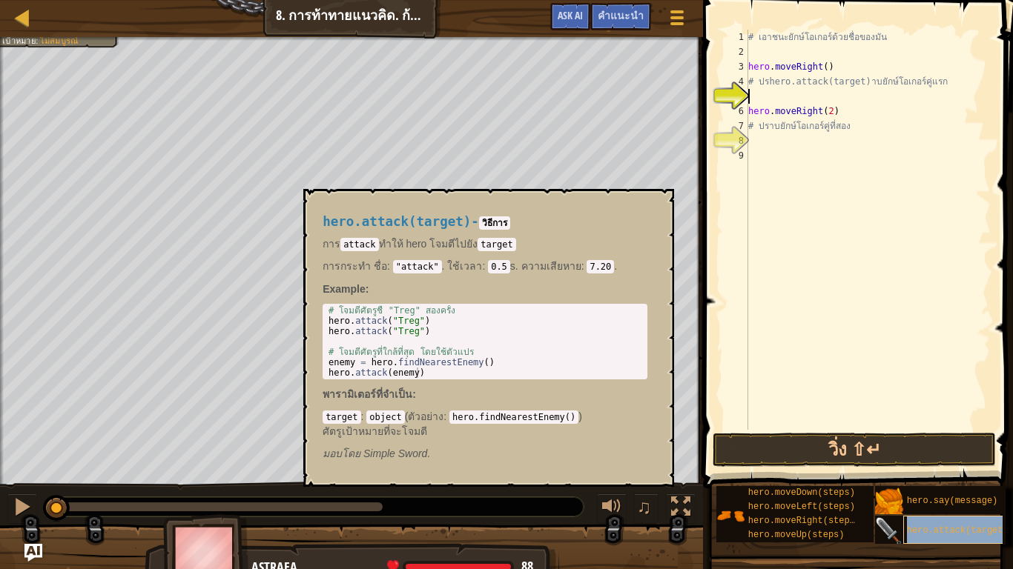
click at [951, 486] on span "hero.attack(target)" at bounding box center [958, 531] width 102 height 10
drag, startPoint x: 951, startPoint y: 517, endPoint x: 790, endPoint y: 96, distance: 450.7
click at [792, 96] on div "คำแนะนำ วิดีโอ 1 2 3 4 5 6 7 8 9 # เอาชนะยักษ์โอเกอร์ด้วยชื่อของมัน hero . move…" at bounding box center [855, 281] width 314 height 562
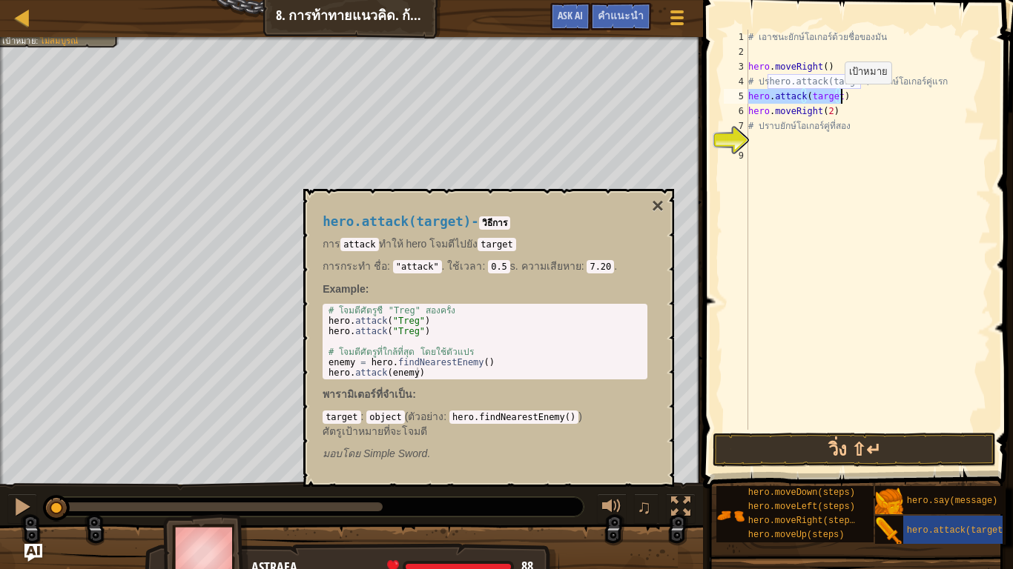
click at [832, 99] on div "# เอาชนะยักษ์โอเกอร์ด้วยชื่อของมัน hero . moveRight ( ) # ปรhero.attack(target)…" at bounding box center [867, 230] width 245 height 400
click at [834, 96] on div "# เอาชนะยักษ์โอเกอร์ด้วยชื่อของมัน hero . moveRight ( ) # ปรhero.attack(target)…" at bounding box center [867, 245] width 245 height 430
drag, startPoint x: 835, startPoint y: 99, endPoint x: 806, endPoint y: 99, distance: 29.6
click at [806, 99] on div "# เอาชนะยักษ์โอเกอร์ด้วยชื่อของมัน hero . moveRight ( ) # ปรhero.attack(target)…" at bounding box center [867, 245] width 245 height 430
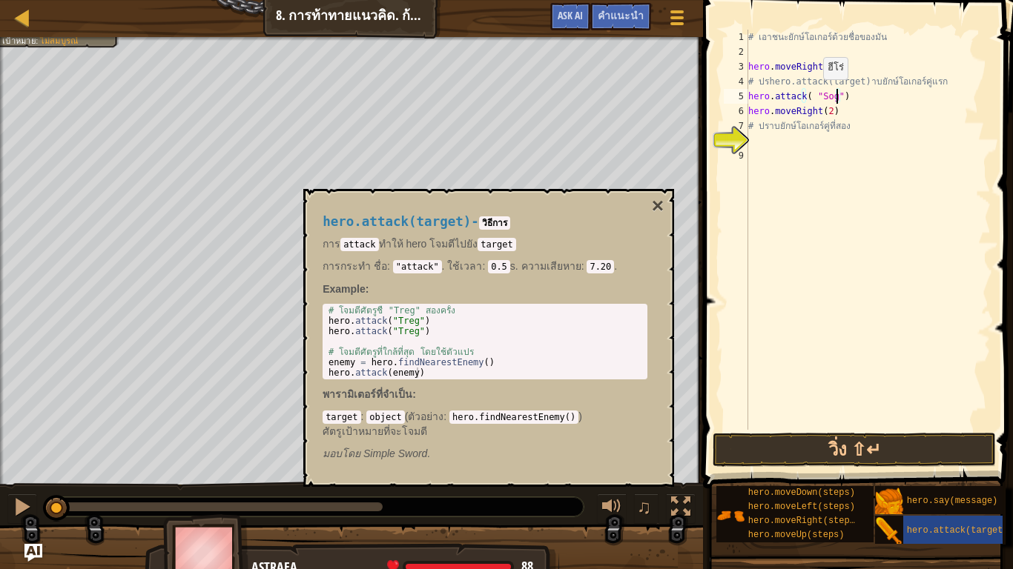
click at [810, 94] on div "# เอาชนะยักษ์โอเกอร์ด้วยชื่อของมัน hero . moveRight ( ) # ปรhero.attack(target)…" at bounding box center [867, 245] width 245 height 430
type textarea "hero.attack("Sog")"
drag, startPoint x: 809, startPoint y: 95, endPoint x: 790, endPoint y: 111, distance: 24.7
click at [735, 90] on div "hero.attack("Sog") 1 2 3 4 5 6 7 8 9 # เอาชนะยักษ์โอเกอร์ด้วยชื่อของมัน hero . …" at bounding box center [855, 230] width 270 height 400
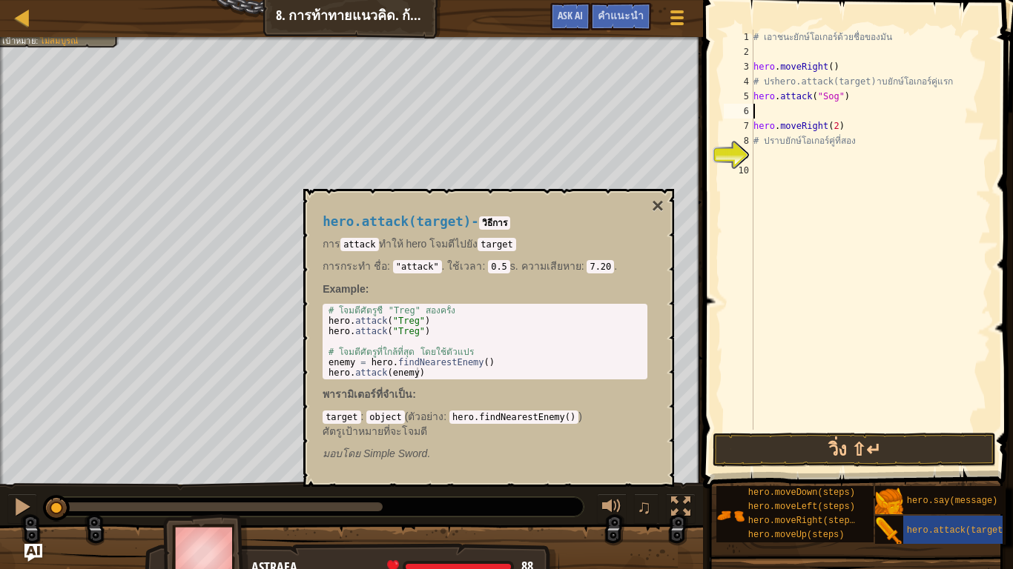
scroll to position [3, 0]
paste textarea "hero.attack("
type textarea "hero.attack("Gos")"
click at [959, 447] on button "วิ่ง ⇧↵" at bounding box center [853, 450] width 283 height 34
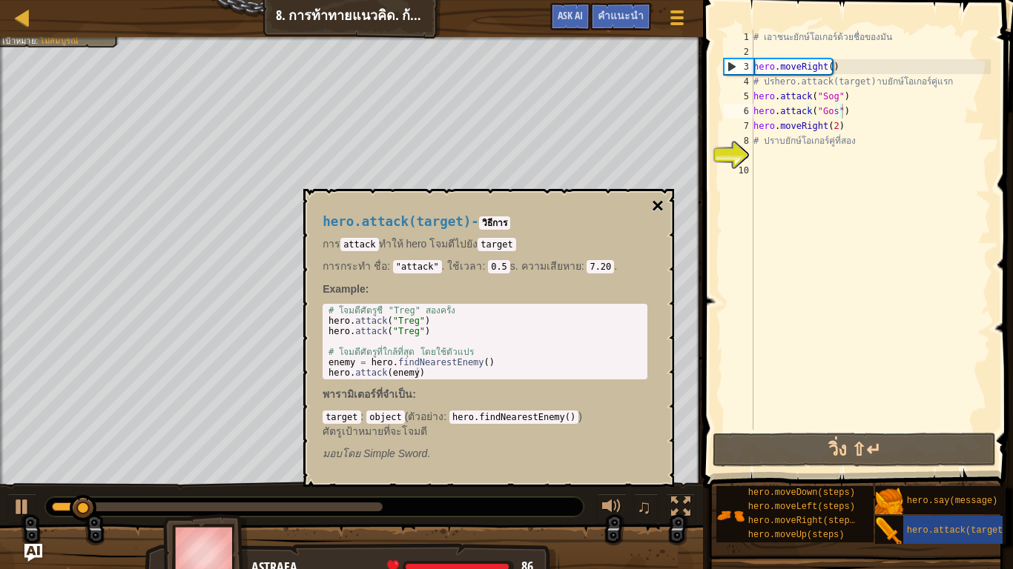
click at [657, 202] on button "×" at bounding box center [658, 206] width 12 height 21
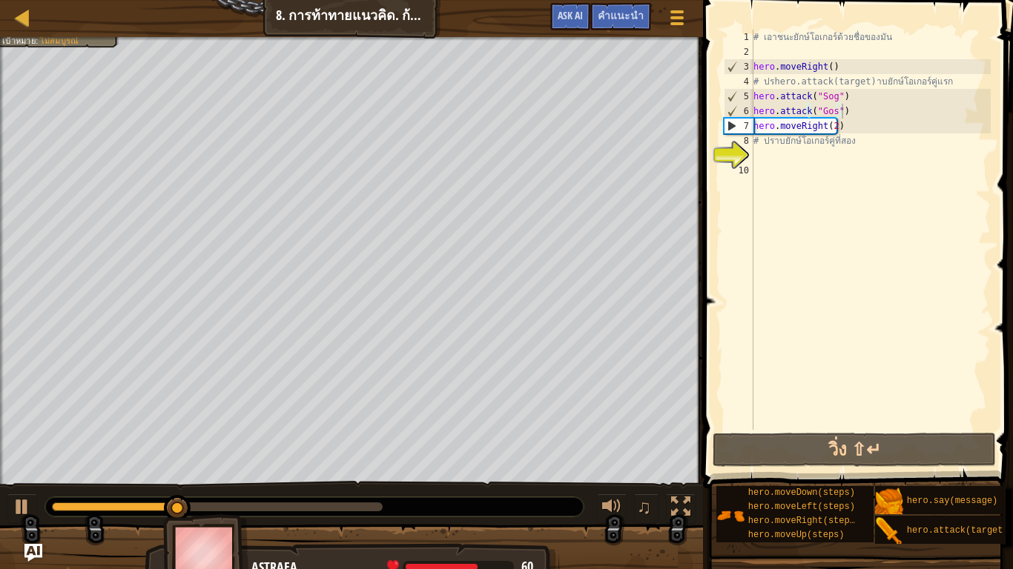
scroll to position [3, 0]
click at [766, 162] on div "# เอาชนะยักษ์โอเกอร์ด้วยชื่อของมัน hero . moveRight ( ) # ปรhero.attack(target)…" at bounding box center [870, 245] width 240 height 430
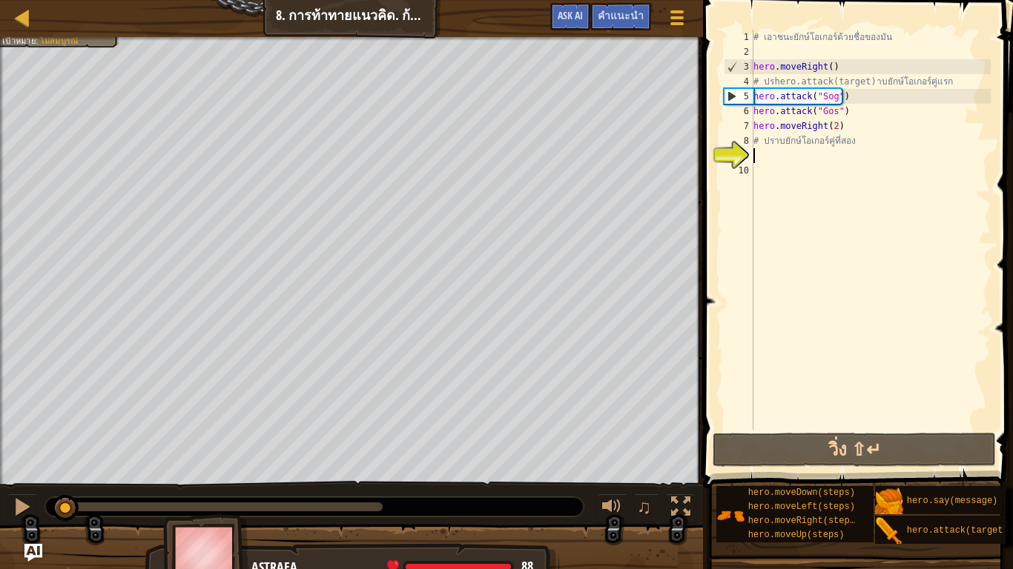
drag, startPoint x: 285, startPoint y: 511, endPoint x: 45, endPoint y: 514, distance: 240.2
click at [58, 486] on div "จัดการพวกออร์ก (0/4) ฮีโรของคุณต้องรอด เป้าหมาย : ไม่สมบูรณ์ ♫ Astraea 88 x: 11…" at bounding box center [506, 311] width 1013 height 548
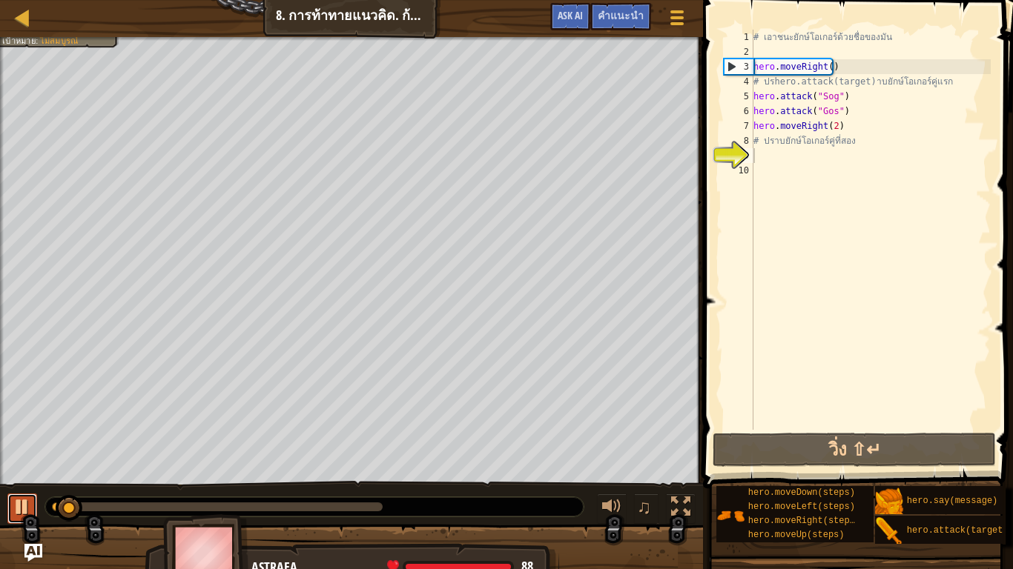
click at [16, 486] on div at bounding box center [22, 506] width 19 height 19
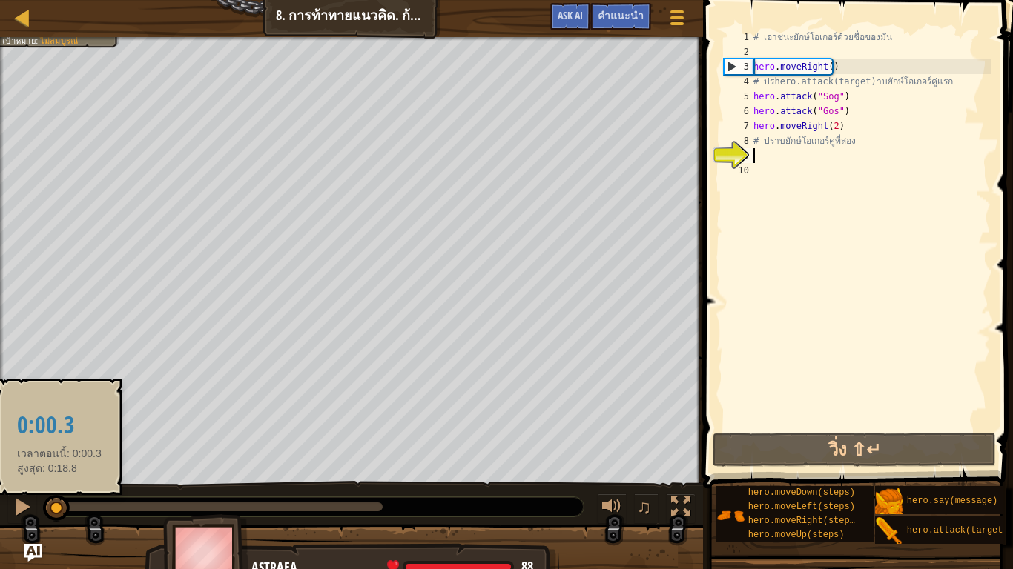
drag, startPoint x: 70, startPoint y: 514, endPoint x: 47, endPoint y: 514, distance: 22.2
click at [47, 486] on div at bounding box center [56, 508] width 27 height 27
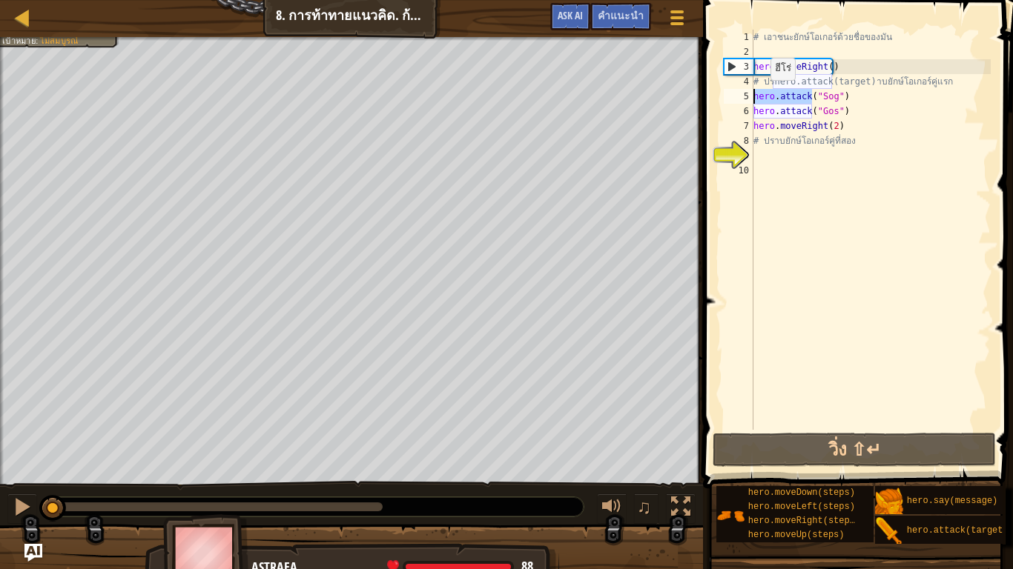
drag, startPoint x: 810, startPoint y: 97, endPoint x: 754, endPoint y: 107, distance: 57.3
click at [720, 99] on div "1 2 3 4 5 6 7 8 9 10 # เอาชนะยักษ์โอเกอร์ด้วยชื่อของมัน hero . moveRight ( ) # …" at bounding box center [855, 230] width 270 height 400
type textarea "hero.attack("Sog")"
click at [783, 164] on div "# เอาชนะยักษ์โอเกอร์ด้วยชื่อของมัน hero . moveRight ( ) # ปรhero.attack(target)…" at bounding box center [870, 245] width 240 height 430
click at [749, 155] on div "9" at bounding box center [738, 155] width 30 height 15
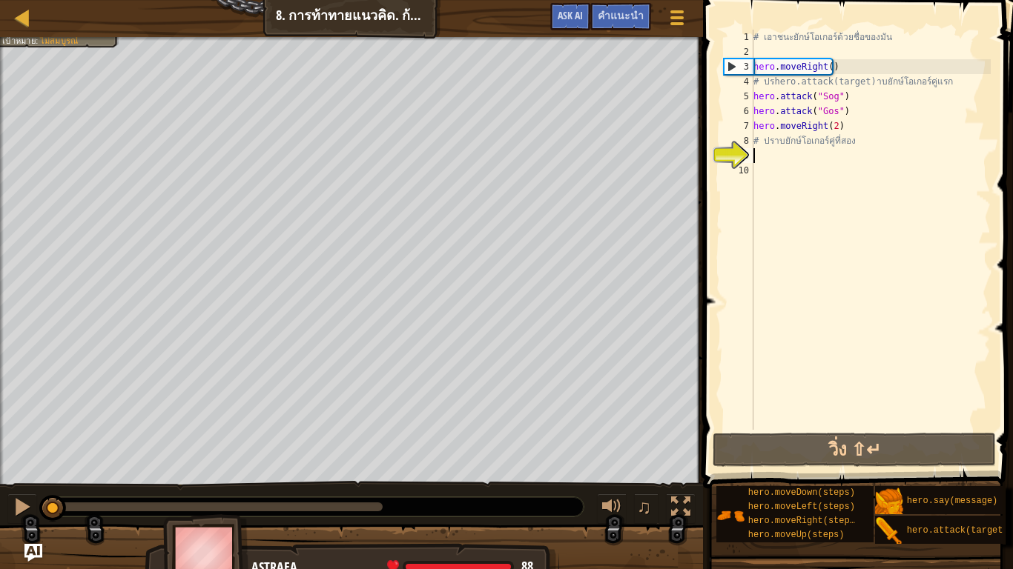
paste textarea "hero.attack("
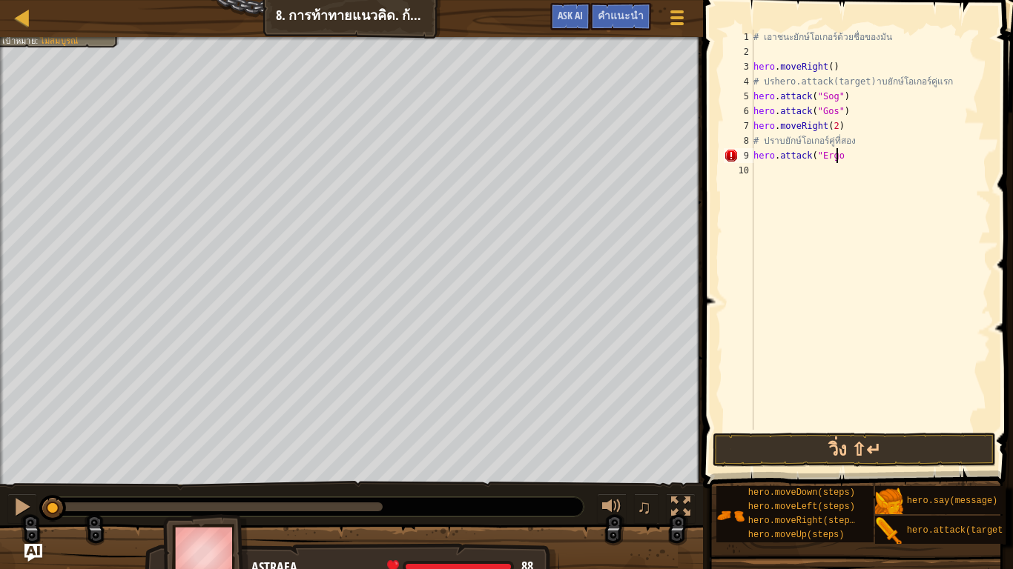
scroll to position [3, 73]
type textarea "hero.attack("Ergo")"
click at [770, 179] on div "# เอาชนะยักษ์โอเกอร์ด้วยชื่อของมัน hero . moveRight ( ) # ปรhero.attack(target)…" at bounding box center [870, 245] width 240 height 430
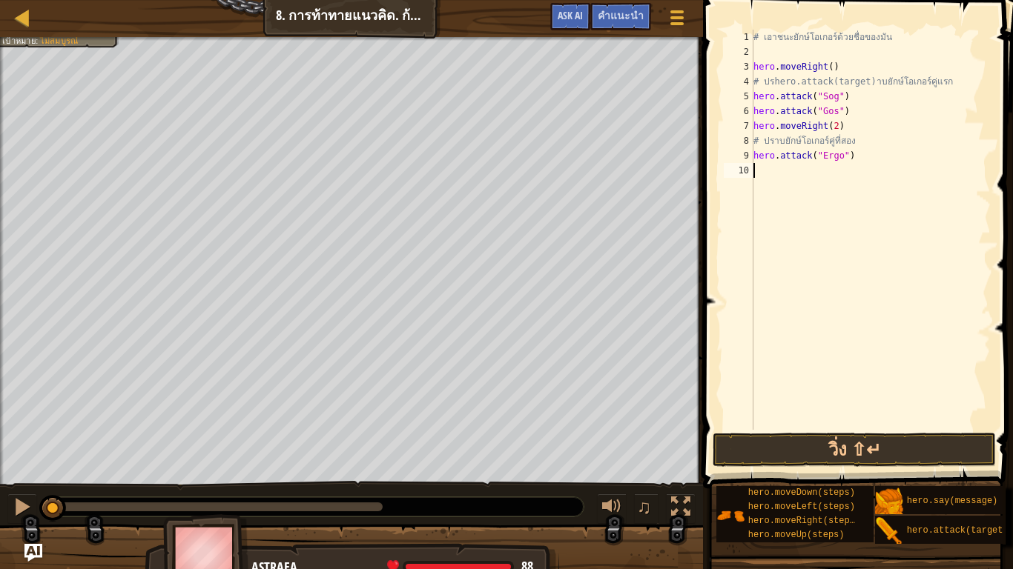
click at [788, 171] on div "# เอาชนะยักษ์โอเกอร์ด้วยชื่อของมัน hero . moveRight ( ) # ปรhero.attack(target)…" at bounding box center [870, 245] width 240 height 430
paste textarea "hero.attack("
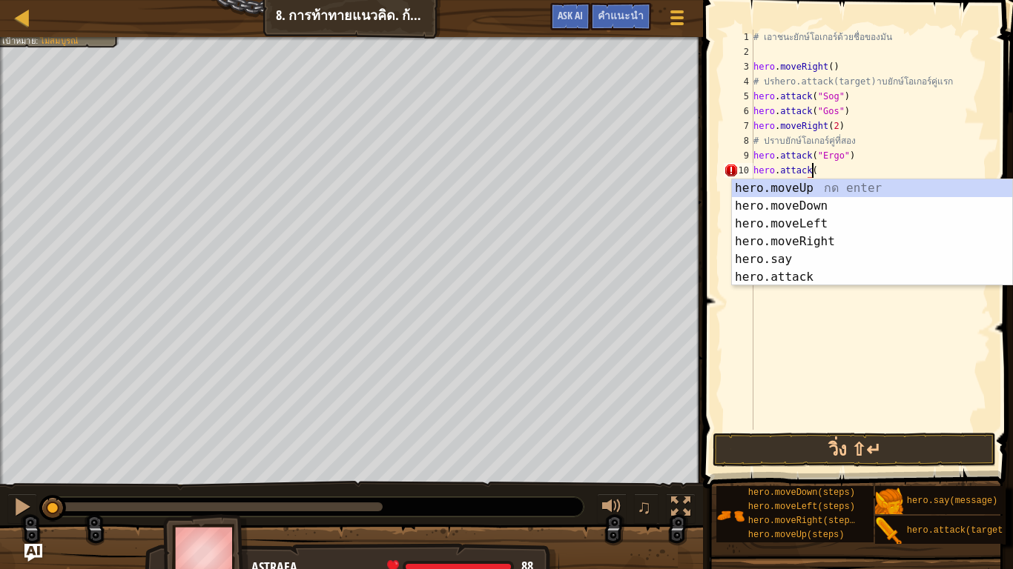
click at [853, 168] on div "# เอาชนะยักษ์โอเกอร์ด้วยชื่อของมัน hero . moveRight ( ) # ปรhero.attack(target)…" at bounding box center [870, 245] width 240 height 430
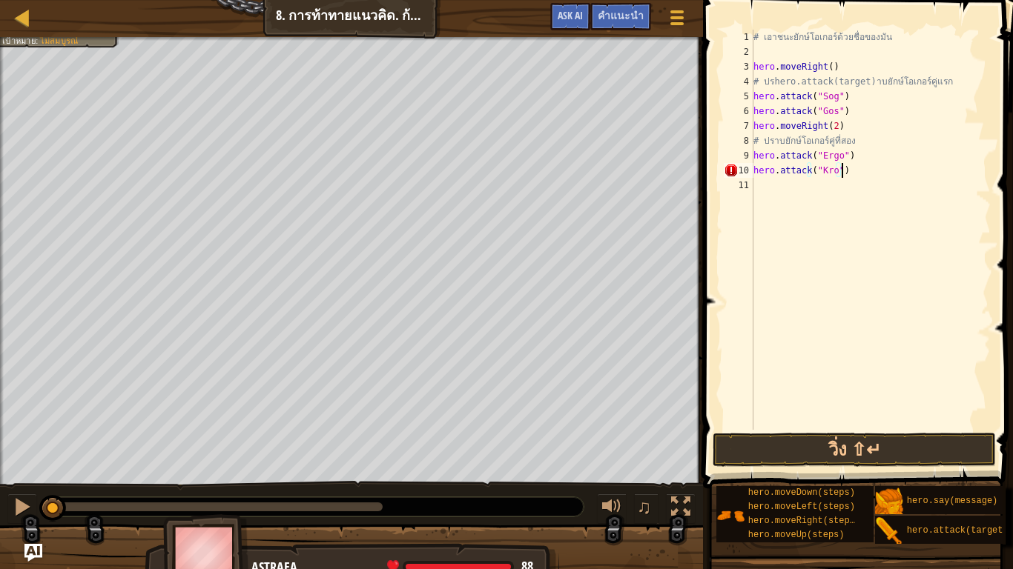
scroll to position [3, 73]
click at [901, 439] on button "วิ่ง ⇧↵" at bounding box center [853, 450] width 283 height 34
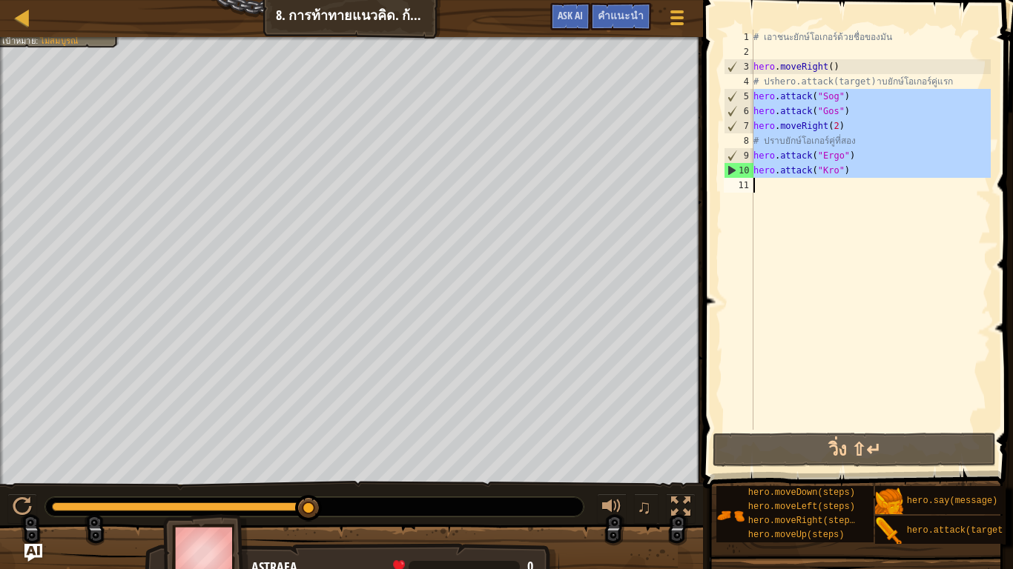
drag, startPoint x: 746, startPoint y: 97, endPoint x: 999, endPoint y: 239, distance: 290.4
click at [999, 257] on div "hero.attack("Kro") 1 2 3 4 5 6 7 8 9 10 11 # เอาชนะยักษ์โอเกอร์ด้วยชื่อของมัน h…" at bounding box center [855, 273] width 314 height 532
type textarea "hero.attack("Kro")"
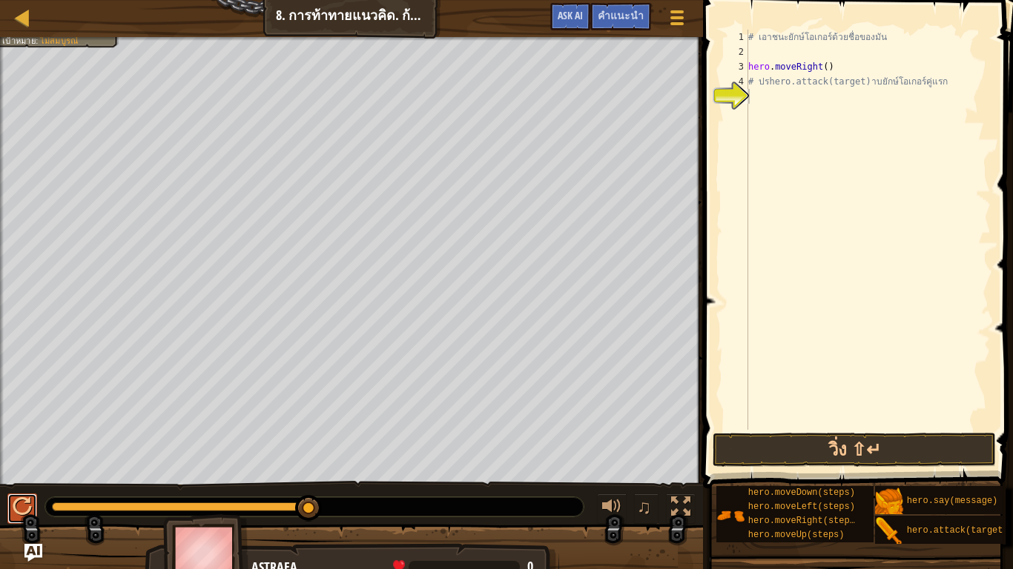
click at [16, 486] on div at bounding box center [22, 506] width 19 height 19
click at [31, 486] on div at bounding box center [22, 506] width 19 height 19
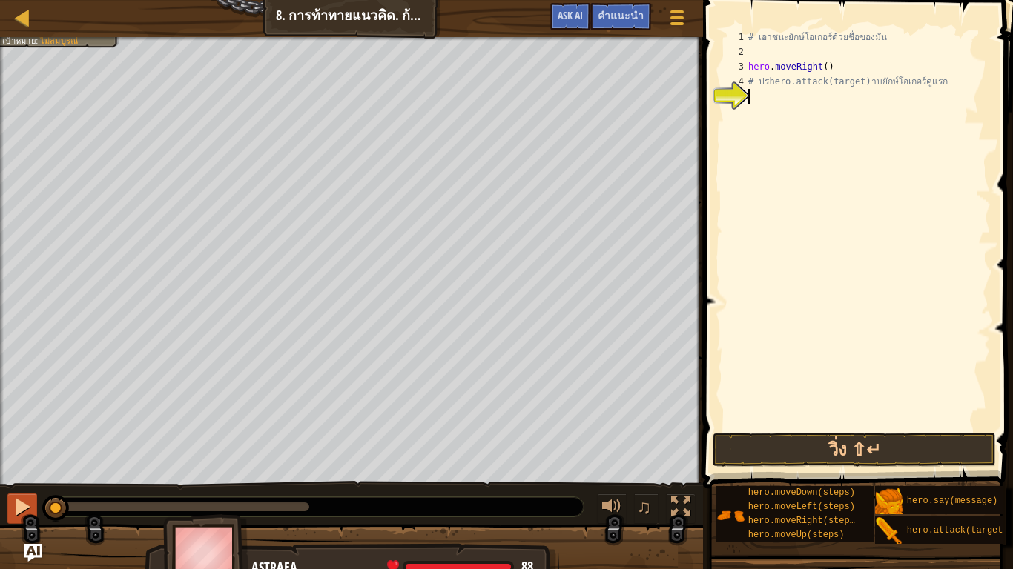
drag, startPoint x: 50, startPoint y: 511, endPoint x: 33, endPoint y: 511, distance: 17.0
click at [853, 92] on div "# เอาชนะยักษ์โอเกอร์ด้วยชื่อของมัน hero . moveRight ( ) # ปรhero.attack(target)…" at bounding box center [867, 245] width 245 height 430
click at [838, 95] on div "# เอาชนะยักษ์โอเกอร์ด้วยชื่อของมัน hero . moveRight ( ) # ปรhero.attack(target)…" at bounding box center [867, 245] width 245 height 430
drag, startPoint x: 835, startPoint y: 96, endPoint x: 806, endPoint y: 98, distance: 29.7
click at [806, 98] on div "# เอาชนะยักษ์โอเกอร์ด้วยชื่อของมัน hero . moveRight ( ) # ปรhero.attack(target)…" at bounding box center [867, 245] width 245 height 430
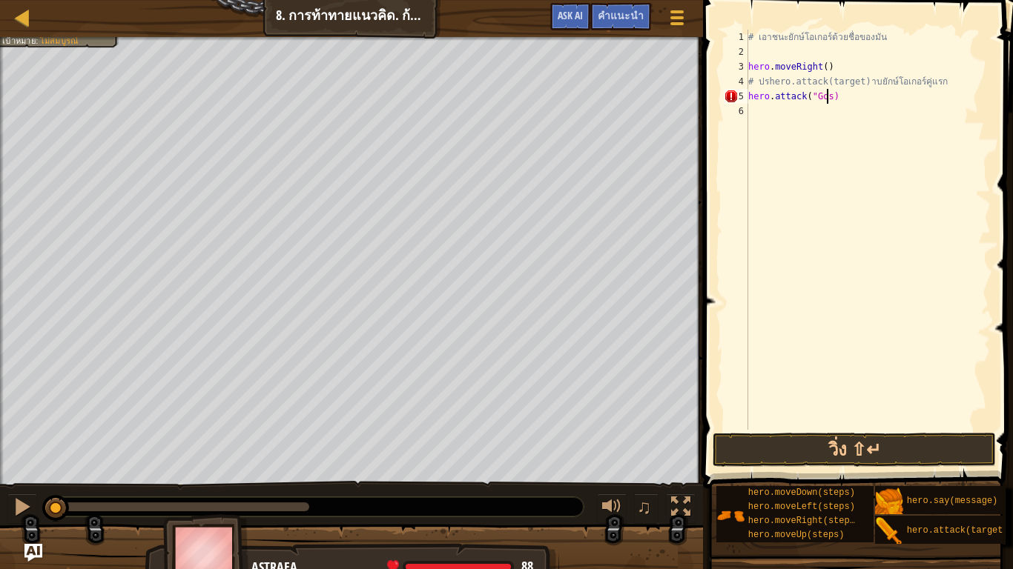
scroll to position [3, 68]
type textarea "hero.attack("Gos")"
click at [775, 110] on div "# เอาชนะยักษ์โอเกอร์ด้วยชื่อของมัน hero . moveRight ( ) # ปรhero.attack(target)…" at bounding box center [867, 245] width 245 height 430
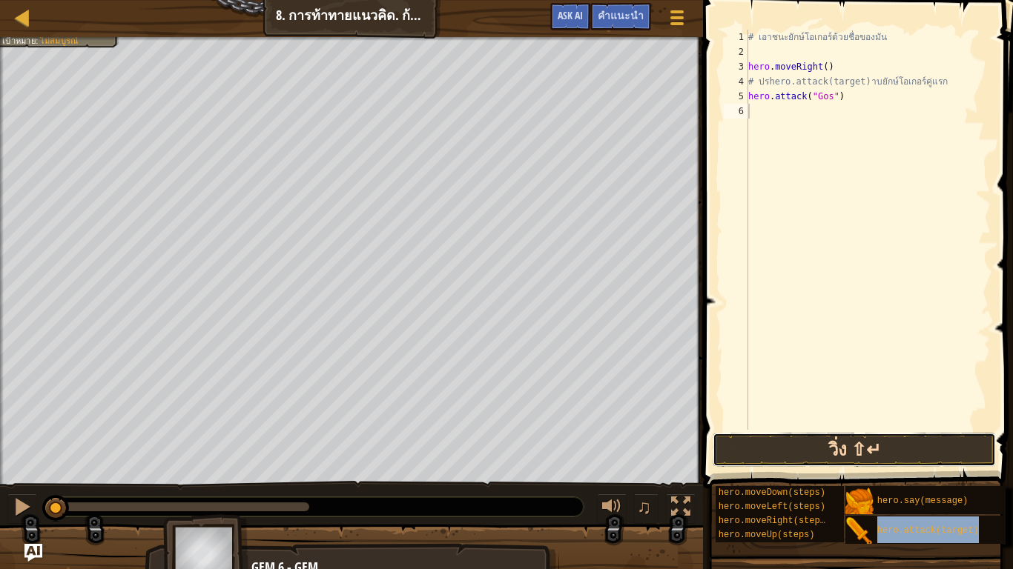
click at [879, 451] on button "วิ่ง ⇧↵" at bounding box center [853, 450] width 283 height 34
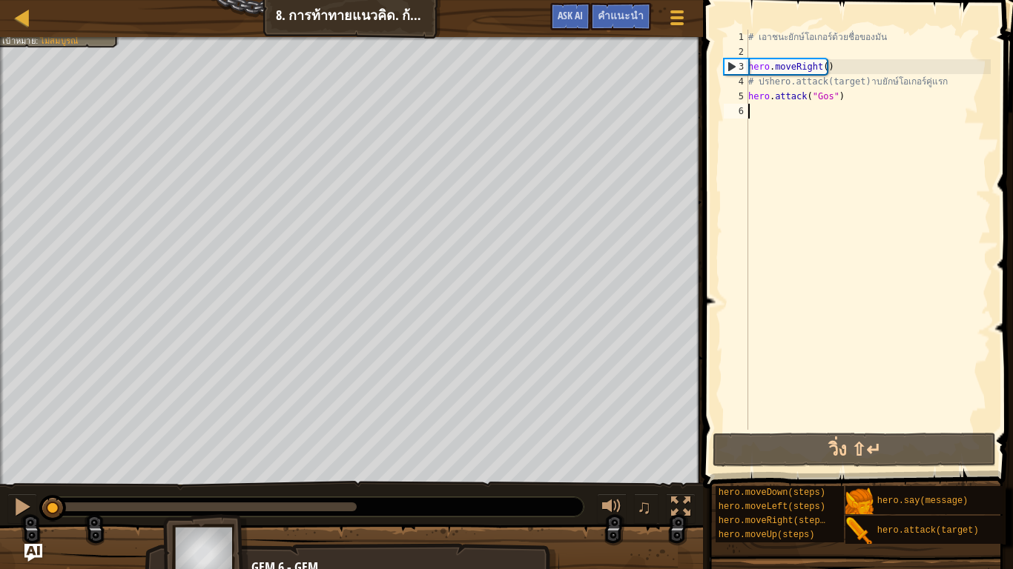
drag, startPoint x: 208, startPoint y: 505, endPoint x: 0, endPoint y: 491, distance: 208.8
click at [0, 486] on div "♫" at bounding box center [351, 503] width 703 height 44
drag, startPoint x: 87, startPoint y: 514, endPoint x: 0, endPoint y: 514, distance: 87.5
click at [0, 486] on div "♫" at bounding box center [351, 503] width 703 height 44
click at [33, 486] on button at bounding box center [22, 509] width 30 height 30
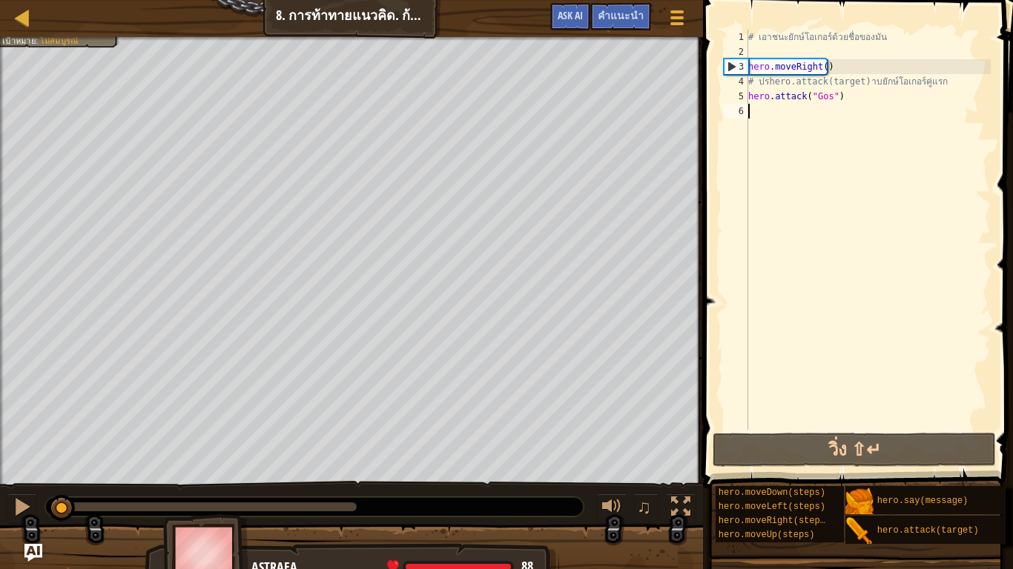
drag, startPoint x: 50, startPoint y: 505, endPoint x: 39, endPoint y: 506, distance: 11.2
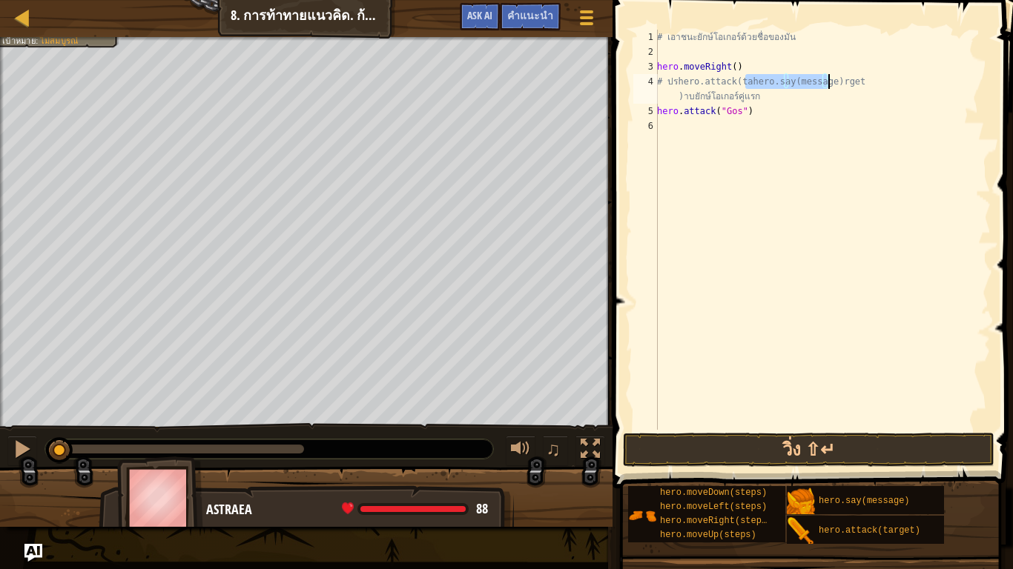
scroll to position [0, 0]
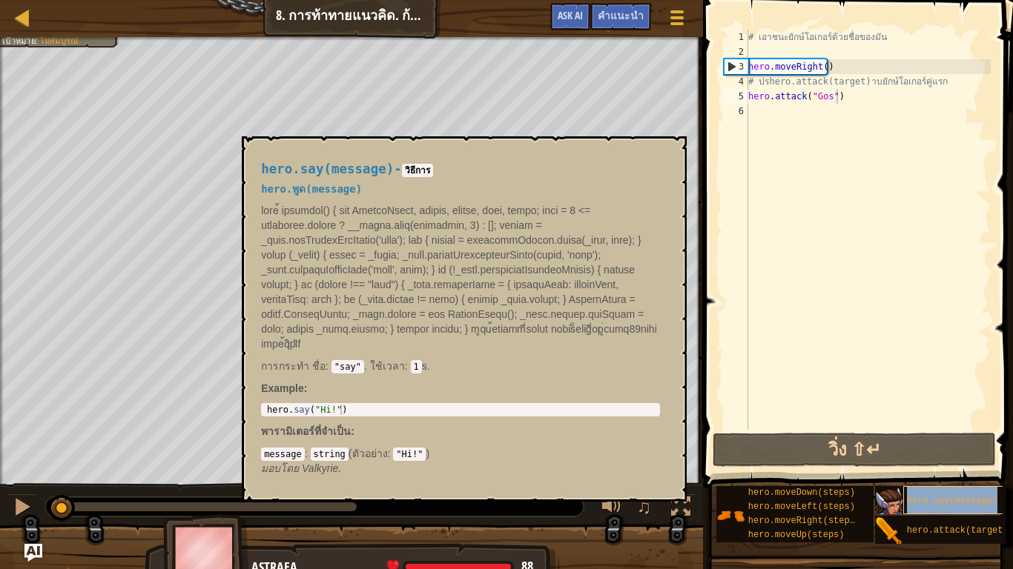
type textarea "hero.attack("Gos")hero.say(message)"
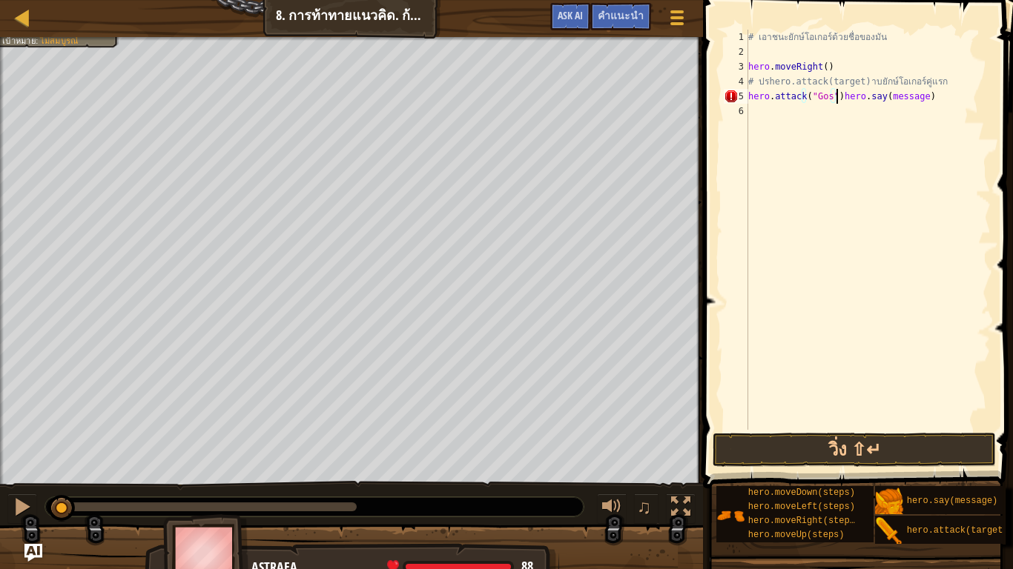
scroll to position [3, 0]
drag, startPoint x: 838, startPoint y: 96, endPoint x: 746, endPoint y: 102, distance: 92.2
click at [746, 102] on div "hero.say(message) 1 2 3 4 5 6 7 # เอาชนะยักษ์โอเกอร์ด้วยชื่อของมัน hero . moveR…" at bounding box center [855, 230] width 270 height 400
drag, startPoint x: 842, startPoint y: 130, endPoint x: 727, endPoint y: 127, distance: 114.9
click at [727, 127] on div "hero.attack("Gos") 1 2 3 4 5 6 7 8 # เอาชนะยักษ์โอเกอร์ด้วยชื่อของมัน hero . mo…" at bounding box center [855, 230] width 270 height 400
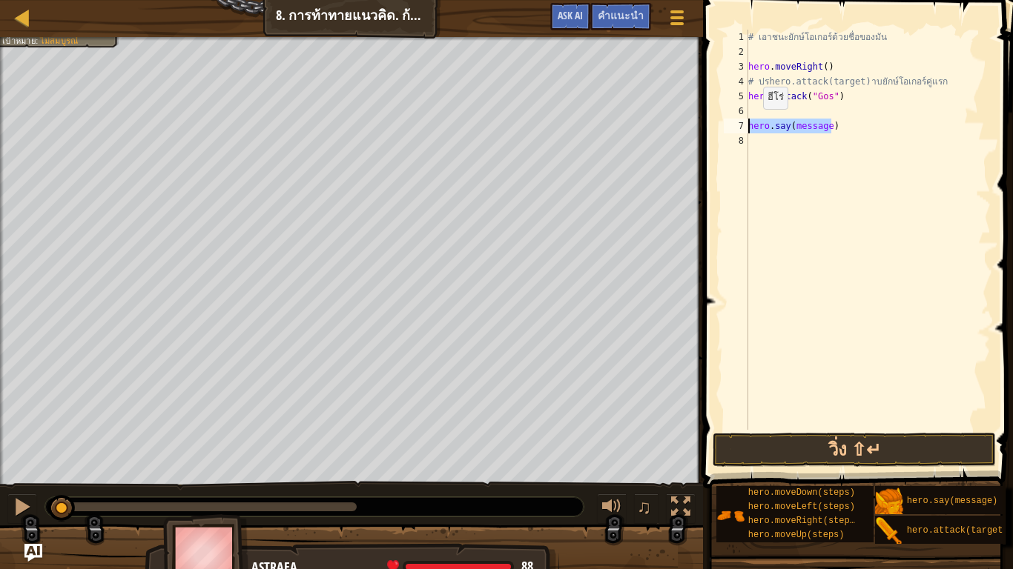
type textarea "hero.say(message)"
click at [748, 86] on div "# เอาชนะยักษ์โอเกอร์ด้วยชื่อของมัน hero . moveRight ( ) # ปรhero.attack(target)…" at bounding box center [867, 245] width 245 height 430
click at [941, 82] on div "# เอาชนะยักษ์โอเกอร์ด้วยชื่อของมัน hero . moveRight ( ) # ปรhero.attack(target)…" at bounding box center [867, 245] width 245 height 430
click at [931, 83] on div "# เอาชนะยักษ์โอเกอร์ด้วยชื่อของมัน hero . moveRight ( ) # ปรhero.attack(target)…" at bounding box center [867, 245] width 245 height 430
click at [934, 84] on div "# เอาชนะยักษ์โอเกอร์ด้วยชื่อของมัน hero . moveRight ( ) # ปรhero.attack(target)…" at bounding box center [867, 245] width 245 height 430
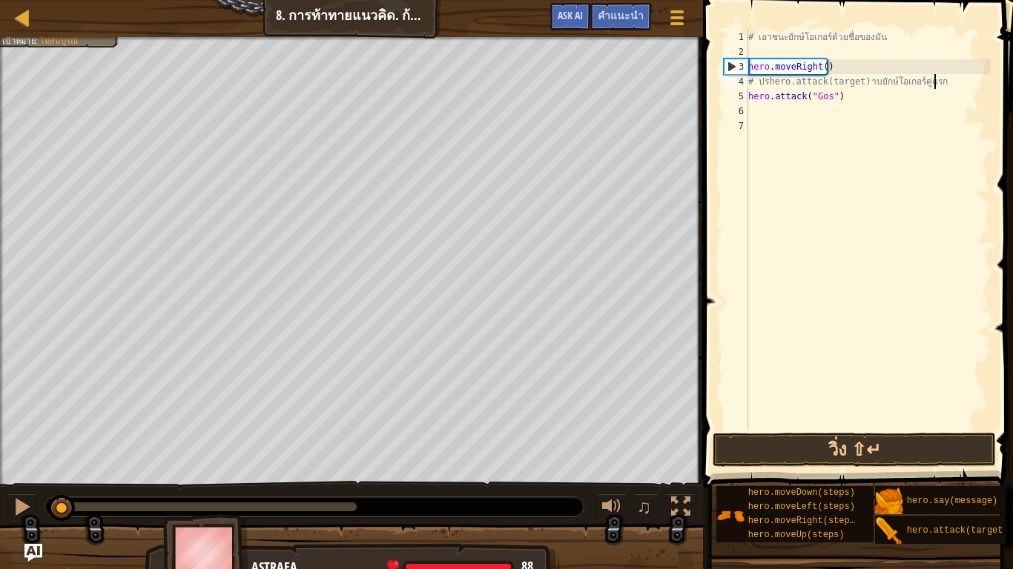
click at [837, 91] on div "# เอาชนะยักษ์โอเกอร์ด้วยชื่อของมัน hero . moveRight ( ) # ปรhero.attack(target)…" at bounding box center [867, 245] width 245 height 430
click at [951, 81] on div "# เอาชนะยักษ์โอเกอร์ด้วยชื่อของมัน hero . moveRight ( ) # ปรhero.attack(target)…" at bounding box center [867, 245] width 245 height 430
type textarea "ก"
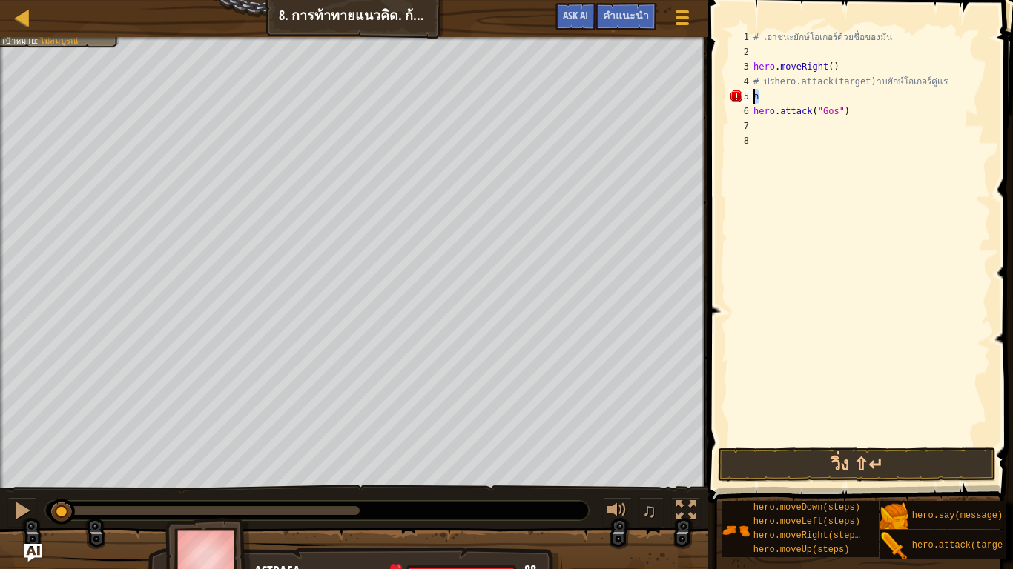
drag, startPoint x: 761, startPoint y: 99, endPoint x: 732, endPoint y: 97, distance: 28.9
click at [732, 97] on div "ก 1 2 3 4 5 6 7 8 # เอาชนะยักษ์โอเกอร์ด้วยชื่อของมัน hero . moveRight ( ) # ปรh…" at bounding box center [858, 237] width 265 height 415
click at [942, 79] on div "# เอาชนะยักษ์โอเกอร์ด้วยชื่อของมัน hero . moveRight ( ) # ปรhero.attack(target)…" at bounding box center [870, 252] width 240 height 445
click at [933, 85] on div "# เอาชนะยักษ์โอเกอร์ด้วยชื่อของมัน hero . moveRight ( ) # ปรhero.attack(target)…" at bounding box center [870, 252] width 240 height 445
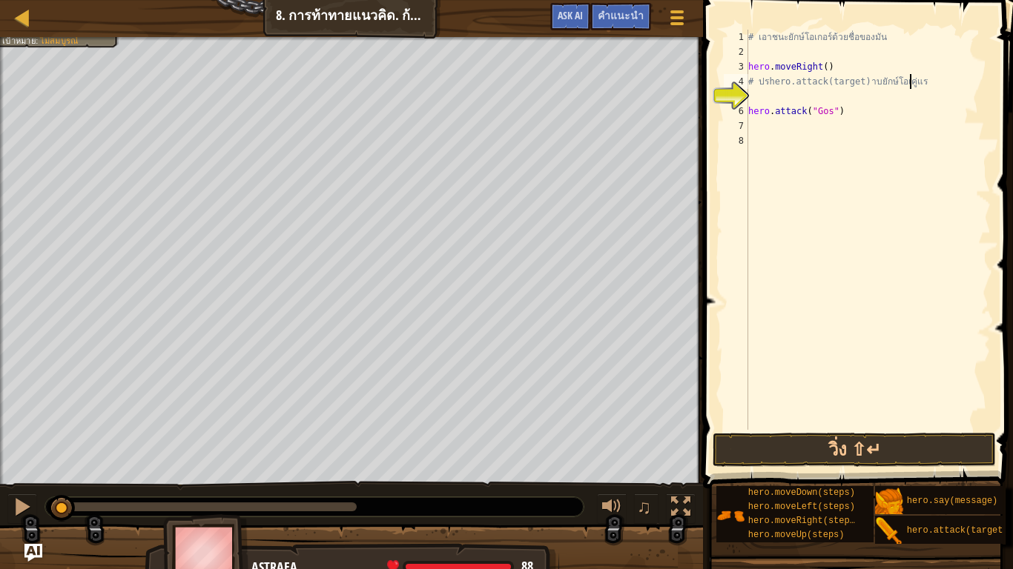
scroll to position [3, 138]
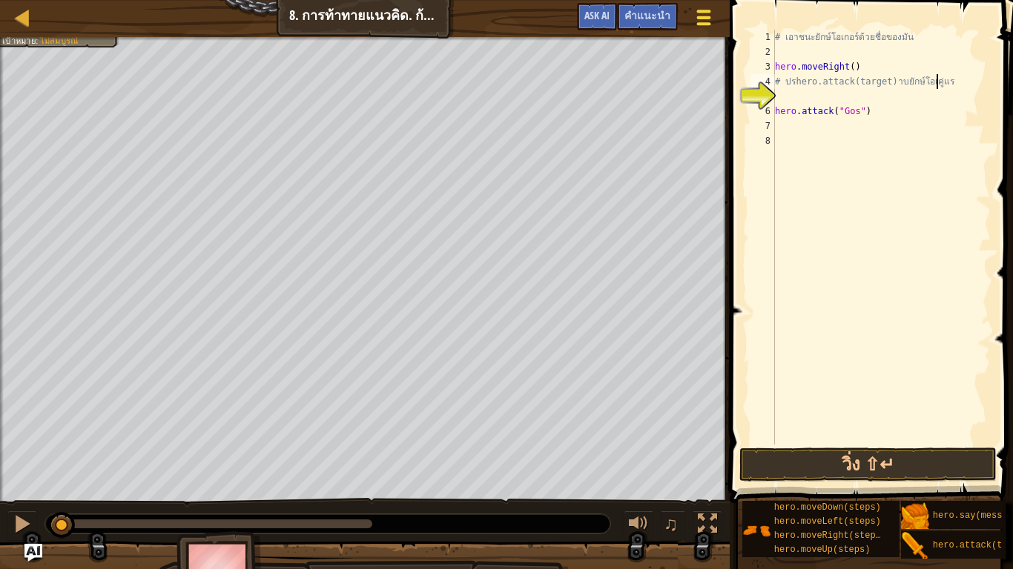
type textarea "# ปรhero.attack(target)าบยักษ์โอเคู่แร"
click at [703, 16] on span at bounding box center [704, 17] width 14 height 3
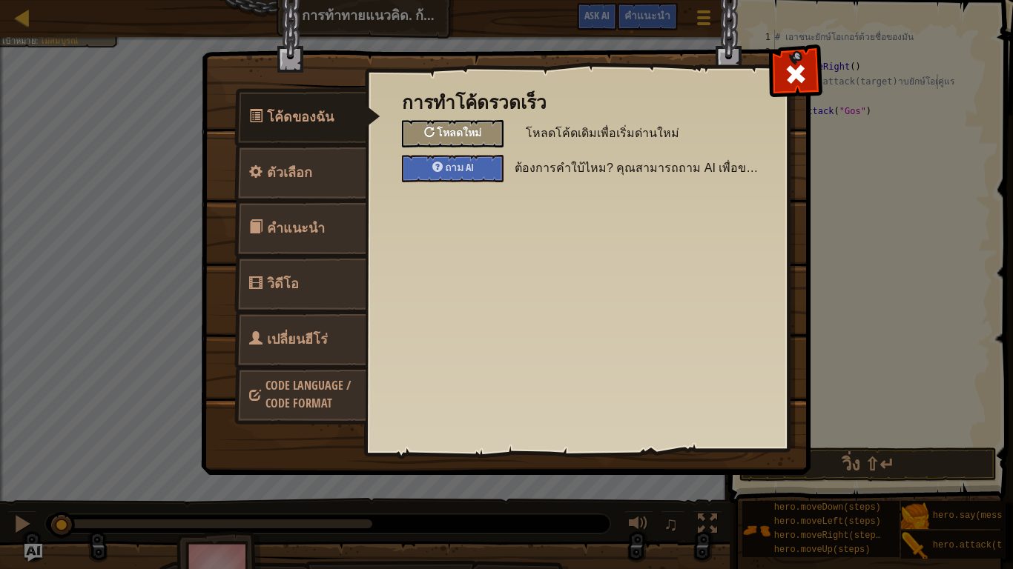
click at [447, 125] on div "โหลดใหม่" at bounding box center [453, 133] width 102 height 27
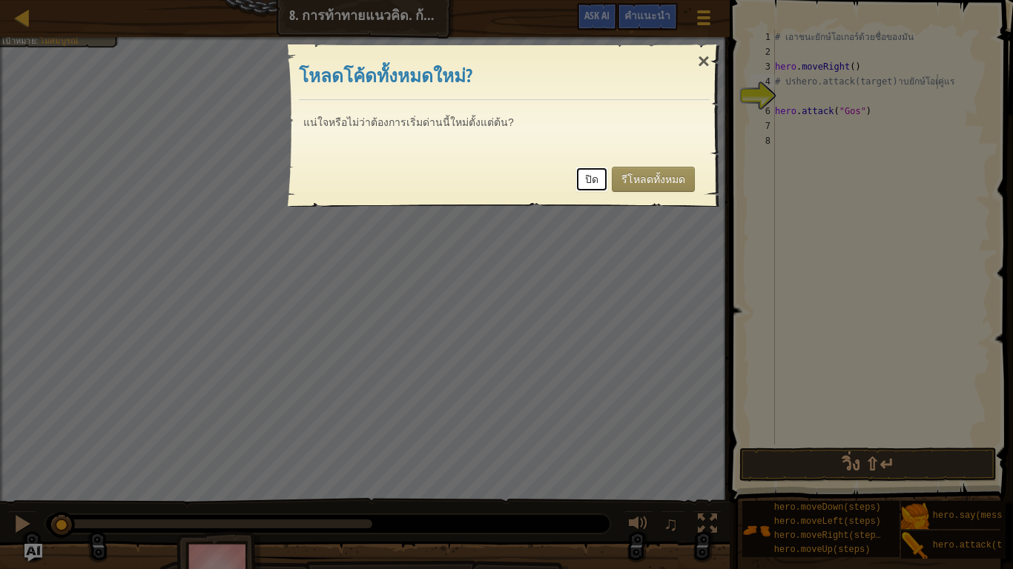
click at [590, 173] on link "ปิด" at bounding box center [591, 179] width 33 height 25
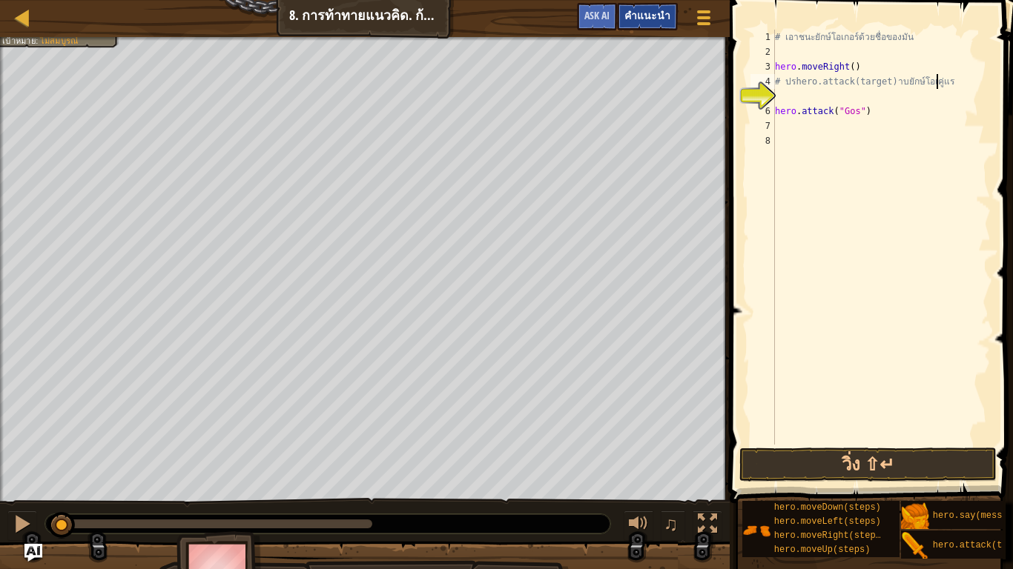
click at [674, 11] on div "คำแนะนำ" at bounding box center [647, 16] width 61 height 27
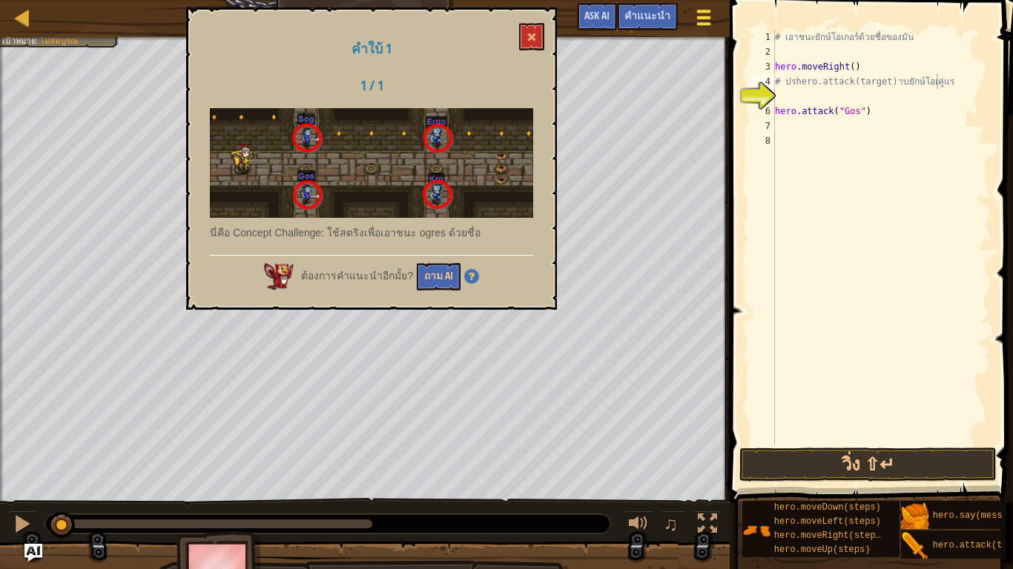
click at [692, 11] on button "เมนูเกม" at bounding box center [703, 20] width 39 height 36
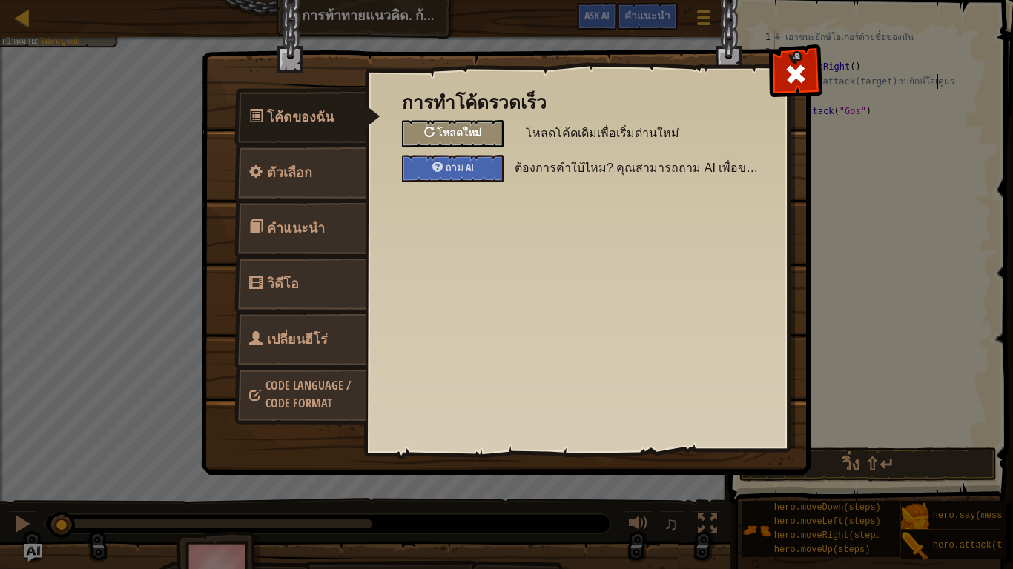
drag, startPoint x: 465, startPoint y: 106, endPoint x: 484, endPoint y: 127, distance: 28.3
click at [475, 118] on div "การทำโค้ดรวดเร็ว โหลดใหม่ โหลดโค้ดเดิมเพื่อเริ่มด่านใหม่ ถาม AI ต้องการคำใบ้ไหม…" at bounding box center [576, 138] width 349 height 90
click at [486, 132] on div "โหลดใหม่" at bounding box center [453, 133] width 102 height 27
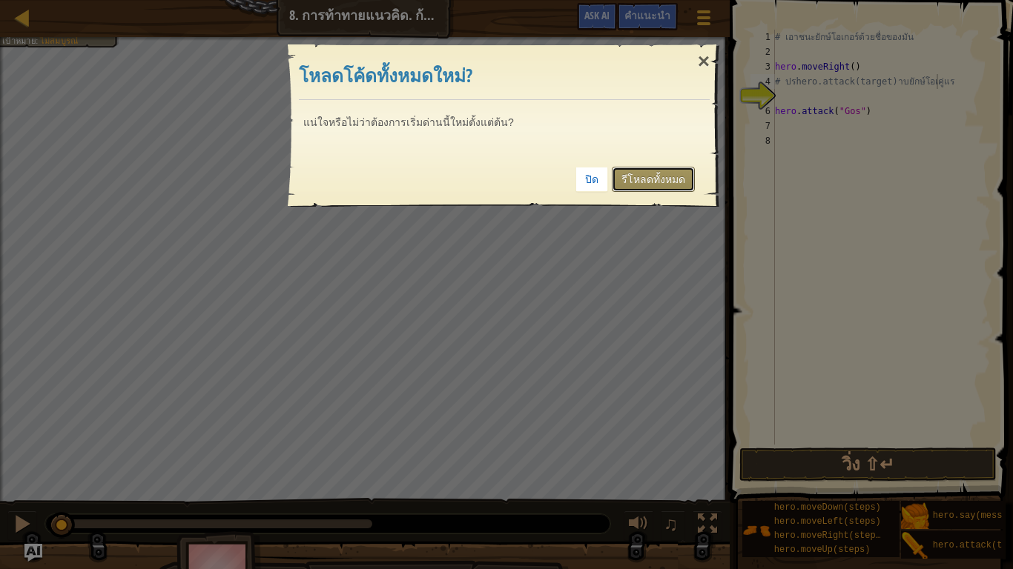
click at [632, 182] on link "รีโหลดทั้งหมด" at bounding box center [653, 179] width 83 height 25
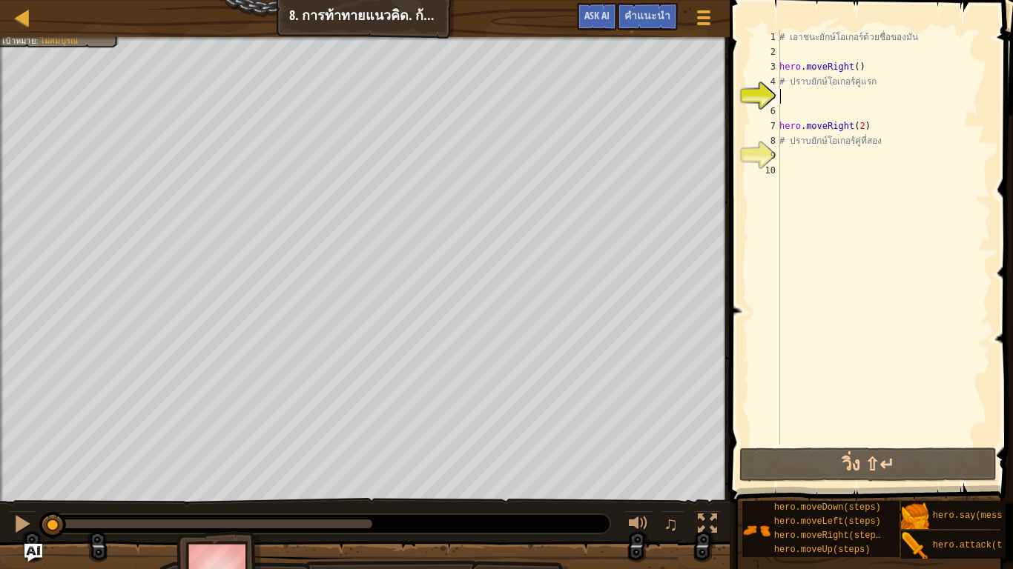
scroll to position [3, 0]
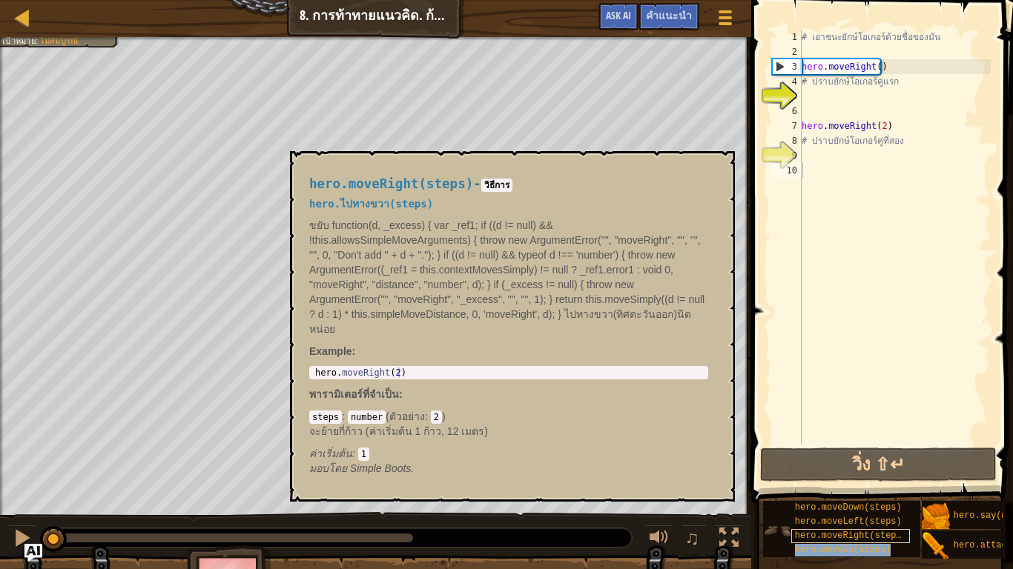
type textarea "hero.moveUp(steps)"
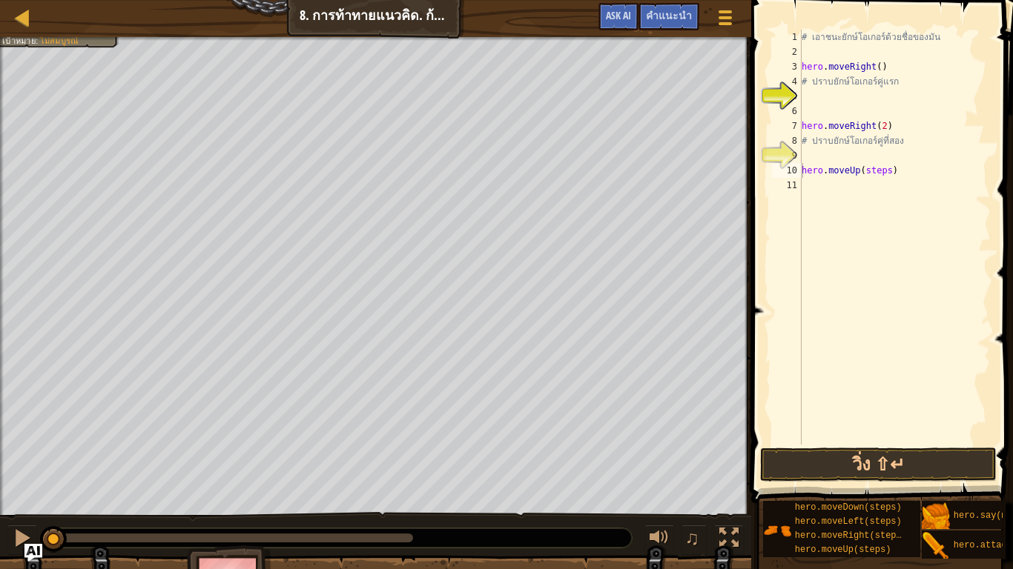
click at [756, 351] on span at bounding box center [883, 230] width 274 height 547
drag, startPoint x: 892, startPoint y: 171, endPoint x: 766, endPoint y: 174, distance: 126.0
click at [766, 174] on div "hero.moveUp(steps) 1 2 3 4 5 6 7 8 9 10 11 # เอาชนะยักษ์โอเกอร์ด้วยชื่อของมัน h…" at bounding box center [879, 280] width 266 height 547
click at [820, 96] on div "# เอาชนะยักษ์โอเกอร์ด้วยชื่อของมัน hero . moveRight ( ) # ปราบยักษ์โอเกอร์คู่แร…" at bounding box center [894, 252] width 192 height 445
paste textarea "hero.moveUp(steps)"
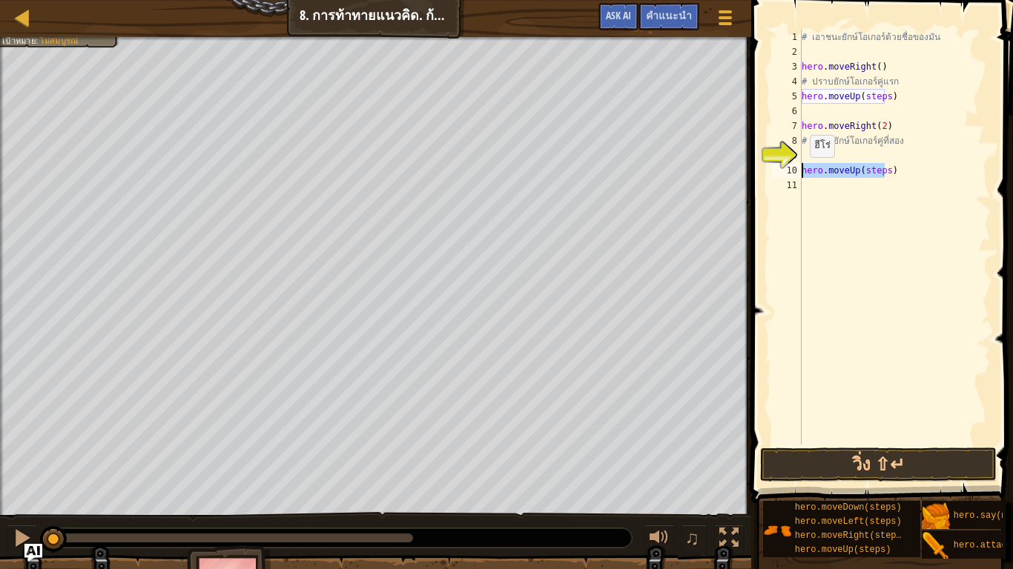
drag, startPoint x: 886, startPoint y: 172, endPoint x: 789, endPoint y: 174, distance: 96.4
click at [789, 174] on div "hero.moveUp(steps) 1 2 3 4 5 6 7 8 9 10 11 # เอาชนะยักษ์โอเกอร์ด้วยชื่อของมัน h…" at bounding box center [880, 237] width 222 height 415
click at [889, 165] on div "# เอาชนะยักษ์โอเกอร์ด้วยชื่อของมัน hero . moveRight ( ) # ปราบยักษ์โอเกอร์คู่แร…" at bounding box center [894, 252] width 192 height 445
drag, startPoint x: 815, startPoint y: 182, endPoint x: 746, endPoint y: 190, distance: 68.7
click at [746, 190] on div "hero.moveUp(steps) 1 2 3 4 5 6 7 8 9 10 11 # เอาชนะยักษ์โอเกอร์ด้วยชื่อของมัน h…" at bounding box center [879, 280] width 266 height 547
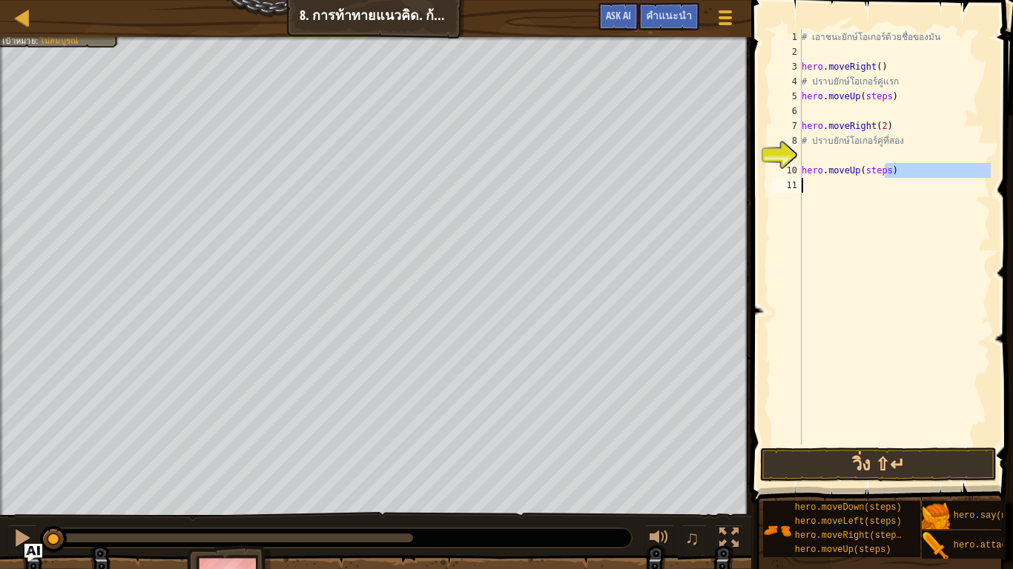
type textarea "hero.moveUp(steps)"
drag, startPoint x: 803, startPoint y: 165, endPoint x: 935, endPoint y: 179, distance: 132.8
click at [935, 179] on div "# เอาชนะยักษ์โอเกอร์ด้วยชื่อของมัน hero . moveRight ( ) # ปราบยักษ์โอเกอร์คู่แร…" at bounding box center [894, 252] width 192 height 445
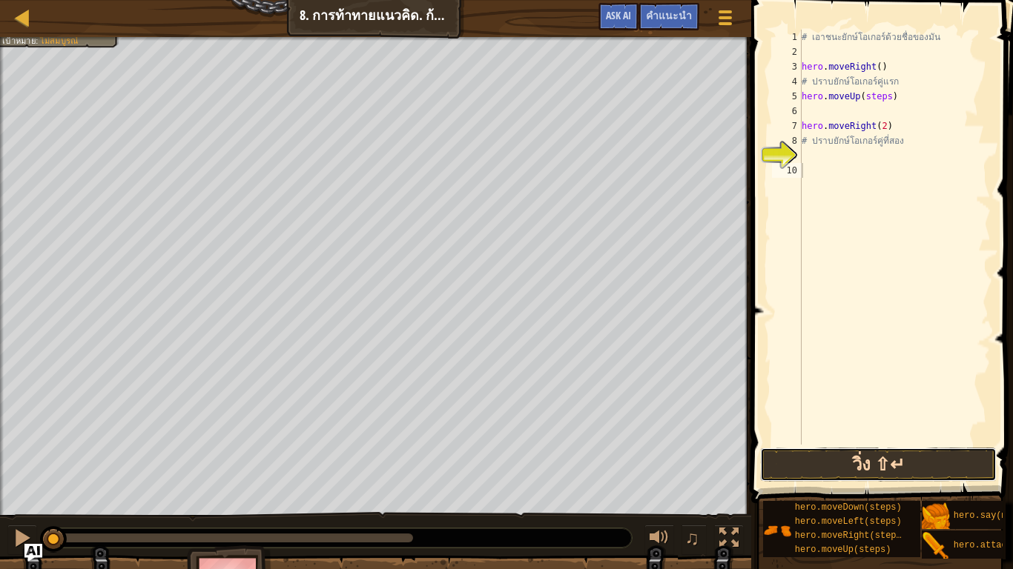
click at [899, 472] on button "วิ่ง ⇧↵" at bounding box center [878, 465] width 236 height 34
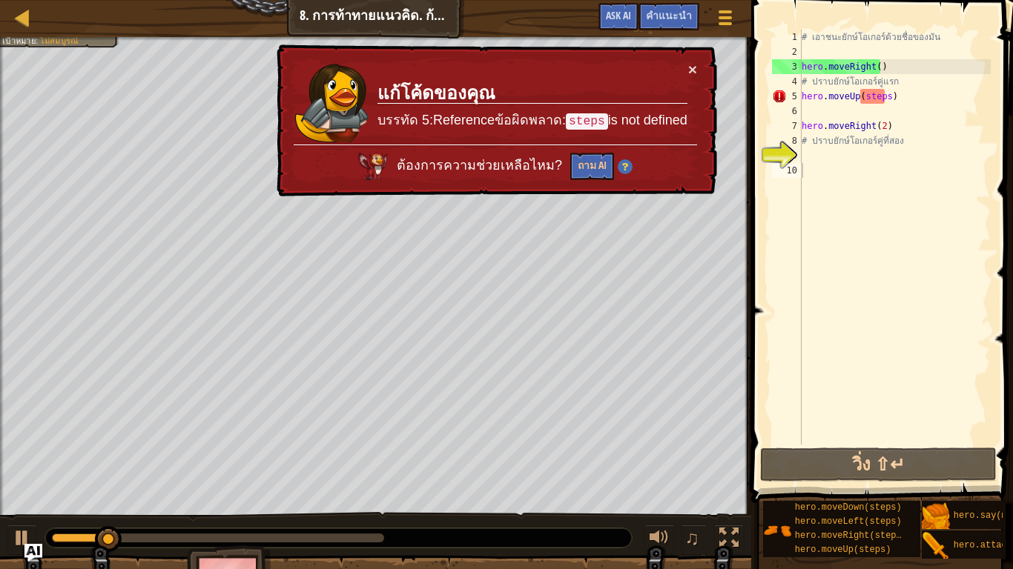
click at [686, 67] on td "แก้โค้ดของคุณ บรรทัด 5:Referenceข้อผิดพลาด: steps is not defined" at bounding box center [532, 103] width 311 height 83
click at [696, 62] on button "×" at bounding box center [692, 70] width 9 height 16
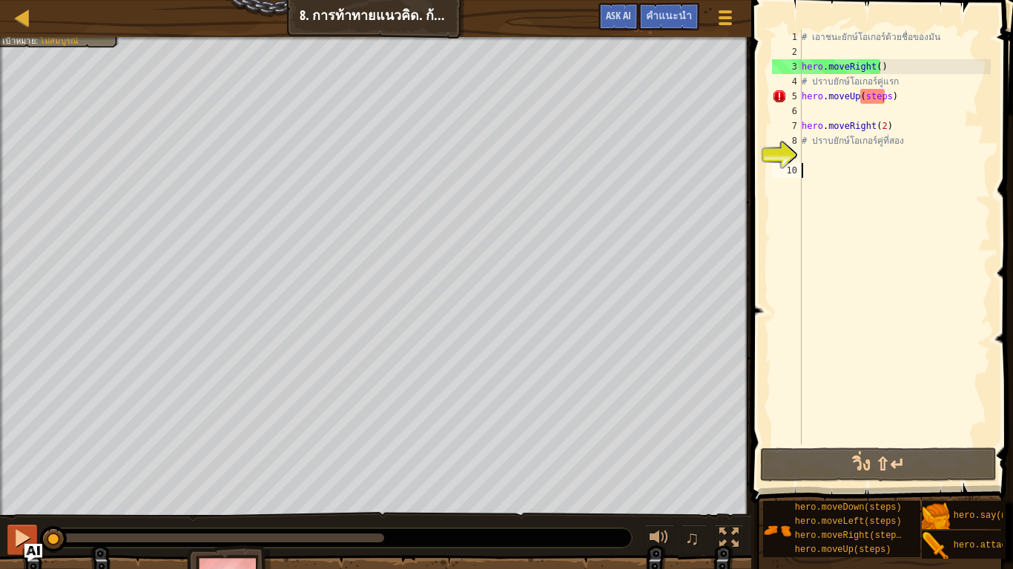
drag, startPoint x: 158, startPoint y: 545, endPoint x: 15, endPoint y: 541, distance: 143.1
click at [15, 541] on div "♫" at bounding box center [375, 534] width 751 height 44
click at [13, 539] on div at bounding box center [22, 538] width 19 height 19
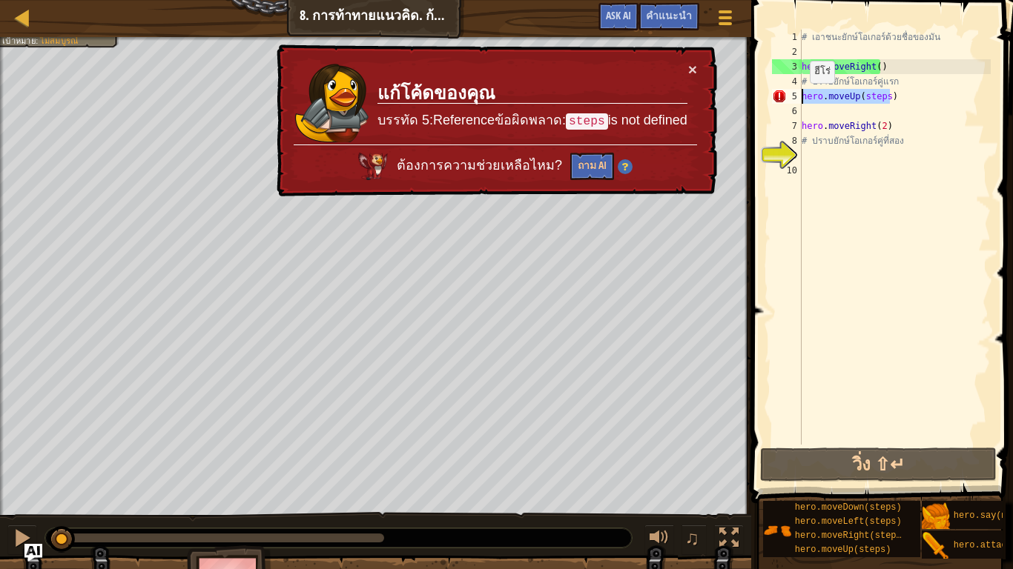
drag, startPoint x: 893, startPoint y: 95, endPoint x: 802, endPoint y: 98, distance: 91.2
click at [802, 98] on div "# เอาชนะยักษ์โอเกอร์ด้วยชื่อของมัน hero . moveRight ( ) # ปราบยักษ์โอเกอร์คู่แร…" at bounding box center [894, 252] width 192 height 445
type textarea "hero.moveUp(steps)"
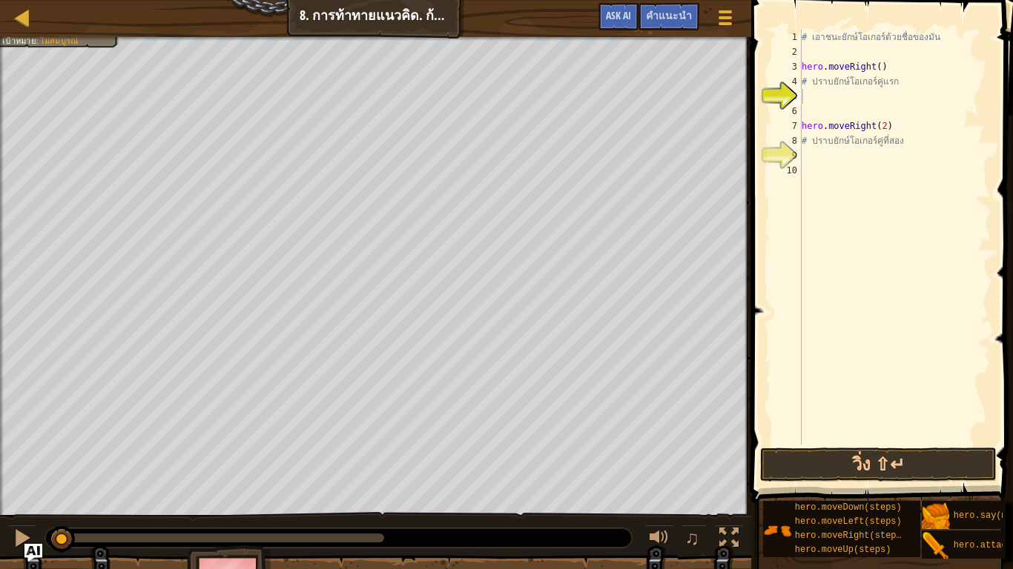
click at [648, 0] on div "แผนที่ วิทยาการคอมพิวเตอร์ เบื้องต้น 8. การท้าทายแนวคิด. ก้าวย่างอันตราย เมนูเก…" at bounding box center [375, 18] width 751 height 37
click at [660, 4] on div "คำแนะนำ" at bounding box center [668, 16] width 61 height 27
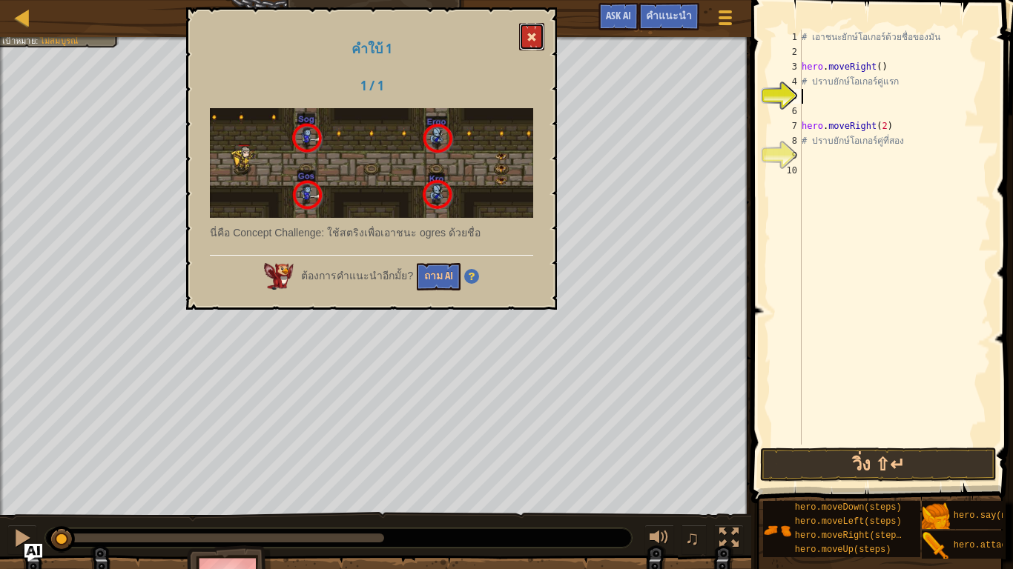
click at [520, 34] on button at bounding box center [531, 36] width 25 height 27
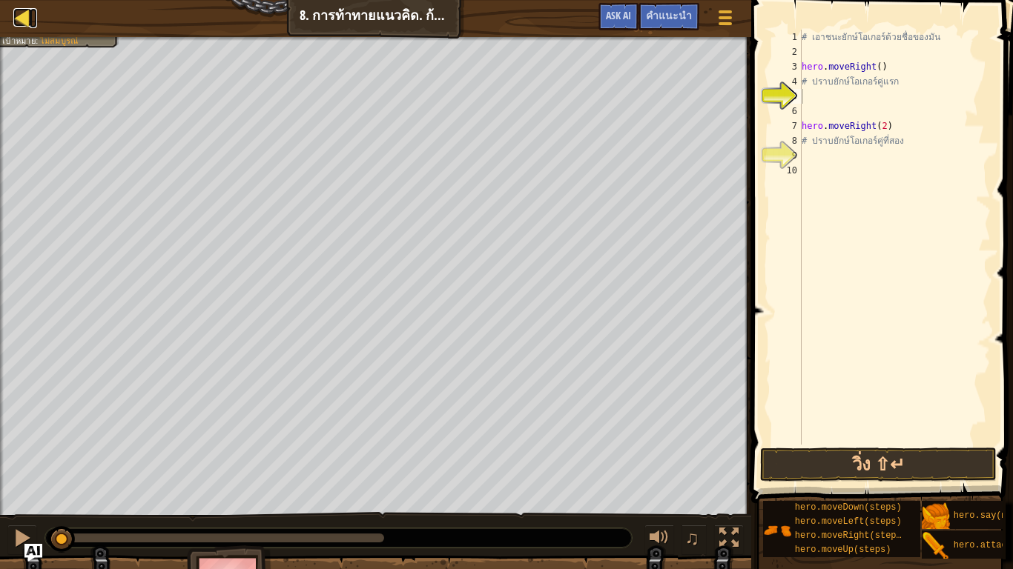
click at [21, 21] on div at bounding box center [22, 17] width 19 height 19
select select "th"
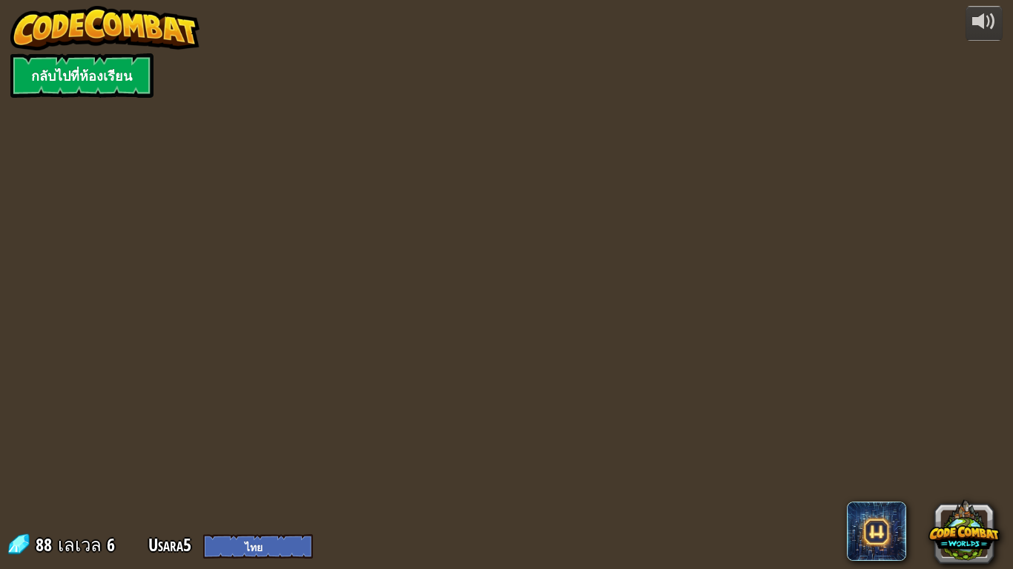
select select "th"
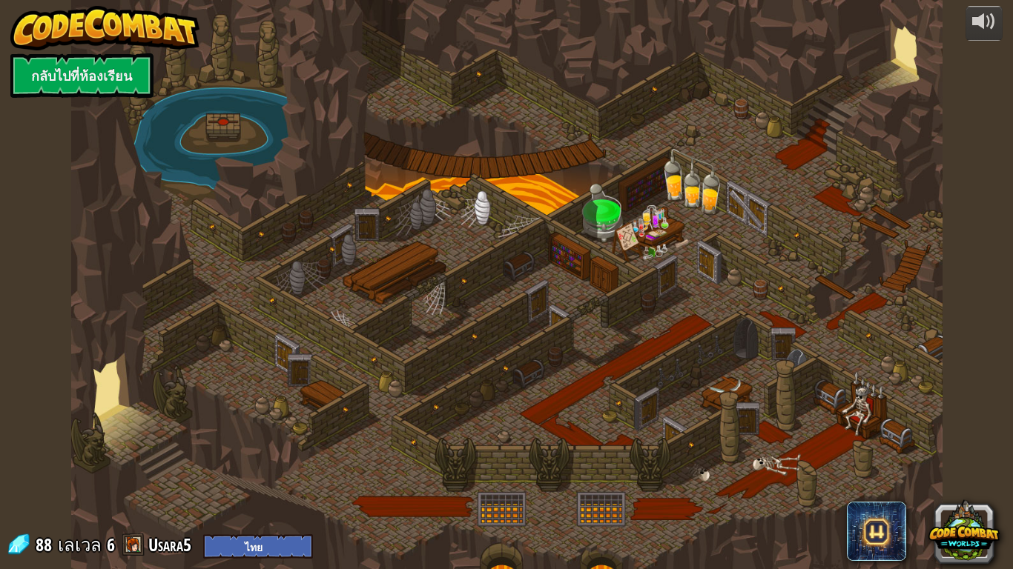
select select "th"
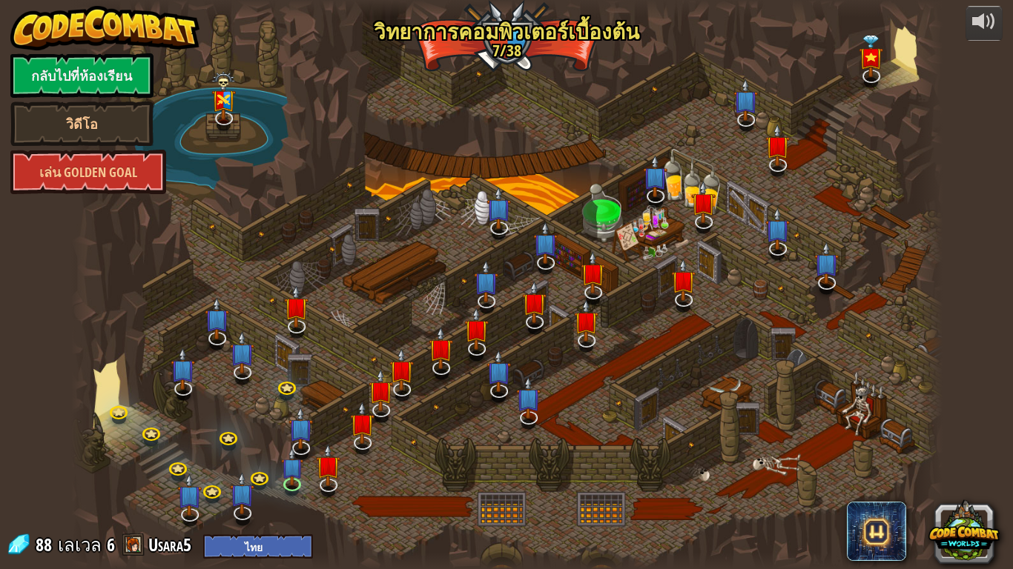
select select "th"
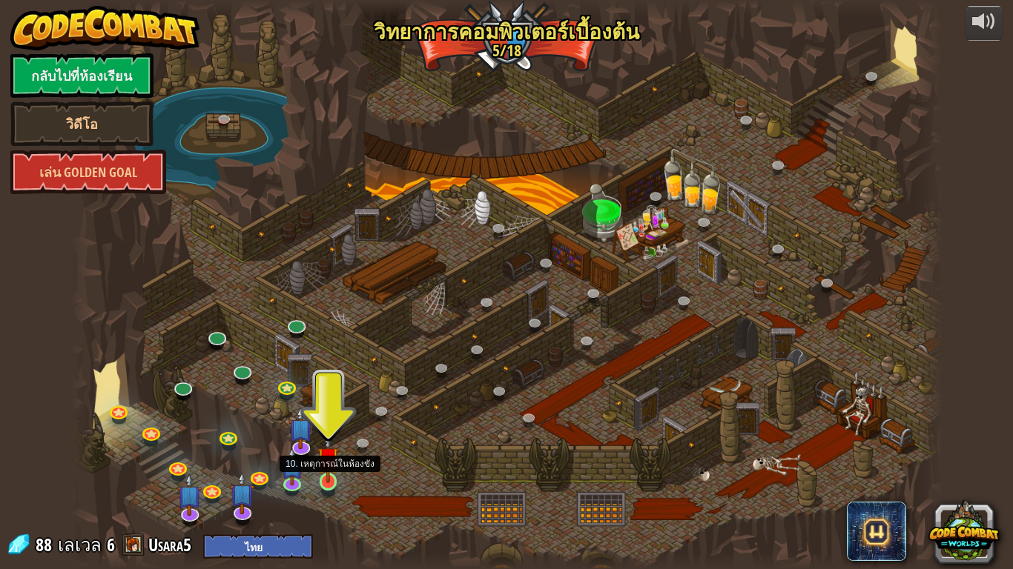
click at [327, 482] on img at bounding box center [328, 458] width 22 height 50
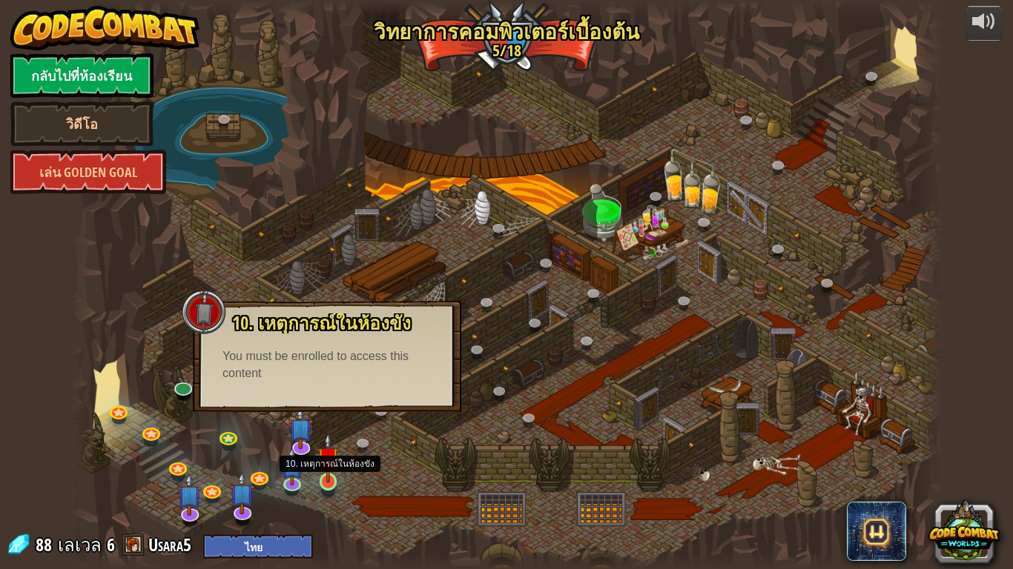
click at [328, 477] on img at bounding box center [328, 458] width 22 height 50
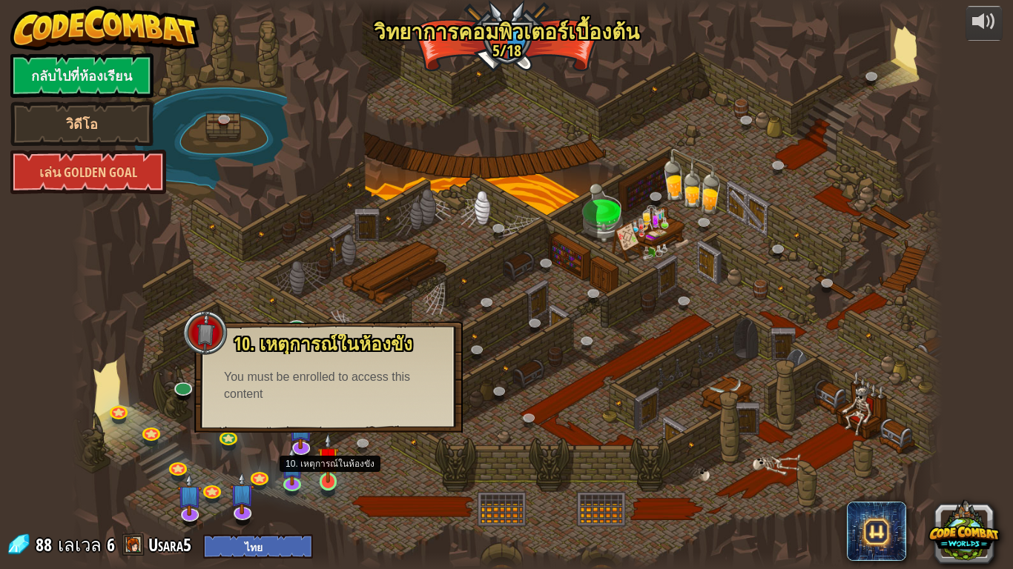
click at [328, 477] on img at bounding box center [328, 458] width 22 height 50
click at [327, 477] on img at bounding box center [328, 458] width 22 height 50
click at [323, 477] on img at bounding box center [328, 458] width 22 height 50
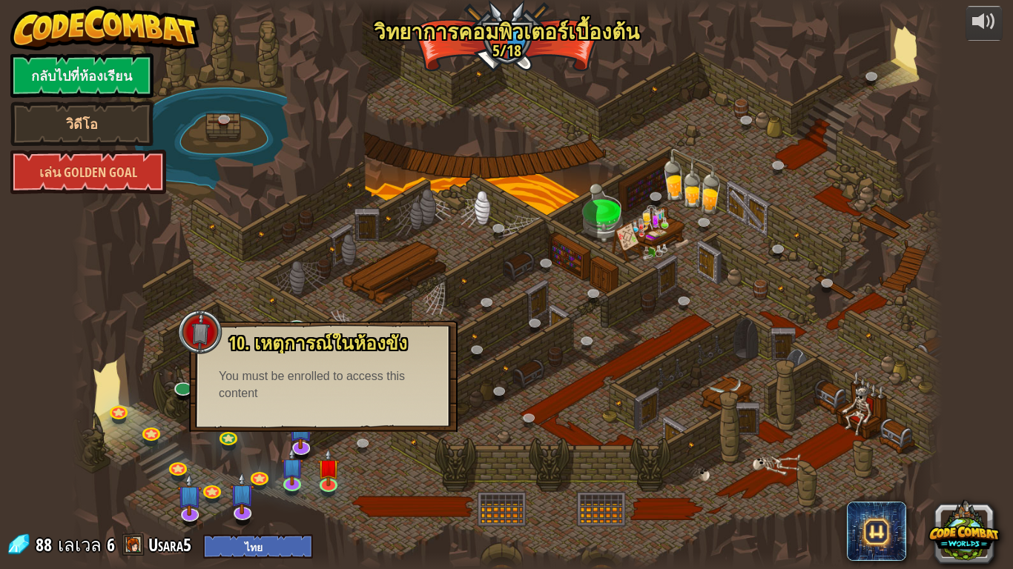
click at [549, 130] on div at bounding box center [506, 284] width 871 height 569
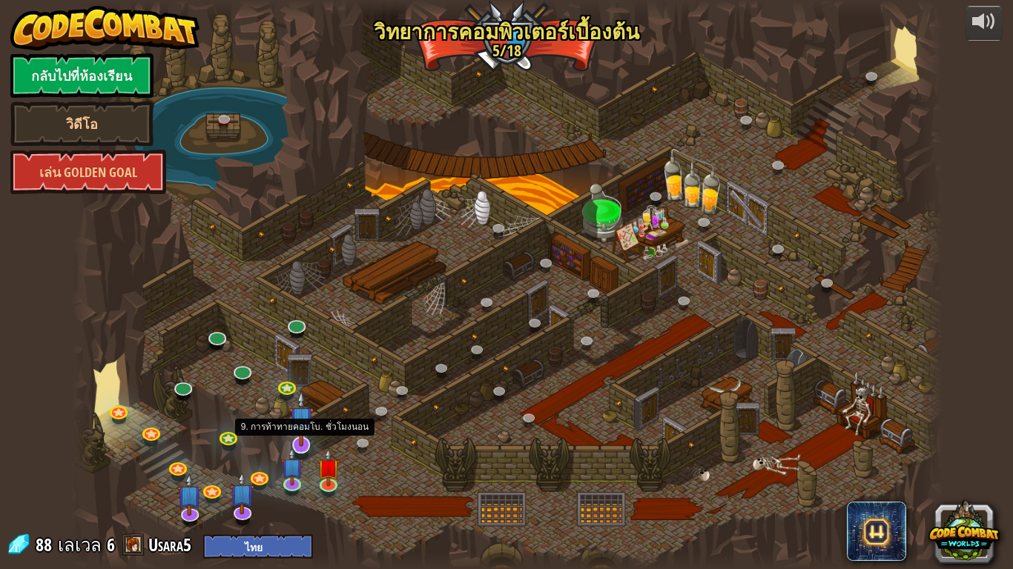
click at [300, 443] on img at bounding box center [301, 419] width 24 height 56
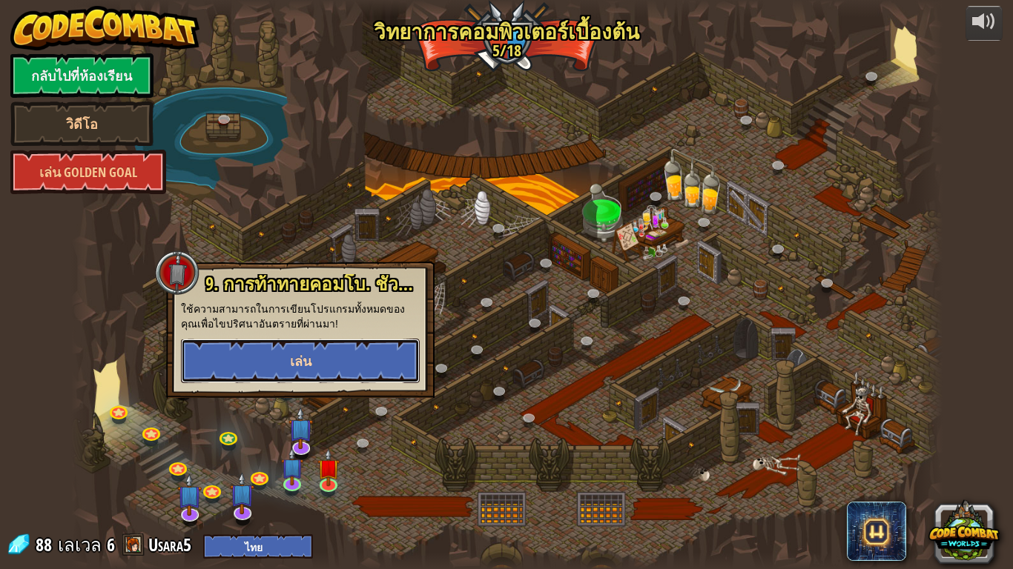
click at [327, 364] on button "เล่น" at bounding box center [300, 361] width 239 height 44
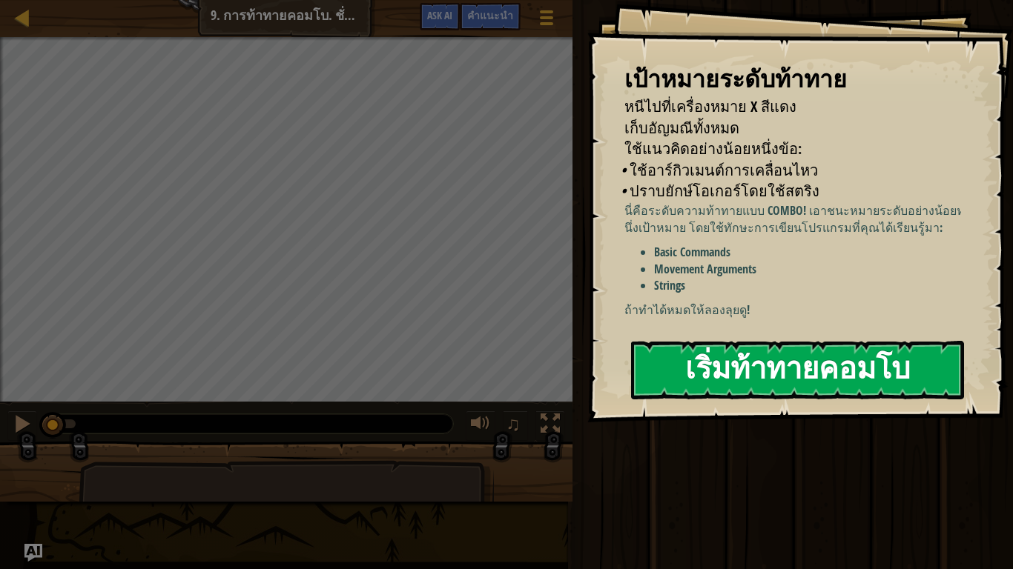
click at [815, 368] on button "เริ่มท้าทายคอมโบ" at bounding box center [797, 370] width 333 height 59
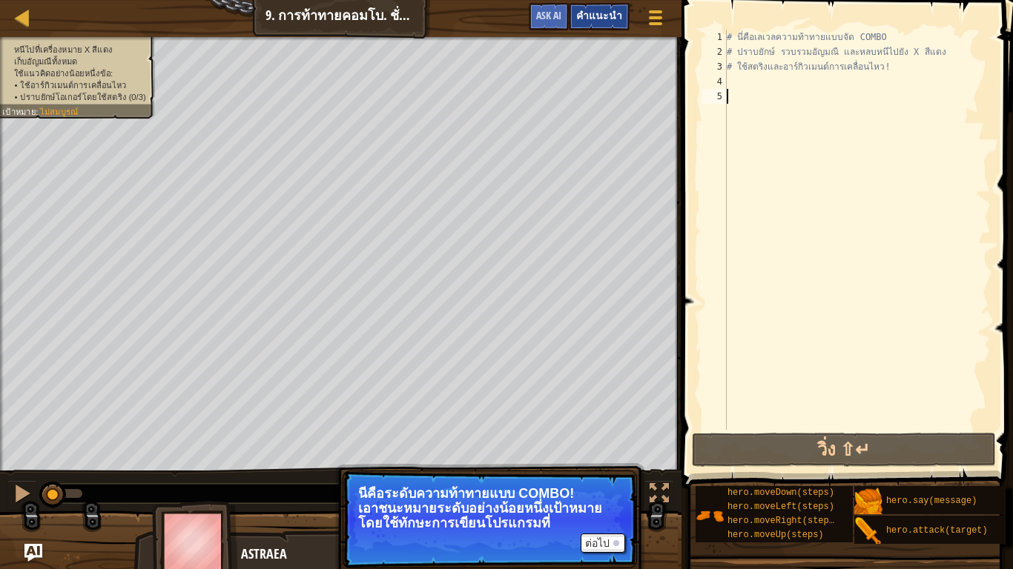
click at [614, 4] on div "คำแนะนำ" at bounding box center [599, 16] width 61 height 27
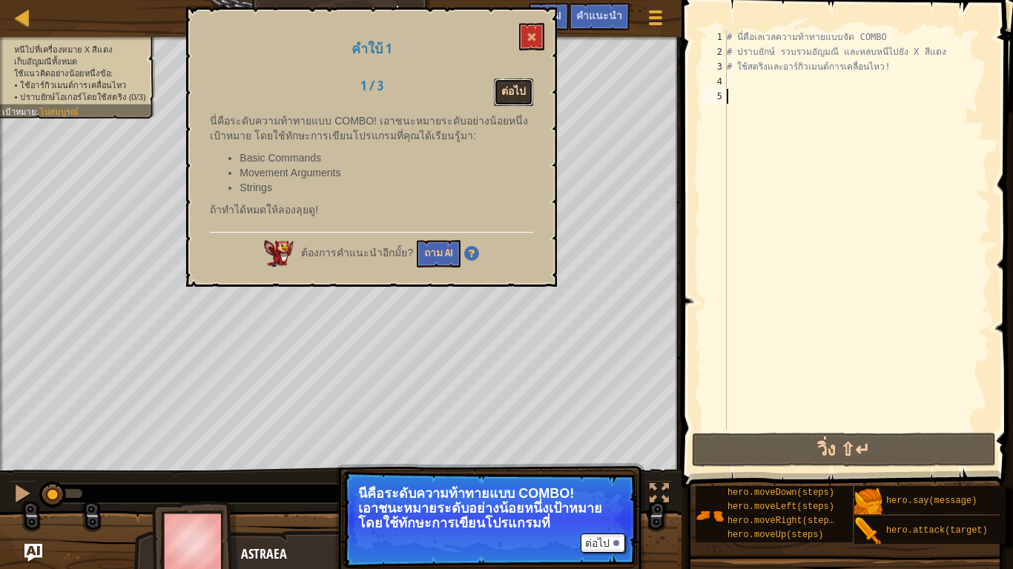
click at [501, 93] on button "ต่อไป" at bounding box center [513, 92] width 39 height 27
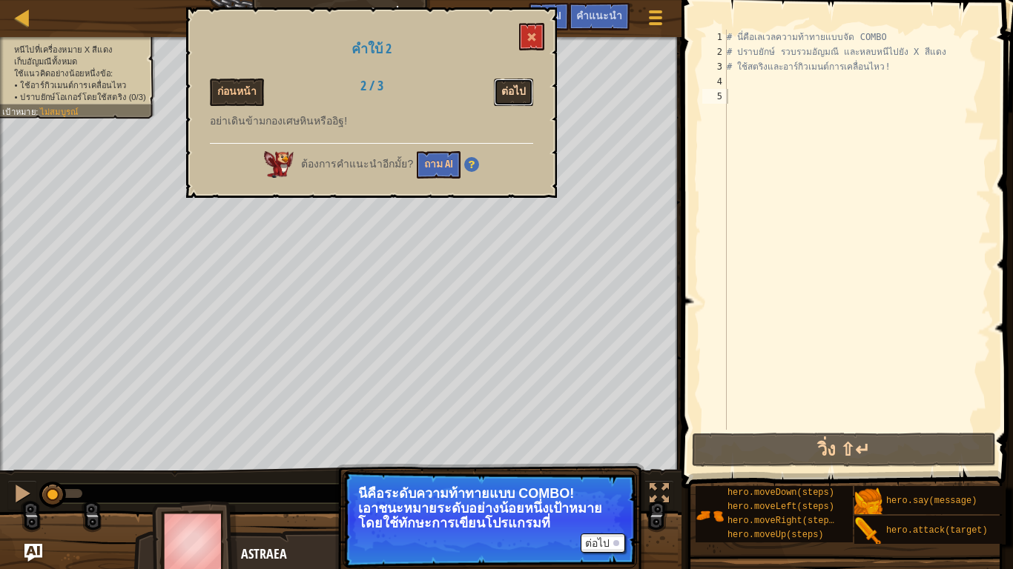
click at [516, 99] on button "ต่อไป" at bounding box center [513, 92] width 39 height 27
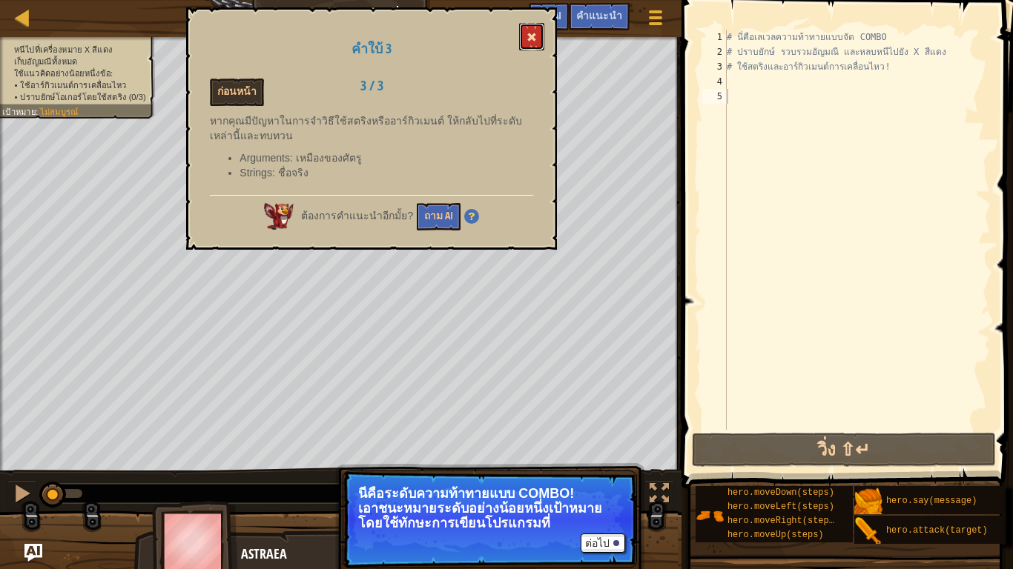
click at [531, 34] on span at bounding box center [531, 37] width 10 height 10
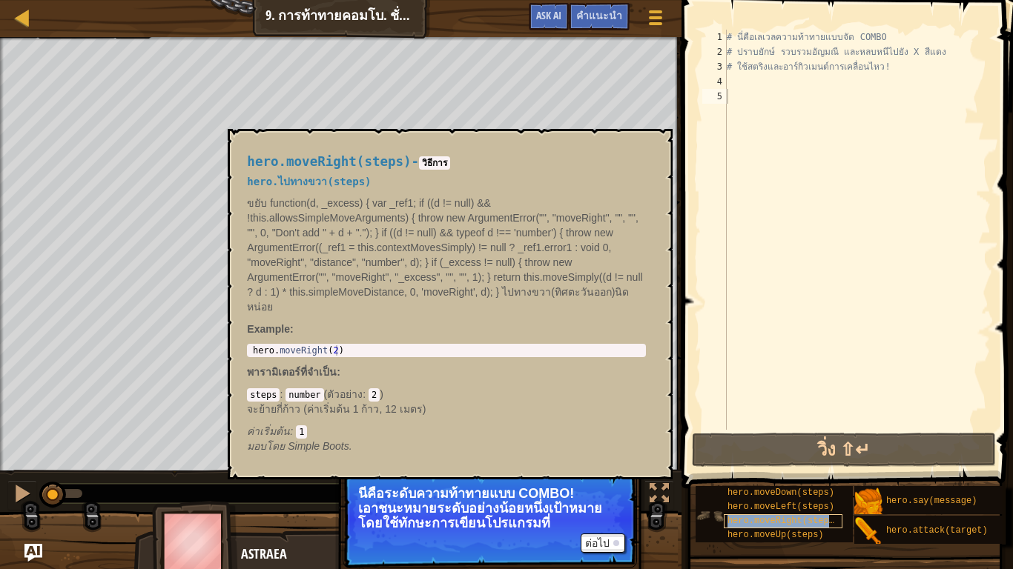
click at [802, 527] on div "hero.moveRight(steps)" at bounding box center [782, 521] width 119 height 14
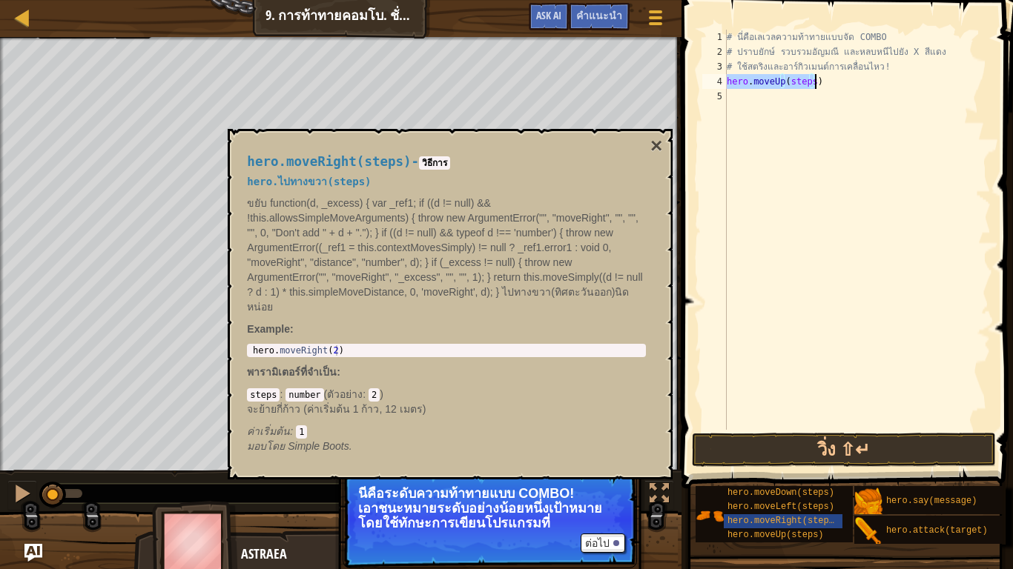
click at [808, 82] on div "# นี่คือเลเวลความท้าทายแบบจัด COMBO # ปราบยักษ์ รวบรวมอัญมณี และหลบหนีไปยัง X ส…" at bounding box center [856, 230] width 267 height 400
drag, startPoint x: 808, startPoint y: 82, endPoint x: 786, endPoint y: 81, distance: 22.3
click at [786, 81] on div "# นี่คือเลเวลความท้าทายแบบจัด COMBO # ปราบยักษ์ รวบรวมอัญมณี และหลบหนีไปยัง X ส…" at bounding box center [856, 245] width 267 height 430
drag, startPoint x: 793, startPoint y: 81, endPoint x: 907, endPoint y: 82, distance: 114.2
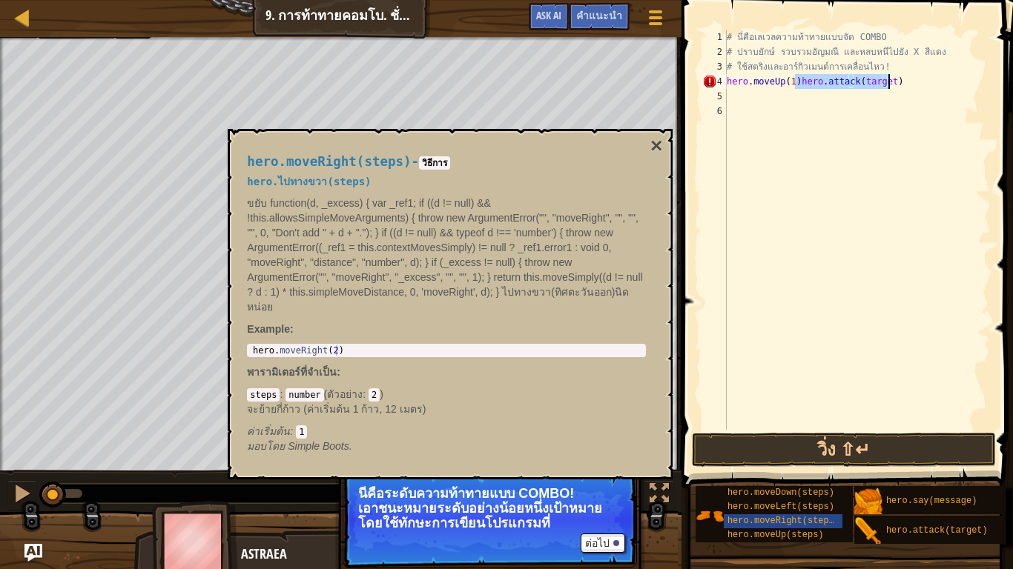
click at [907, 82] on div "# นี่คือเลเวลความท้าทายแบบจัด COMBO # ปราบยักษ์ รวบรวมอัญมณี และหลบหนีไปยัง X ส…" at bounding box center [856, 245] width 267 height 430
click at [812, 94] on div "# นี่คือเลเวลความท้าทายแบบจัด COMBO # ปราบยักษ์ รวบรวมอัญมณี และหลบหนีไปยัง X ส…" at bounding box center [856, 230] width 267 height 400
click at [812, 94] on div "# นี่คือเลเวลความท้าทายแบบจัด COMBO # ปราบยักษ์ รวบรวมอัญมณี และหลบหนีไปยัง X ส…" at bounding box center [856, 245] width 267 height 430
click at [854, 450] on button "วิ่ง ⇧↵" at bounding box center [844, 450] width 304 height 34
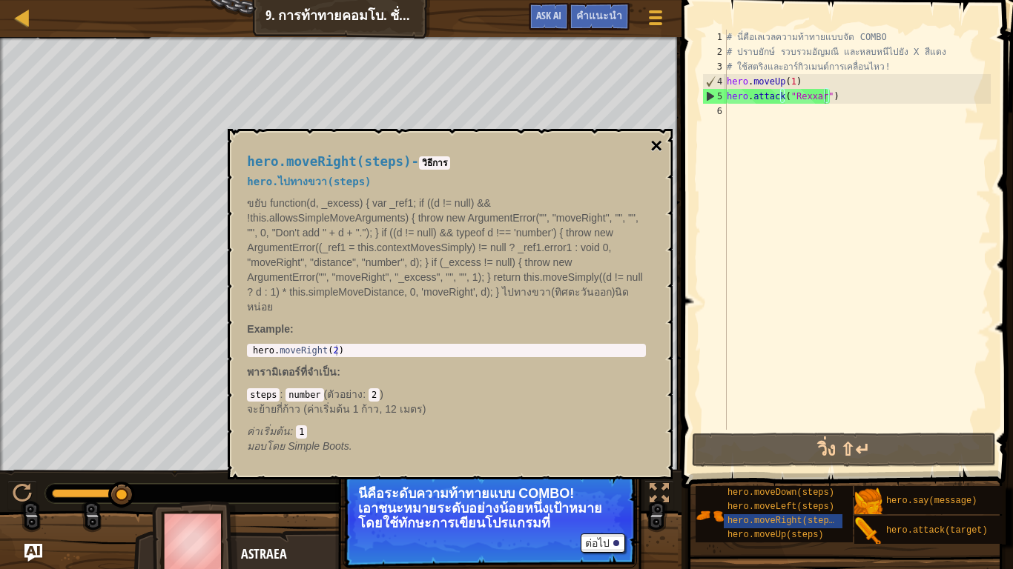
click at [655, 139] on button "×" at bounding box center [656, 146] width 12 height 21
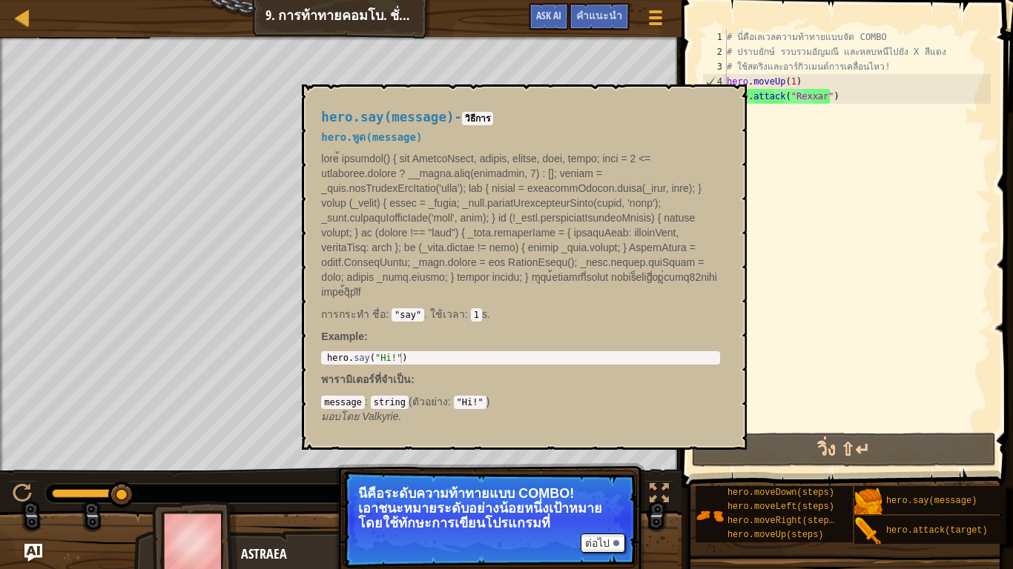
scroll to position [3, 68]
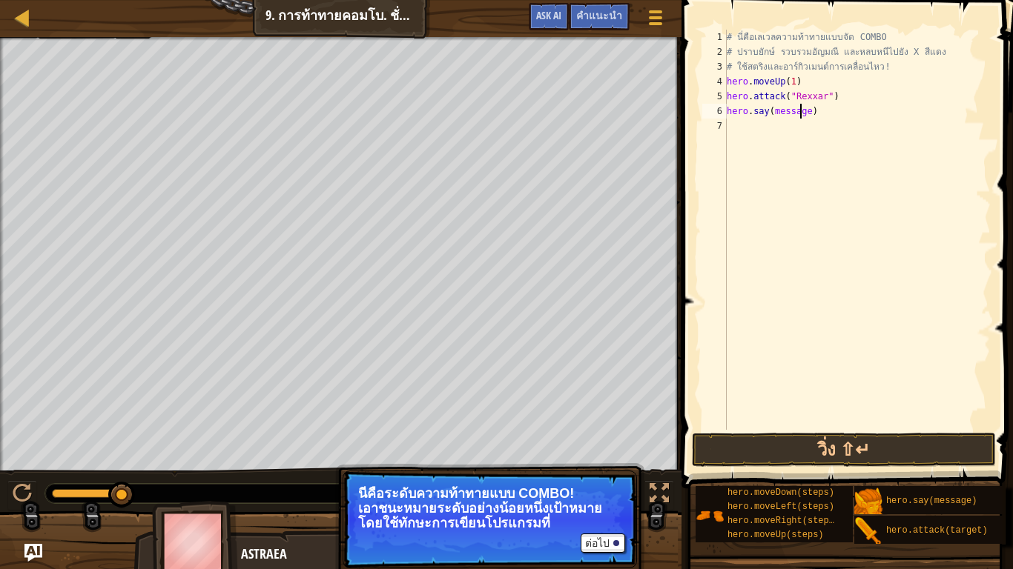
click at [801, 109] on div "# นี่คือเลเวลความท้าทายแบบจัด COMBO # ปราบยักษ์ รวบรวมอัญมณี และหลบหนีไปยัง X ส…" at bounding box center [856, 245] width 267 height 430
click at [789, 439] on button "วิ่ง ⇧↵" at bounding box center [844, 450] width 304 height 34
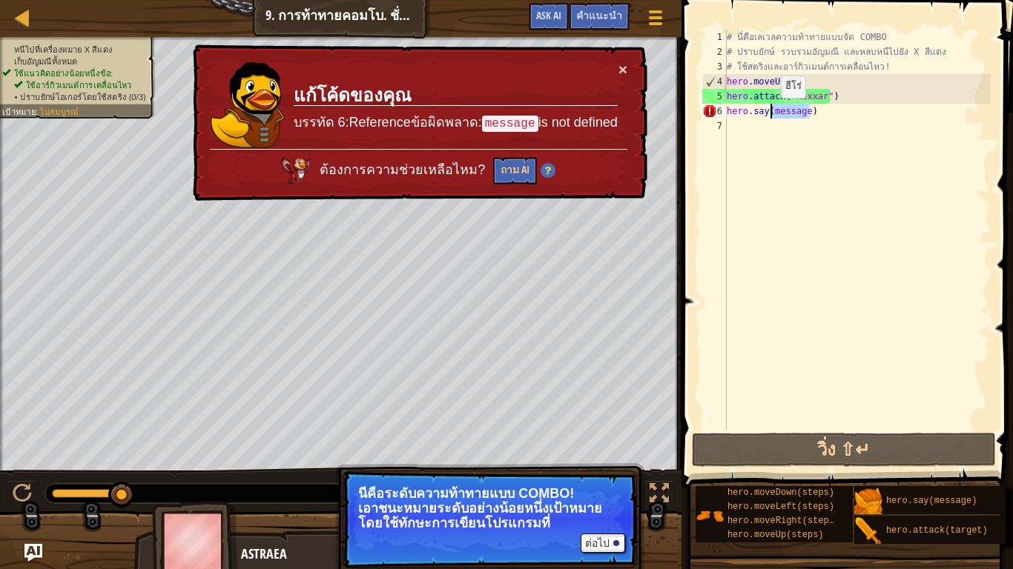
drag, startPoint x: 809, startPoint y: 114, endPoint x: 768, endPoint y: 113, distance: 40.8
click at [768, 113] on div "# นี่คือเลเวลความท้าทายแบบจัด COMBO # ปราบยักษ์ รวบรวมอัญมณี และหลบหนีไปยัง X ส…" at bounding box center [856, 245] width 267 height 430
click at [804, 108] on div "# นี่คือเลเวลความท้าทายแบบจัด COMBO # ปราบยักษ์ รวบรวมอัญมณี และหลบหนีไปยัง X ส…" at bounding box center [856, 230] width 267 height 400
drag, startPoint x: 804, startPoint y: 108, endPoint x: 774, endPoint y: 113, distance: 30.0
click at [774, 113] on div "# นี่คือเลเวลความท้าทายแบบจัด COMBO # ปราบยักษ์ รวบรวมอัญมณี และหลบหนีไปยัง X ส…" at bounding box center [856, 245] width 267 height 430
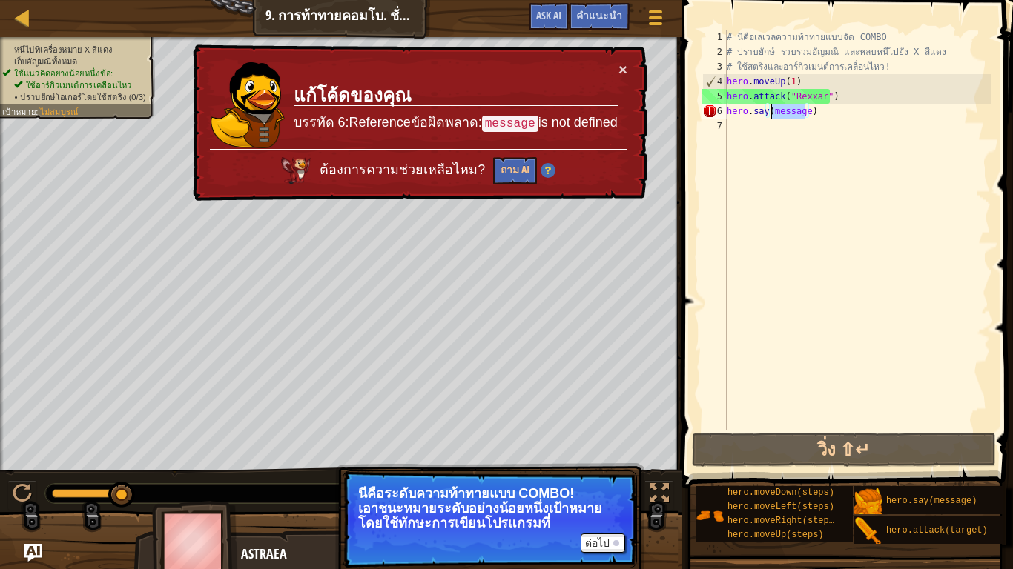
scroll to position [3, 40]
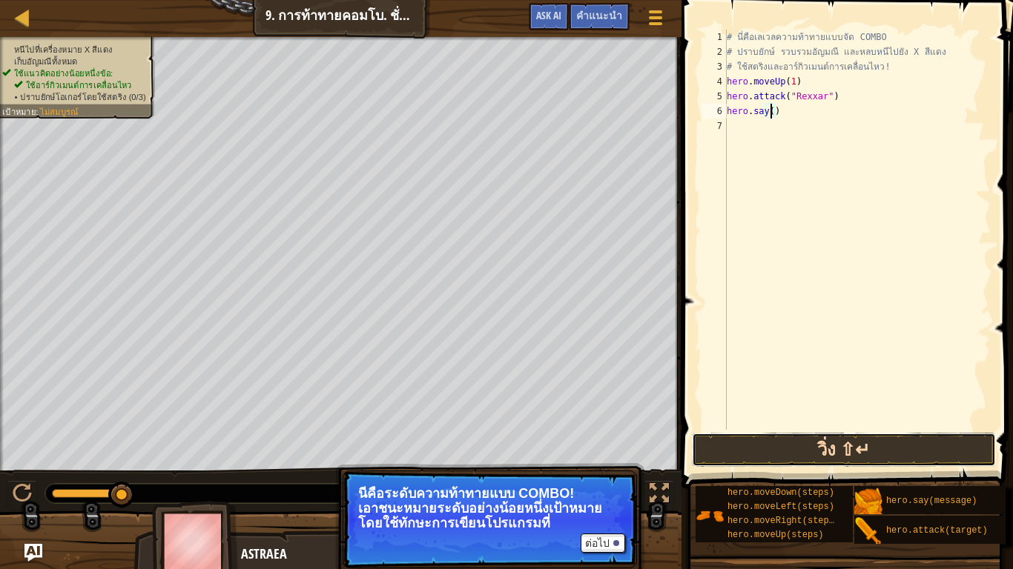
click at [895, 450] on button "วิ่ง ⇧↵" at bounding box center [844, 450] width 304 height 34
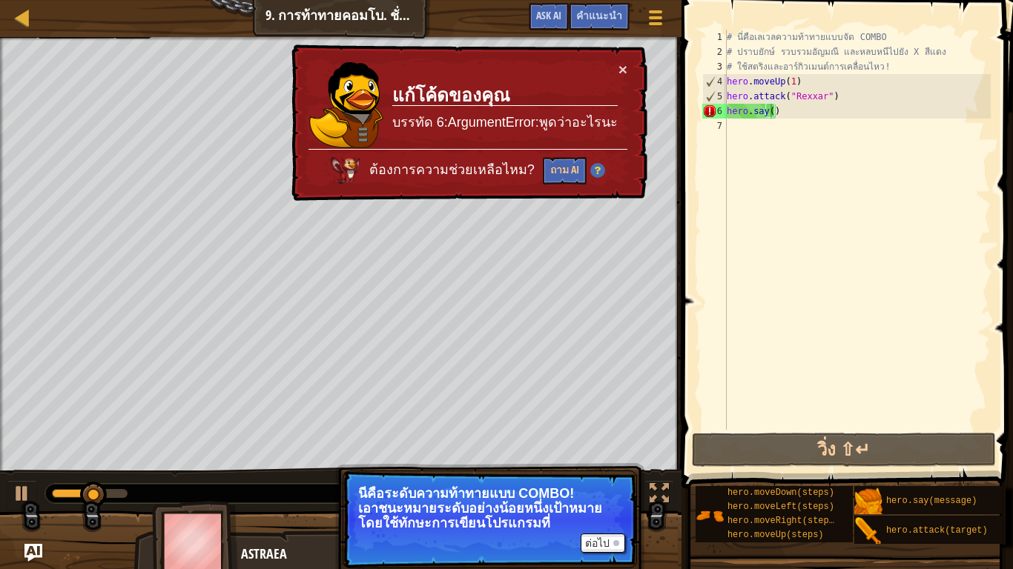
click at [629, 64] on div "× แก้โค้ดของคุณ บรรทัด 6:ArgumentError:พูดว่าอะไรนะ ต้องการความช่วยเหลือไหม? ถา…" at bounding box center [467, 122] width 359 height 157
click at [623, 62] on button "×" at bounding box center [622, 70] width 9 height 16
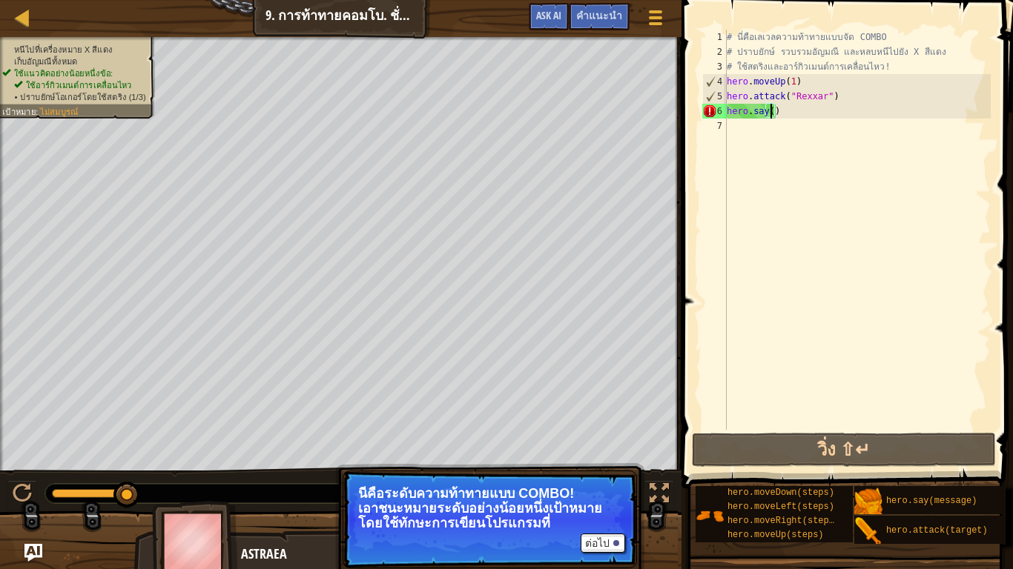
scroll to position [13, 0]
drag, startPoint x: 781, startPoint y: 117, endPoint x: 725, endPoint y: 119, distance: 55.6
click at [725, 119] on div "hero.say() 1 2 3 4 5 6 7 # นี่คือเลเวลความท้าทายแบบจัด COMBO # ปราบยักษ์ รวบรวม…" at bounding box center [844, 230] width 291 height 400
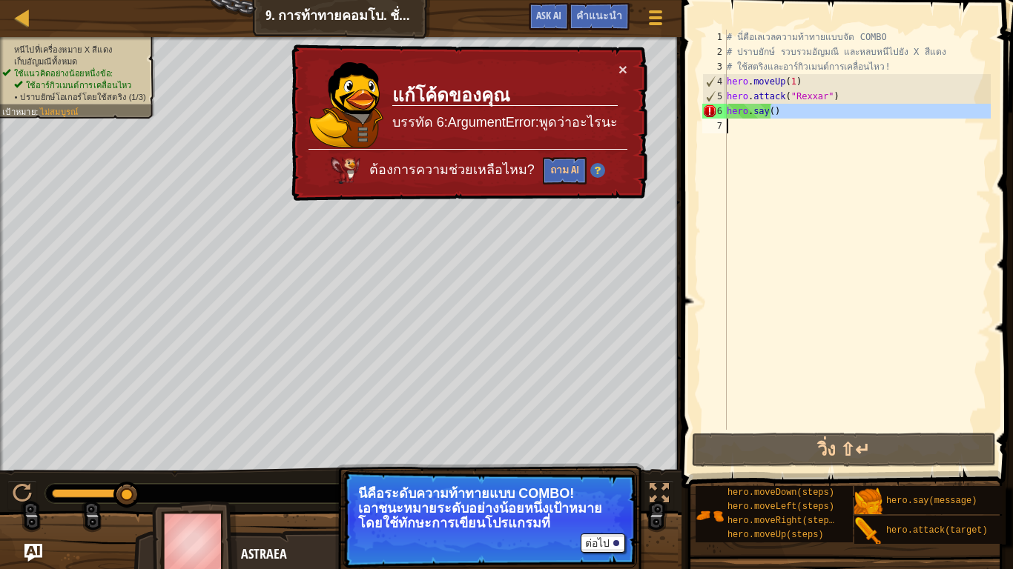
drag, startPoint x: 773, startPoint y: 114, endPoint x: 767, endPoint y: 122, distance: 10.1
click at [767, 122] on div "# นี่คือเลเวลความท้าทายแบบจัด COMBO # ปราบยักษ์ รวบรวมอัญมณี และหลบหนีไปยัง X ส…" at bounding box center [856, 245] width 267 height 430
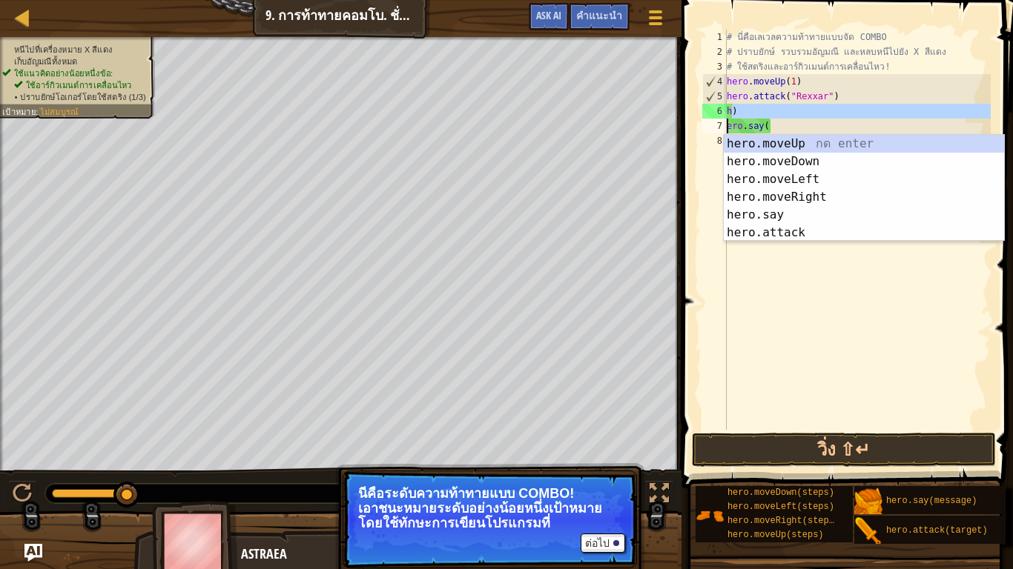
scroll to position [3, 32]
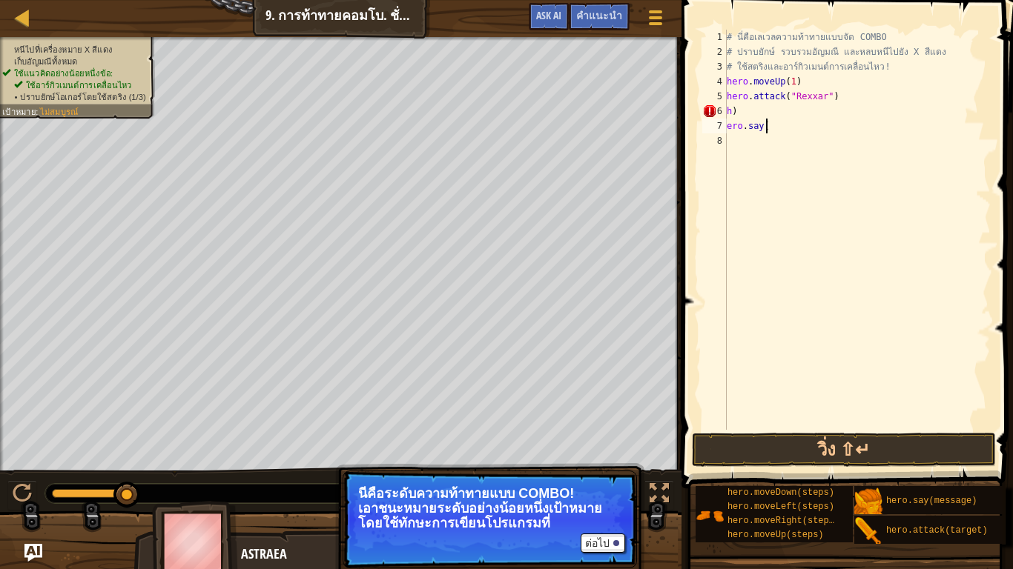
click at [764, 120] on div "# นี่คือเลเวลความท้าทายแบบจัด COMBO # ปราบยักษ์ รวบรวมอัญมณี และหลบหนีไปยัง X ส…" at bounding box center [856, 245] width 267 height 430
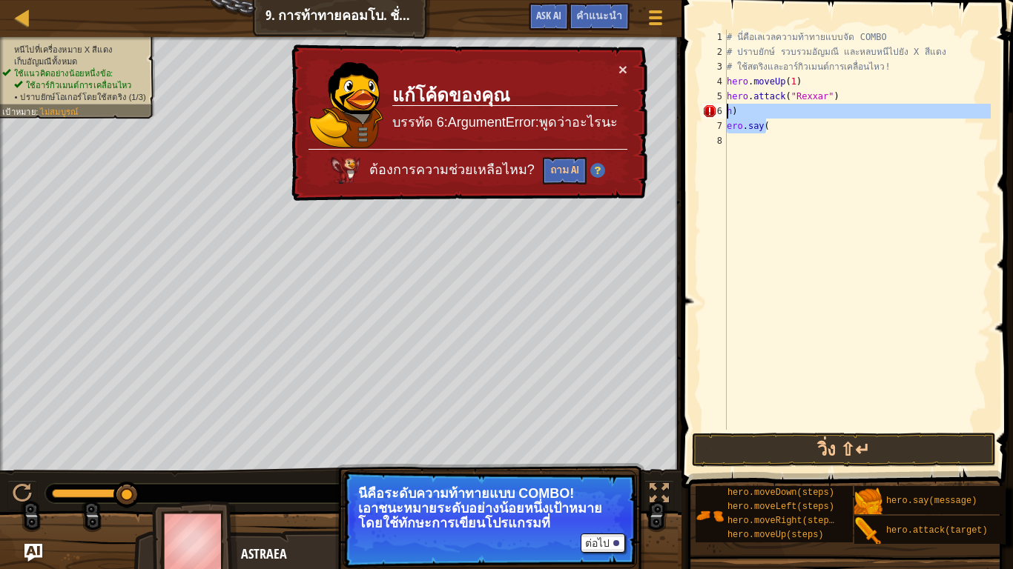
drag, startPoint x: 768, startPoint y: 125, endPoint x: 706, endPoint y: 112, distance: 63.5
click at [706, 112] on div "ero.say( 1 2 3 4 5 6 7 8 # นี่คือเลเวลความท้าทายแบบจัด COMBO # ปราบยักษ์ รวบรวม…" at bounding box center [844, 230] width 291 height 400
type textarea "h) ero.say("
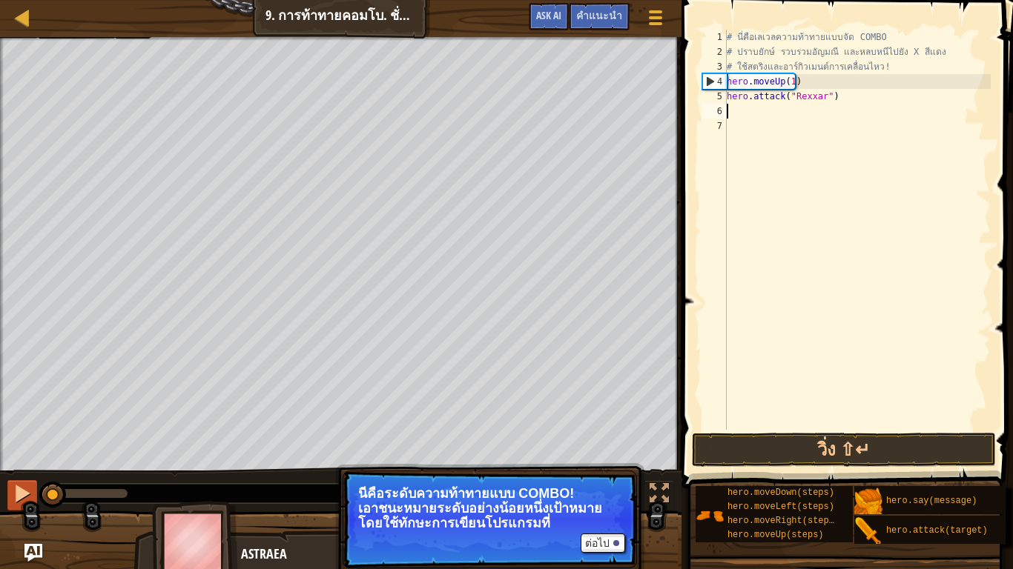
drag, startPoint x: 117, startPoint y: 486, endPoint x: 24, endPoint y: 500, distance: 93.7
click at [24, 500] on div "♫" at bounding box center [340, 490] width 681 height 44
drag, startPoint x: 832, startPoint y: 98, endPoint x: 716, endPoint y: 106, distance: 115.9
click at [715, 101] on div "1 2 3 4 5 6 7 # นี่คือเลเวลความท้าทายแบบจัด COMBO # ปราบยักษ์ รวบรวมอัญมณี และห…" at bounding box center [844, 230] width 291 height 400
type textarea "hero.attack("Rexxar")"
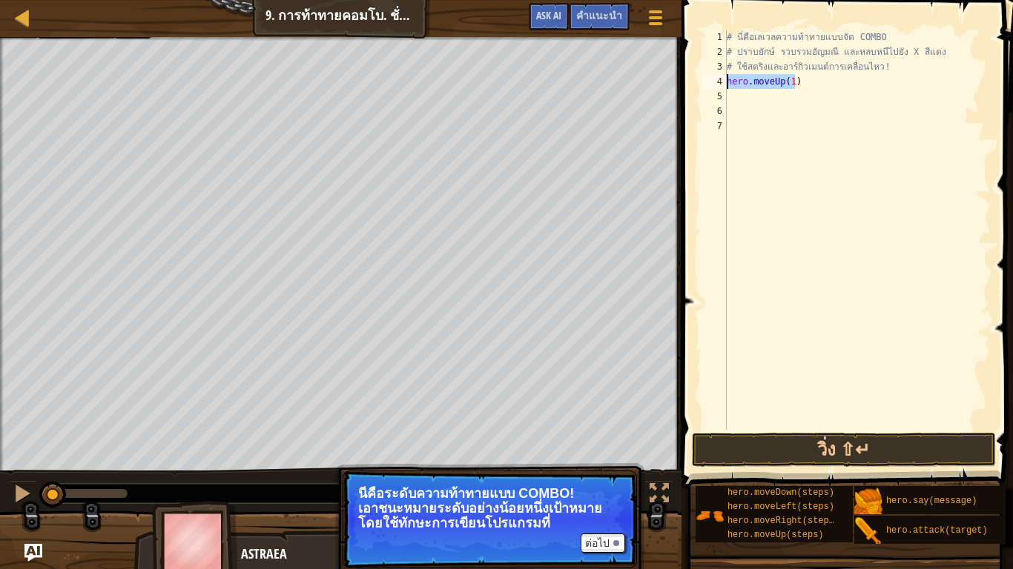
drag, startPoint x: 803, startPoint y: 85, endPoint x: 700, endPoint y: 76, distance: 103.4
click at [700, 76] on div "1 2 3 4 5 6 7 # นี่คือเลเวลความท้าทายแบบจัด COMBO # ปราบยักษ์ รวบรวมอัญมณี และห…" at bounding box center [844, 230] width 291 height 400
type textarea "hero.moveUp(1)"
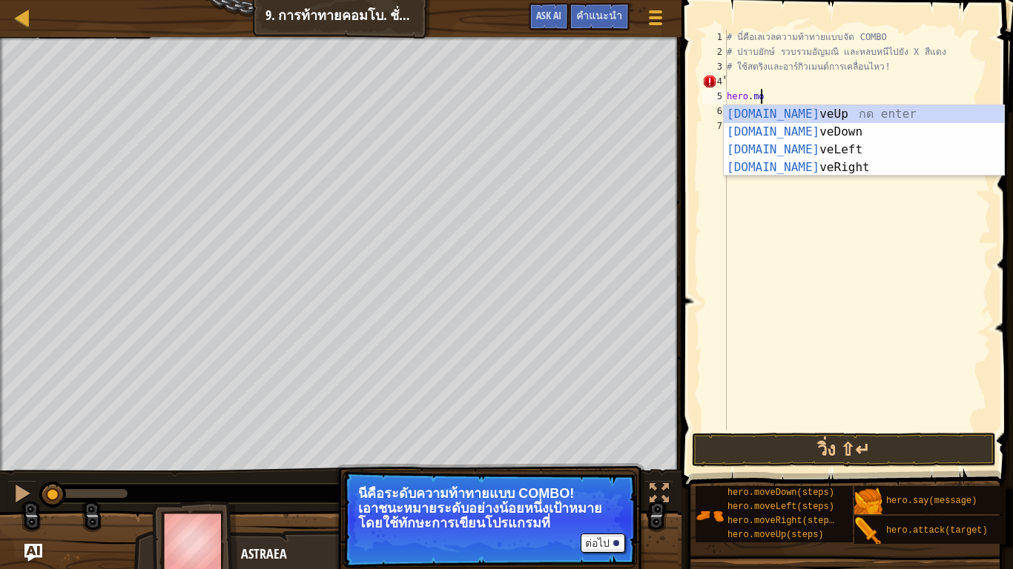
type textarea "h"
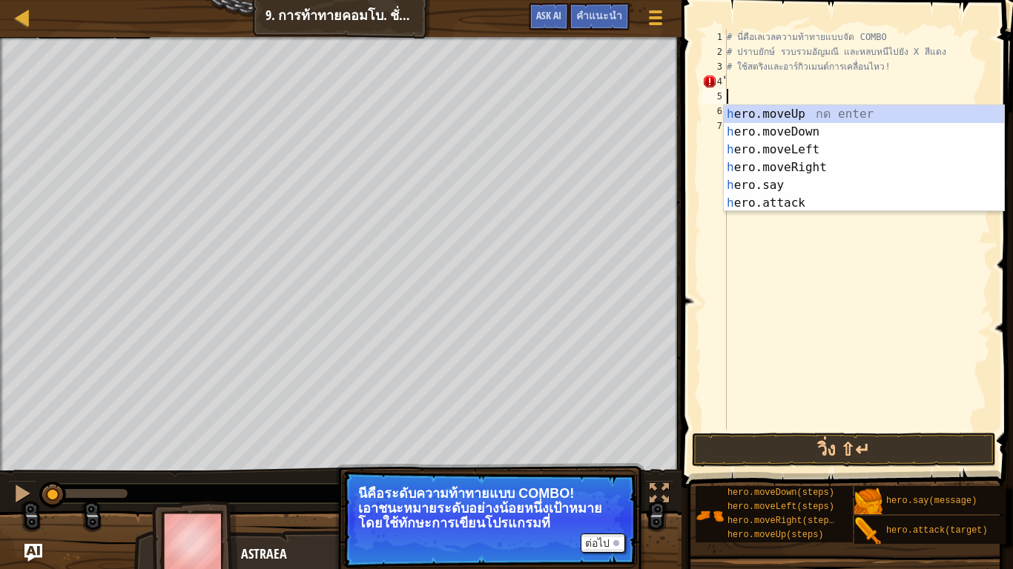
type textarea "็"
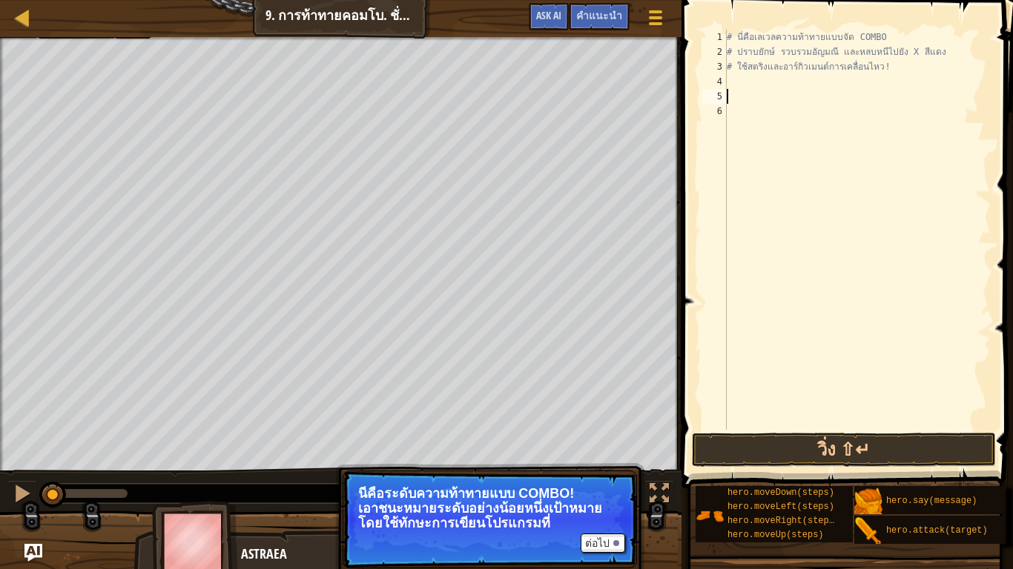
drag, startPoint x: 866, startPoint y: 105, endPoint x: 799, endPoint y: 81, distance: 70.8
click at [799, 81] on div "# นี่คือเลเวลความท้าทายแบบจัด COMBO # ปราบยักษ์ รวบรวมอัญมณี และหลบหนีไปยัง X ส…" at bounding box center [856, 245] width 267 height 430
type textarea "็"
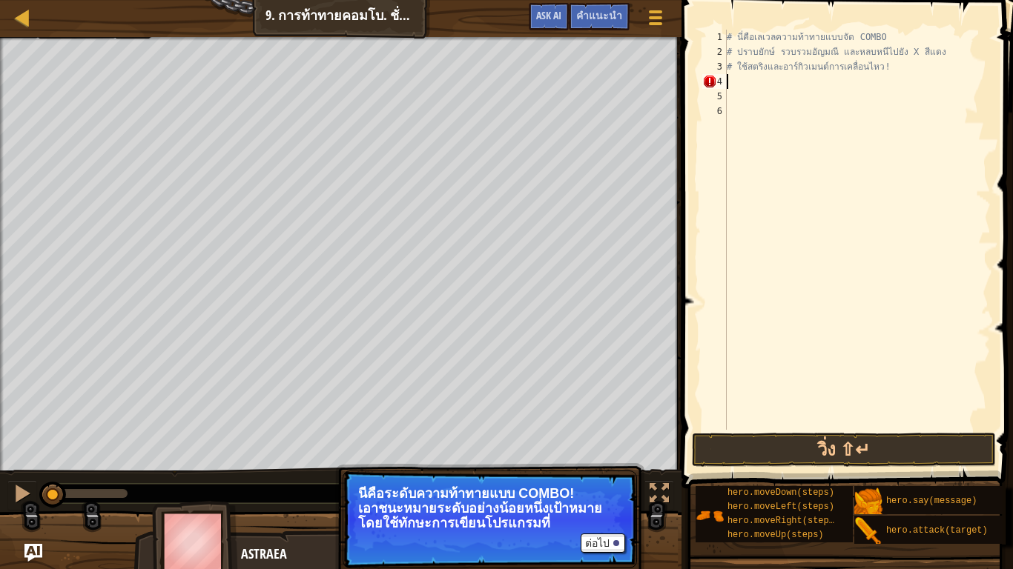
type textarea "็"
type textarea "H"
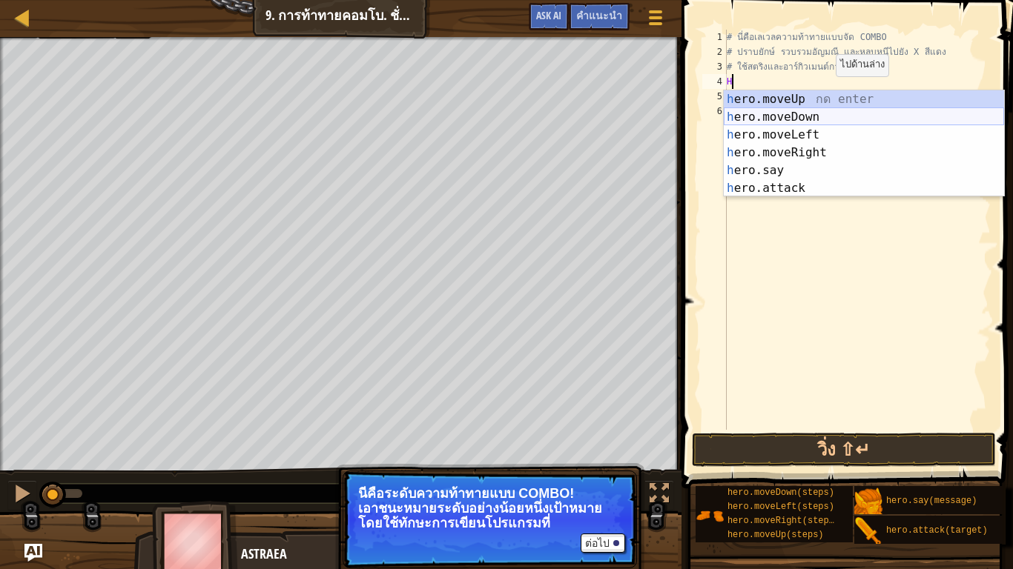
click at [798, 111] on div "h ero.moveUp กด enter h ero.moveDown กด enter h ero.moveLeft กด enter h ero.mov…" at bounding box center [863, 161] width 280 height 142
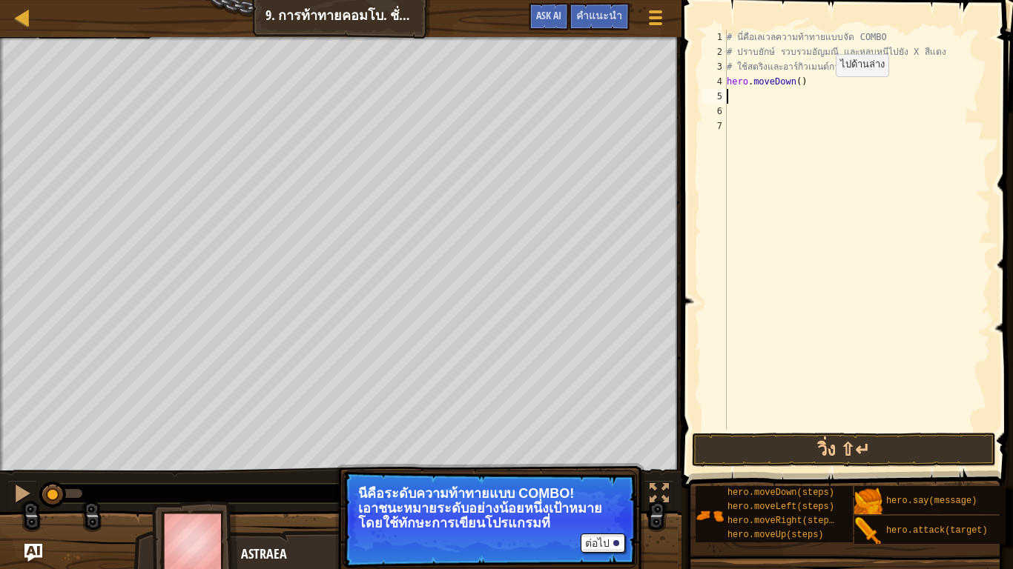
scroll to position [3, 0]
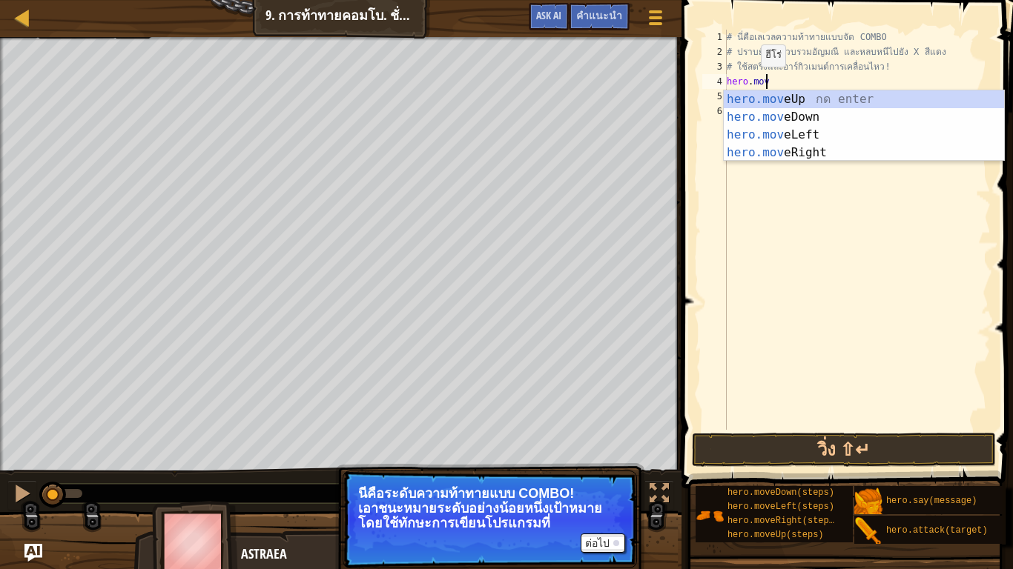
type textarea "h"
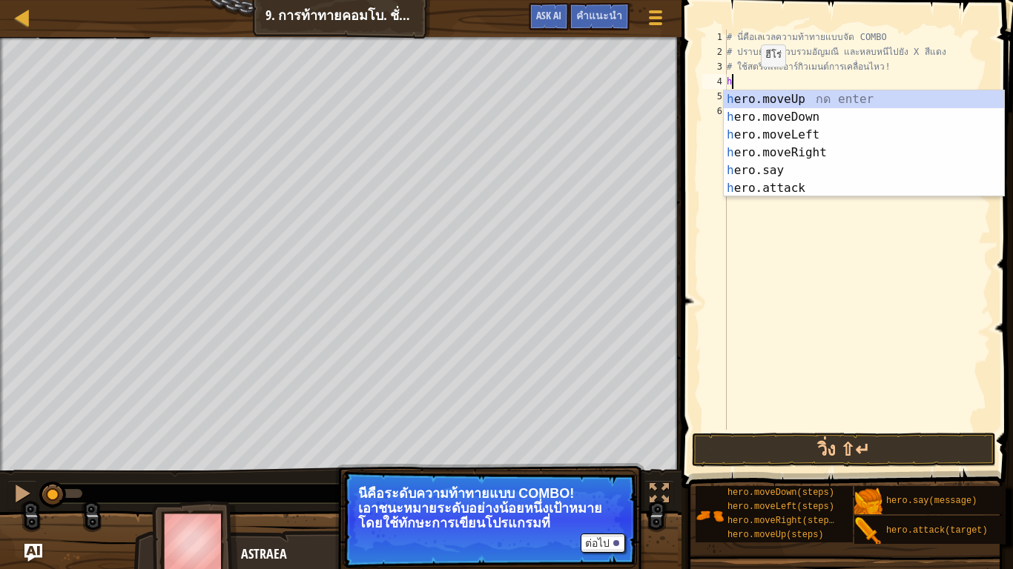
type textarea "# ใช้สตริงและอาร์กิวเมนต์การเคลื่อนไหว"
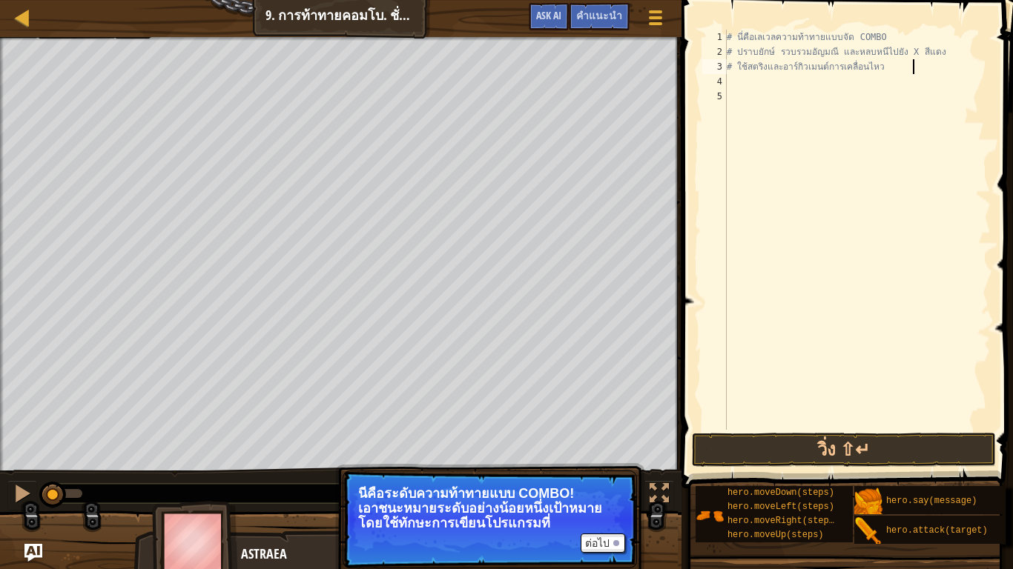
click at [729, 79] on div "# นี่คือเลเวลความท้าทายแบบจัด COMBO # ปราบยักษ์ รวบรวมอัญมณี และหลบหนีไปยัง X ส…" at bounding box center [856, 245] width 267 height 430
type textarea "H"
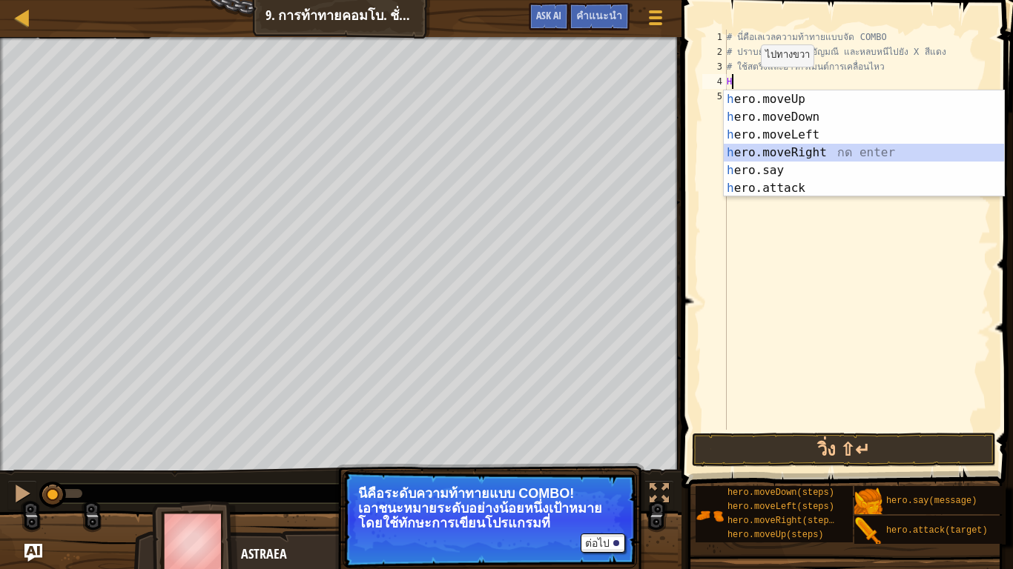
click at [833, 153] on div "h ero.moveUp กด enter h ero.moveDown กด enter h ero.moveLeft กด enter h ero.mov…" at bounding box center [863, 161] width 280 height 142
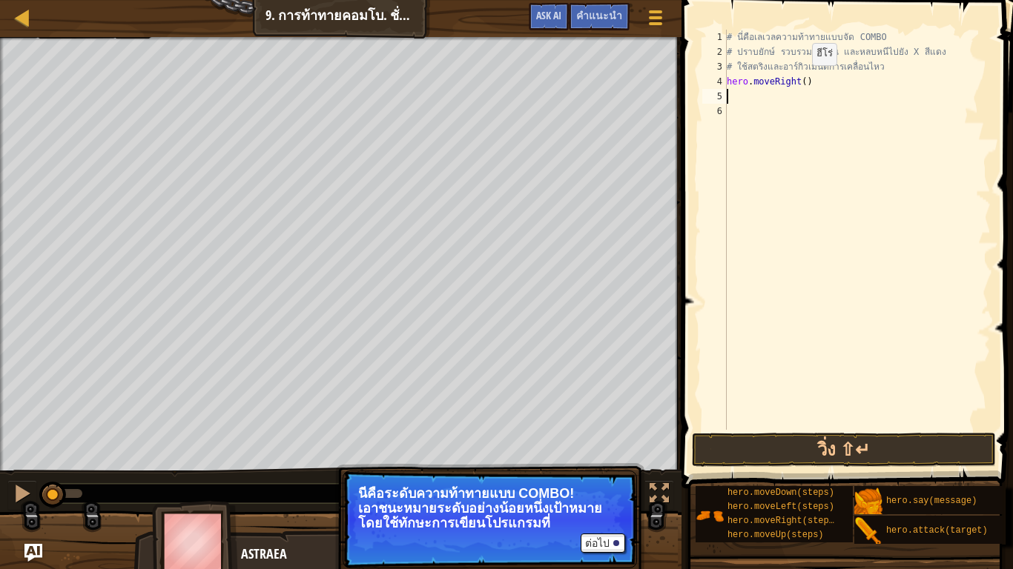
click at [799, 80] on div "# นี่คือเลเวลความท้าทายแบบจัด COMBO # ปราบยักษ์ รวบรวมอัญมณี และหลบหนีไปยัง X ส…" at bounding box center [856, 245] width 267 height 430
type textarea "hero.moveRight(2)"
click at [832, 96] on div "# นี่คือเลเวลความท้าทายแบบจัด COMBO # ปราบยักษ์ รวบรวมอัญมณี และหลบหนีไปยัง X ส…" at bounding box center [856, 245] width 267 height 430
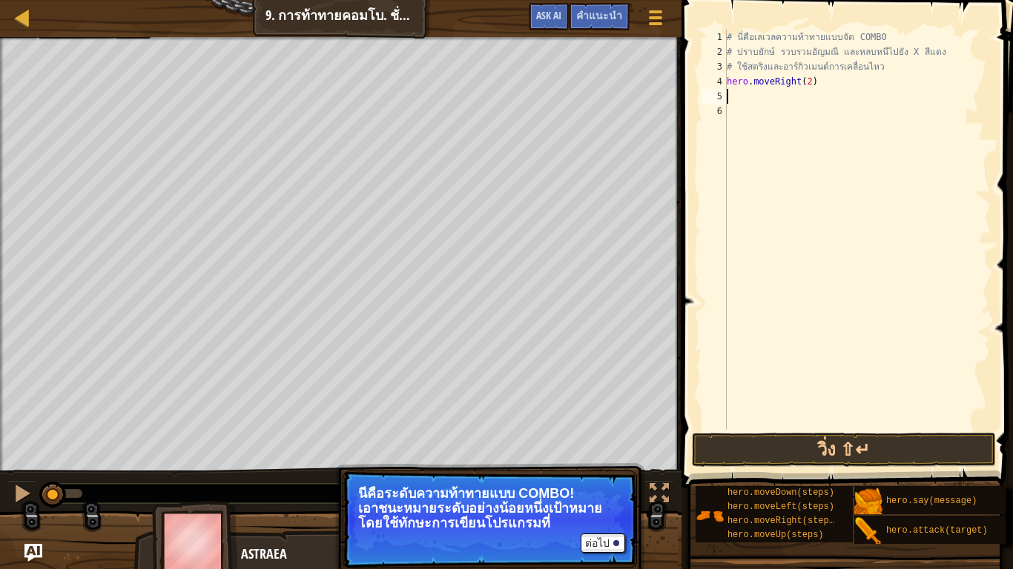
type textarea "H"
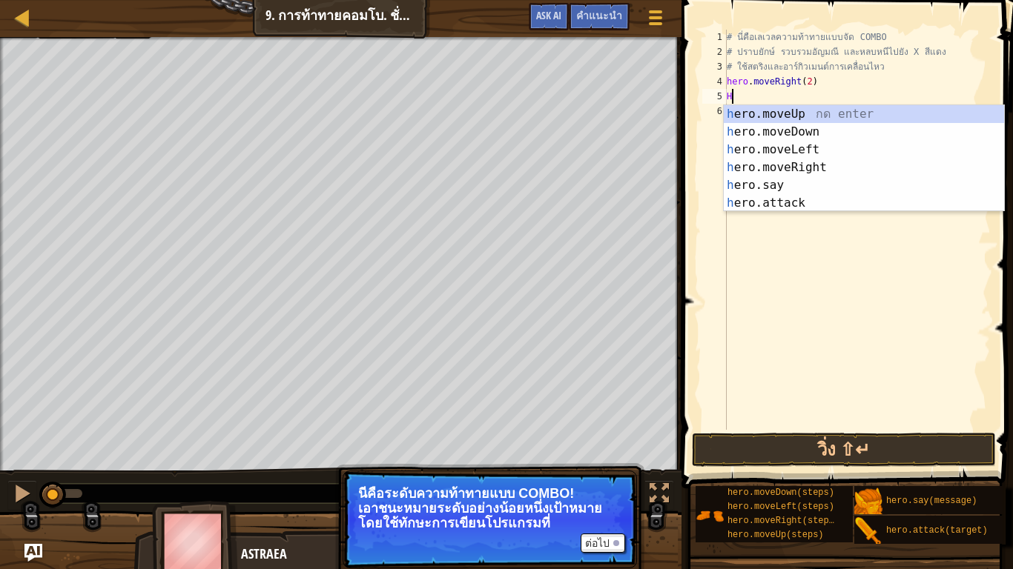
scroll to position [3, 4]
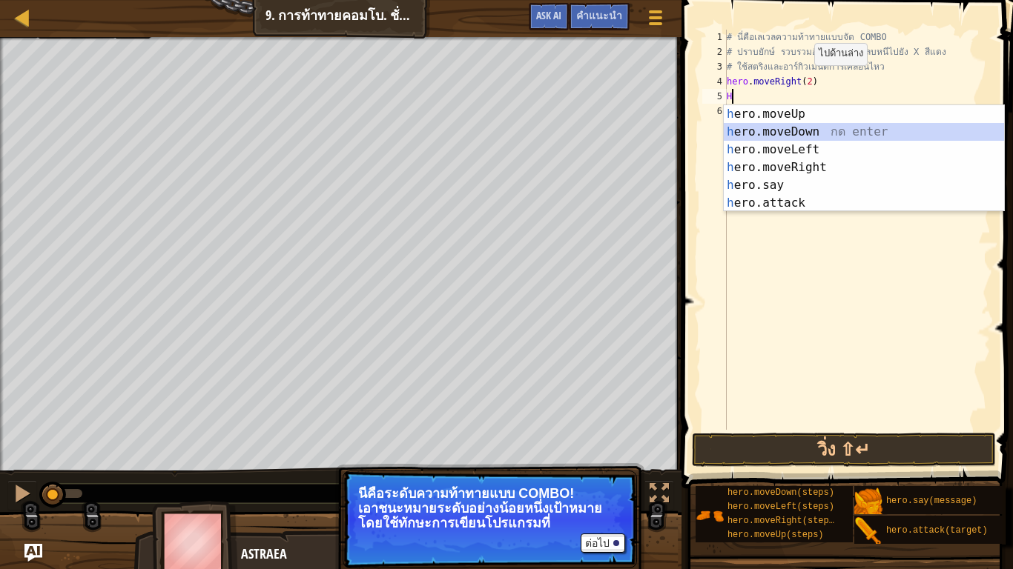
click at [826, 127] on div "h ero.moveUp กด enter h ero.moveDown กด enter h ero.moveLeft กด enter h ero.mov…" at bounding box center [863, 176] width 280 height 142
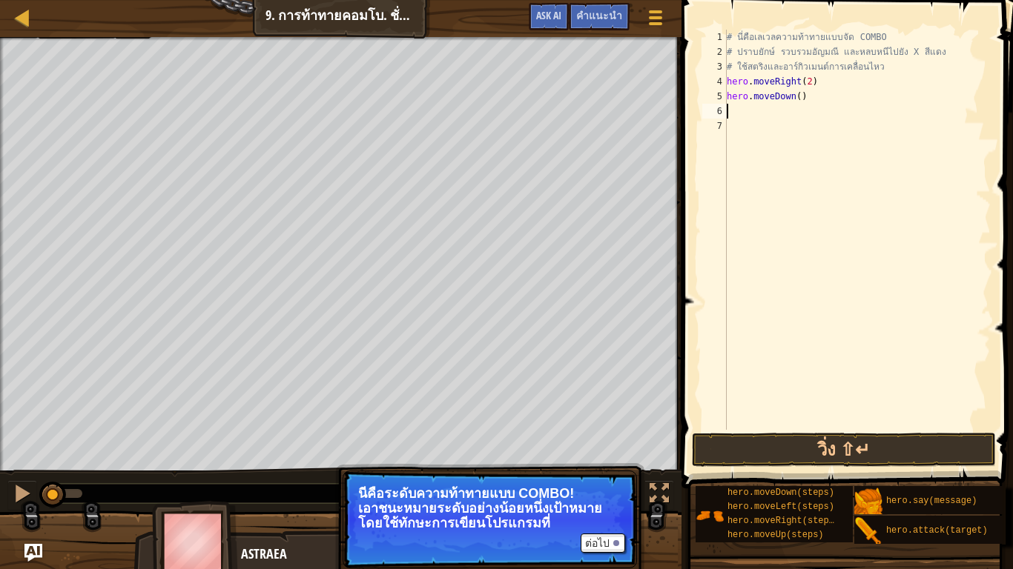
type textarea "H"
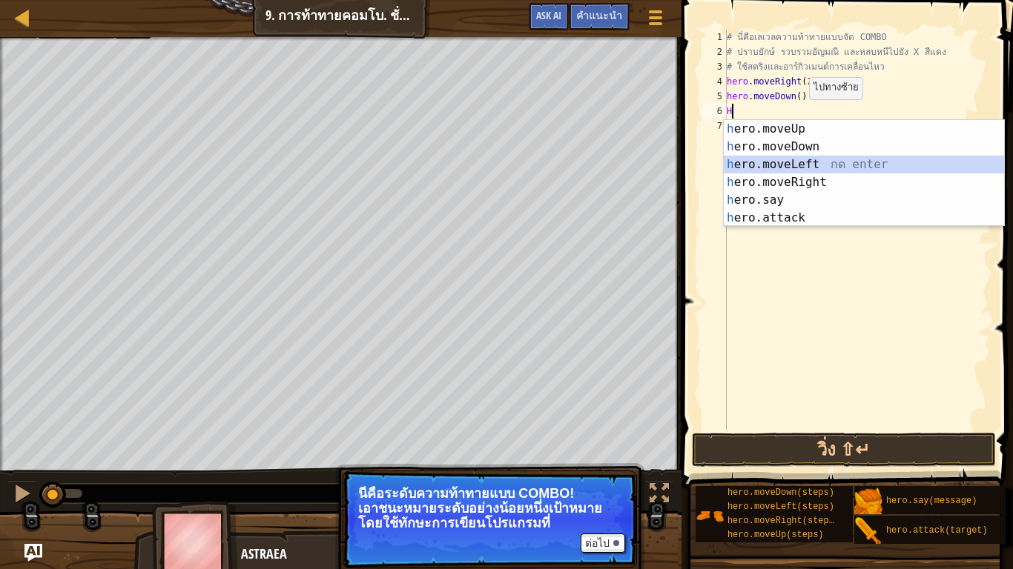
click at [823, 160] on div "h ero.moveUp กด enter h ero.moveDown กด enter h ero.moveLeft กด enter h ero.mov…" at bounding box center [863, 191] width 280 height 142
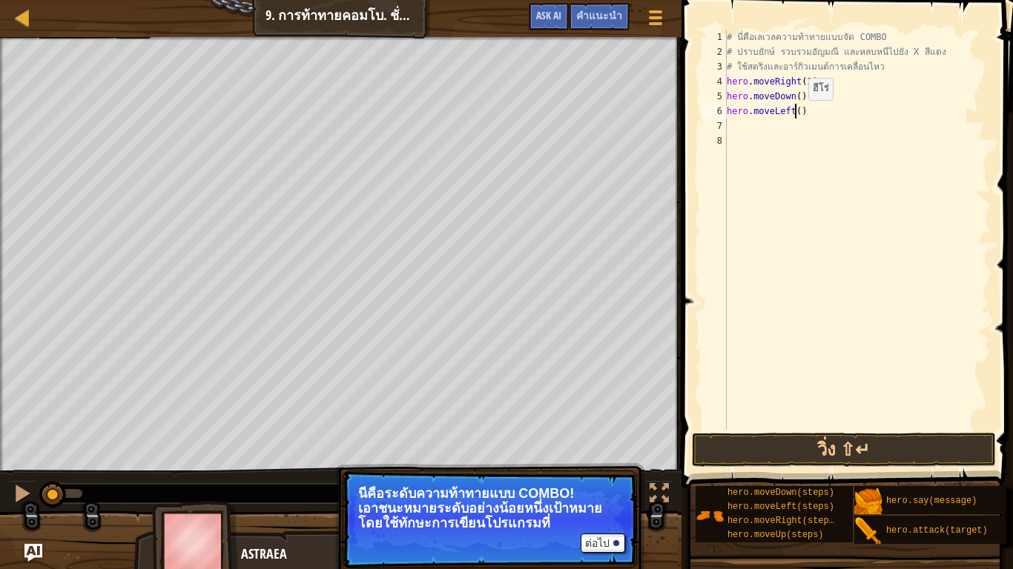
click at [795, 115] on div "# นี่คือเลเวลความท้าทายแบบจัด COMBO # ปราบยักษ์ รวบรวมอัญมณี และหลบหนีไปยัง X ส…" at bounding box center [856, 245] width 267 height 430
type textarea "hero.moveLeft(2)"
click at [798, 130] on div "# นี่คือเลเวลความท้าทายแบบจัด COMBO # ปราบยักษ์ รวบรวมอัญมณี และหลบหนีไปยัง X ส…" at bounding box center [856, 245] width 267 height 430
type textarea "H"
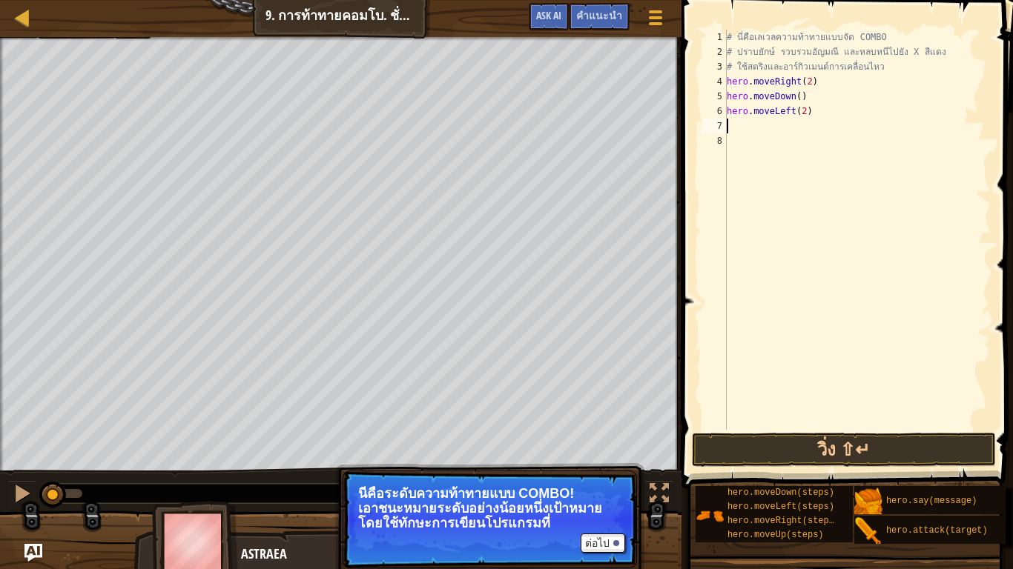
scroll to position [3, 4]
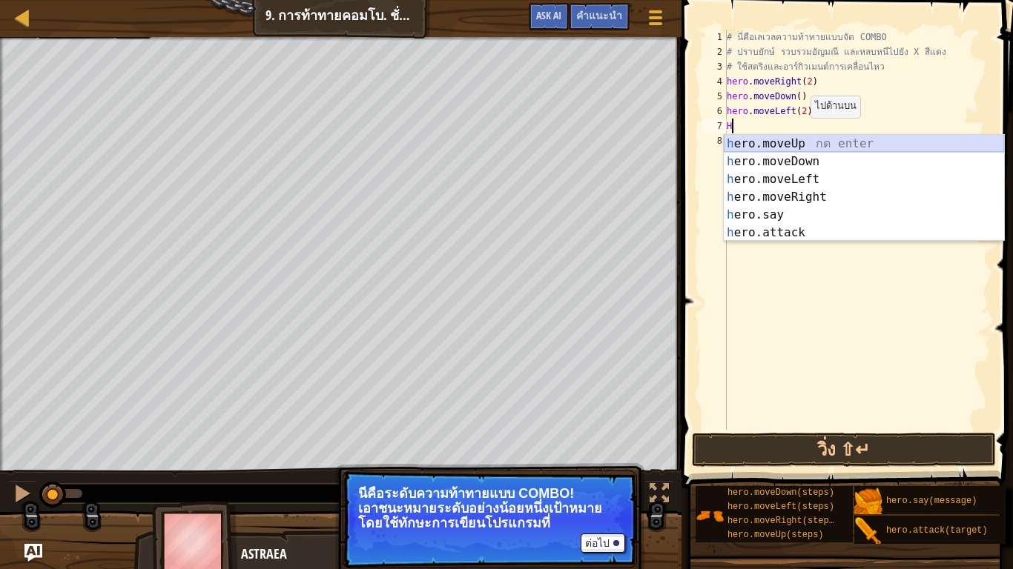
click at [789, 145] on div "h ero.moveUp กด enter h ero.moveDown กด enter h ero.moveLeft กด enter h ero.mov…" at bounding box center [863, 206] width 280 height 142
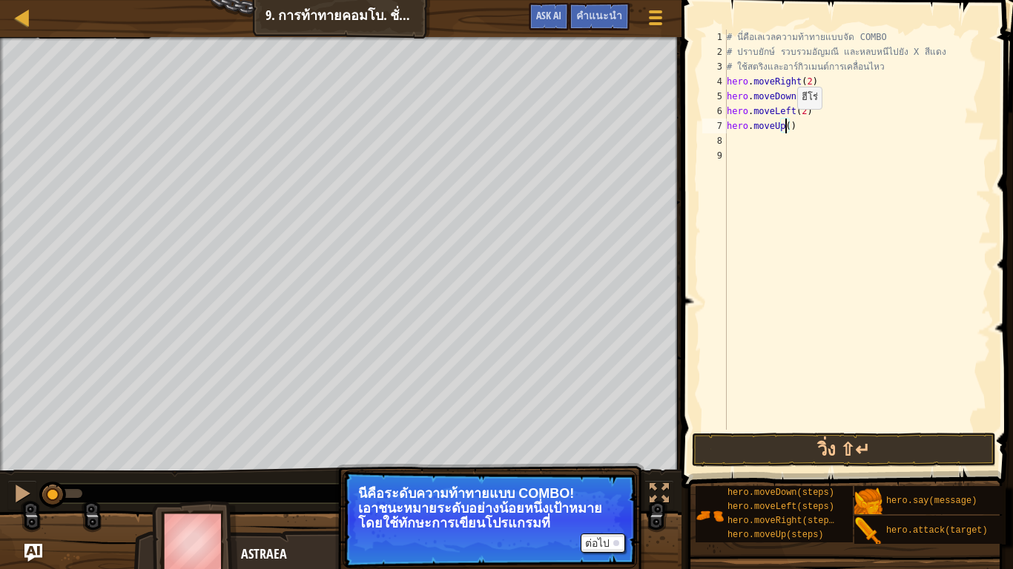
click at [785, 124] on div "# นี่คือเลเวลความท้าทายแบบจัด COMBO # ปราบยักษ์ รวบรวมอัญมณี และหลบหนีไปยัง X ส…" at bounding box center [856, 245] width 267 height 430
type textarea "hero.moveUp(2)"
click at [793, 146] on div "# นี่คือเลเวลความท้าทายแบบจัด COMBO # ปราบยักษ์ รวบรวมอัญมณี และหลบหนีไปยัง X ส…" at bounding box center [856, 245] width 267 height 430
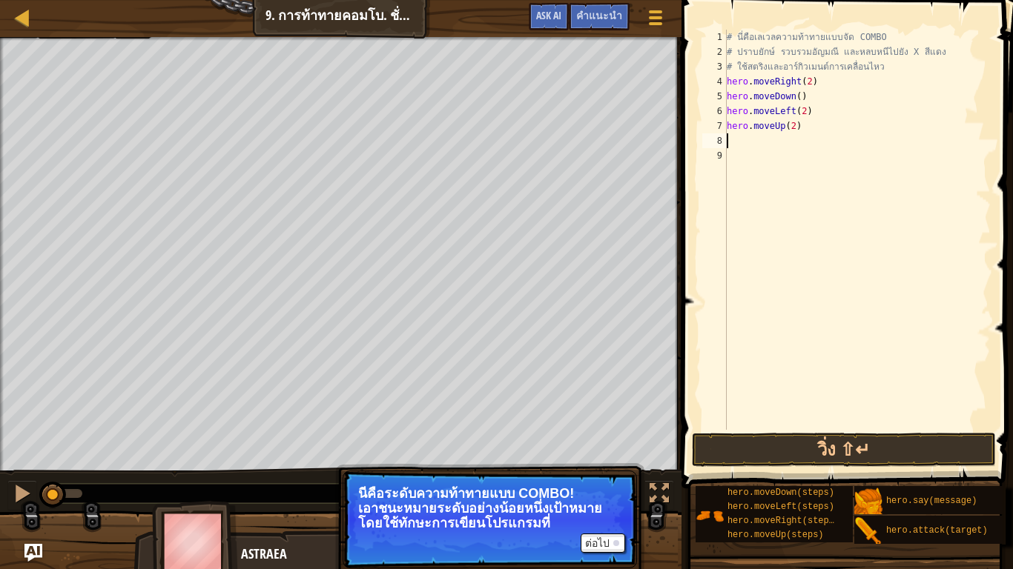
type textarea "H"
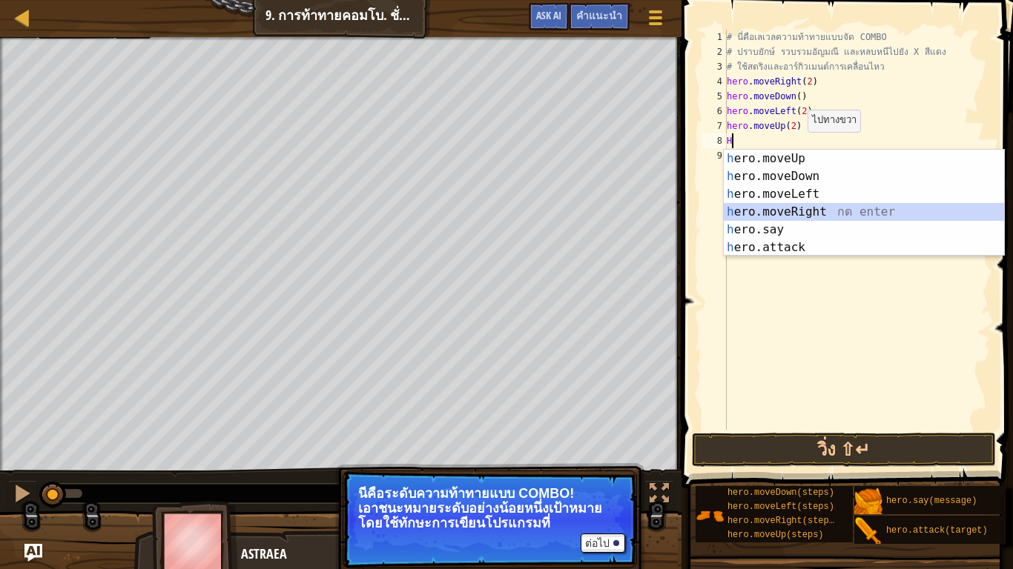
click at [837, 212] on div "h ero.moveUp กด enter h ero.moveDown กด enter h ero.moveLeft กด enter h ero.mov…" at bounding box center [863, 221] width 280 height 142
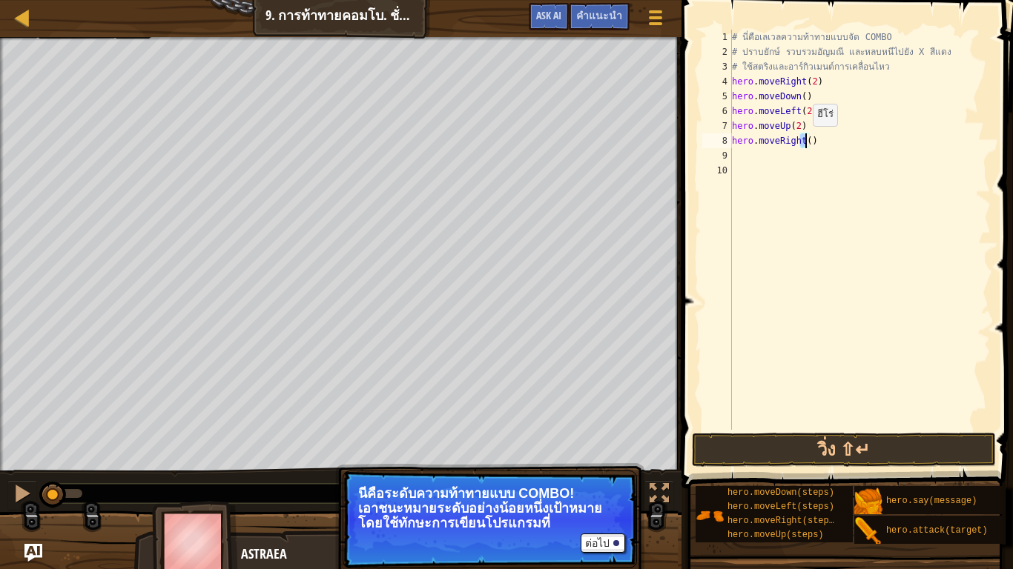
click at [806, 141] on div "# นี่คือเลเวลความท้าทายแบบจัด COMBO # ปราบยักษ์ รวบรวมอัญมณี และหลบหนีไปยัง X ส…" at bounding box center [860, 245] width 262 height 430
click at [804, 140] on div "# นี่คือเลเวลความท้าทายแบบจัด COMBO # ปราบยักษ์ รวบรวมอัญมณี และหลบหนีไปยัง X ส…" at bounding box center [860, 230] width 262 height 400
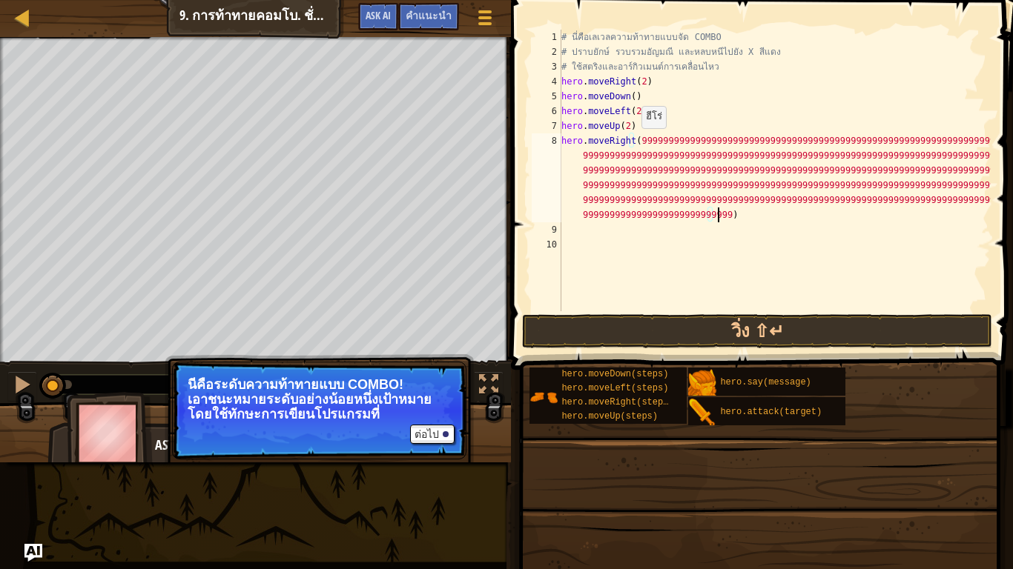
scroll to position [3, 1826]
type textarea "hero.moveRight(9999999999999999999999999999999999999999999999999999999999999999…"
click at [781, 339] on button "วิ่ง ⇧↵" at bounding box center [757, 331] width 470 height 34
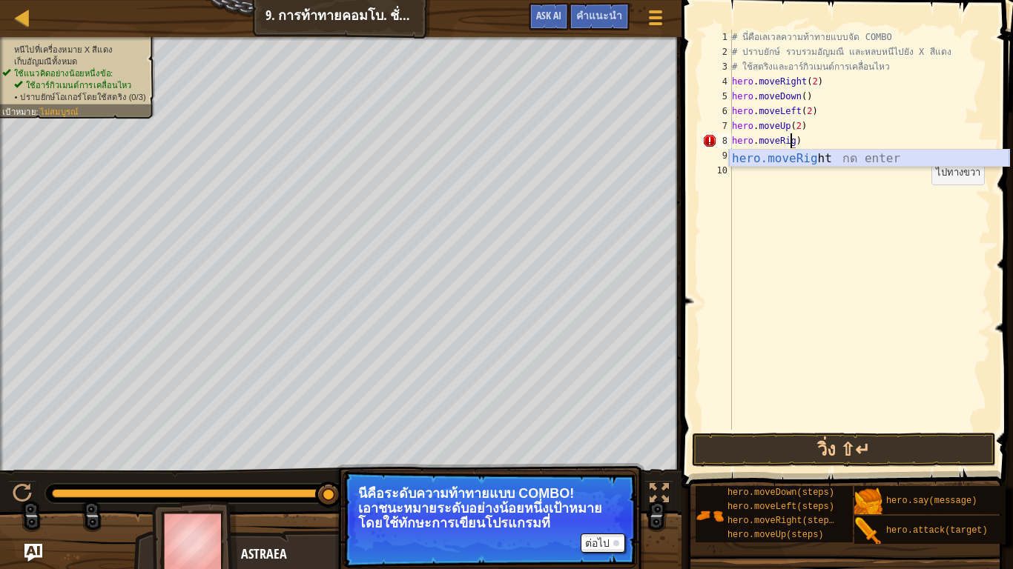
click at [897, 165] on div "hero.moveRig ht กด enter" at bounding box center [869, 176] width 280 height 53
type textarea "hero.moveRight(3)"
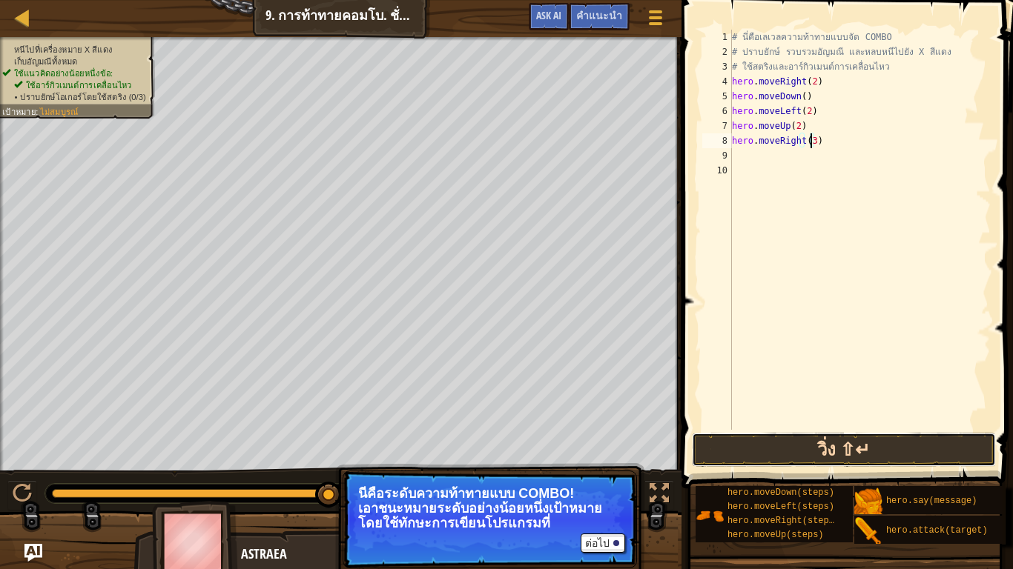
click at [935, 458] on button "วิ่ง ⇧↵" at bounding box center [844, 450] width 304 height 34
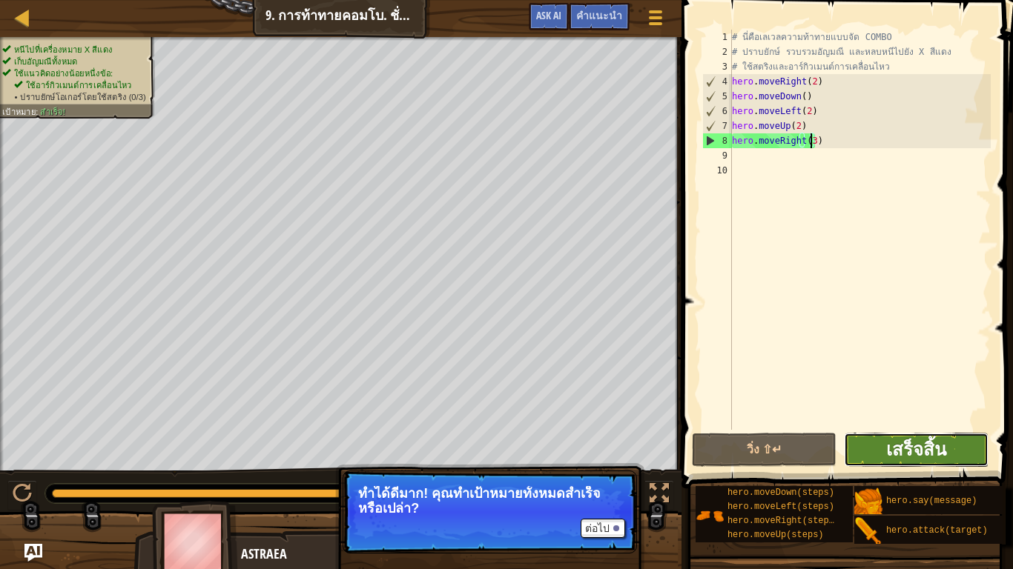
click at [935, 458] on span "เสร็จสิ้น" at bounding box center [916, 449] width 60 height 24
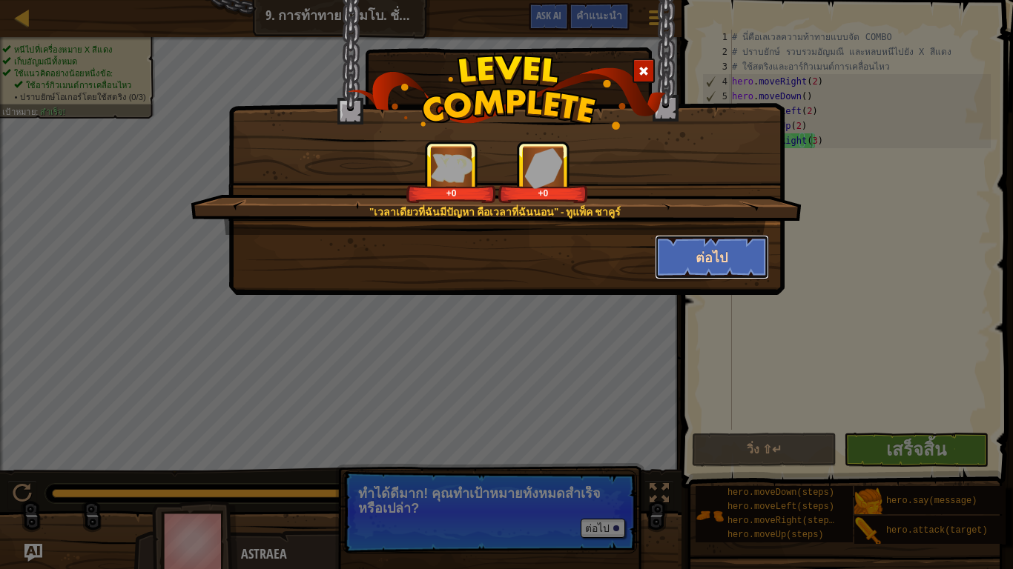
click at [761, 252] on button "ต่อไป" at bounding box center [712, 257] width 115 height 44
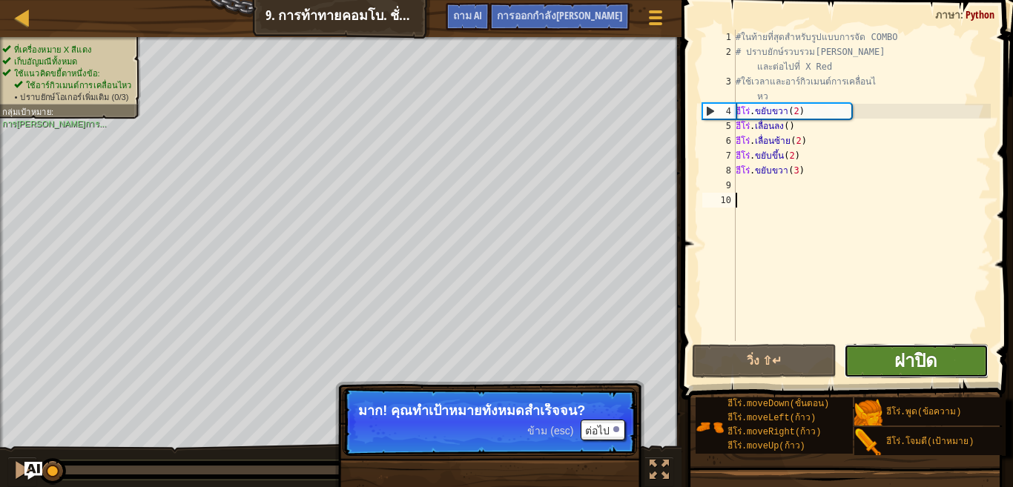
click at [897, 359] on font "ฝาปิด" at bounding box center [915, 360] width 43 height 24
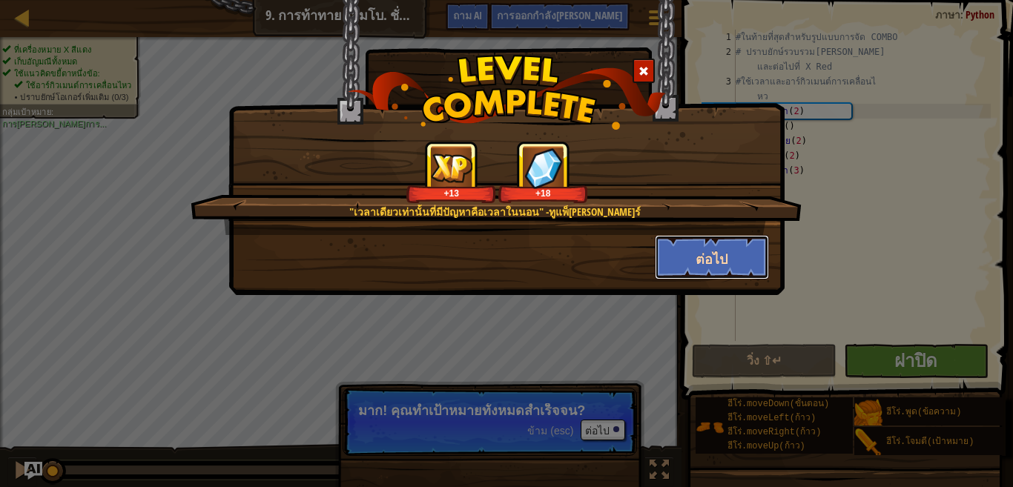
click at [708, 262] on font "ต่อไป" at bounding box center [711, 259] width 32 height 19
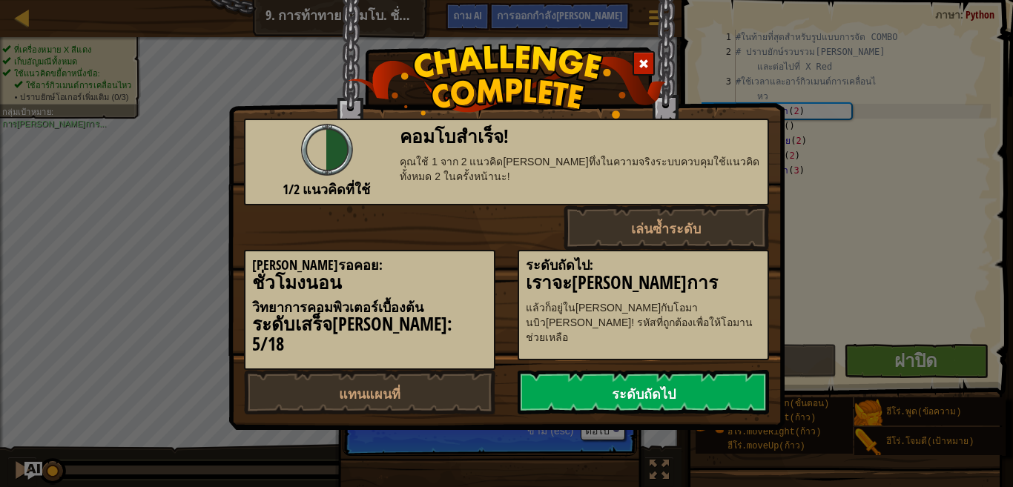
click at [662, 385] on font "ระดับถัดไป" at bounding box center [644, 394] width 64 height 19
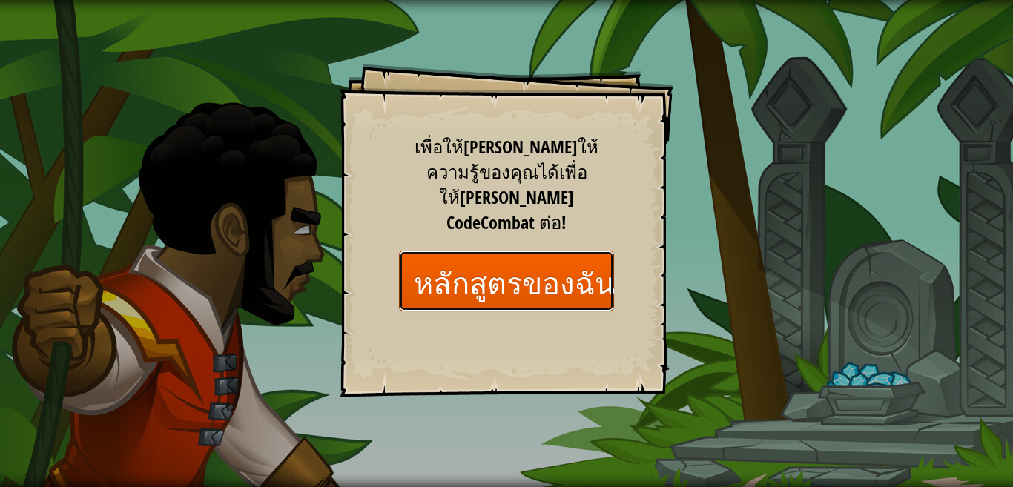
click at [563, 262] on font "หลักสูตรของฉัน" at bounding box center [514, 282] width 201 height 40
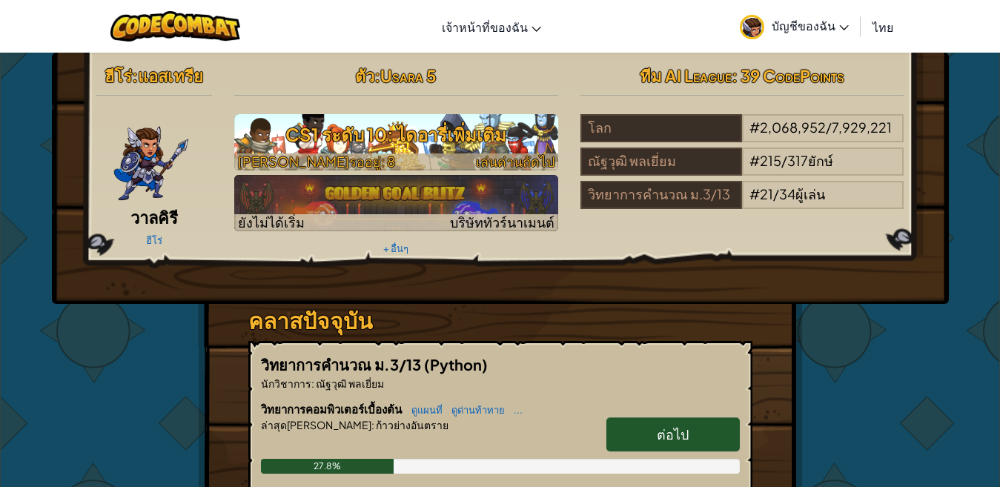
click at [332, 143] on font "CS1 ระดับ 10: ไดอารี่เพิ่มเติม" at bounding box center [395, 134] width 221 height 22
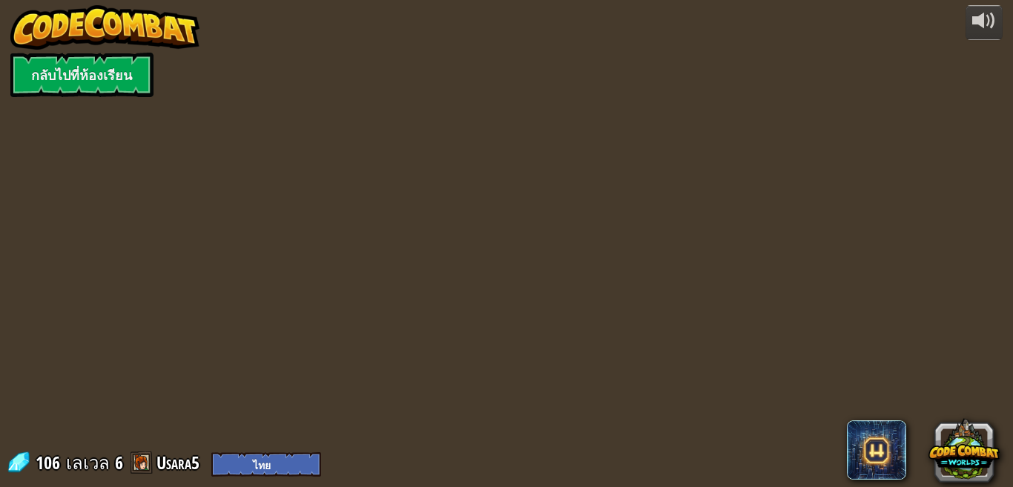
select select "th"
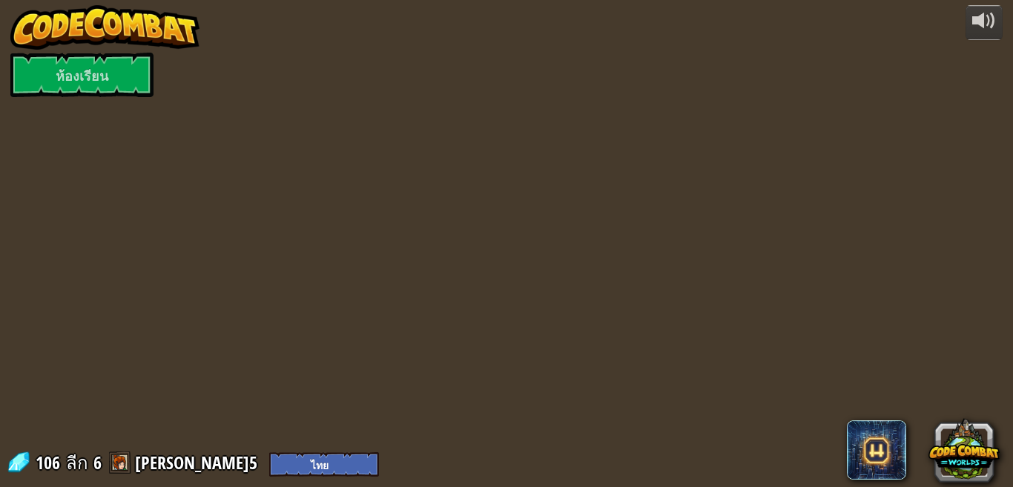
select select "th"
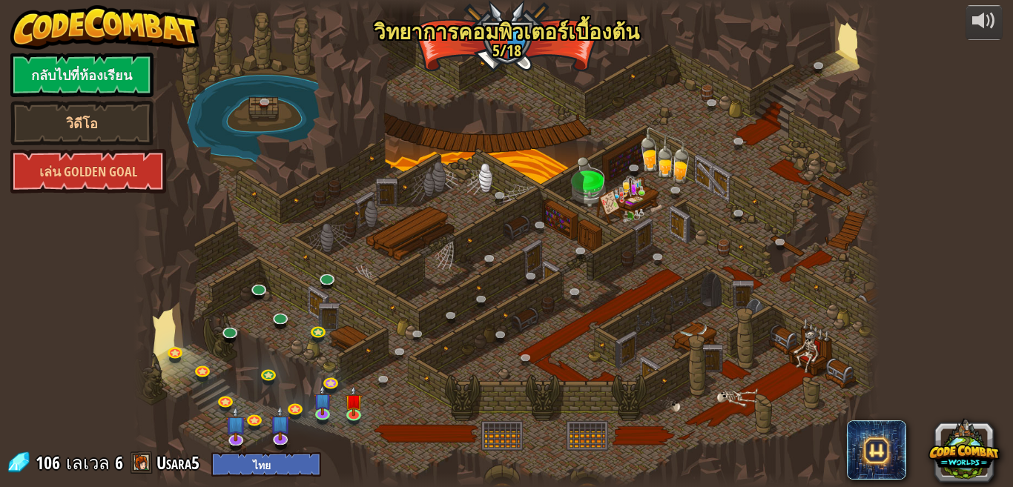
select select "th"
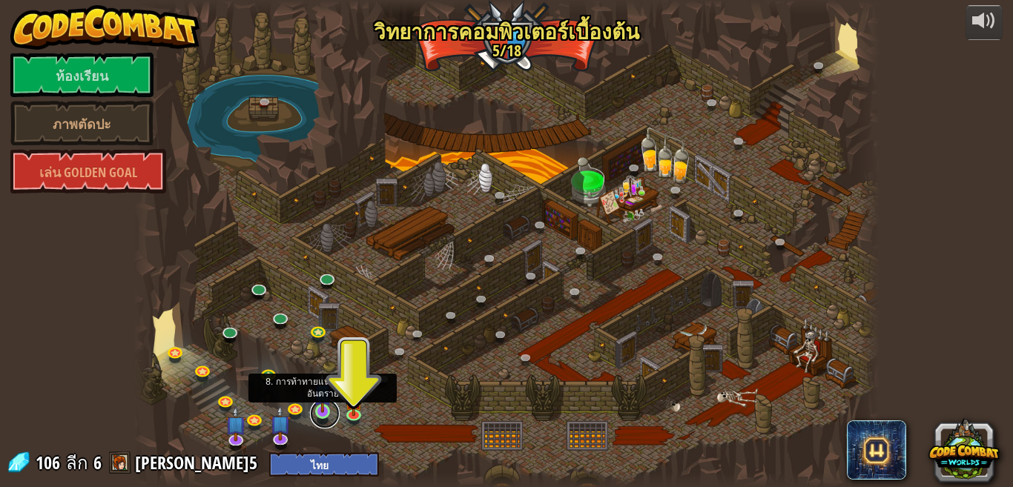
click at [319, 416] on link at bounding box center [325, 414] width 30 height 30
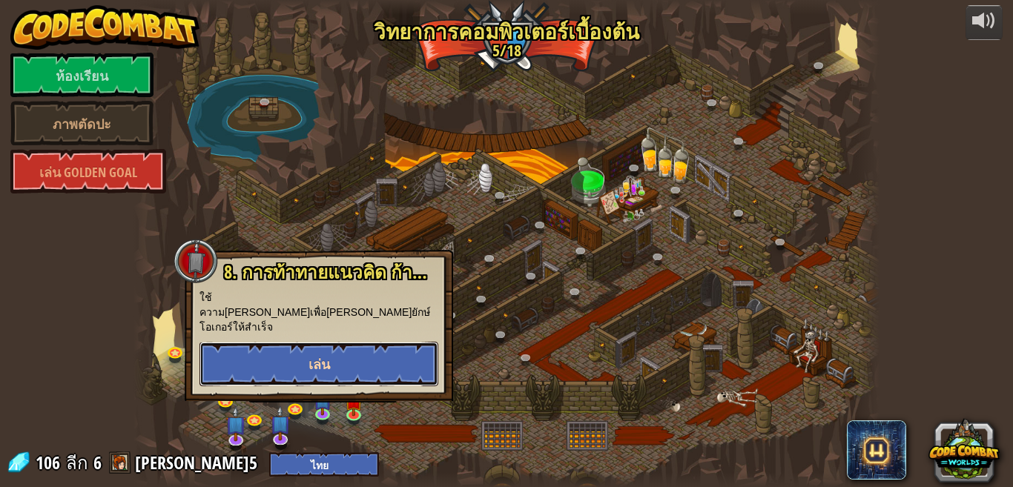
click at [371, 342] on button "เล่น" at bounding box center [318, 364] width 239 height 44
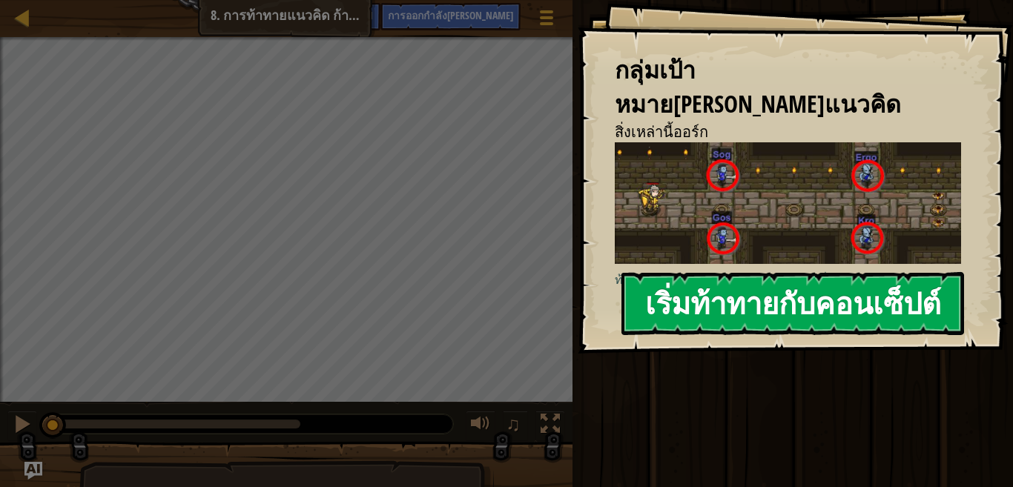
click at [844, 311] on font "เริ่มท้าทายกับคอนเซ็ปต์" at bounding box center [793, 303] width 296 height 40
